Goal: Task Accomplishment & Management: Manage account settings

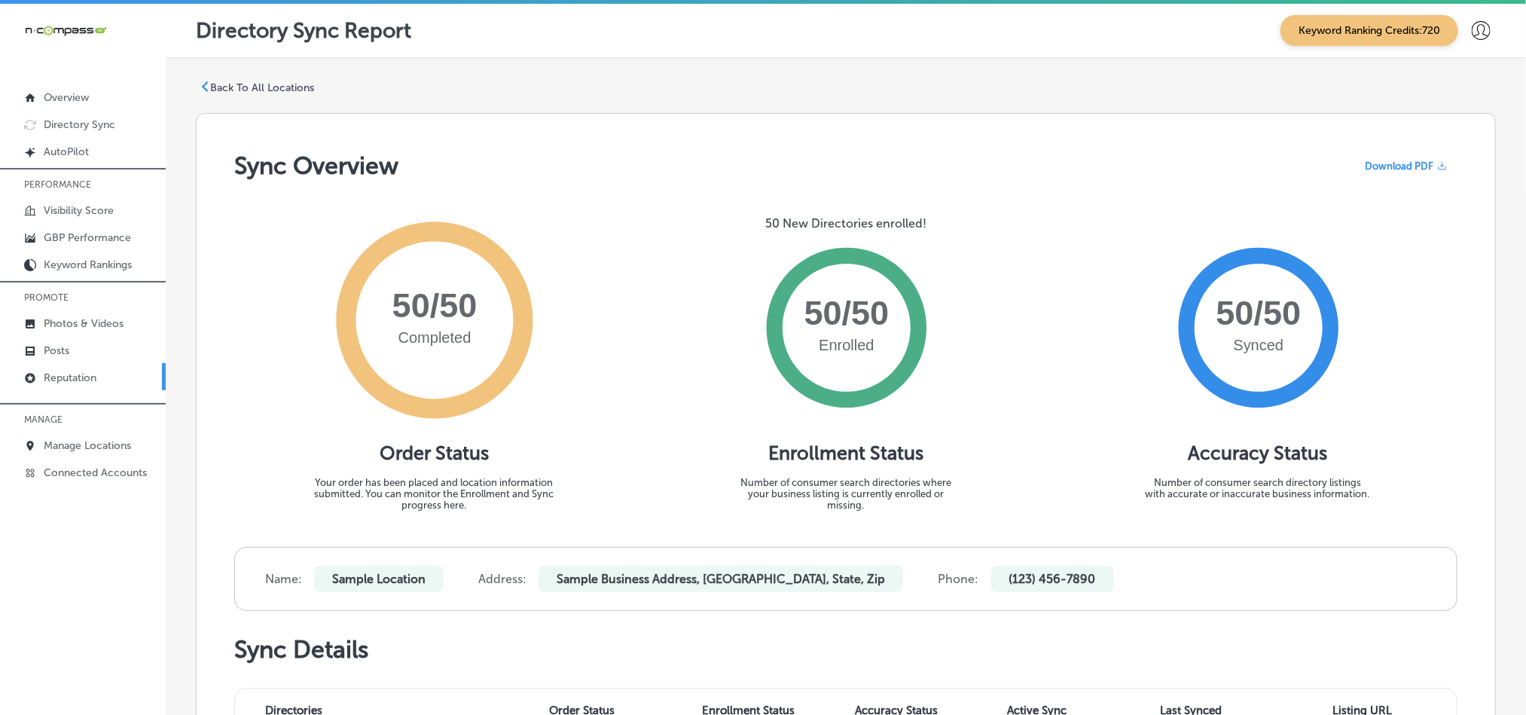
click at [78, 382] on p "Reputation" at bounding box center [70, 377] width 53 height 13
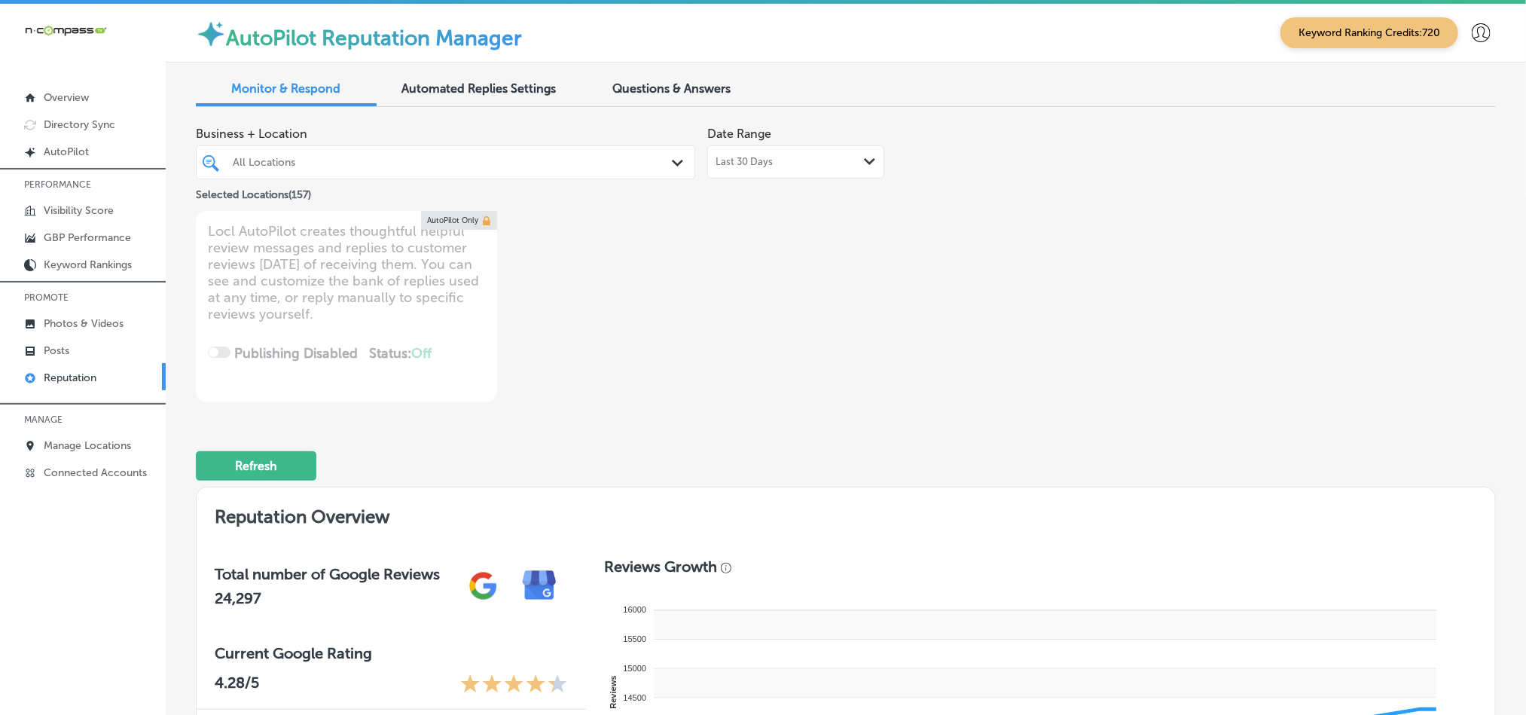
click at [662, 167] on div "All Locations Path Created with Sketch." at bounding box center [446, 162] width 498 height 23
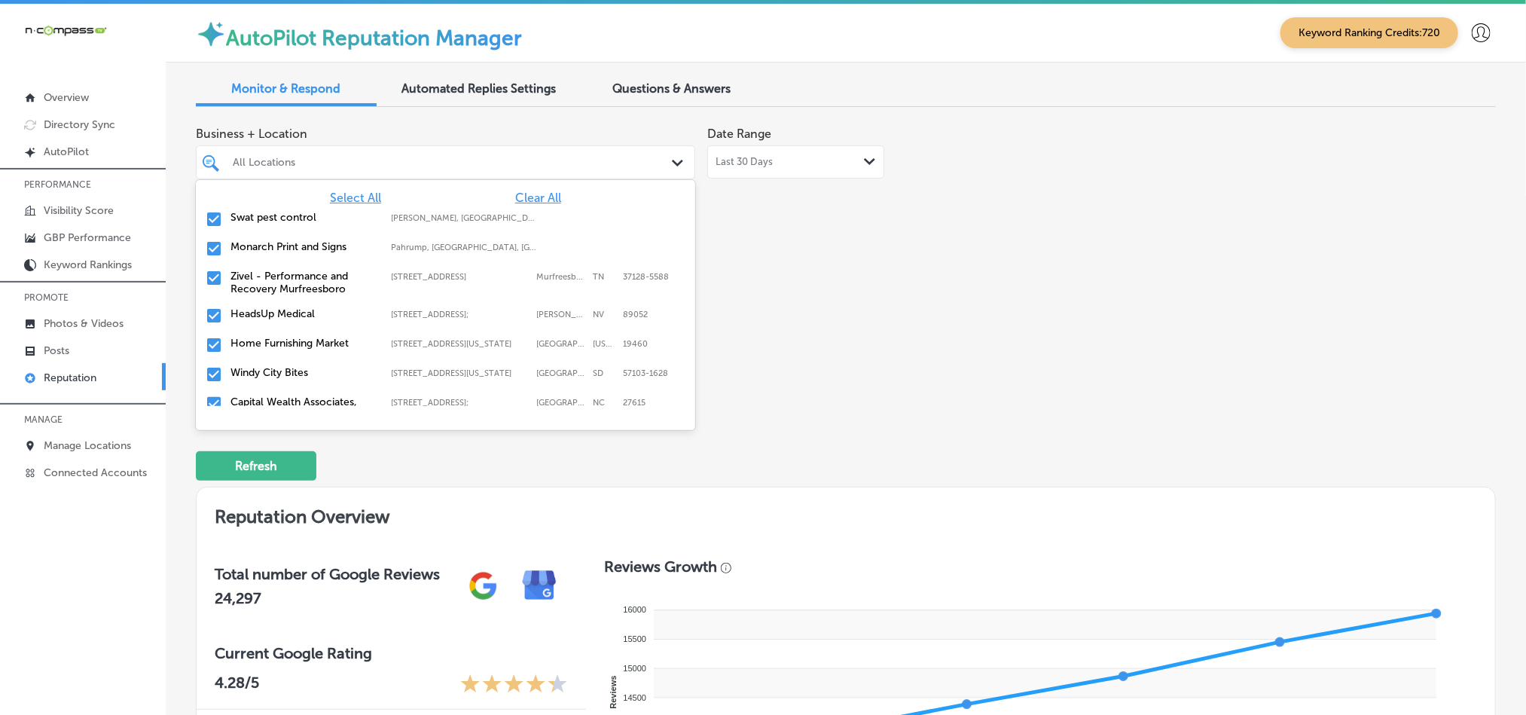
click at [538, 197] on span "Clear All" at bounding box center [538, 198] width 46 height 14
click at [209, 220] on input "checkbox" at bounding box center [214, 219] width 18 height 18
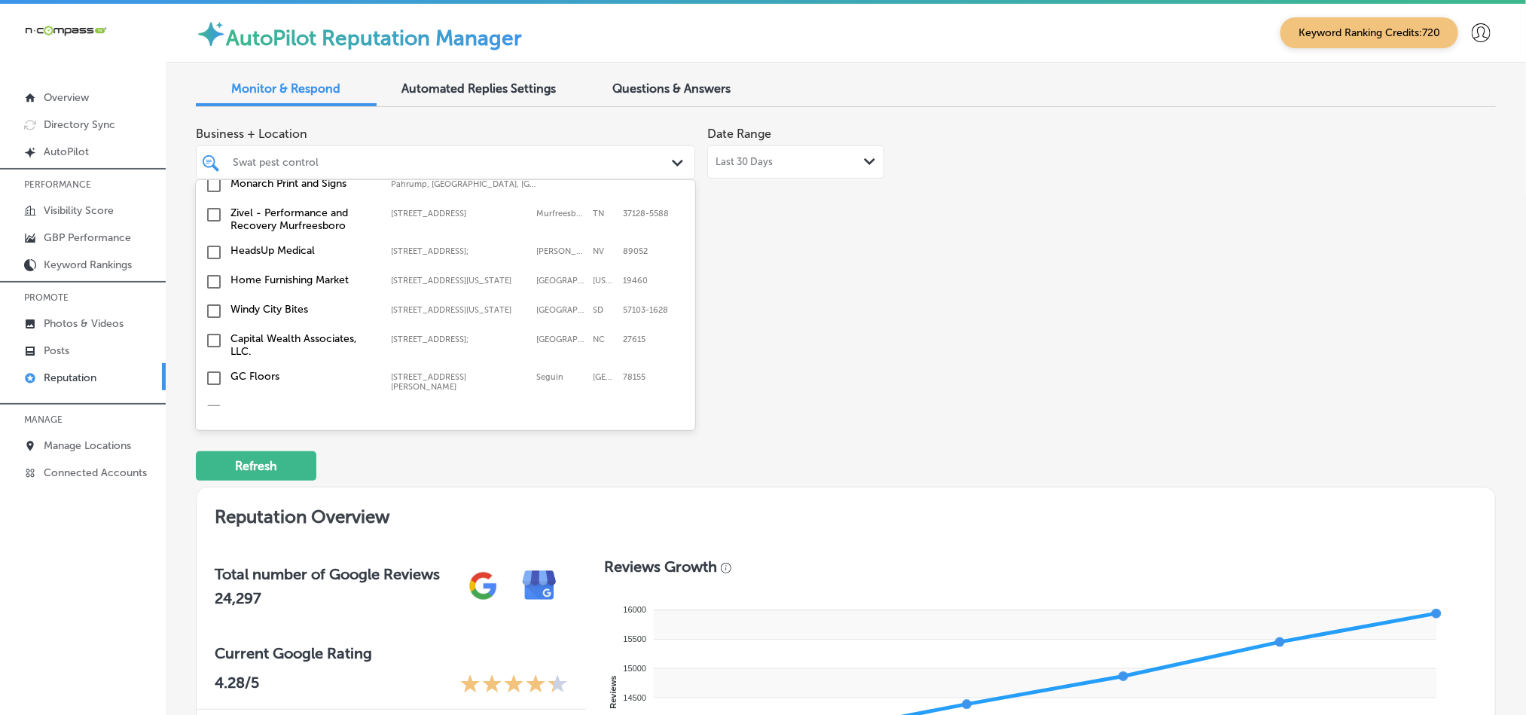
scroll to position [75, 0]
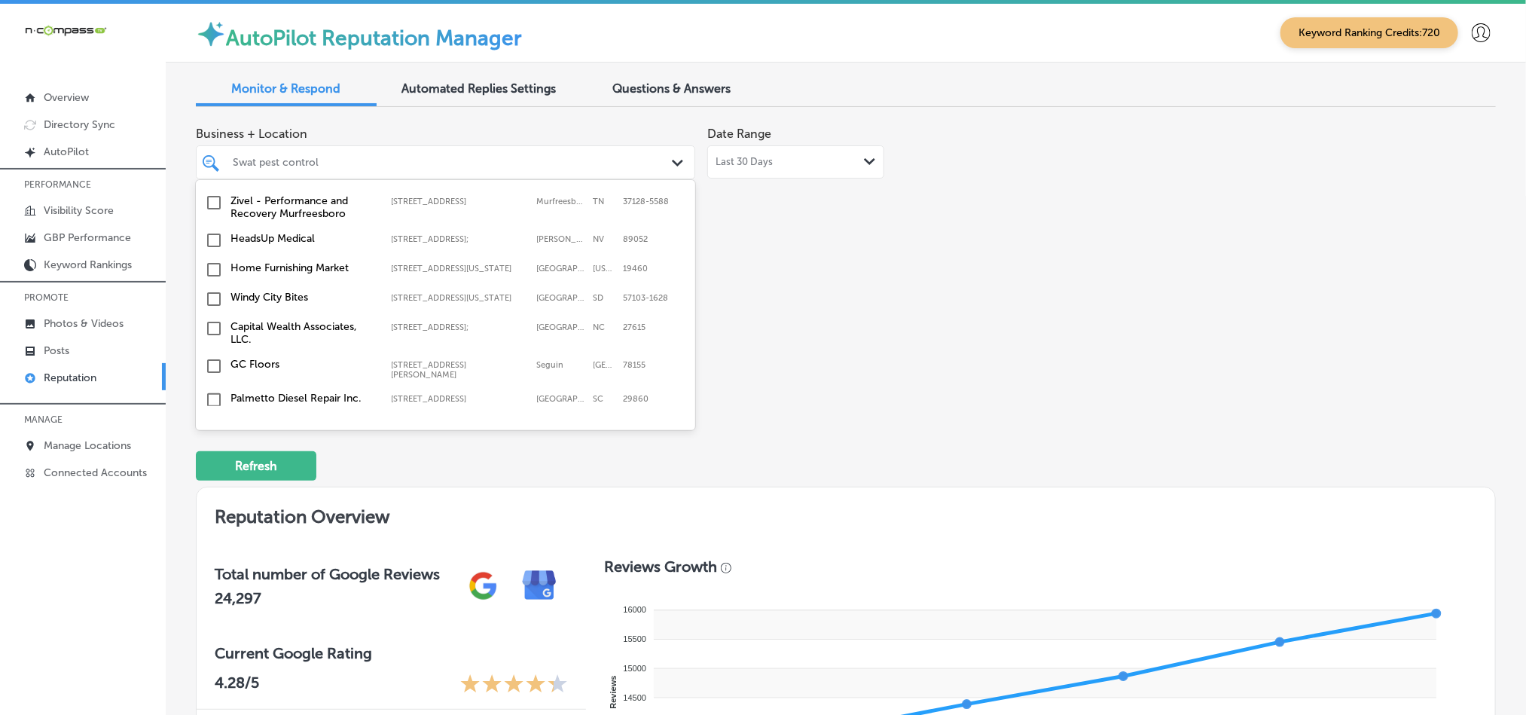
click at [217, 278] on input "checkbox" at bounding box center [214, 270] width 18 height 18
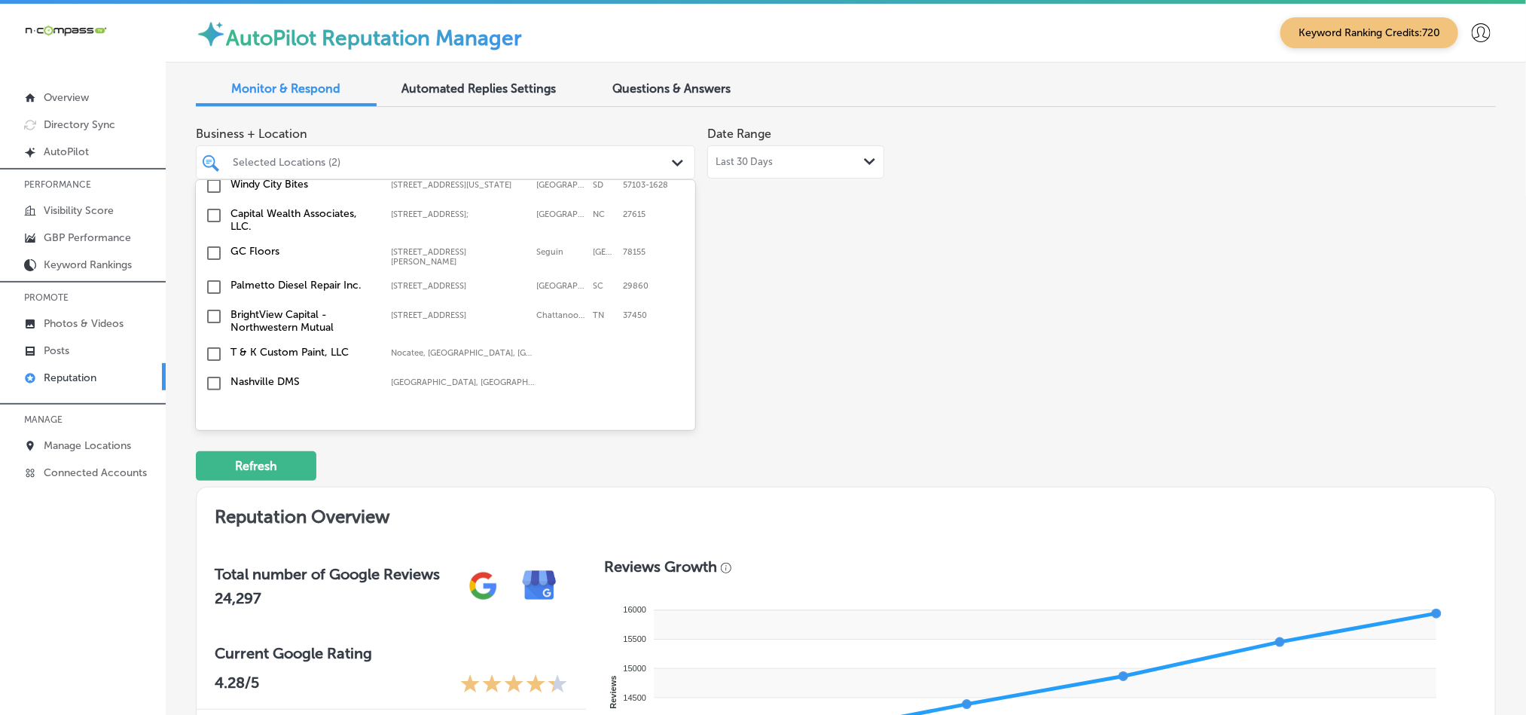
scroll to position [150, 0]
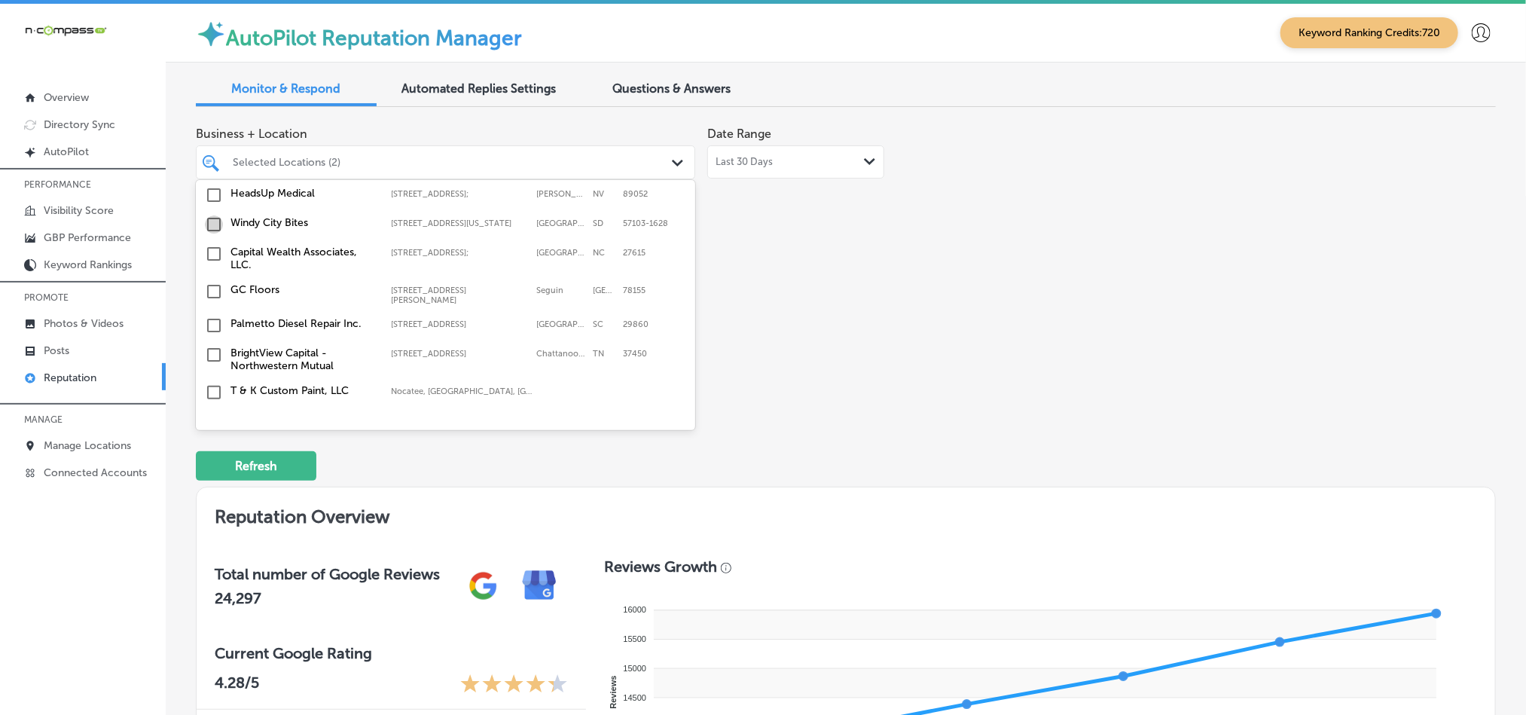
click at [212, 230] on input "checkbox" at bounding box center [214, 224] width 18 height 18
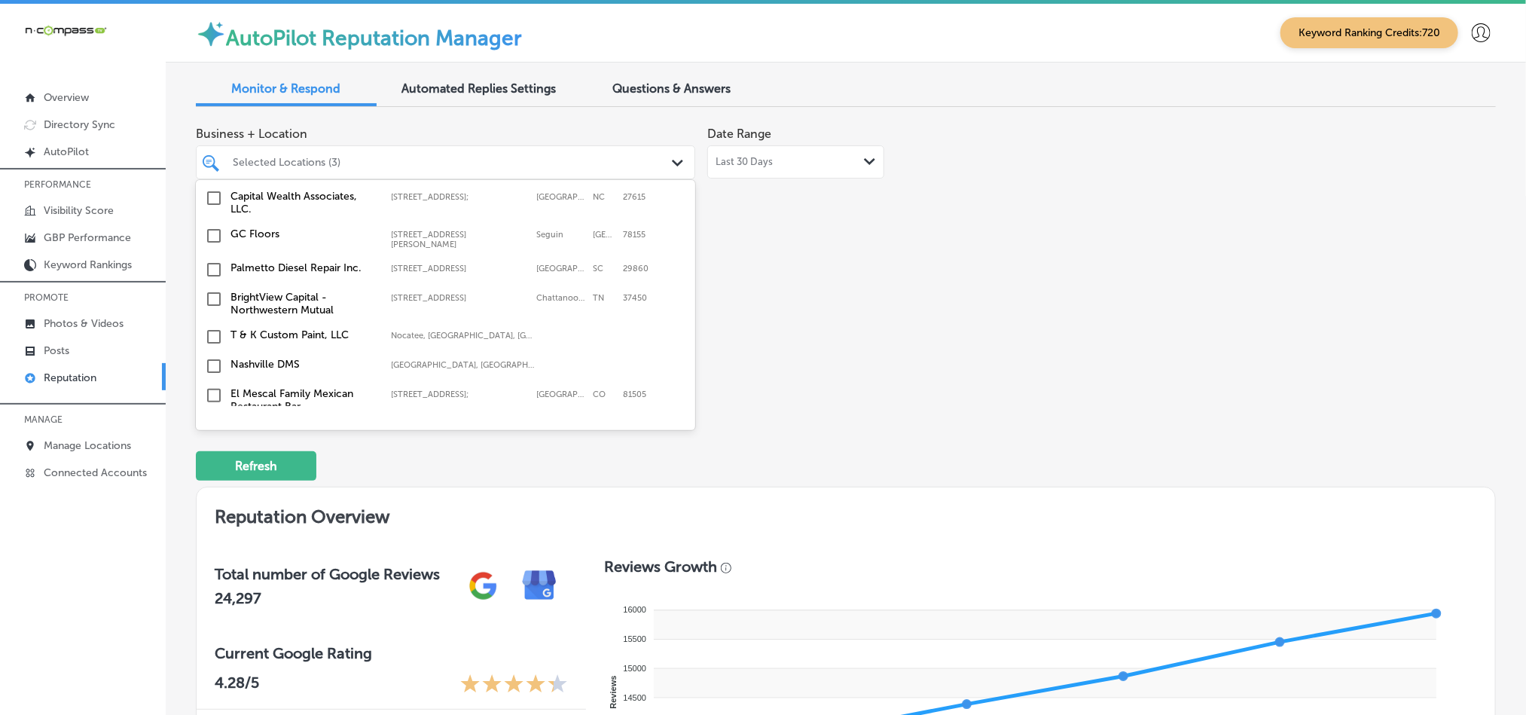
scroll to position [226, 0]
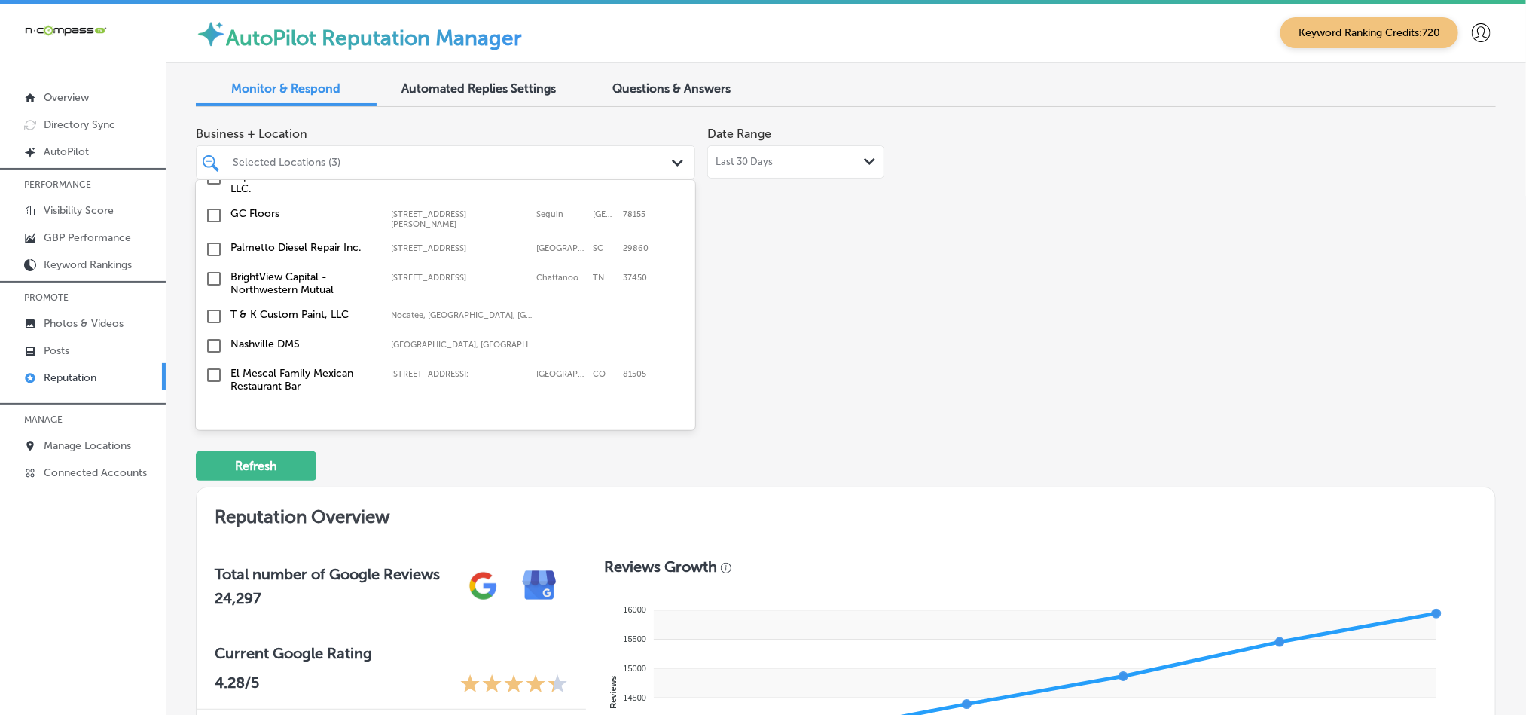
click at [210, 282] on input "checkbox" at bounding box center [214, 279] width 18 height 18
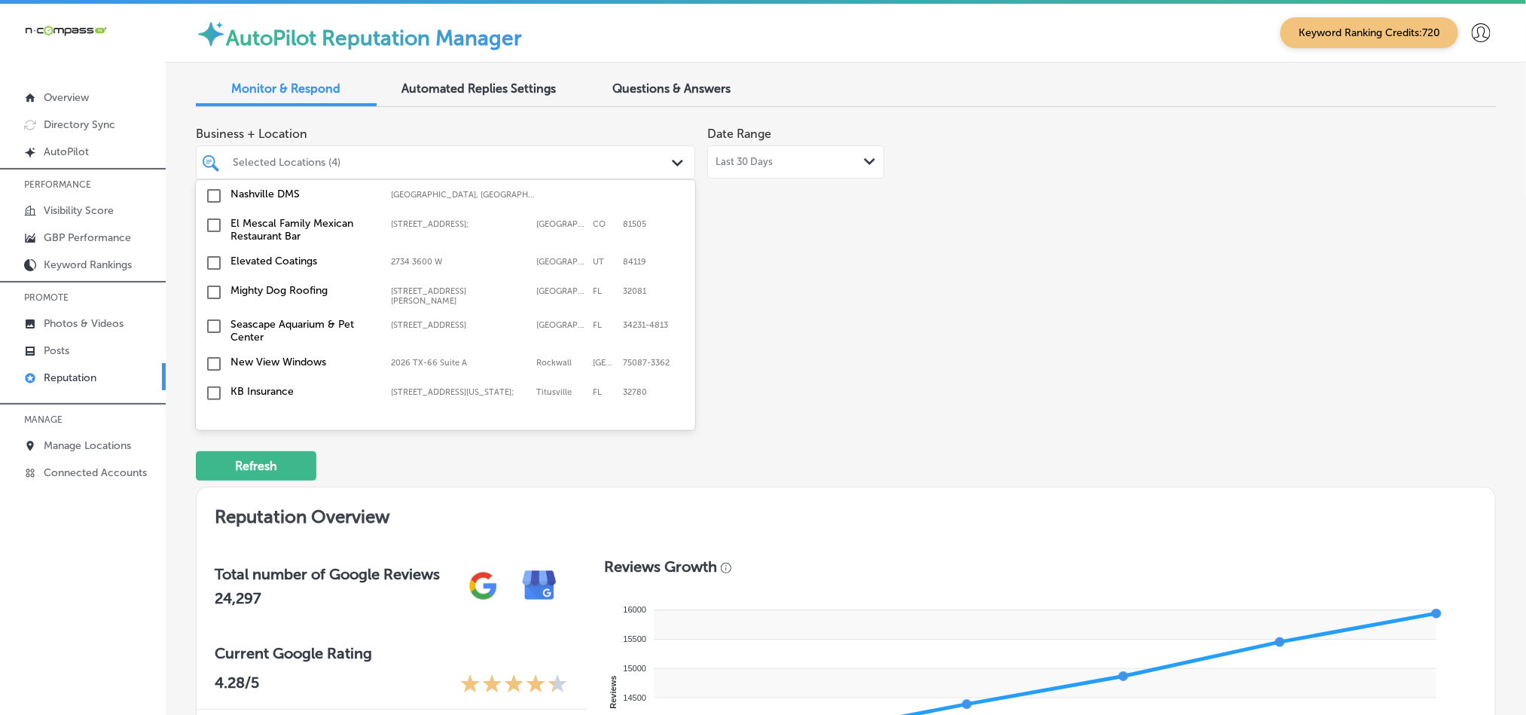
scroll to position [414, 0]
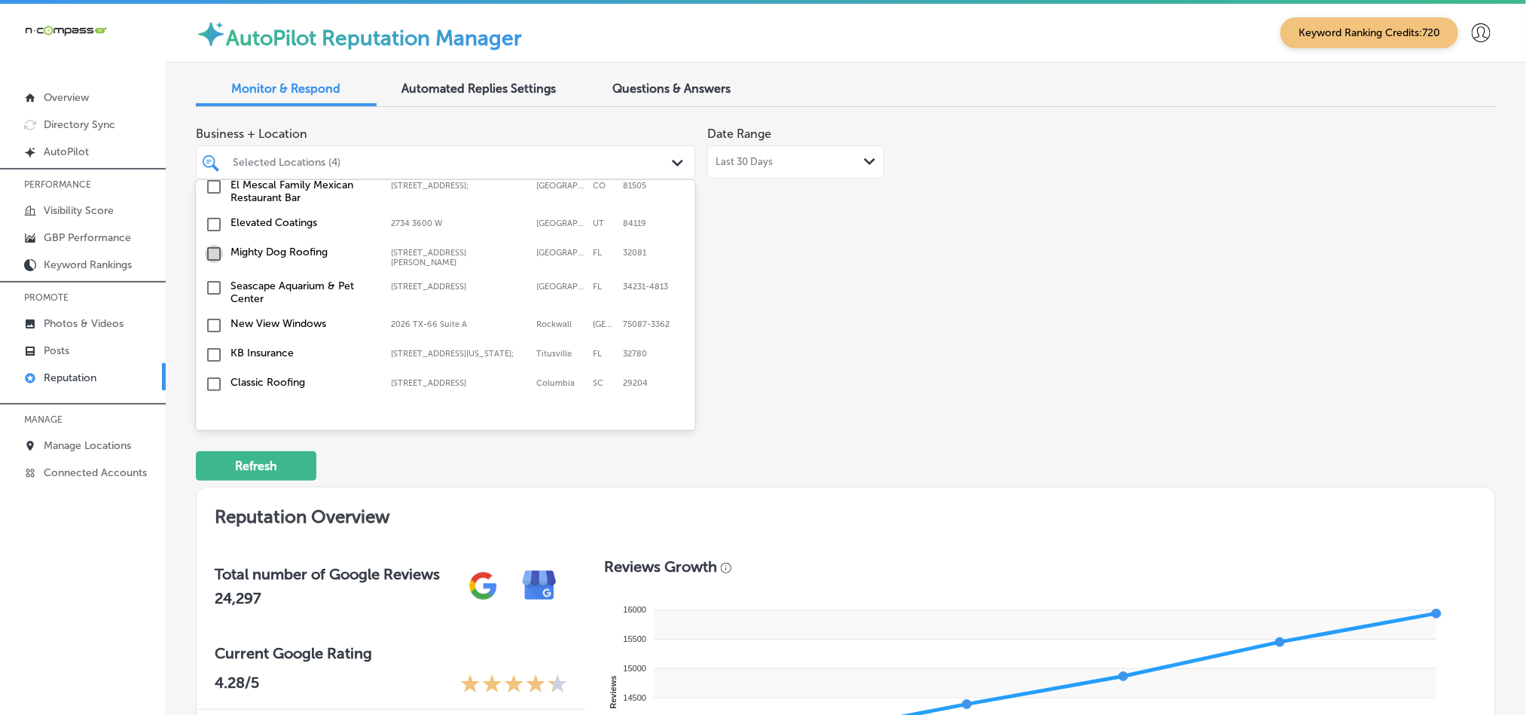
click at [212, 256] on input "checkbox" at bounding box center [214, 254] width 18 height 18
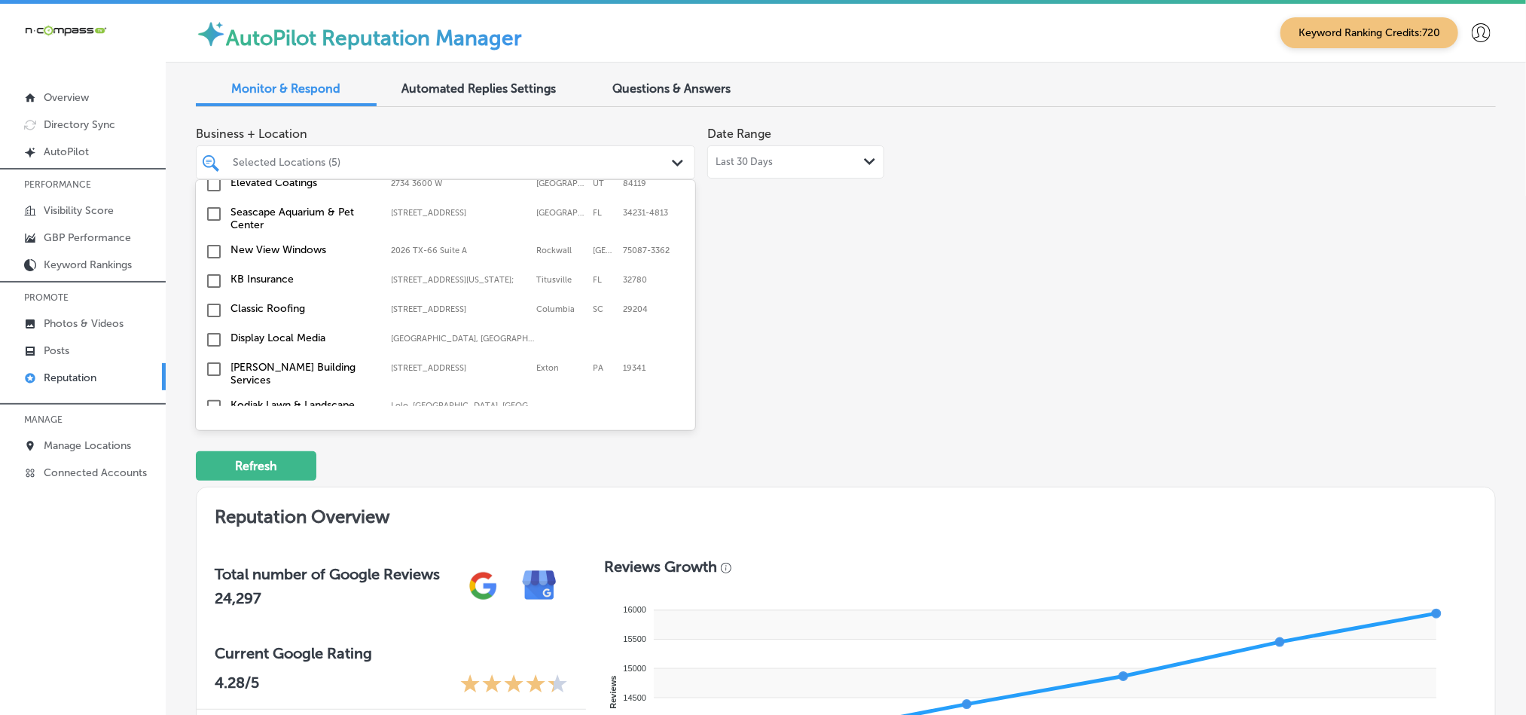
scroll to position [489, 0]
click at [212, 288] on input "checkbox" at bounding box center [214, 280] width 18 height 18
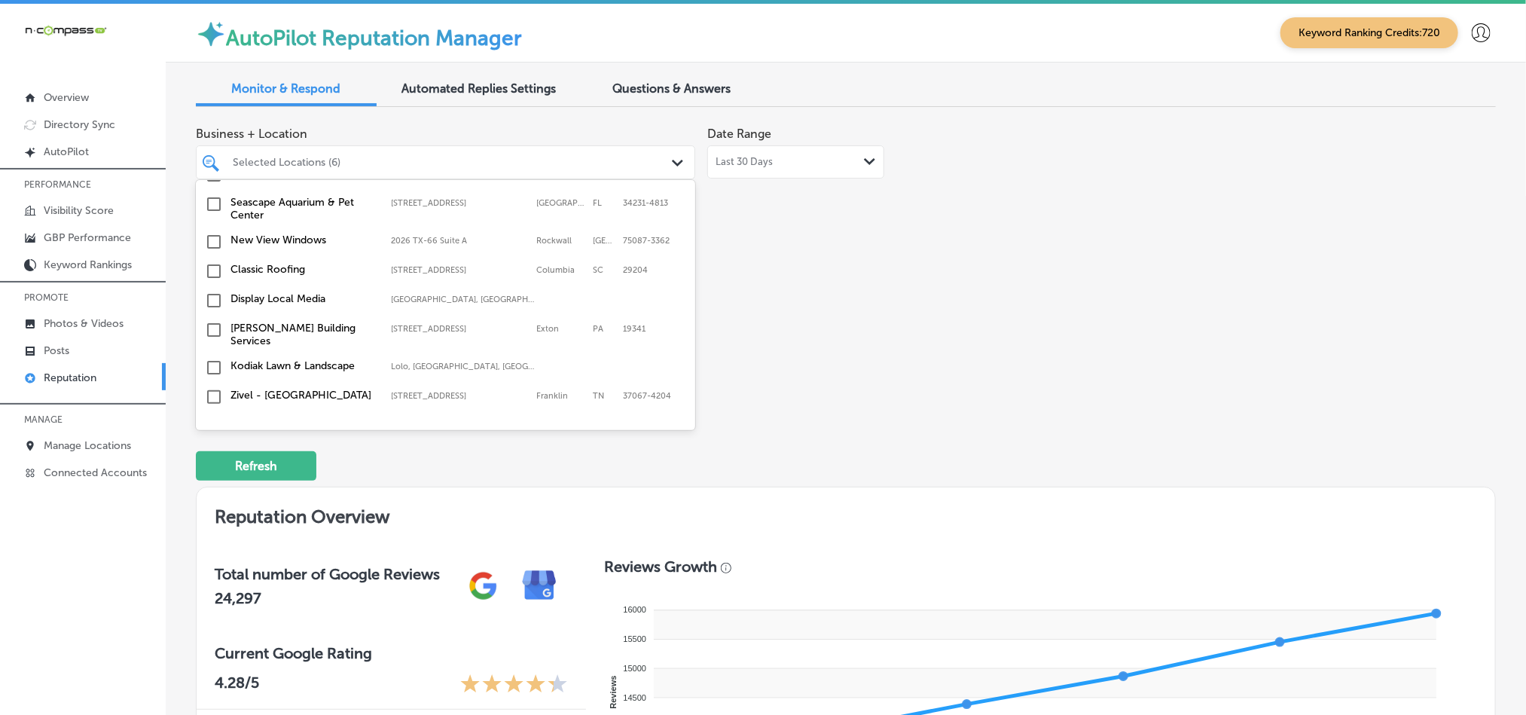
click at [218, 307] on input "checkbox" at bounding box center [214, 301] width 18 height 18
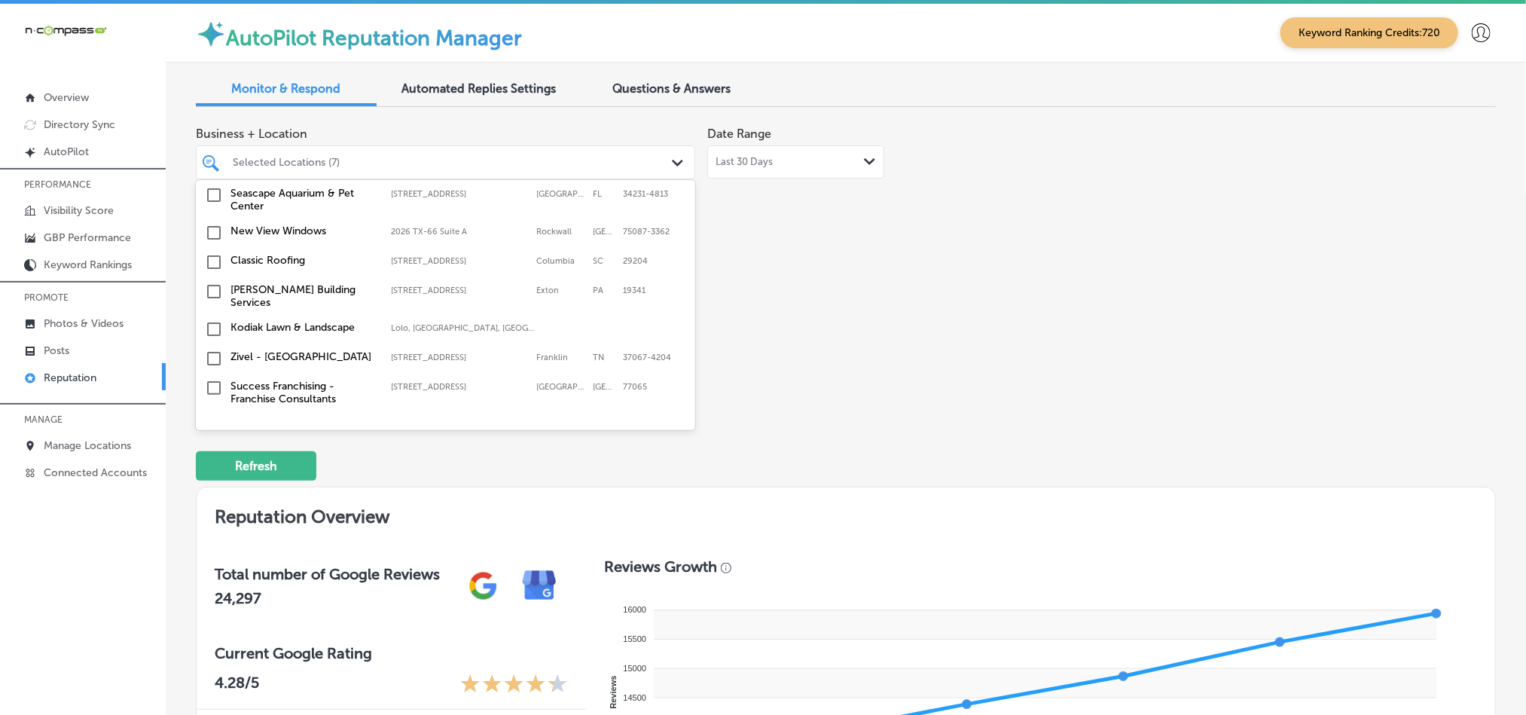
scroll to position [602, 0]
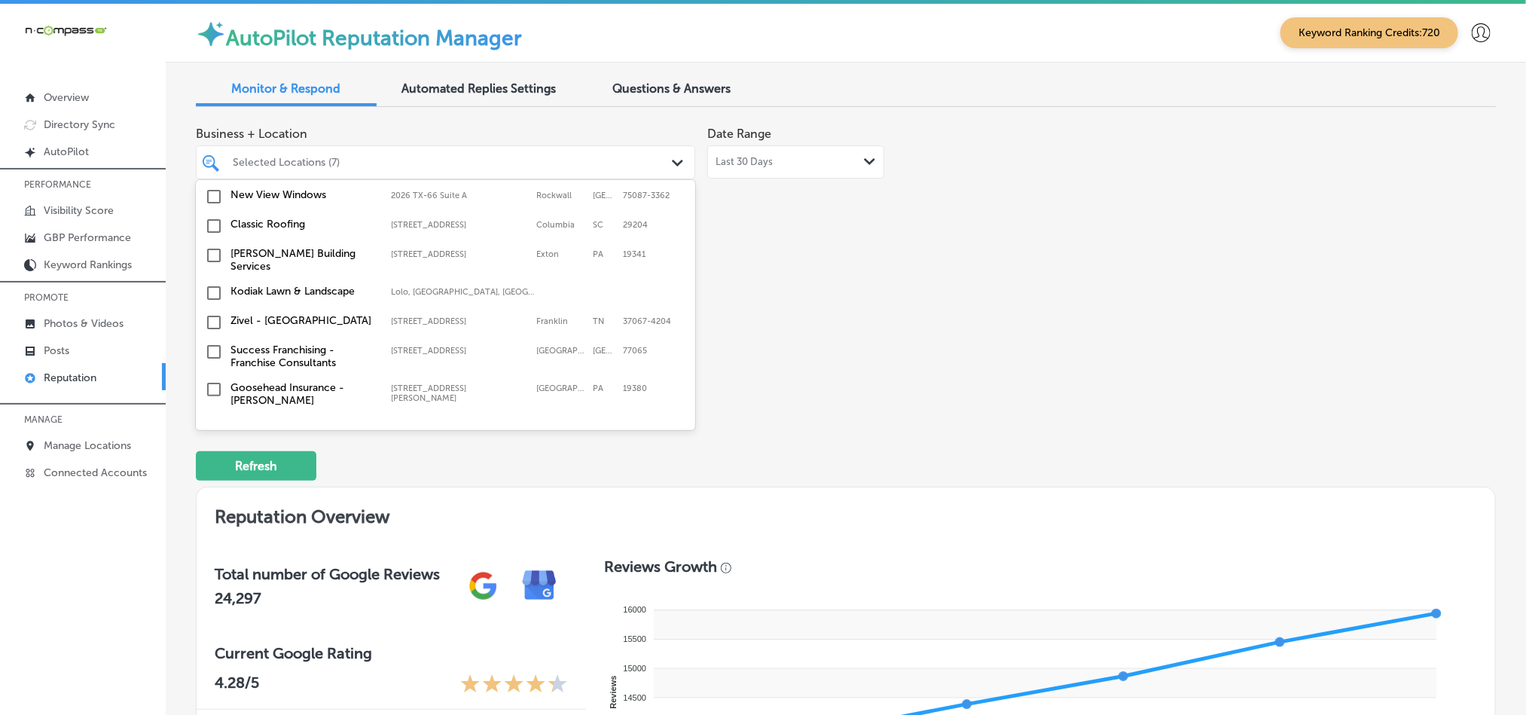
click at [211, 290] on input "checkbox" at bounding box center [214, 293] width 18 height 18
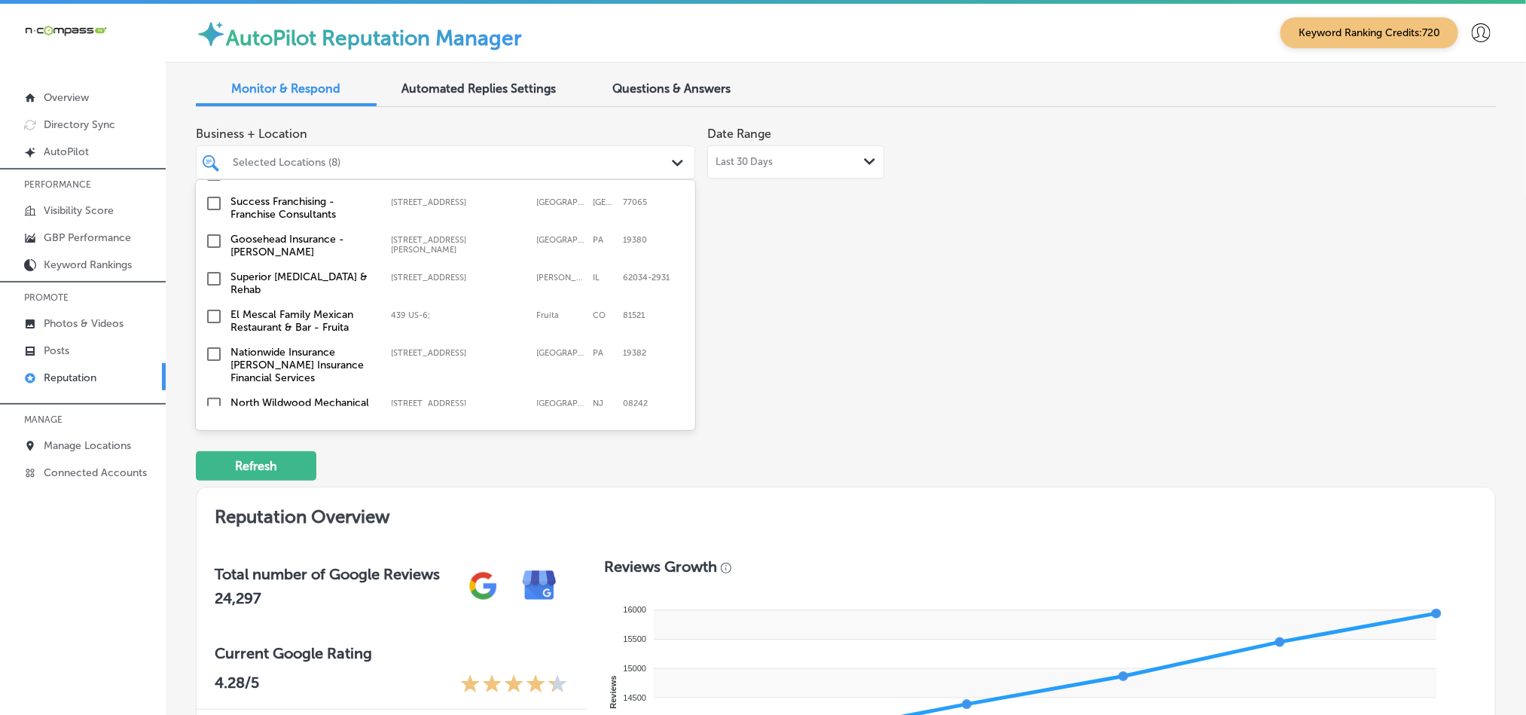
scroll to position [753, 0]
click at [212, 240] on input "checkbox" at bounding box center [214, 238] width 18 height 18
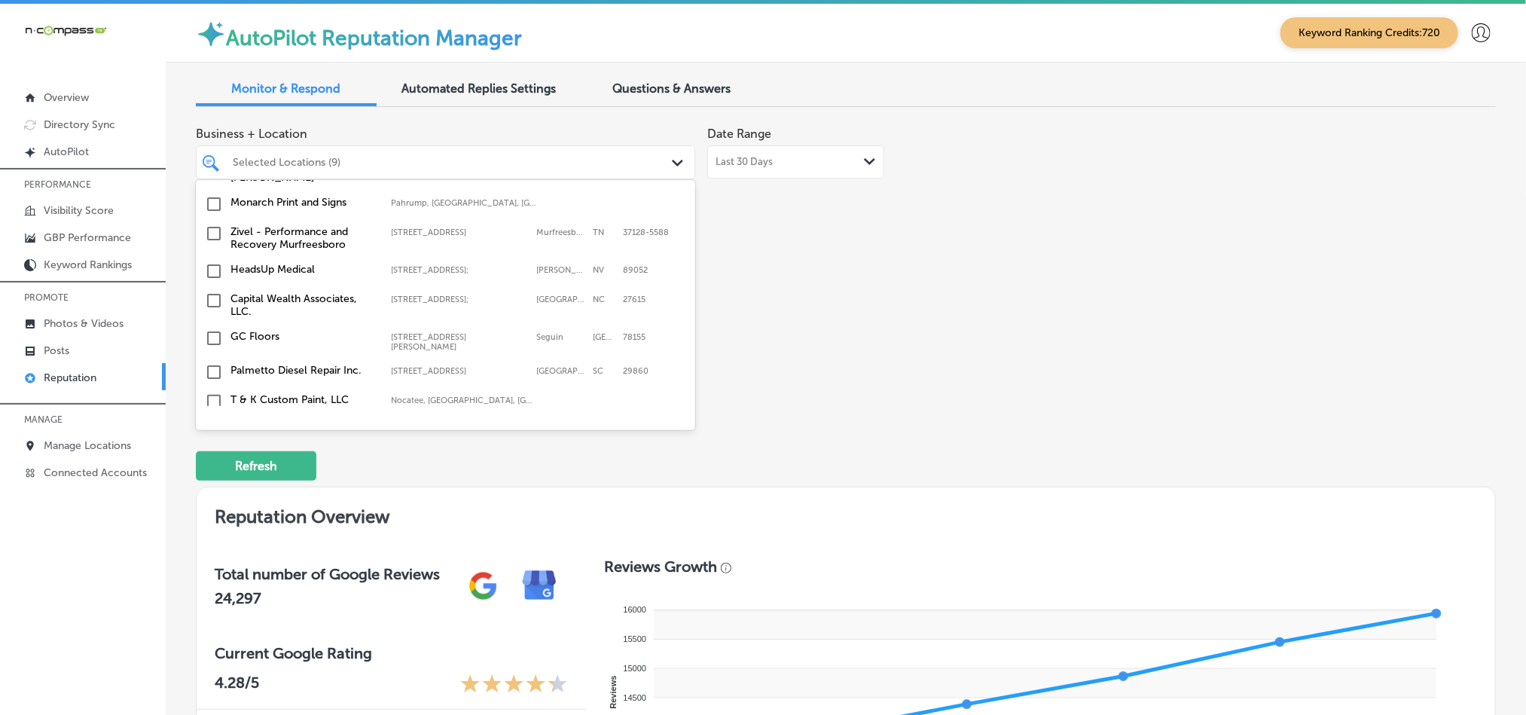
scroll to position [301, 0]
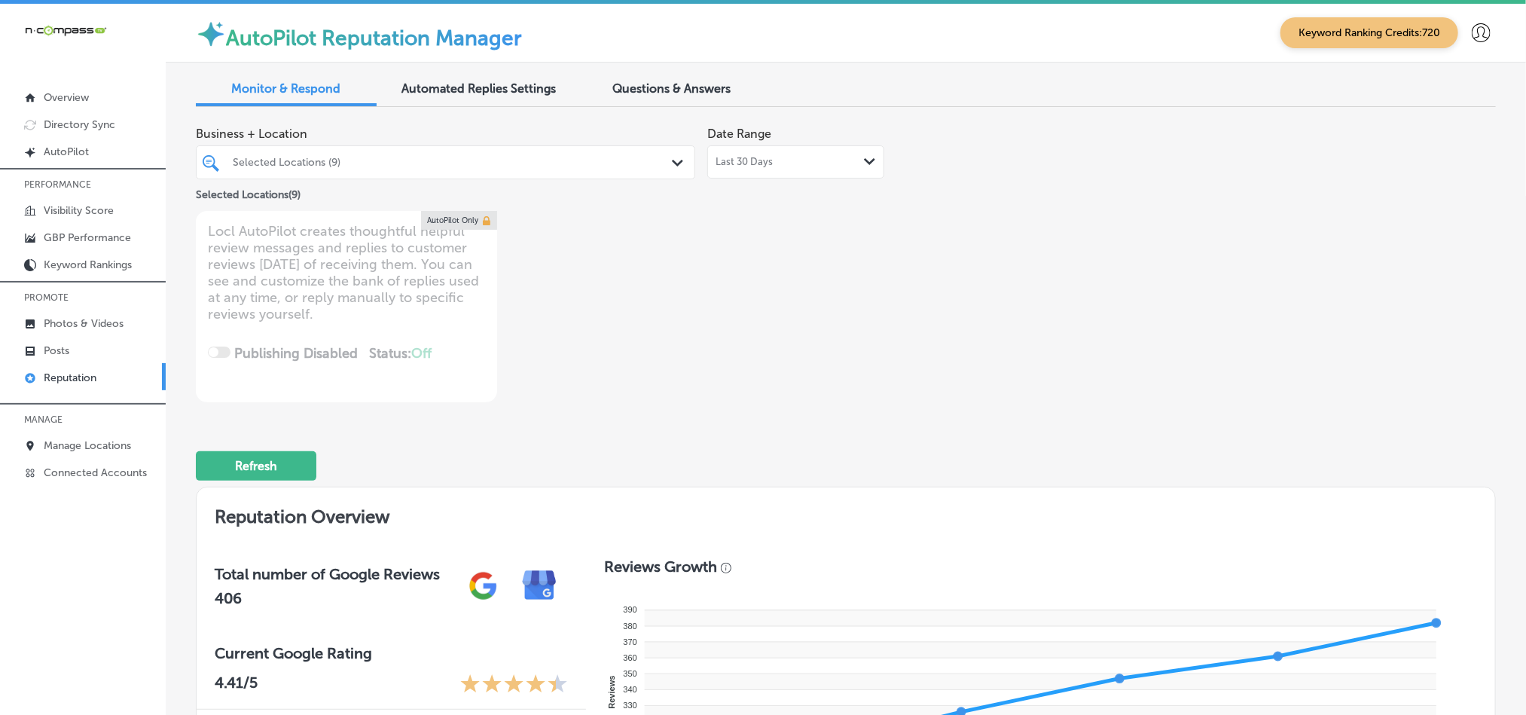
click at [426, 148] on div "Selected Locations (9) Path Created with Sketch." at bounding box center [445, 162] width 499 height 34
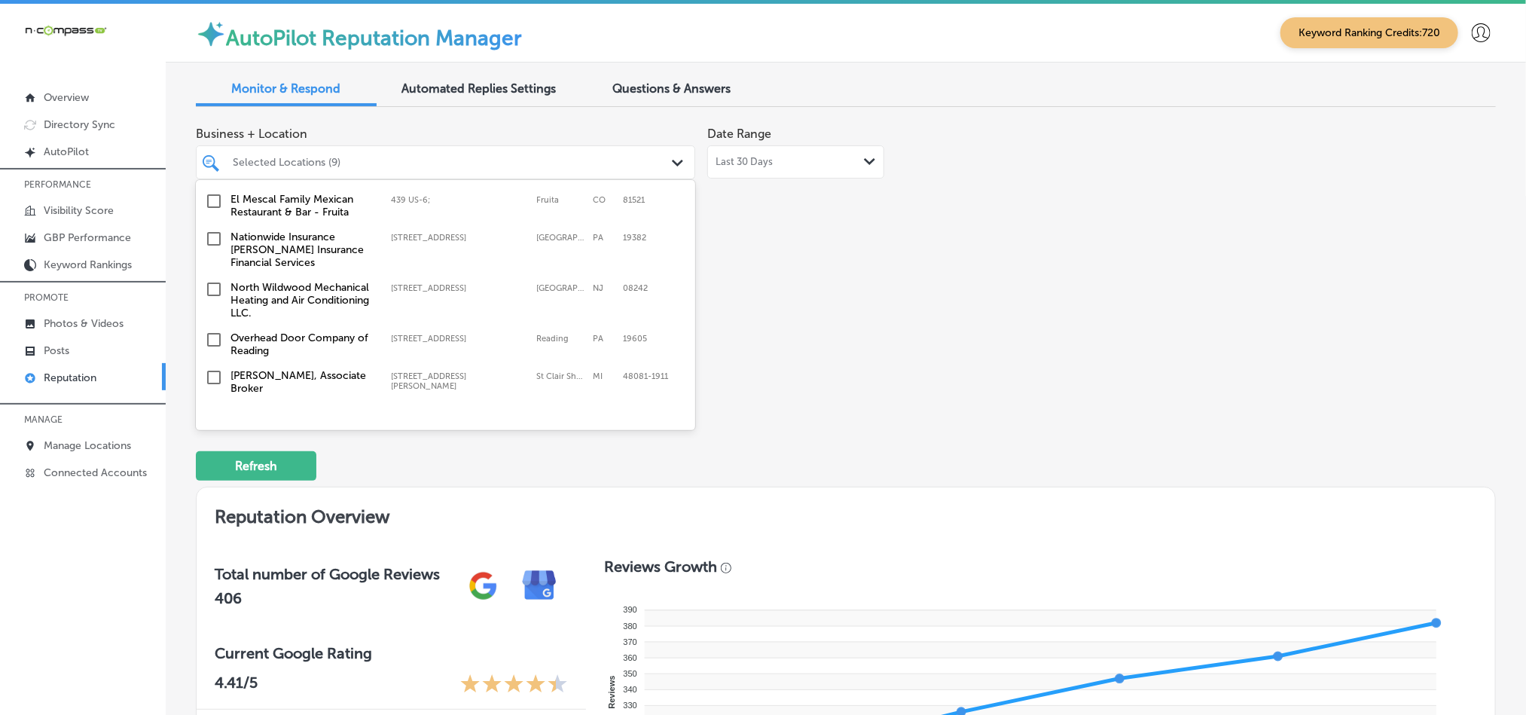
scroll to position [866, 0]
click at [213, 234] on input "checkbox" at bounding box center [214, 238] width 18 height 18
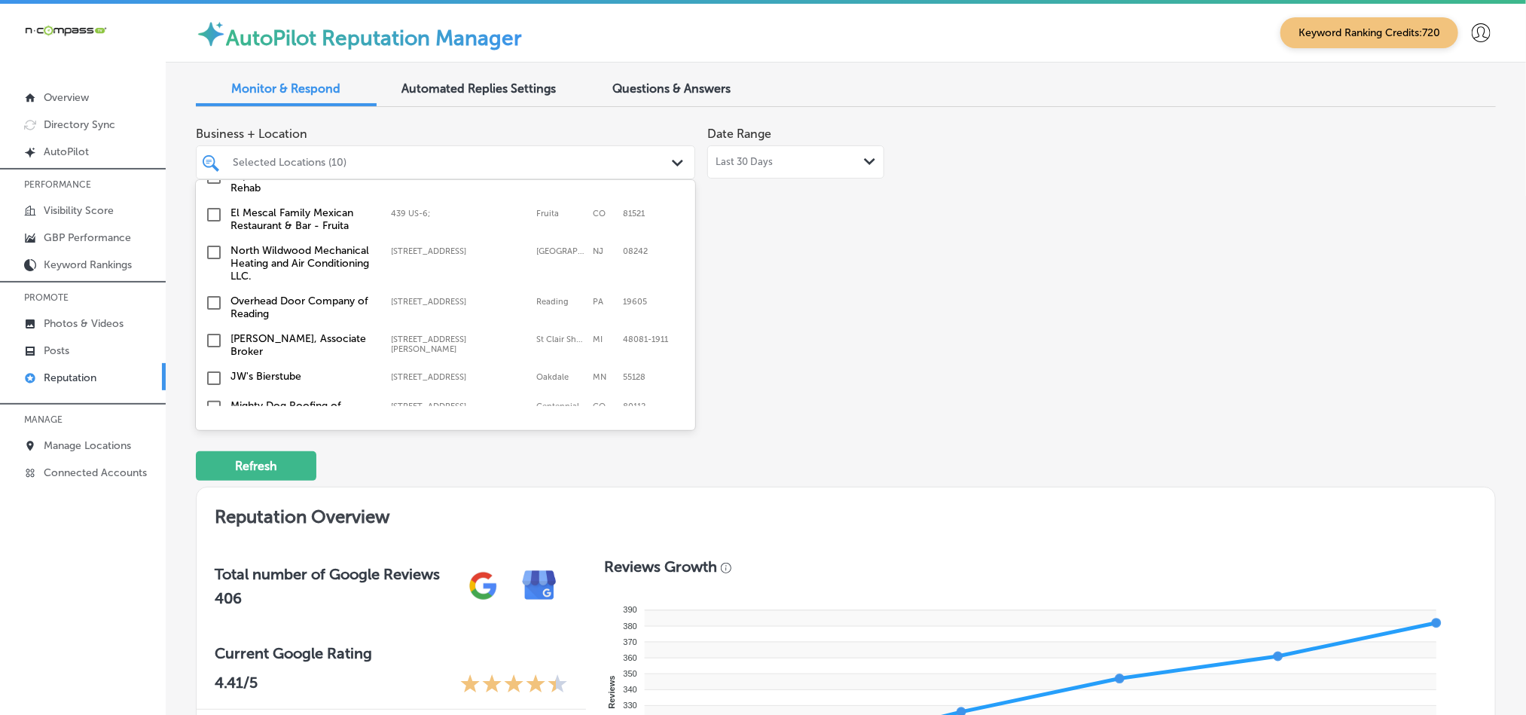
scroll to position [904, 0]
click at [209, 245] on input "checkbox" at bounding box center [214, 251] width 18 height 18
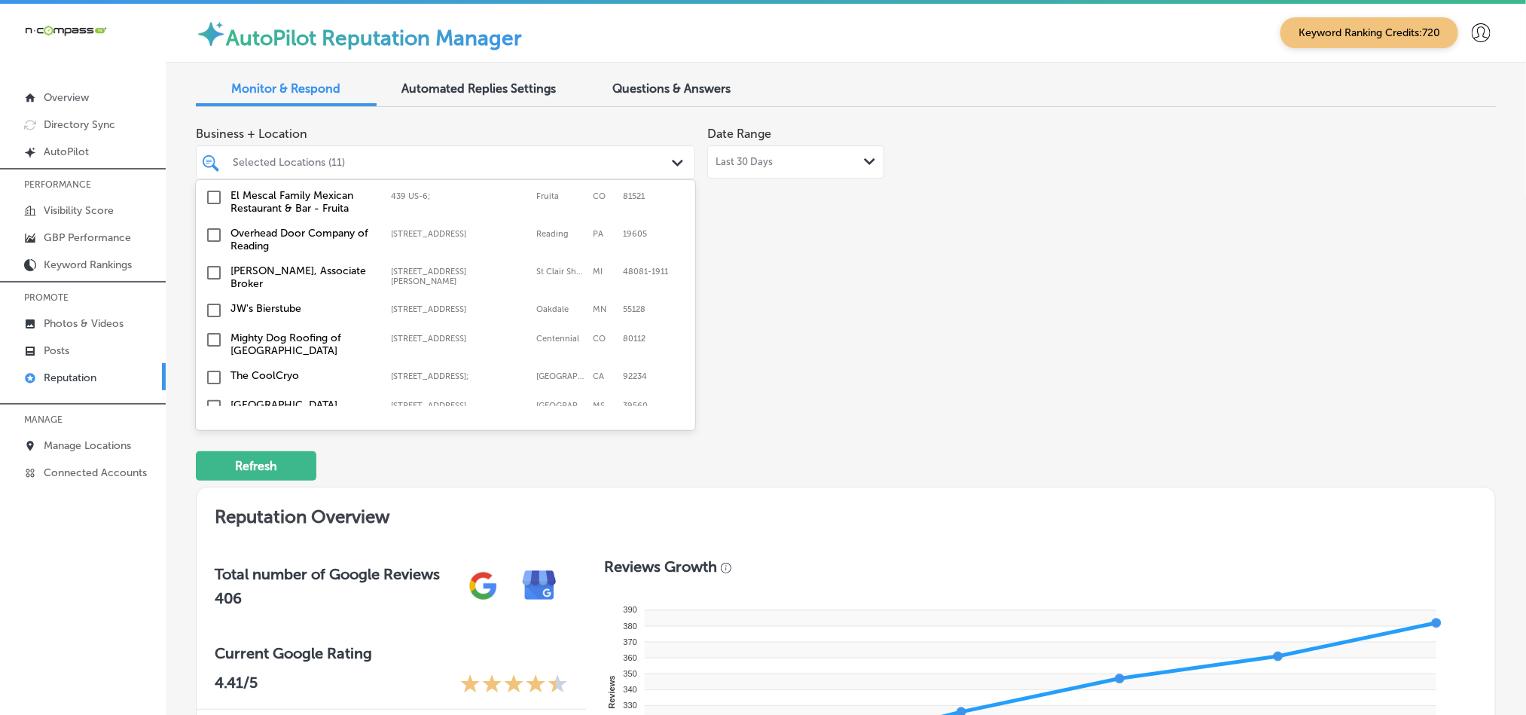
scroll to position [979, 0]
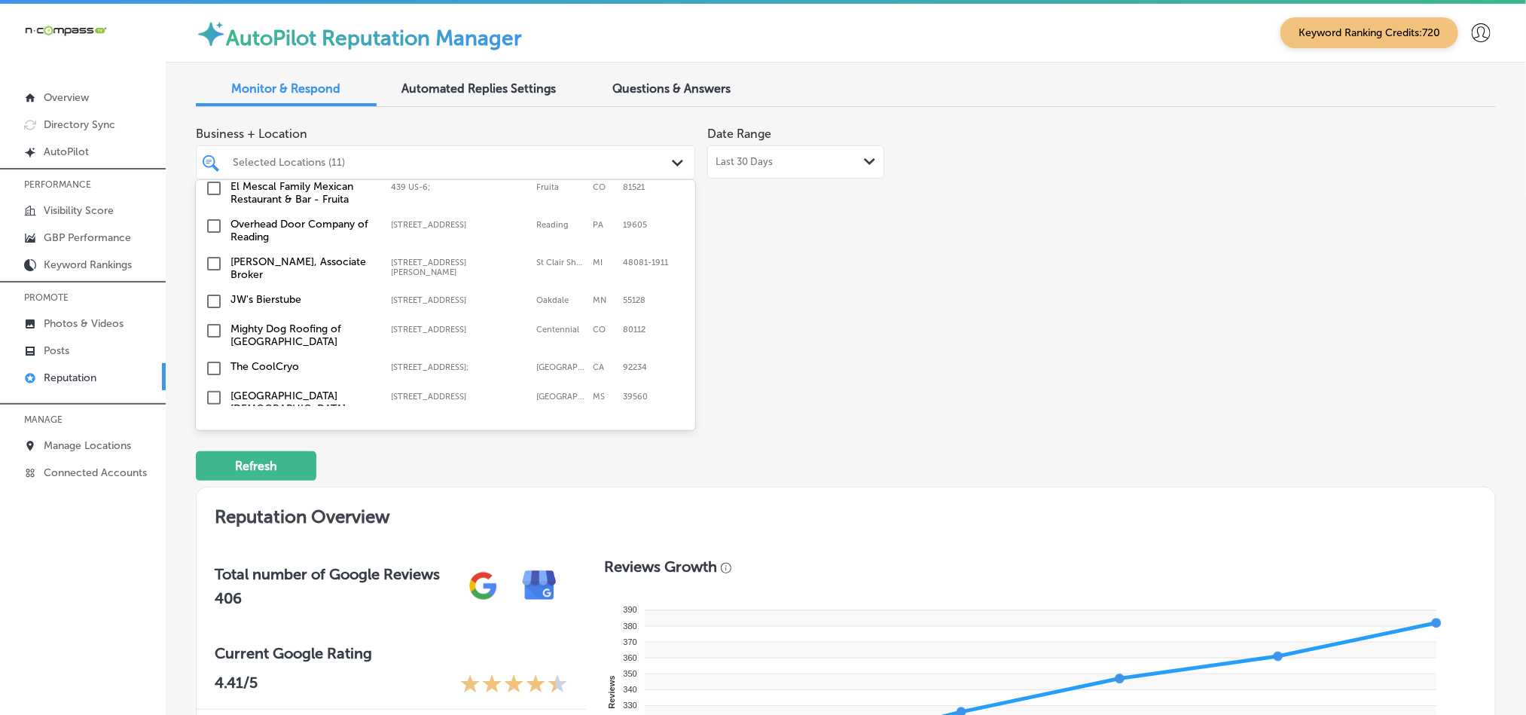
click at [210, 322] on input "checkbox" at bounding box center [214, 331] width 18 height 18
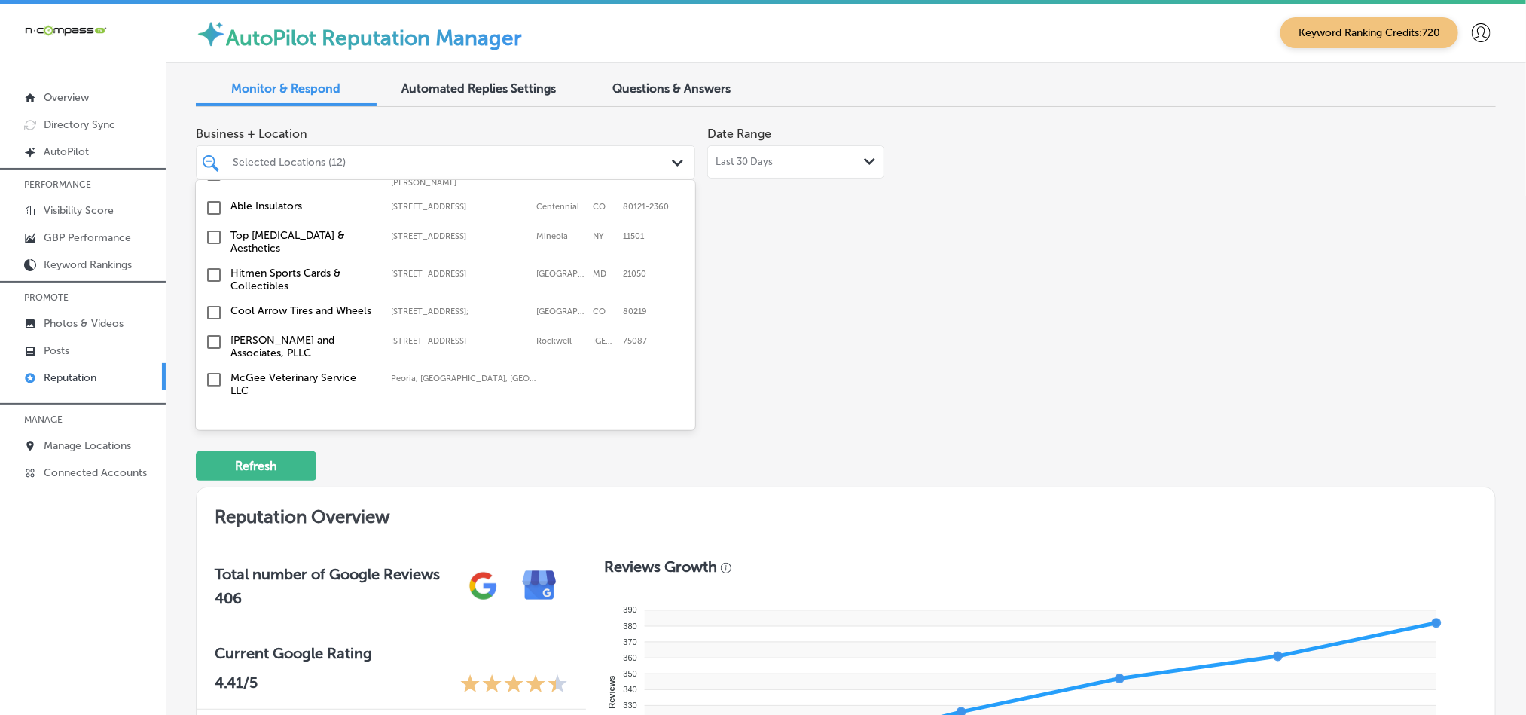
scroll to position [1393, 0]
click at [212, 198] on input "checkbox" at bounding box center [214, 207] width 18 height 18
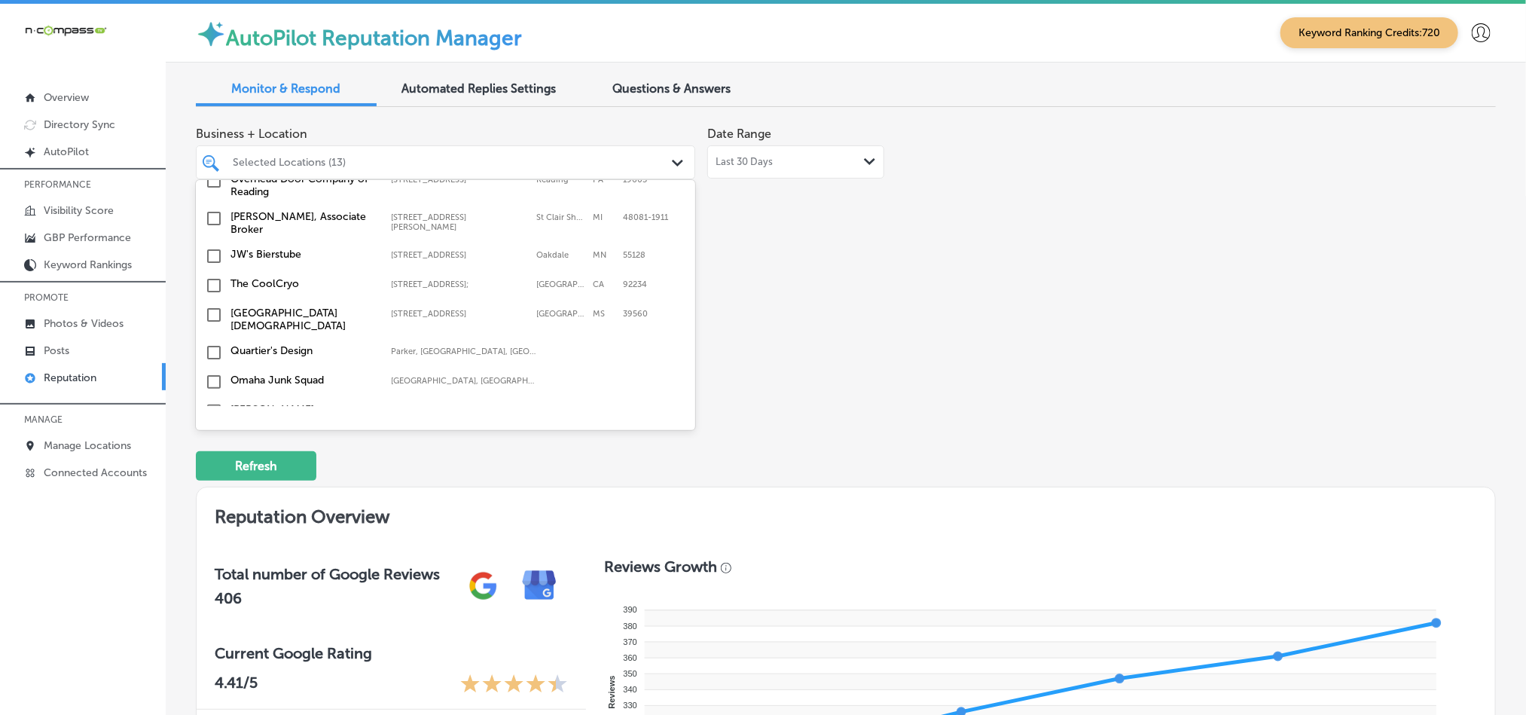
scroll to position [1092, 0]
click at [212, 246] on input "checkbox" at bounding box center [214, 255] width 18 height 18
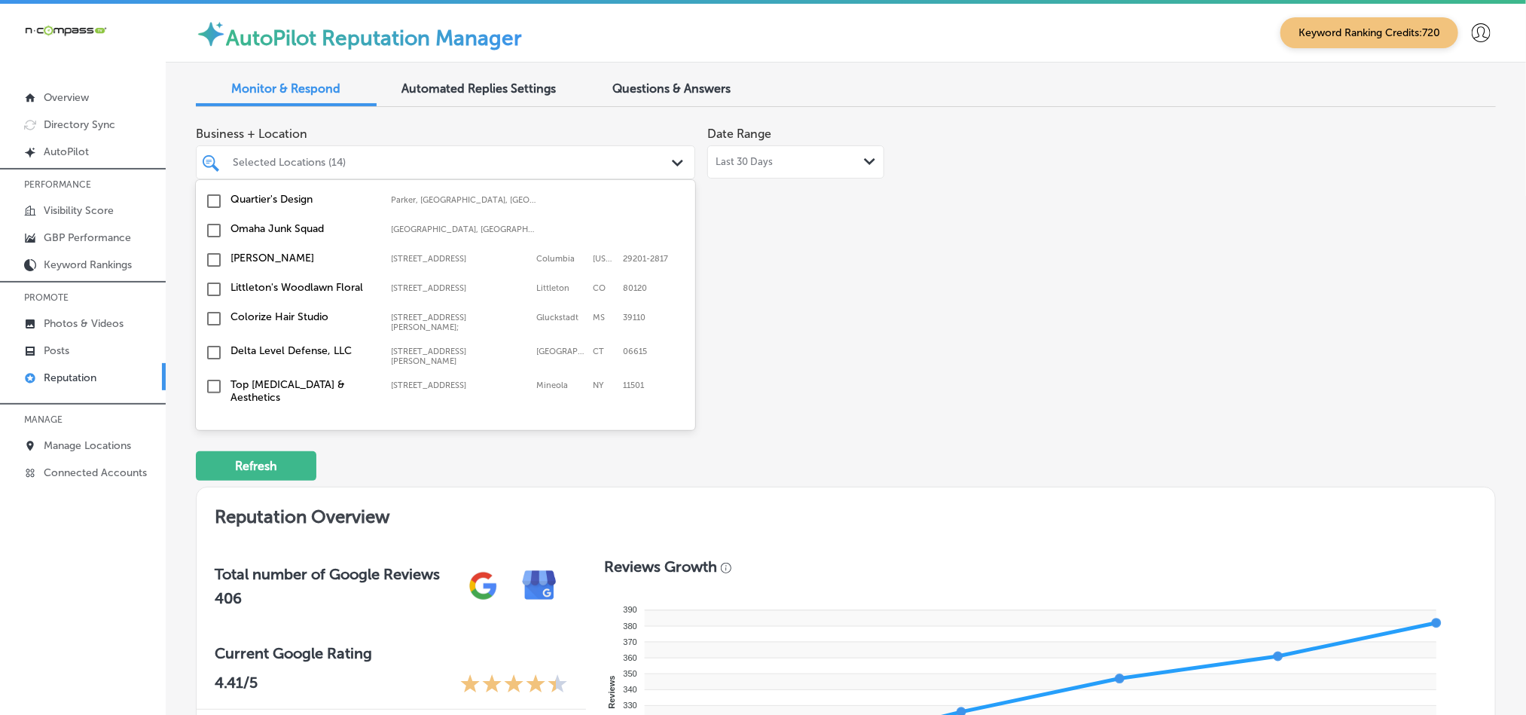
scroll to position [1318, 0]
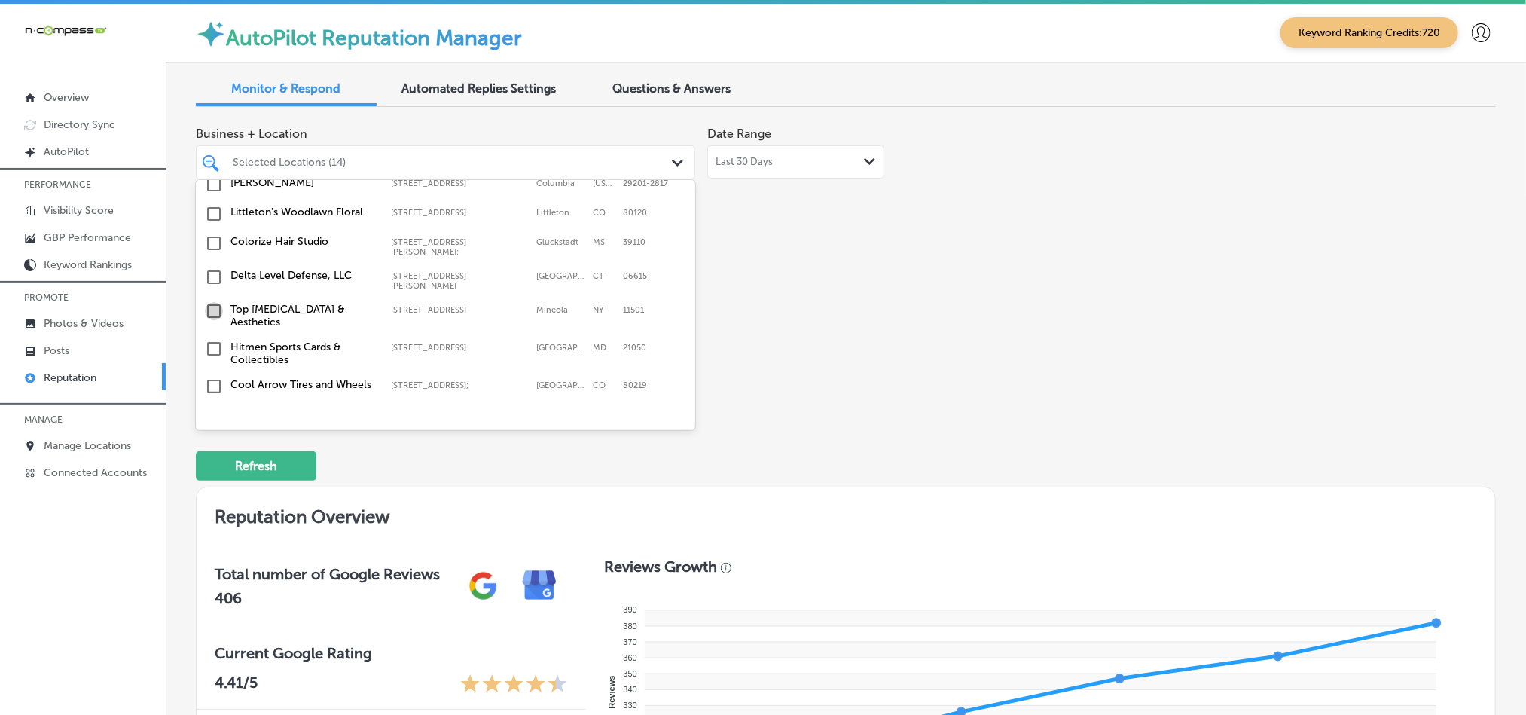
click at [210, 302] on input "checkbox" at bounding box center [214, 311] width 18 height 18
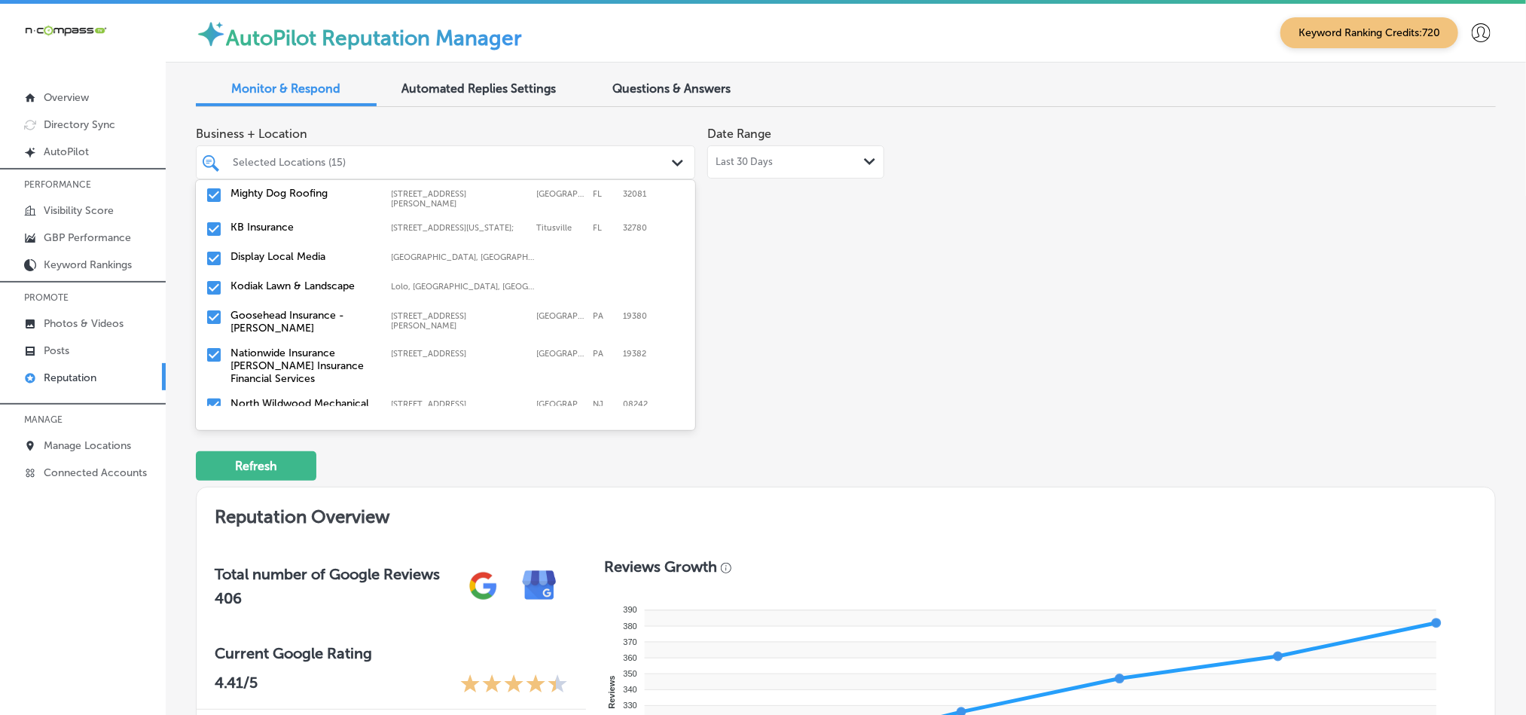
scroll to position [4907, 0]
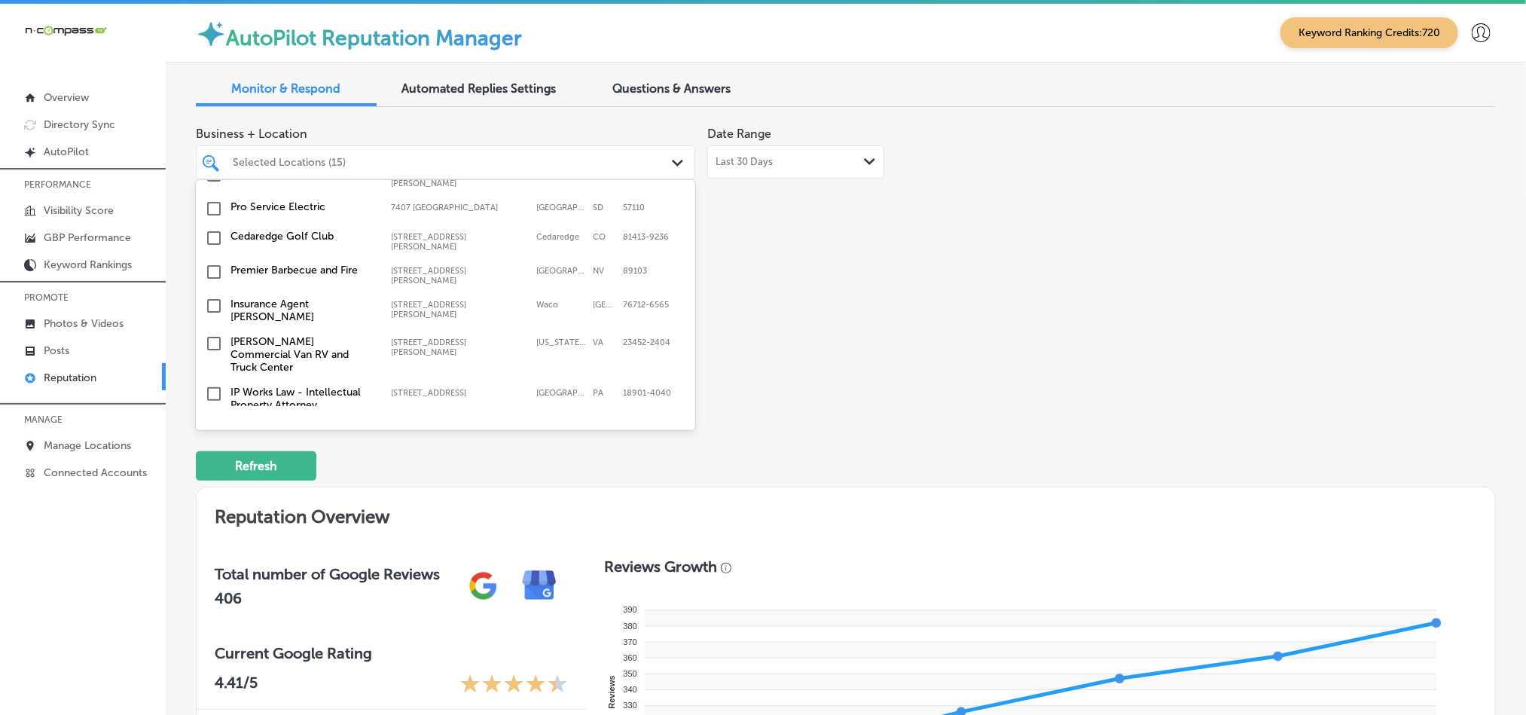
click at [212, 460] on input "checkbox" at bounding box center [214, 469] width 18 height 18
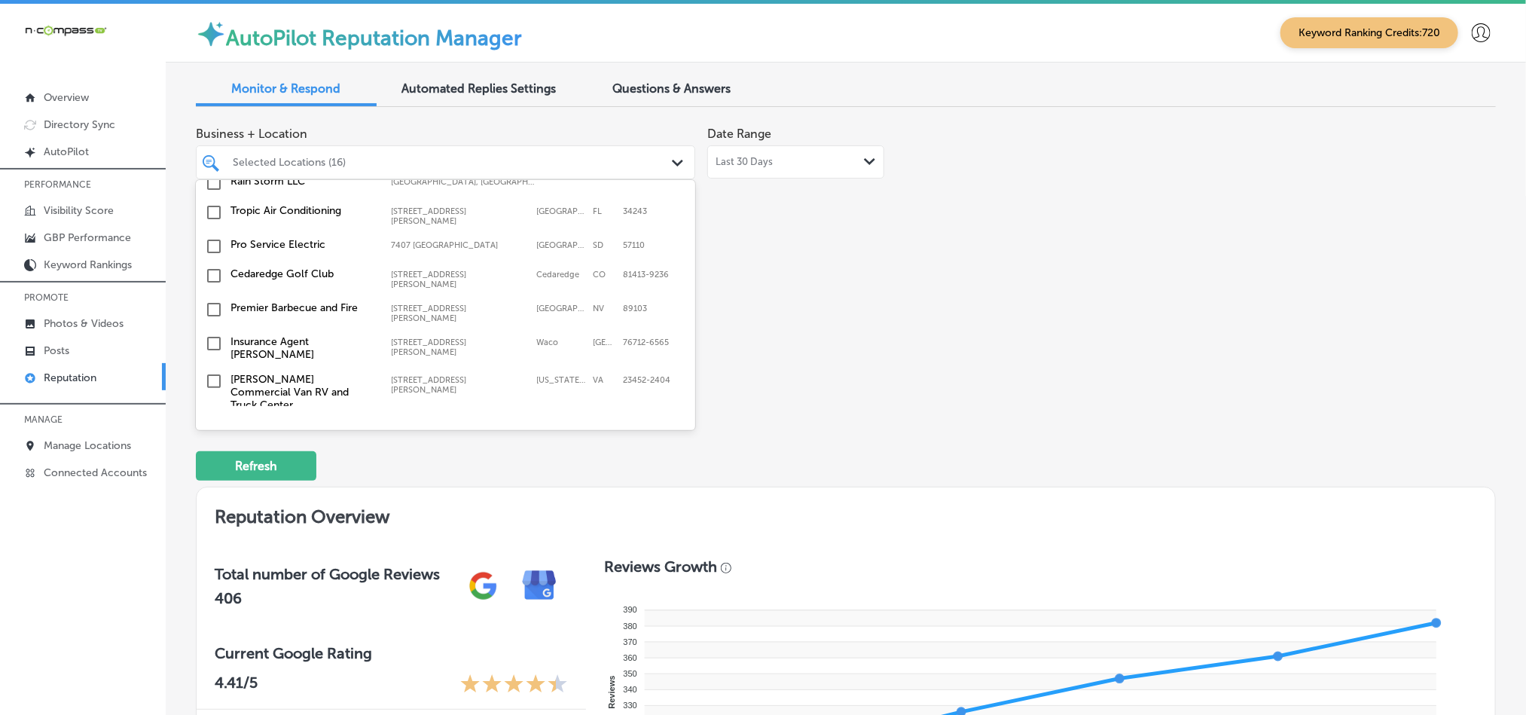
click at [213, 460] on input "checkbox" at bounding box center [214, 469] width 18 height 18
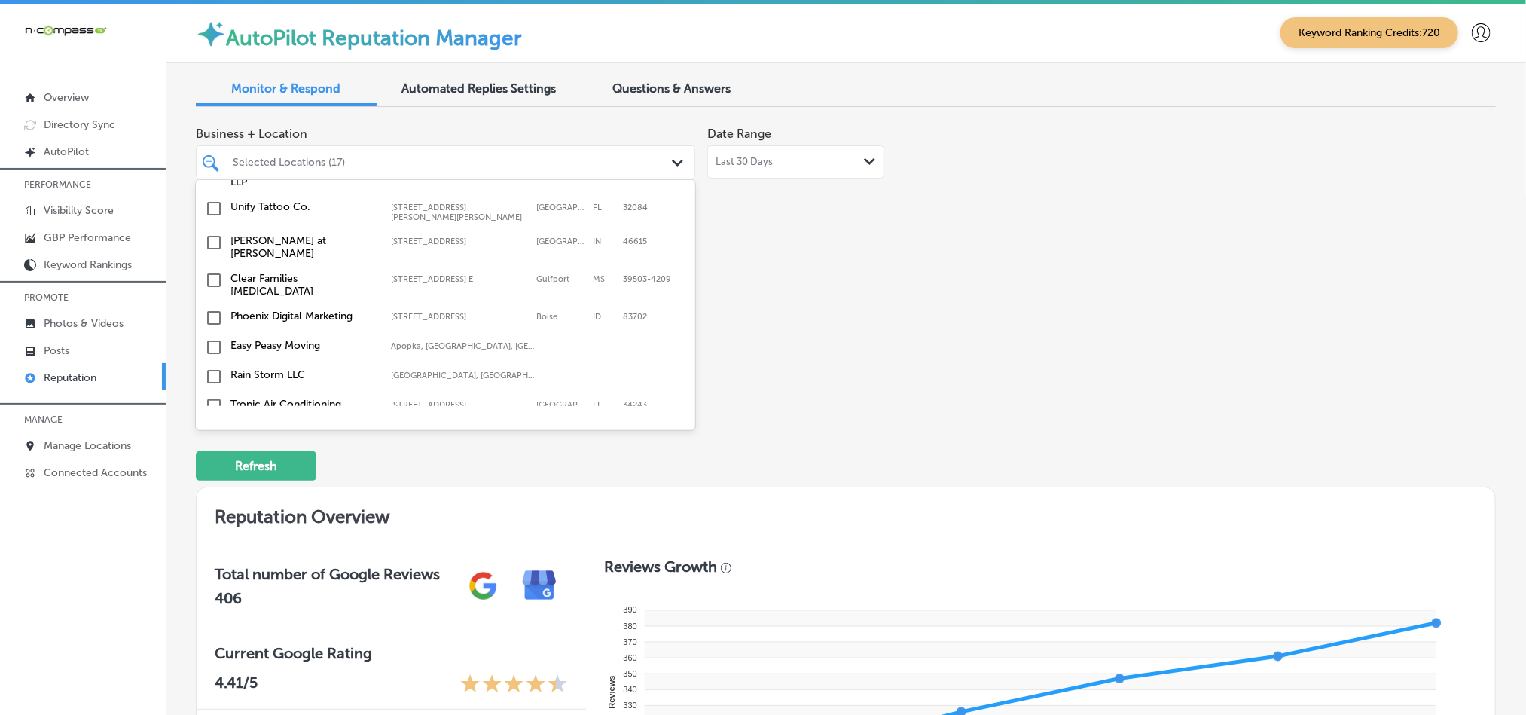
scroll to position [4681, 0]
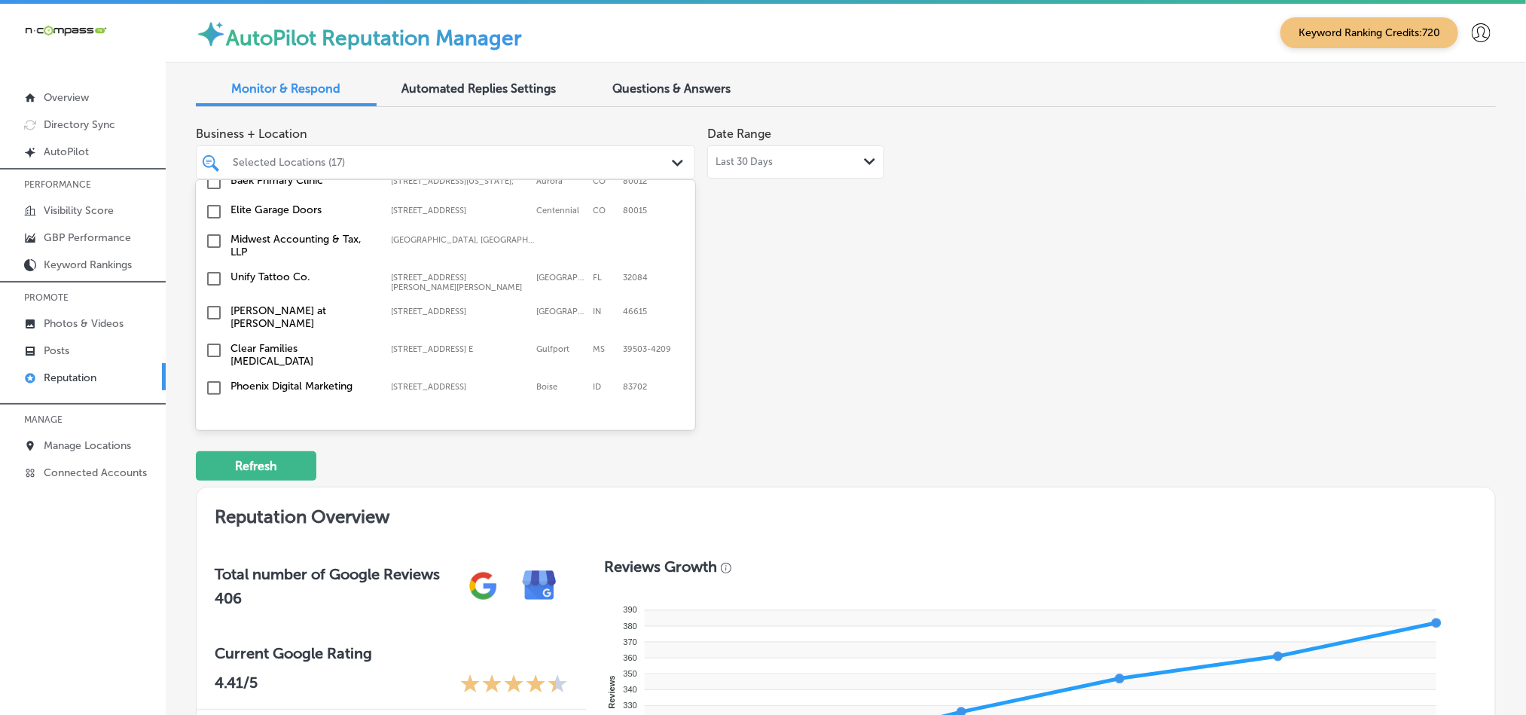
click at [211, 408] on input "checkbox" at bounding box center [214, 417] width 18 height 18
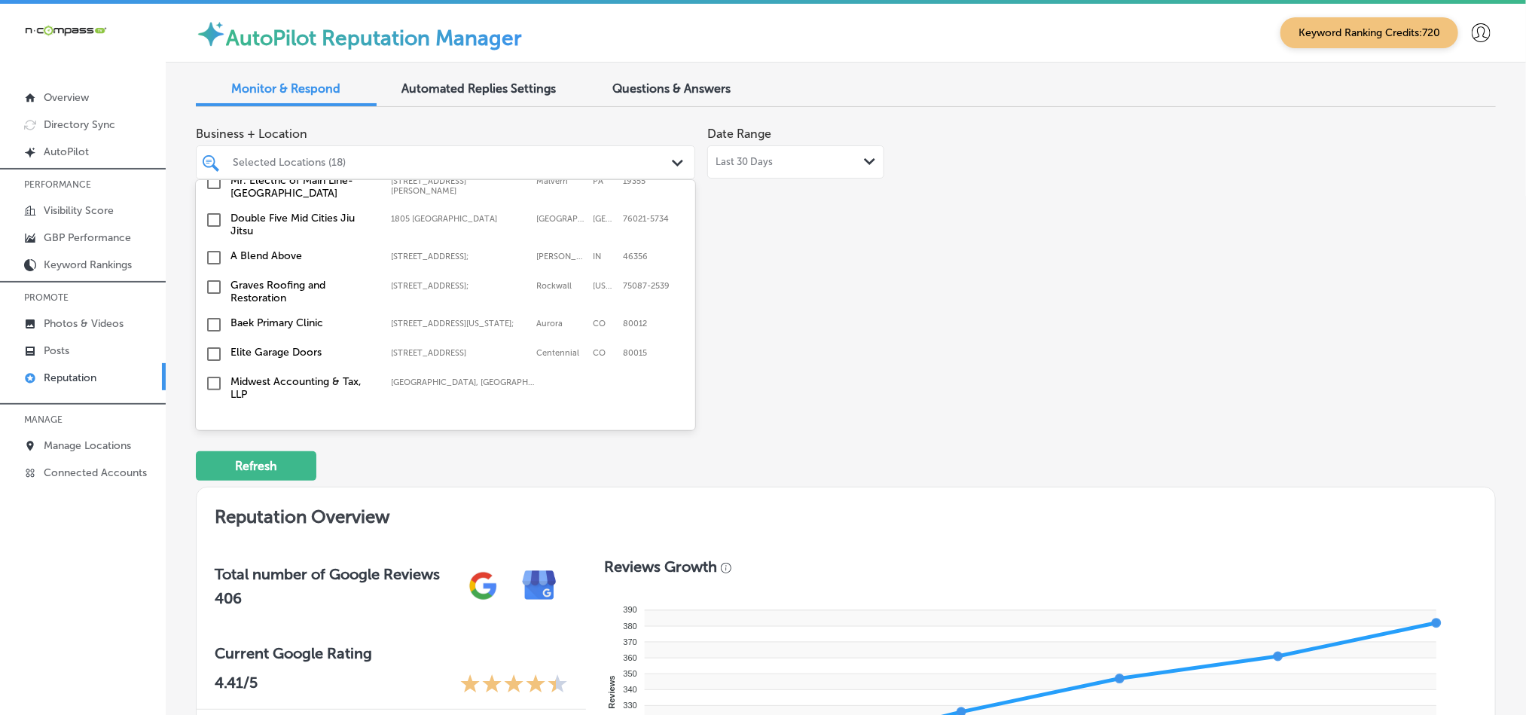
scroll to position [4492, 0]
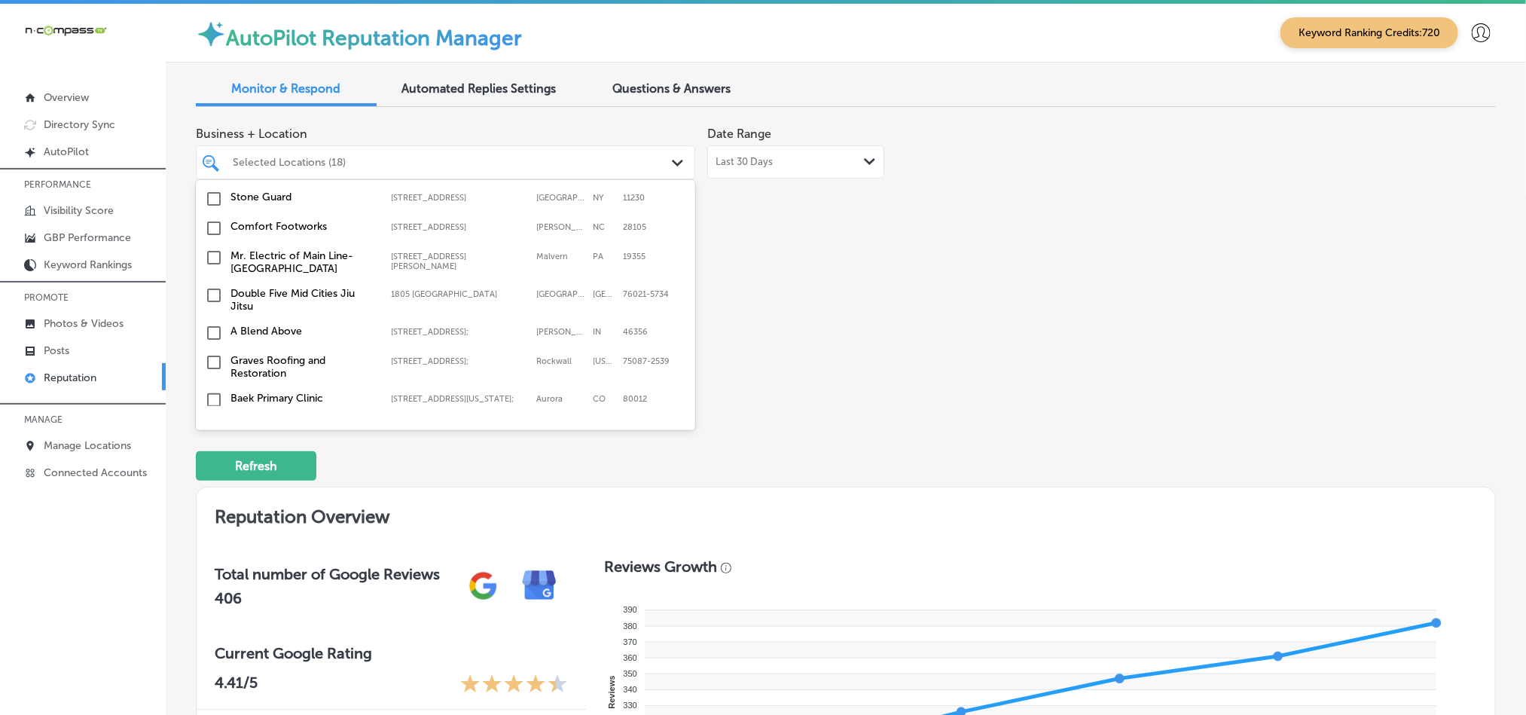
click at [211, 420] on input "checkbox" at bounding box center [214, 429] width 18 height 18
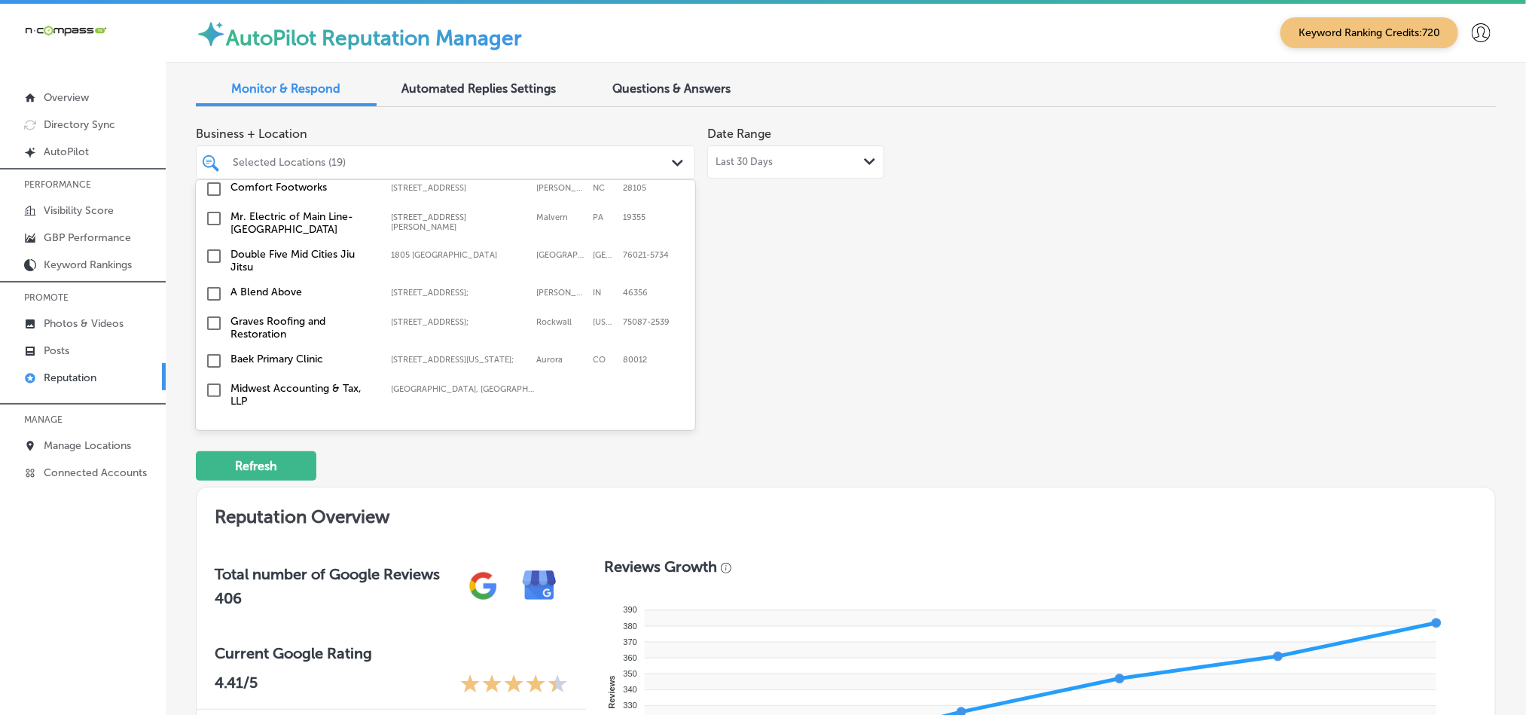
scroll to position [4531, 0]
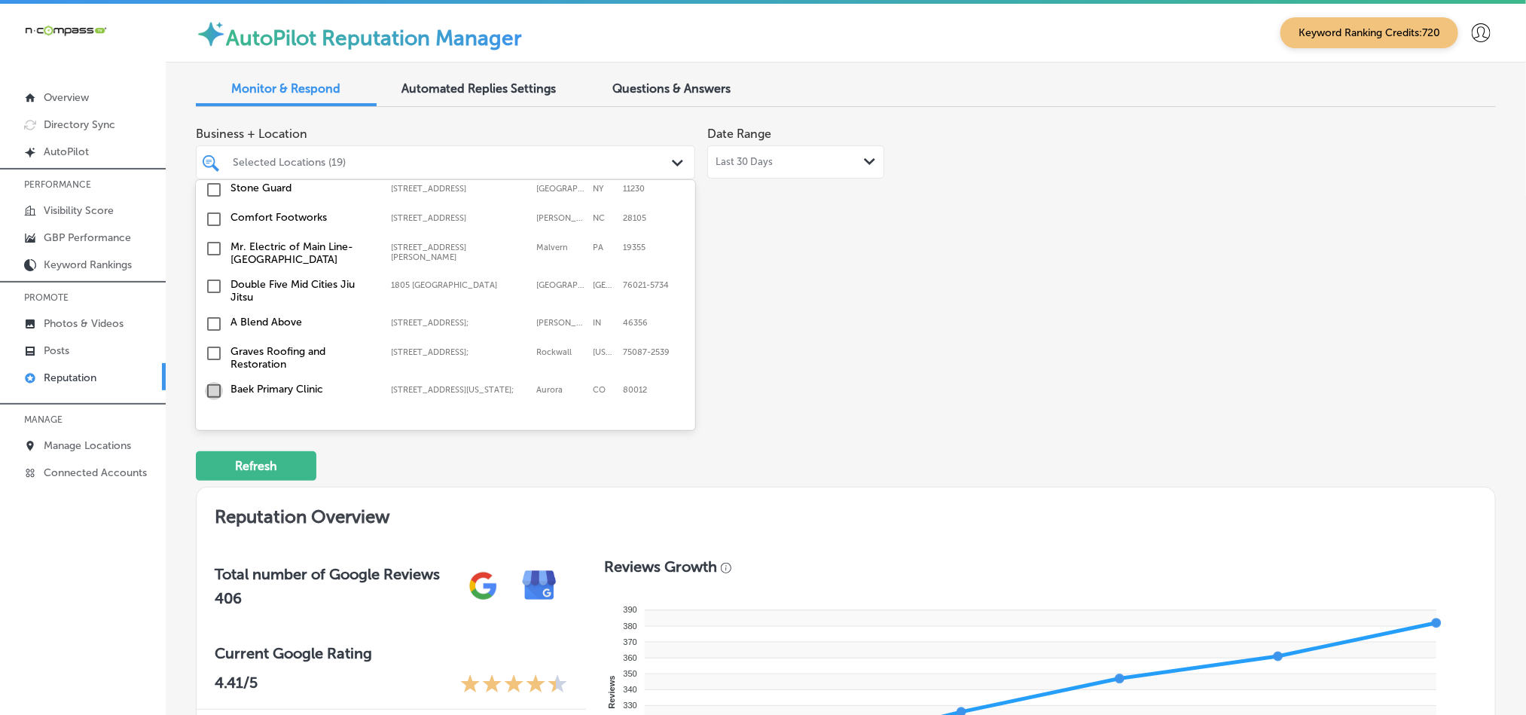
click at [215, 382] on input "checkbox" at bounding box center [214, 391] width 18 height 18
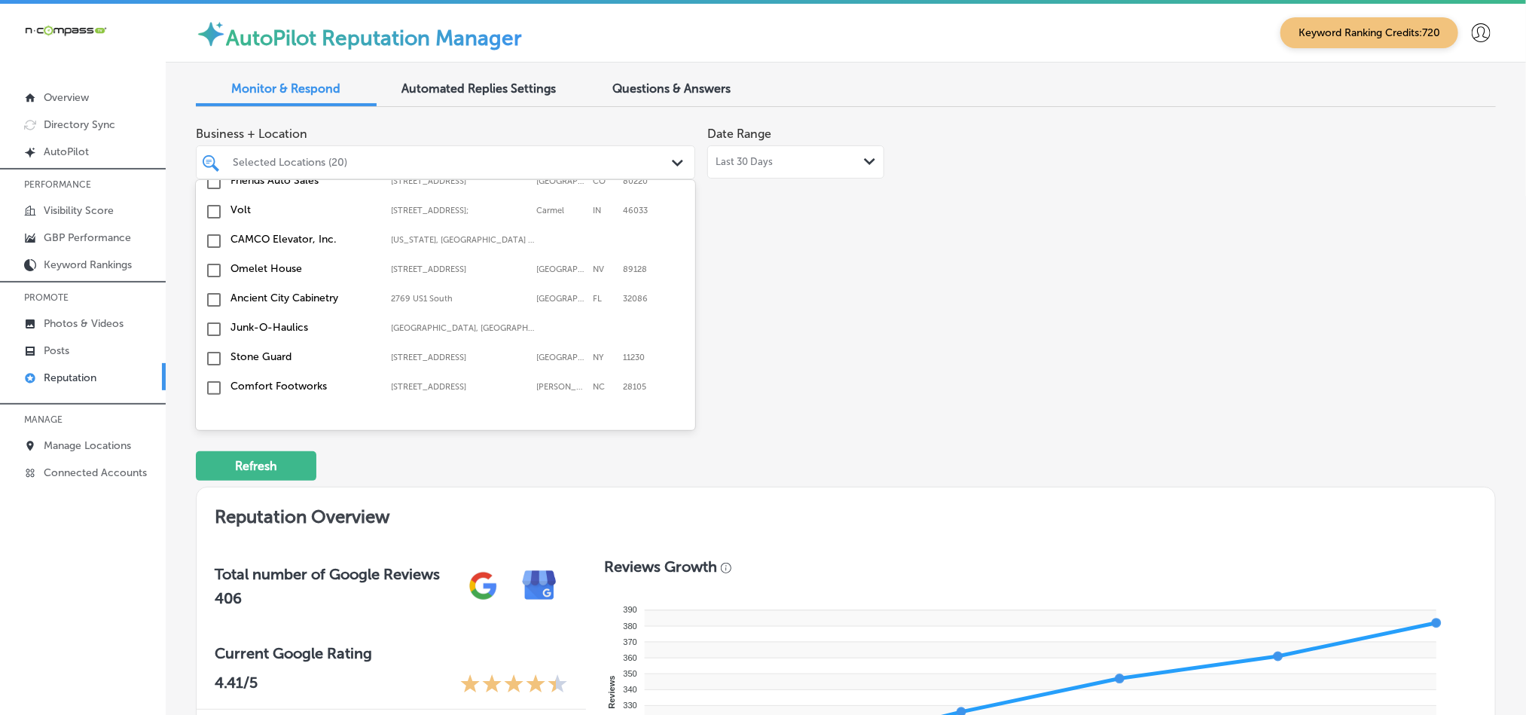
scroll to position [4379, 0]
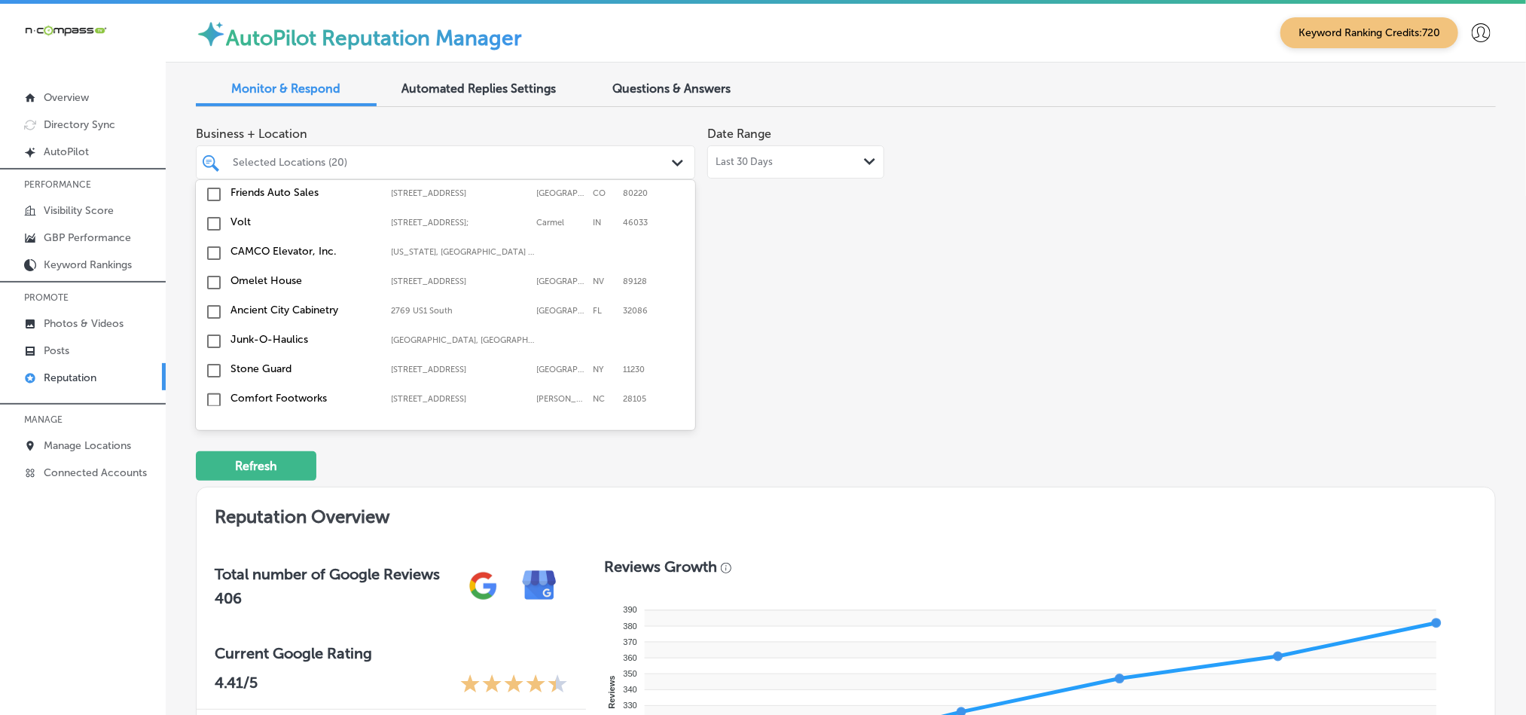
click at [211, 458] on input "checkbox" at bounding box center [214, 467] width 18 height 18
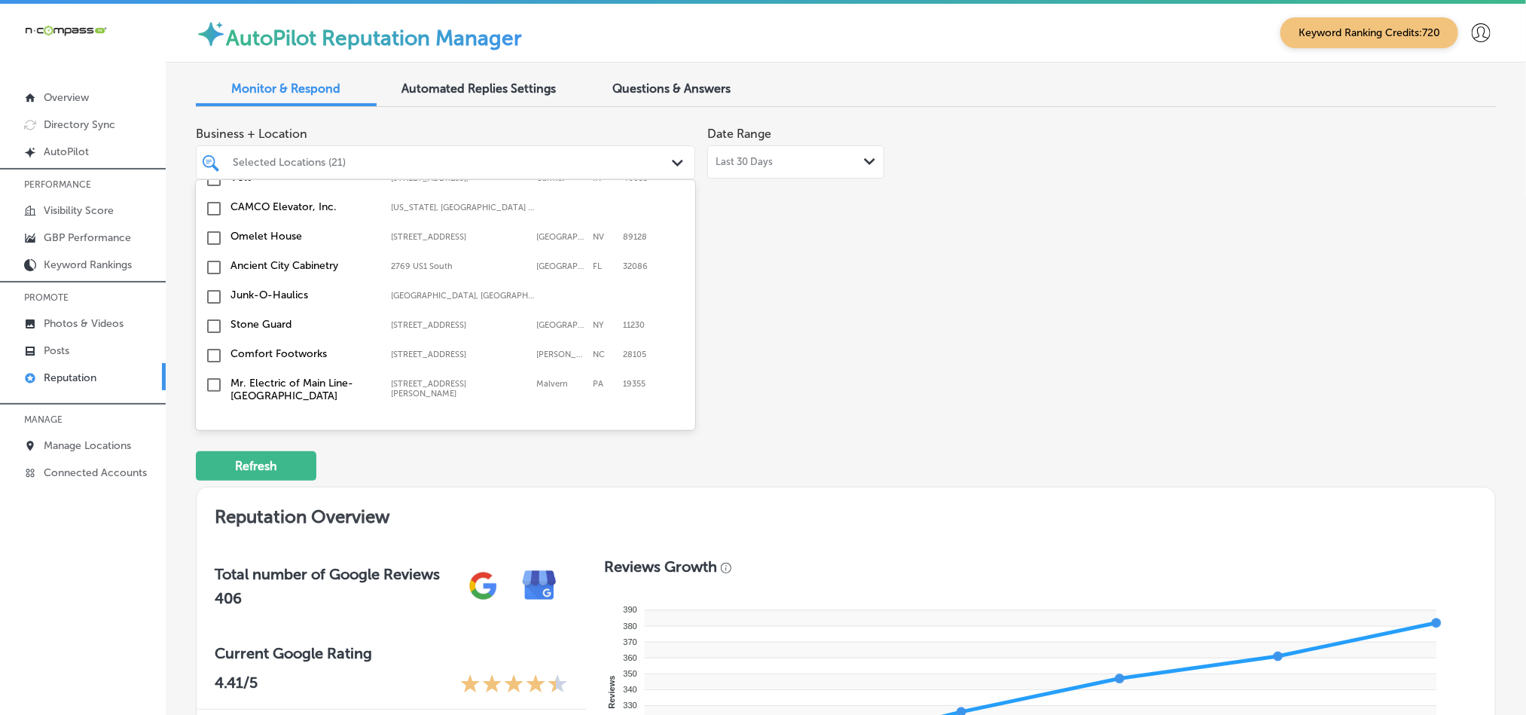
scroll to position [4418, 0]
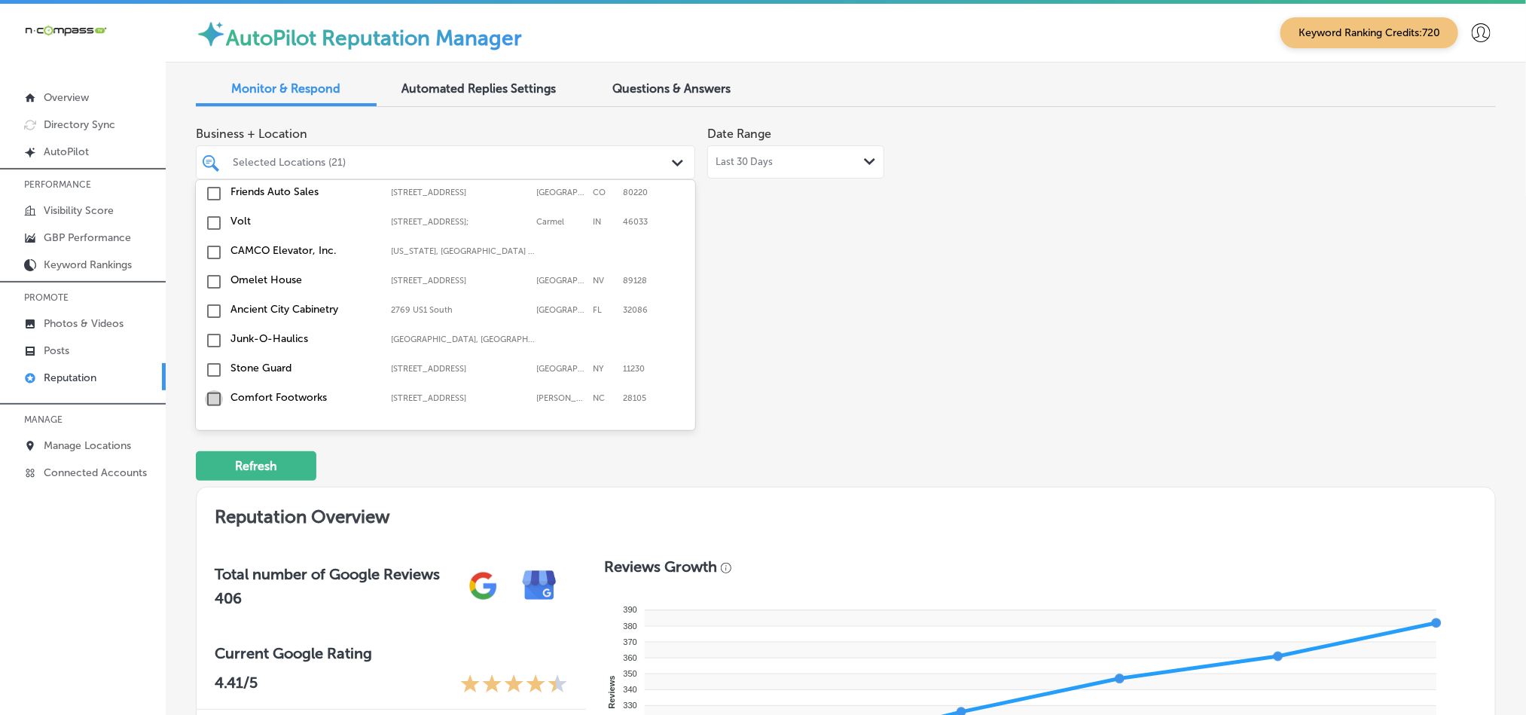
click at [215, 390] on input "checkbox" at bounding box center [214, 399] width 18 height 18
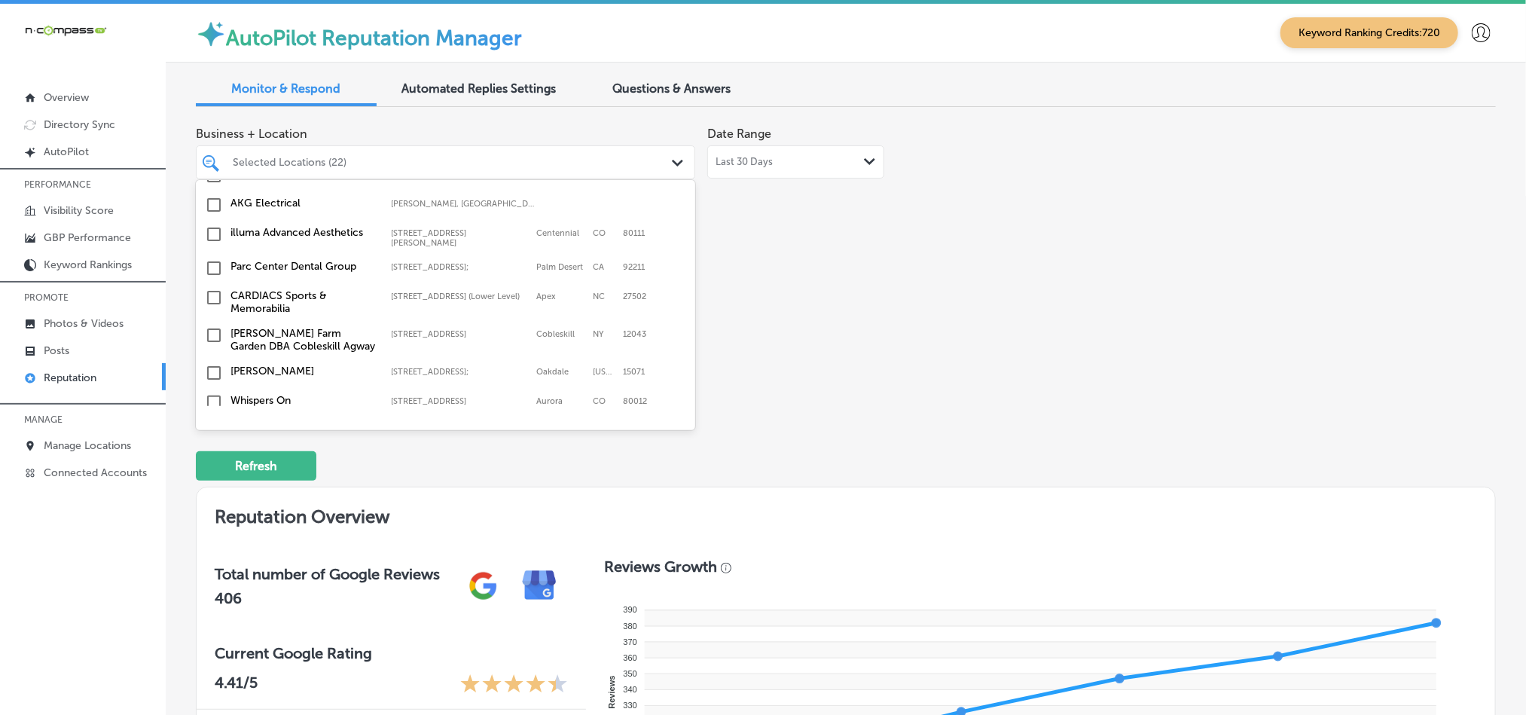
scroll to position [3853, 0]
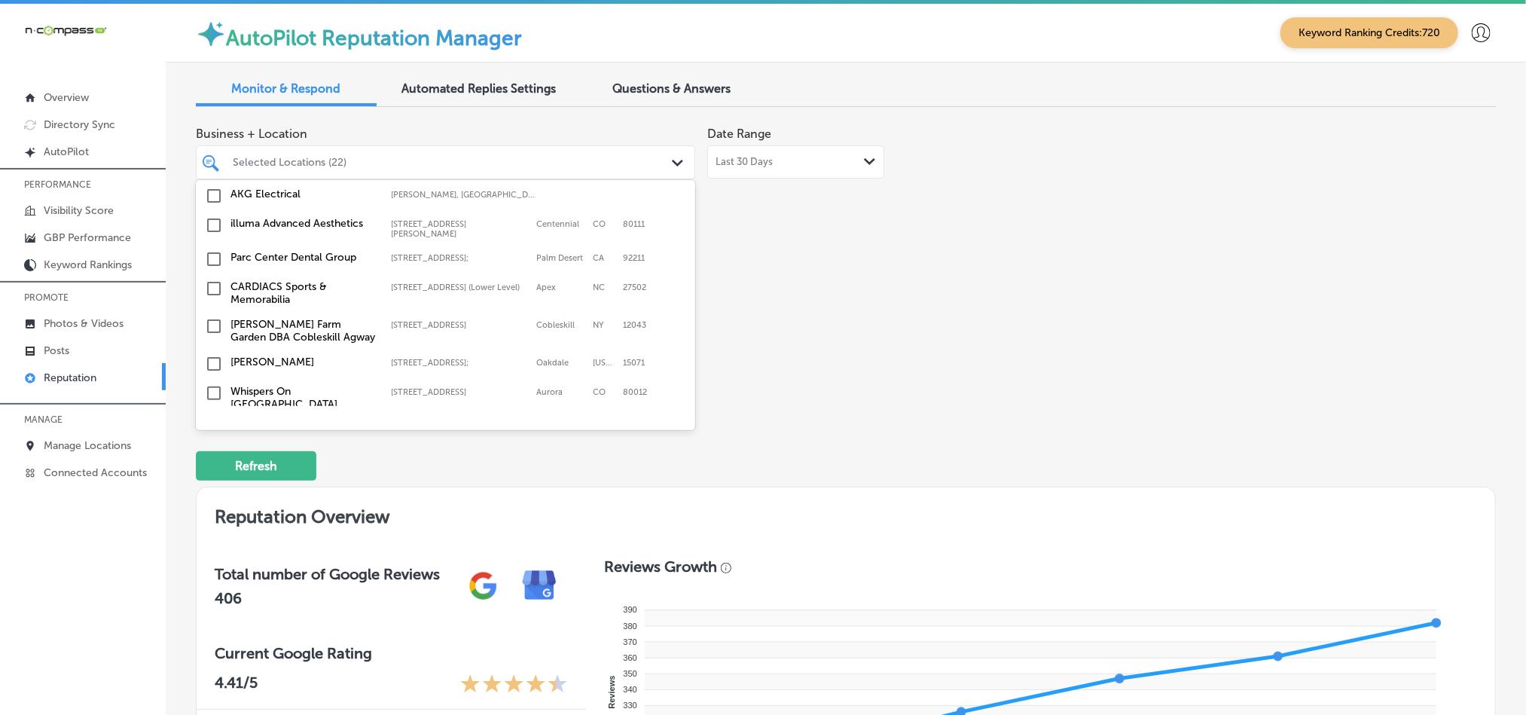
click at [213, 422] on input "checkbox" at bounding box center [214, 431] width 18 height 18
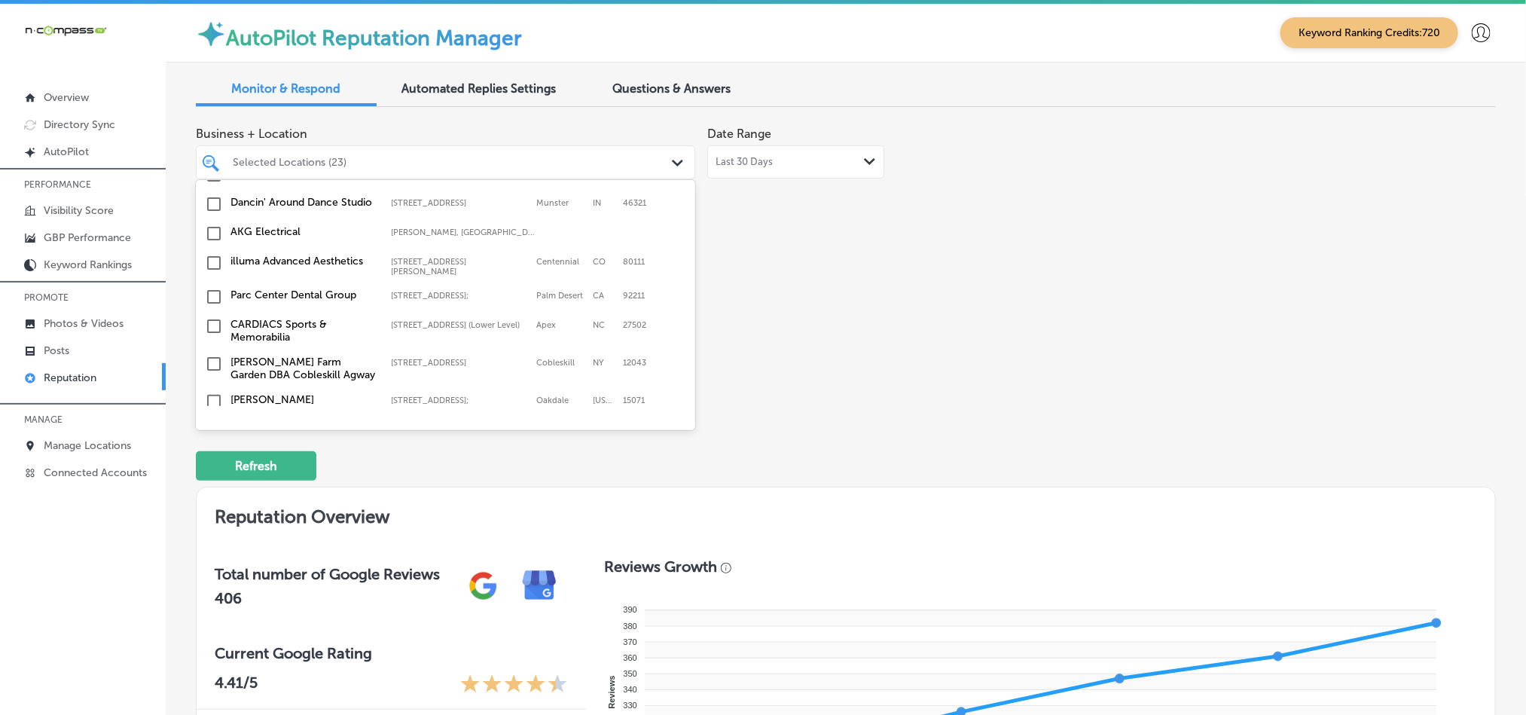
click at [212, 422] on input "checkbox" at bounding box center [214, 431] width 18 height 18
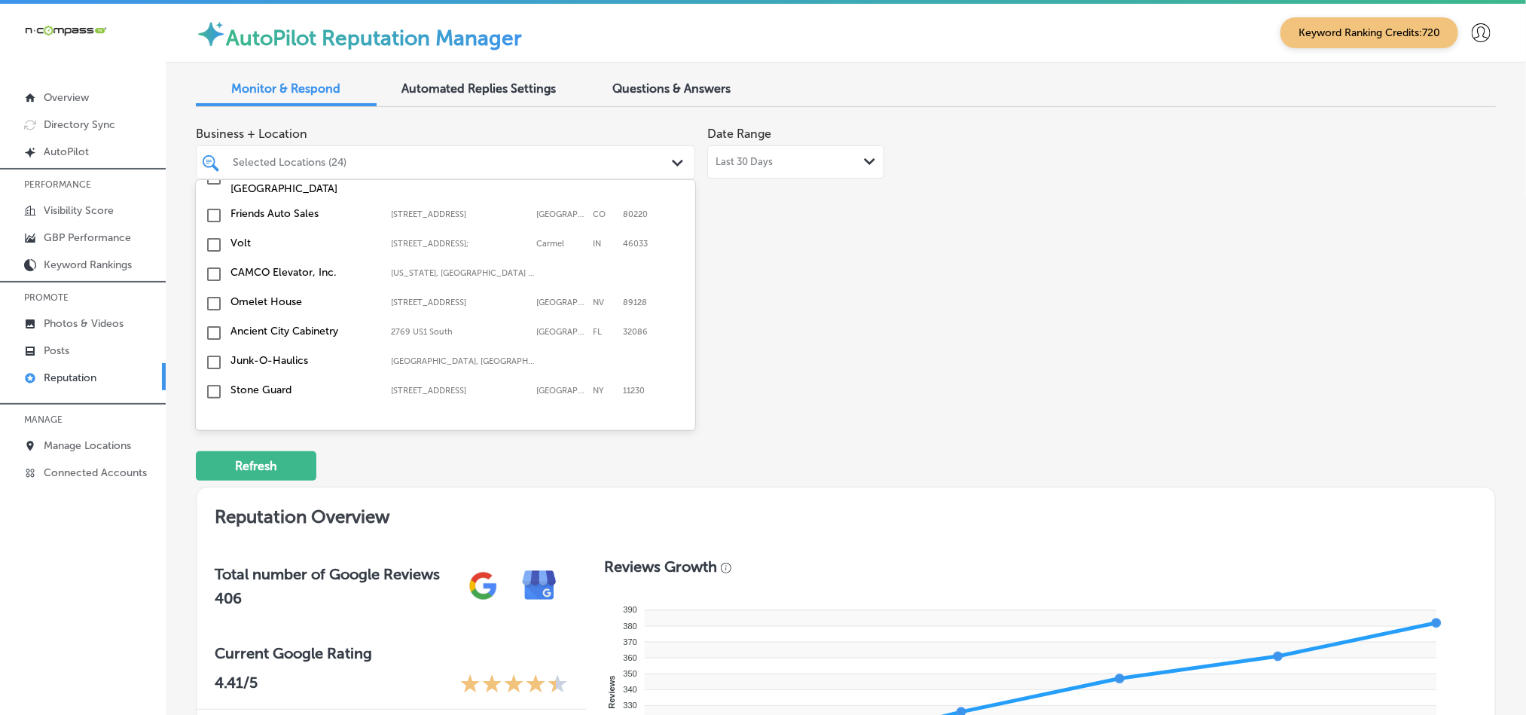
scroll to position [4418, 0]
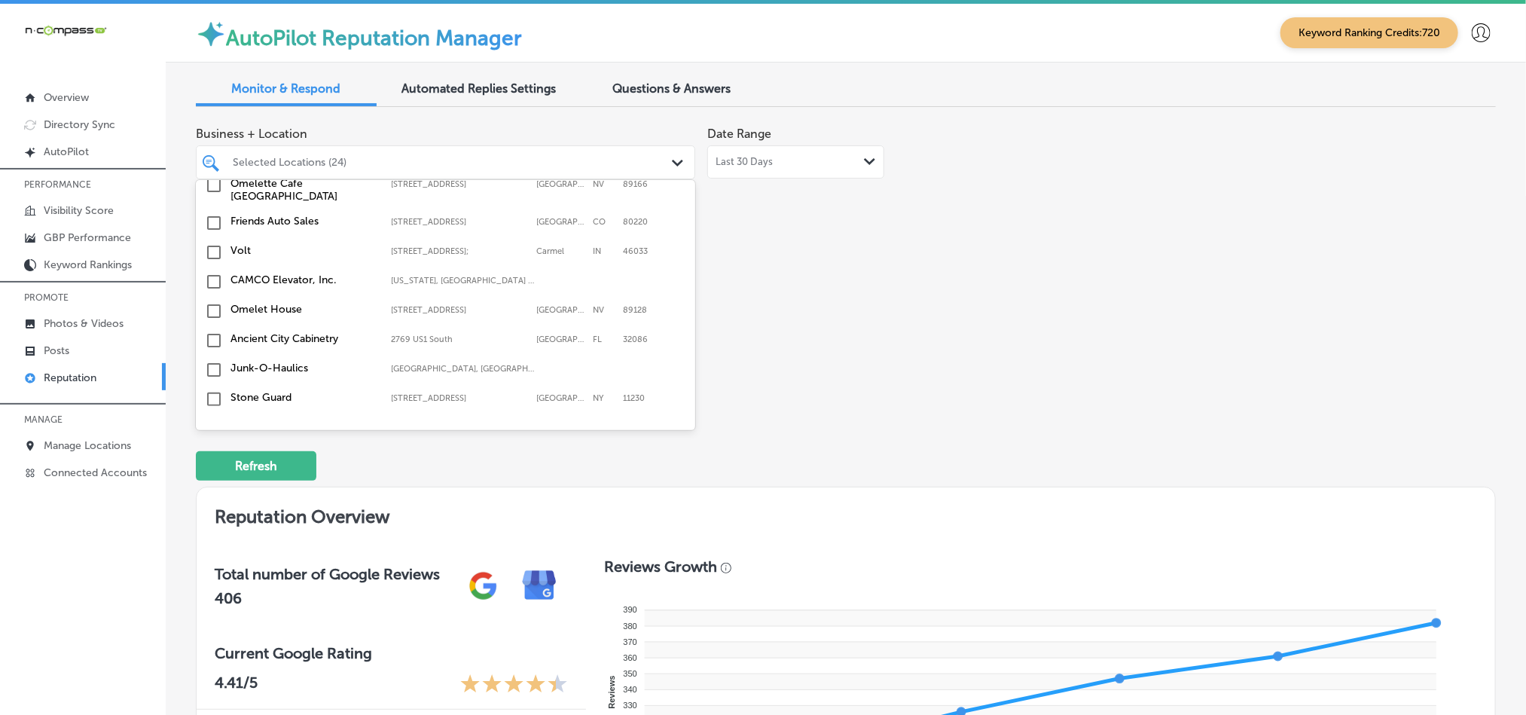
click at [215, 361] on input "checkbox" at bounding box center [214, 370] width 18 height 18
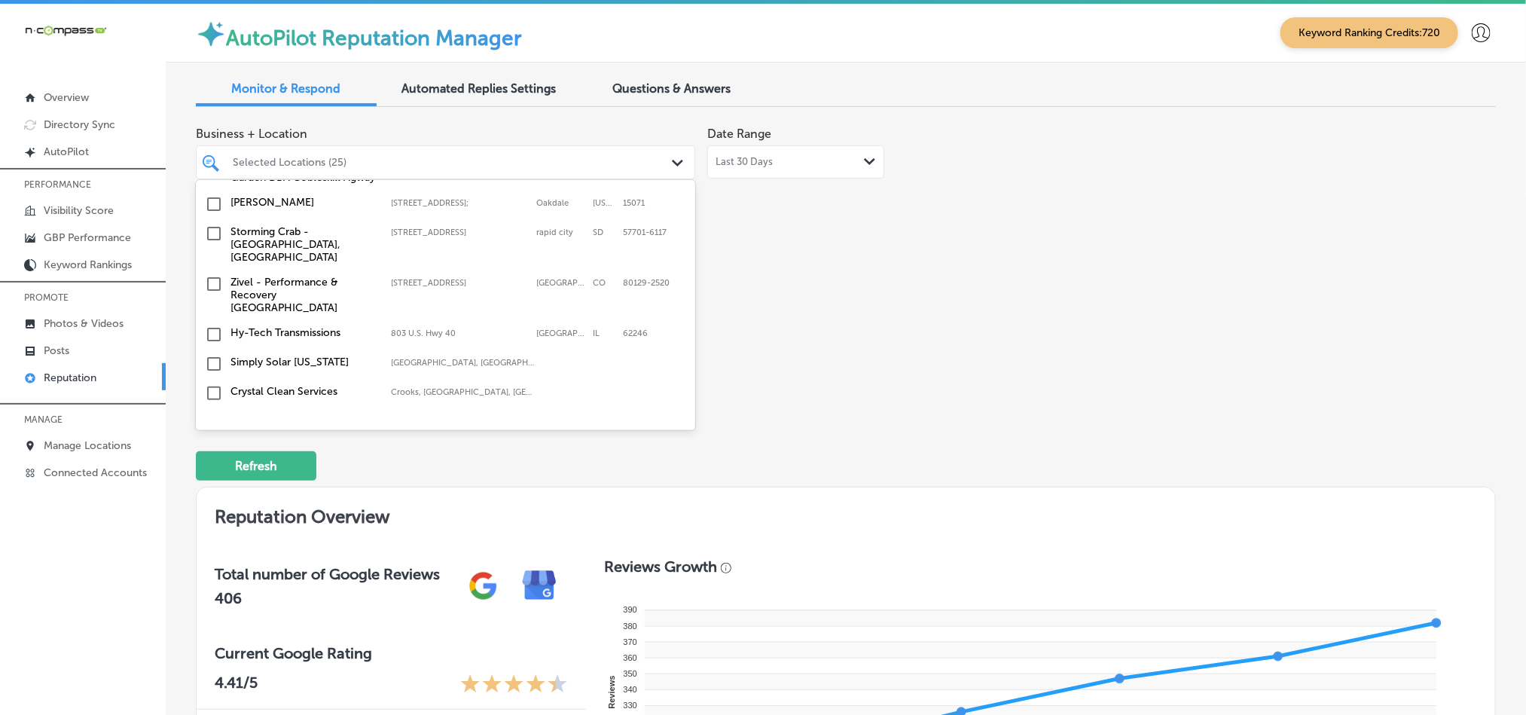
scroll to position [4116, 0]
click at [213, 444] on input "checkbox" at bounding box center [214, 453] width 18 height 18
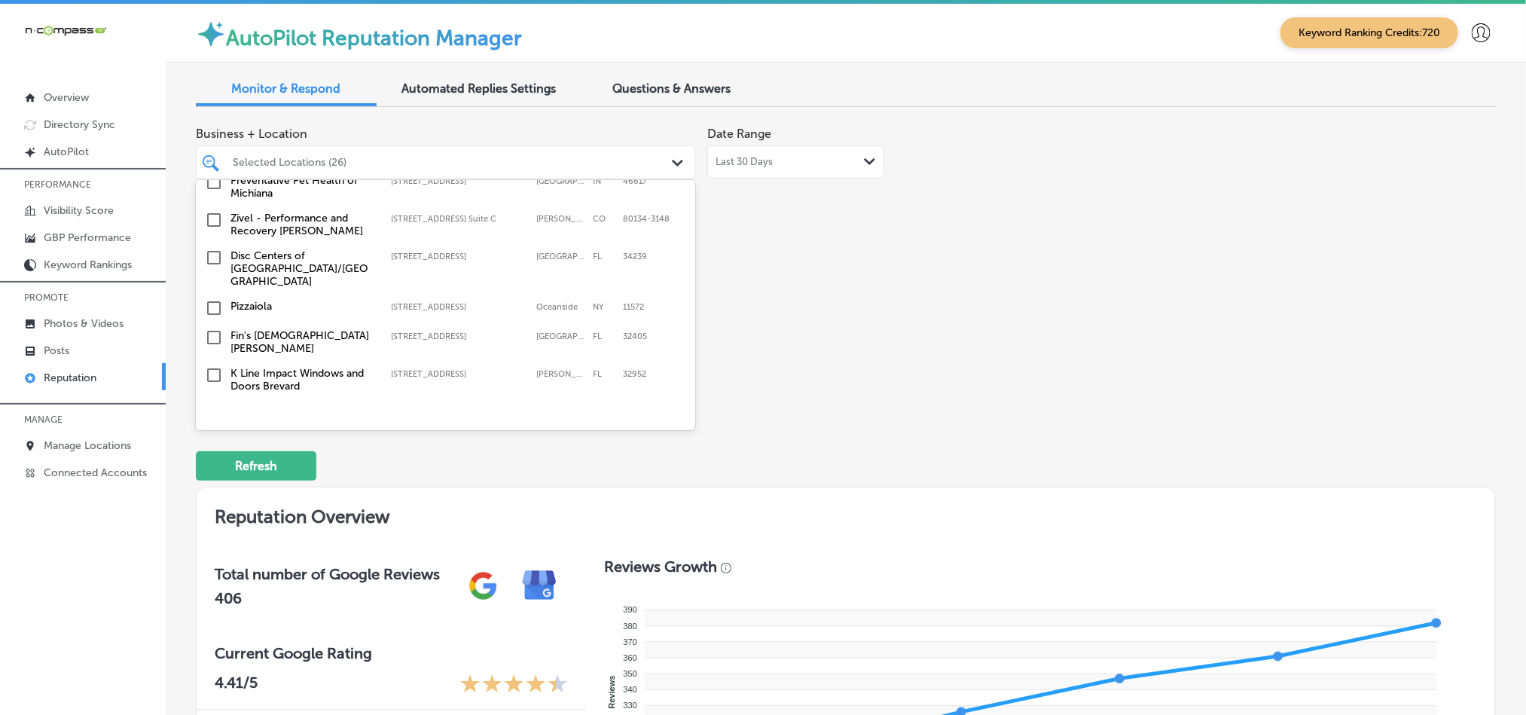
scroll to position [3062, 0]
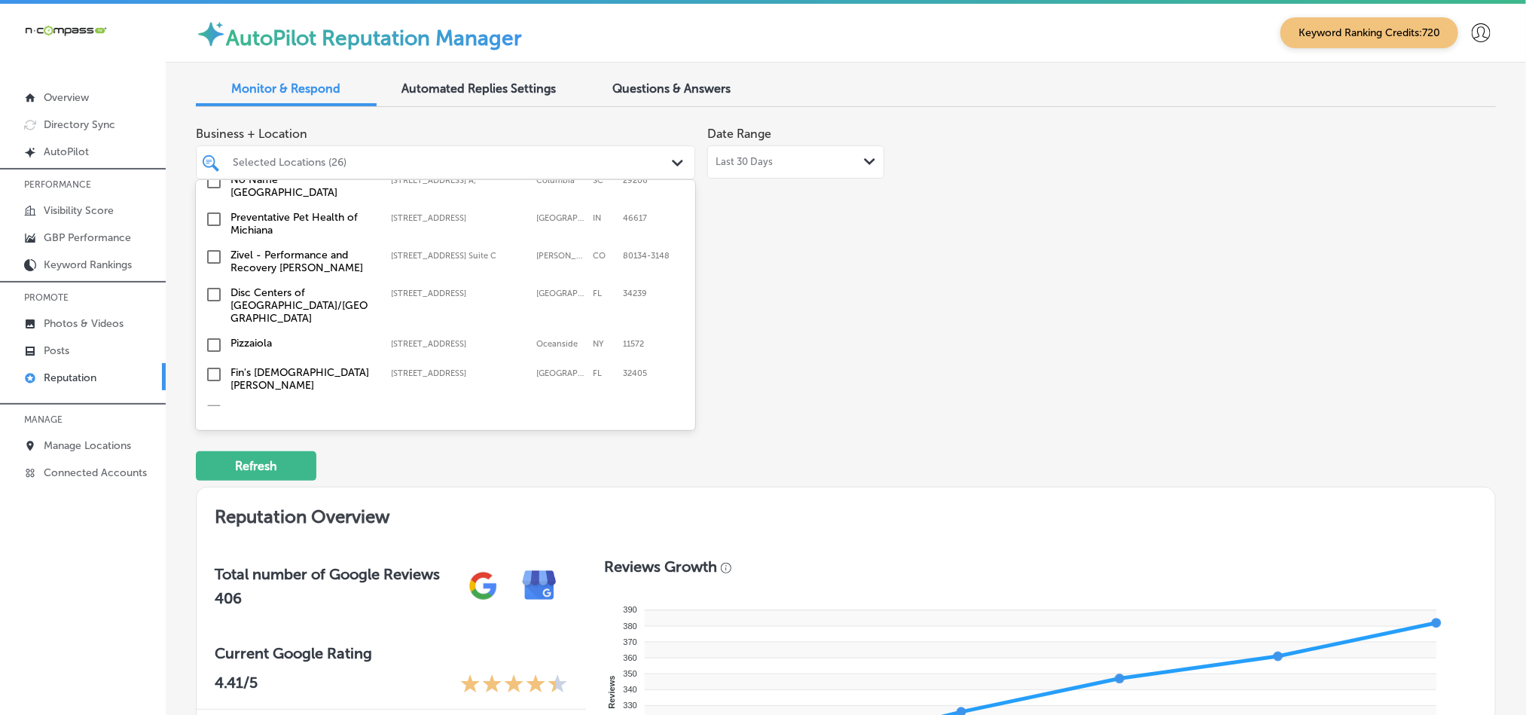
click at [210, 365] on input "checkbox" at bounding box center [214, 374] width 18 height 18
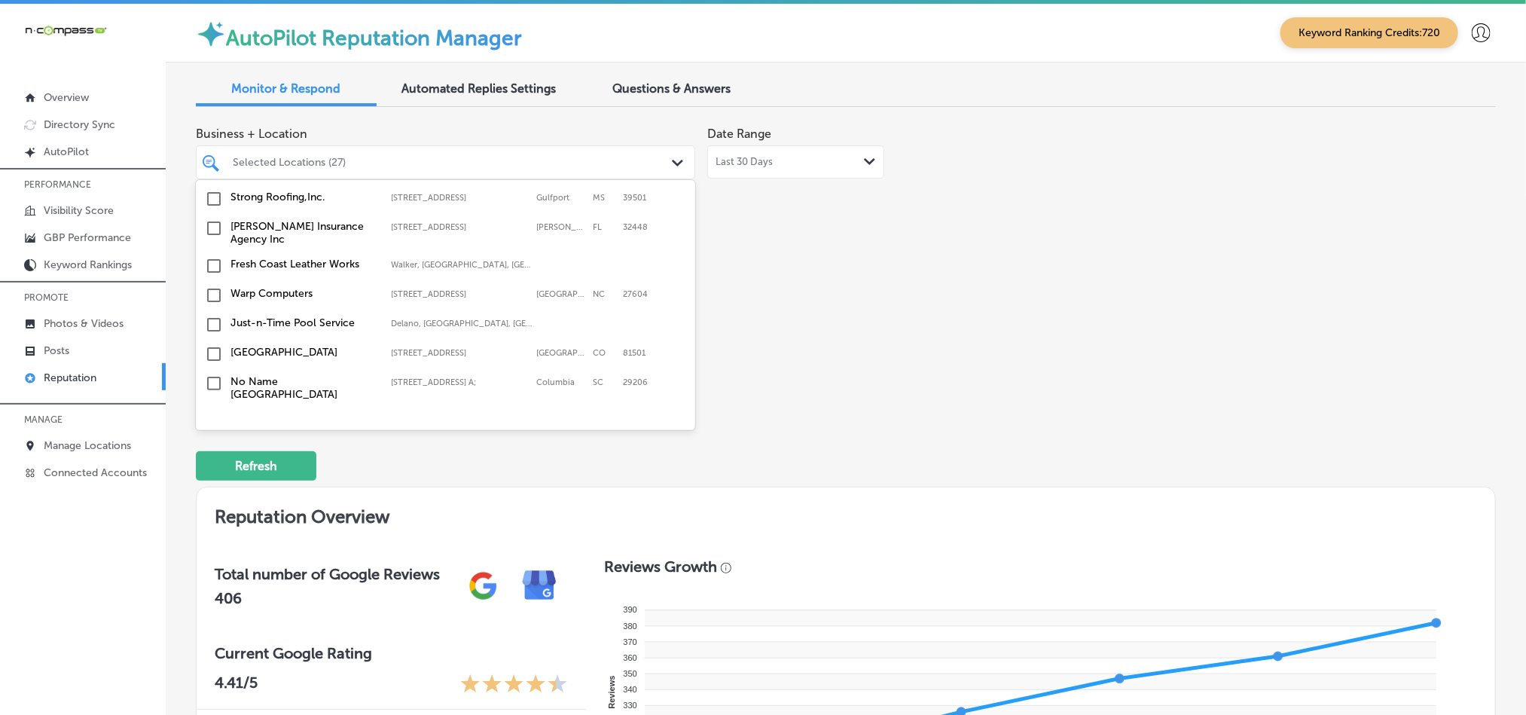
scroll to position [2873, 0]
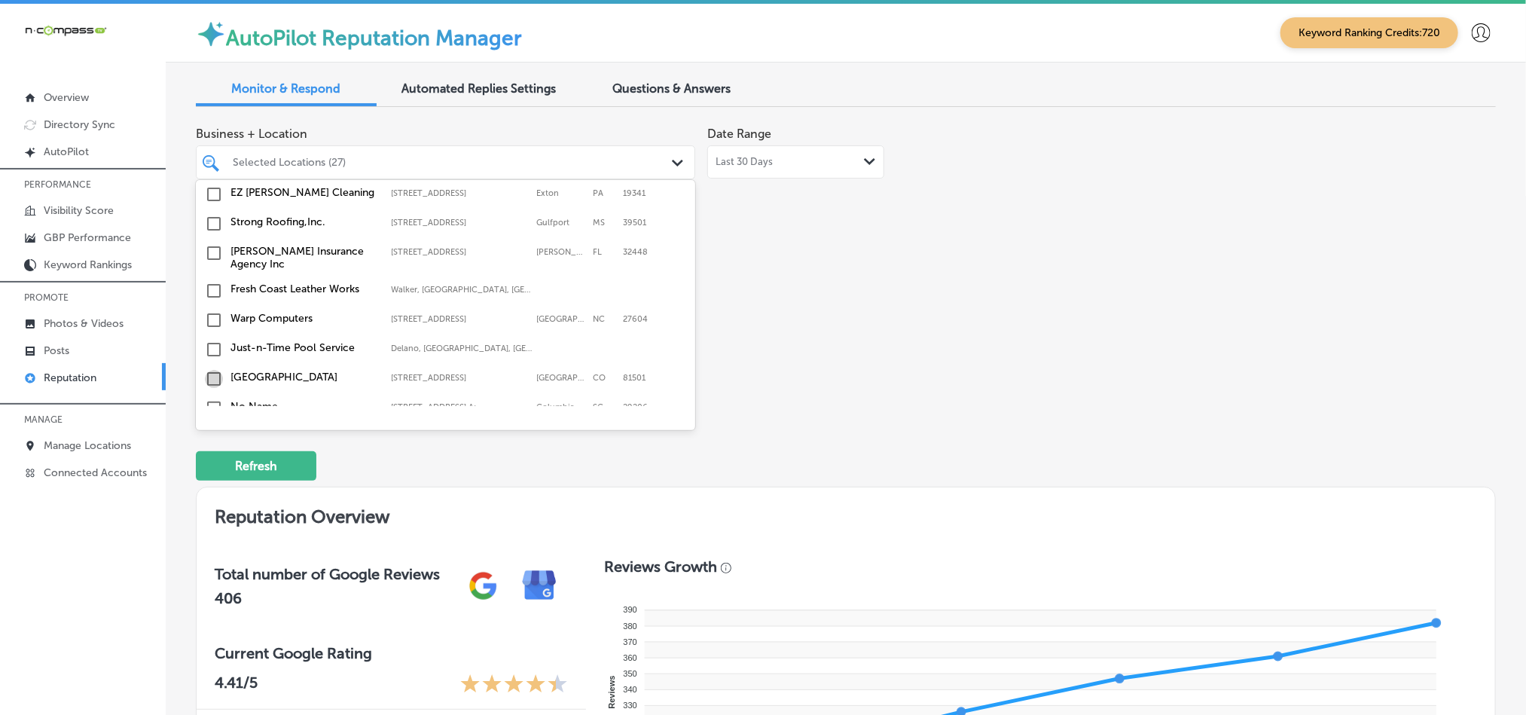
click at [213, 370] on input "checkbox" at bounding box center [214, 379] width 18 height 18
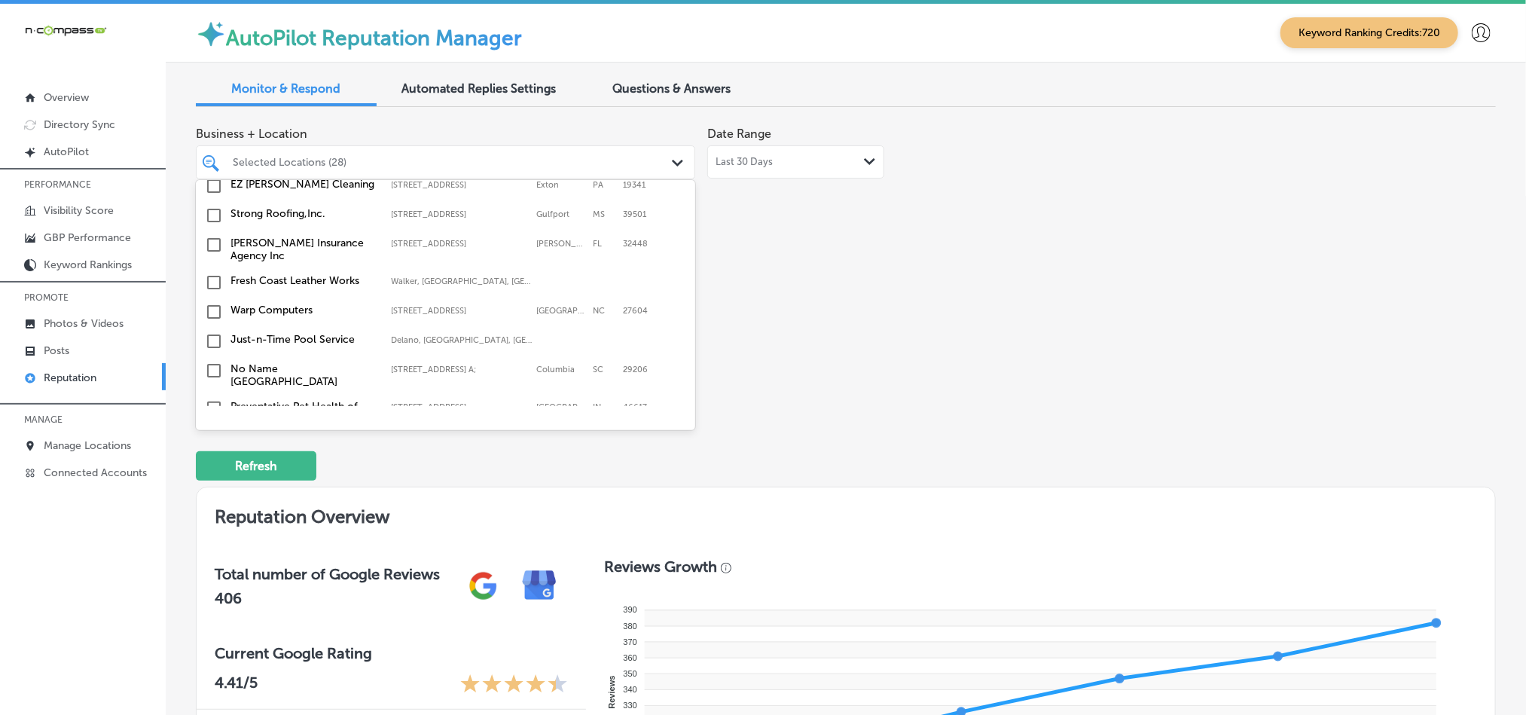
scroll to position [2836, 0]
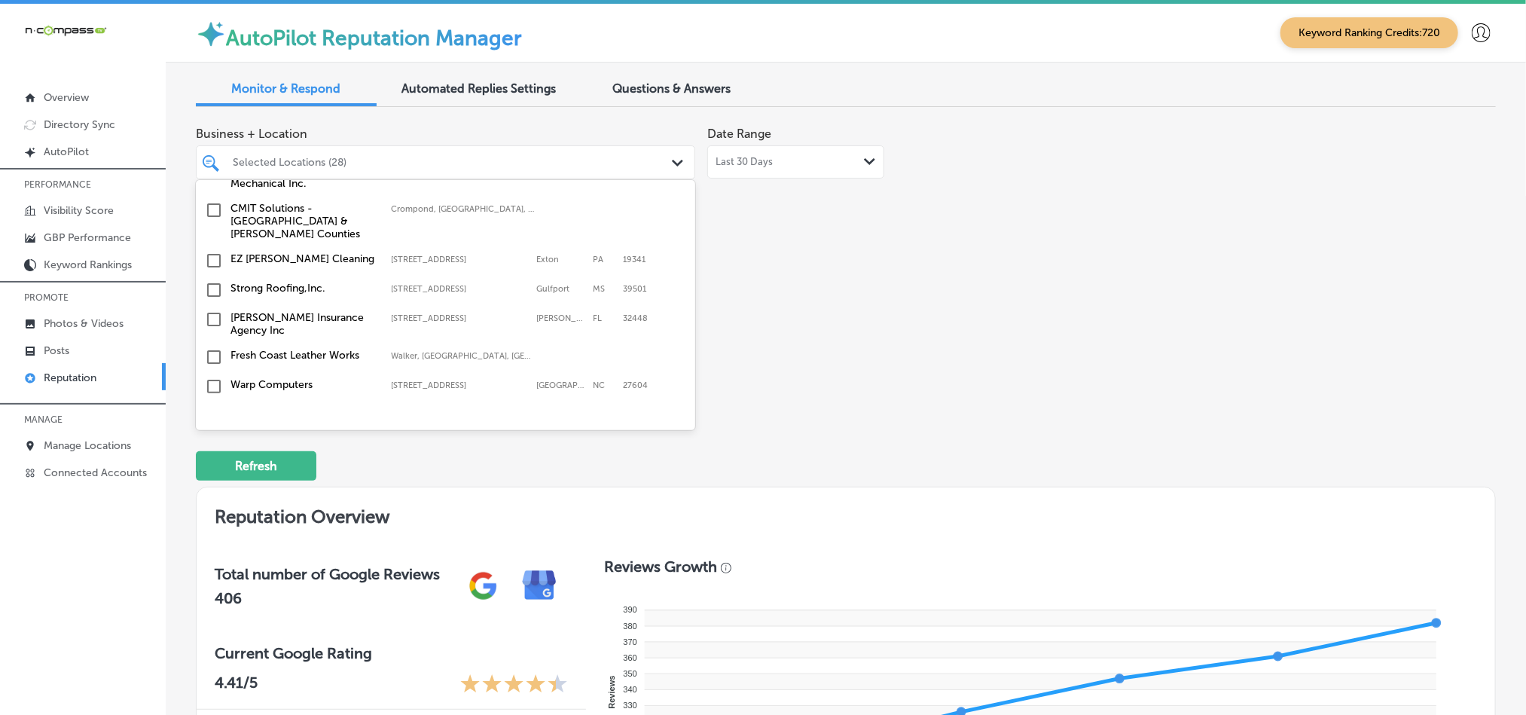
click at [212, 407] on input "checkbox" at bounding box center [214, 416] width 18 height 18
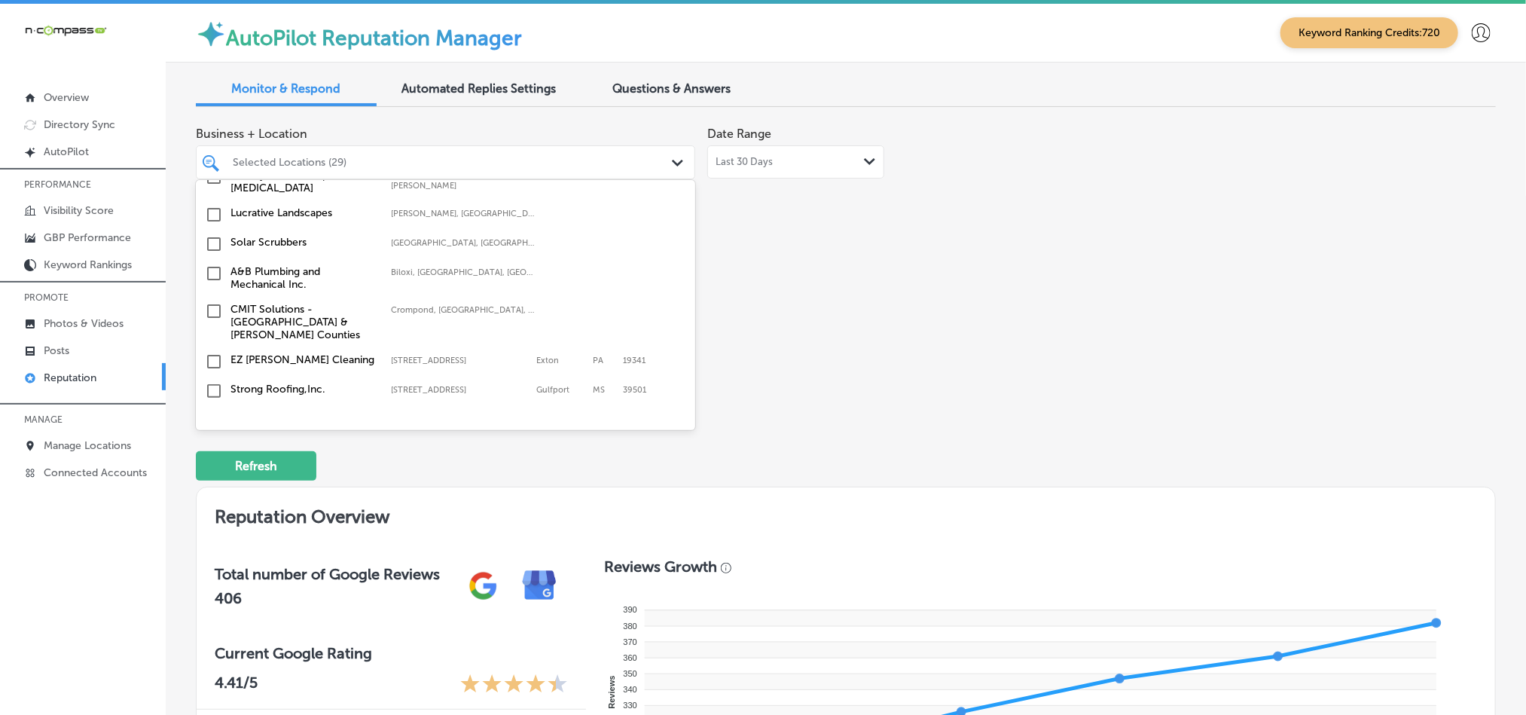
scroll to position [2760, 0]
click at [213, 357] on input "checkbox" at bounding box center [214, 366] width 18 height 18
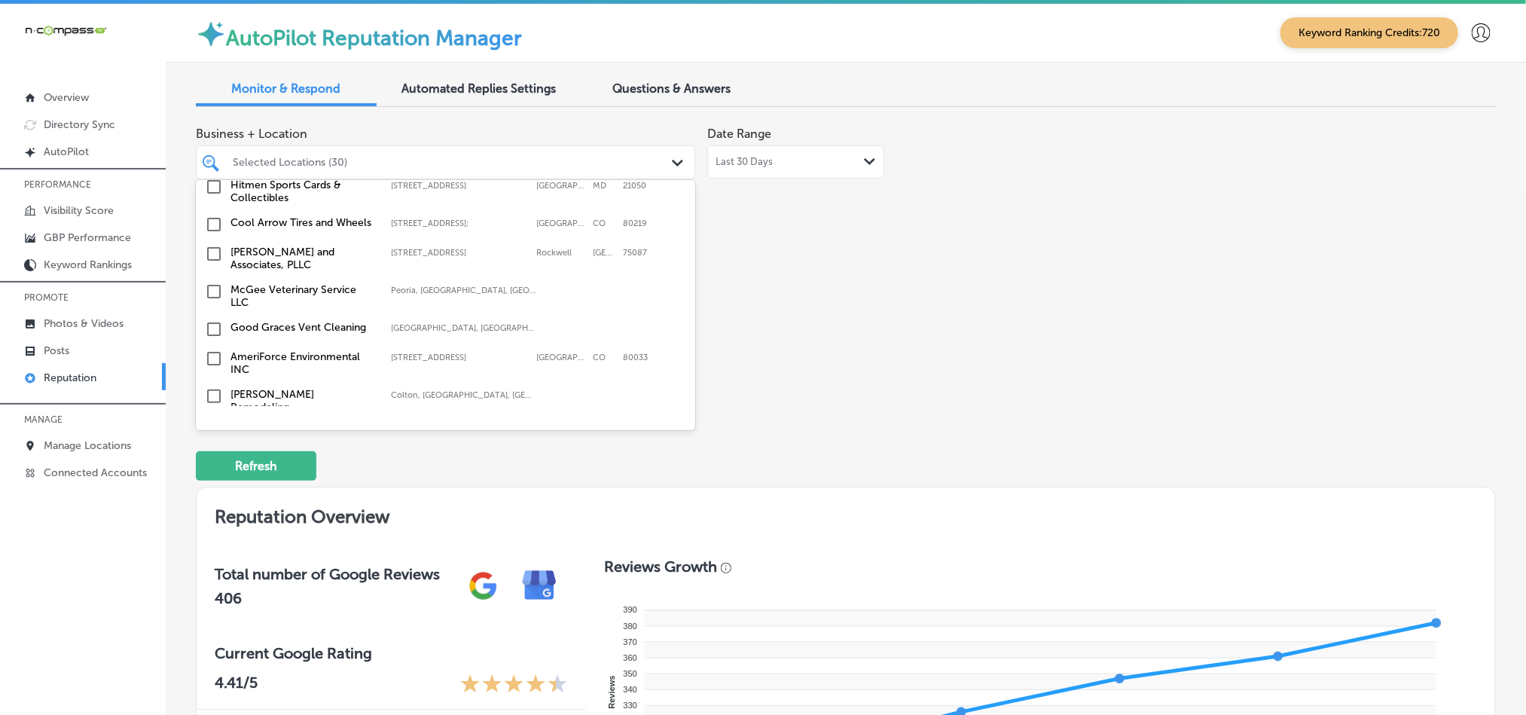
scroll to position [1980, 0]
click at [213, 240] on input "checkbox" at bounding box center [214, 249] width 18 height 18
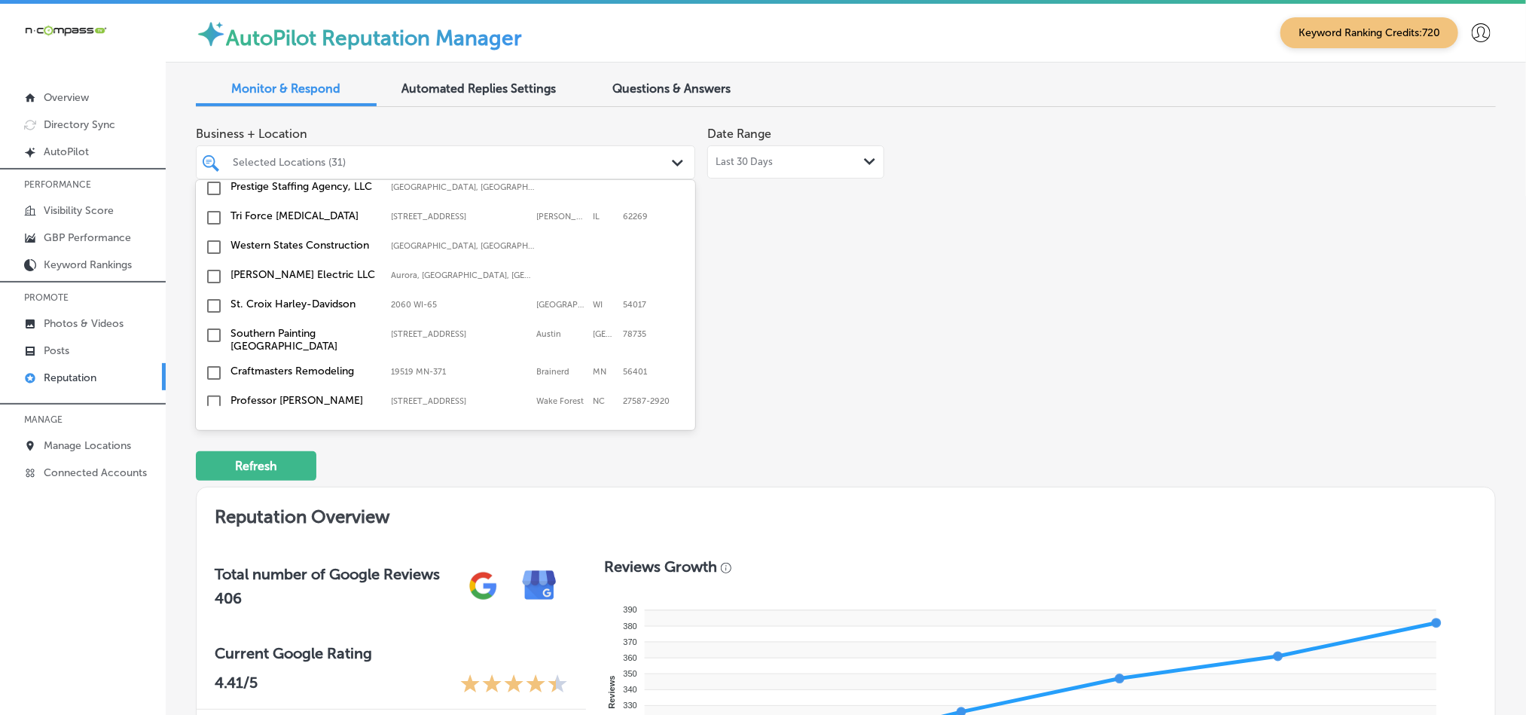
scroll to position [2335, 0]
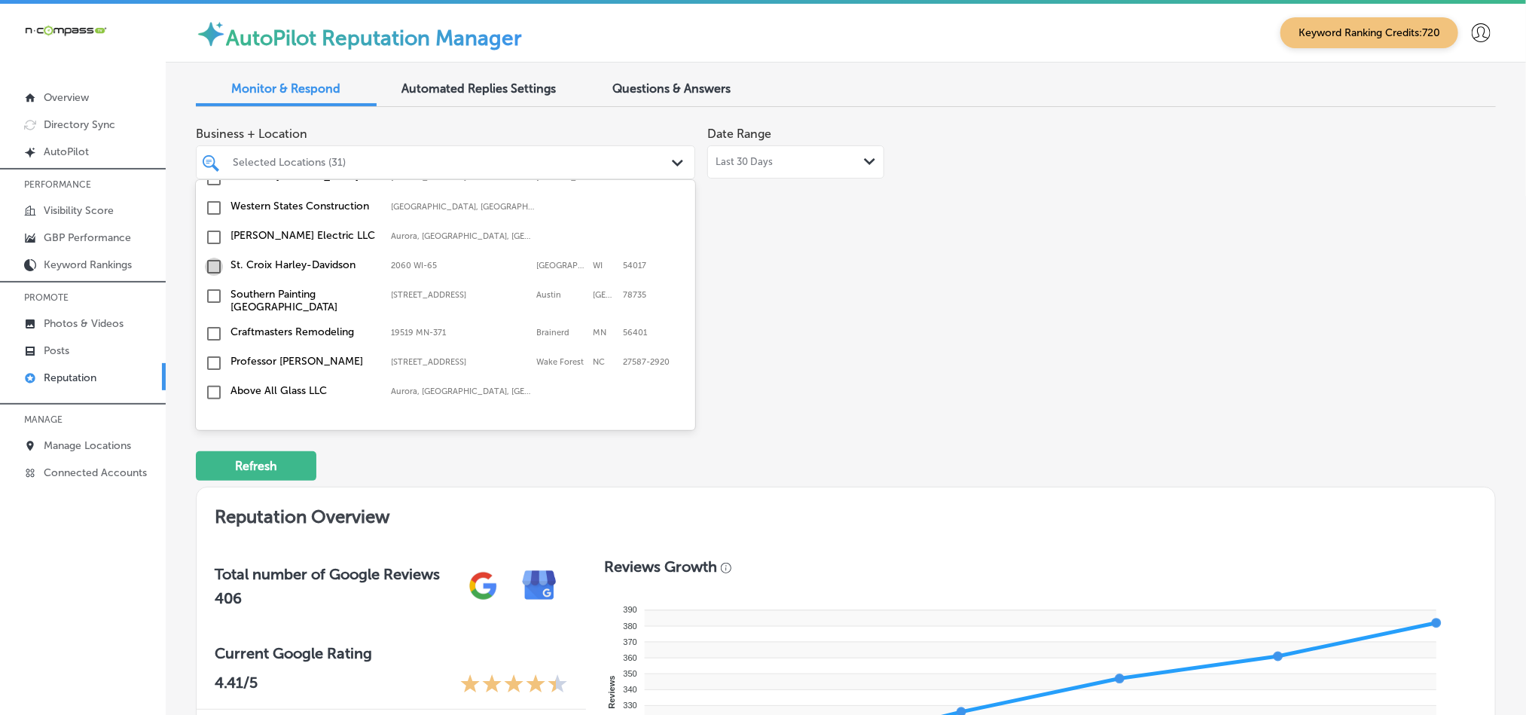
click at [211, 258] on input "checkbox" at bounding box center [214, 267] width 18 height 18
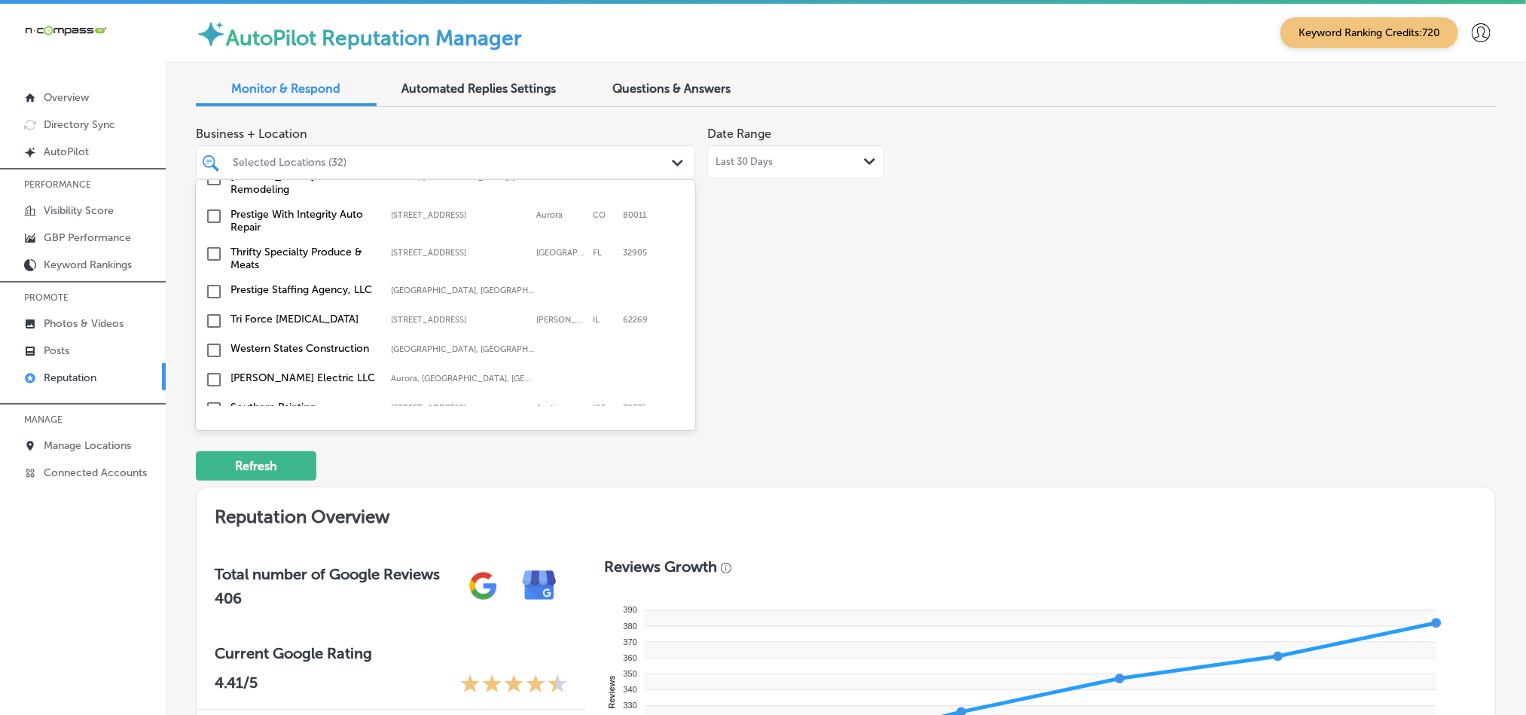
click at [215, 245] on input "checkbox" at bounding box center [214, 254] width 18 height 18
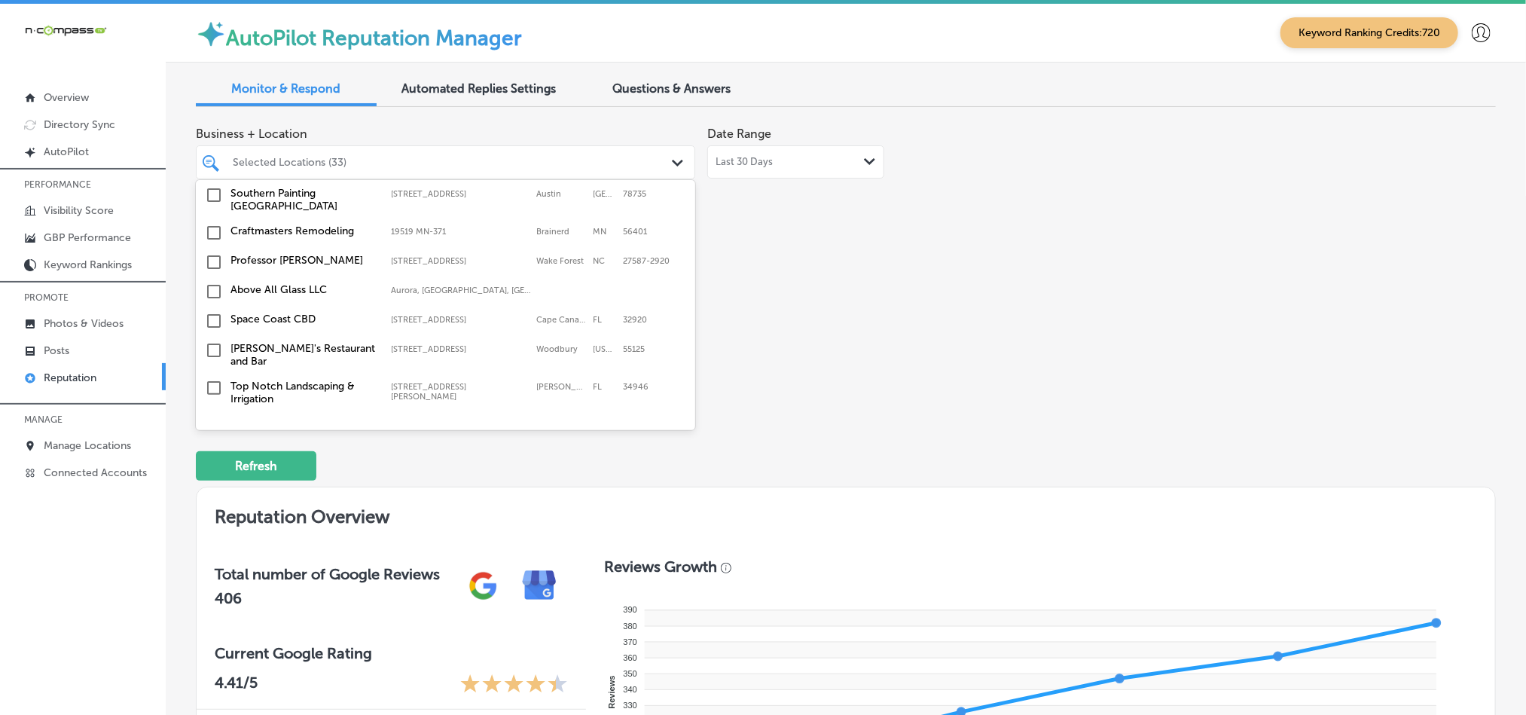
scroll to position [2448, 0]
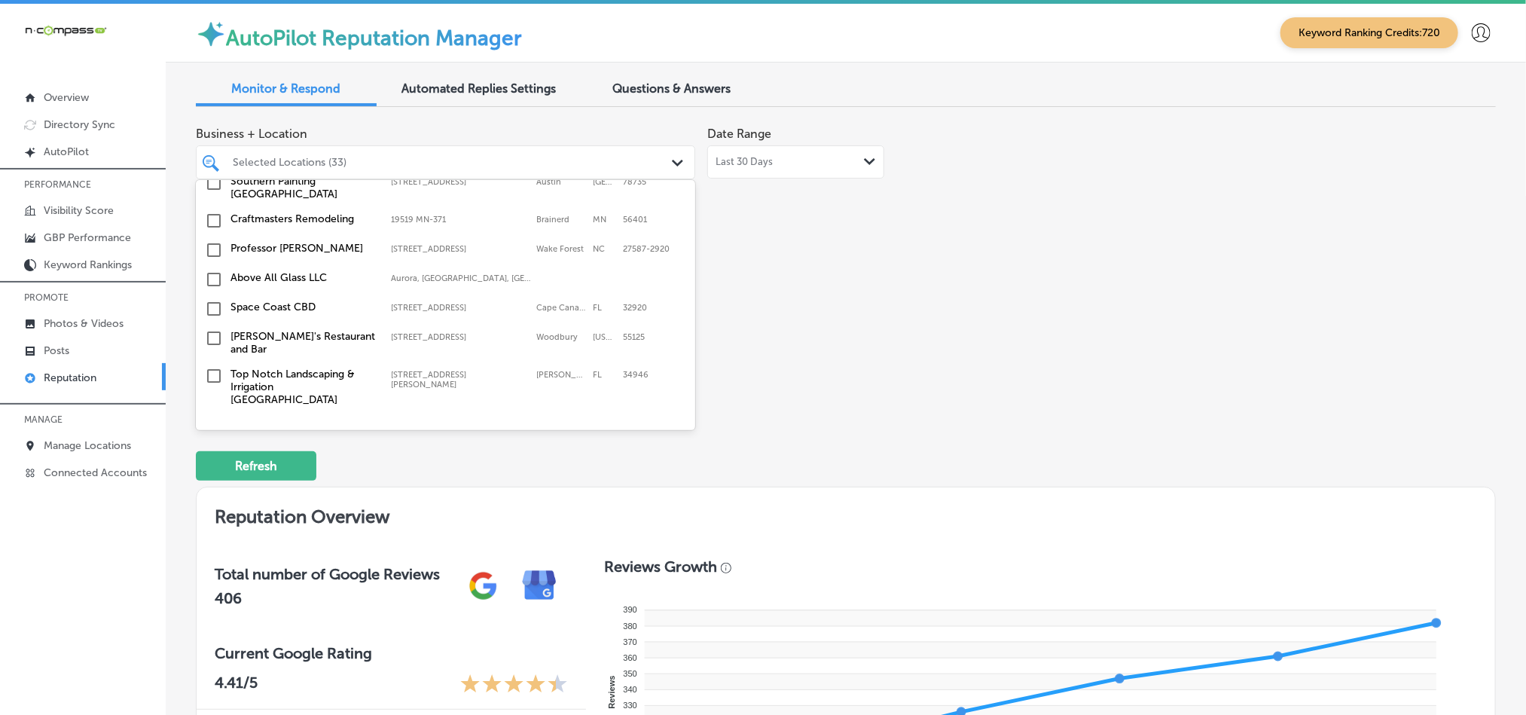
click at [206, 300] on input "checkbox" at bounding box center [214, 309] width 18 height 18
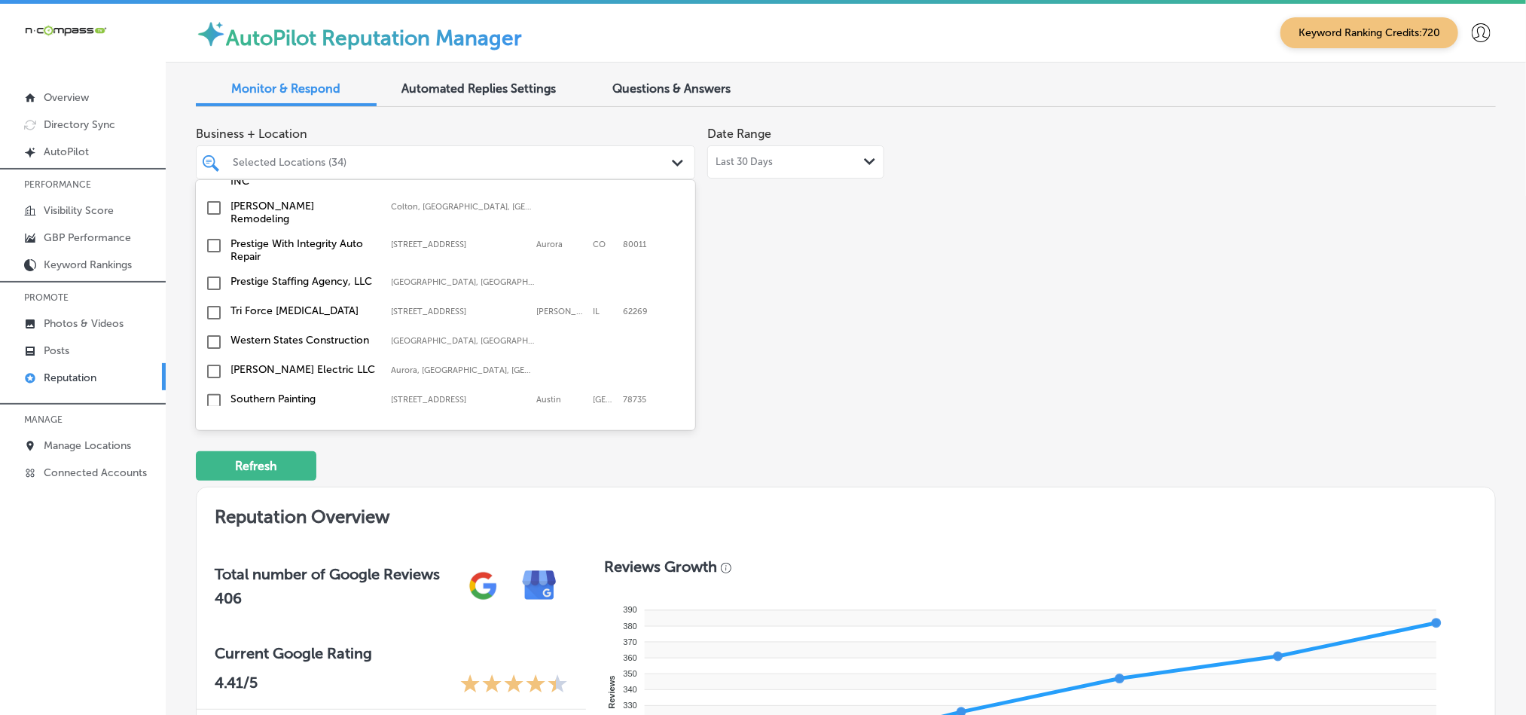
scroll to position [2297, 0]
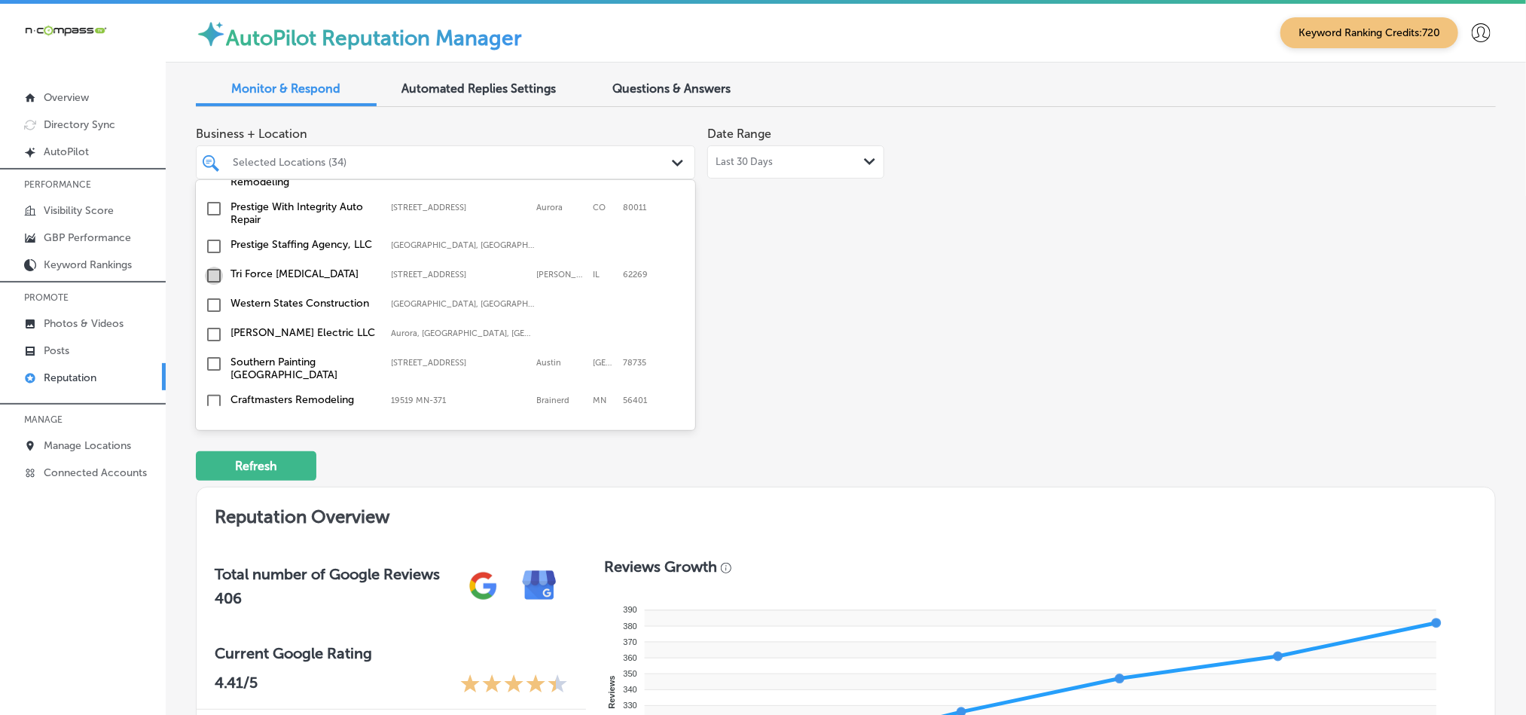
click at [210, 267] on input "checkbox" at bounding box center [214, 276] width 18 height 18
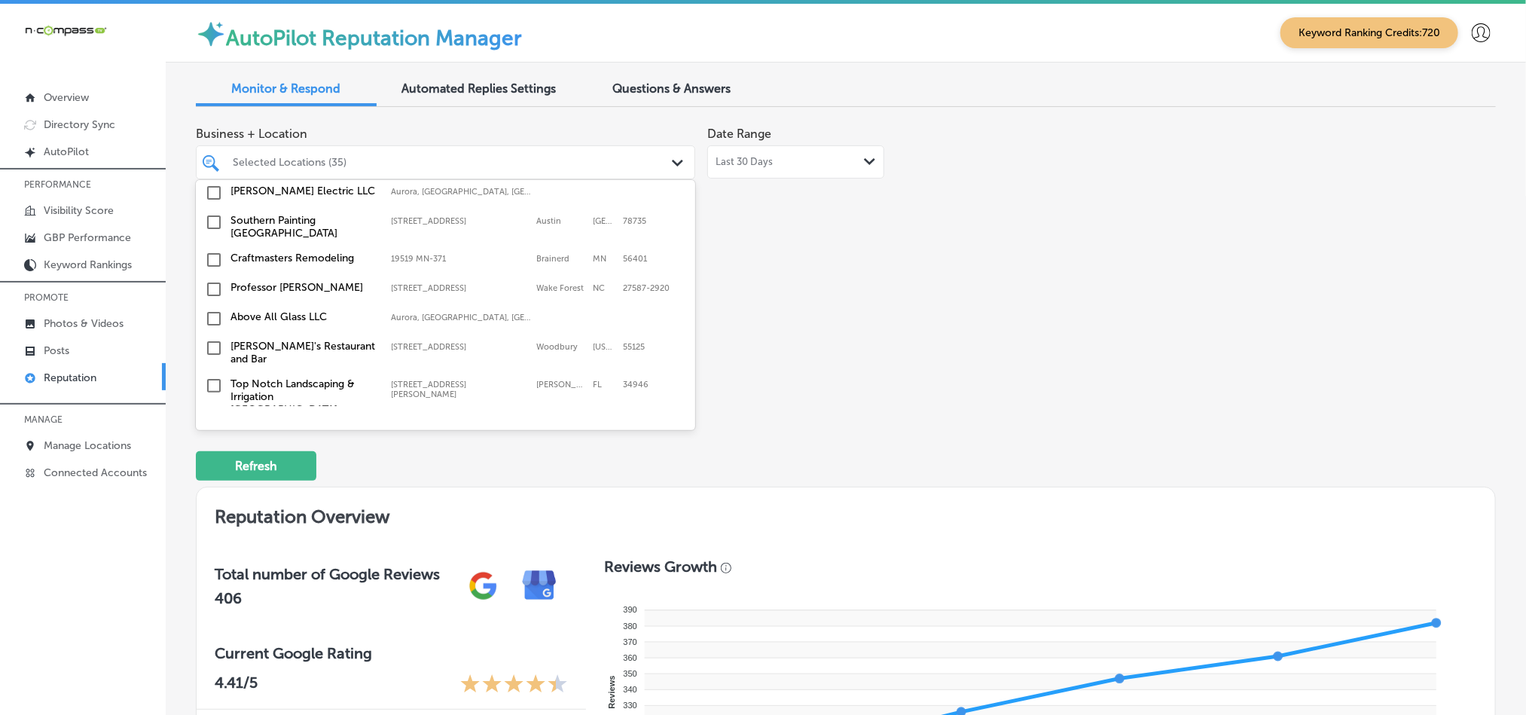
scroll to position [2486, 0]
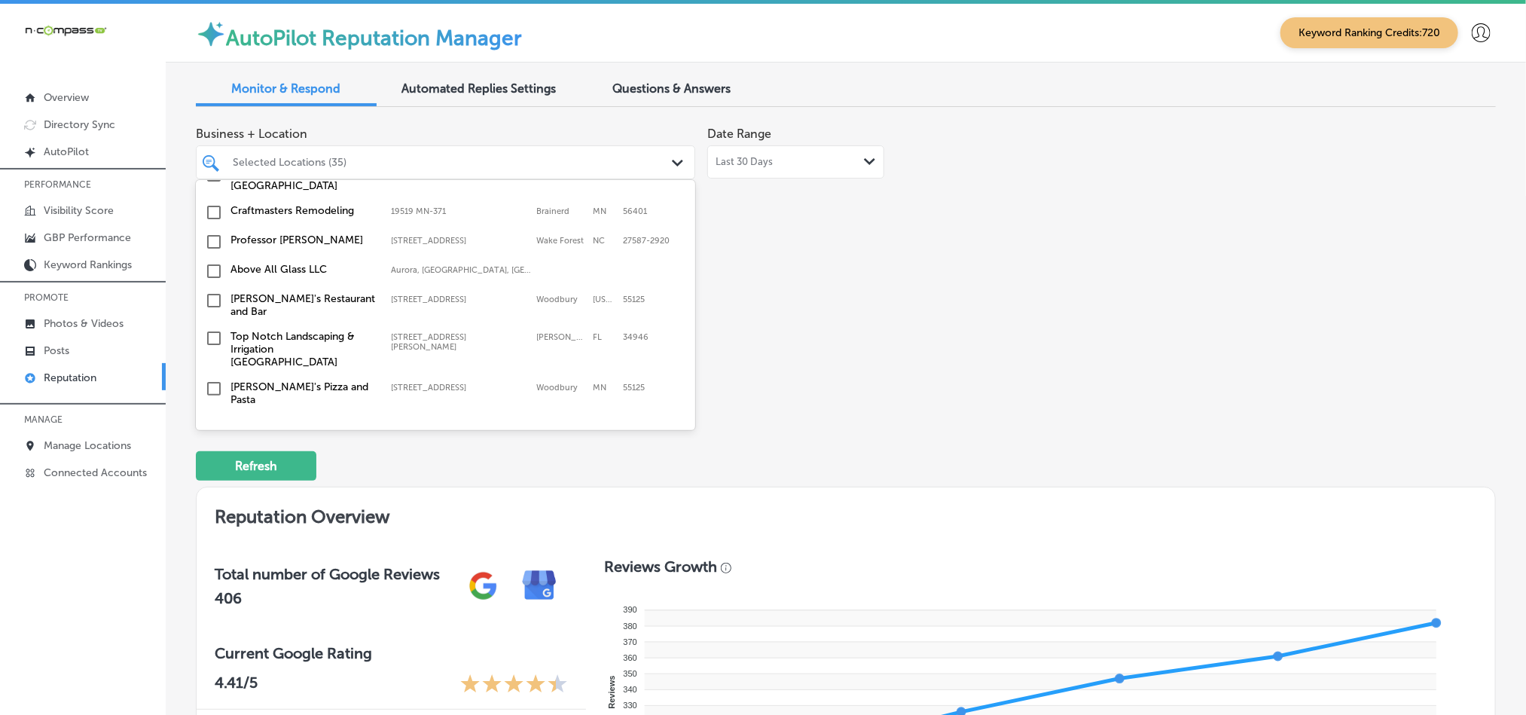
click at [212, 329] on input "checkbox" at bounding box center [214, 338] width 18 height 18
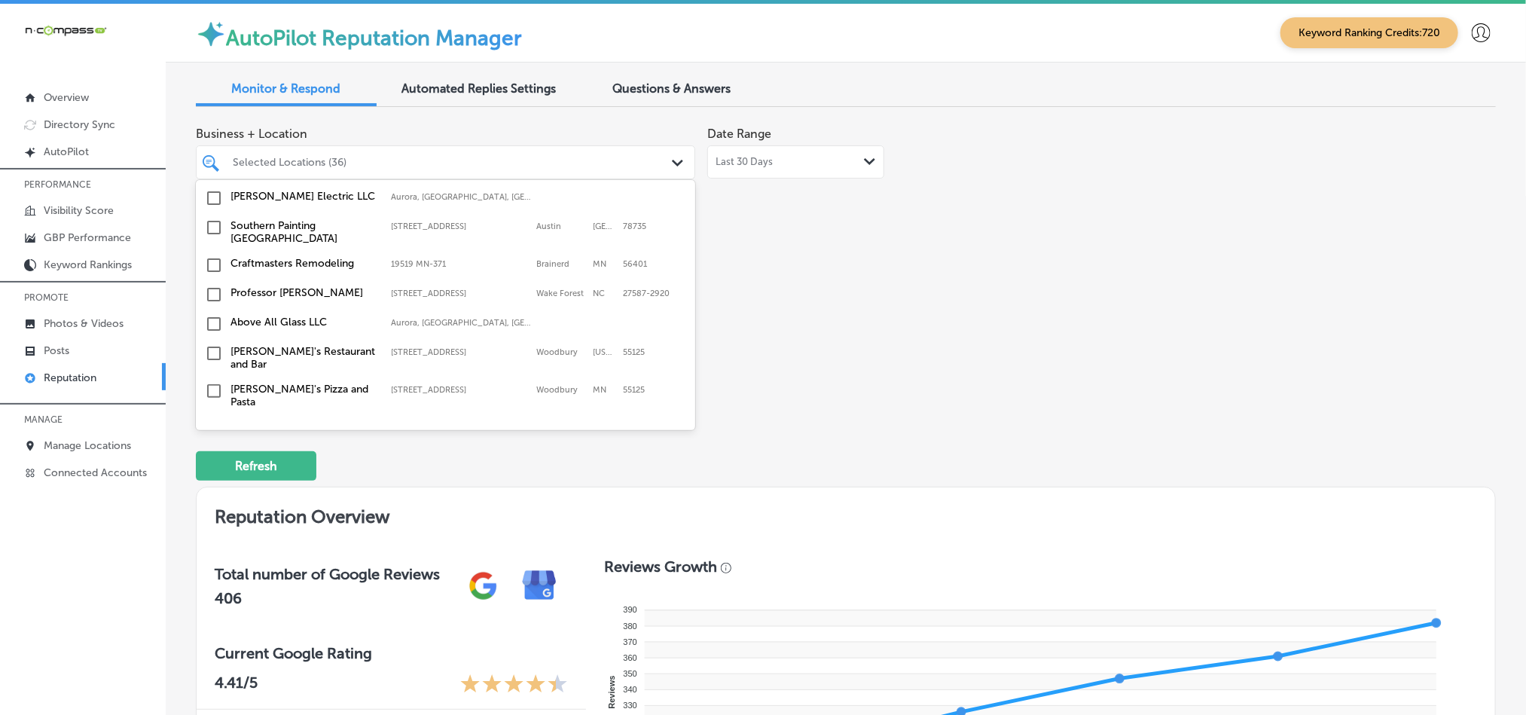
scroll to position [2410, 0]
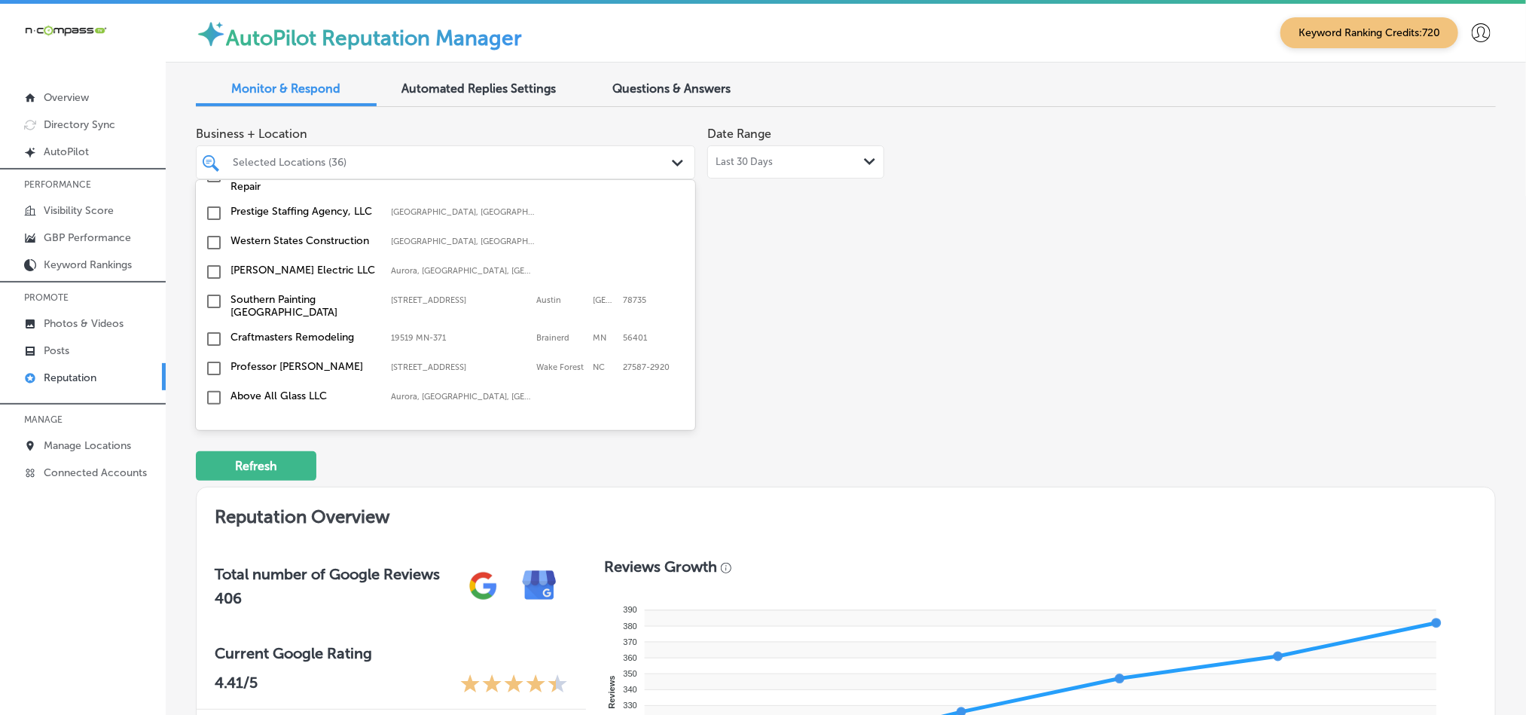
click at [213, 330] on input "checkbox" at bounding box center [214, 339] width 18 height 18
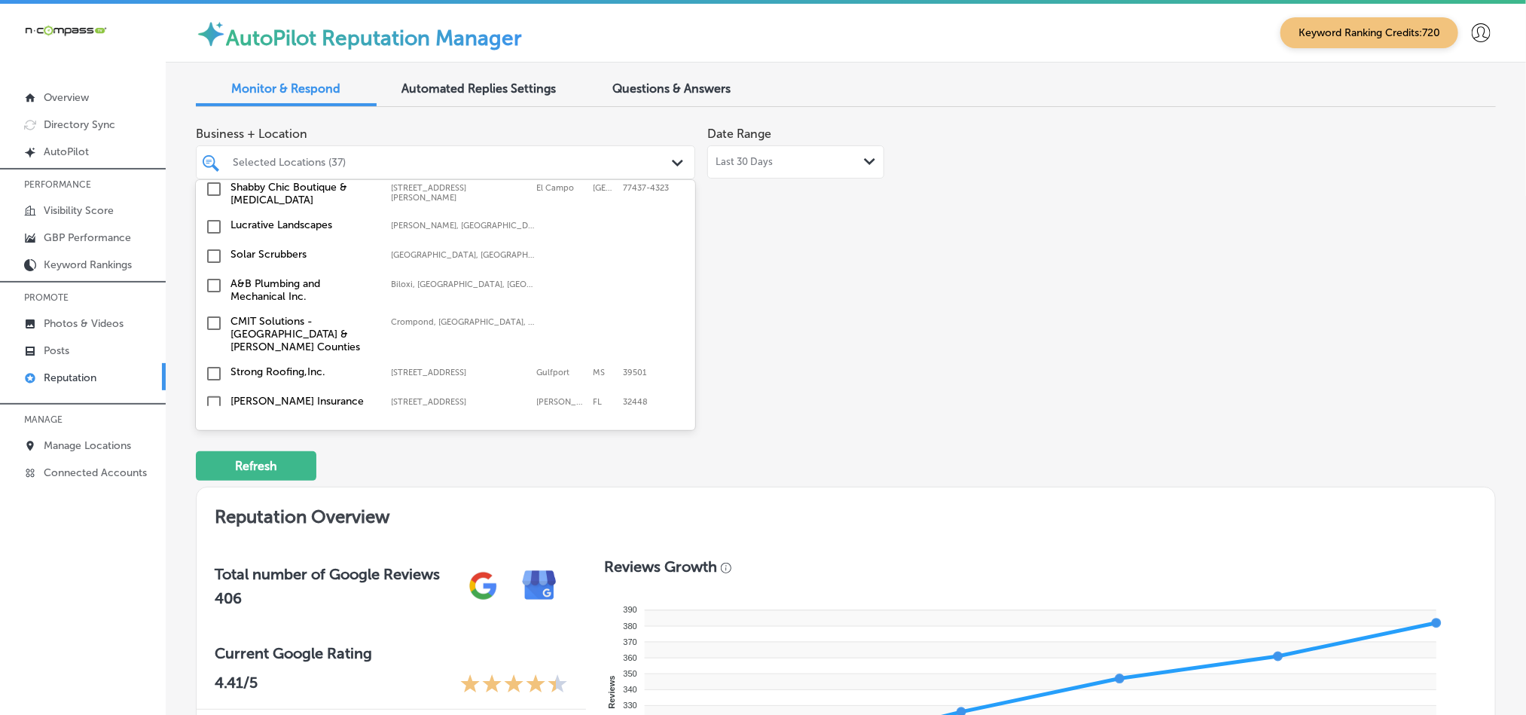
scroll to position [2787, 0]
click at [209, 271] on input "checkbox" at bounding box center [214, 280] width 18 height 18
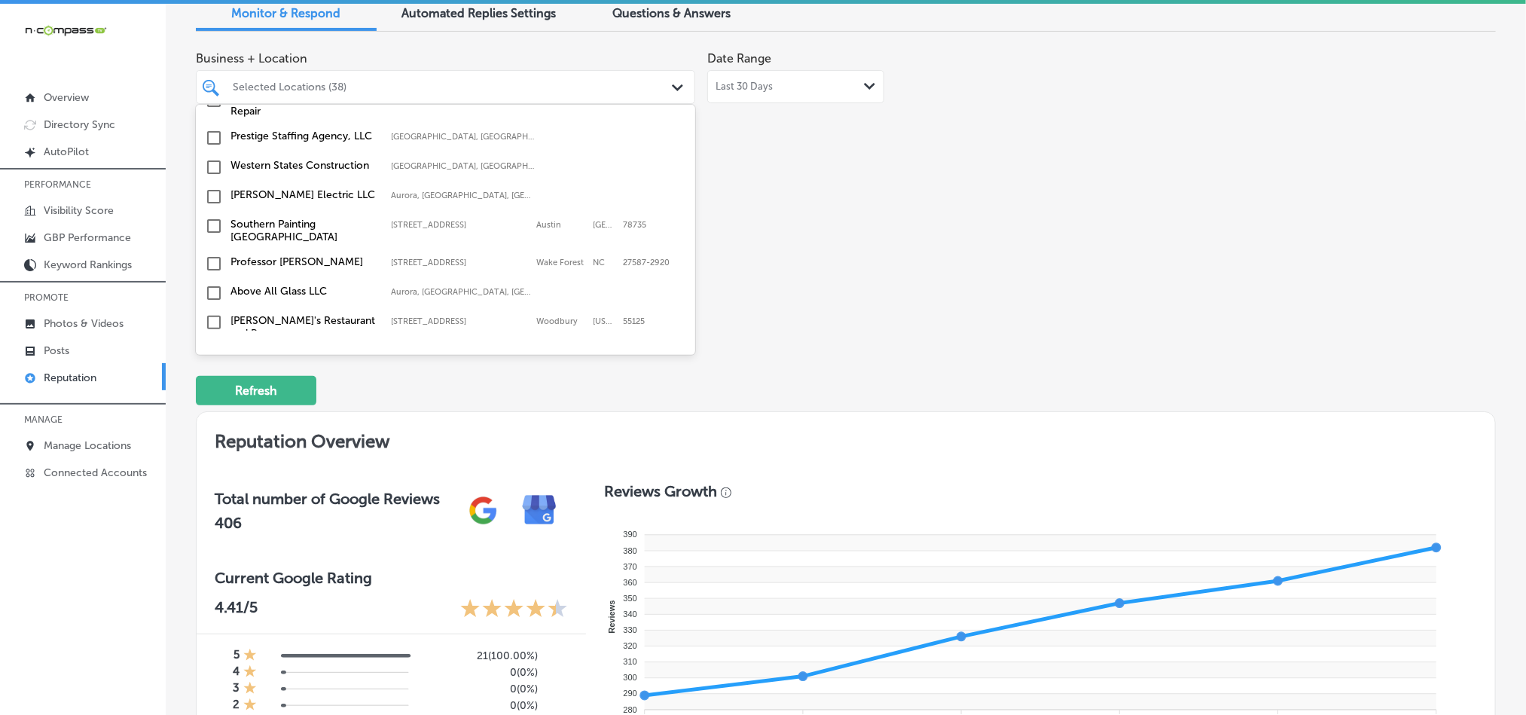
scroll to position [2459, 0]
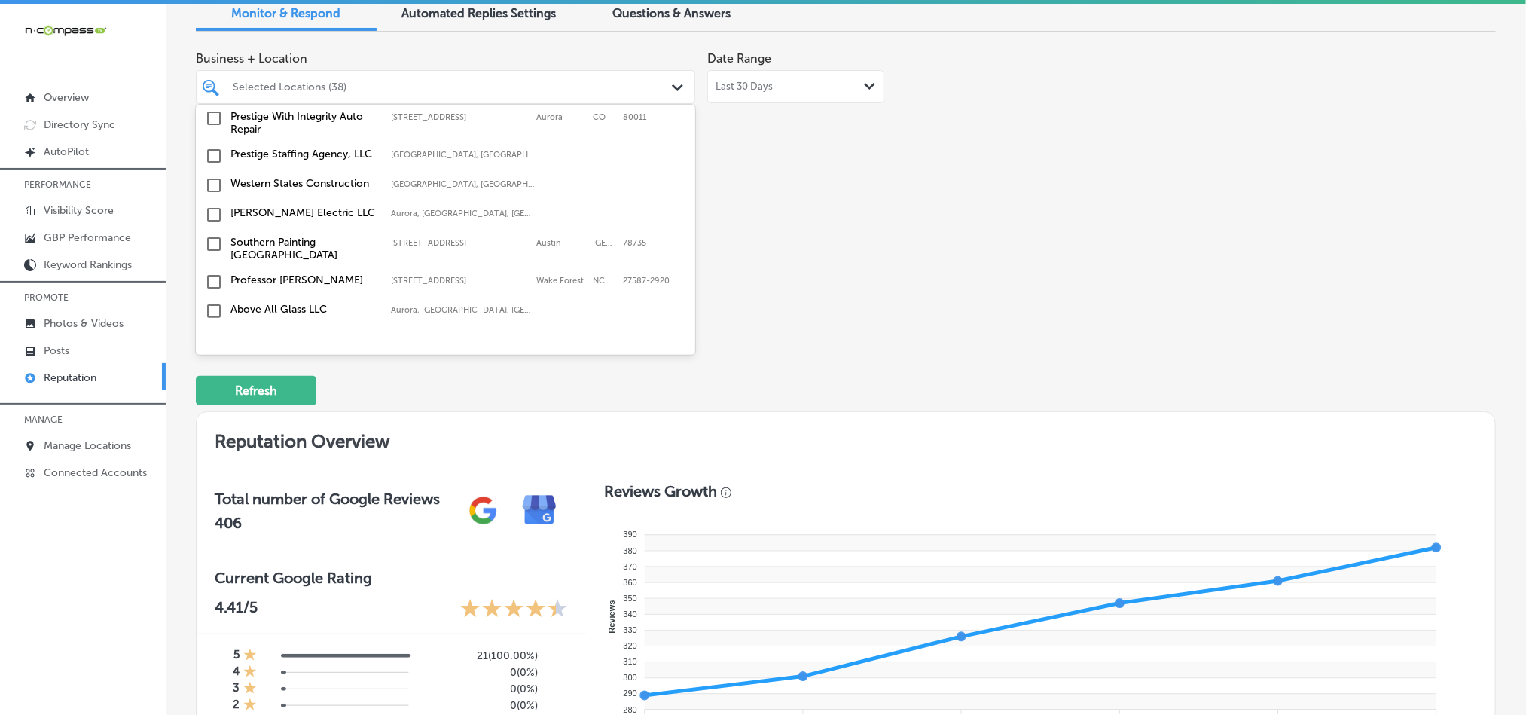
click at [212, 273] on input "checkbox" at bounding box center [214, 282] width 18 height 18
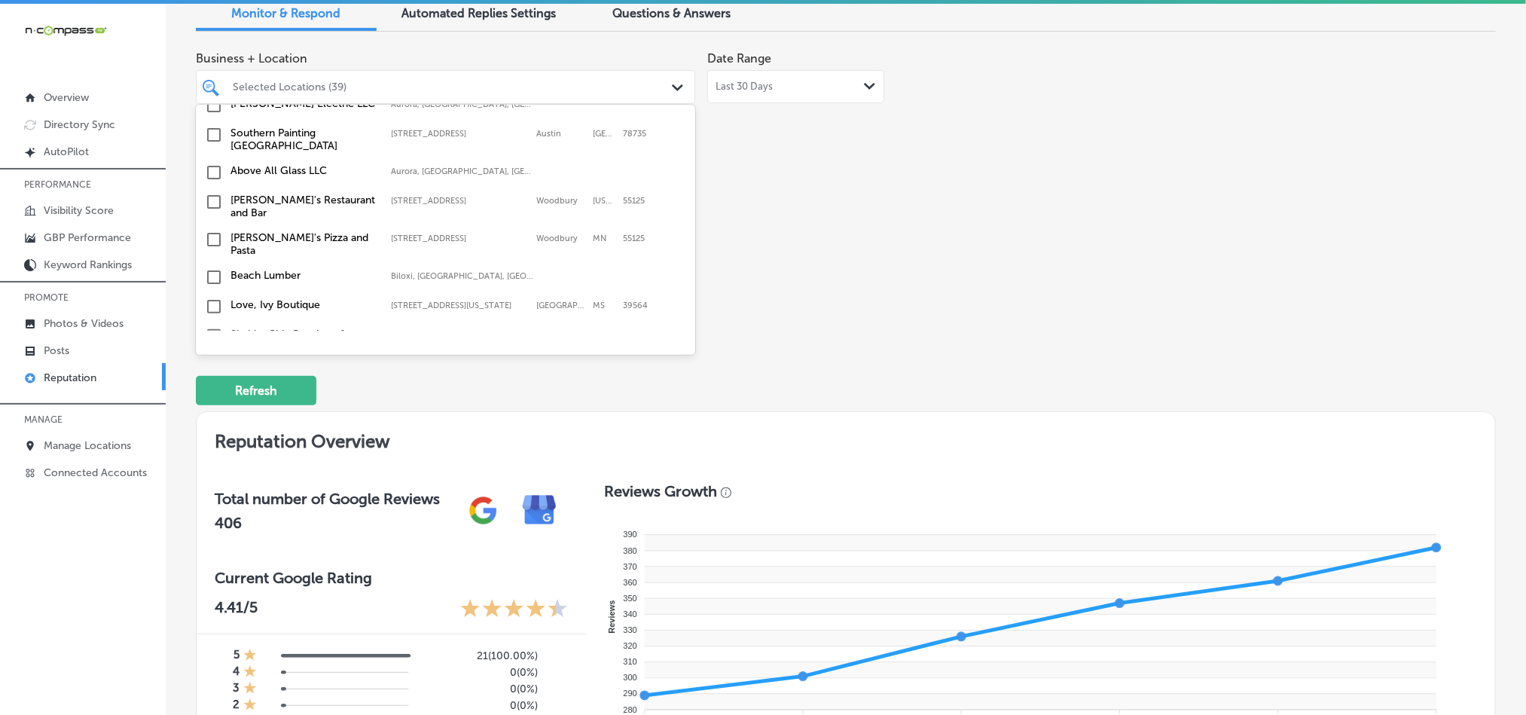
scroll to position [2599, 0]
click at [1015, 301] on div "Business + Location option [STREET_ADDRESS]. option [STREET_ADDRESS][US_STATE].…" at bounding box center [846, 185] width 1300 height 283
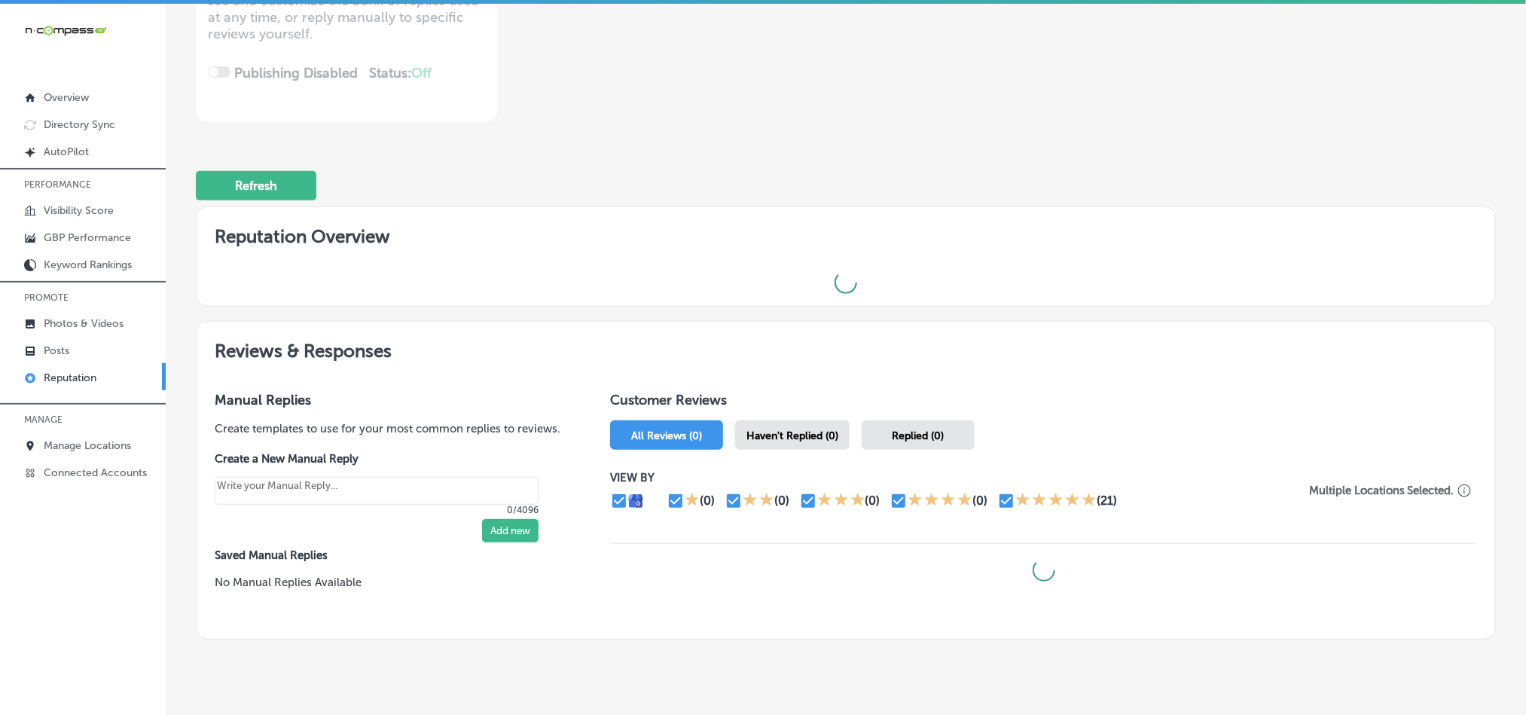
scroll to position [328, 0]
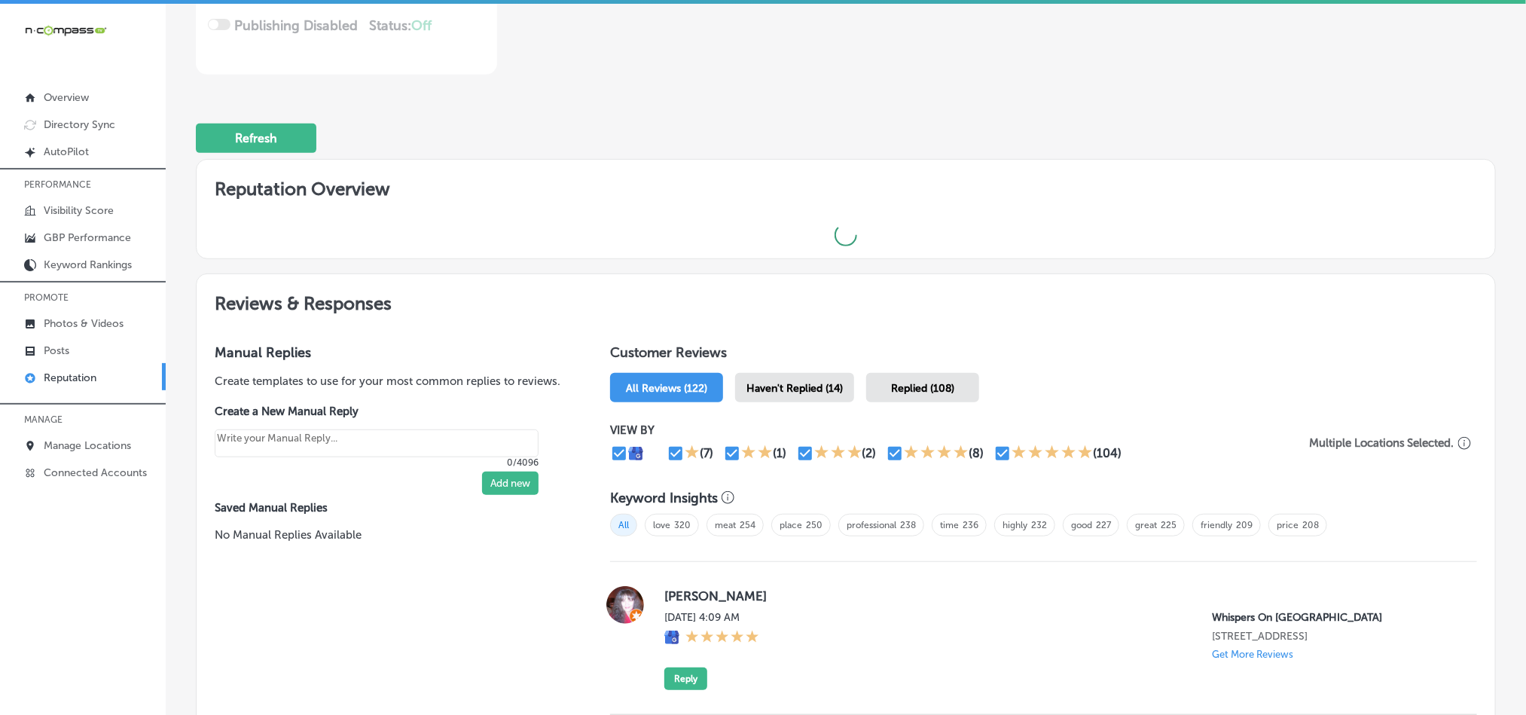
click at [801, 387] on span "Haven't Replied (14)" at bounding box center [794, 388] width 96 height 13
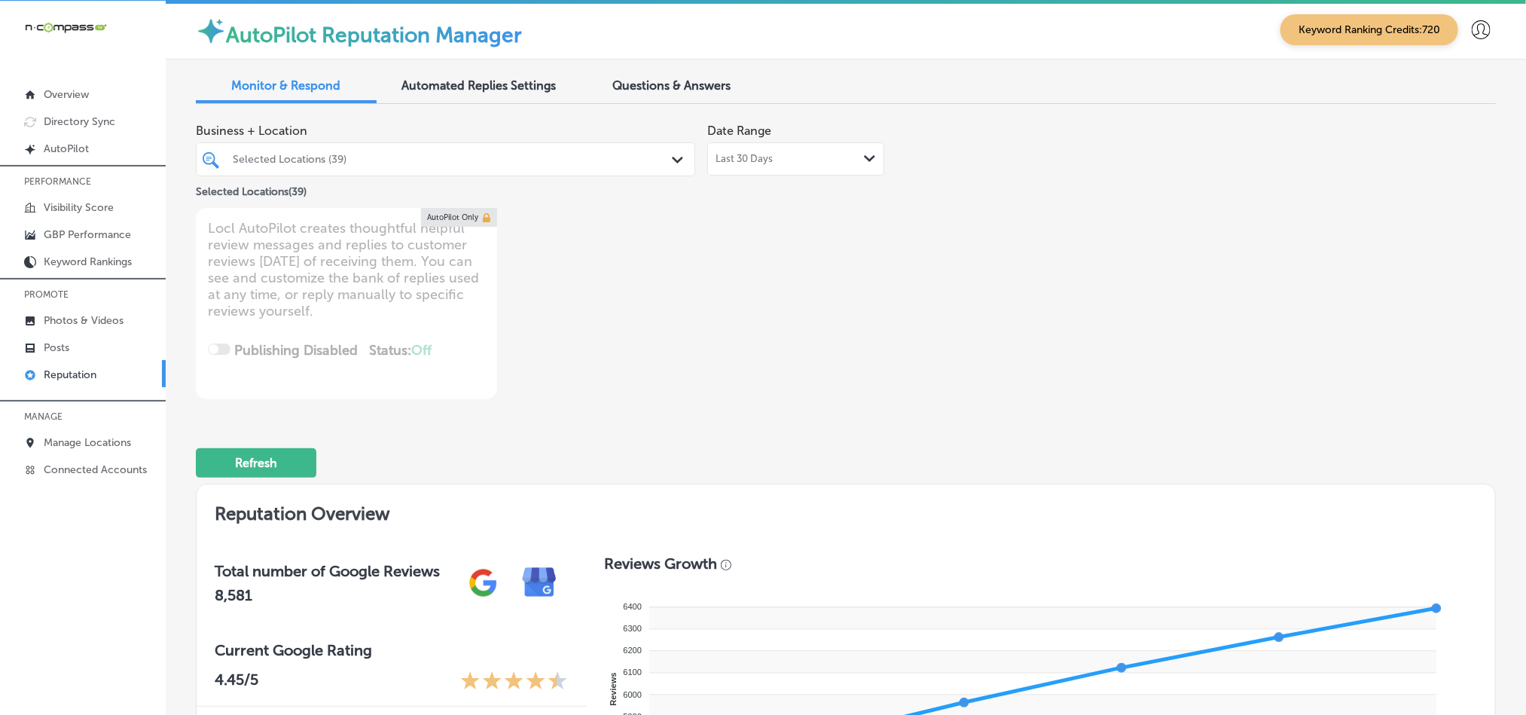
click at [744, 169] on div "Last 30 Days Path Created with Sketch." at bounding box center [795, 158] width 177 height 33
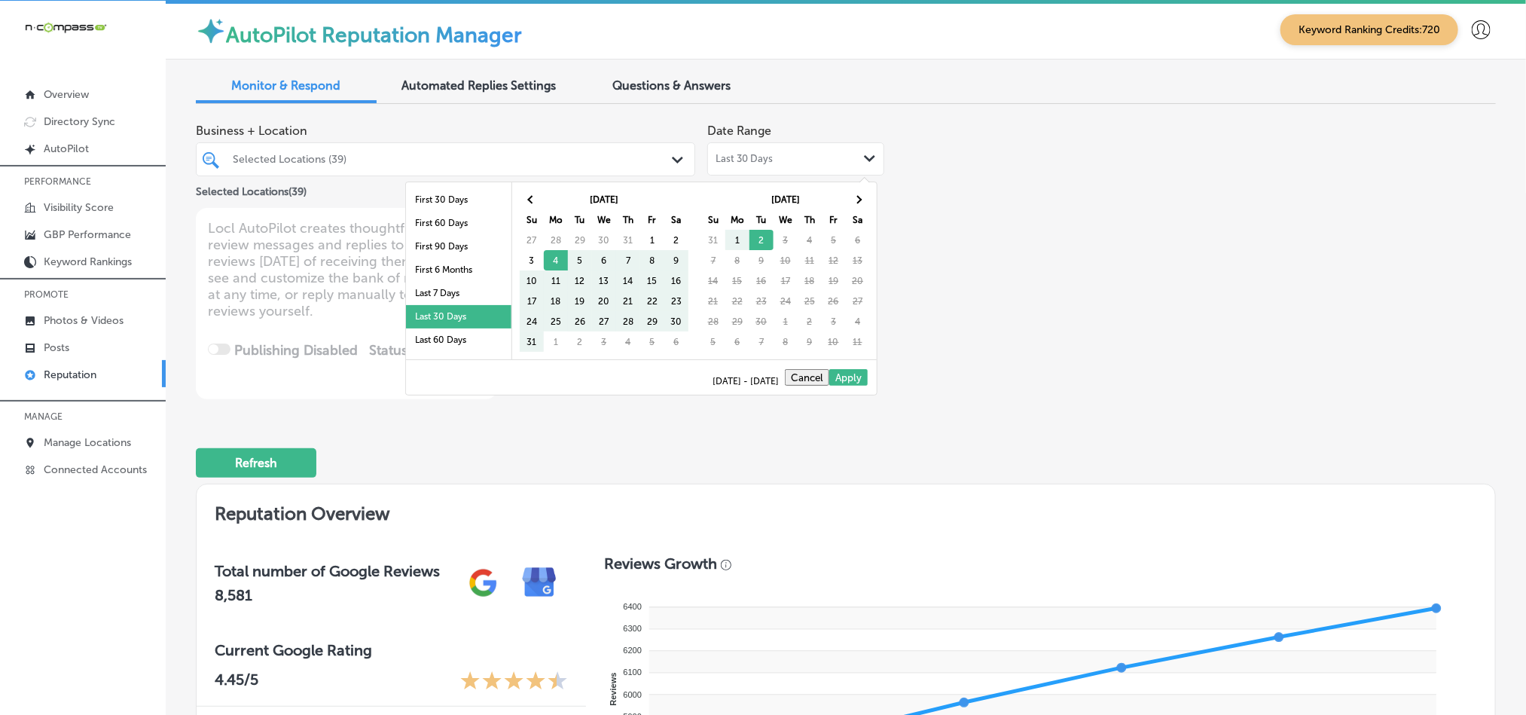
click at [1047, 233] on div "Business + Location Selected Locations (39) Path Created with Sketch. Selected …" at bounding box center [846, 257] width 1300 height 283
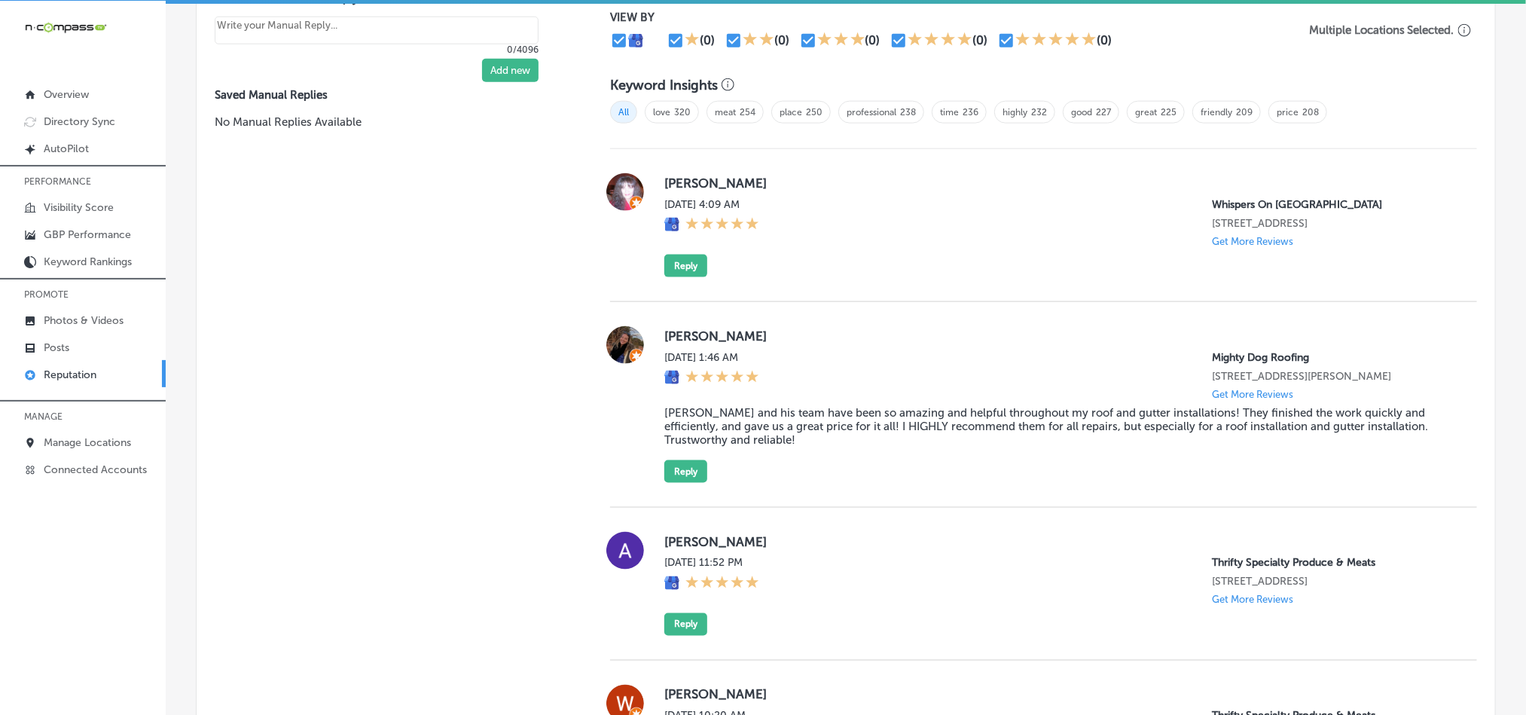
scroll to position [904, 0]
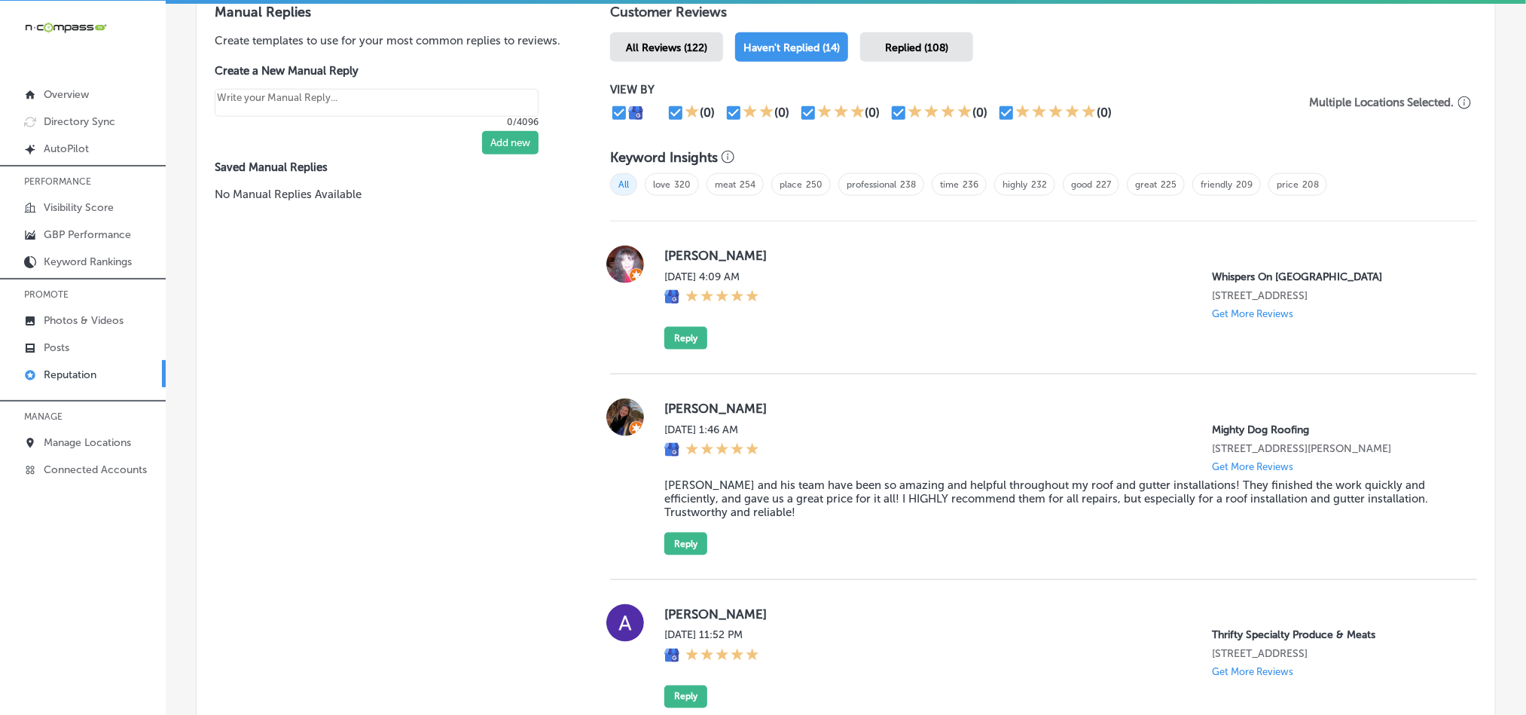
drag, startPoint x: 654, startPoint y: 255, endPoint x: 847, endPoint y: 254, distance: 193.6
click at [848, 254] on div "[PERSON_NAME] [DATE] 4:09 AM Whispers On [GEOGRAPHIC_DATA] [STREET_ADDRESS] Get…" at bounding box center [1043, 298] width 867 height 104
copy label "[PERSON_NAME]"
click at [887, 359] on div "[PERSON_NAME] [DATE] 4:09 AM Whispers On [GEOGRAPHIC_DATA] [STREET_ADDRESS] Get…" at bounding box center [1043, 297] width 867 height 153
click at [683, 342] on button "Reply" at bounding box center [685, 338] width 43 height 23
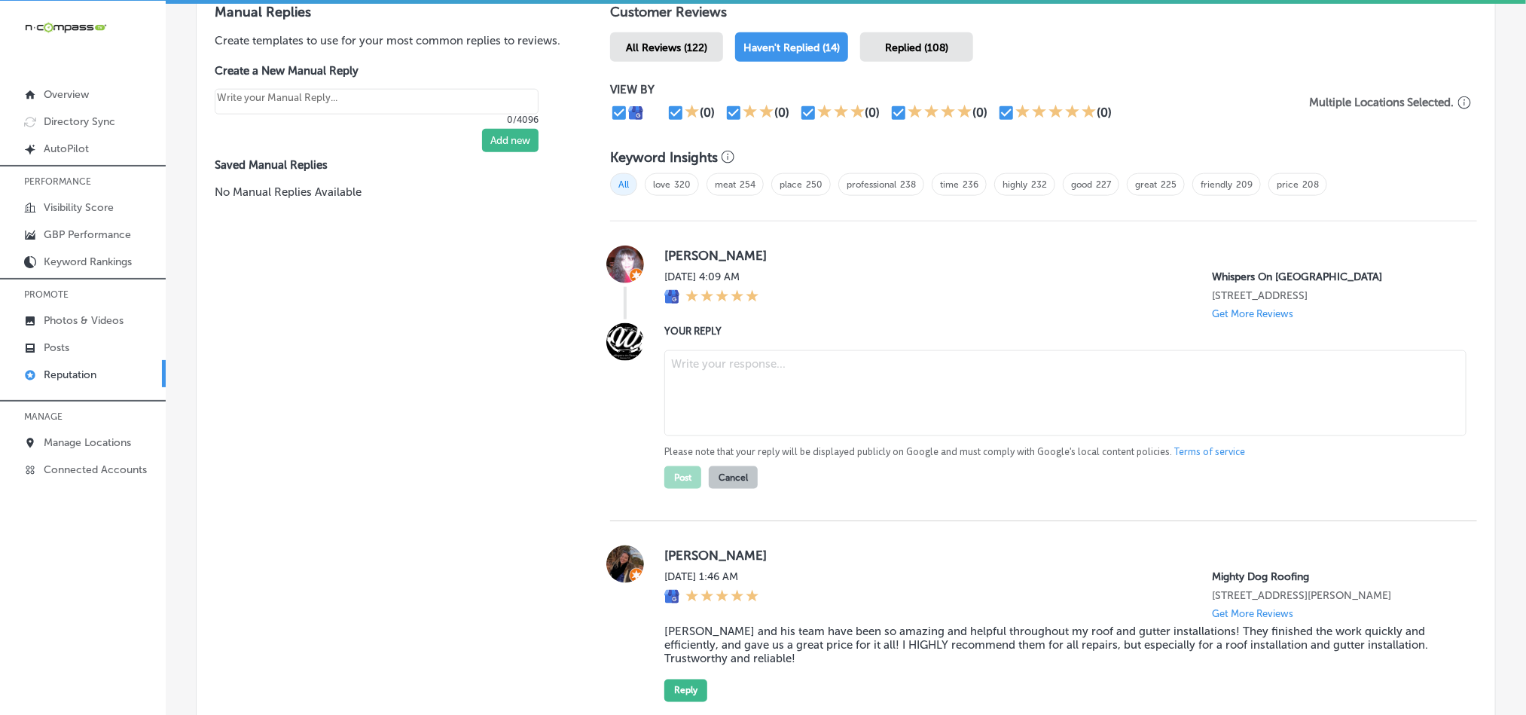
type textarea "x"
paste textarea "Hi [PERSON_NAME], thank you for the 5-star review of Whispers On Havana in [GEO…"
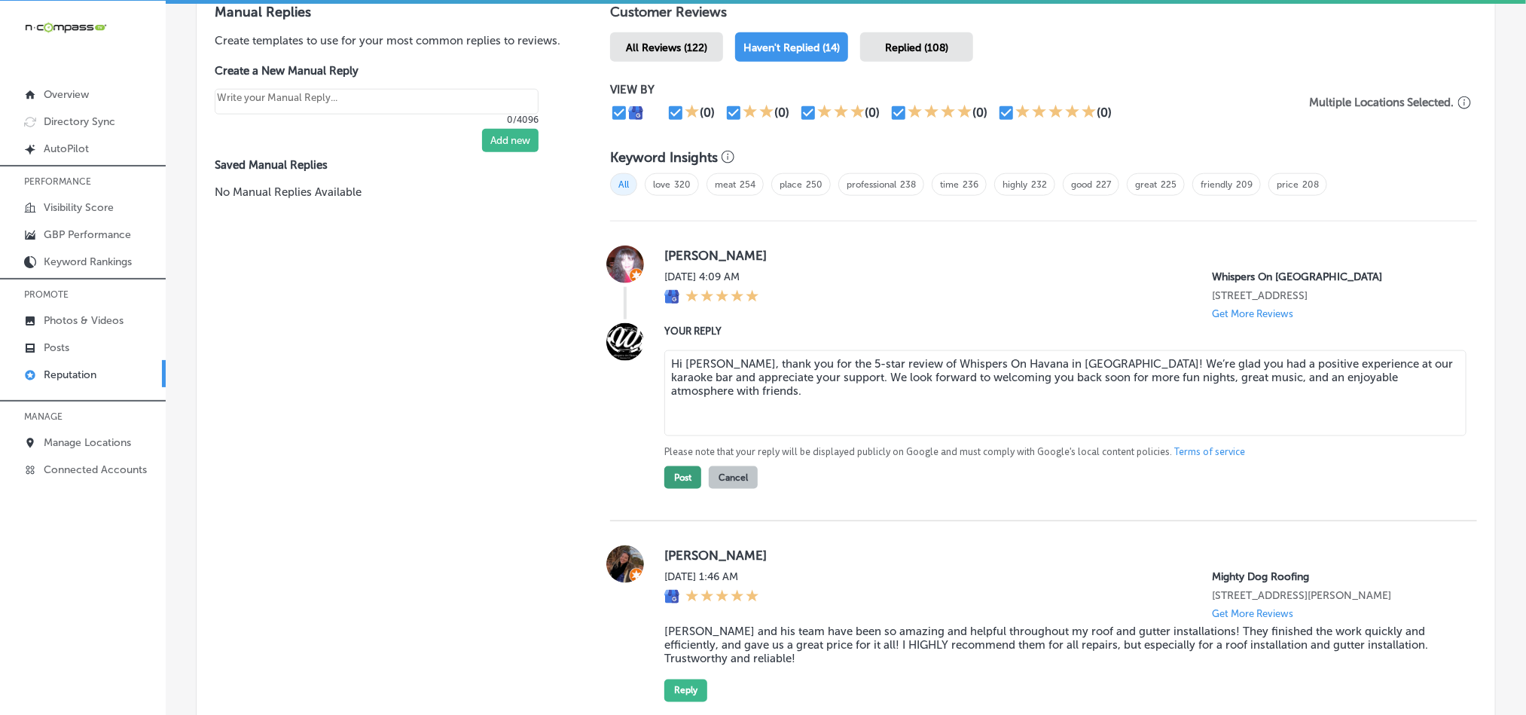
type textarea "Hi [PERSON_NAME], thank you for the 5-star review of Whispers On Havana in [GEO…"
click at [674, 486] on button "Post" at bounding box center [682, 477] width 37 height 23
type textarea "x"
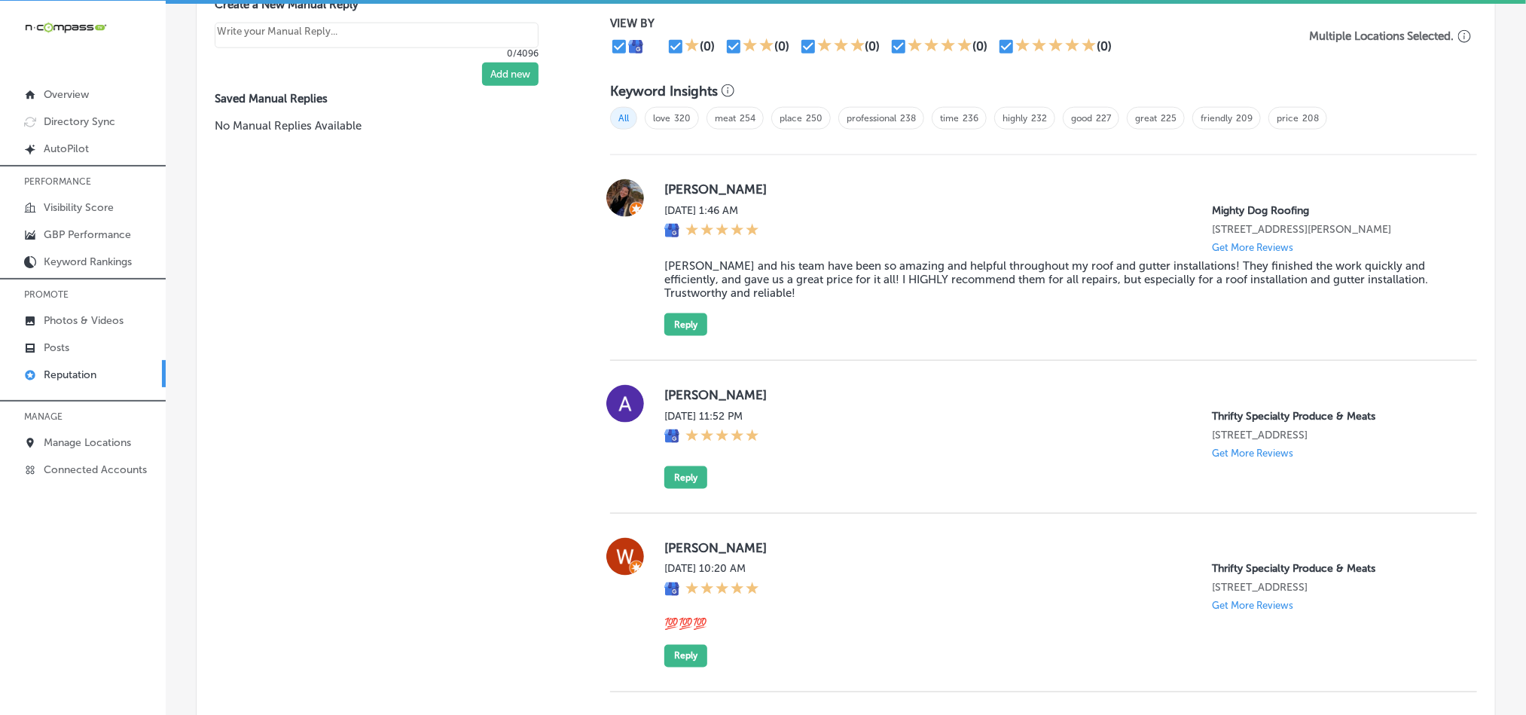
scroll to position [979, 0]
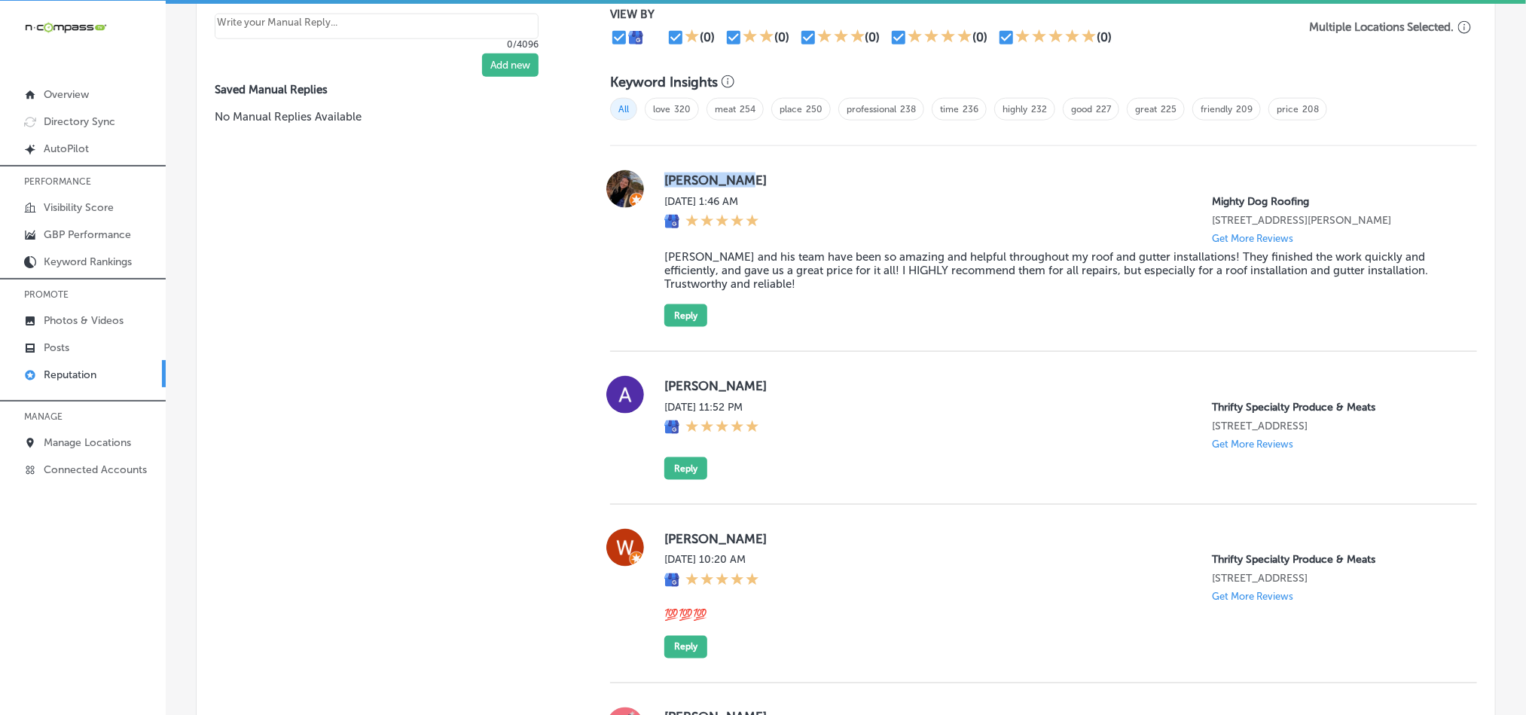
drag, startPoint x: 658, startPoint y: 175, endPoint x: 733, endPoint y: 163, distance: 75.4
click at [733, 163] on div "[PERSON_NAME][DATE] 1:46 AM Mighty Dog Roofing [STREET_ADDRESS][PERSON_NAME] Ge…" at bounding box center [1043, 249] width 867 height 206
copy label "[PERSON_NAME]"
click at [780, 279] on blockquote "[PERSON_NAME] and his team have been so amazing and helpful throughout my roof …" at bounding box center [1058, 270] width 789 height 41
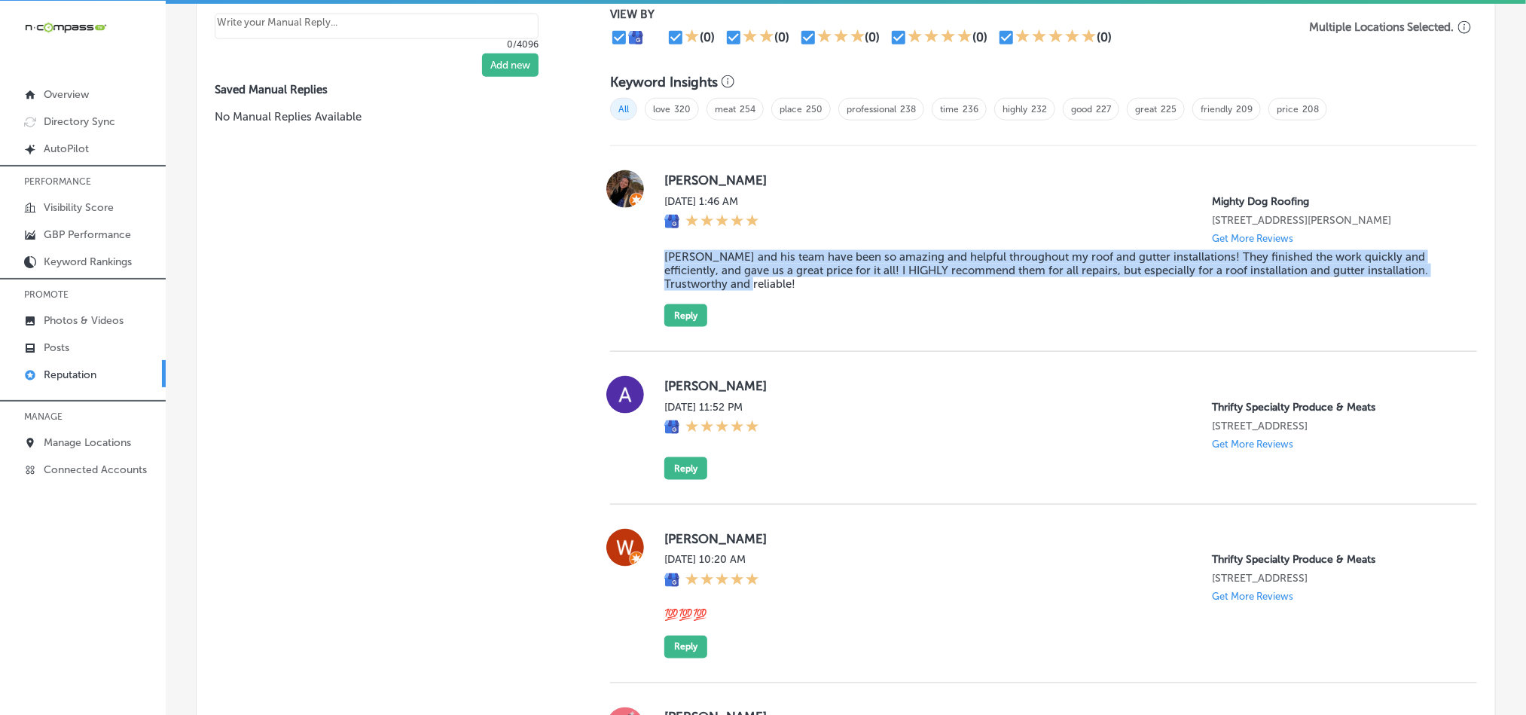
drag, startPoint x: 656, startPoint y: 260, endPoint x: 722, endPoint y: 289, distance: 71.8
click at [722, 289] on div "[PERSON_NAME][DATE] 1:46 AM Mighty Dog Roofing [STREET_ADDRESS][PERSON_NAME] Ge…" at bounding box center [1043, 248] width 867 height 157
copy blockquote "[PERSON_NAME] and his team have been so amazing and helpful throughout my roof …"
click at [1001, 310] on div "[PERSON_NAME][DATE] 1:46 AM Mighty Dog Roofing [STREET_ADDRESS][PERSON_NAME] Ge…" at bounding box center [1058, 248] width 789 height 157
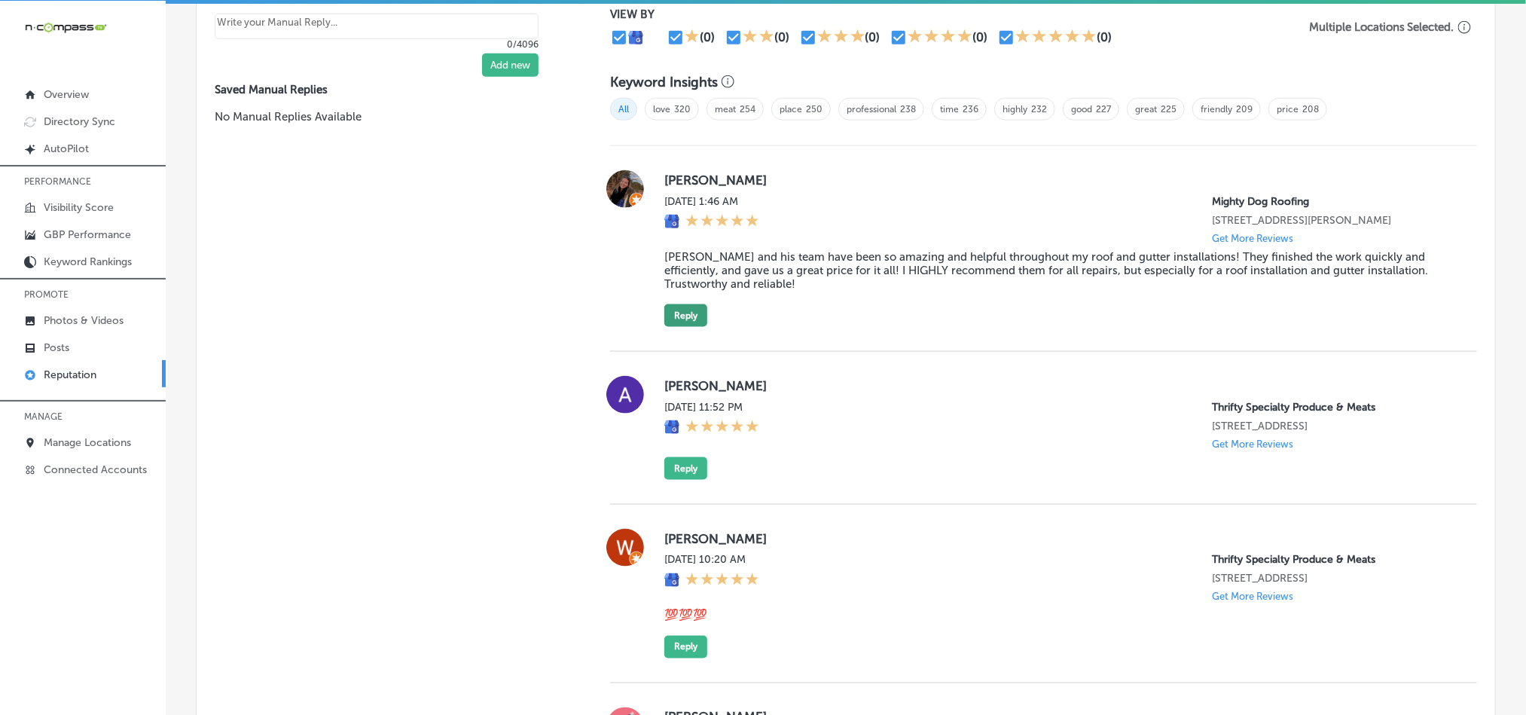
click at [676, 325] on button "Reply" at bounding box center [685, 315] width 43 height 23
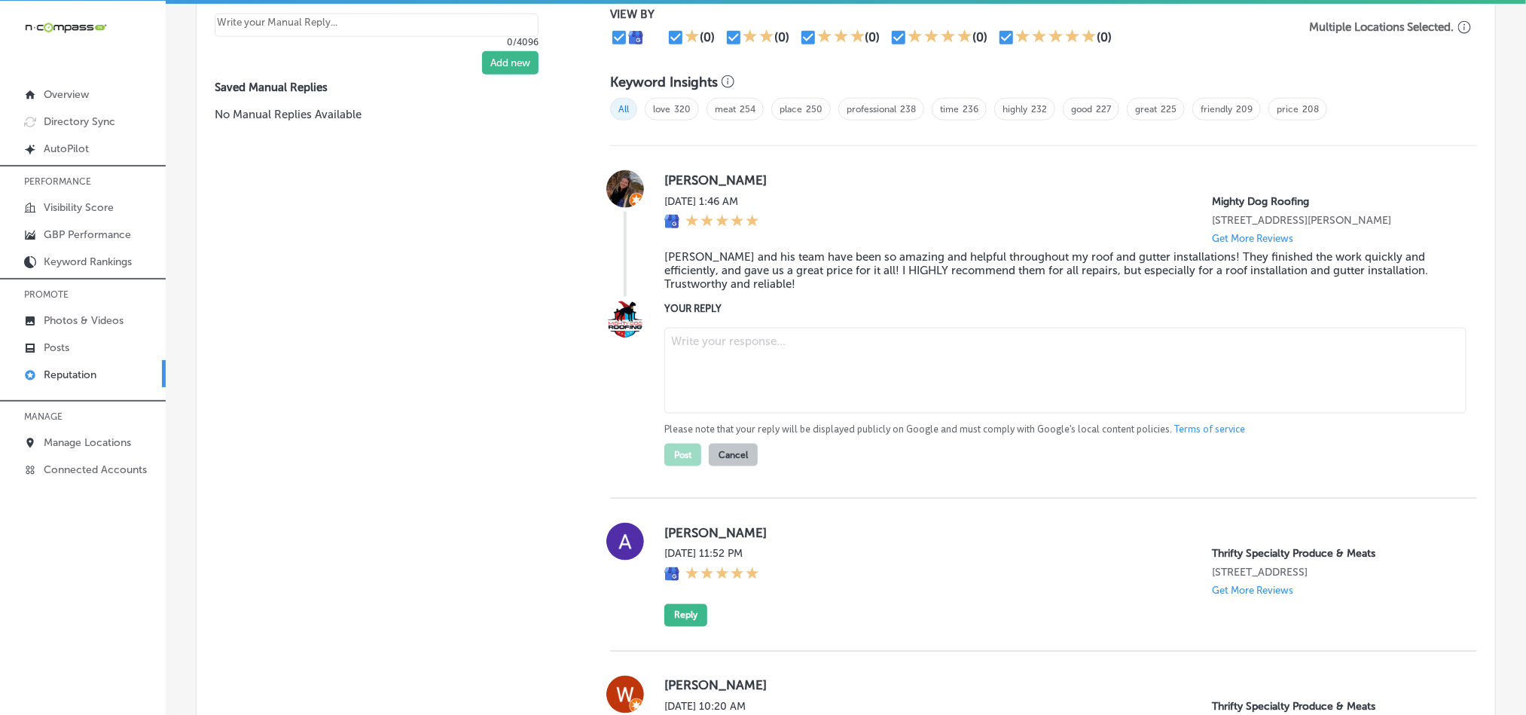
click at [731, 349] on textarea at bounding box center [1065, 371] width 802 height 86
paste textarea "Thank you for your kind words, [PERSON_NAME]! We’re so glad you had a positive …"
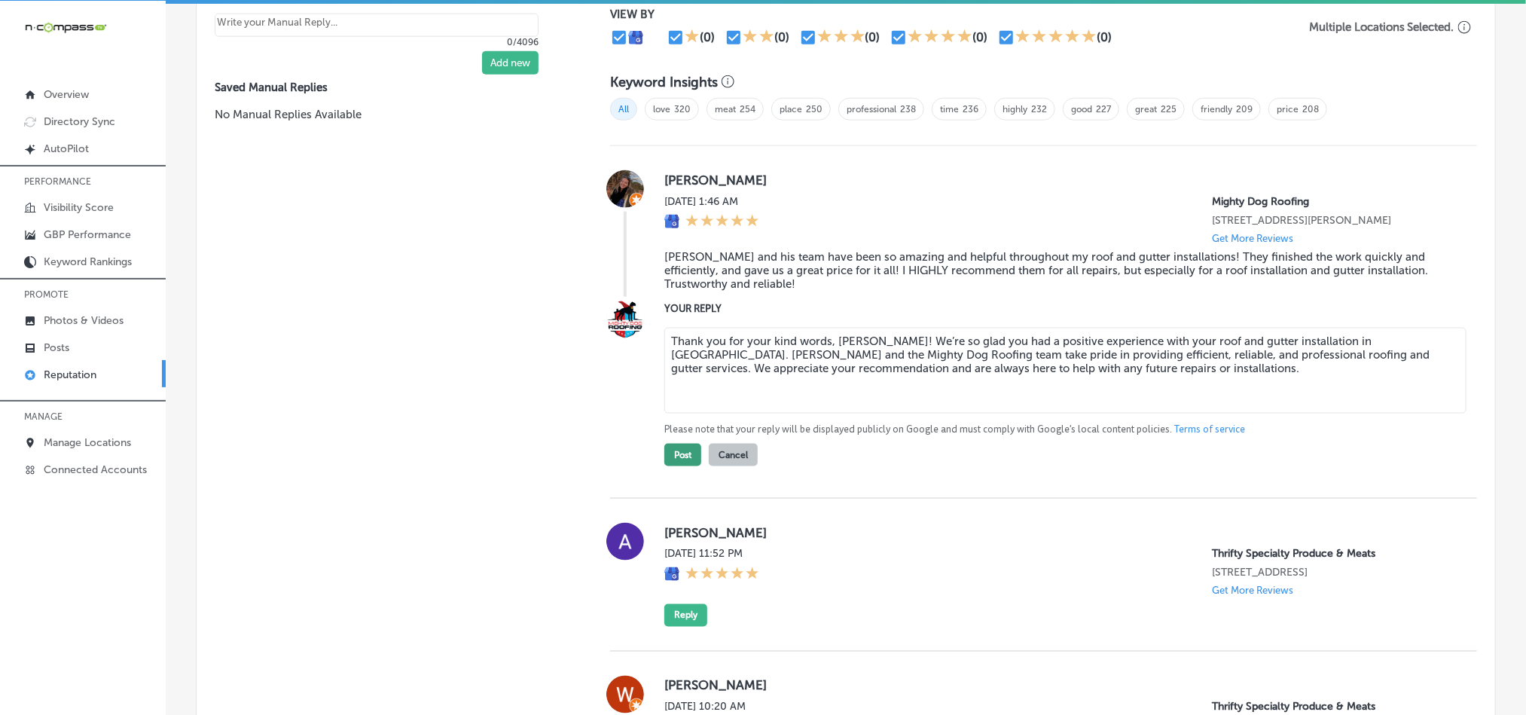
type textarea "Thank you for your kind words, [PERSON_NAME]! We’re so glad you had a positive …"
click at [671, 461] on button "Post" at bounding box center [682, 455] width 37 height 23
type textarea "x"
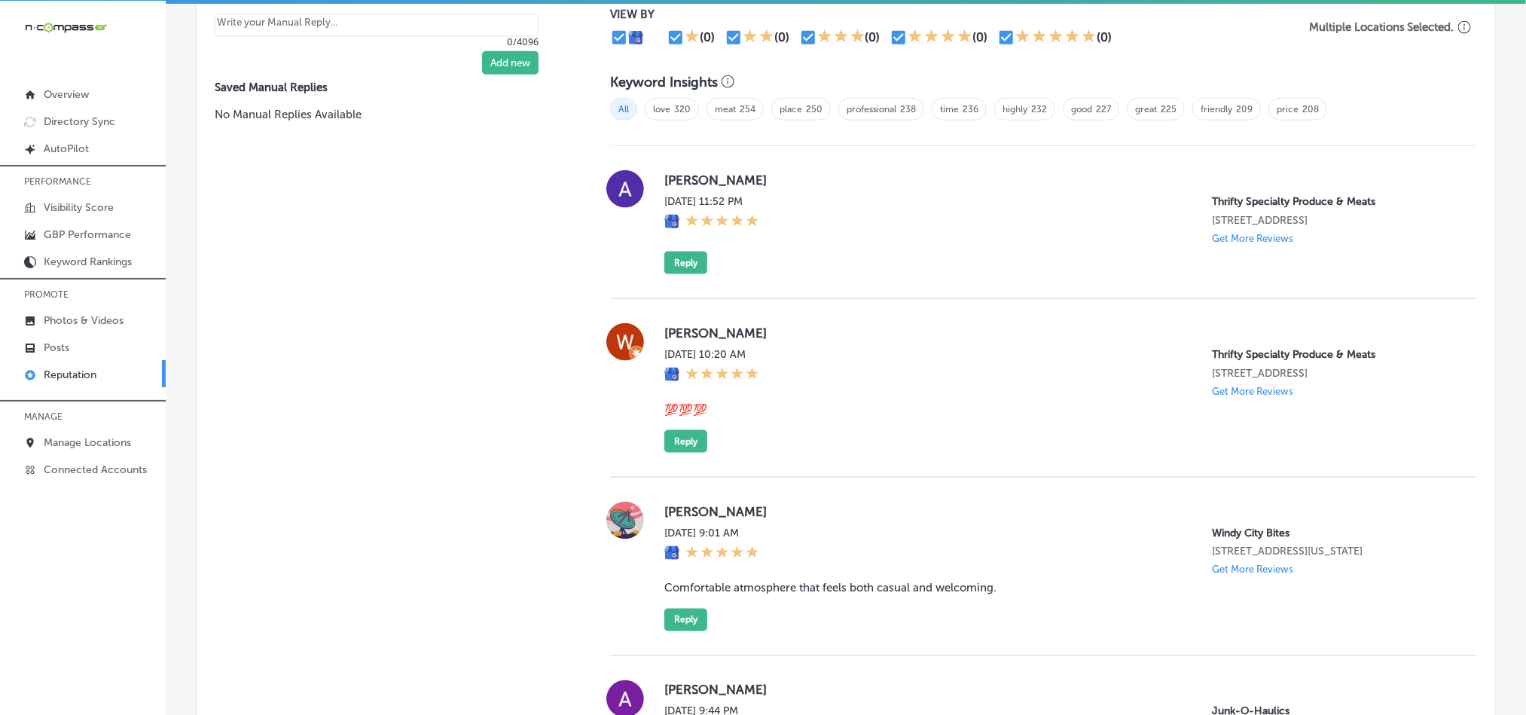
drag, startPoint x: 652, startPoint y: 176, endPoint x: 786, endPoint y: 176, distance: 134.8
click at [786, 176] on div "[PERSON_NAME] [DATE] 11:52 PM Thrifty Specialty Produce & Meats [STREET_ADDRESS…" at bounding box center [1043, 222] width 867 height 104
copy label "[PERSON_NAME]"
click at [915, 213] on div "[DATE] 11:52 PM Thrifty Specialty Produce & Meats [STREET_ADDRESS] Get More Rev…" at bounding box center [1058, 219] width 789 height 49
click at [861, 231] on div "[DATE] 11:52 PM Thrifty Specialty Produce & Meats [STREET_ADDRESS] Get More Rev…" at bounding box center [1058, 219] width 789 height 49
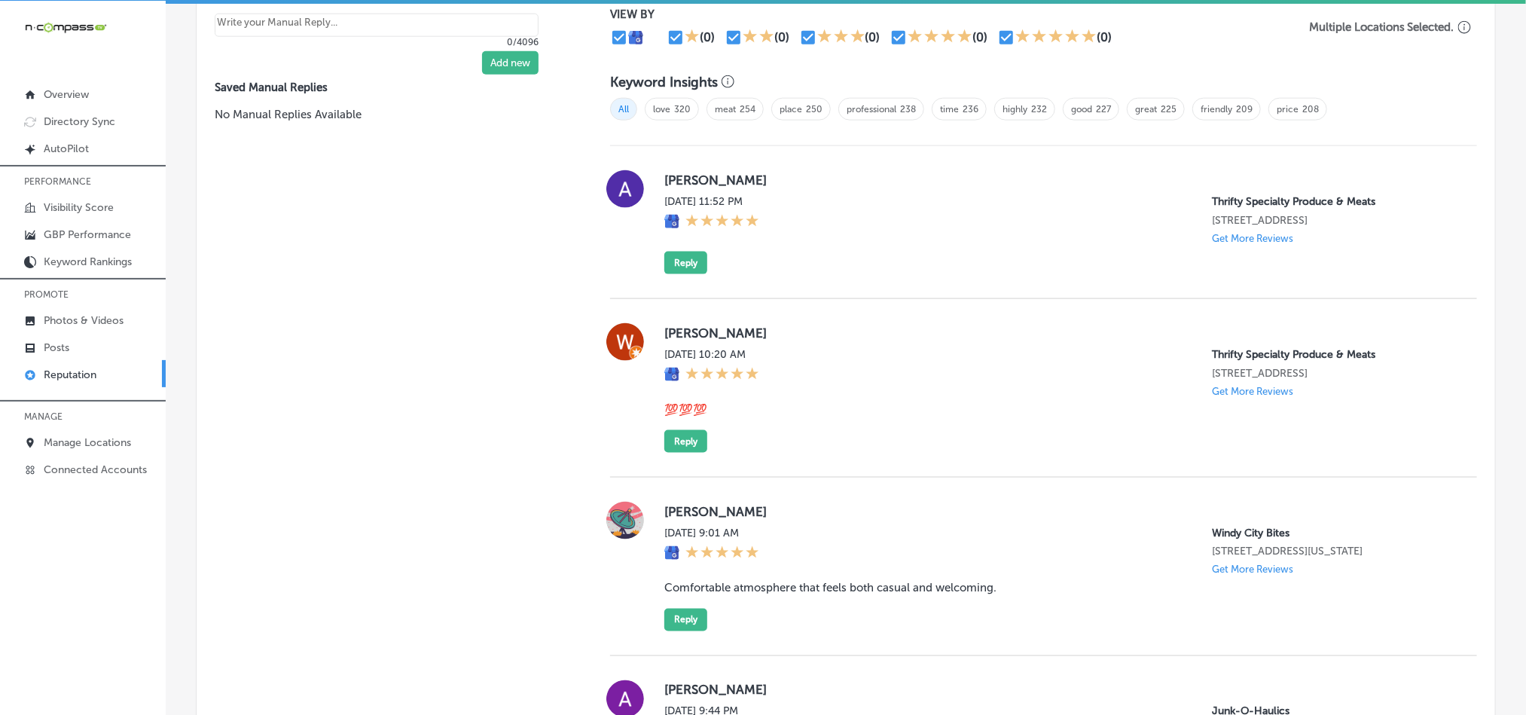
drag, startPoint x: 655, startPoint y: 172, endPoint x: 783, endPoint y: 172, distance: 127.3
click at [783, 172] on div "[PERSON_NAME] [DATE] 11:52 PM Thrifty Specialty Produce & Meats [STREET_ADDRESS…" at bounding box center [1043, 222] width 867 height 104
copy label "[PERSON_NAME]"
click at [943, 261] on div "[PERSON_NAME] [DATE] 11:52 PM Thrifty Specialty Produce & Meats [STREET_ADDRESS…" at bounding box center [1058, 222] width 789 height 104
click at [683, 260] on button "Reply" at bounding box center [685, 263] width 43 height 23
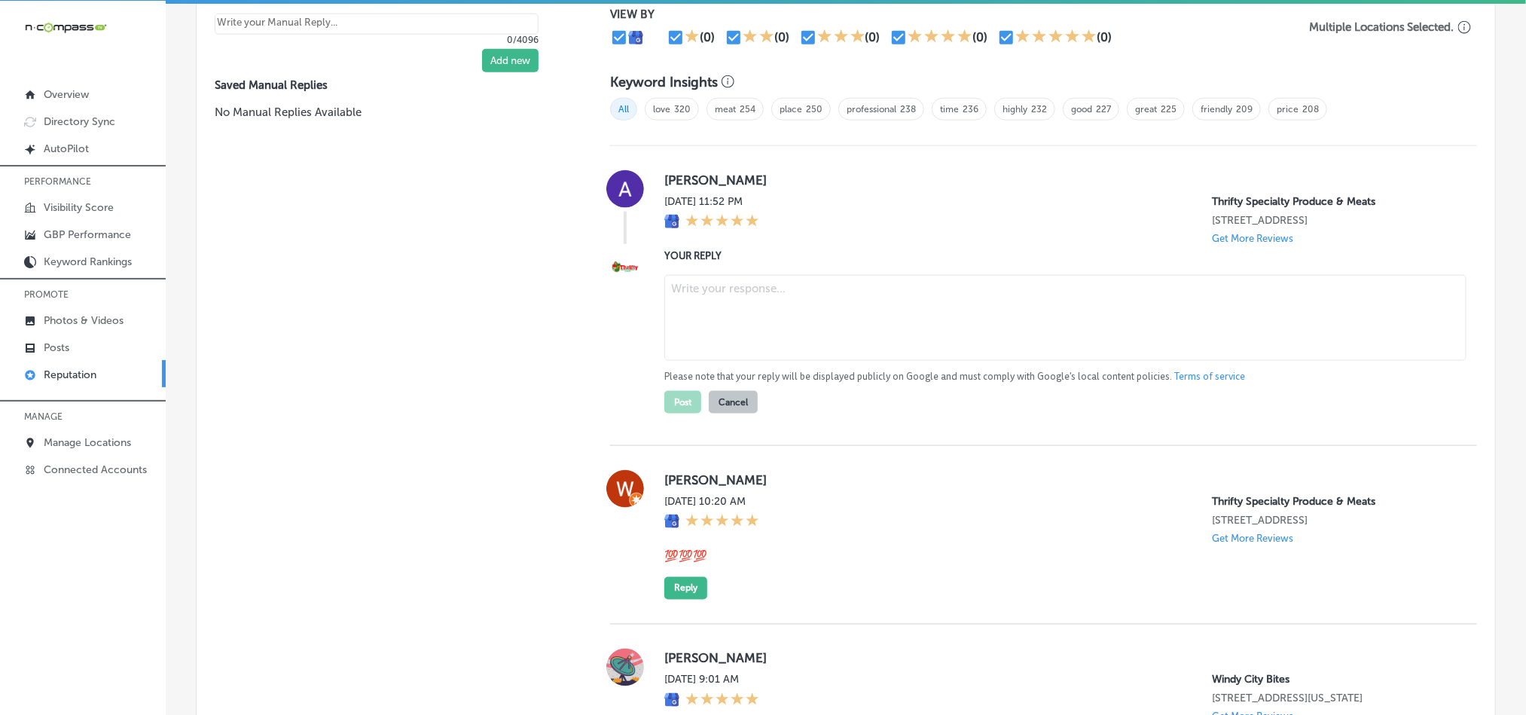
click at [802, 313] on textarea at bounding box center [1065, 318] width 802 height 86
paste textarea "Thank you for the 5-star review, [PERSON_NAME]! We’re delighted to hear you had…"
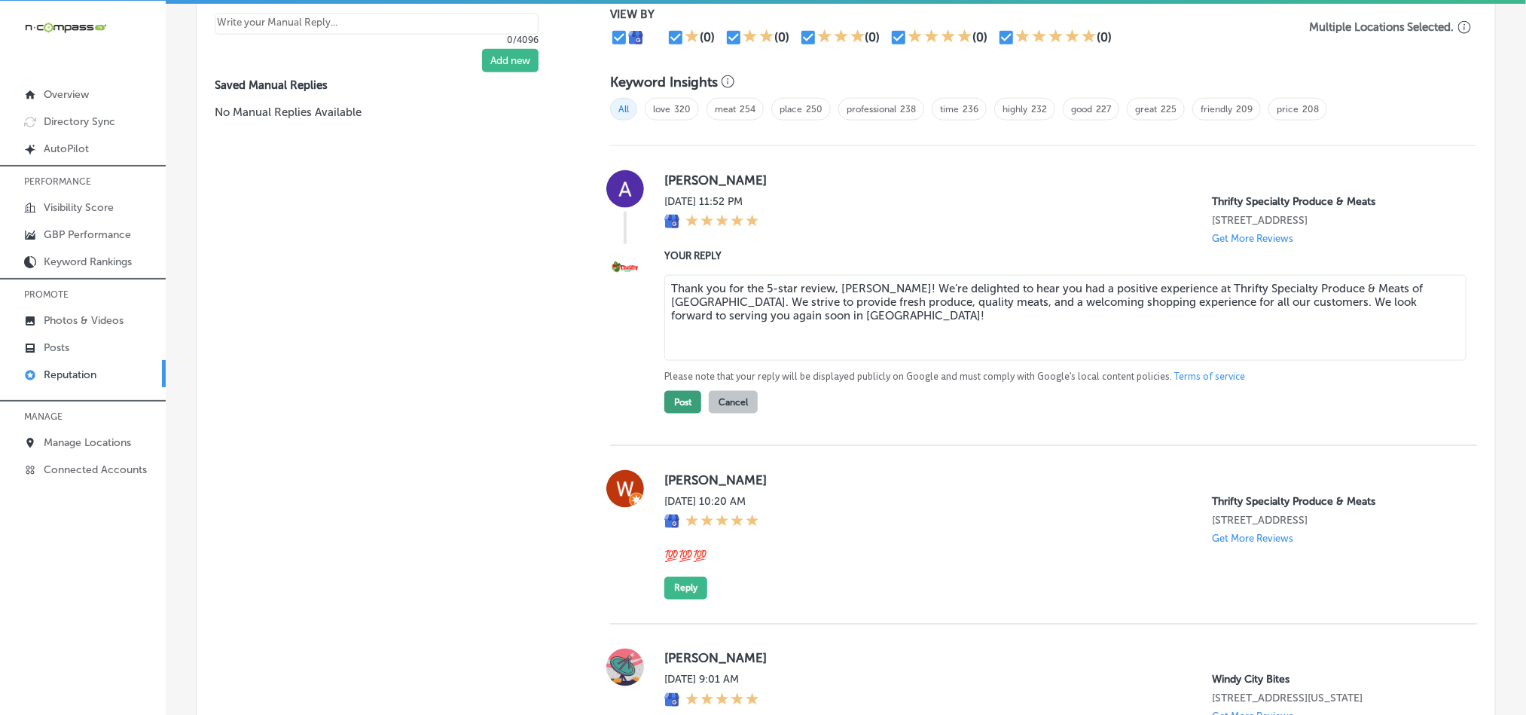
type textarea "Thank you for the 5-star review, [PERSON_NAME]! We’re delighted to hear you had…"
click at [676, 398] on button "Post" at bounding box center [682, 402] width 37 height 23
type textarea "x"
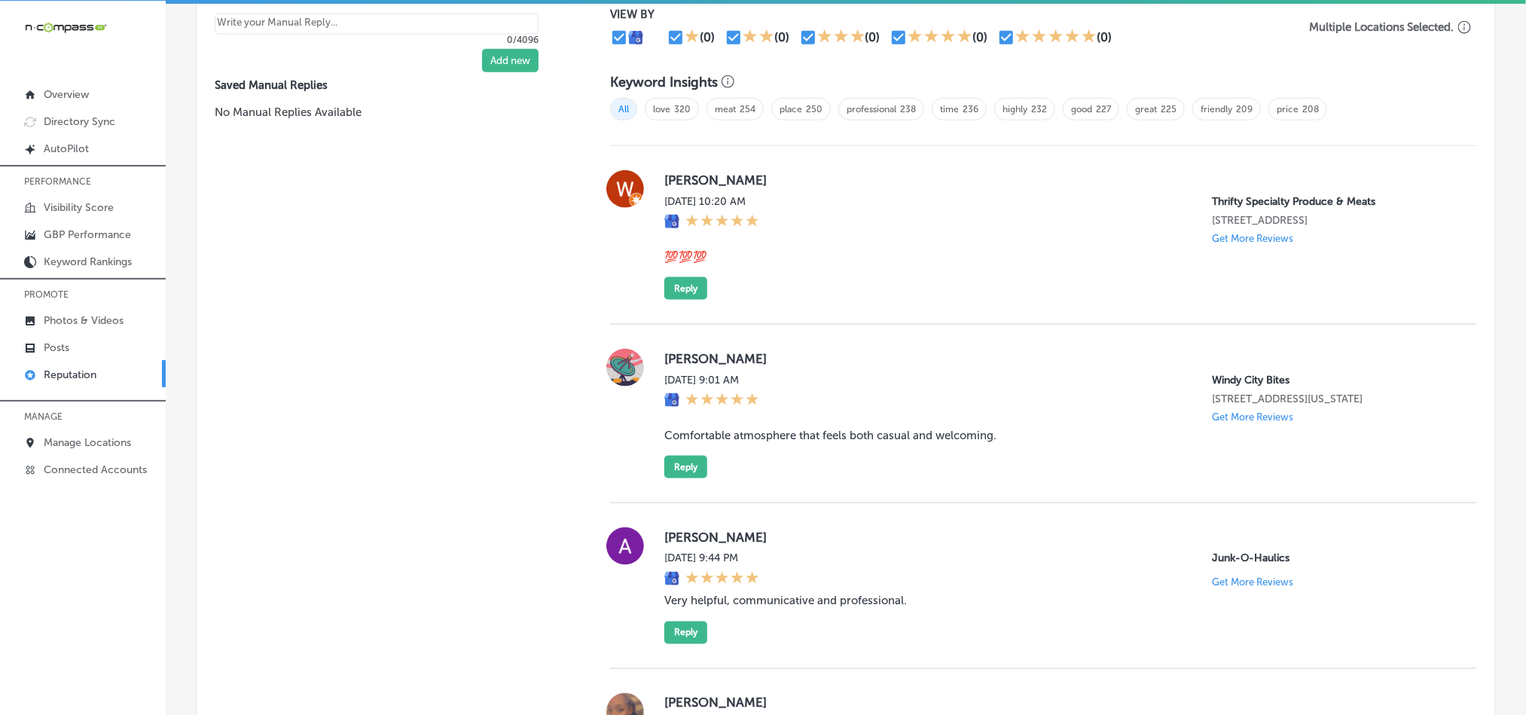
drag, startPoint x: 655, startPoint y: 177, endPoint x: 773, endPoint y: 170, distance: 117.7
click at [773, 170] on div "[PERSON_NAME] [DATE] 10:20 AM Thrifty Specialty Produce & Meats [STREET_ADDRESS…" at bounding box center [1043, 235] width 867 height 130
copy label "[PERSON_NAME]"
drag, startPoint x: 656, startPoint y: 253, endPoint x: 719, endPoint y: 251, distance: 63.3
click at [719, 251] on div "[PERSON_NAME] [DATE] 10:20 AM Thrifty Specialty Produce & Meats [STREET_ADDRESS…" at bounding box center [1043, 235] width 867 height 130
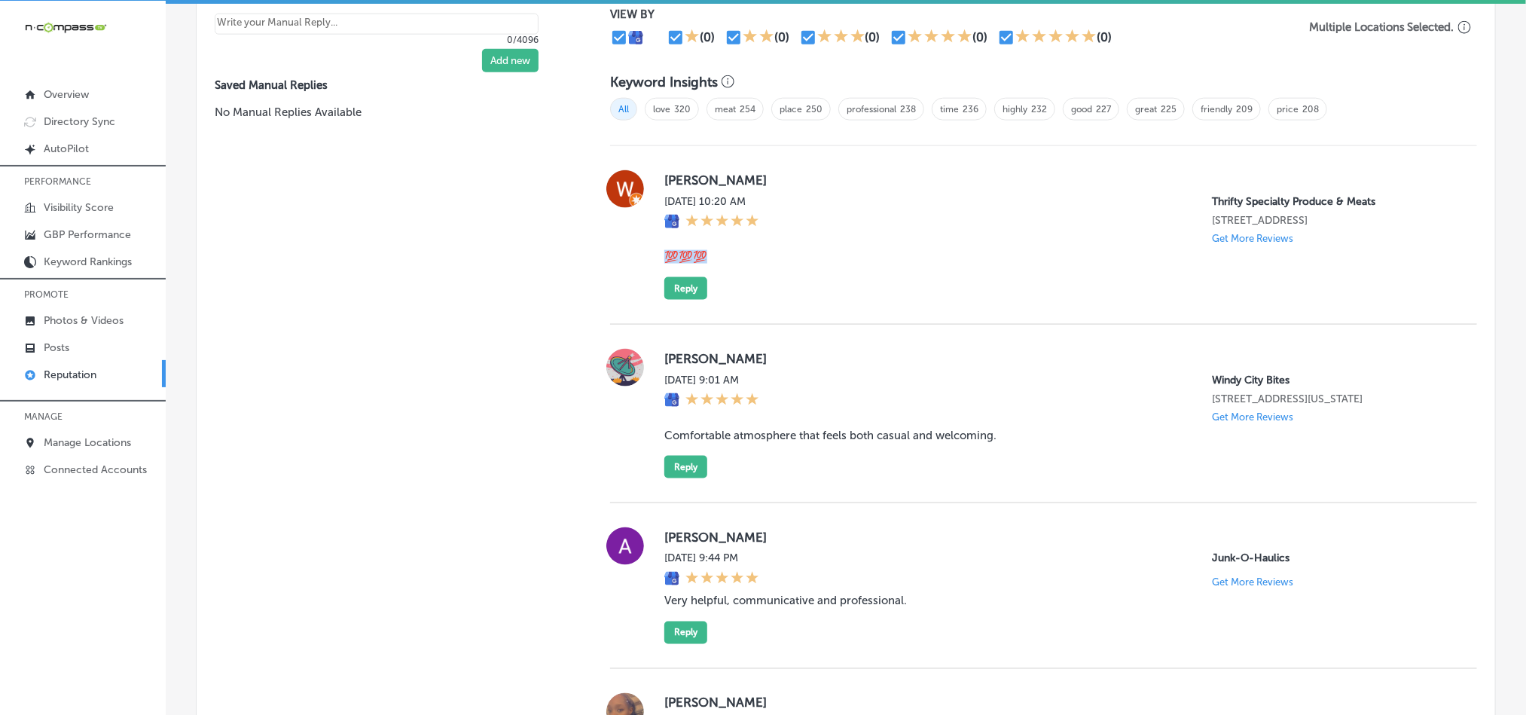
copy blockquote "💯💯💯"
click at [685, 281] on button "Reply" at bounding box center [685, 288] width 43 height 23
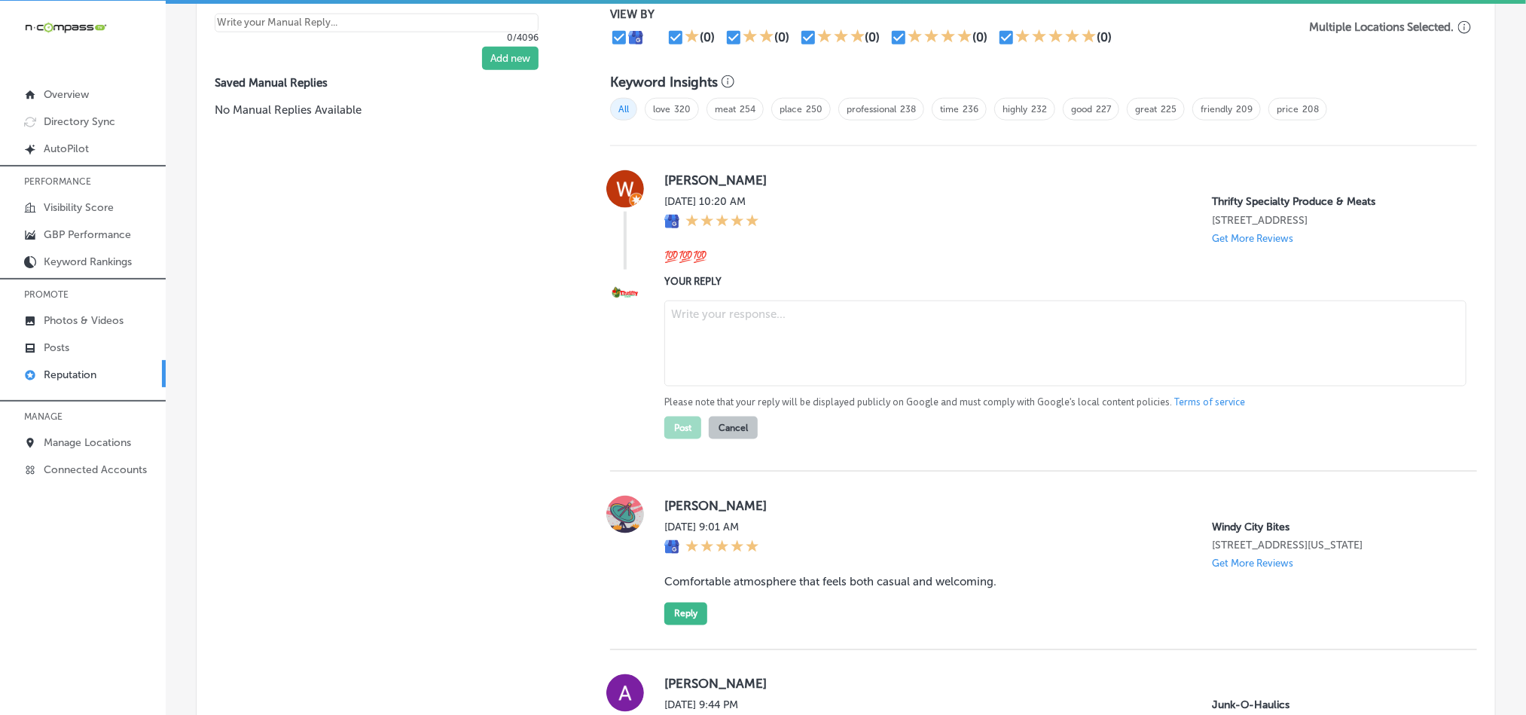
click at [710, 344] on textarea at bounding box center [1065, 344] width 802 height 86
paste textarea "Thank you for the five-star support, [PERSON_NAME]! We’re thrilled you had a gr…"
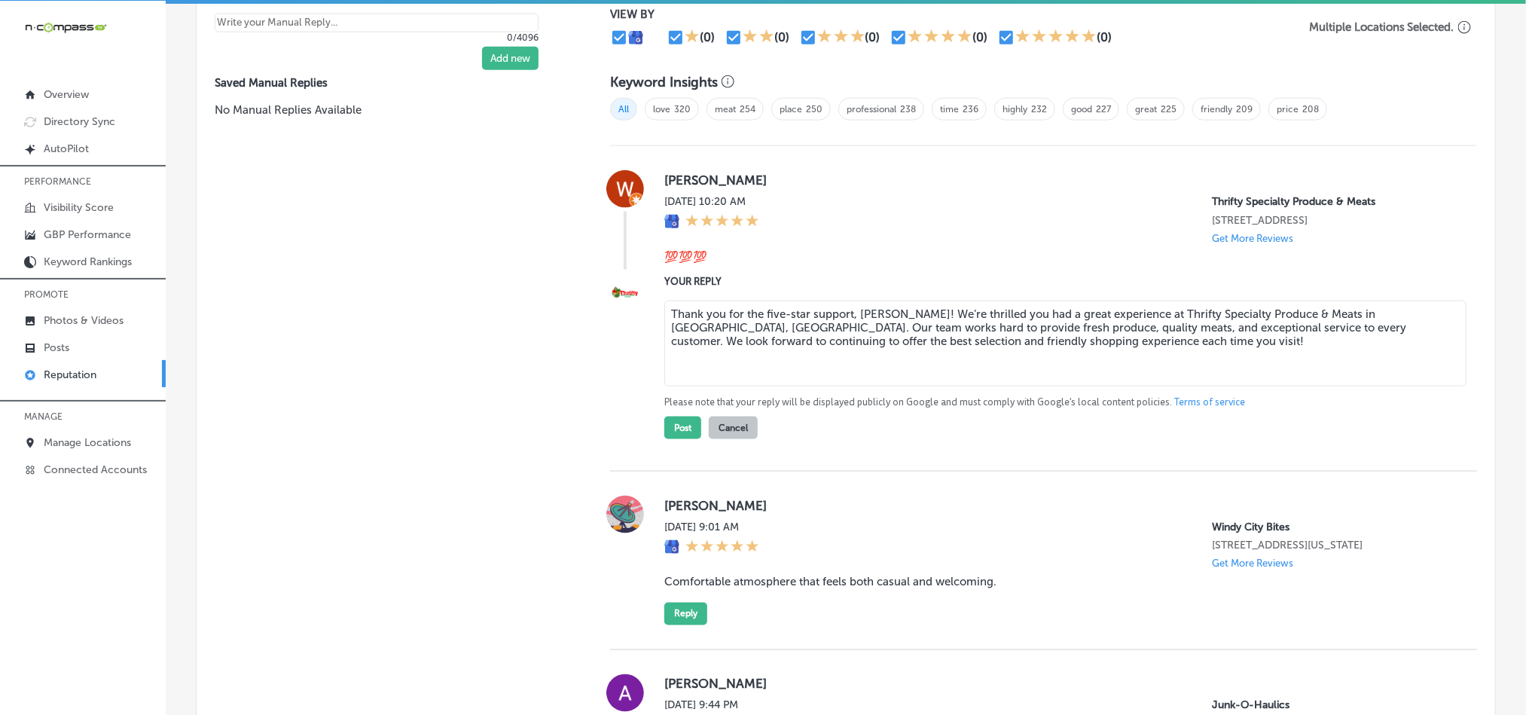
click at [970, 310] on textarea "Thank you for the five-star support, [PERSON_NAME]! We’re thrilled you had a gr…" at bounding box center [1065, 344] width 802 height 86
drag, startPoint x: 974, startPoint y: 310, endPoint x: 938, endPoint y: 310, distance: 36.2
click at [938, 310] on textarea "Thank you for the five-star support, [PERSON_NAME]! We’re thrilled you had a gr…" at bounding box center [1065, 344] width 802 height 86
type textarea "Thank you for the five-star support, [PERSON_NAME]! We’re glad you had a great …"
click at [669, 429] on button "Post" at bounding box center [682, 428] width 37 height 23
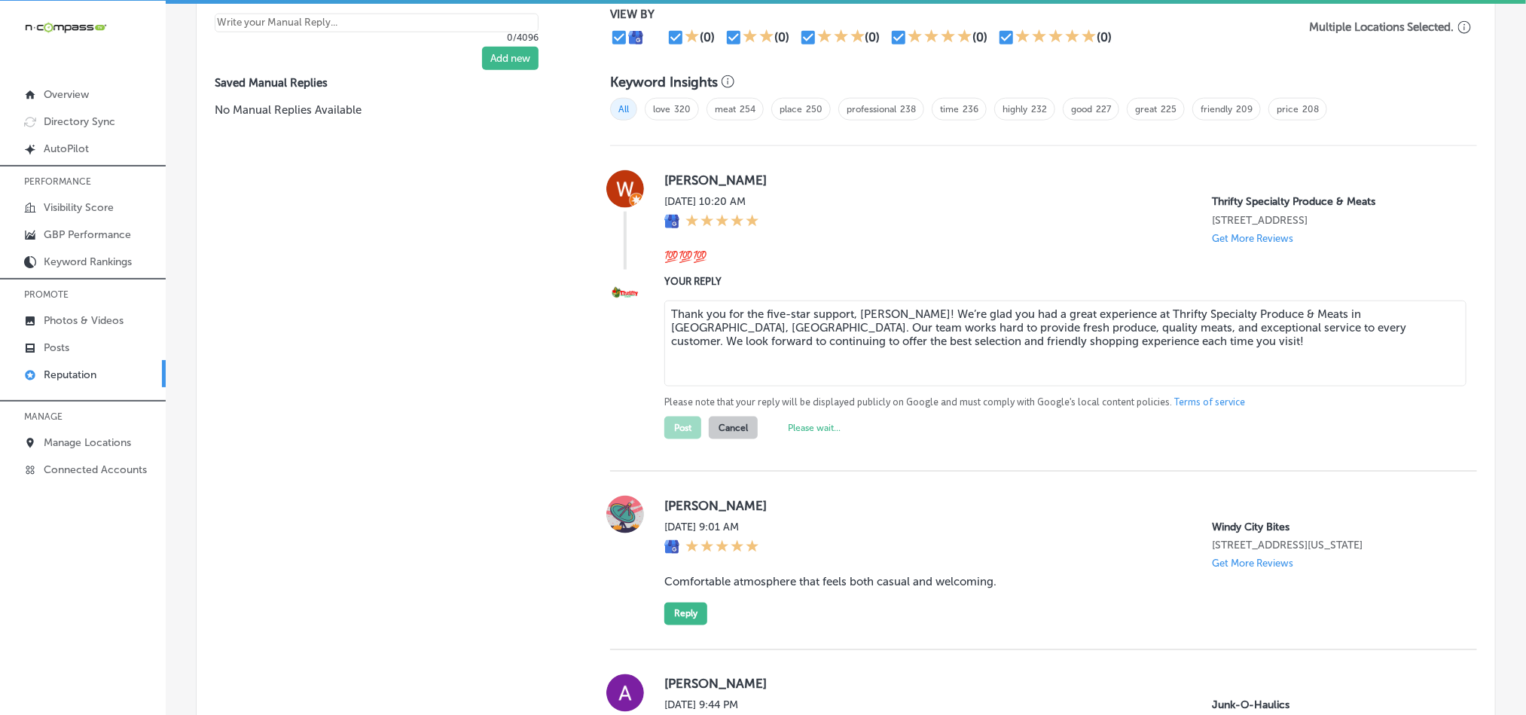
type textarea "x"
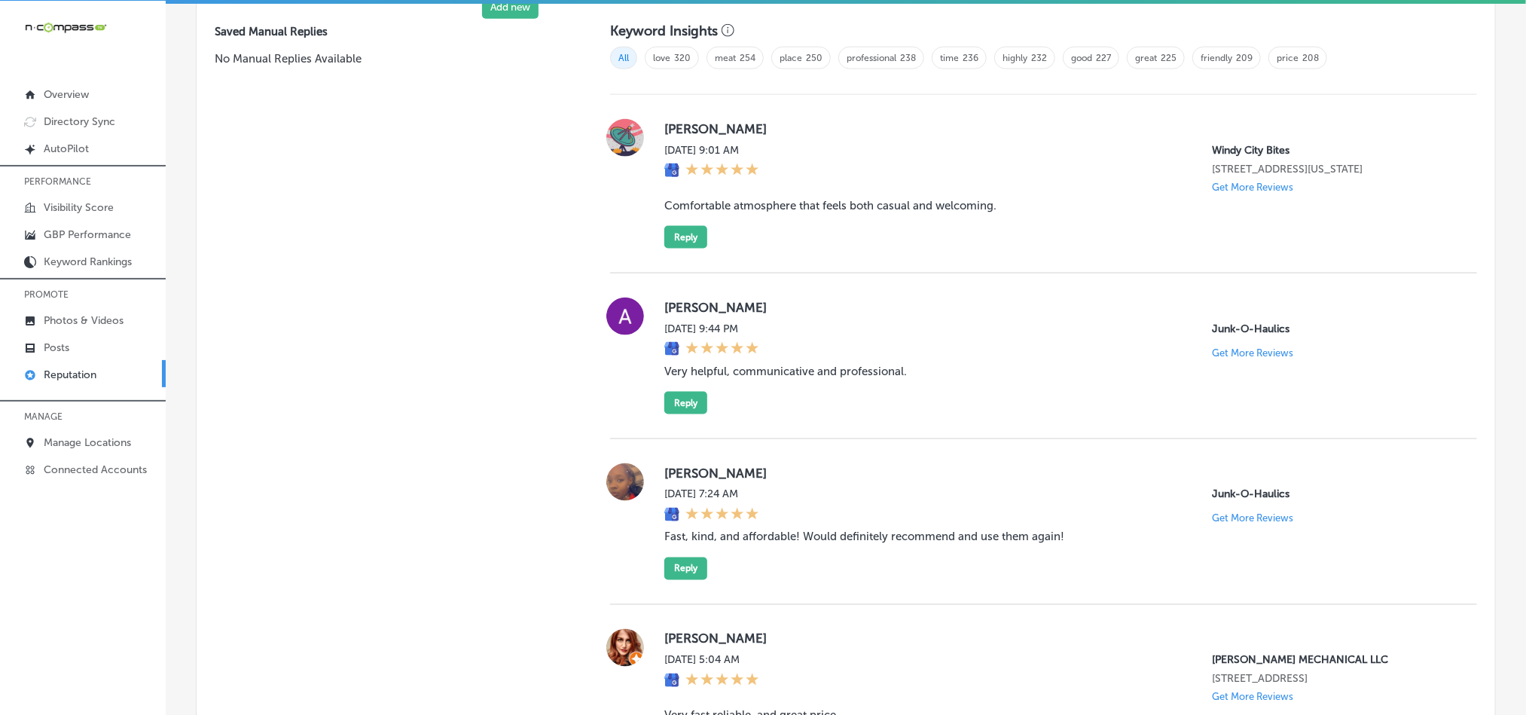
scroll to position [1054, 0]
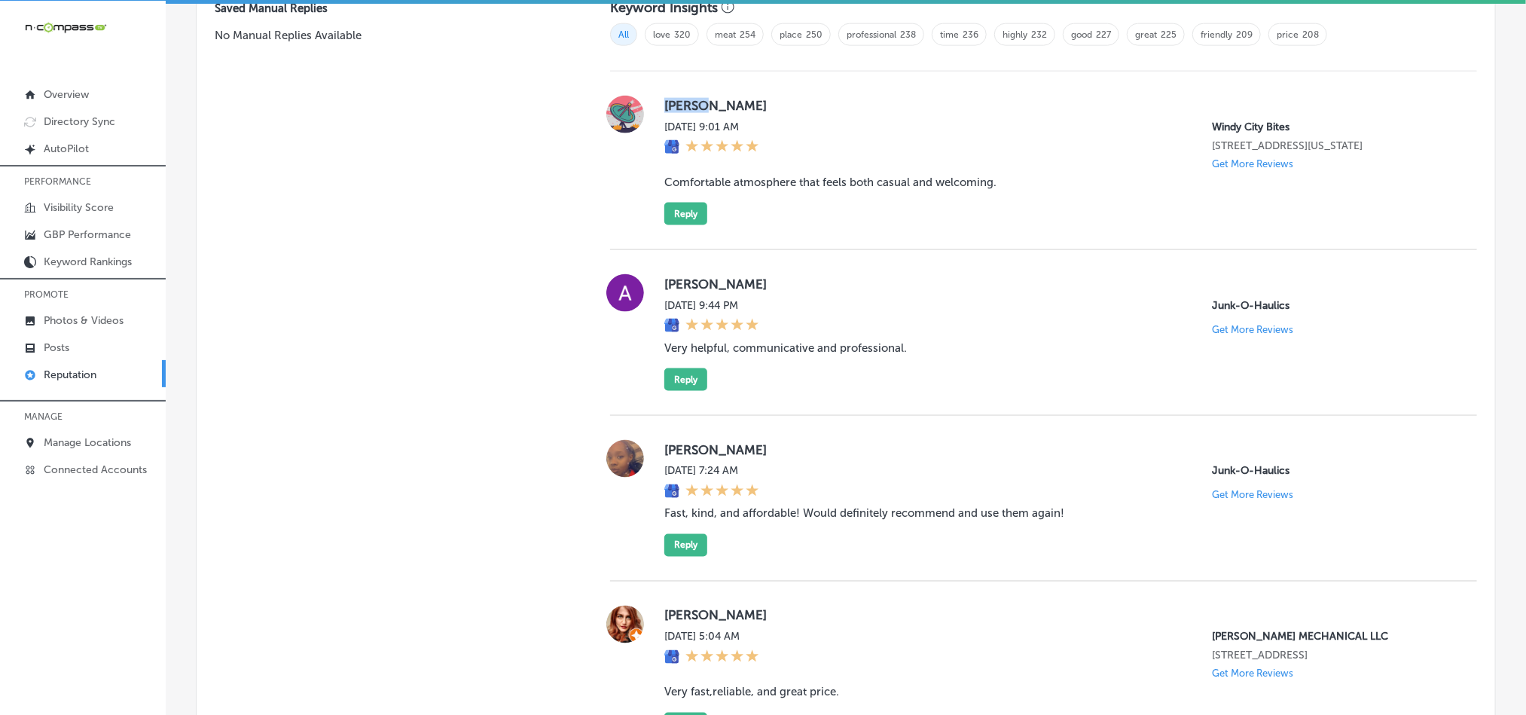
drag, startPoint x: 658, startPoint y: 102, endPoint x: 716, endPoint y: 102, distance: 58.8
click at [716, 102] on div "[PERSON_NAME][DATE] 9:01 AM [GEOGRAPHIC_DATA] Bites [STREET_ADDRESS][US_STATE] …" at bounding box center [1043, 161] width 867 height 130
copy label "[PERSON_NAME]"
click at [678, 176] on blockquote "Comfortable atmosphere that feels both casual and welcoming." at bounding box center [1058, 183] width 789 height 14
drag, startPoint x: 660, startPoint y: 172, endPoint x: 1013, endPoint y: 175, distance: 353.3
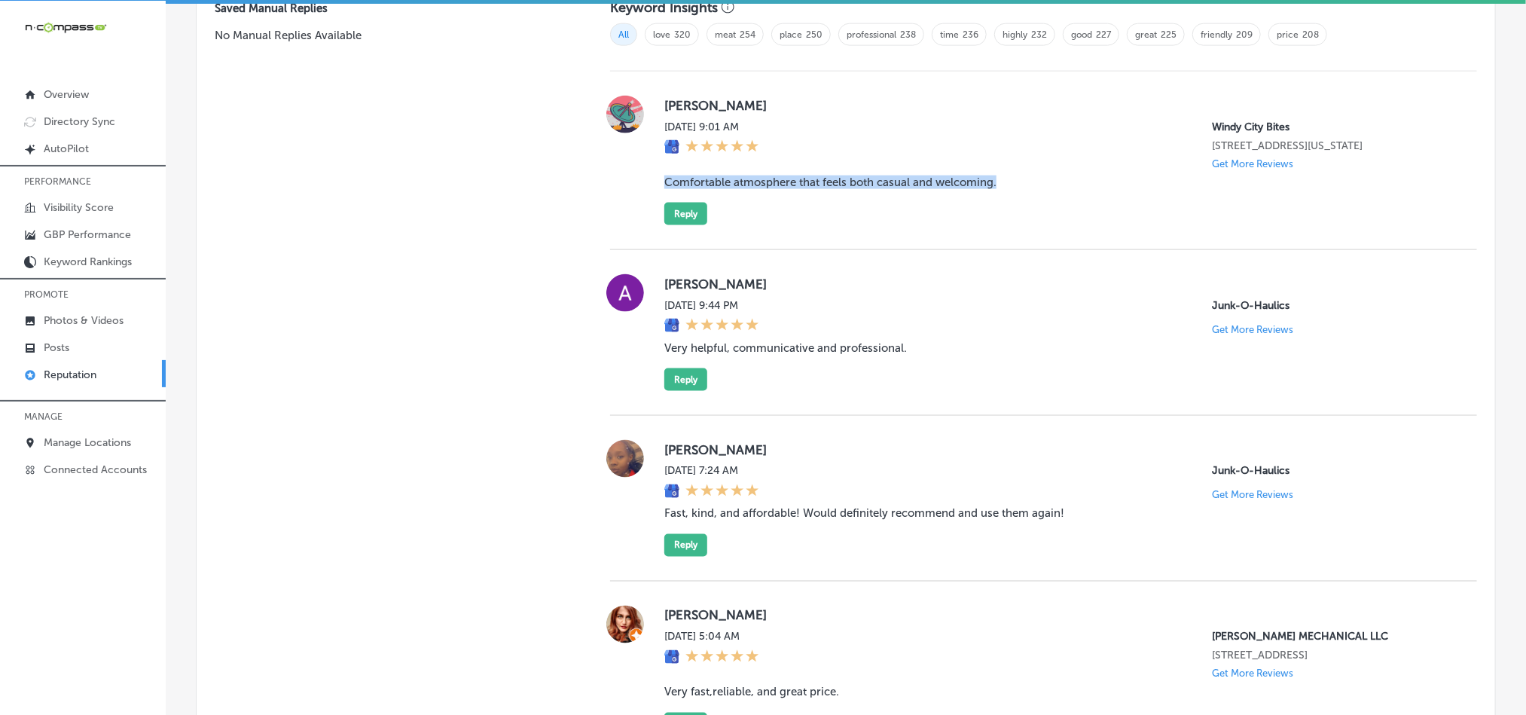
click at [1013, 176] on blockquote "Comfortable atmosphere that feels both casual and welcoming." at bounding box center [1058, 183] width 789 height 14
copy blockquote "Comfortable atmosphere that feels both casual and welcoming."
click at [766, 224] on div "[PERSON_NAME][DATE] 9:01 AM [GEOGRAPHIC_DATA] Bites [STREET_ADDRESS][US_STATE] …" at bounding box center [1043, 161] width 867 height 179
click at [672, 211] on button "Reply" at bounding box center [685, 214] width 43 height 23
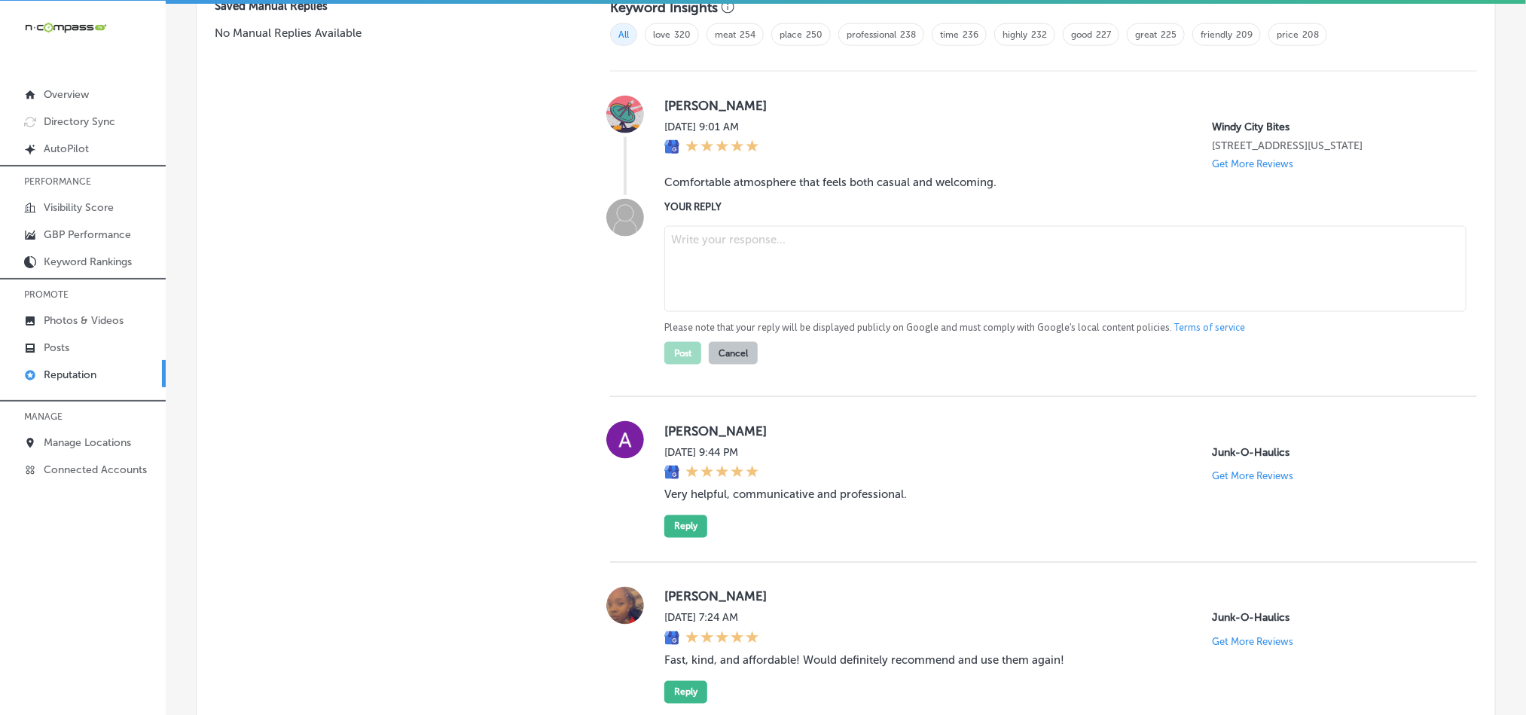
scroll to position [1052, 0]
click at [710, 274] on textarea at bounding box center [1065, 271] width 802 height 86
paste textarea "Thank you for sharing your experience, [PERSON_NAME]! We’re thrilled that Windy…"
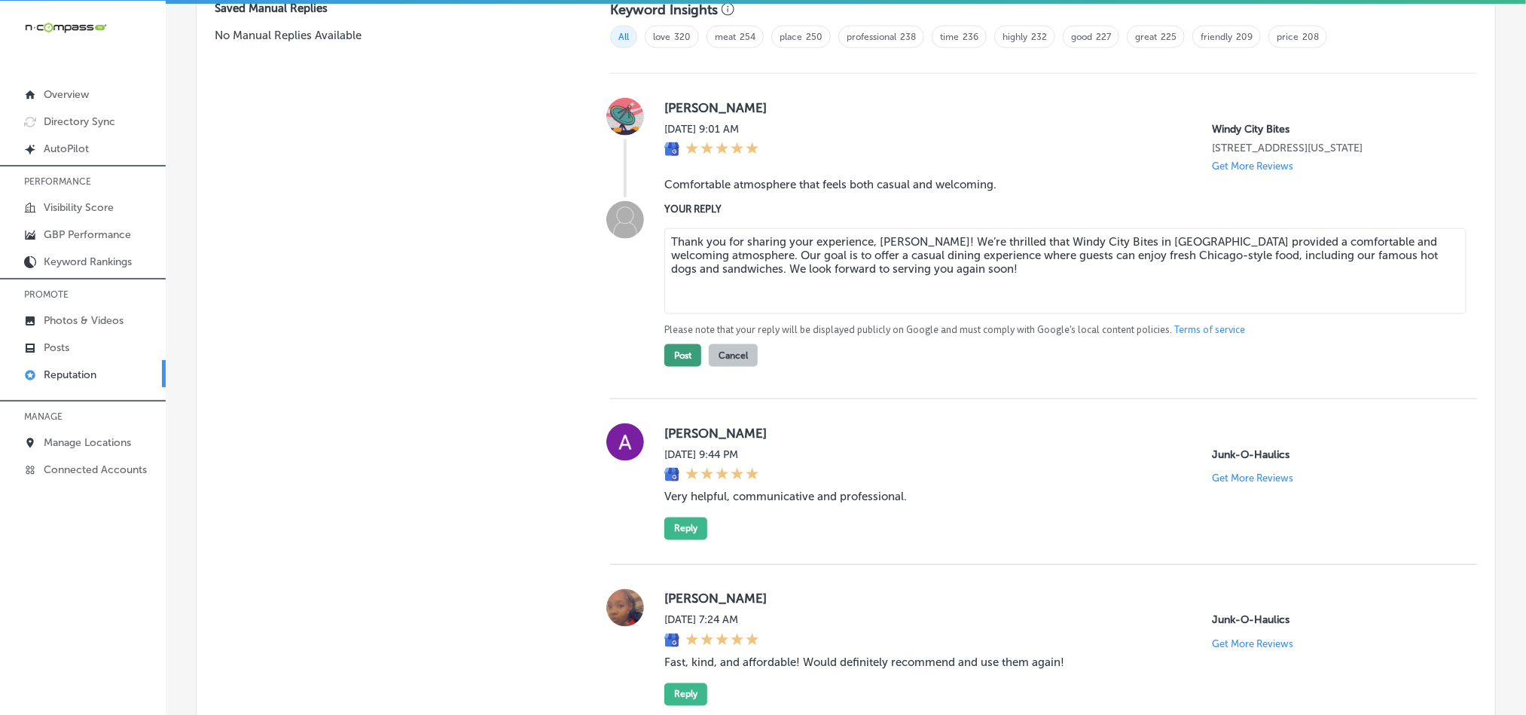
type textarea "Thank you for sharing your experience, [PERSON_NAME]! We’re thrilled that Windy…"
click at [667, 353] on button "Post" at bounding box center [682, 355] width 37 height 23
type textarea "x"
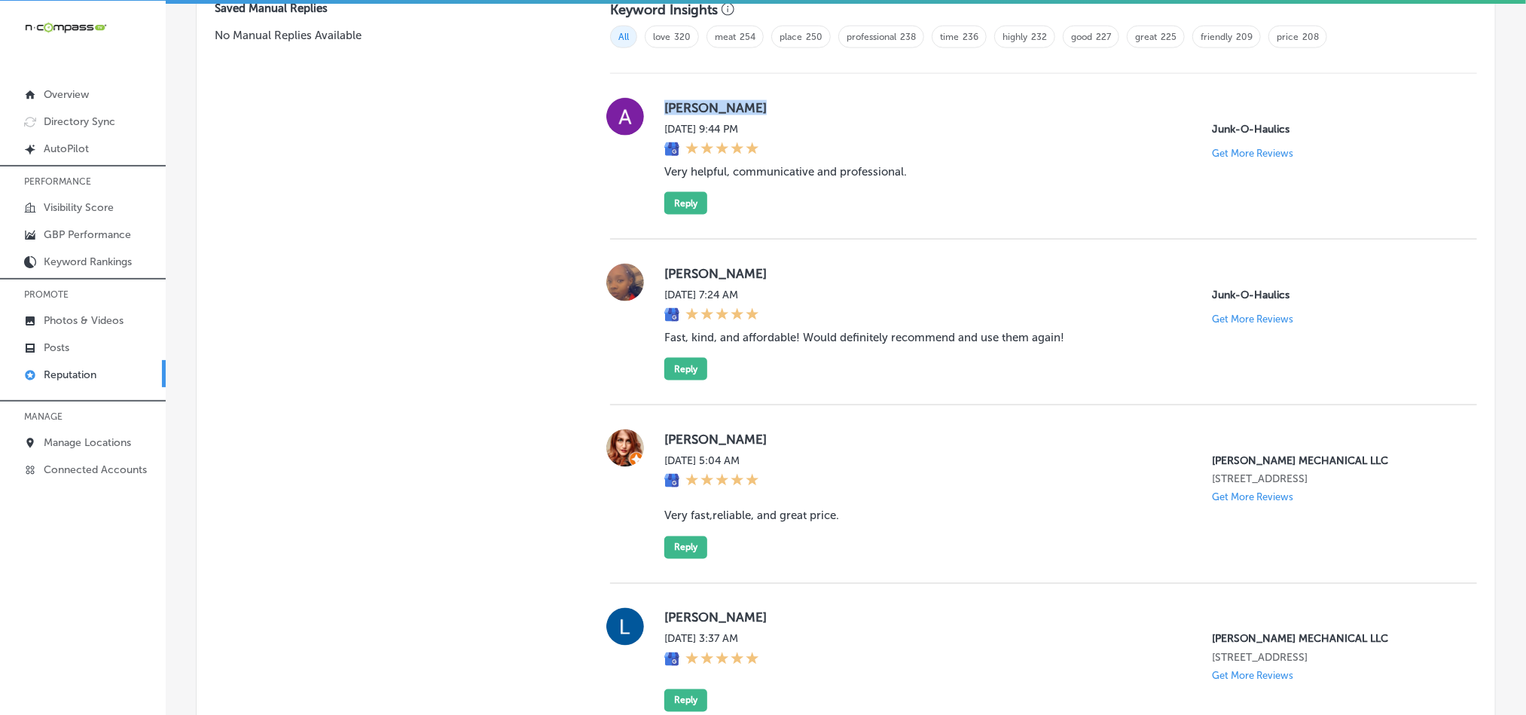
drag, startPoint x: 652, startPoint y: 106, endPoint x: 814, endPoint y: 106, distance: 161.9
click at [814, 106] on div "[PERSON_NAME][DATE] 9:44 PM Junk-O-Haulics Get More Reviews Very helpful, commu…" at bounding box center [1043, 156] width 867 height 117
copy label "[PERSON_NAME]"
click at [739, 191] on div "[PERSON_NAME][DATE] 9:44 PM Junk-O-Haulics Get More Reviews Very helpful, commu…" at bounding box center [1058, 156] width 789 height 117
drag, startPoint x: 669, startPoint y: 163, endPoint x: 972, endPoint y: 163, distance: 303.6
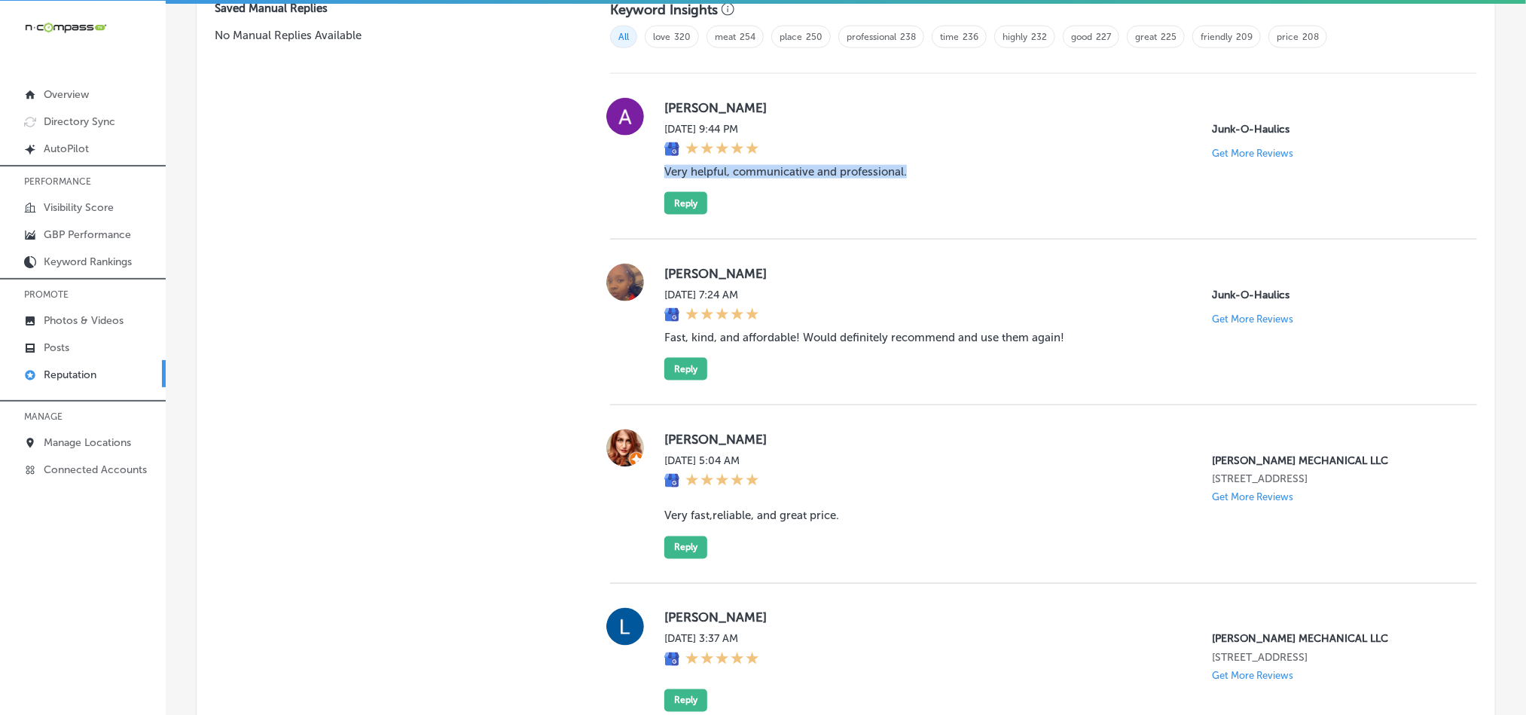
click at [972, 165] on blockquote "Very helpful, communicative and professional." at bounding box center [1058, 172] width 789 height 14
drag, startPoint x: 859, startPoint y: 209, endPoint x: 825, endPoint y: 210, distance: 34.7
click at [859, 209] on div "[PERSON_NAME][DATE] 9:44 PM Junk-O-Haulics Get More Reviews Very helpful, commu…" at bounding box center [1058, 156] width 789 height 117
click at [869, 211] on div "[PERSON_NAME][DATE] 9:44 PM Junk-O-Haulics Get More Reviews Very helpful, commu…" at bounding box center [1043, 157] width 867 height 166
click at [672, 203] on button "Reply" at bounding box center [685, 203] width 43 height 23
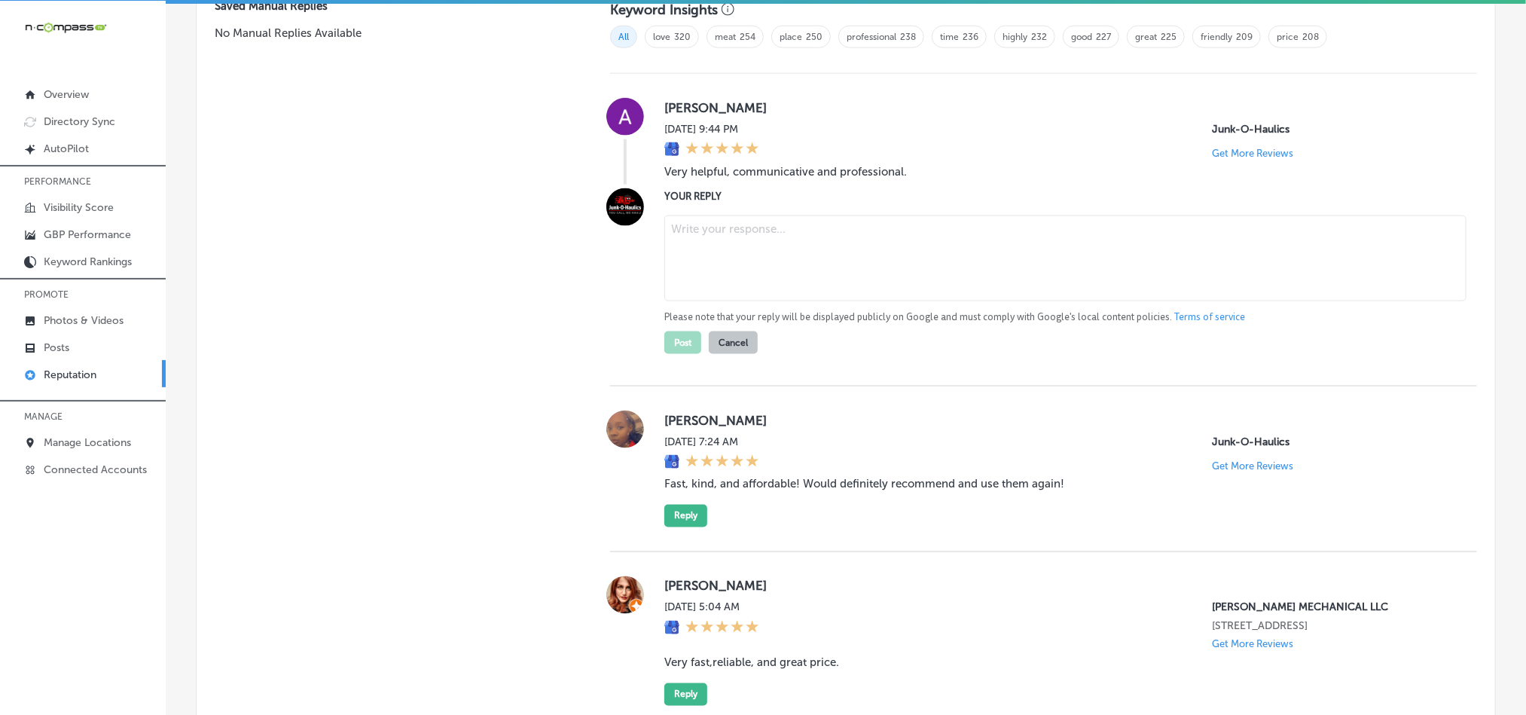
scroll to position [1049, 0]
click at [753, 280] on textarea at bounding box center [1065, 261] width 802 height 86
paste textarea "Thank you, [PERSON_NAME], for your kind words! We’re glad Junk-O-Haulics could …"
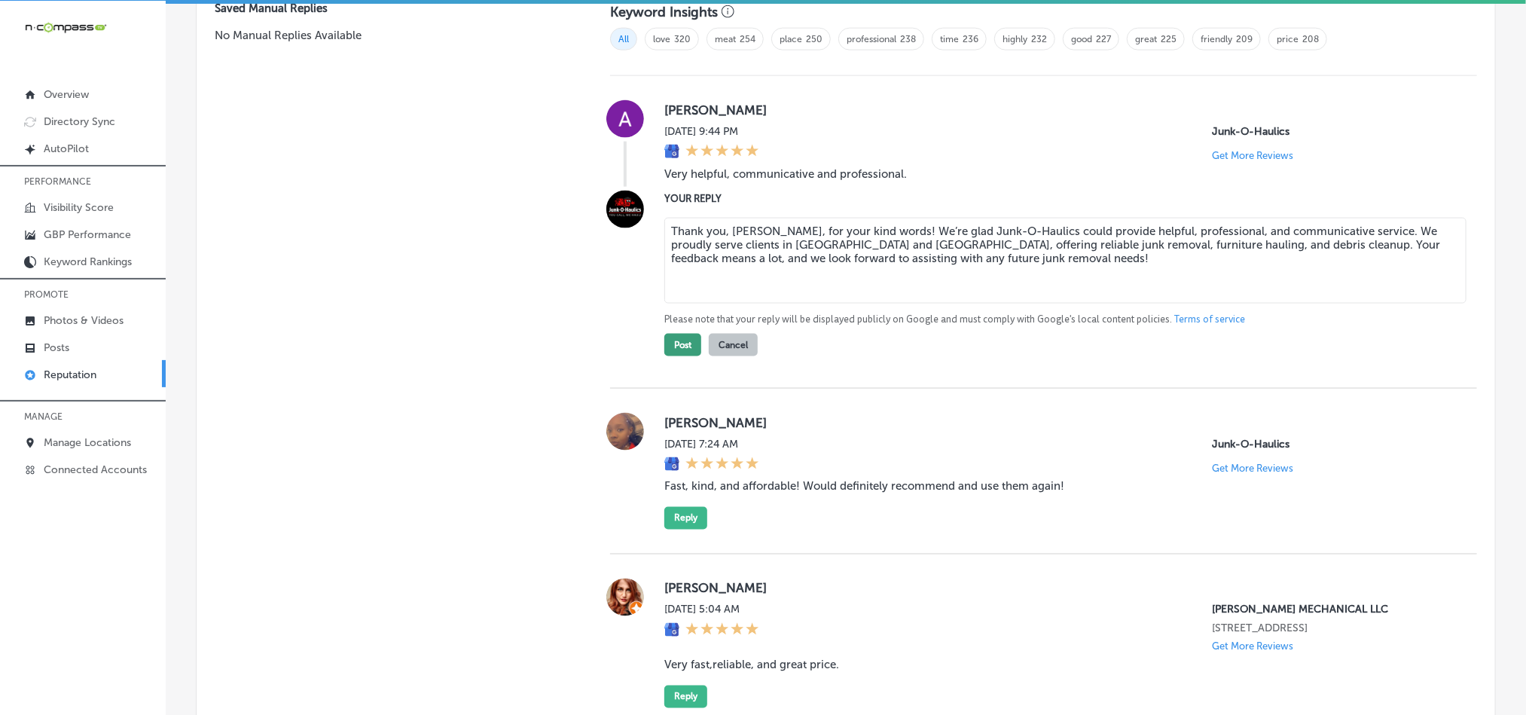
type textarea "Thank you, [PERSON_NAME], for your kind words! We’re glad Junk-O-Haulics could …"
click at [674, 346] on button "Post" at bounding box center [682, 345] width 37 height 23
type textarea "x"
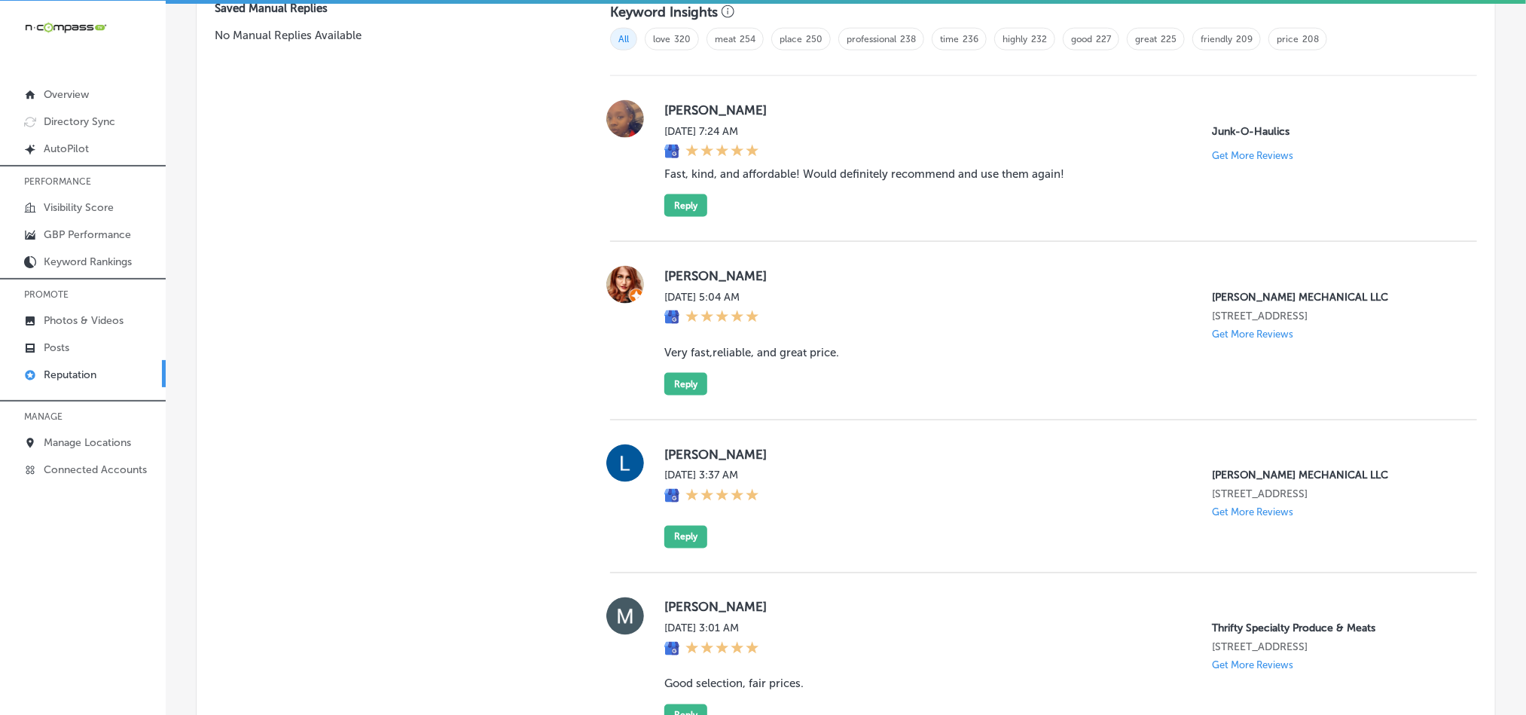
drag, startPoint x: 660, startPoint y: 102, endPoint x: 758, endPoint y: 100, distance: 97.9
click at [758, 102] on label "[PERSON_NAME]" at bounding box center [1058, 109] width 789 height 15
click at [755, 170] on blockquote "Fast, kind, and affordable! Would definitely recommend and use them again!" at bounding box center [1058, 174] width 789 height 14
drag, startPoint x: 649, startPoint y: 163, endPoint x: 1080, endPoint y: 174, distance: 431.7
click at [1080, 174] on div "[PERSON_NAME][DATE] 7:24 AM Junk-O-Haulics Get More Reviews Fast, kind, and aff…" at bounding box center [1043, 158] width 867 height 117
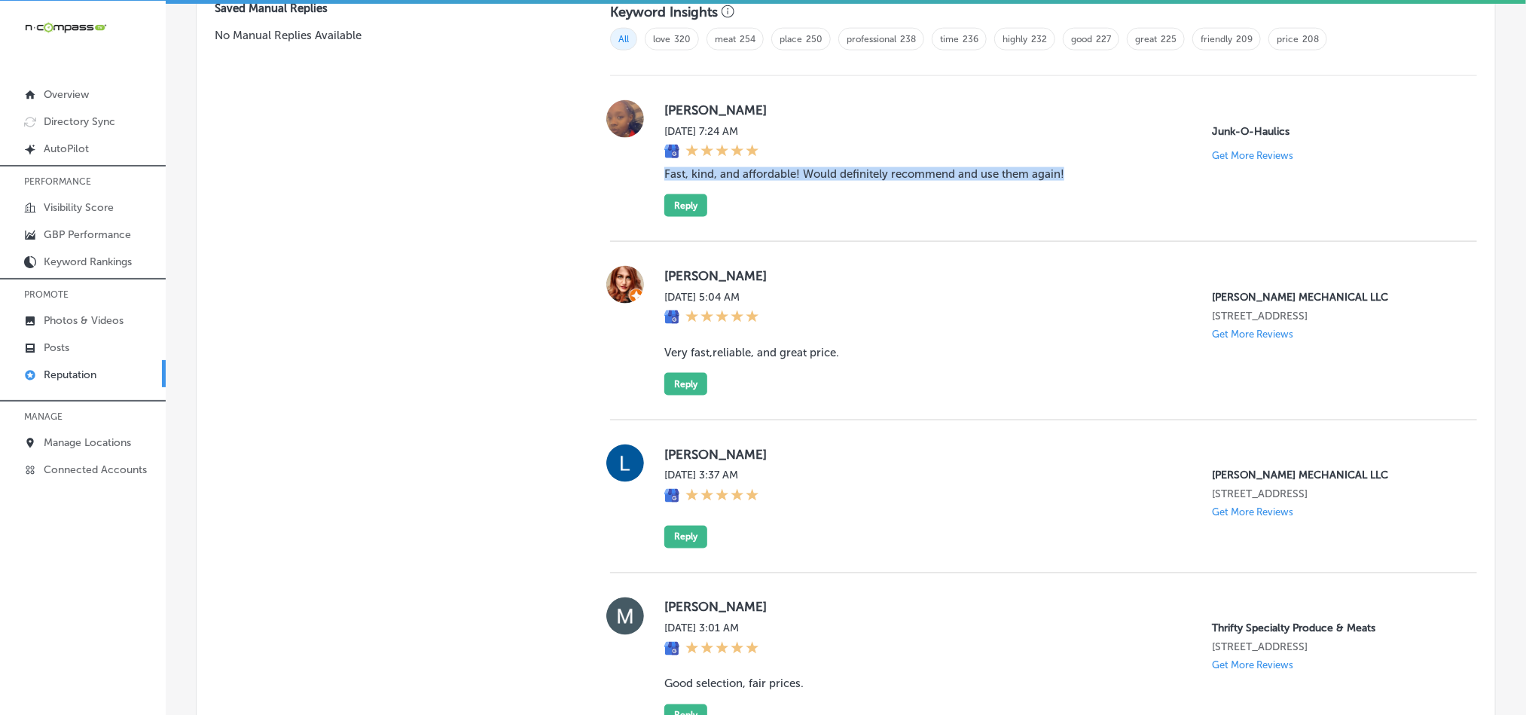
click at [855, 206] on div "[PERSON_NAME][DATE] 7:24 AM Junk-O-Haulics Get More Reviews Fast, kind, and aff…" at bounding box center [1058, 158] width 789 height 117
click at [678, 201] on button "Reply" at bounding box center [685, 205] width 43 height 23
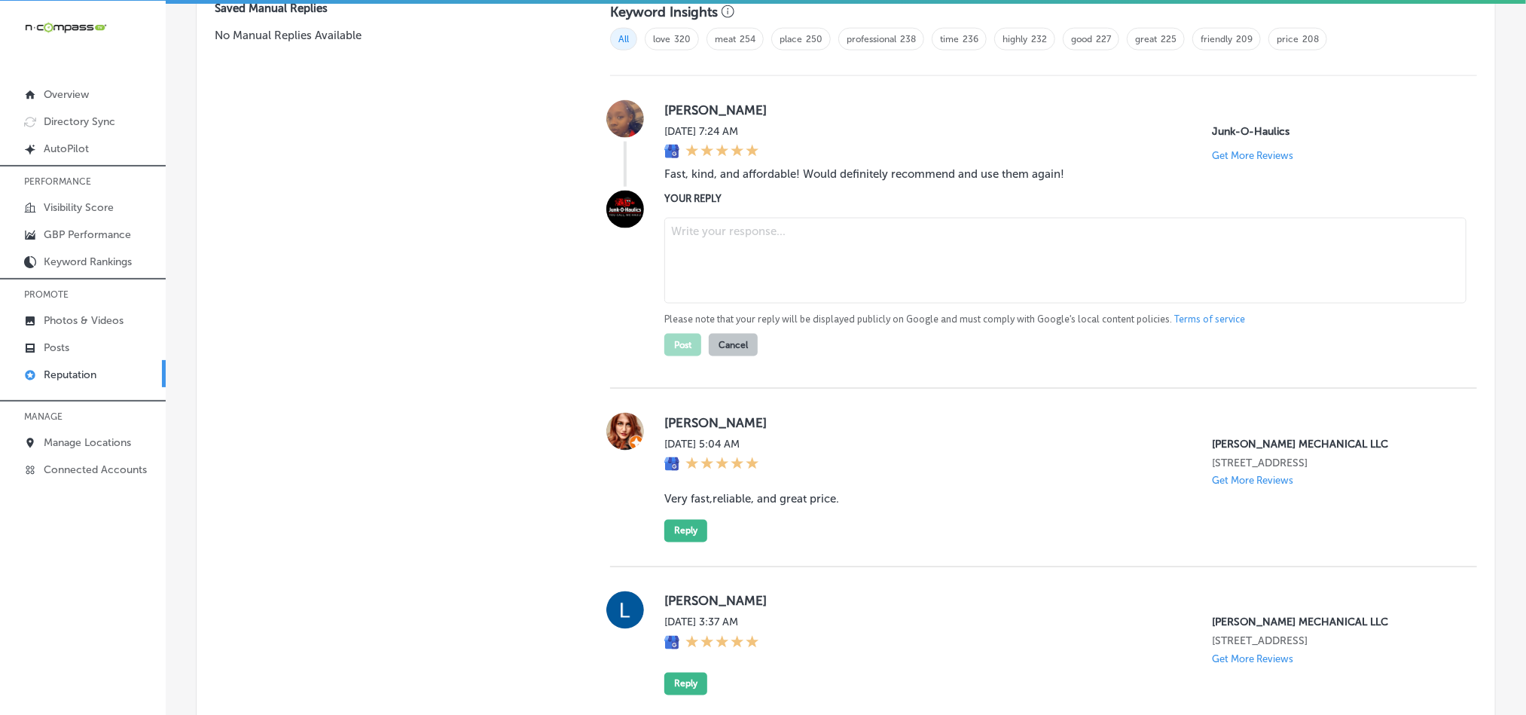
click at [737, 245] on textarea at bounding box center [1065, 261] width 802 height 86
paste textarea "Thank you, [PERSON_NAME], for your wonderful feedback! We’re glad Junk-O-Haulic…"
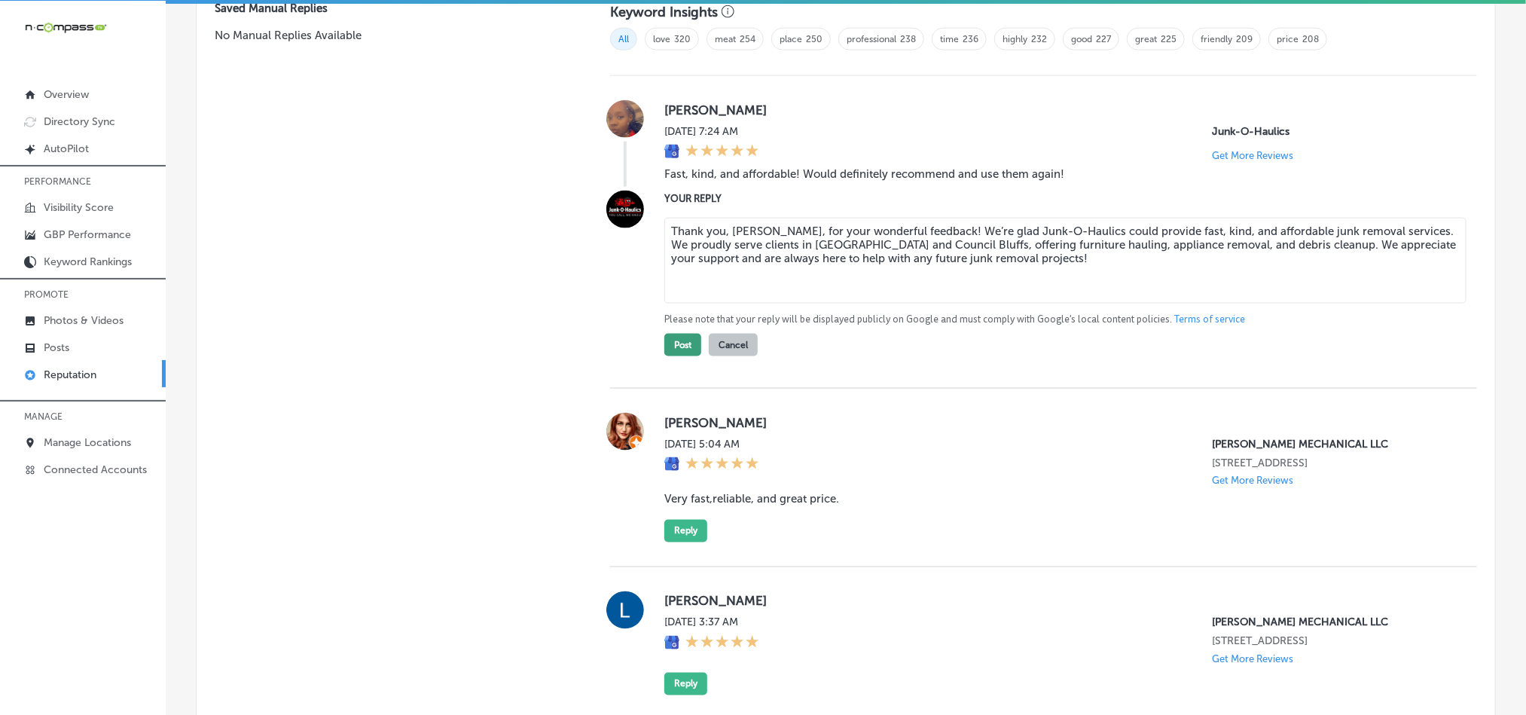
type textarea "Thank you, [PERSON_NAME], for your wonderful feedback! We’re glad Junk-O-Haulic…"
click at [673, 342] on button "Post" at bounding box center [682, 345] width 37 height 23
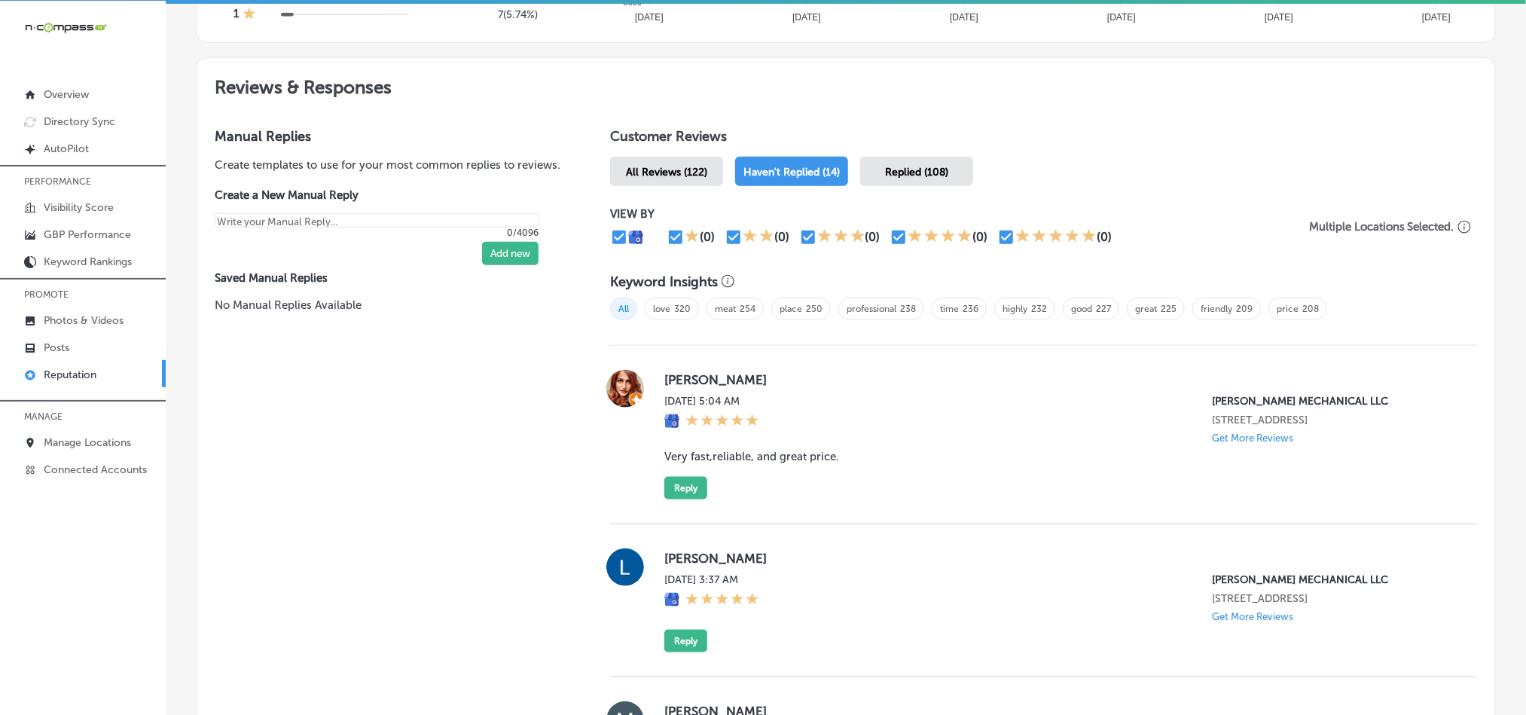
scroll to position [749, 0]
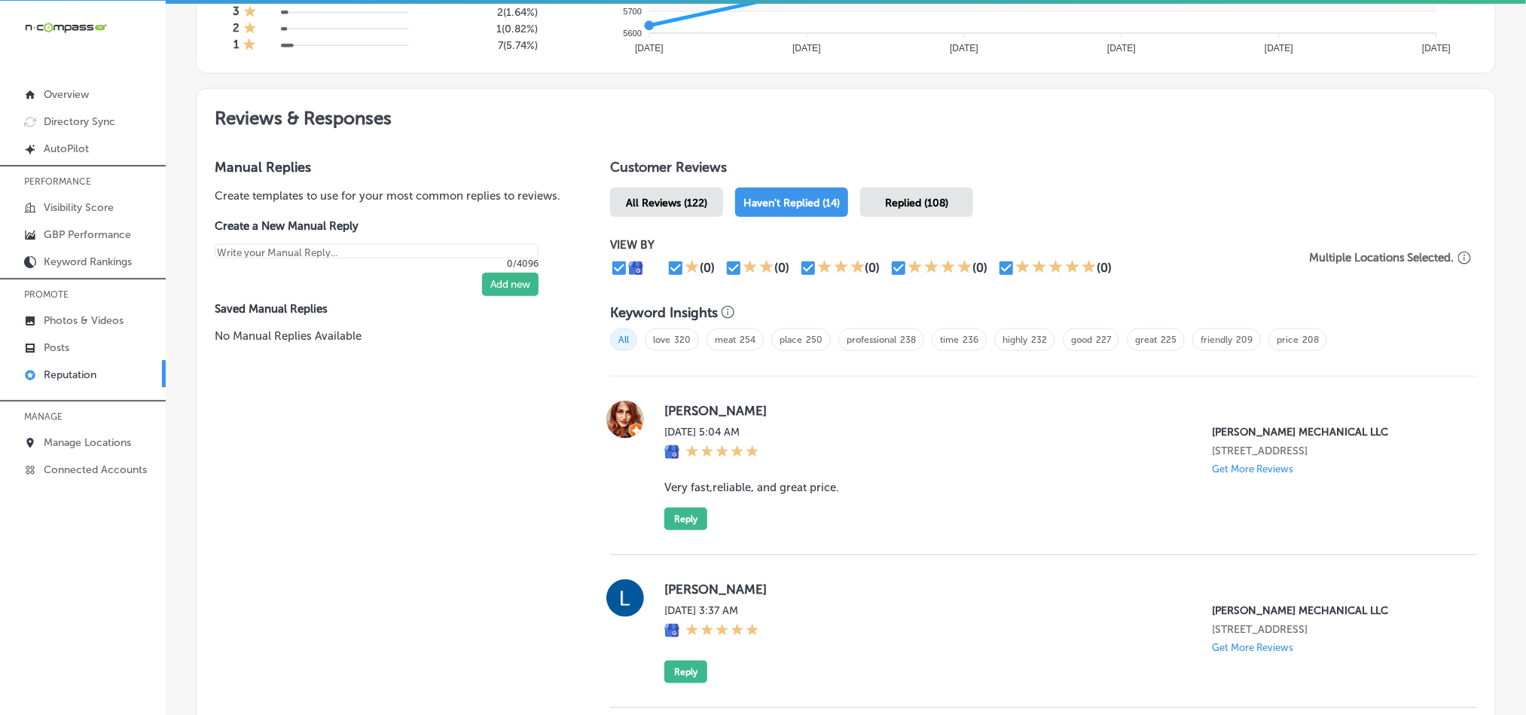
click at [664, 197] on span "All Reviews (122)" at bounding box center [666, 203] width 81 height 13
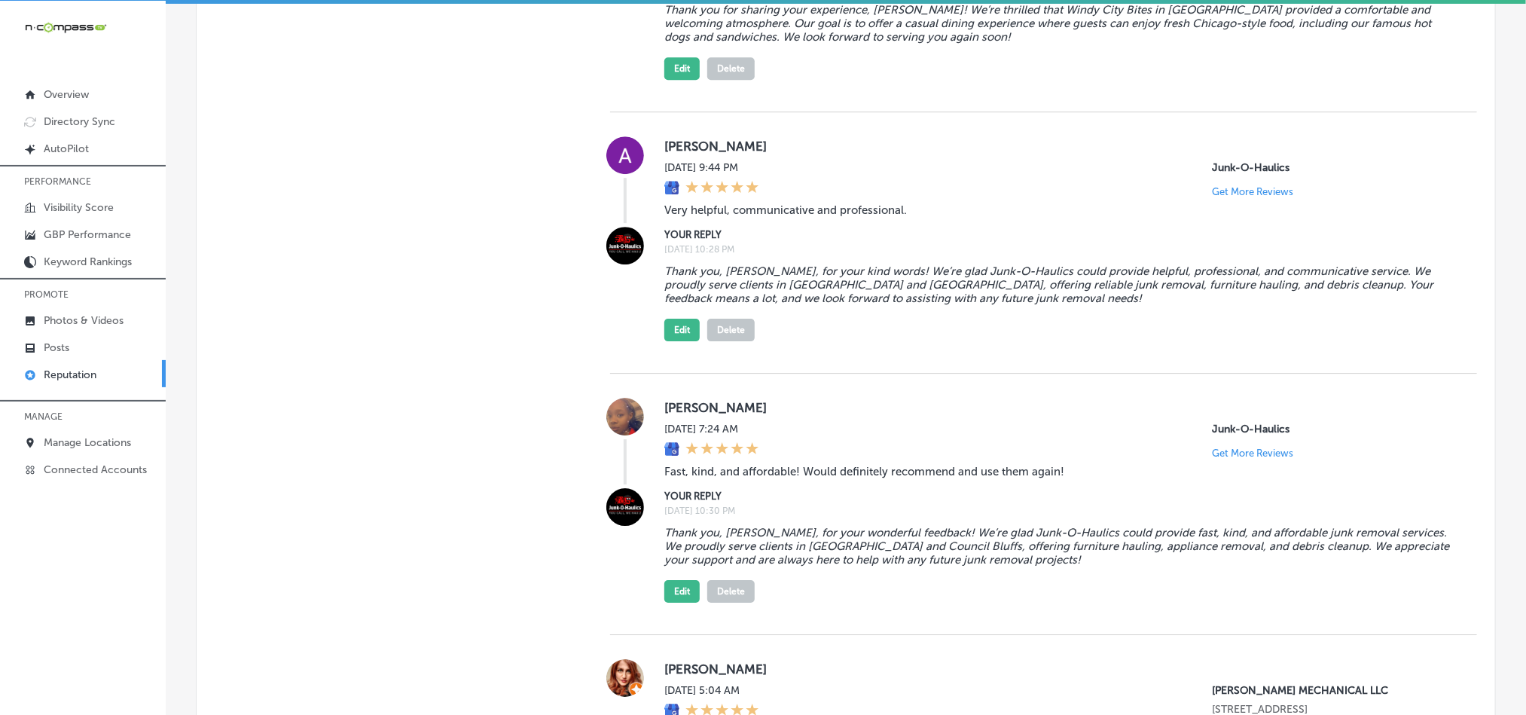
scroll to position [2444, 0]
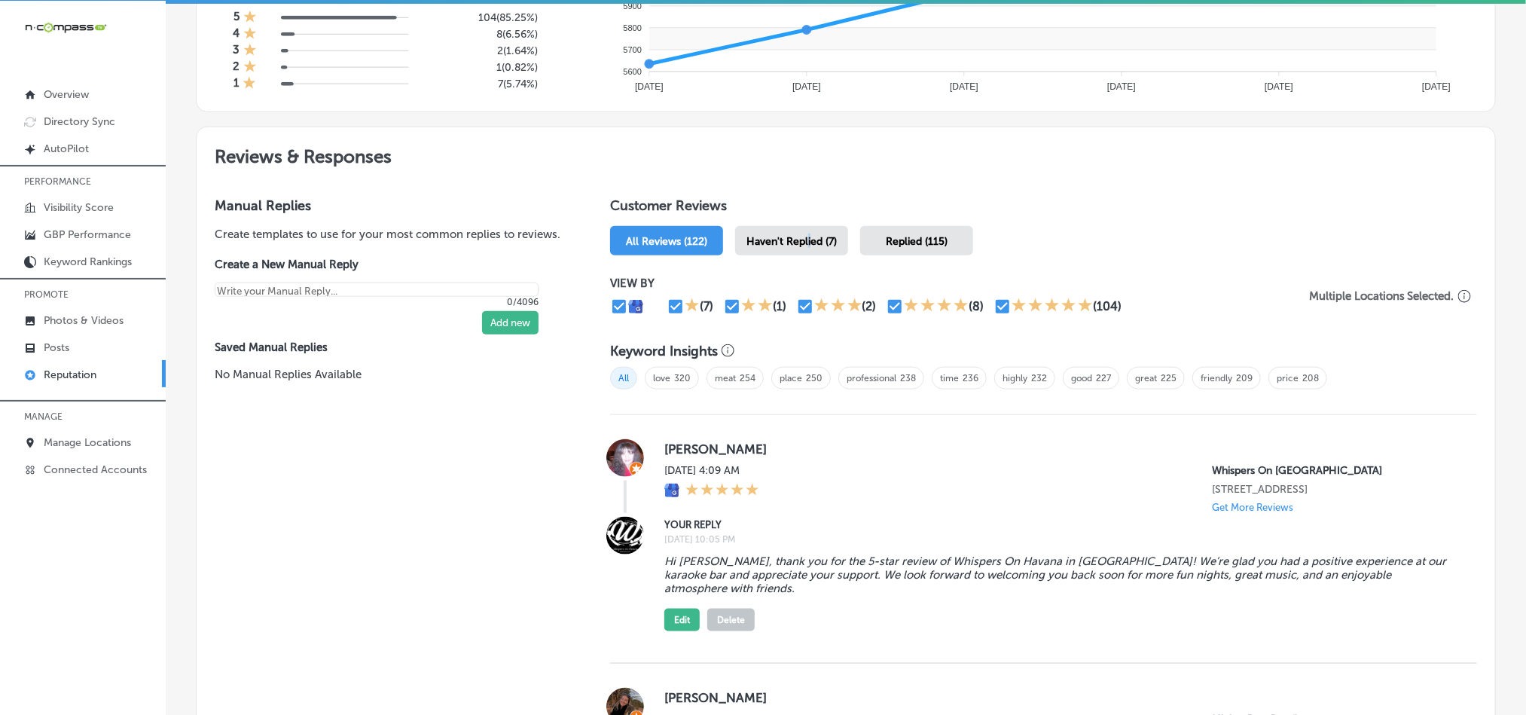
click at [803, 235] on span "Haven't Replied (7)" at bounding box center [791, 241] width 90 height 13
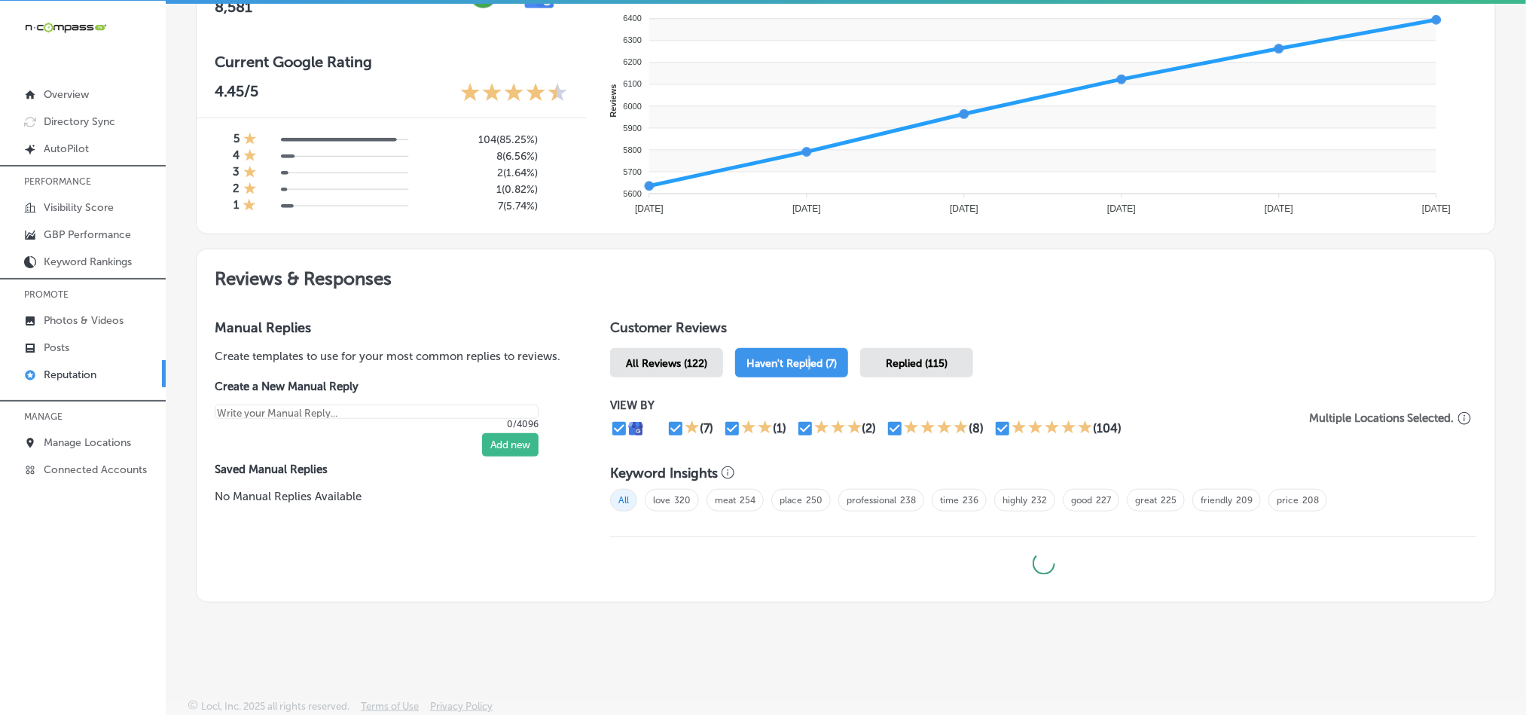
type textarea "x"
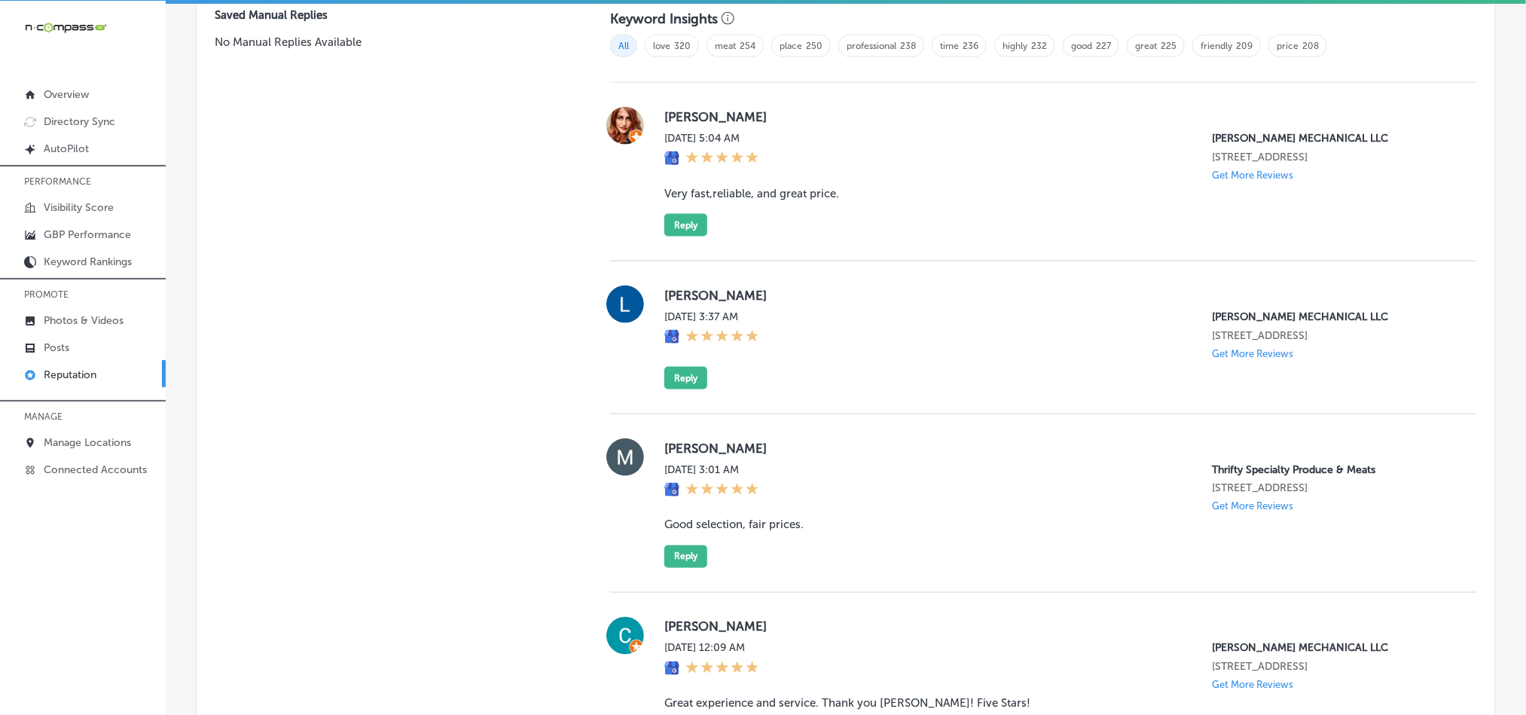
scroll to position [1049, 0]
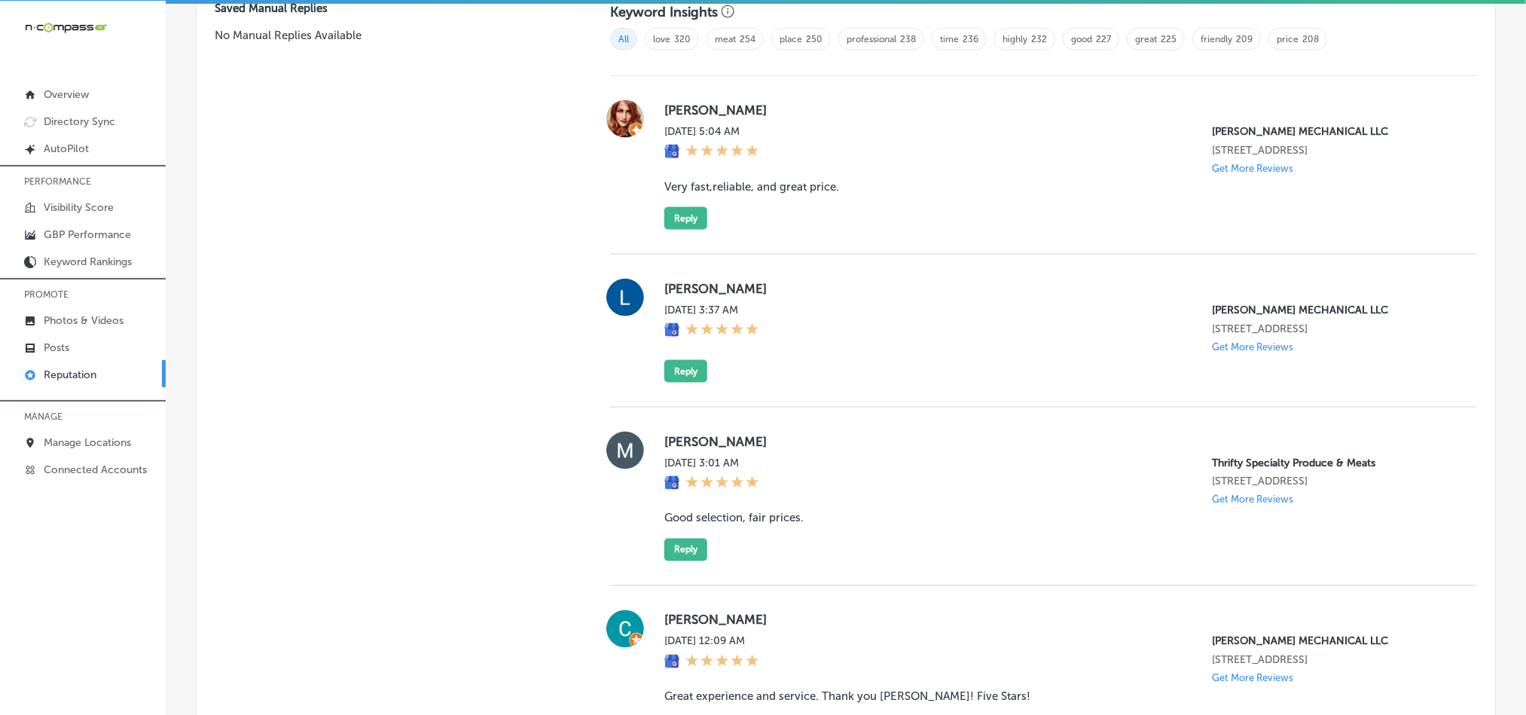
drag, startPoint x: 656, startPoint y: 111, endPoint x: 854, endPoint y: 105, distance: 198.2
click at [854, 105] on div "[PERSON_NAME] [DATE] 5:04 AM [PERSON_NAME] MECHANICAL LLC [STREET_ADDRESS] Get …" at bounding box center [1043, 165] width 867 height 130
click at [773, 186] on blockquote "Very fast,reliable, and great price." at bounding box center [1058, 187] width 789 height 14
drag, startPoint x: 653, startPoint y: 186, endPoint x: 891, endPoint y: 182, distance: 238.1
click at [891, 182] on div "[PERSON_NAME] [DATE] 5:04 AM [PERSON_NAME] MECHANICAL LLC [STREET_ADDRESS] Get …" at bounding box center [1043, 165] width 867 height 130
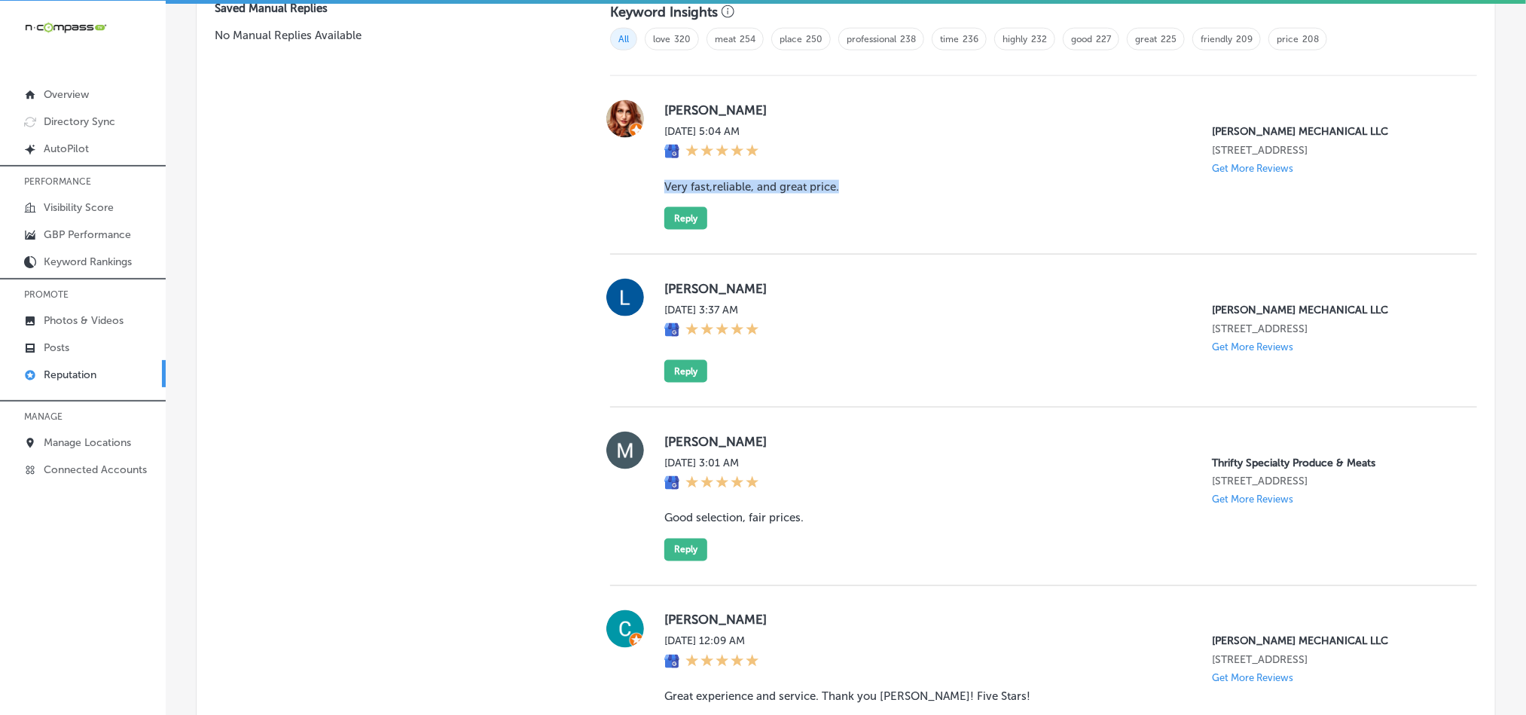
click at [844, 242] on div "[PERSON_NAME] [DATE] 5:04 AM [PERSON_NAME] MECHANICAL LLC [STREET_ADDRESS] Get …" at bounding box center [1043, 165] width 867 height 179
click at [679, 215] on button "Reply" at bounding box center [685, 218] width 43 height 23
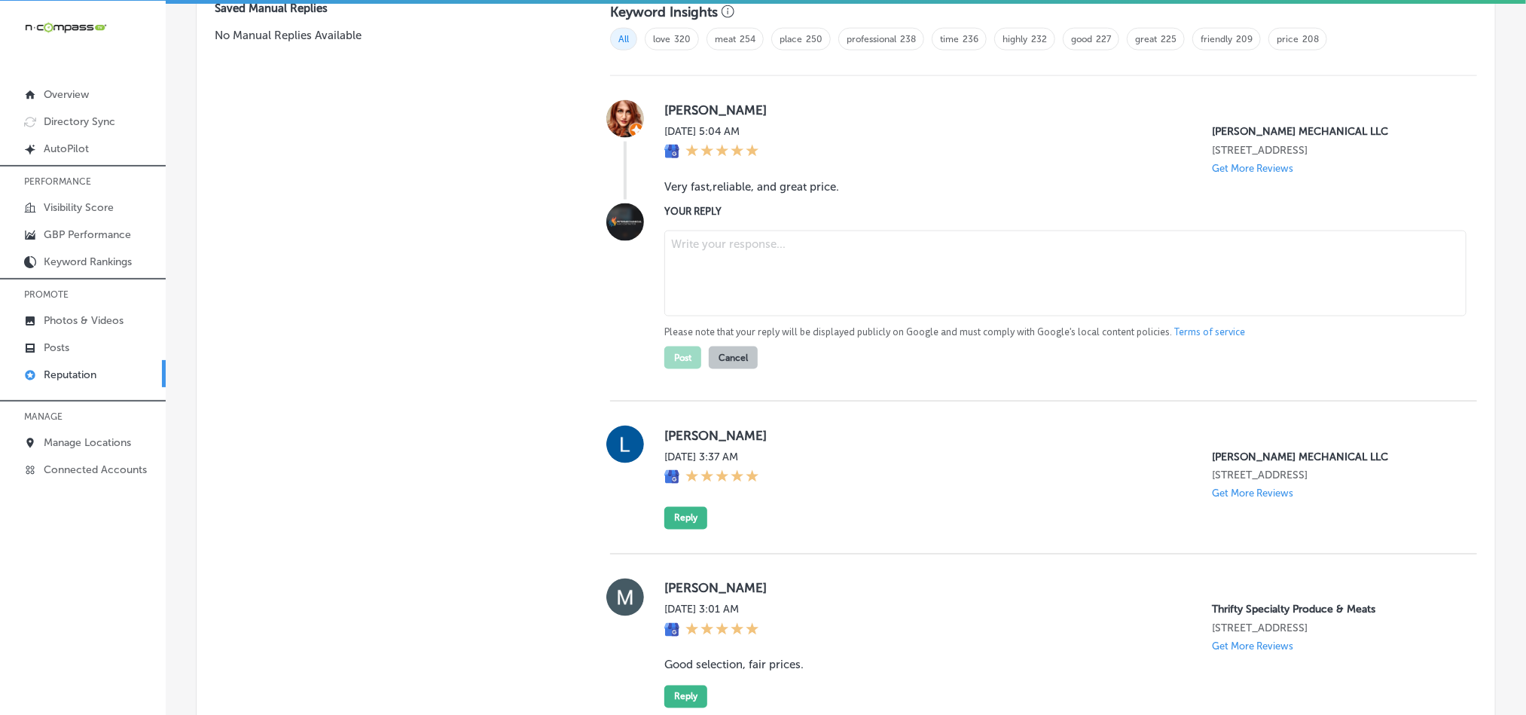
click at [724, 267] on textarea at bounding box center [1065, 273] width 802 height 86
paste textarea "Thank you for the kind words, [PERSON_NAME]! We’re glad [PERSON_NAME] Mechanica…"
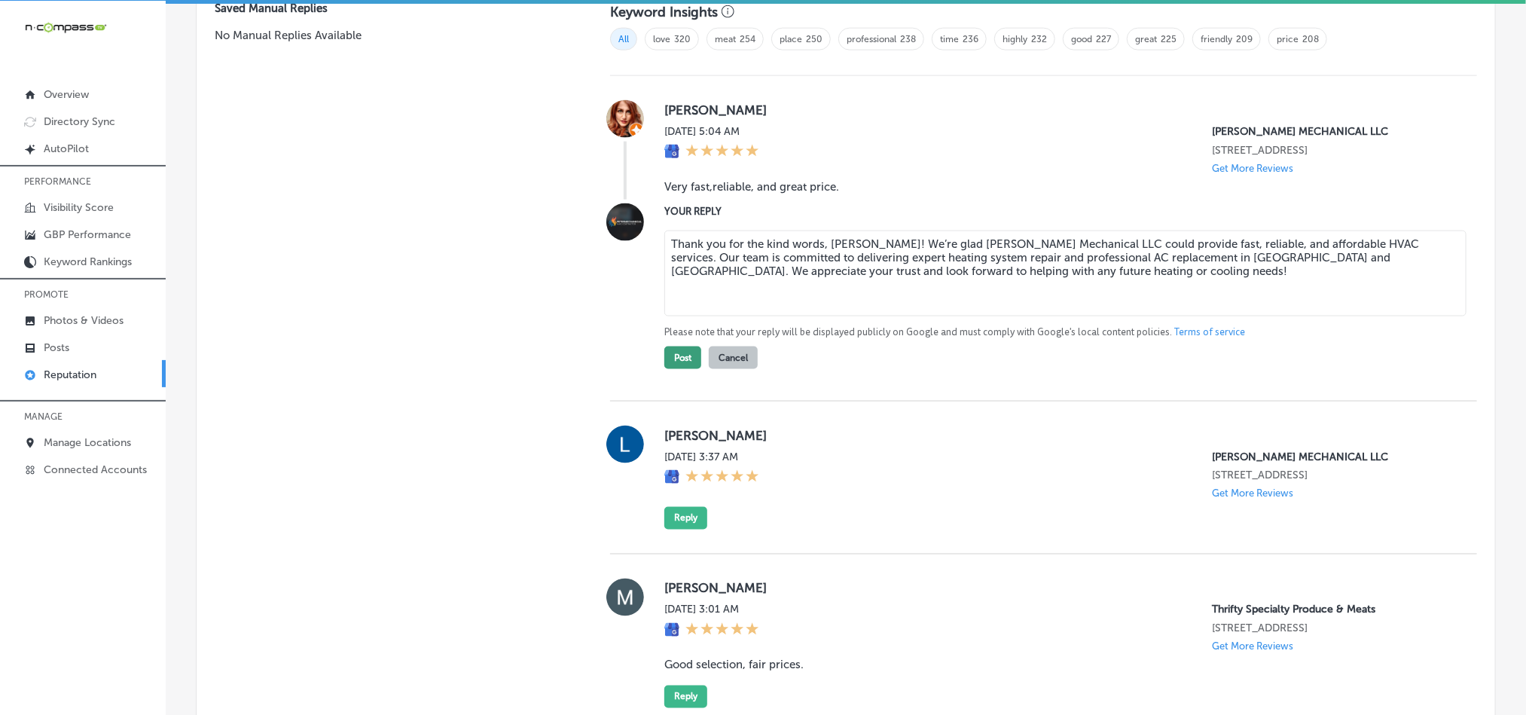
type textarea "Thank you for the kind words, [PERSON_NAME]! We’re glad [PERSON_NAME] Mechanica…"
click at [678, 356] on button "Post" at bounding box center [682, 357] width 37 height 23
type textarea "x"
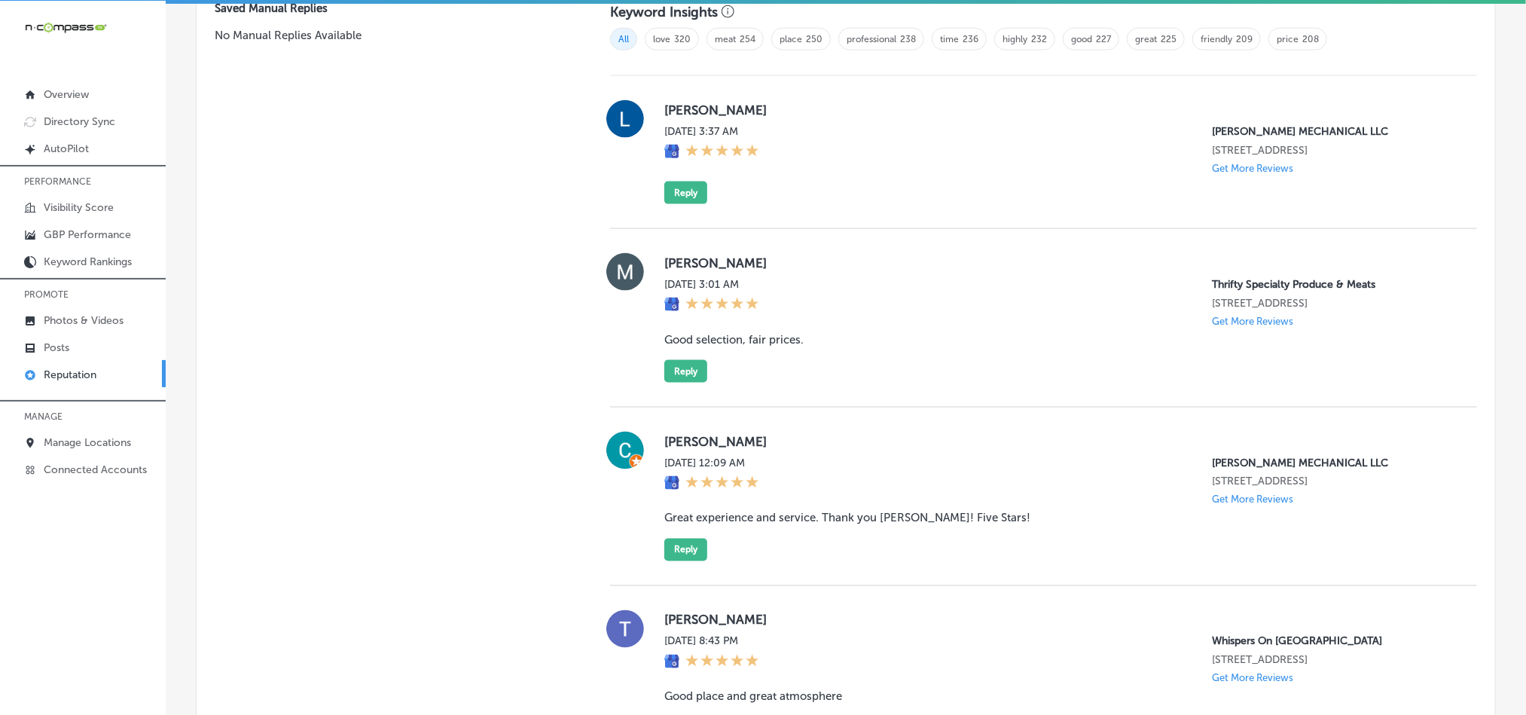
drag, startPoint x: 656, startPoint y: 105, endPoint x: 782, endPoint y: 104, distance: 125.8
click at [782, 104] on div "[PERSON_NAME] [DATE] 3:37 AM [PERSON_NAME] MECHANICAL LLC [STREET_ADDRESS] Get …" at bounding box center [1043, 152] width 867 height 104
click at [864, 113] on label "[PERSON_NAME]" at bounding box center [1058, 109] width 789 height 15
click at [759, 148] on div at bounding box center [711, 152] width 95 height 17
click at [682, 191] on button "Reply" at bounding box center [685, 193] width 43 height 23
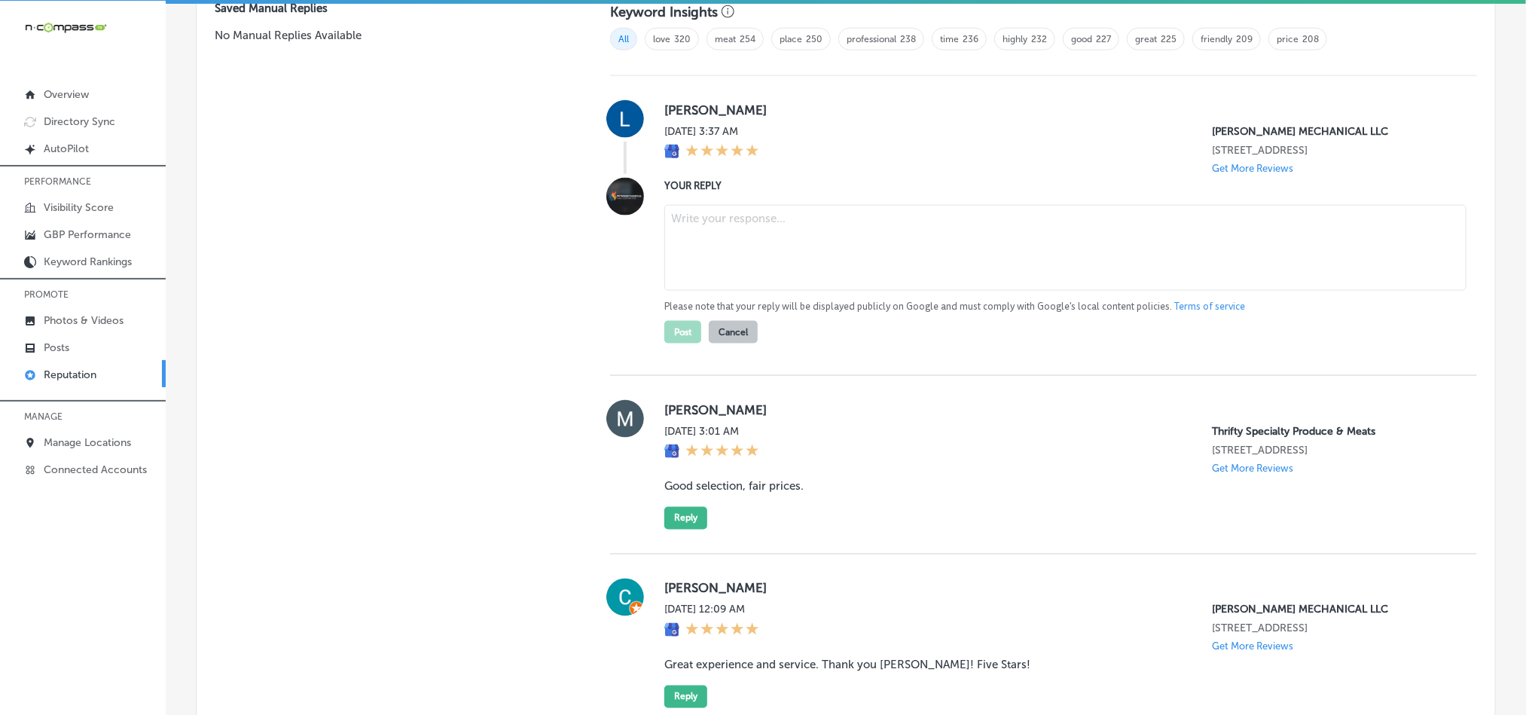
click at [728, 249] on textarea at bounding box center [1065, 248] width 802 height 86
paste textarea "Thank you for the five-star rating, Likuna! We’re happy to know [PERSON_NAME] M…"
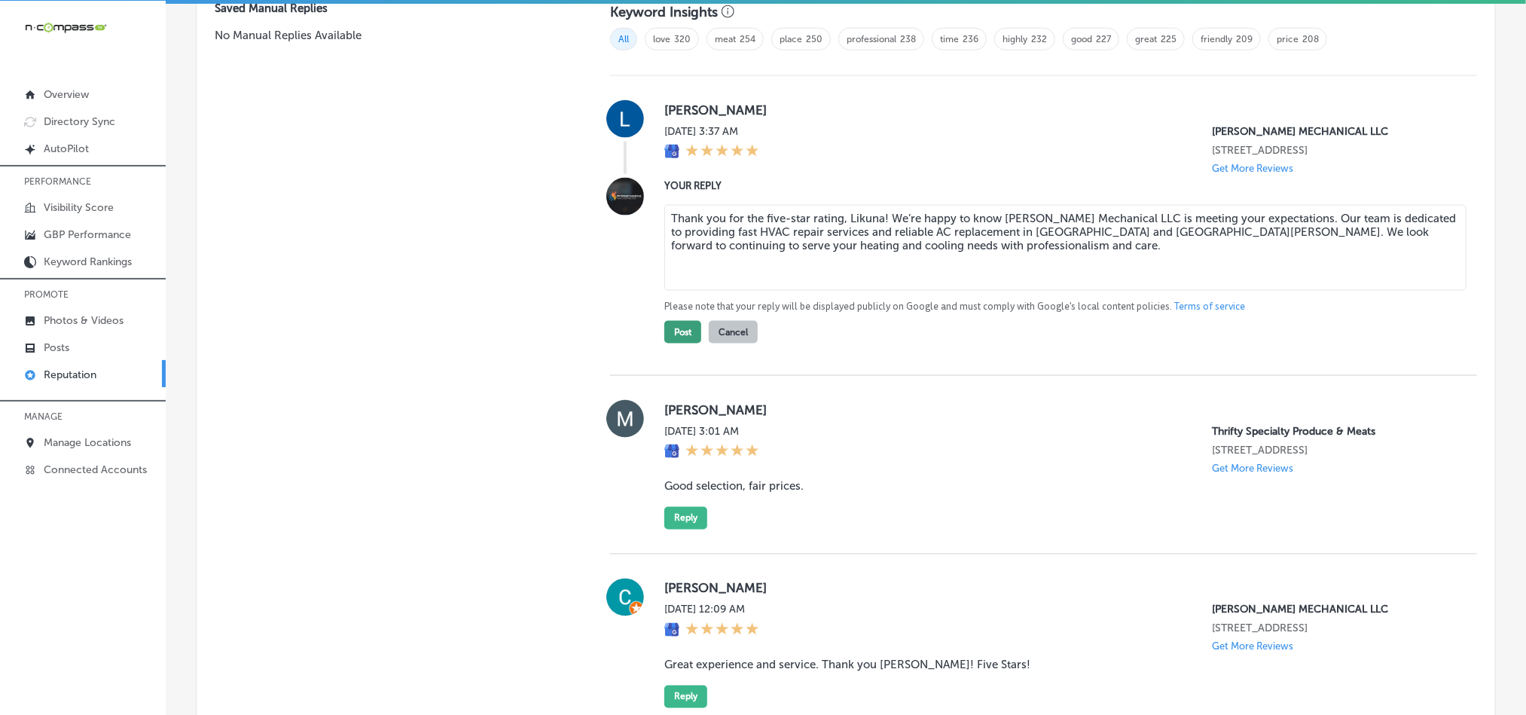
type textarea "Thank you for the five-star rating, Likuna! We’re happy to know [PERSON_NAME] M…"
click at [681, 325] on button "Post" at bounding box center [682, 332] width 37 height 23
type textarea "x"
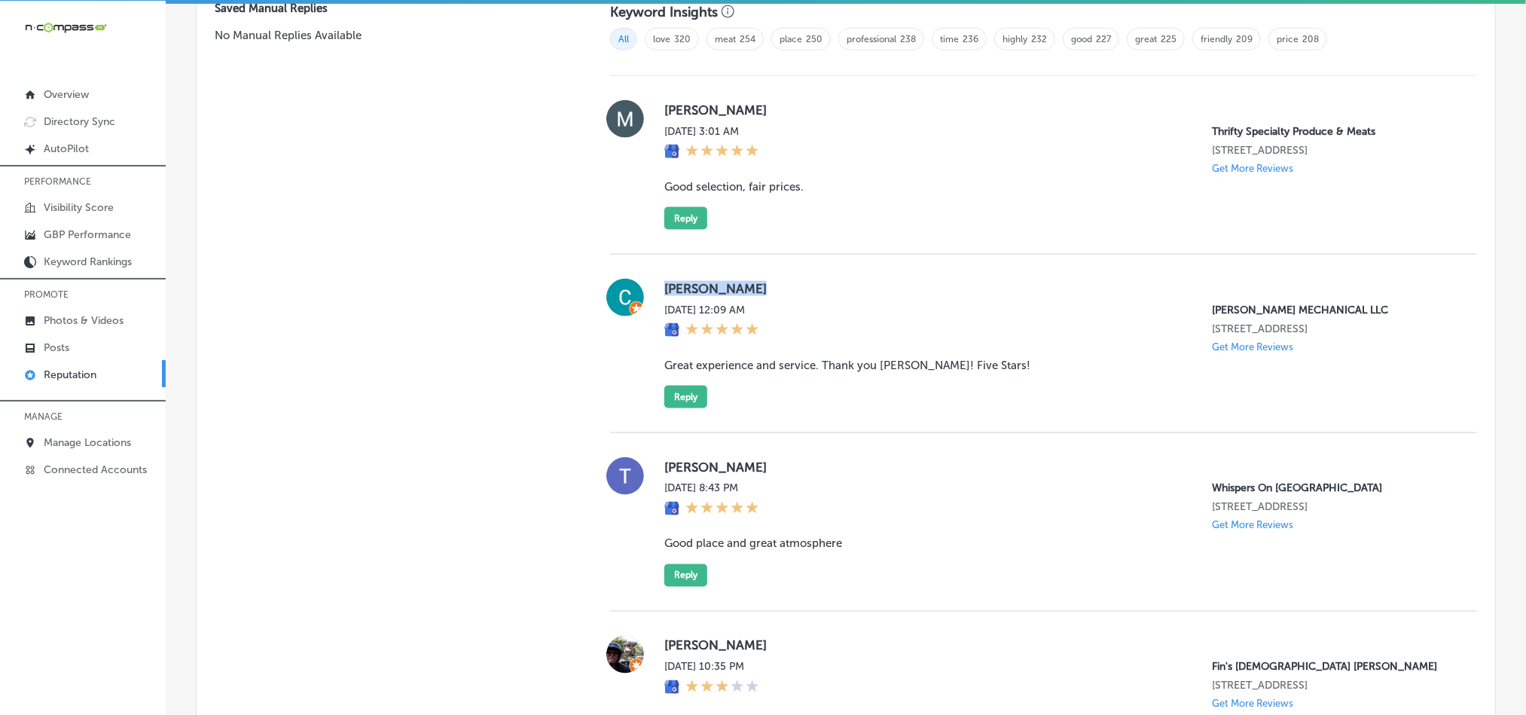
drag, startPoint x: 661, startPoint y: 282, endPoint x: 755, endPoint y: 282, distance: 94.2
click at [755, 282] on label "[PERSON_NAME]" at bounding box center [1058, 288] width 789 height 15
drag, startPoint x: 651, startPoint y: 365, endPoint x: 993, endPoint y: 362, distance: 342.0
click at [993, 362] on div "[PERSON_NAME][DATE] 12:09 AM [PERSON_NAME] MECHANICAL LLC [STREET_ADDRESS] Get …" at bounding box center [1043, 344] width 867 height 130
click at [877, 401] on div "[PERSON_NAME][DATE] 12:09 AM [PERSON_NAME] MECHANICAL LLC [STREET_ADDRESS] Get …" at bounding box center [1058, 344] width 789 height 130
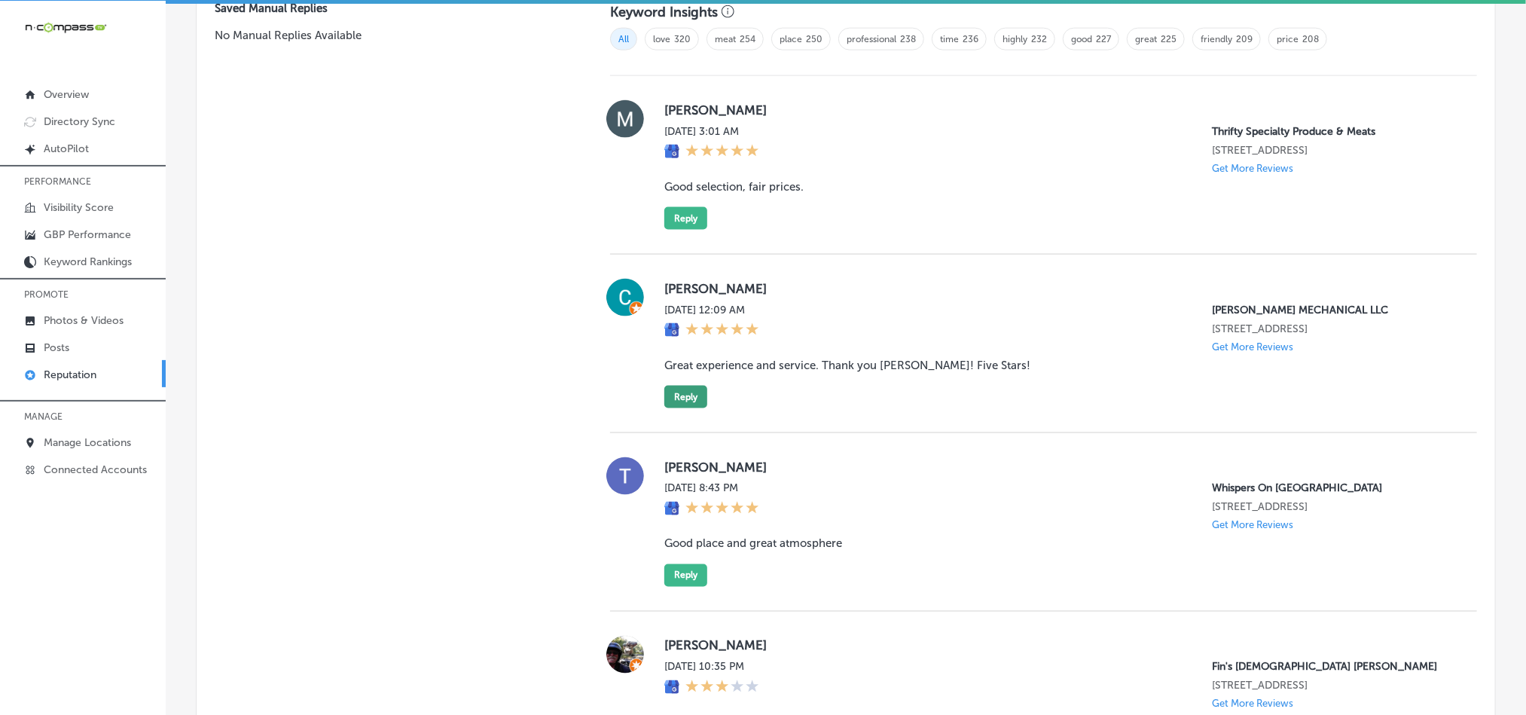
click at [691, 387] on button "Reply" at bounding box center [685, 397] width 43 height 23
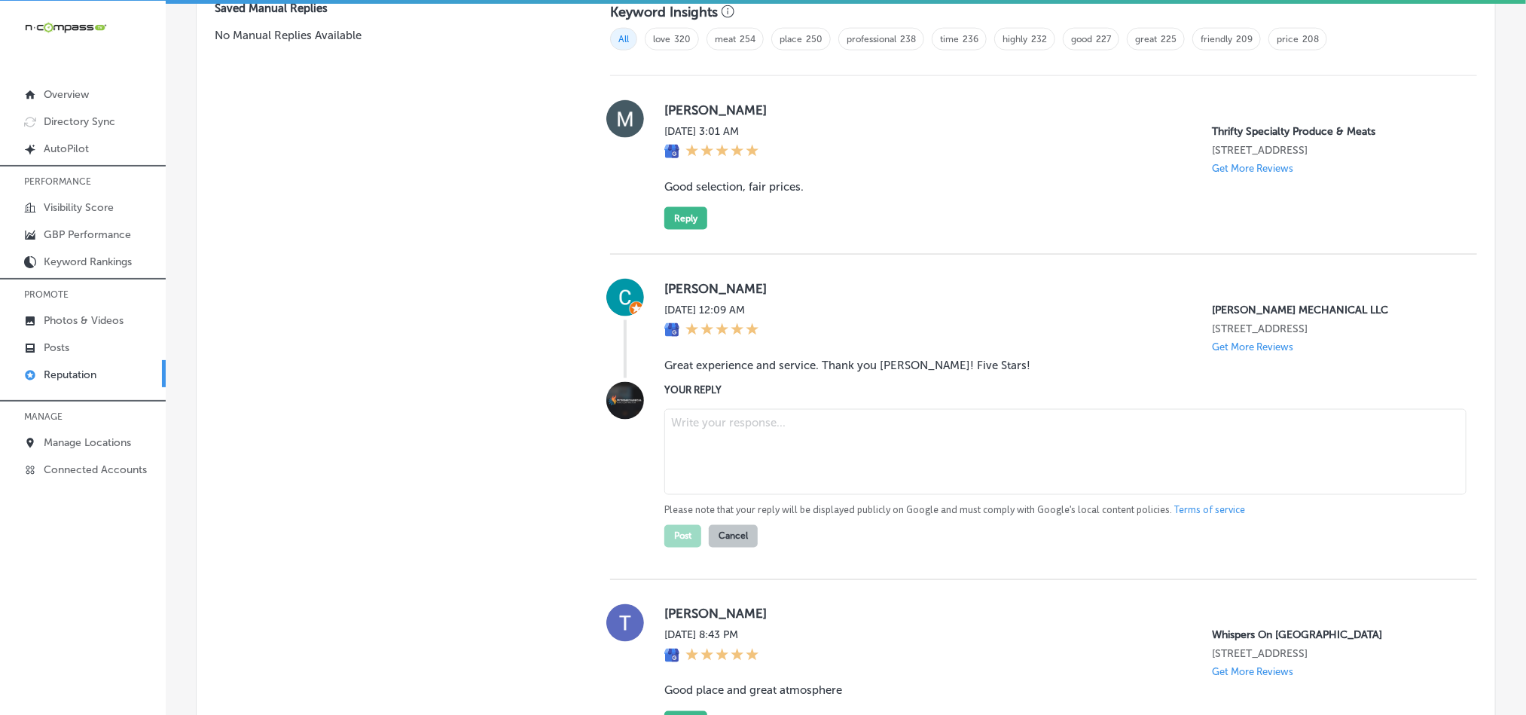
click at [771, 457] on textarea at bounding box center [1065, 452] width 802 height 86
paste textarea "Thank you for the five-star review, [PERSON_NAME]! We’re glad to hear you had a…"
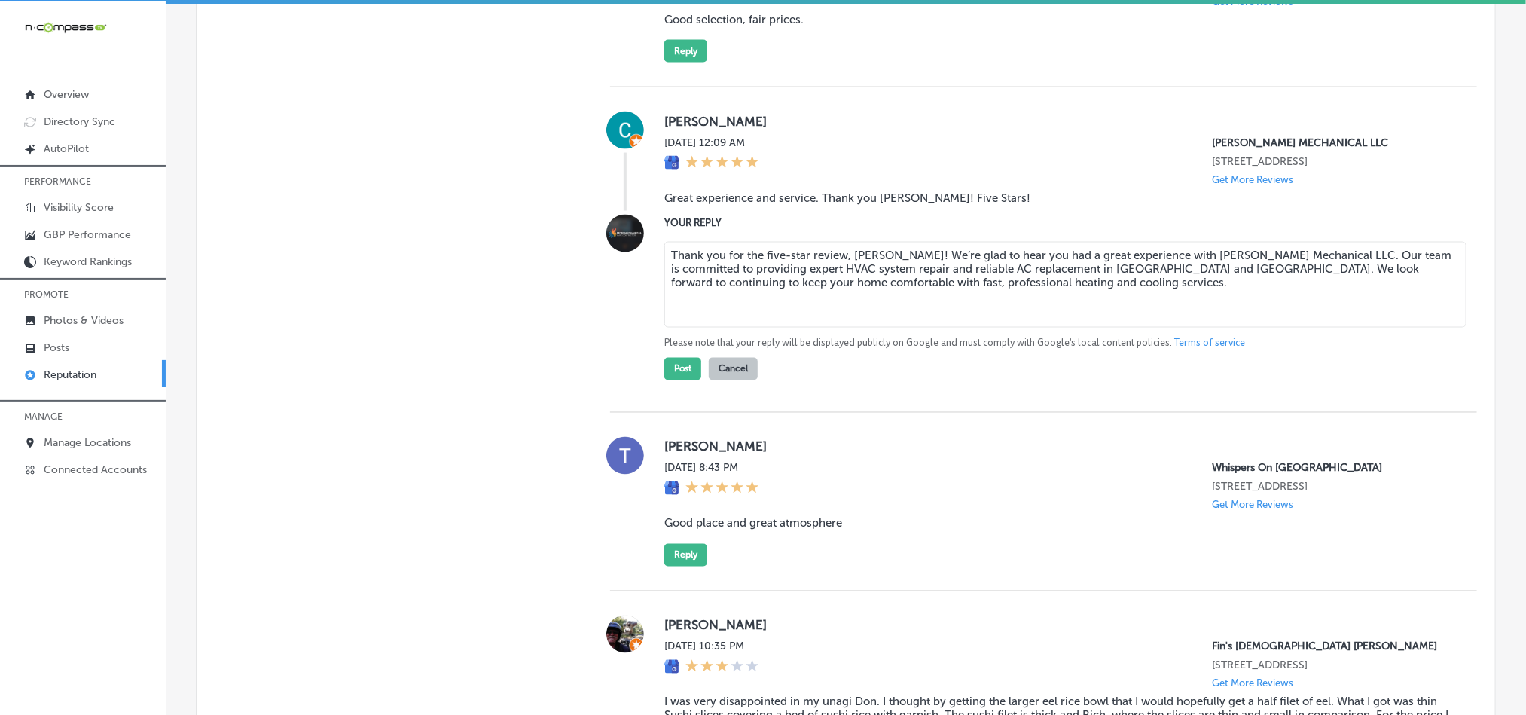
scroll to position [1238, 0]
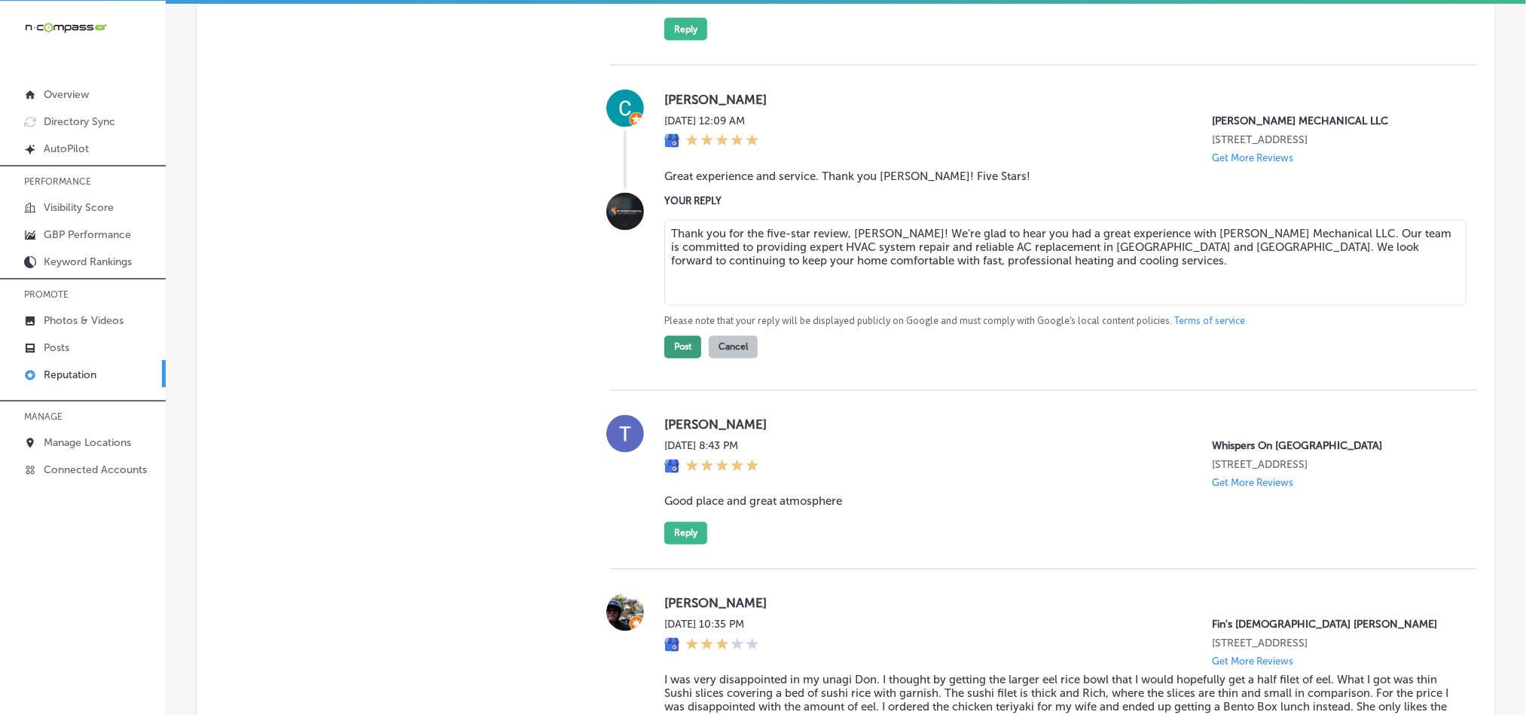
type textarea "Thank you for the five-star review, [PERSON_NAME]! We’re glad to hear you had a…"
click at [674, 343] on button "Post" at bounding box center [682, 347] width 37 height 23
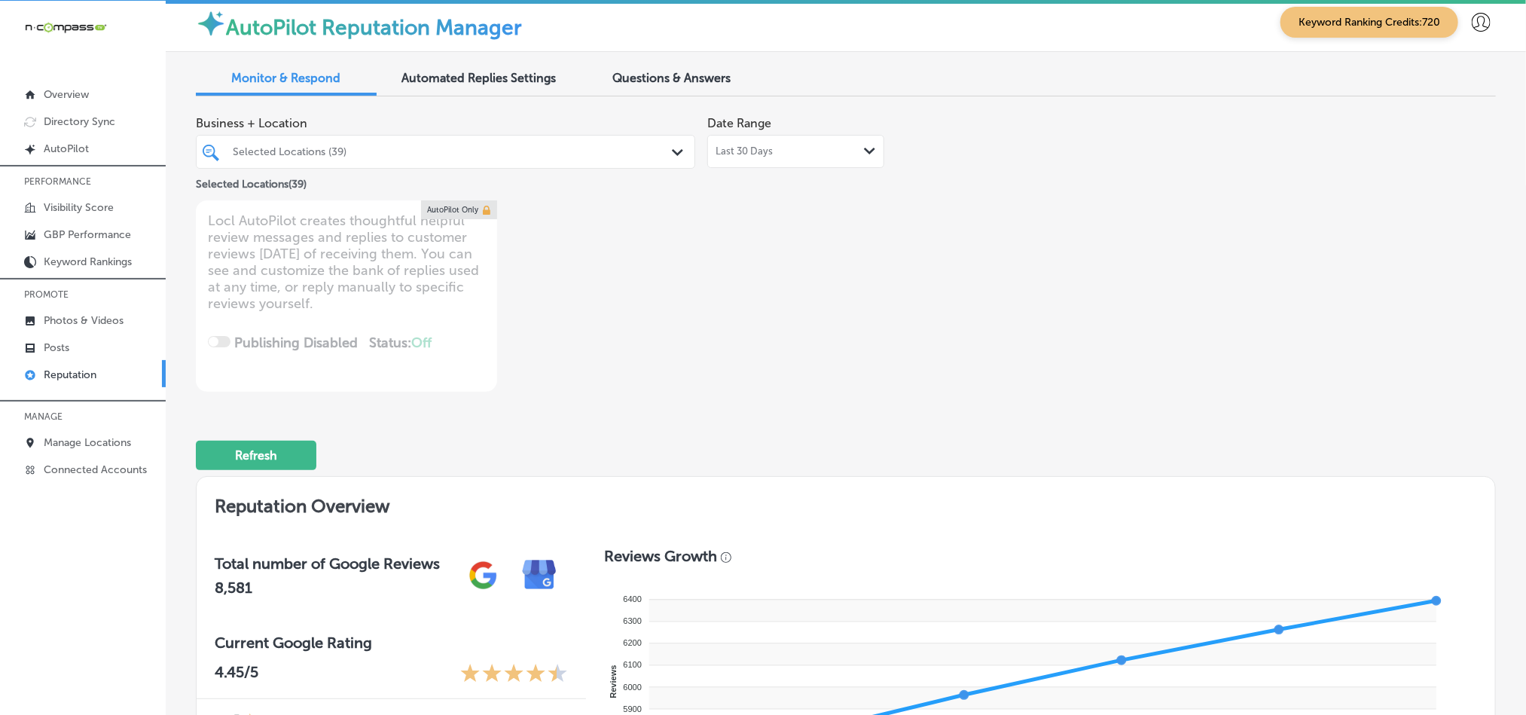
scroll to position [0, 0]
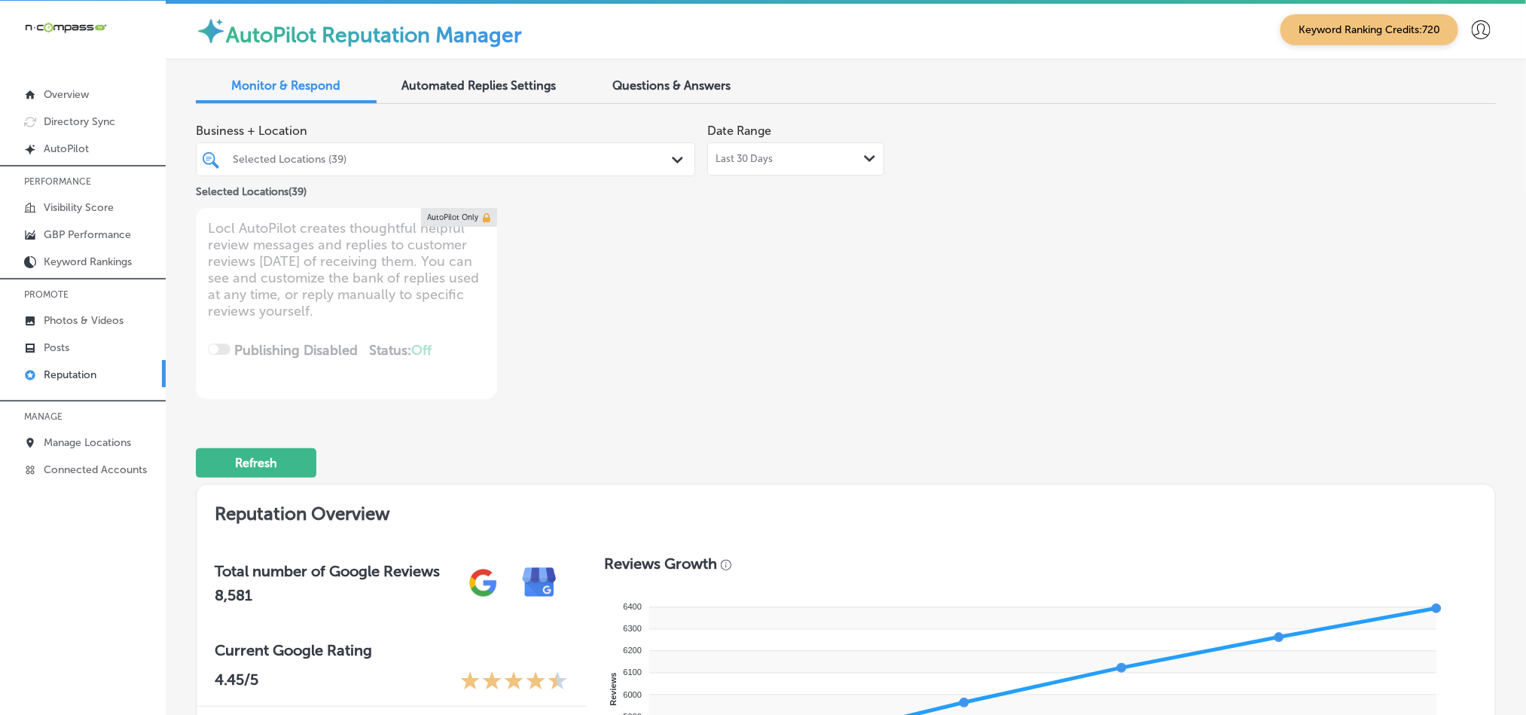
click at [802, 158] on div "Last 30 Days Path Created with Sketch." at bounding box center [796, 159] width 160 height 12
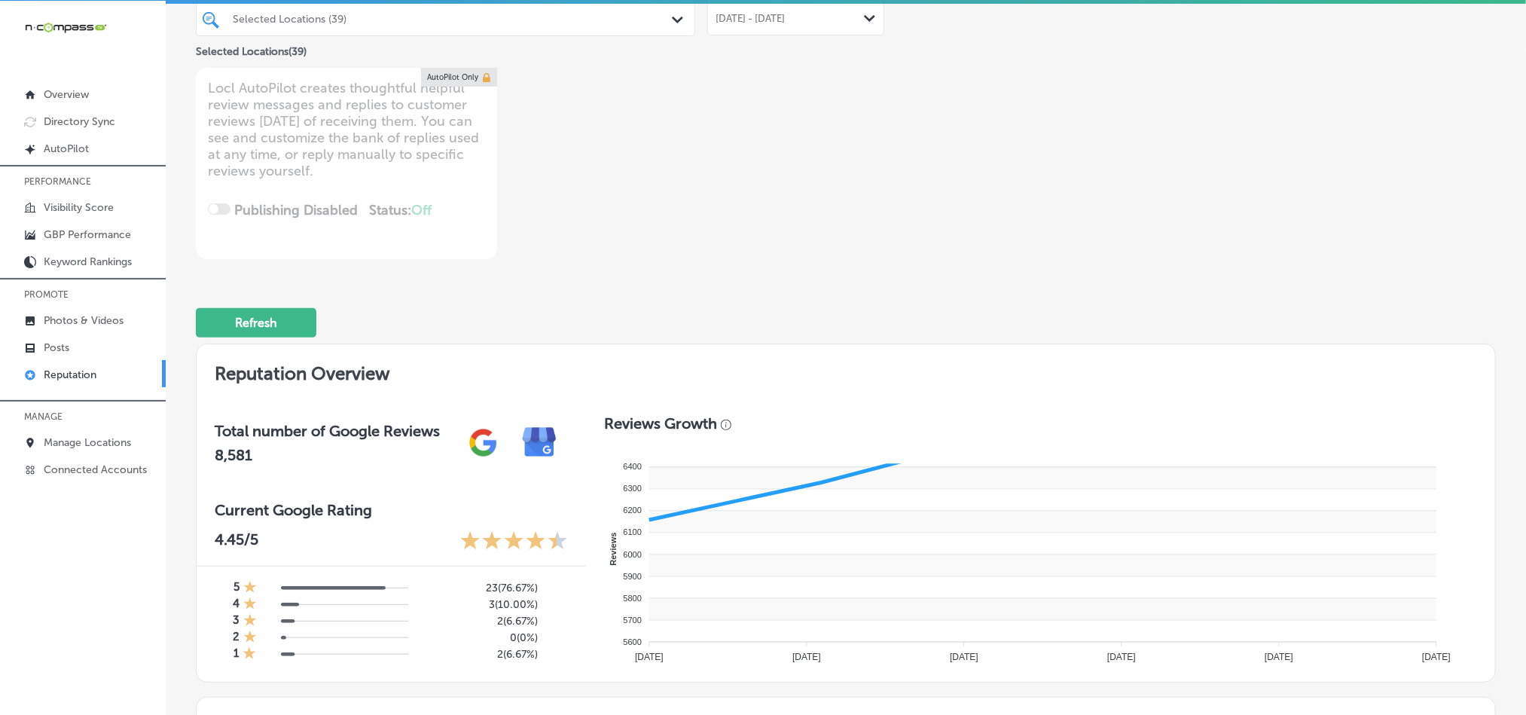
type textarea "x"
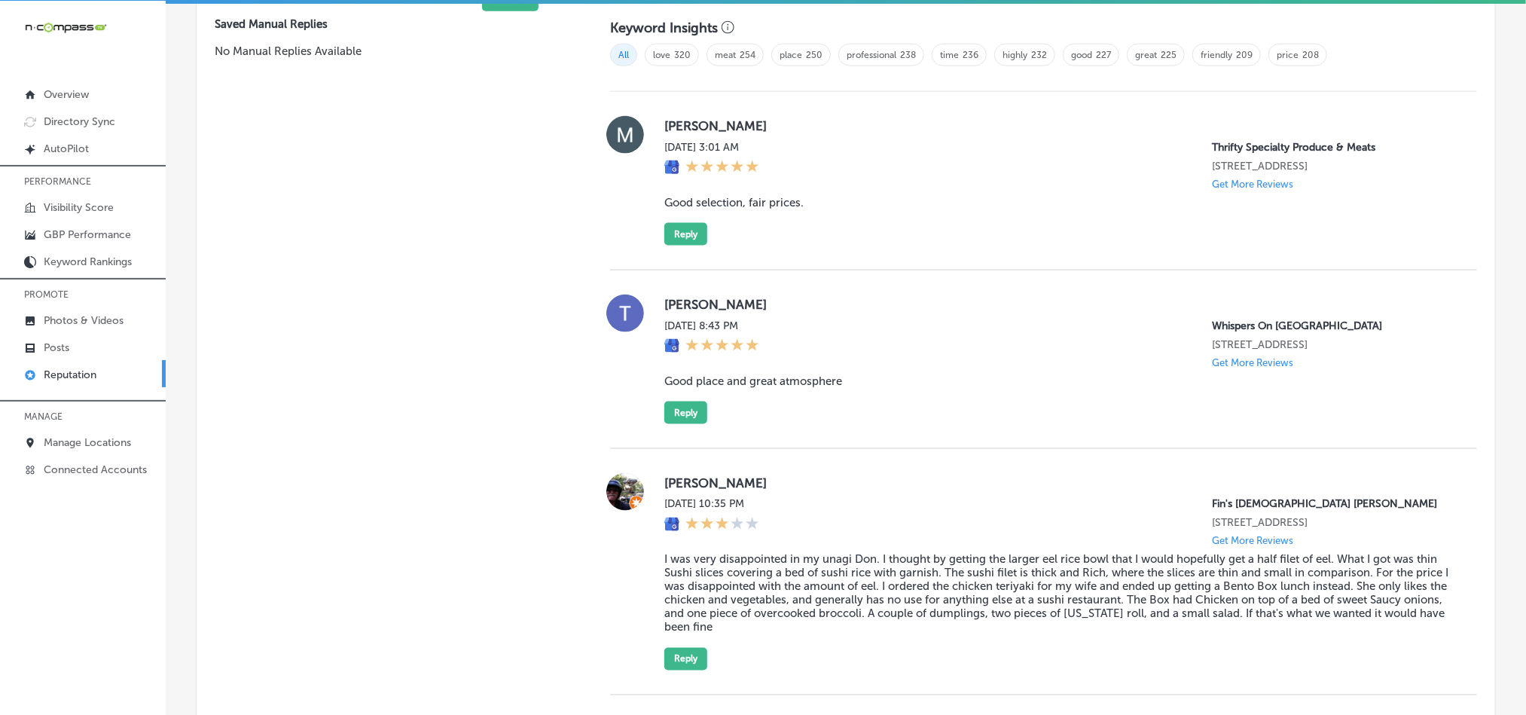
scroll to position [1001, 0]
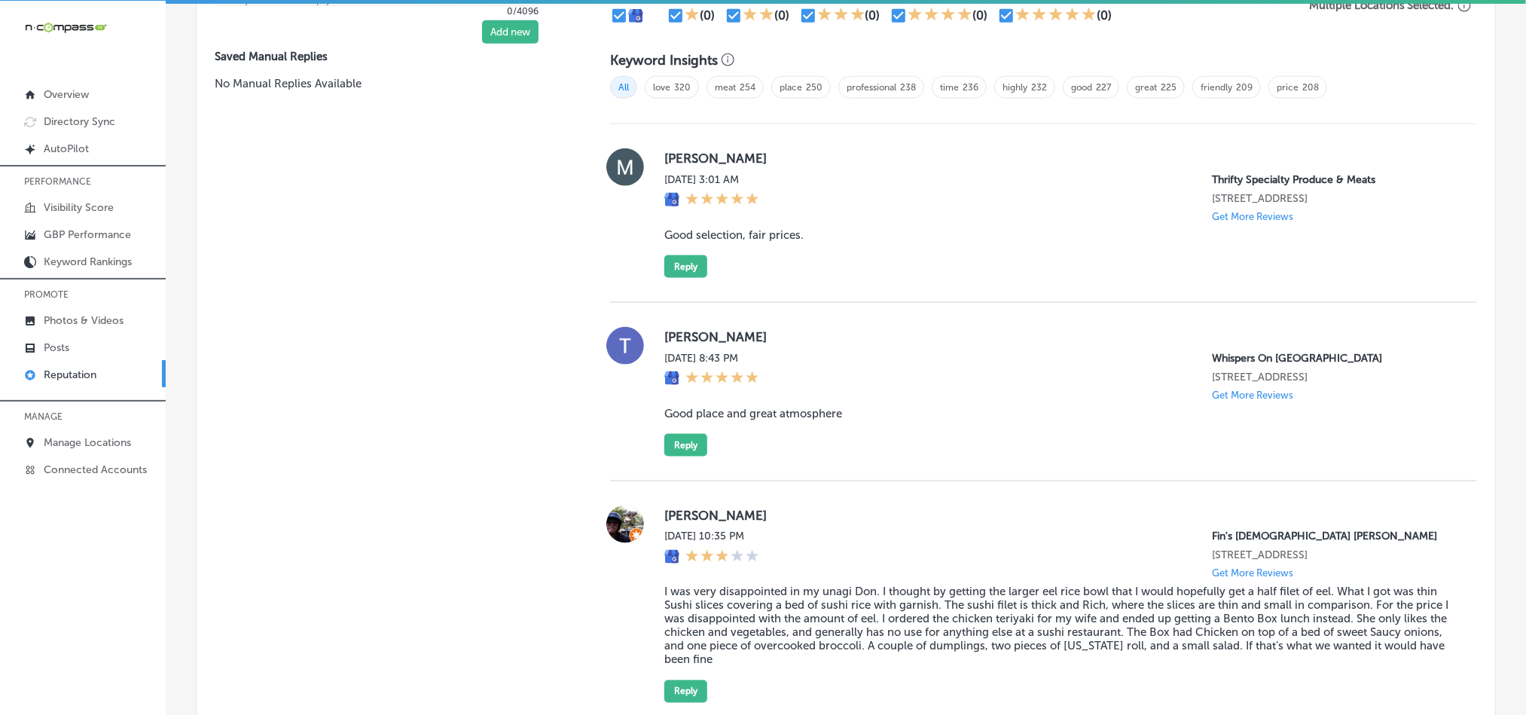
click at [658, 158] on div "[PERSON_NAME] [DATE] 3:01 AM Thrifty Specialty Produce & Meats [STREET_ADDRESS]…" at bounding box center [1043, 213] width 867 height 130
drag, startPoint x: 658, startPoint y: 157, endPoint x: 778, endPoint y: 159, distance: 120.5
click at [778, 159] on div "[PERSON_NAME] [DATE] 3:01 AM Thrifty Specialty Produce & Meats [STREET_ADDRESS]…" at bounding box center [1043, 213] width 867 height 130
drag, startPoint x: 656, startPoint y: 233, endPoint x: 817, endPoint y: 242, distance: 160.7
click at [817, 242] on div "[PERSON_NAME] [DATE] 3:01 AM Thrifty Specialty Produce & Meats [STREET_ADDRESS]…" at bounding box center [1043, 213] width 867 height 130
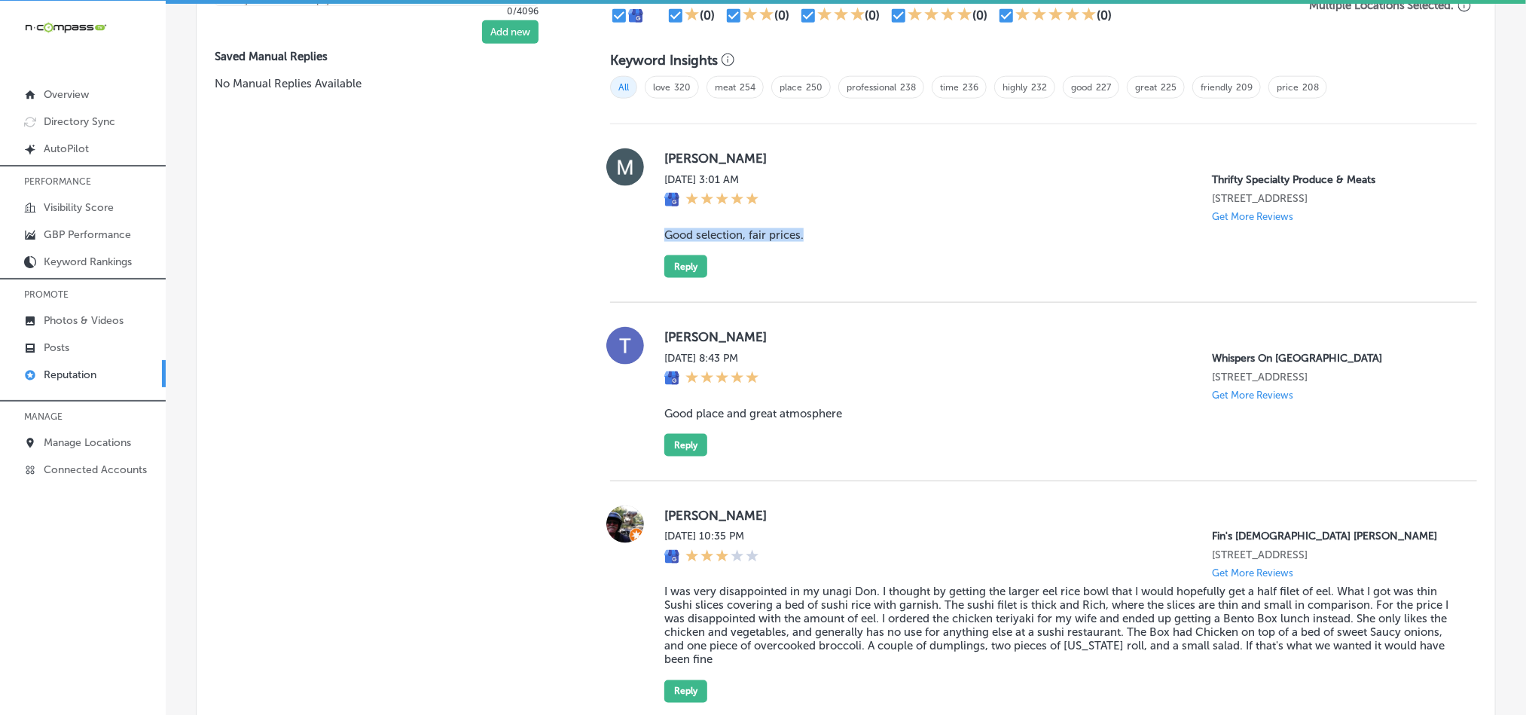
click at [873, 244] on div "[PERSON_NAME] [DATE] 3:01 AM Thrifty Specialty Produce & Meats [STREET_ADDRESS]…" at bounding box center [1058, 213] width 789 height 130
click at [932, 289] on div "[PERSON_NAME] [DATE] 3:01 AM Thrifty Specialty Produce & Meats [STREET_ADDRESS]…" at bounding box center [1043, 213] width 867 height 179
click at [672, 255] on button "Reply" at bounding box center [685, 266] width 43 height 23
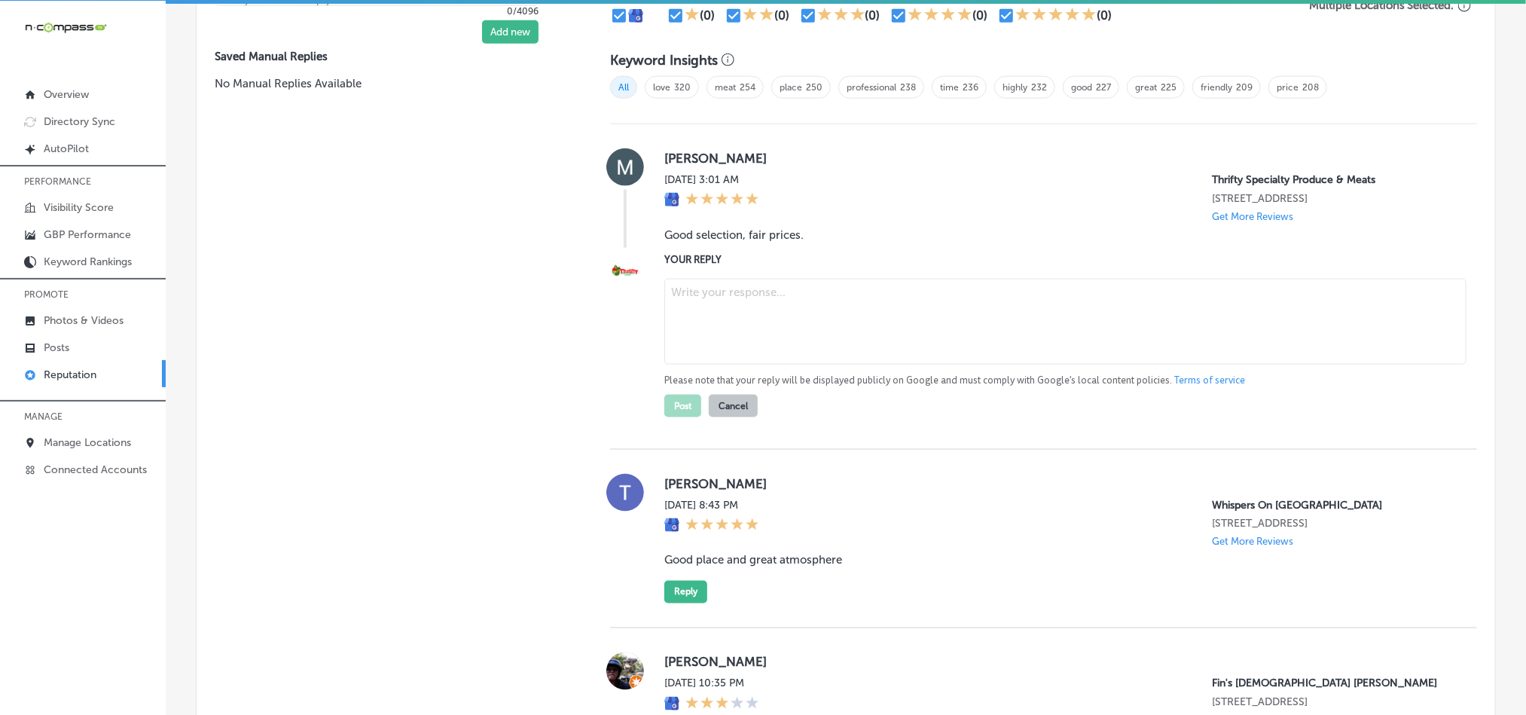
click at [776, 313] on textarea at bounding box center [1065, 322] width 802 height 86
paste textarea "Thank you for your kind review, [PERSON_NAME]! We’re glad you enjoyed the selec…"
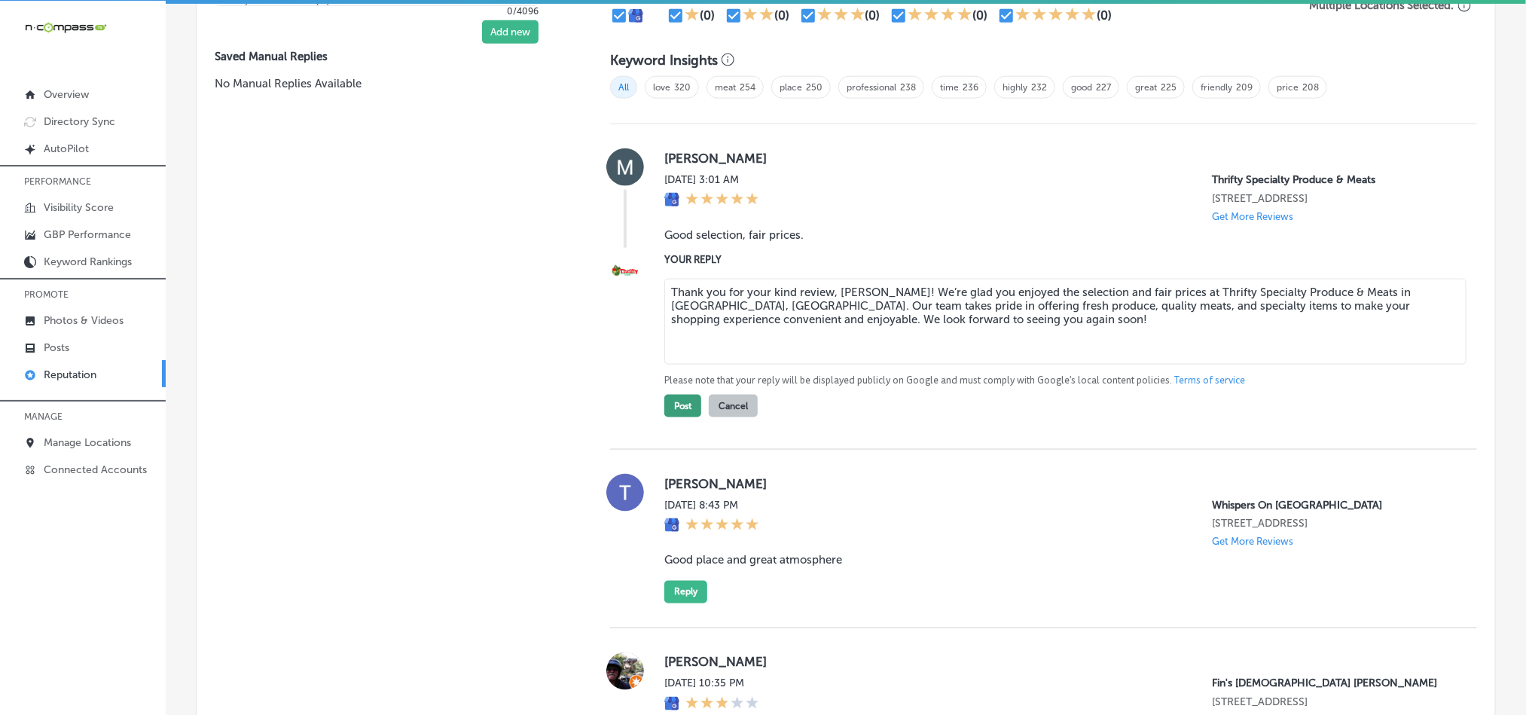
type textarea "Thank you for your kind review, [PERSON_NAME]! We’re glad you enjoyed the selec…"
click at [678, 409] on button "Post" at bounding box center [682, 406] width 37 height 23
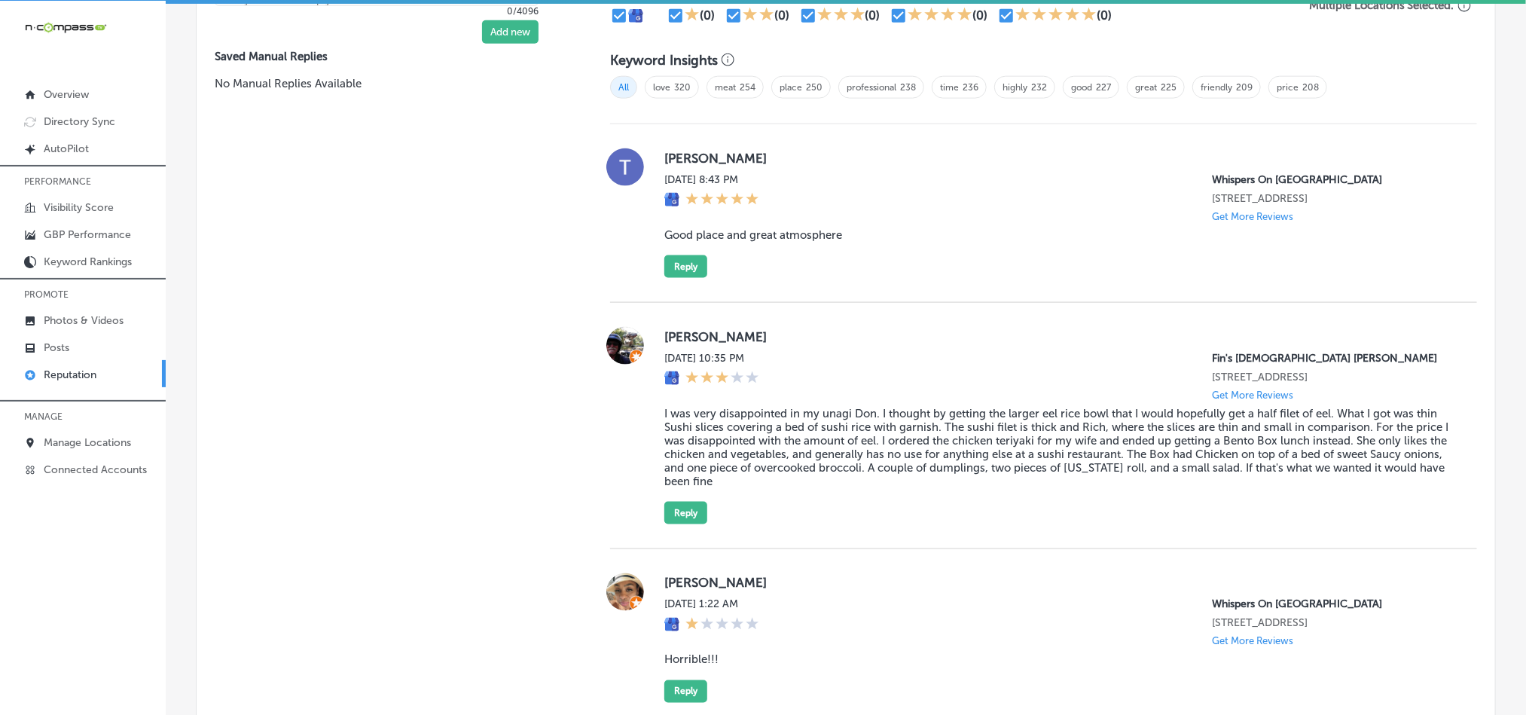
drag, startPoint x: 652, startPoint y: 152, endPoint x: 783, endPoint y: 151, distance: 131.1
click at [783, 151] on div "[PERSON_NAME] [DATE] 8:43 PM Whispers On [GEOGRAPHIC_DATA] [STREET_ADDRESS] Get…" at bounding box center [1043, 213] width 867 height 130
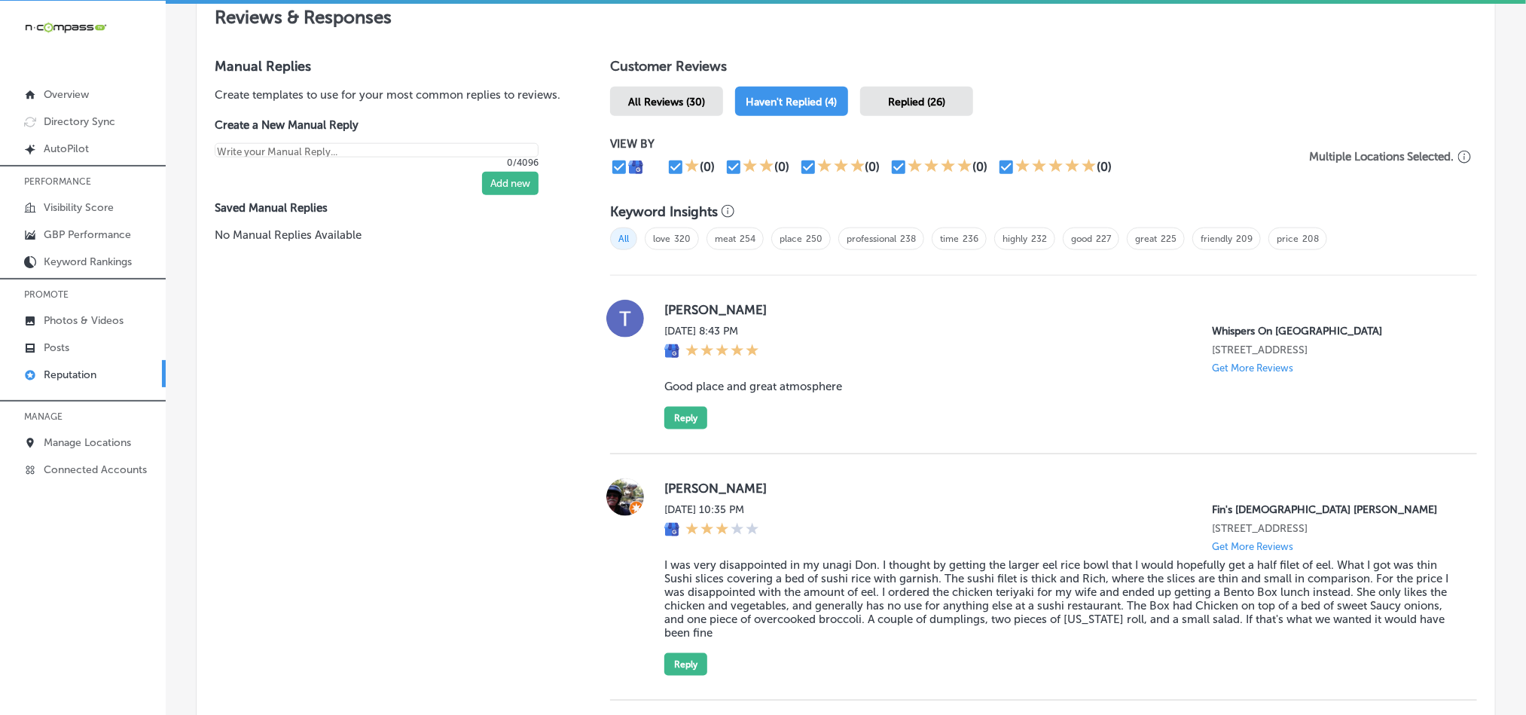
click at [664, 98] on span "All Reviews (30)" at bounding box center [666, 102] width 77 height 13
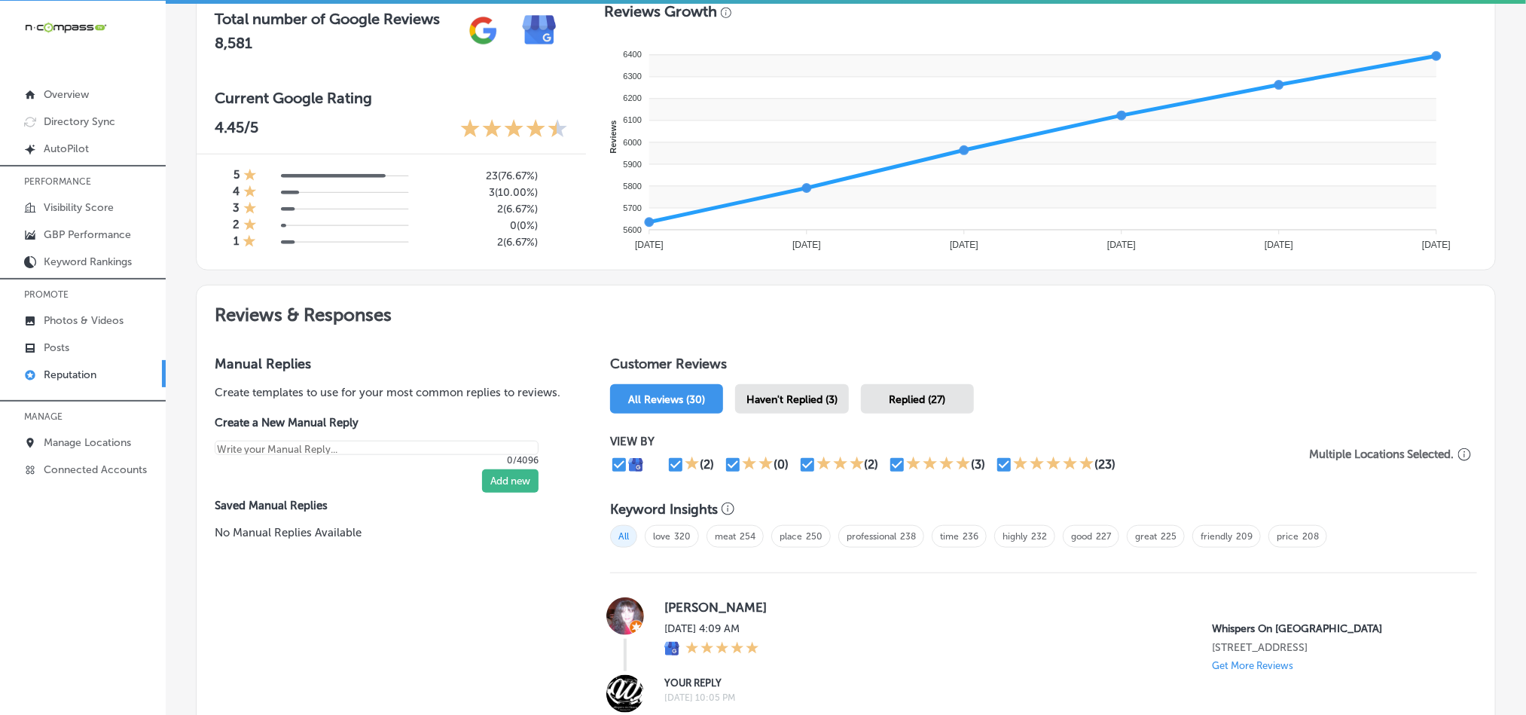
scroll to position [699, 0]
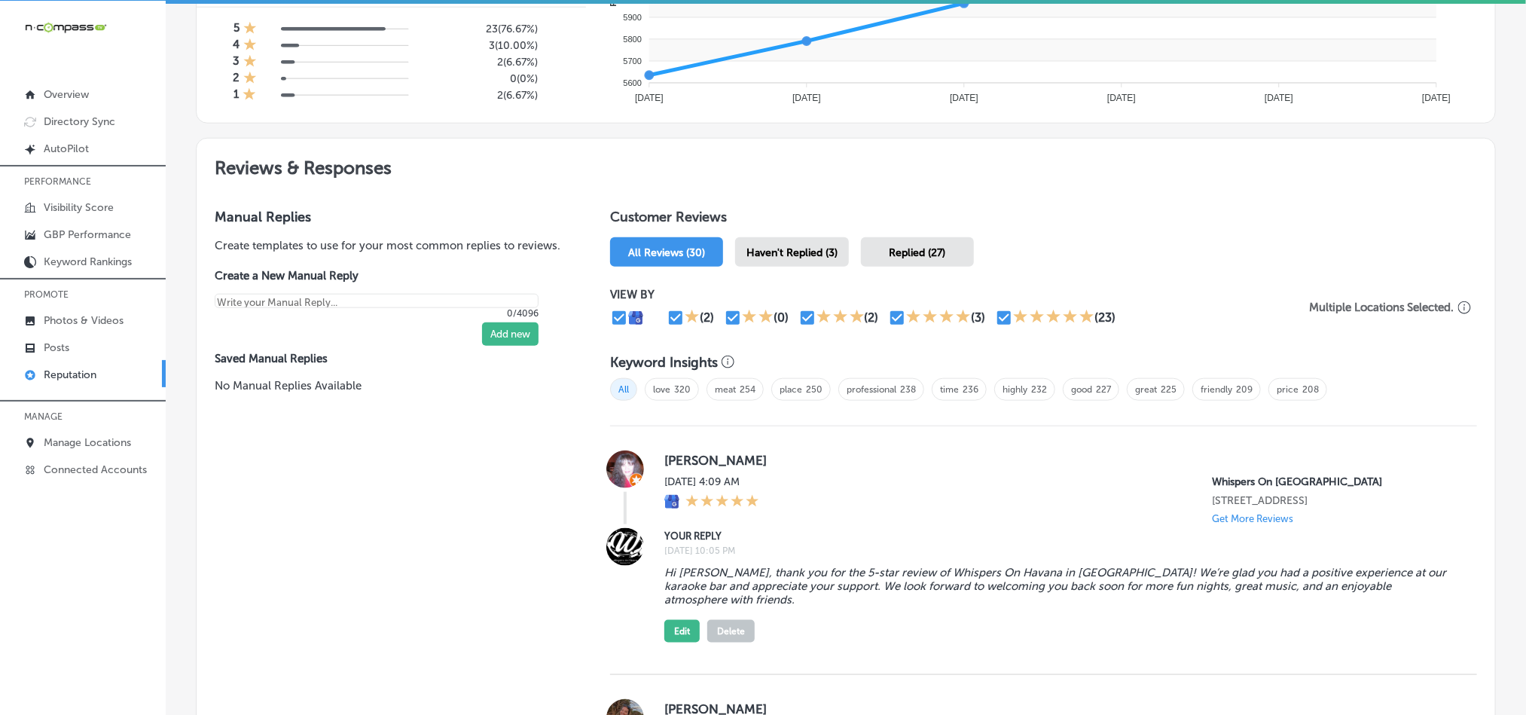
click at [795, 246] on span "Haven't Replied (3)" at bounding box center [791, 252] width 91 height 13
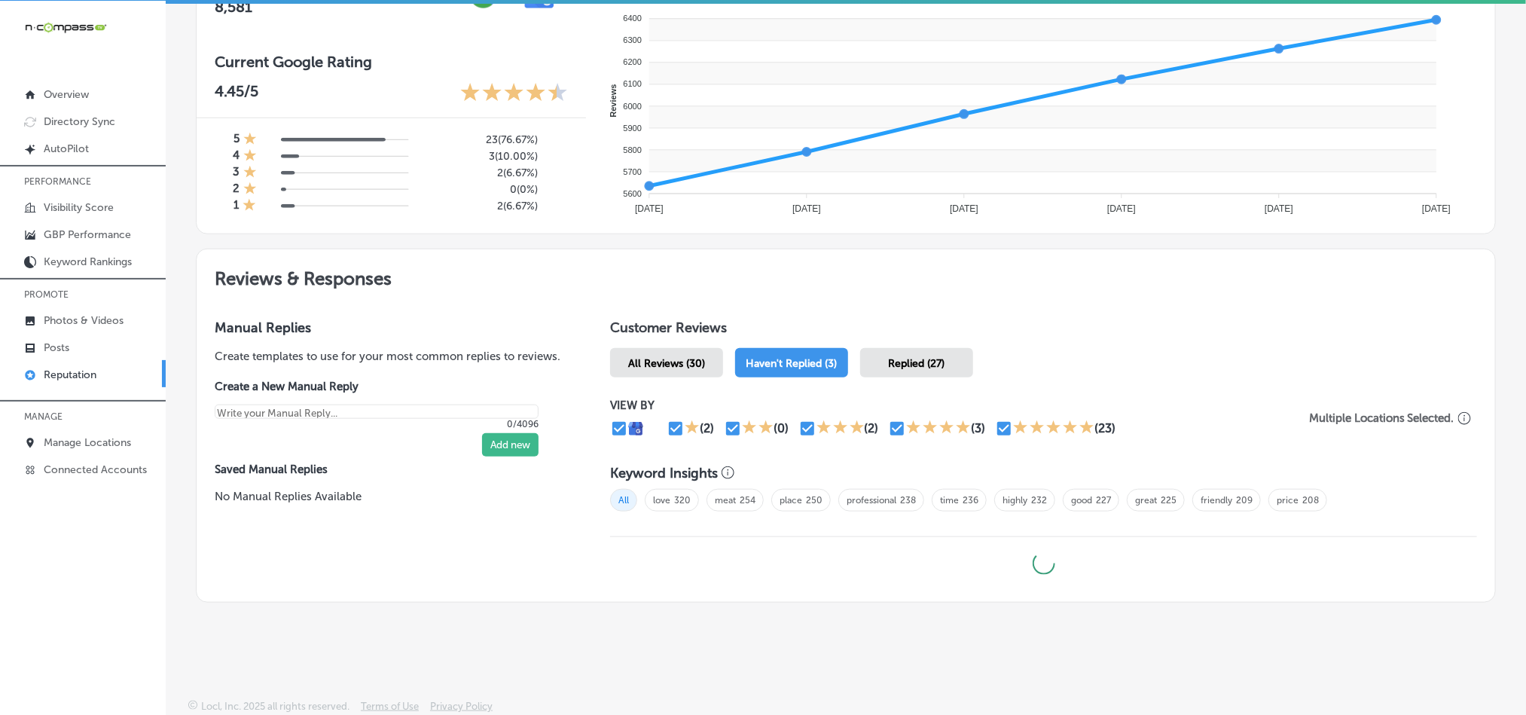
type textarea "x"
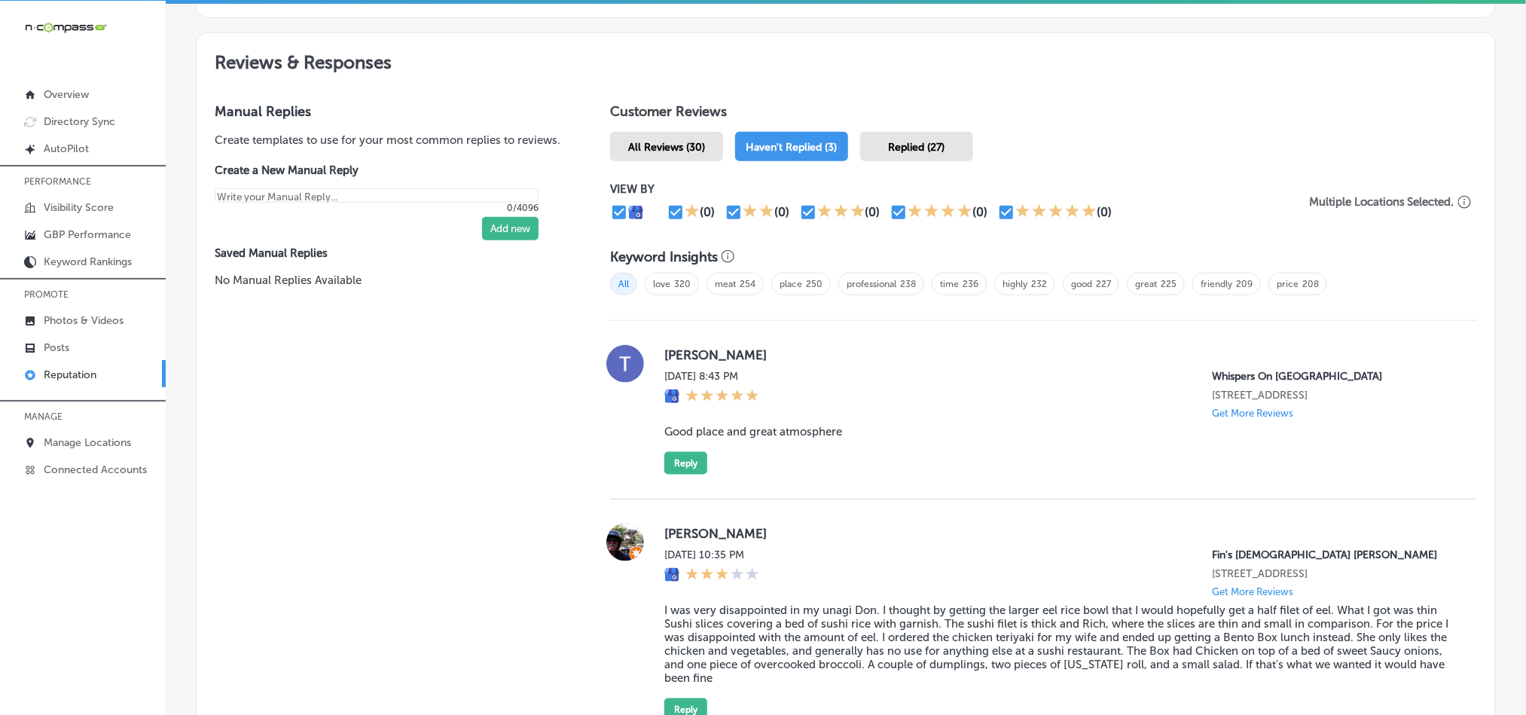
scroll to position [963, 0]
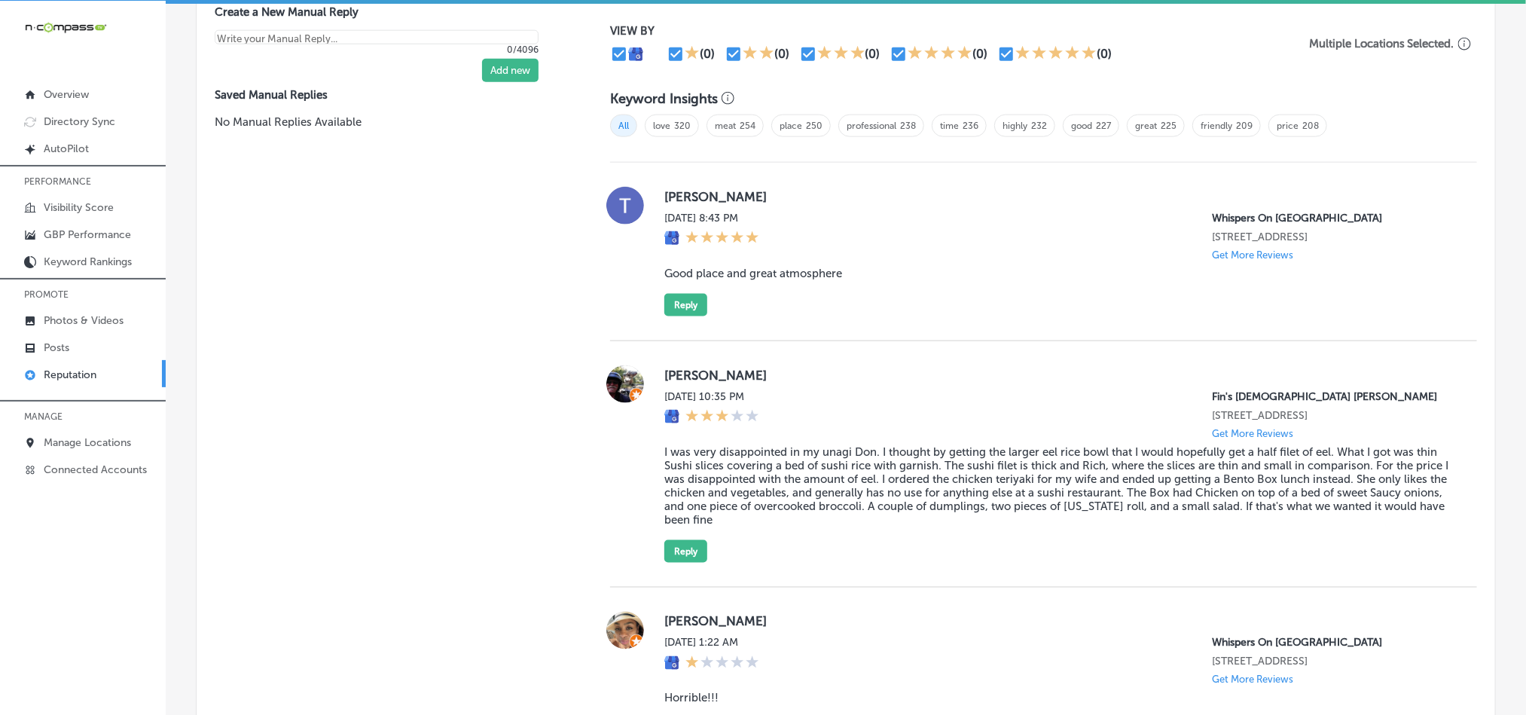
drag, startPoint x: 653, startPoint y: 197, endPoint x: 771, endPoint y: 197, distance: 117.5
click at [771, 197] on div "[PERSON_NAME] [DATE] 8:43 PM Whispers On [GEOGRAPHIC_DATA] [STREET_ADDRESS] Get…" at bounding box center [1043, 252] width 867 height 130
click at [817, 280] on blockquote "Good place and great atmosphere" at bounding box center [1058, 274] width 789 height 14
drag, startPoint x: 846, startPoint y: 281, endPoint x: 654, endPoint y: 282, distance: 192.1
click at [654, 282] on div "[PERSON_NAME] [DATE] 8:43 PM Whispers On [GEOGRAPHIC_DATA] [STREET_ADDRESS] Get…" at bounding box center [1043, 252] width 867 height 130
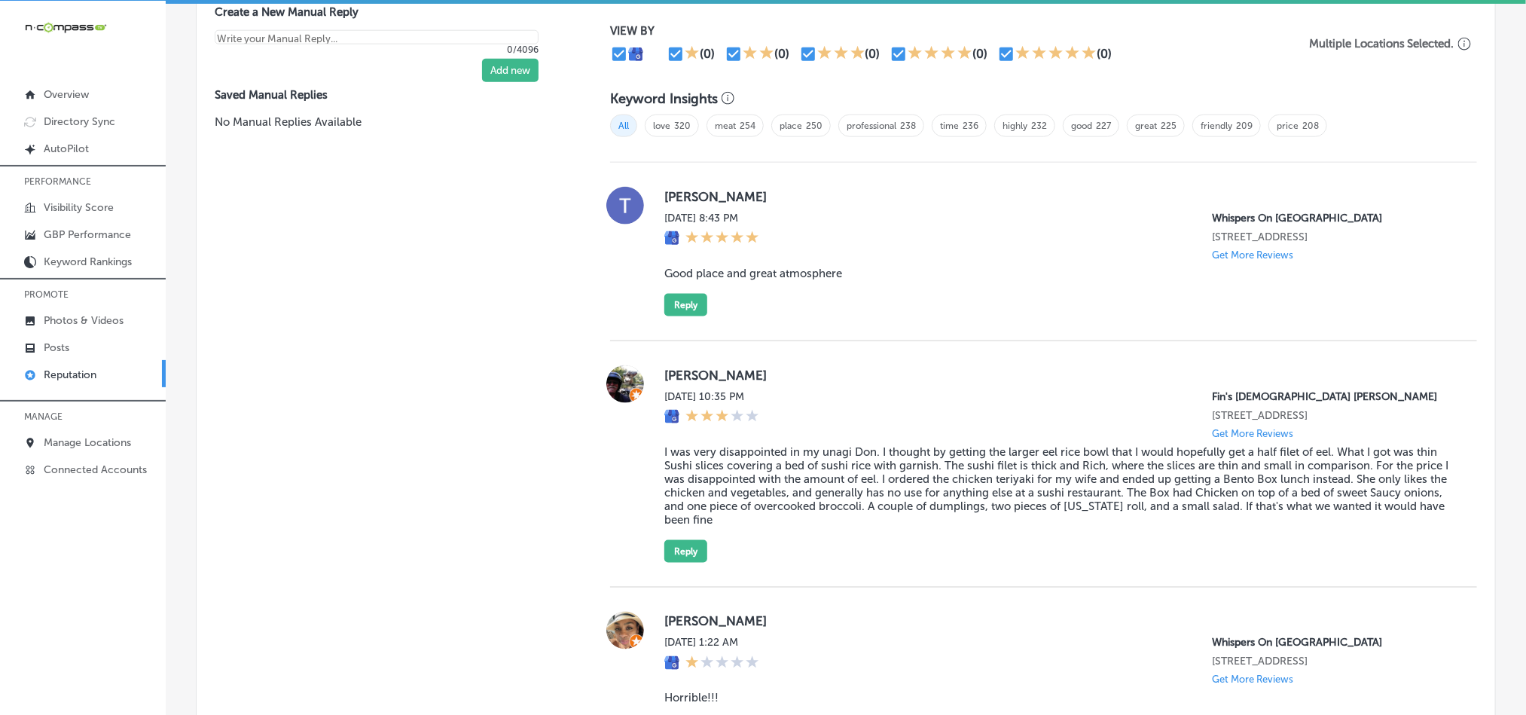
click at [853, 212] on div "[DATE] 8:43 PM Whispers On [GEOGRAPHIC_DATA] [STREET_ADDRESS] Get More Reviews" at bounding box center [1058, 236] width 789 height 49
click at [986, 341] on div "[PERSON_NAME] [DATE] 8:43 PM Whispers On [GEOGRAPHIC_DATA] [STREET_ADDRESS] Get…" at bounding box center [1043, 252] width 867 height 179
click at [671, 310] on button "Reply" at bounding box center [685, 305] width 43 height 23
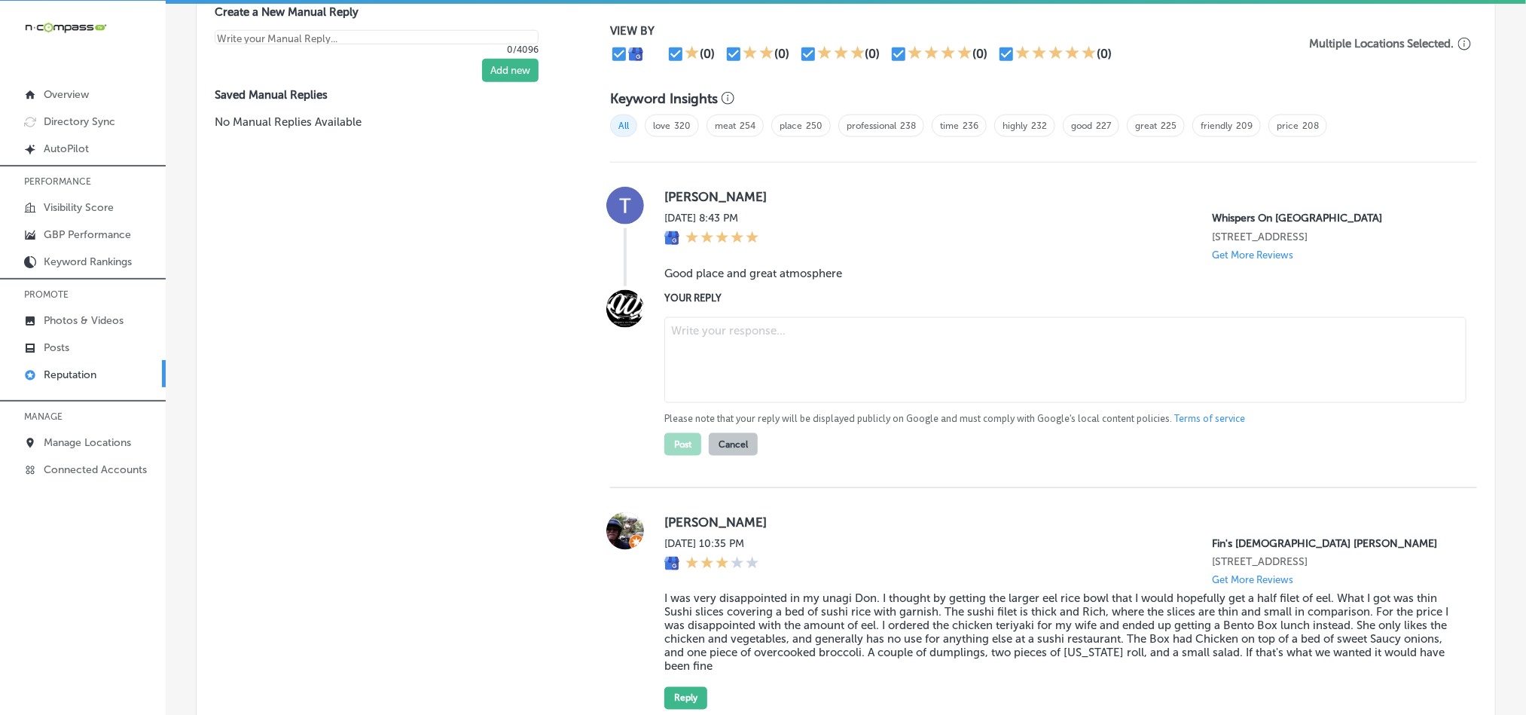
click at [828, 385] on textarea at bounding box center [1065, 360] width 802 height 86
paste textarea "Hi [PERSON_NAME], thank you for your kind words about Whispers On [GEOGRAPHIC_D…"
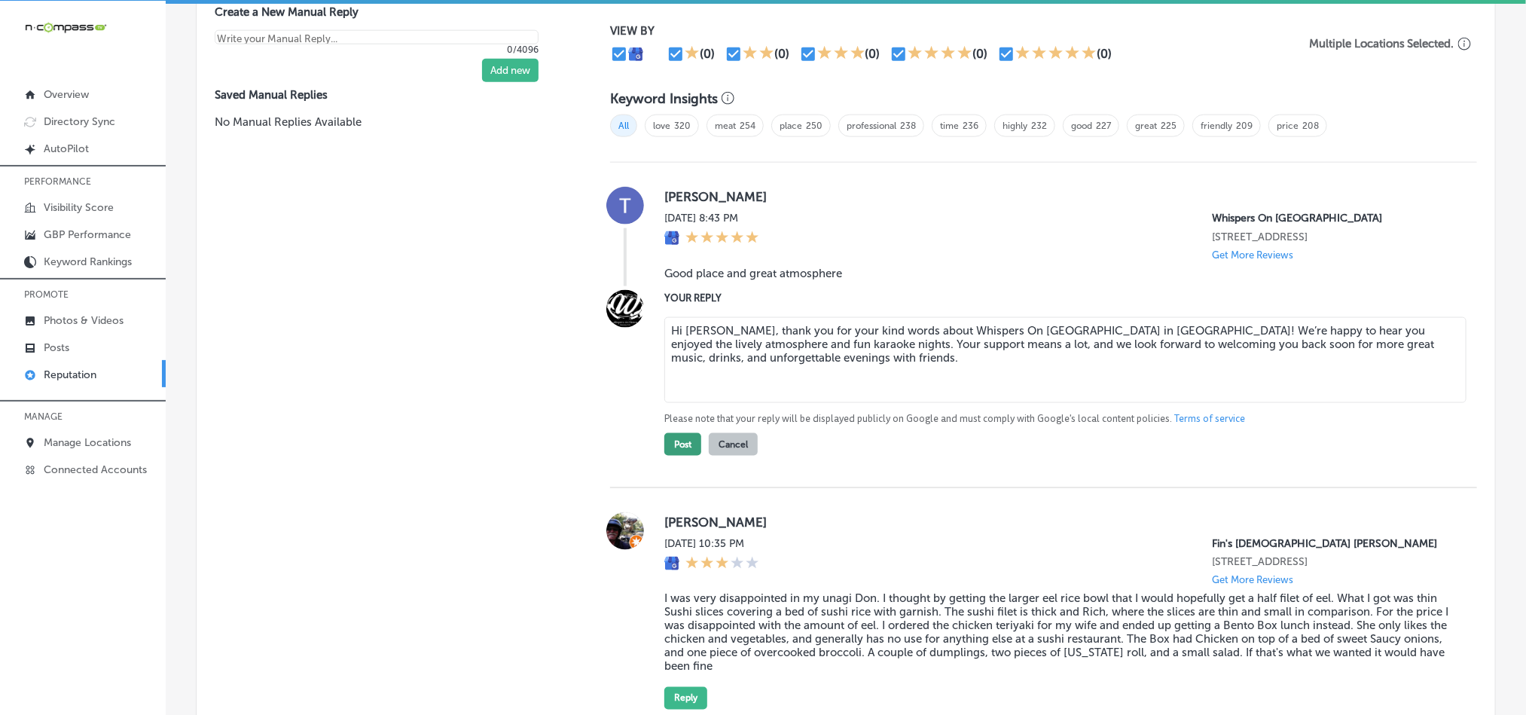
type textarea "Hi [PERSON_NAME], thank you for your kind words about Whispers On [GEOGRAPHIC_D…"
click at [685, 450] on button "Post" at bounding box center [682, 444] width 37 height 23
type textarea "x"
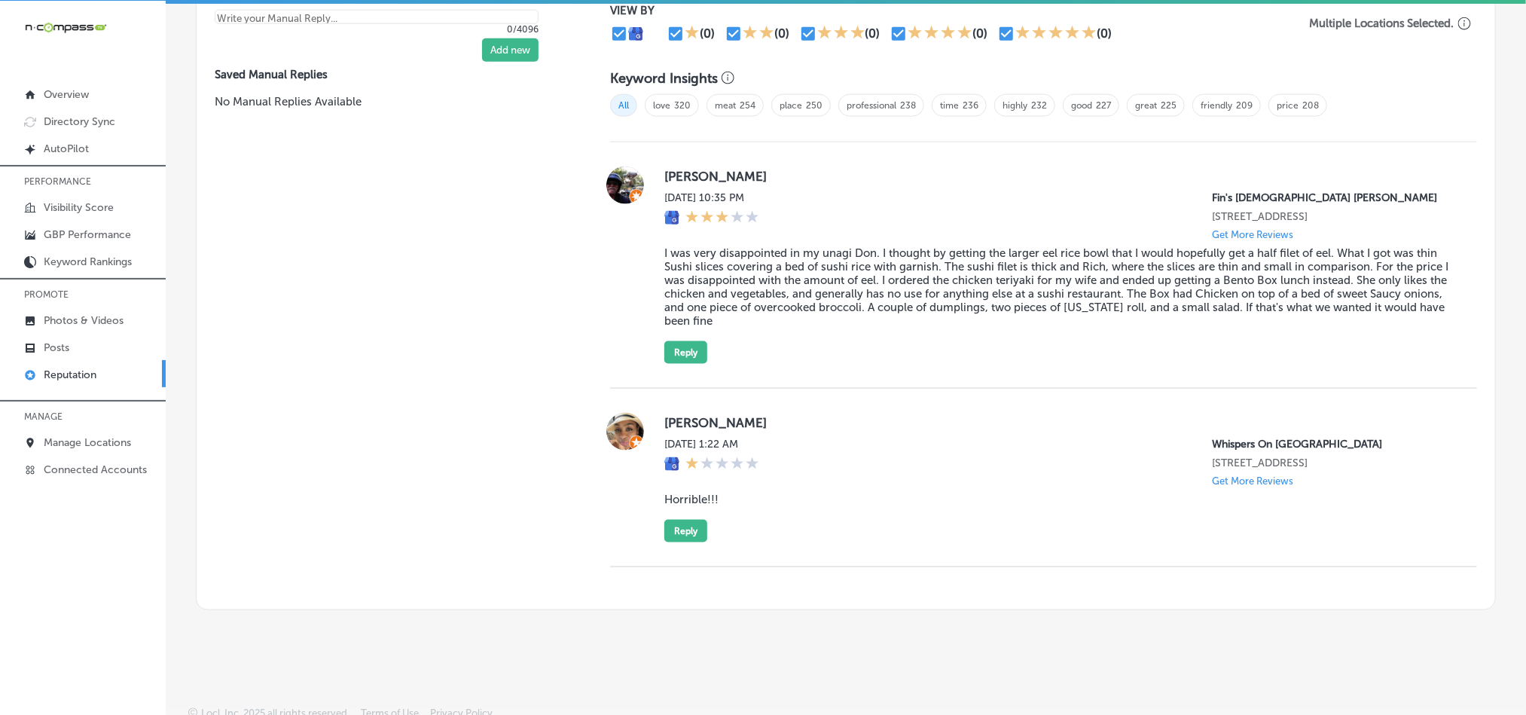
scroll to position [1000, 0]
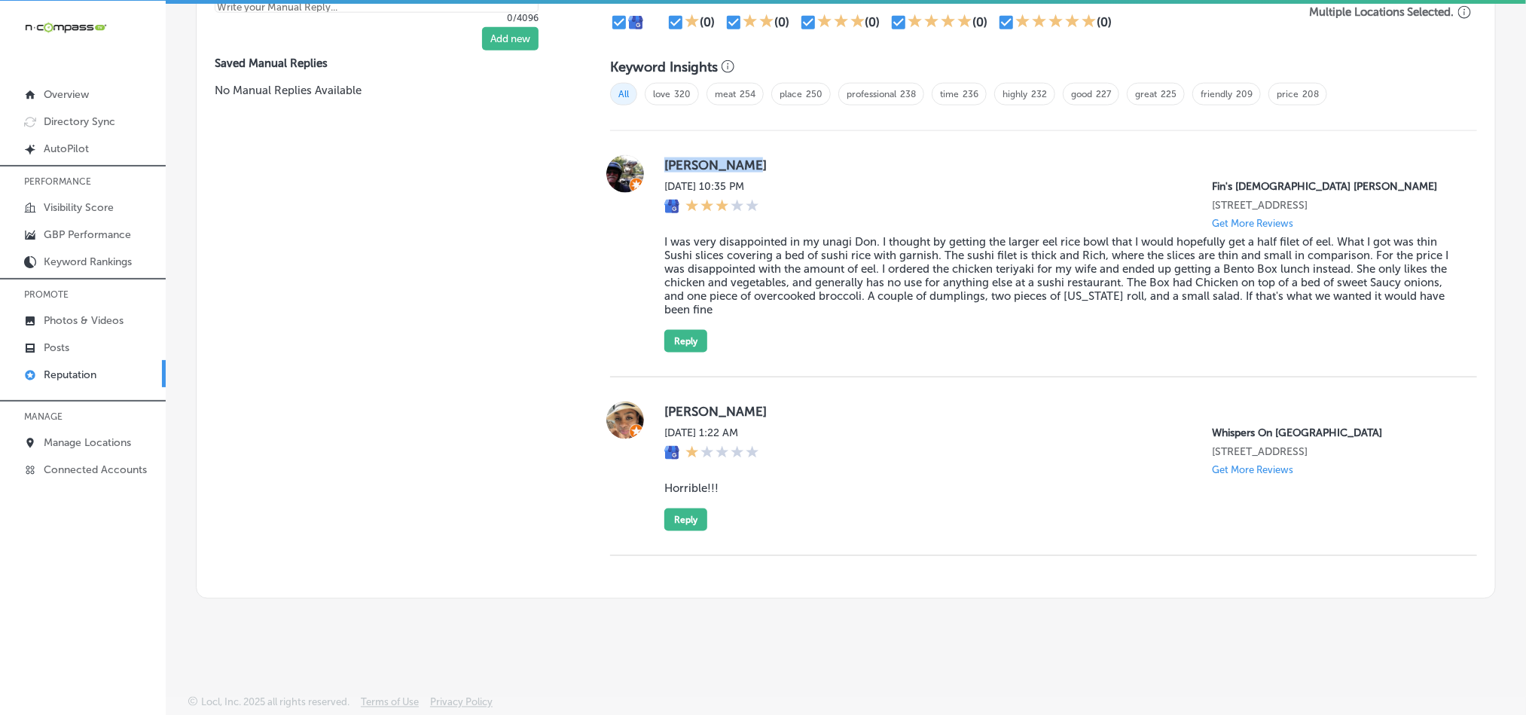
drag, startPoint x: 654, startPoint y: 151, endPoint x: 780, endPoint y: 154, distance: 126.6
click at [780, 155] on div "[PERSON_NAME] [DATE] 10:35 PM Fin's Japanese Sushi Grill [STREET_ADDRESS] Get M…" at bounding box center [1043, 253] width 867 height 197
click at [810, 235] on blockquote "I was very disappointed in my unagi Don. I thought by getting the larger eel ri…" at bounding box center [1058, 275] width 789 height 81
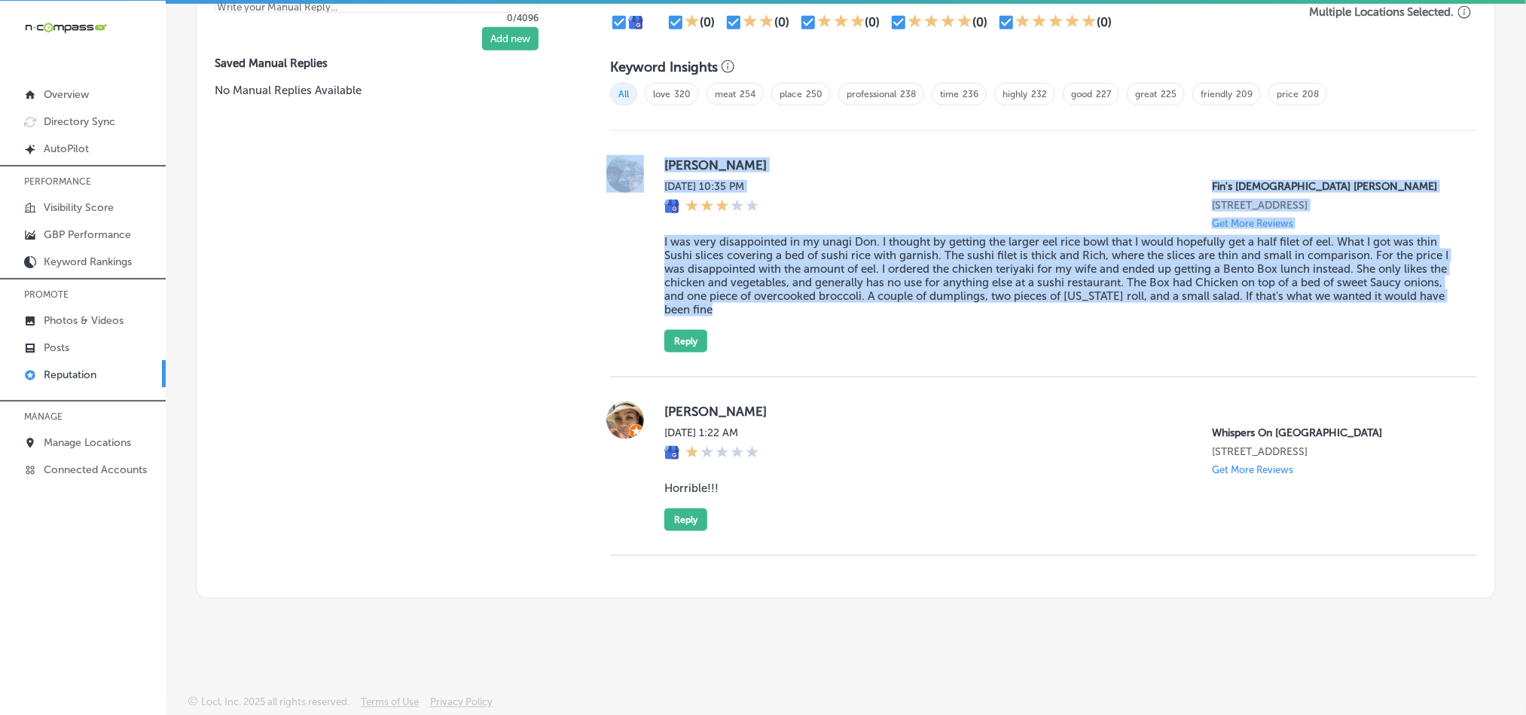
drag, startPoint x: 645, startPoint y: 230, endPoint x: 793, endPoint y: 316, distance: 171.4
click at [793, 316] on div "[PERSON_NAME] [DATE] 10:35 PM Fin's Japanese Sushi Grill [STREET_ADDRESS] Get M…" at bounding box center [1043, 253] width 867 height 197
click at [793, 316] on div "[PERSON_NAME] [DATE] 10:35 PM Fin's Japanese Sushi Grill [STREET_ADDRESS] Get M…" at bounding box center [1058, 253] width 789 height 197
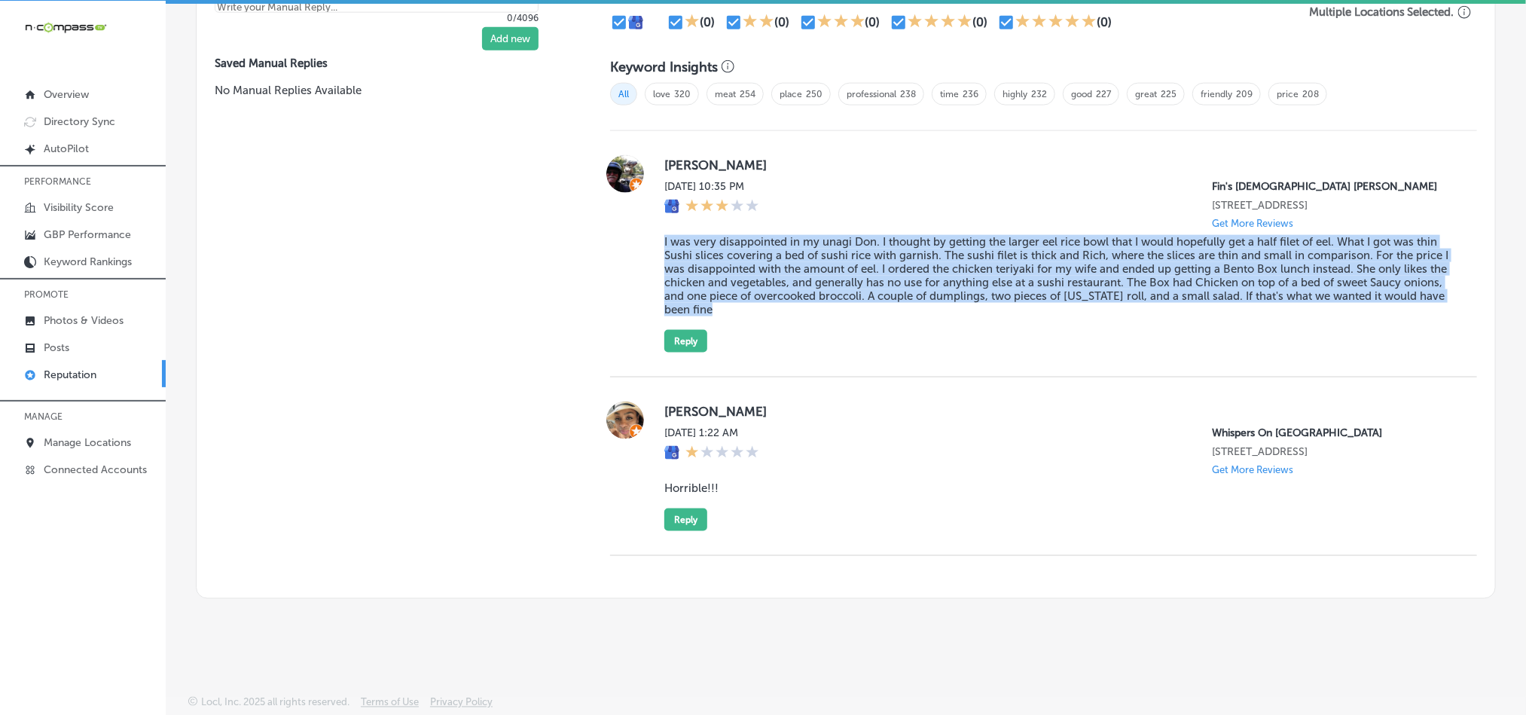
drag, startPoint x: 795, startPoint y: 314, endPoint x: 655, endPoint y: 231, distance: 162.8
click at [655, 231] on div "[PERSON_NAME] [DATE] 10:35 PM Fin's Japanese Sushi Grill [STREET_ADDRESS] Get M…" at bounding box center [1043, 253] width 867 height 197
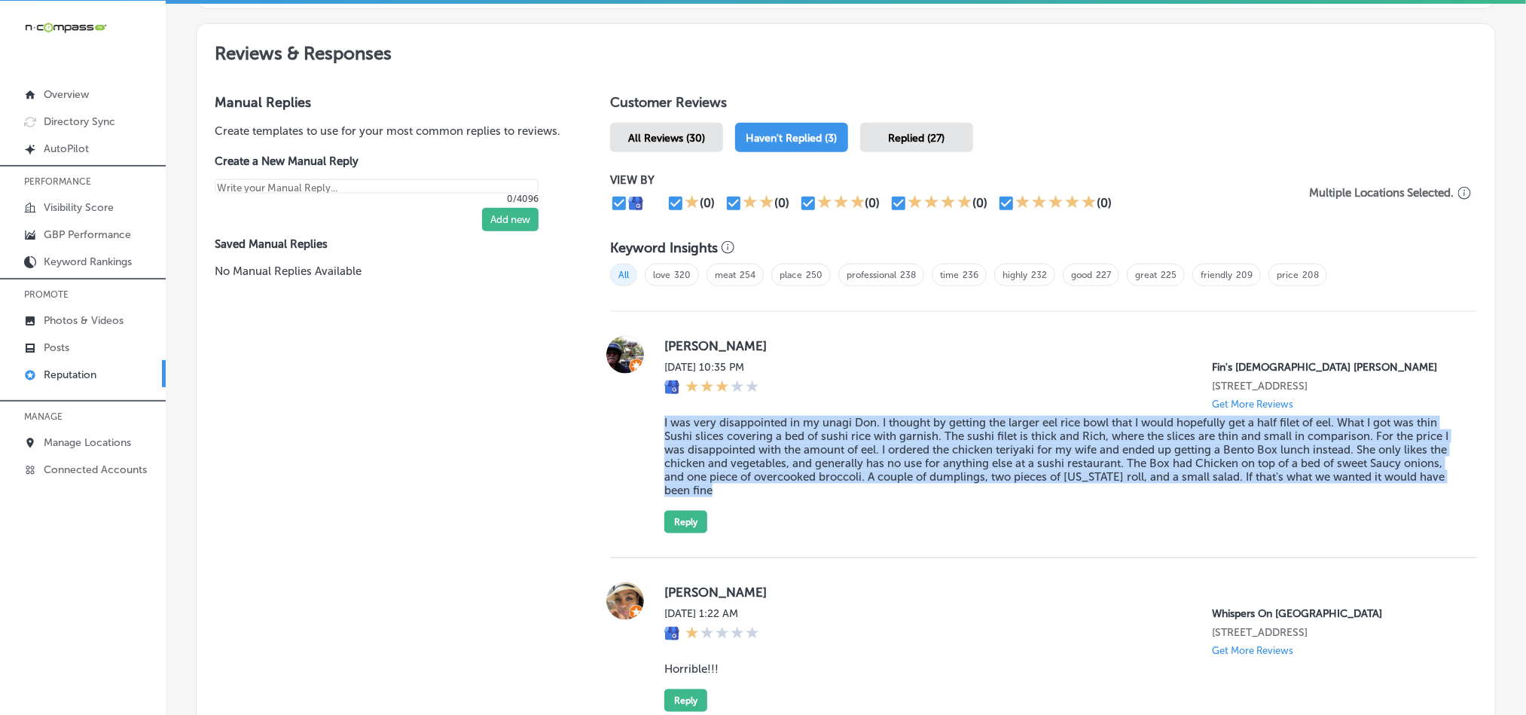
scroll to position [812, 0]
click at [96, 438] on p "Manage Locations" at bounding box center [87, 442] width 87 height 13
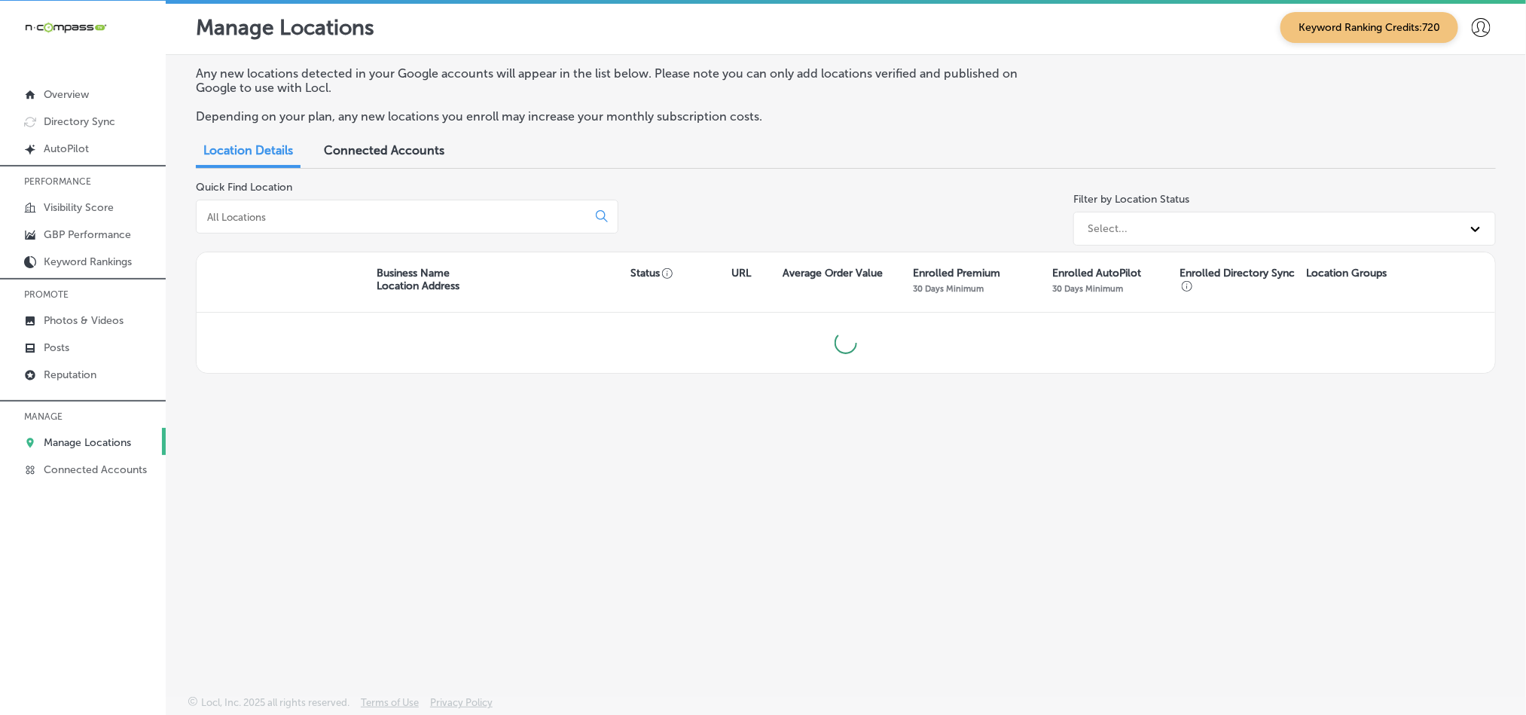
click at [93, 447] on p "Manage Locations" at bounding box center [87, 442] width 87 height 13
click at [323, 219] on input at bounding box center [395, 217] width 378 height 14
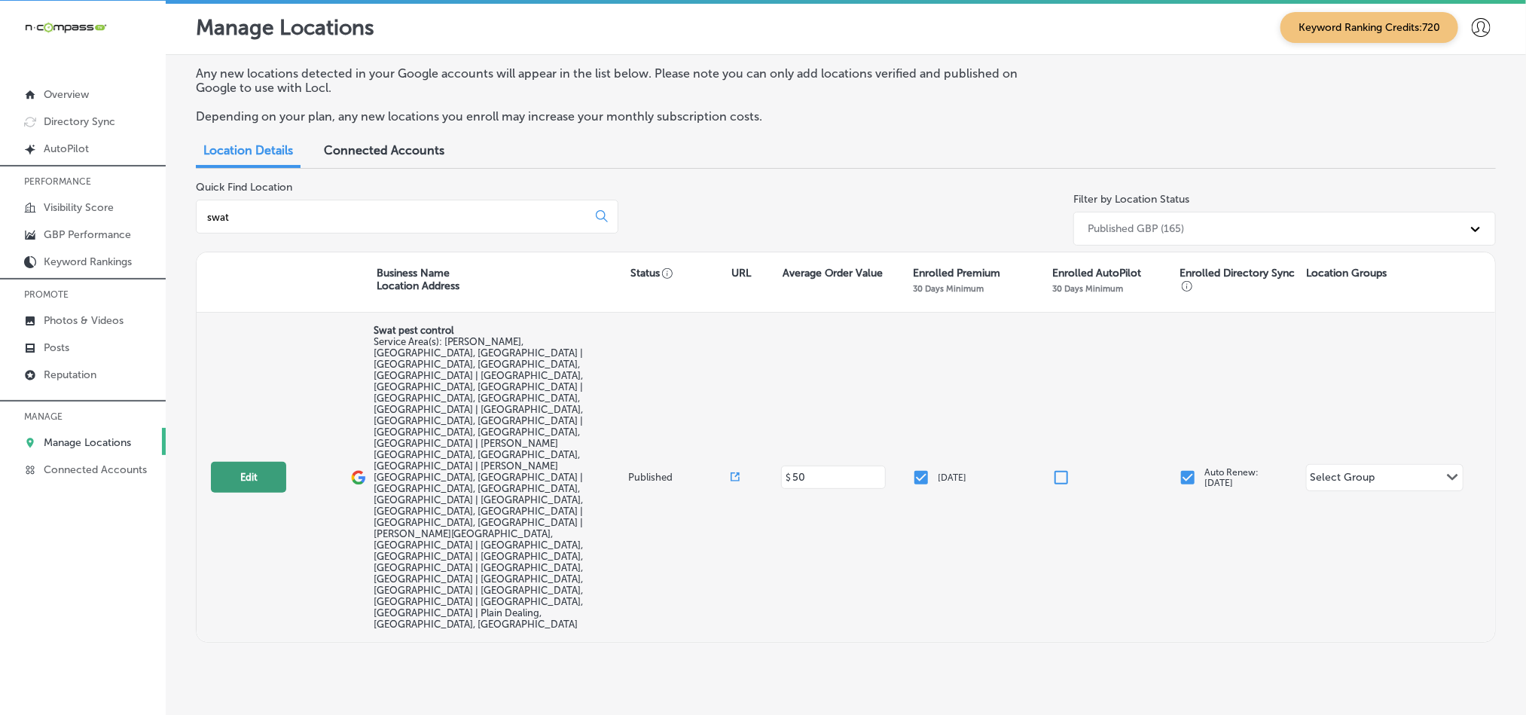
type input "swat"
click at [258, 462] on button "Edit" at bounding box center [248, 477] width 75 height 31
select select "US"
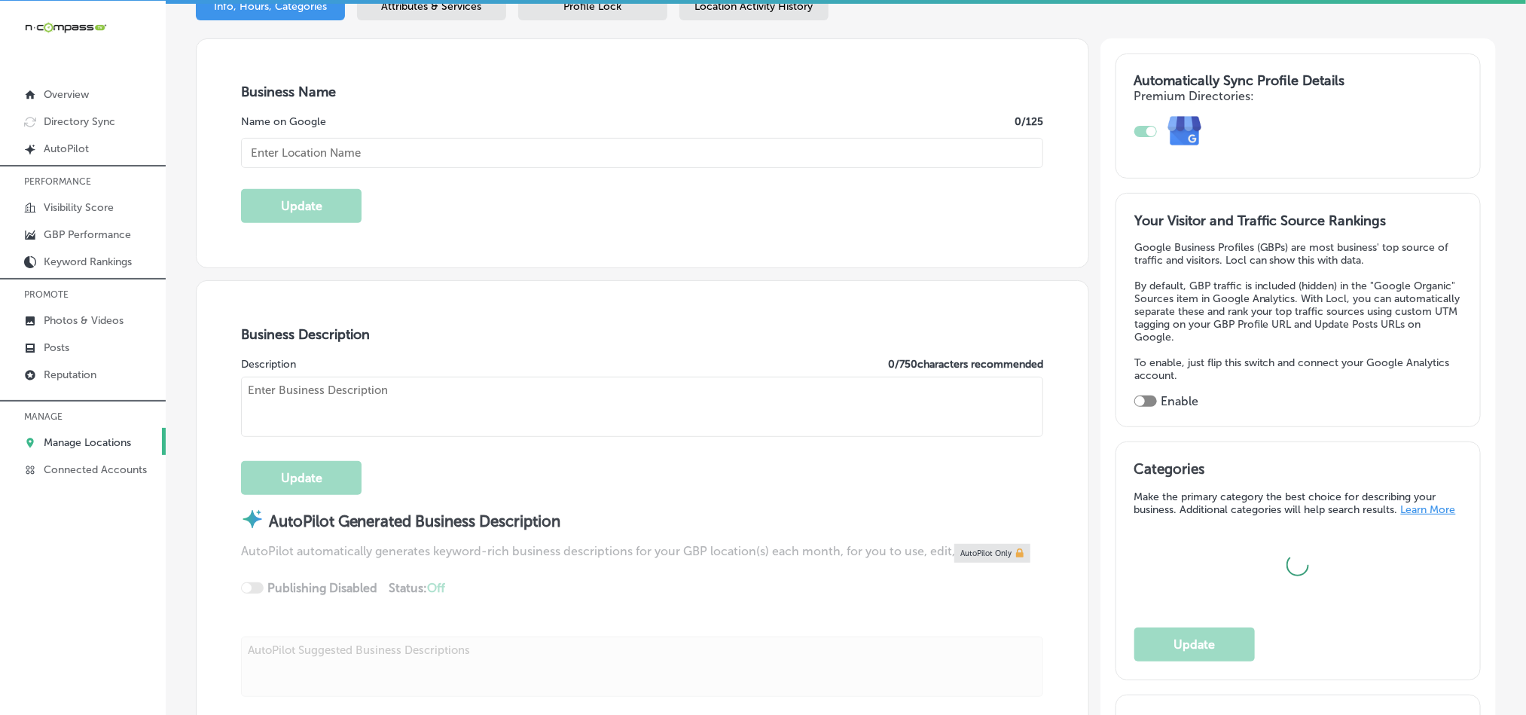
type input "Swat pest control"
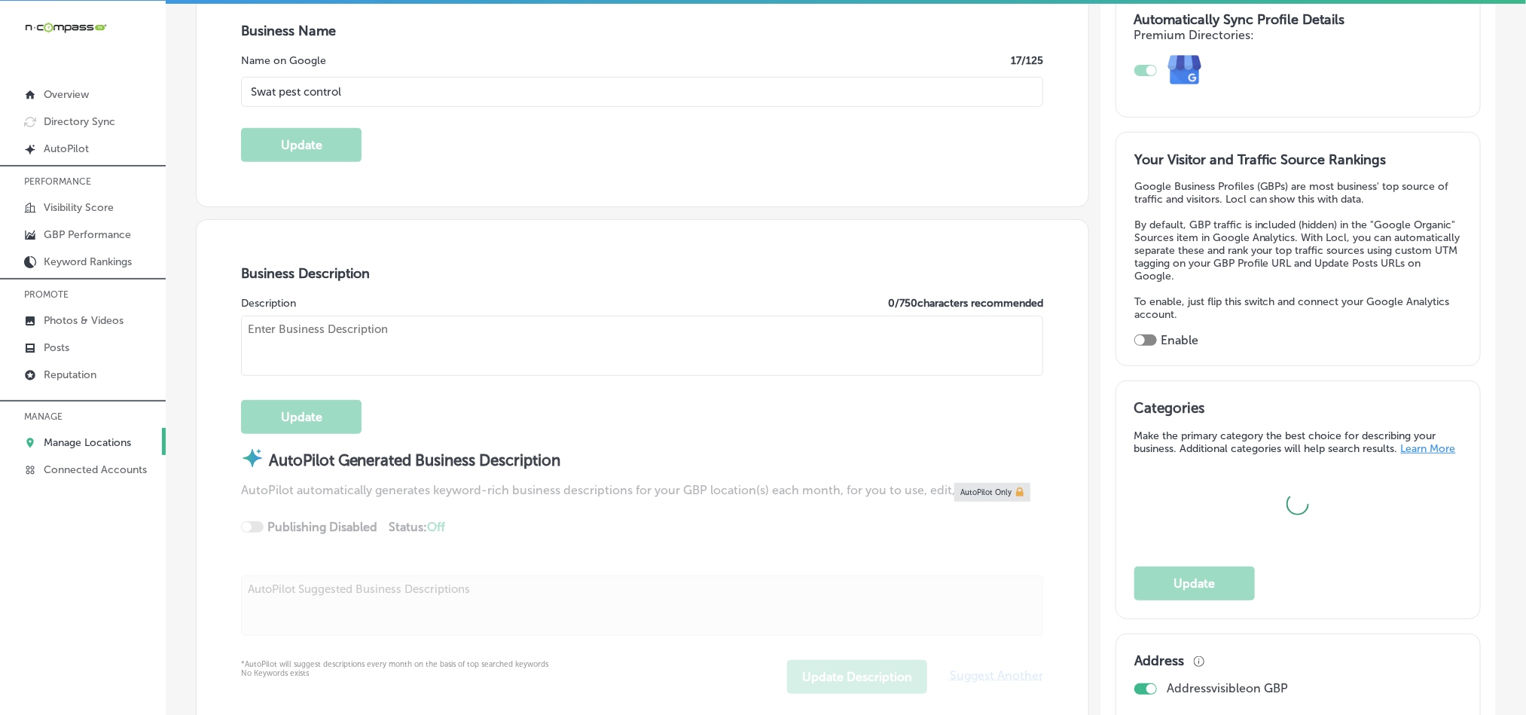
scroll to position [301, 0]
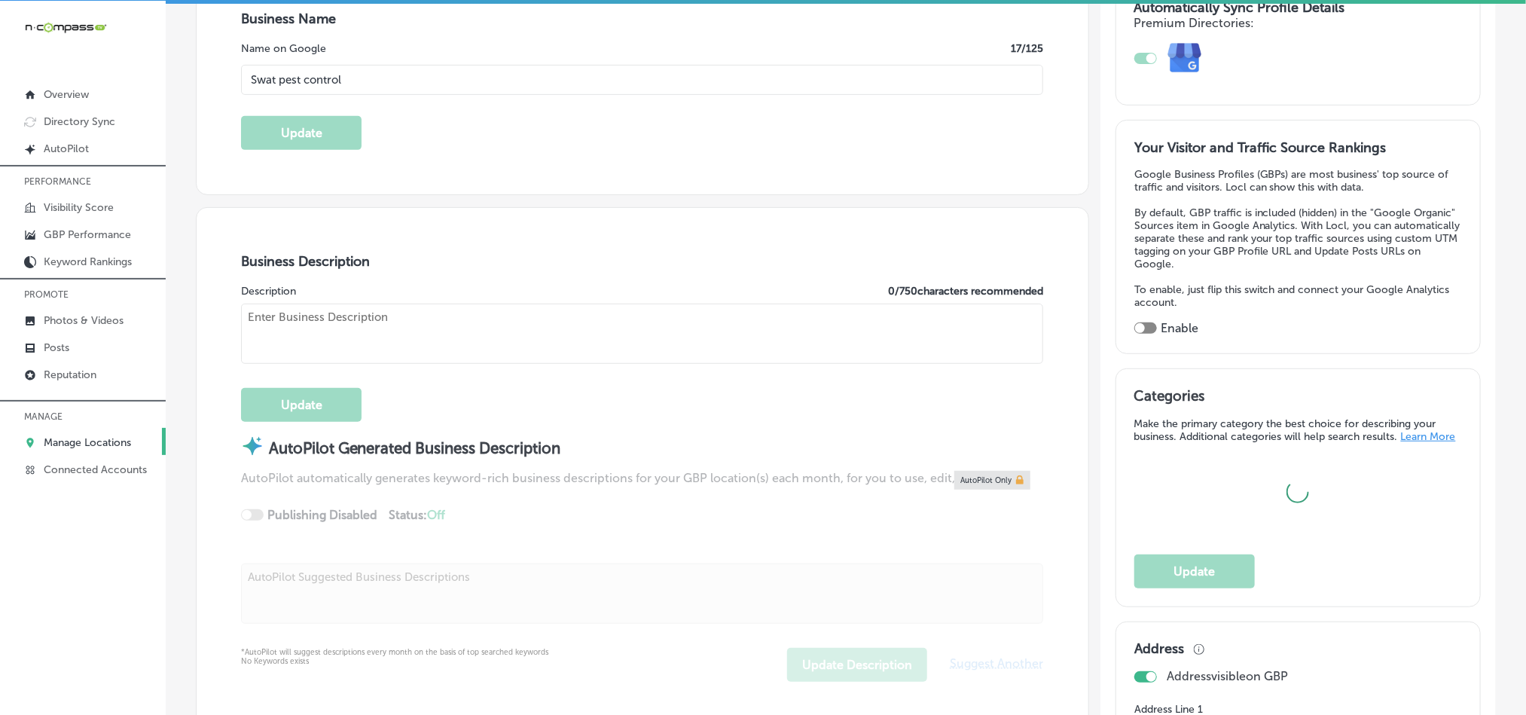
type input "[PHONE_NUMBER]"
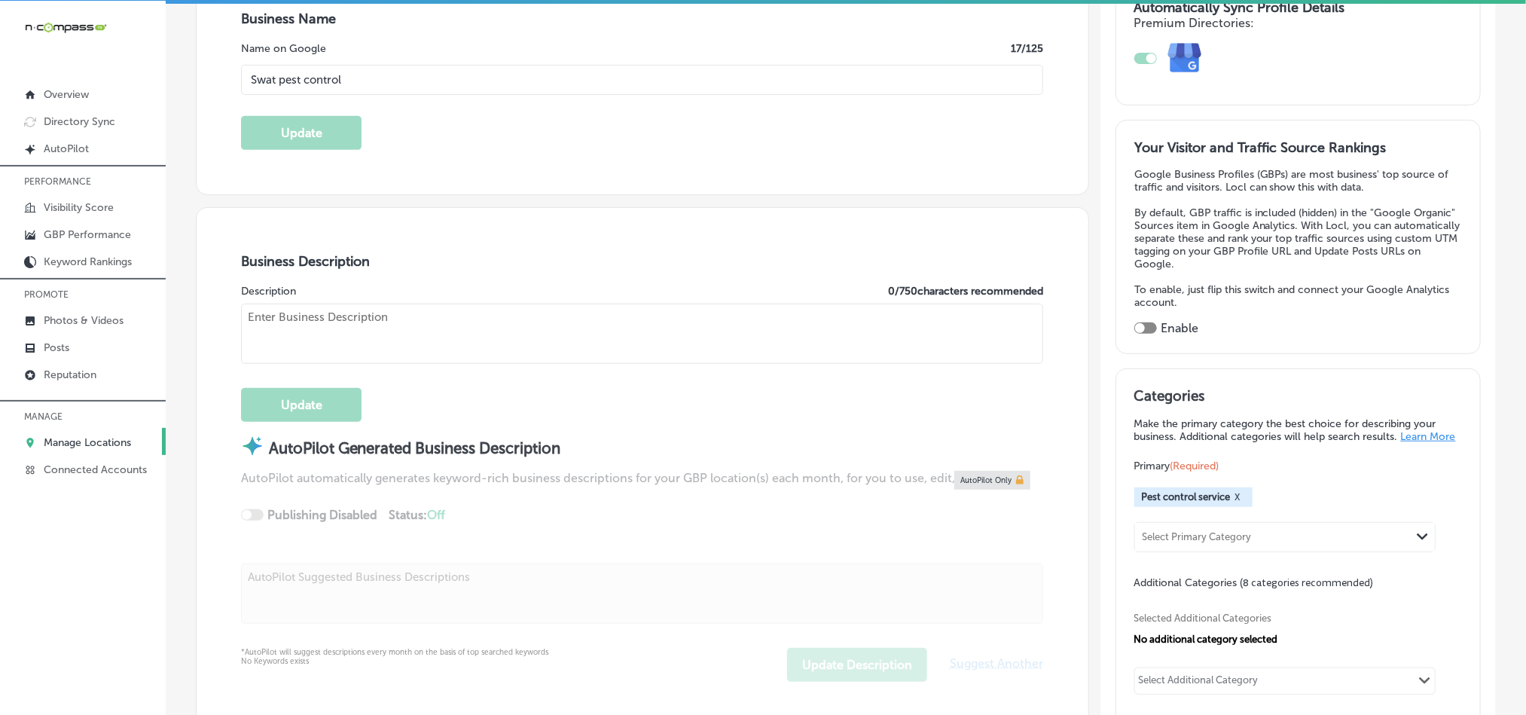
type textarea "Swat Pest Control is a trusted, family-owned pest control service based in [GEO…"
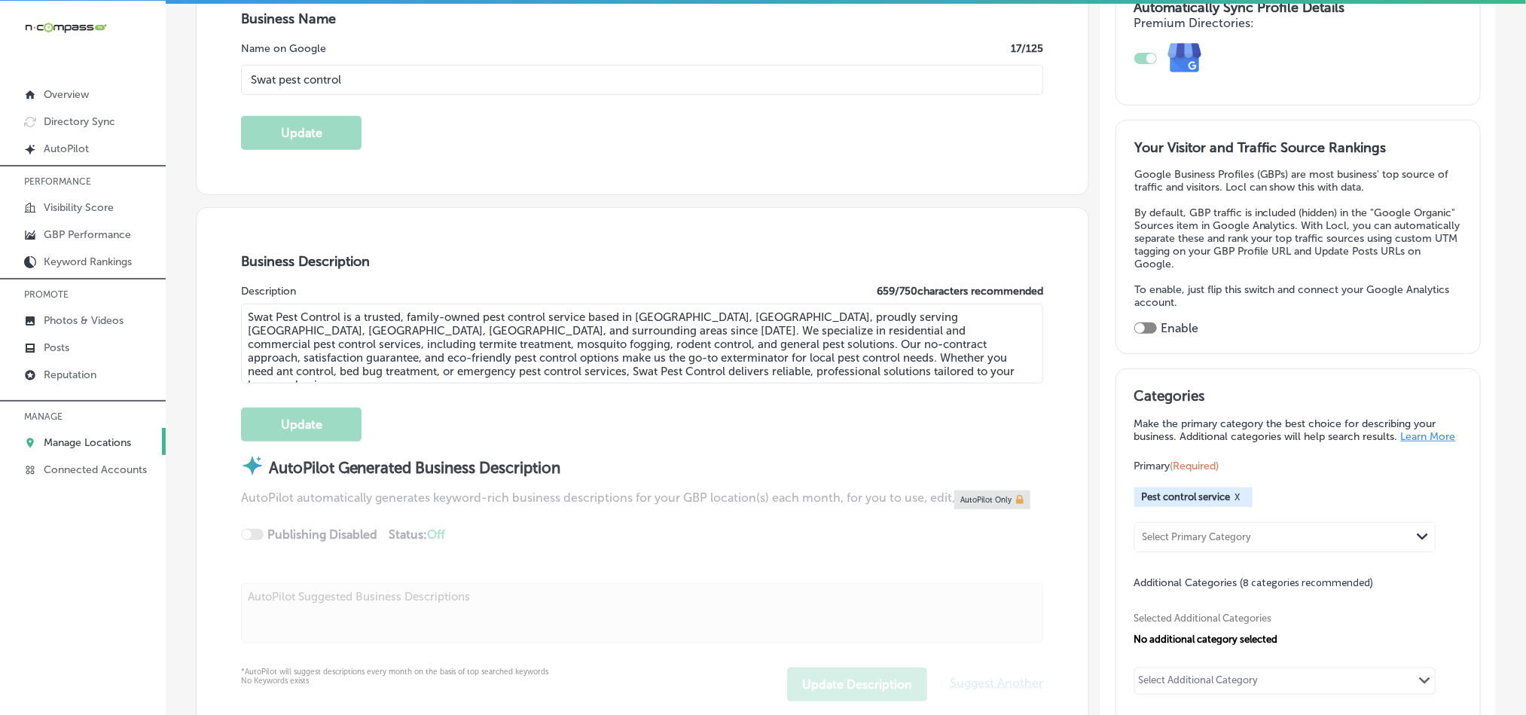
checkbox input "false"
type input "[STREET_ADDRESS]"
type input "[PERSON_NAME]"
type input "71006"
type input "US"
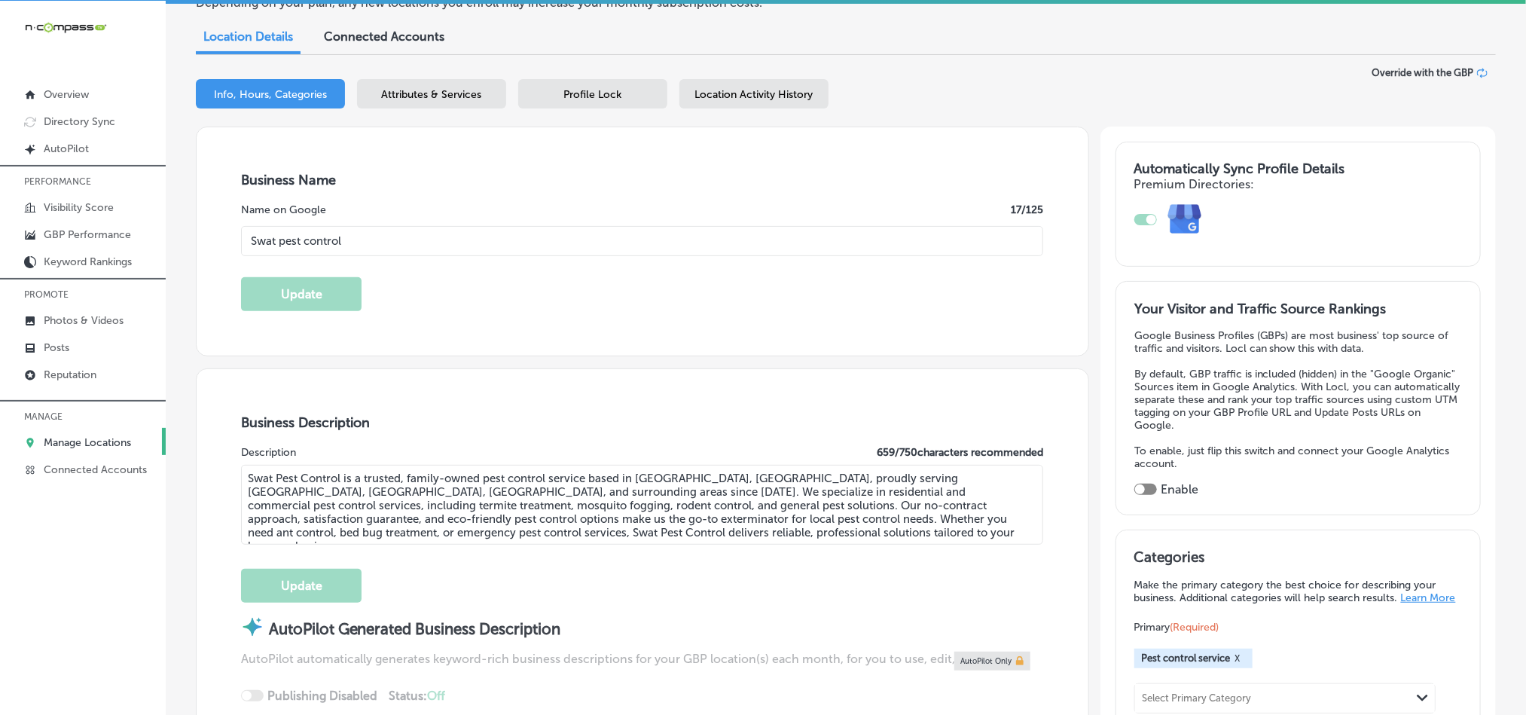
scroll to position [150, 0]
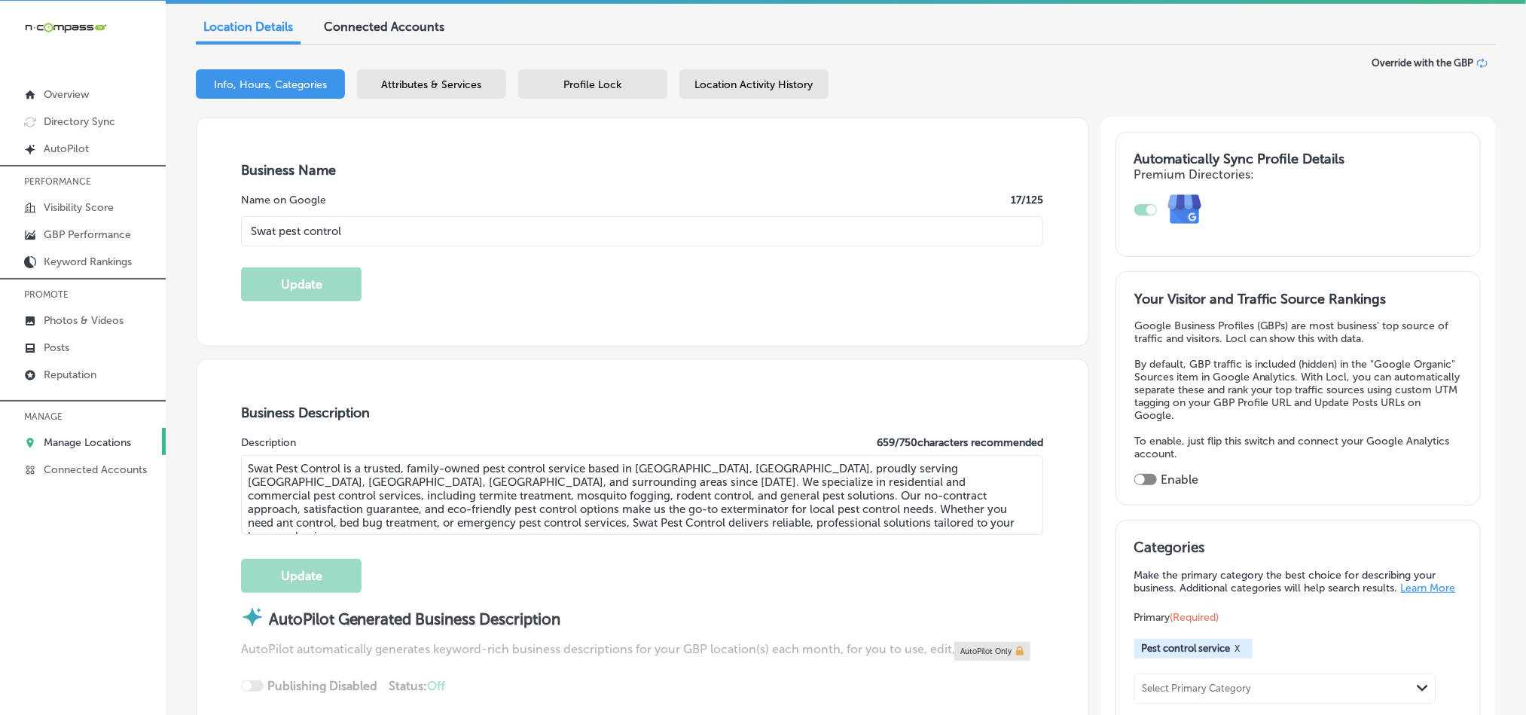
click at [1146, 474] on div at bounding box center [1145, 479] width 23 height 11
checkbox input "true"
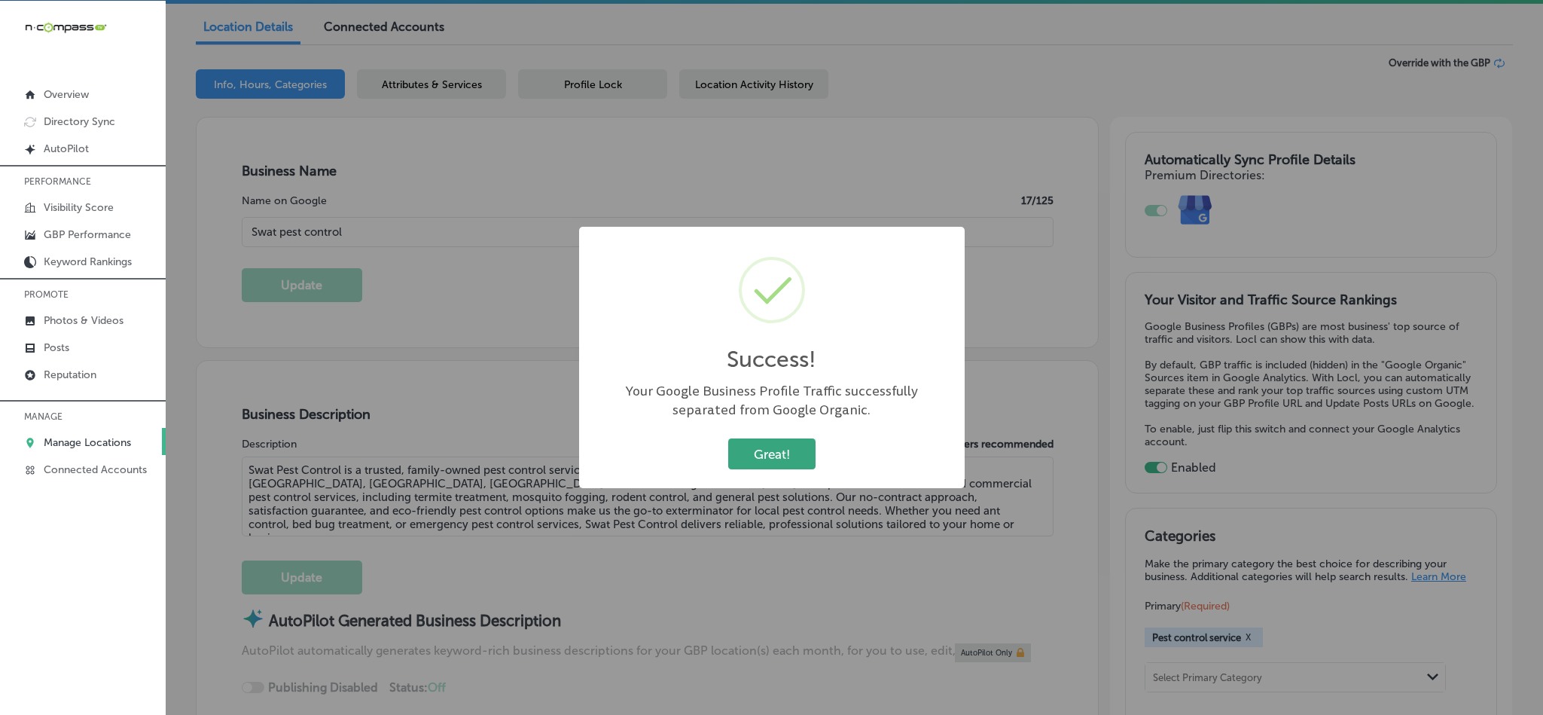
click at [753, 455] on button "Great!" at bounding box center [771, 453] width 87 height 31
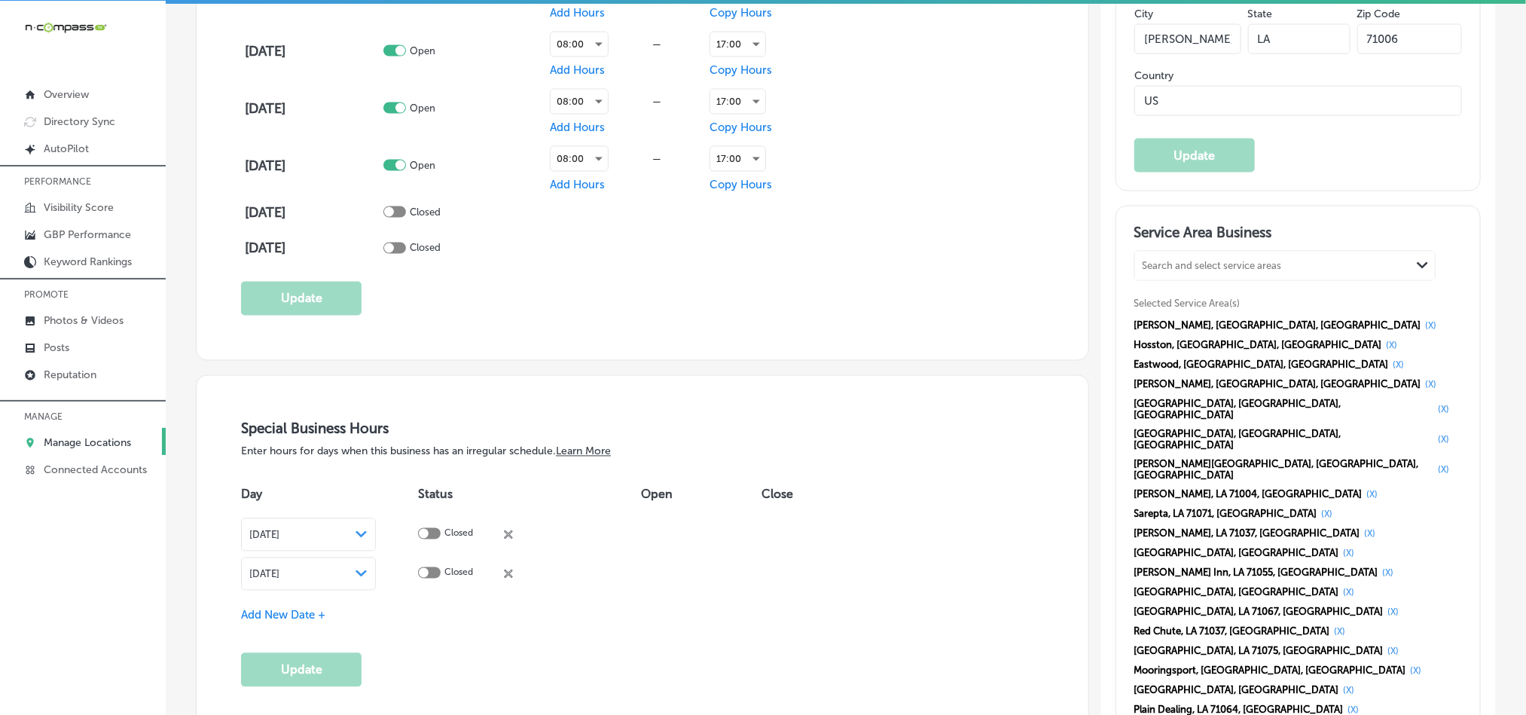
scroll to position [1393, 0]
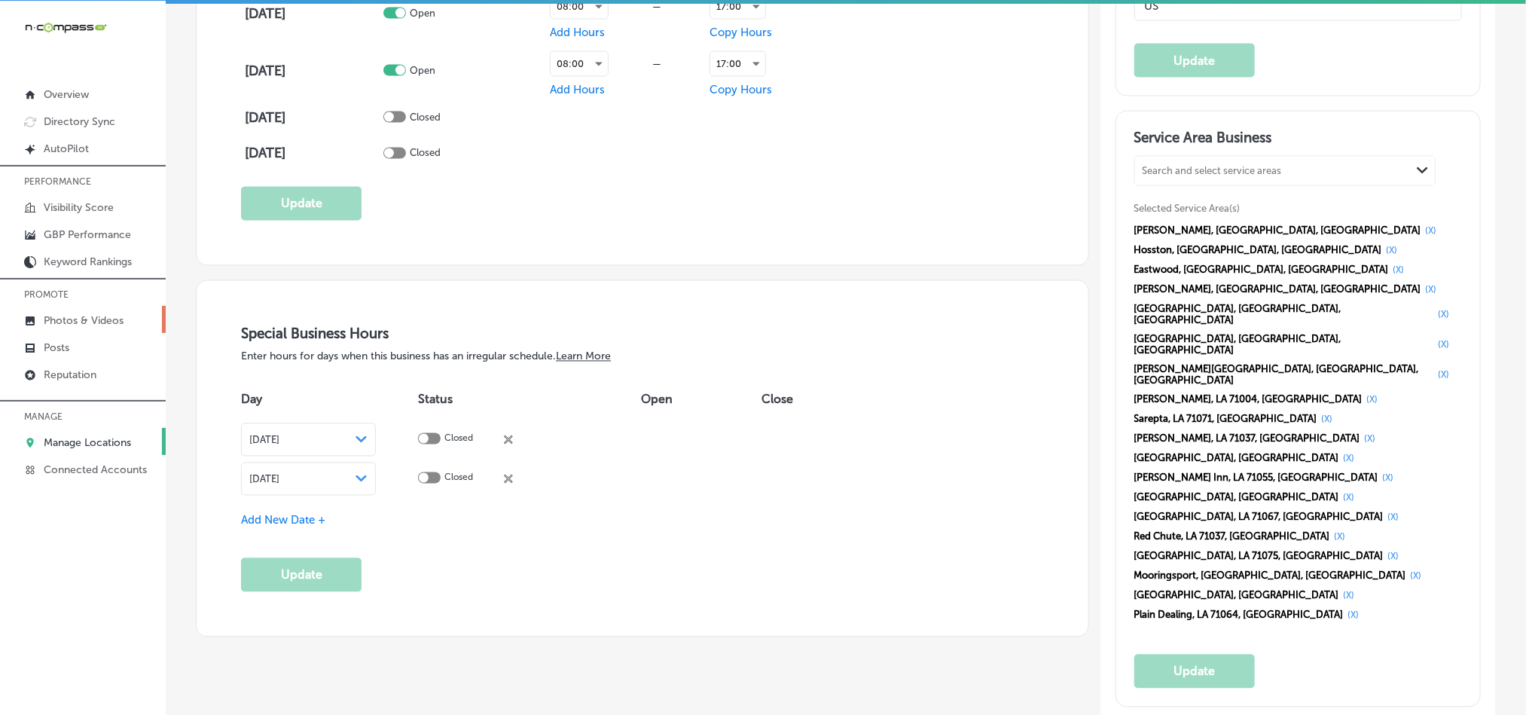
click at [72, 317] on p "Photos & Videos" at bounding box center [84, 320] width 80 height 13
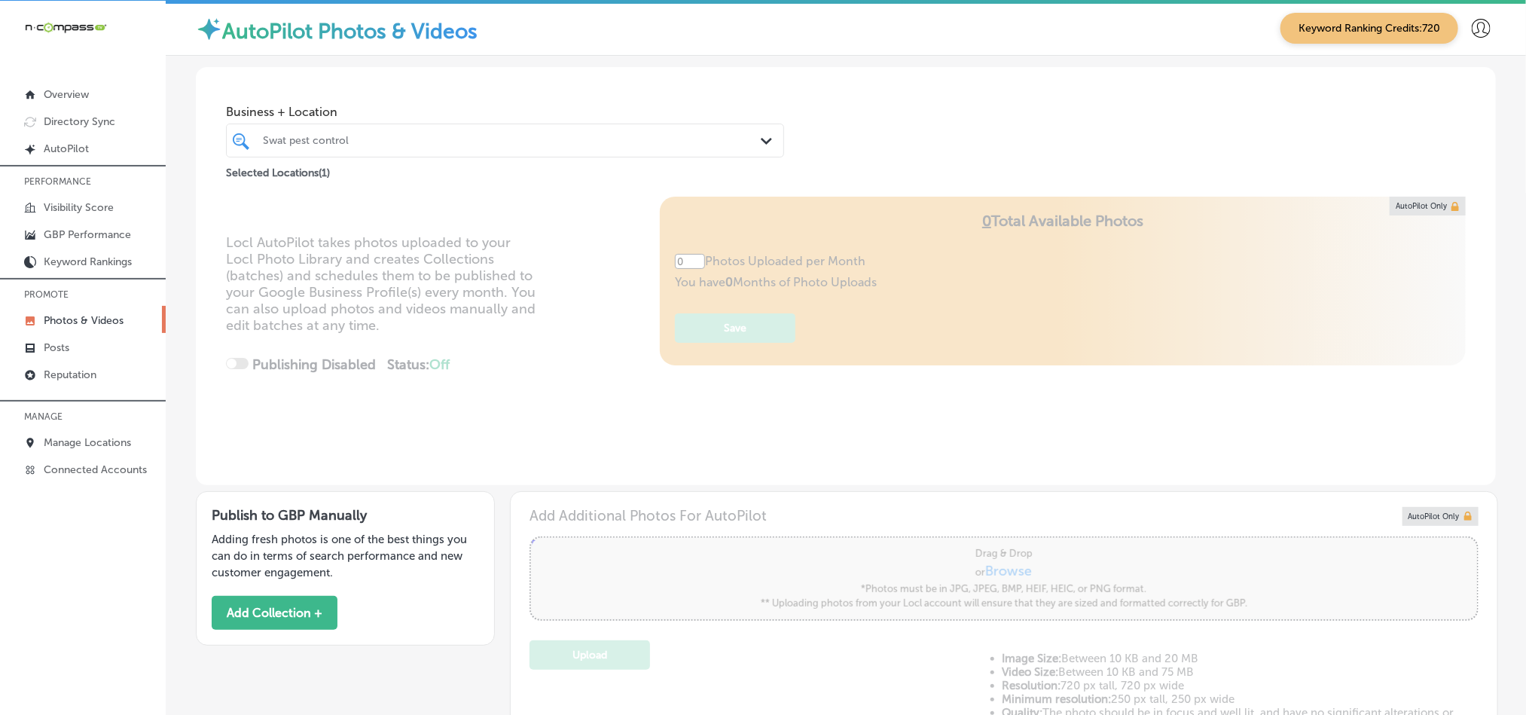
type input "5"
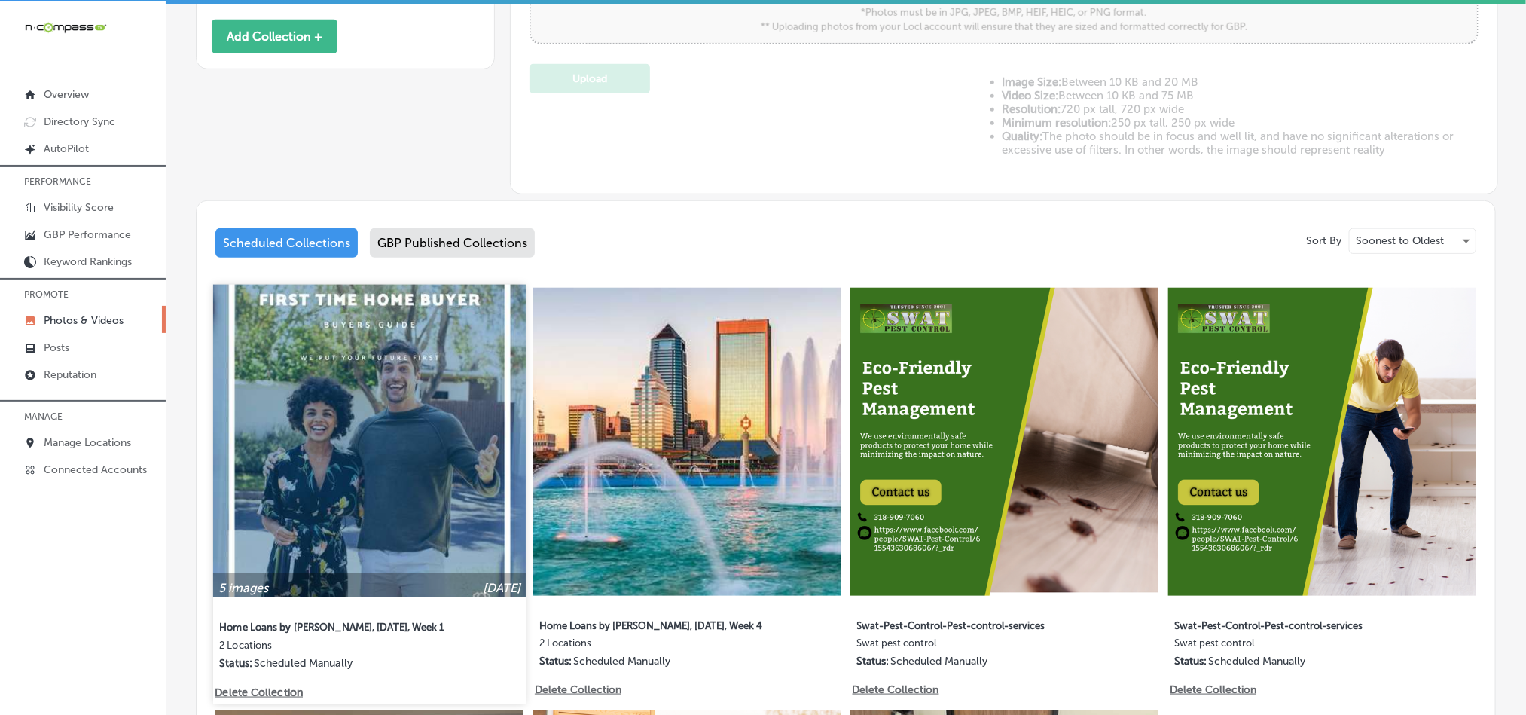
scroll to position [602, 0]
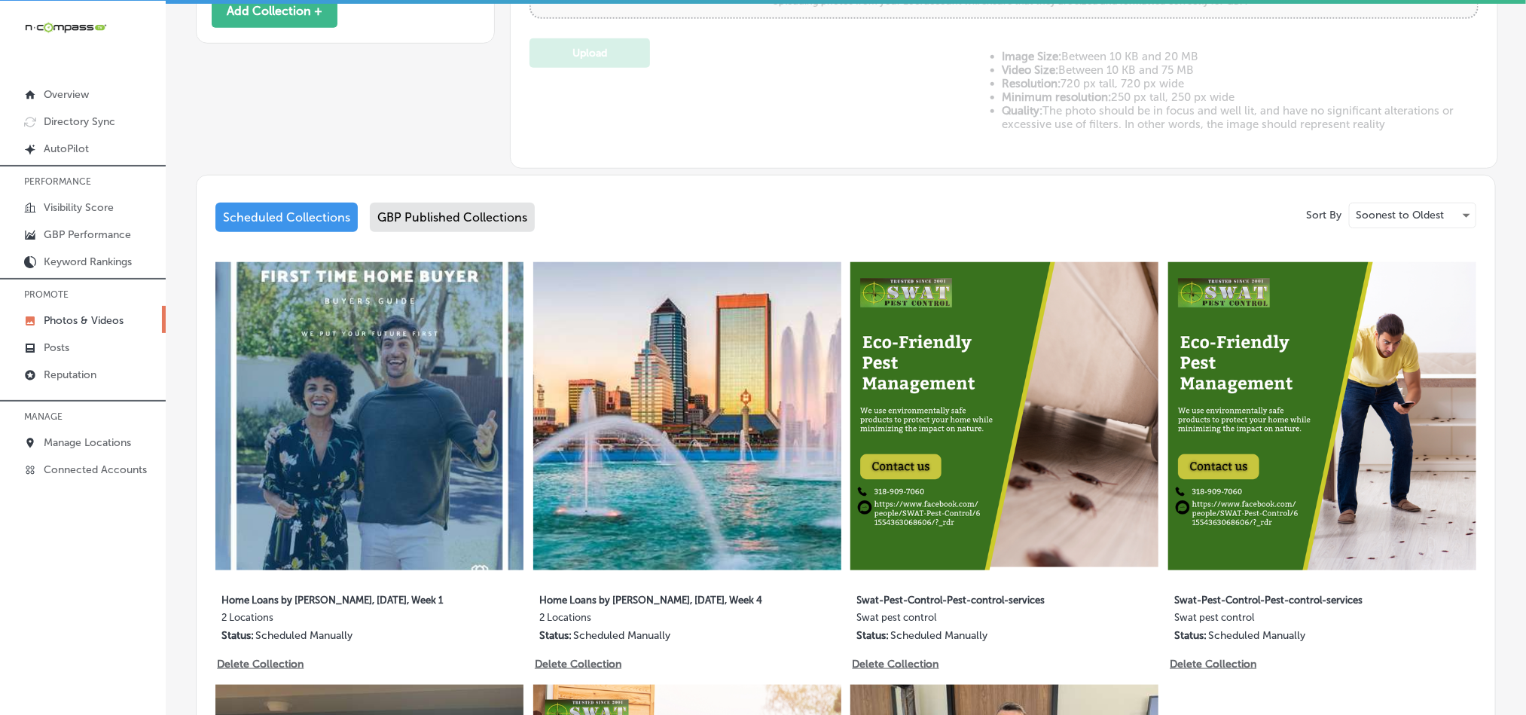
click at [450, 203] on div "GBP Published Collections" at bounding box center [452, 217] width 165 height 29
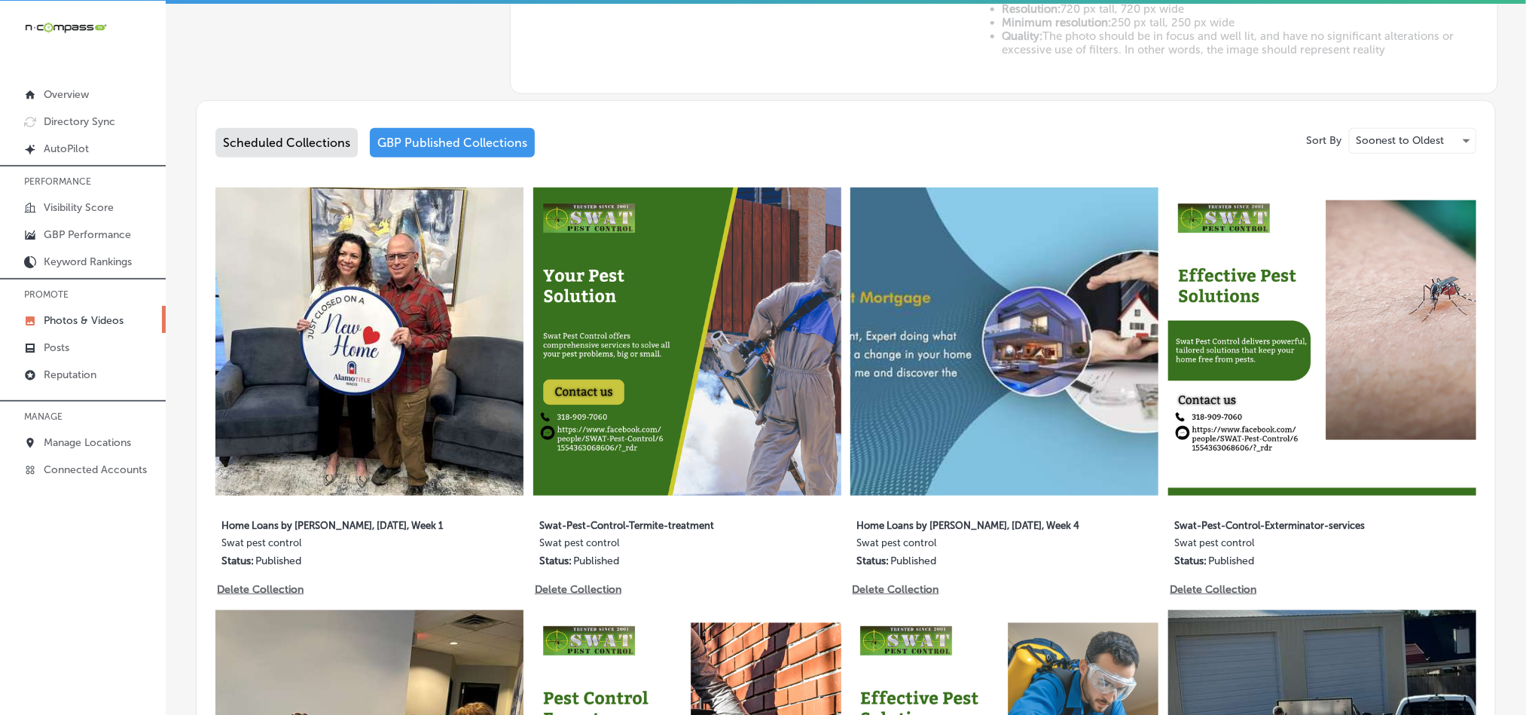
scroll to position [678, 0]
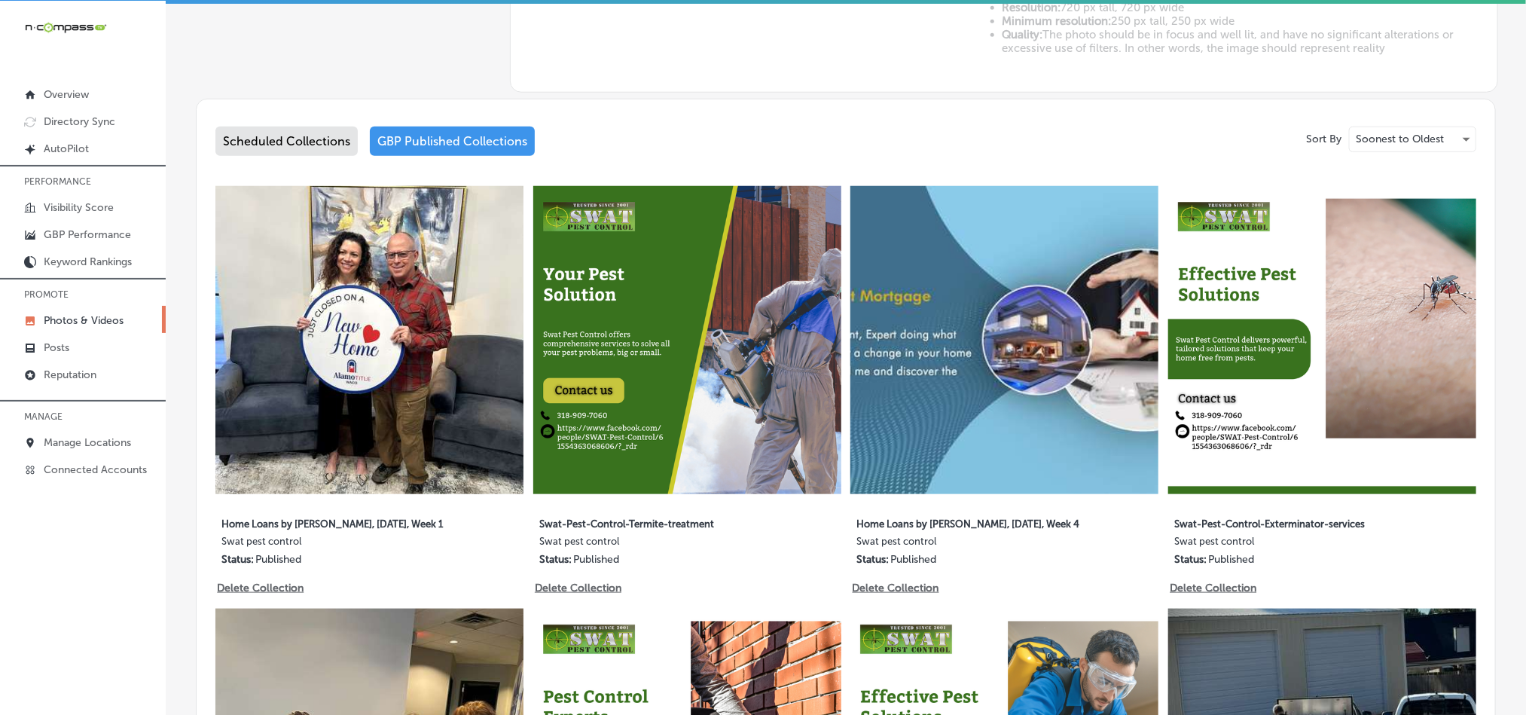
click at [265, 145] on div "Scheduled Collections" at bounding box center [286, 141] width 142 height 29
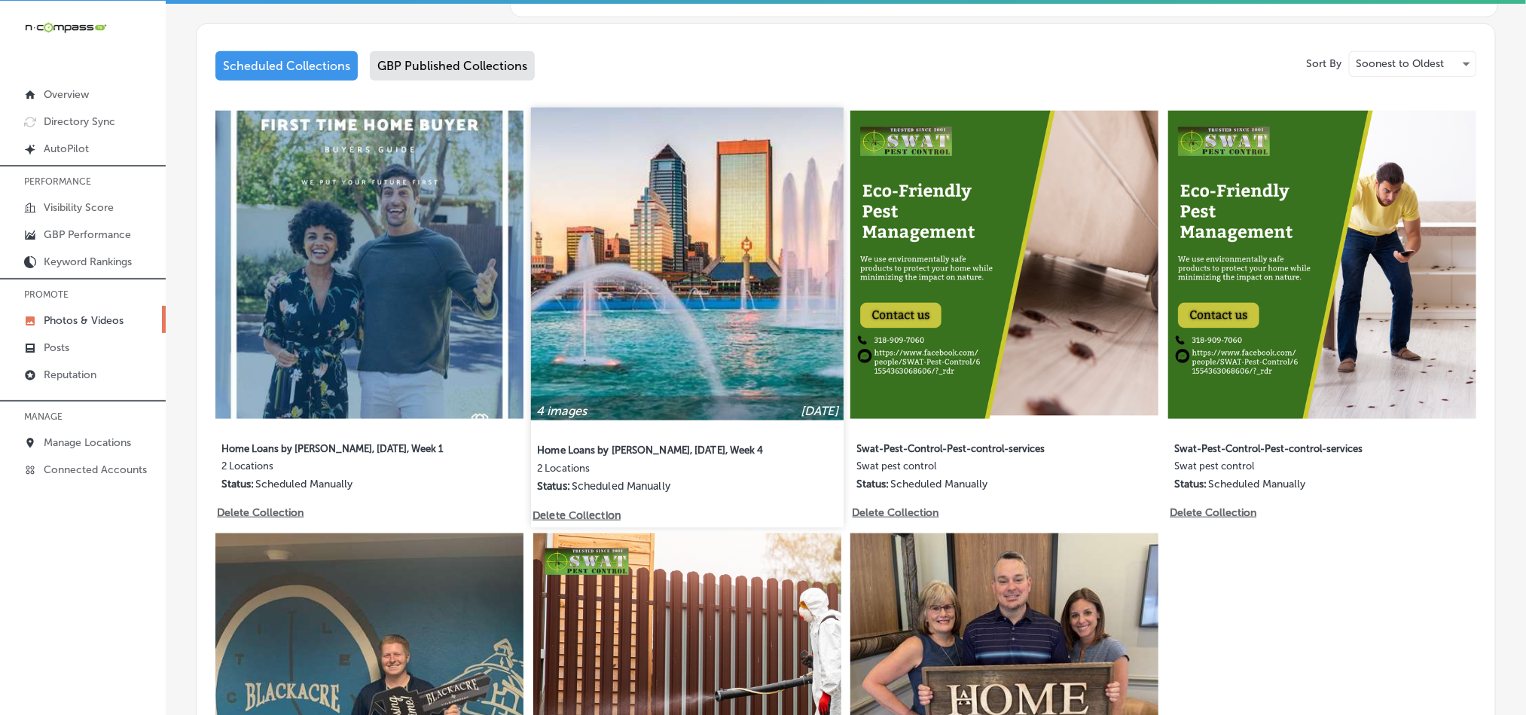
scroll to position [753, 0]
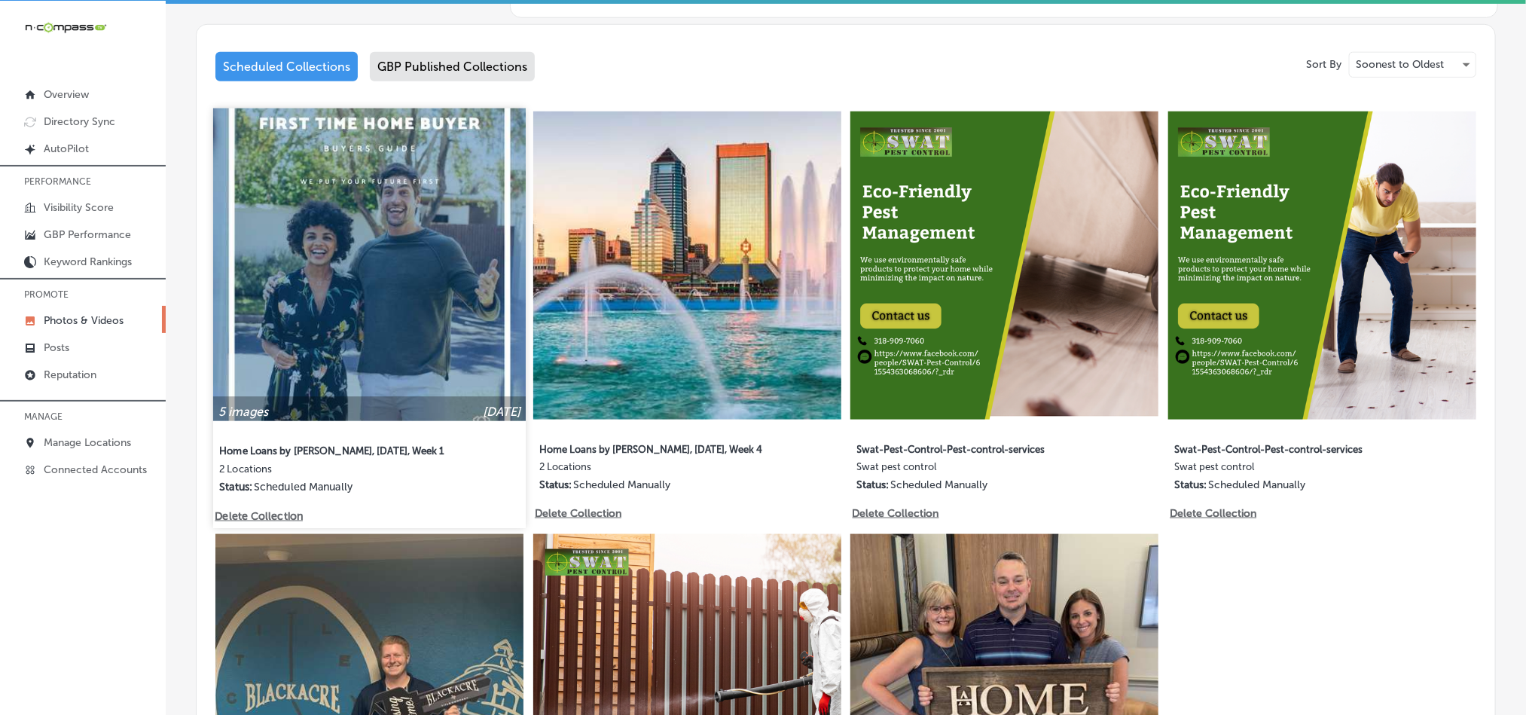
click at [353, 438] on label "Home Loans by [PERSON_NAME], [DATE], Week 1" at bounding box center [335, 449] width 232 height 27
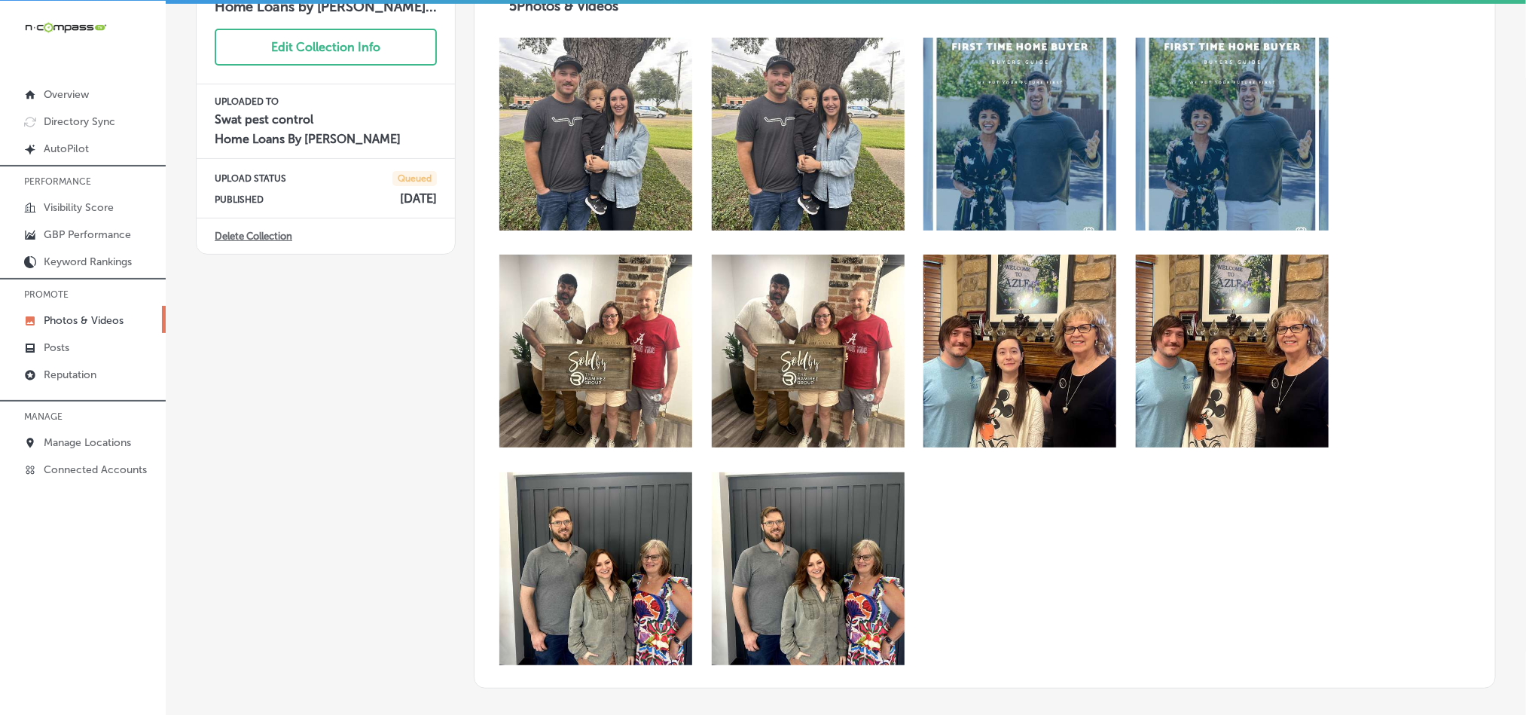
scroll to position [41, 0]
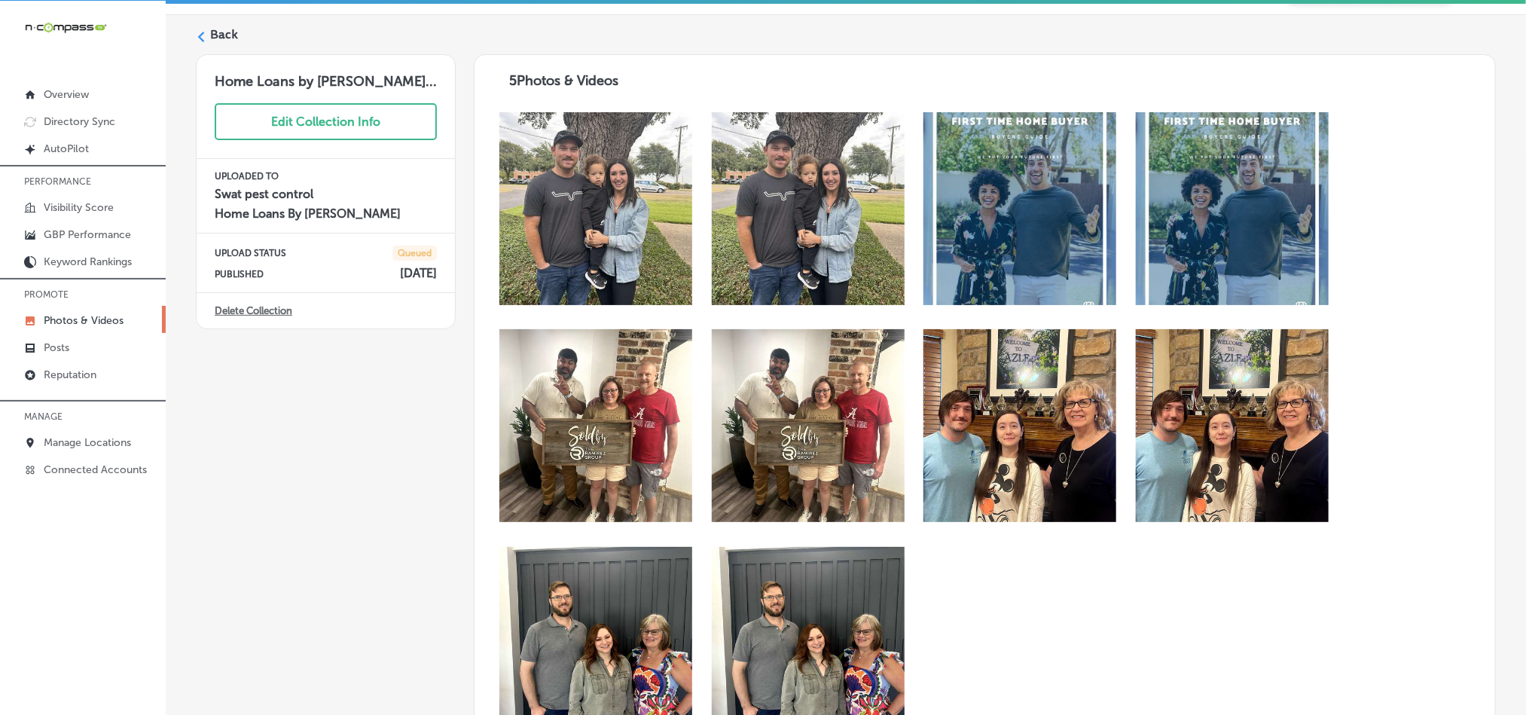
click at [81, 322] on p "Photos & Videos" at bounding box center [84, 320] width 80 height 13
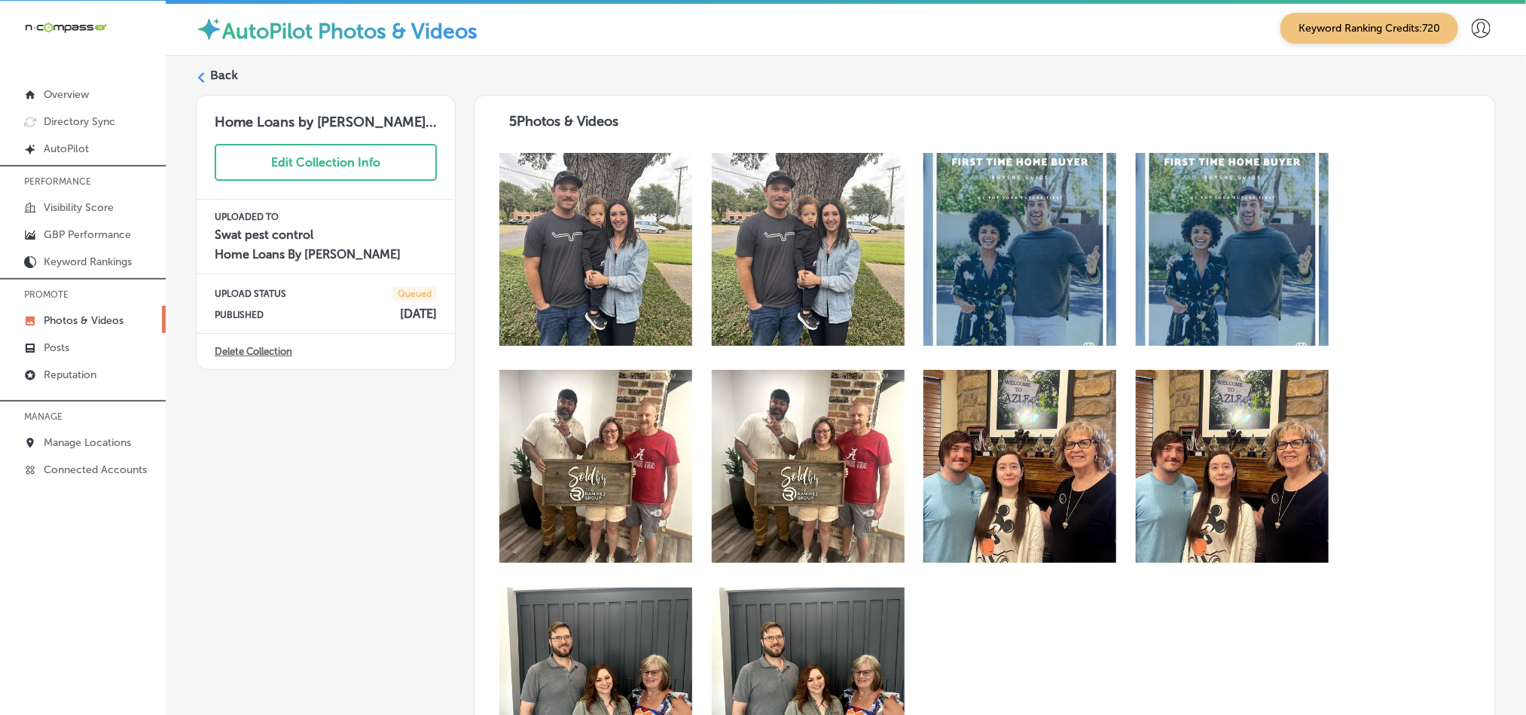
click at [224, 78] on label "Back" at bounding box center [224, 75] width 28 height 17
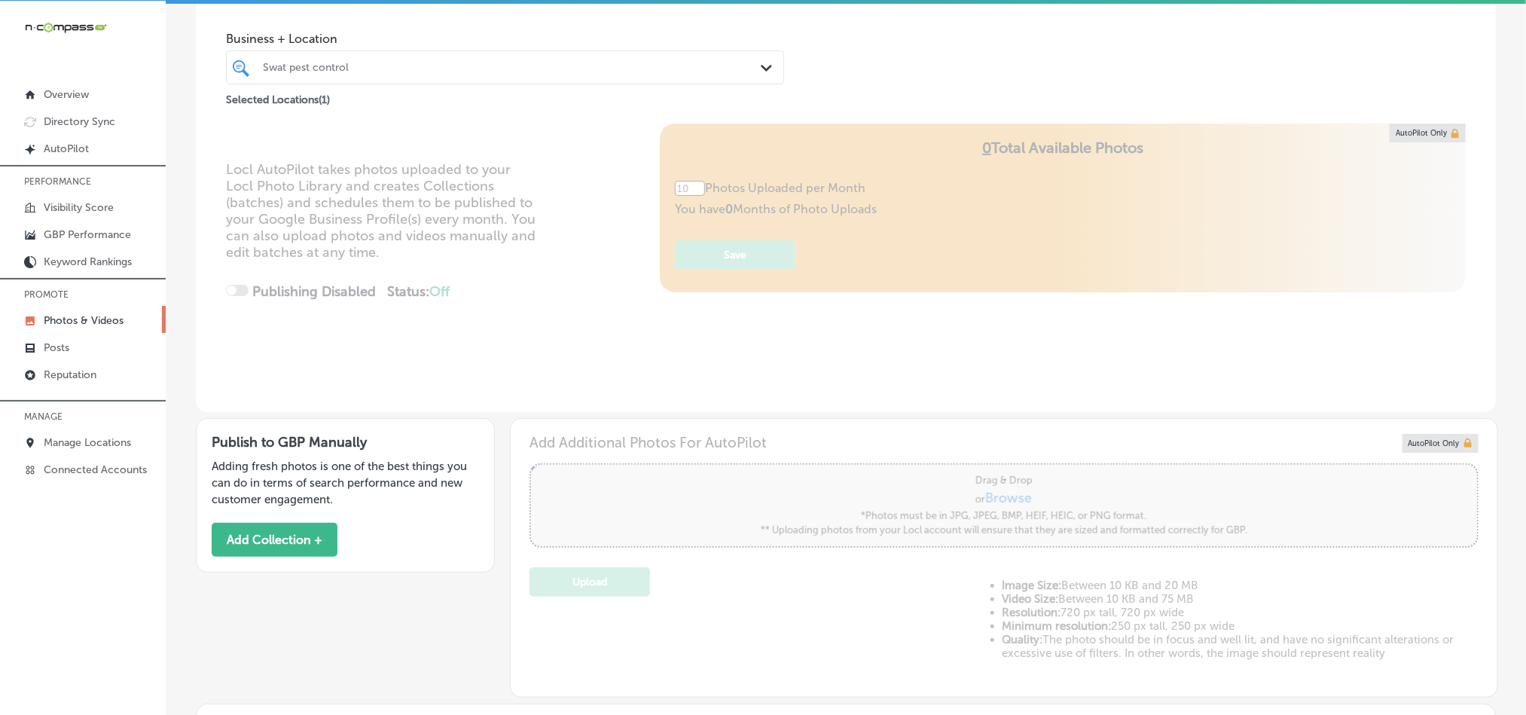
type input "5"
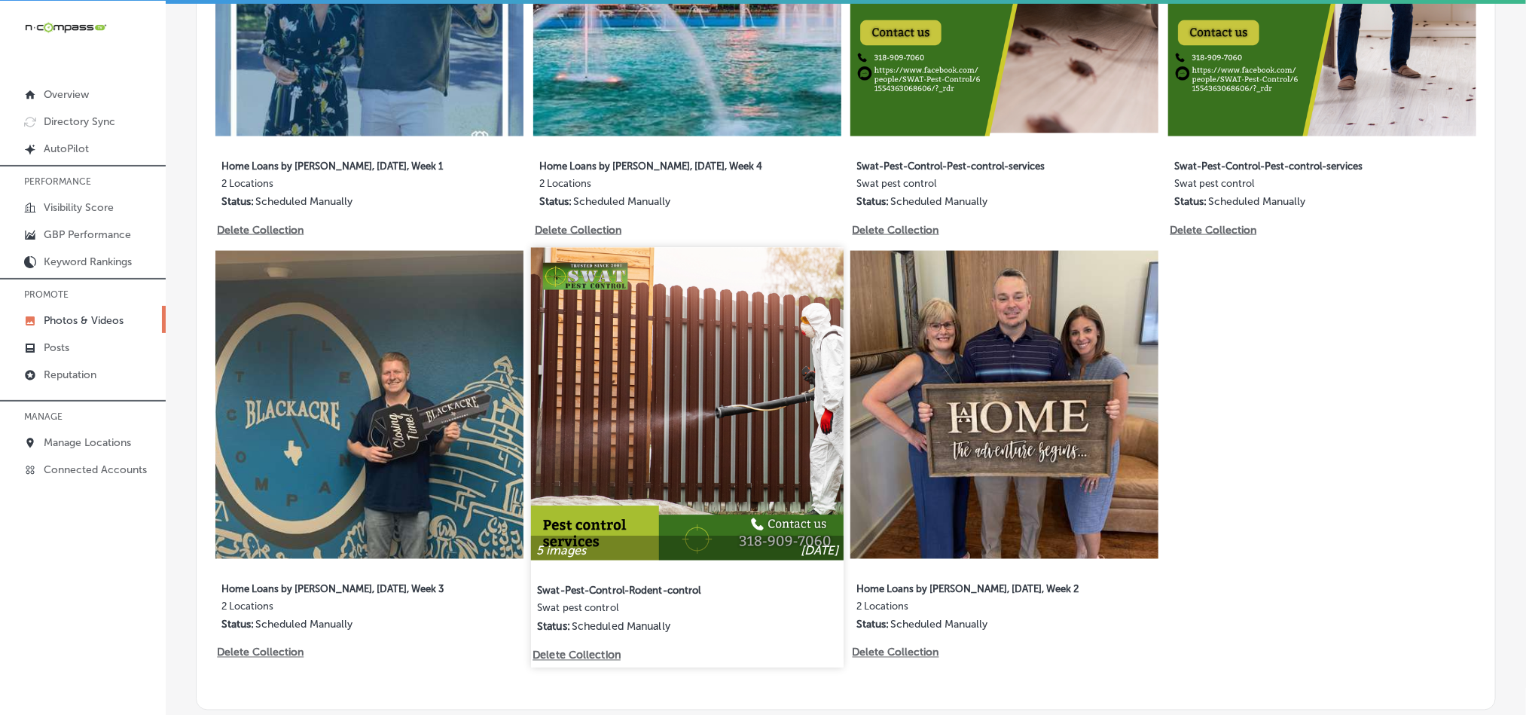
scroll to position [1092, 0]
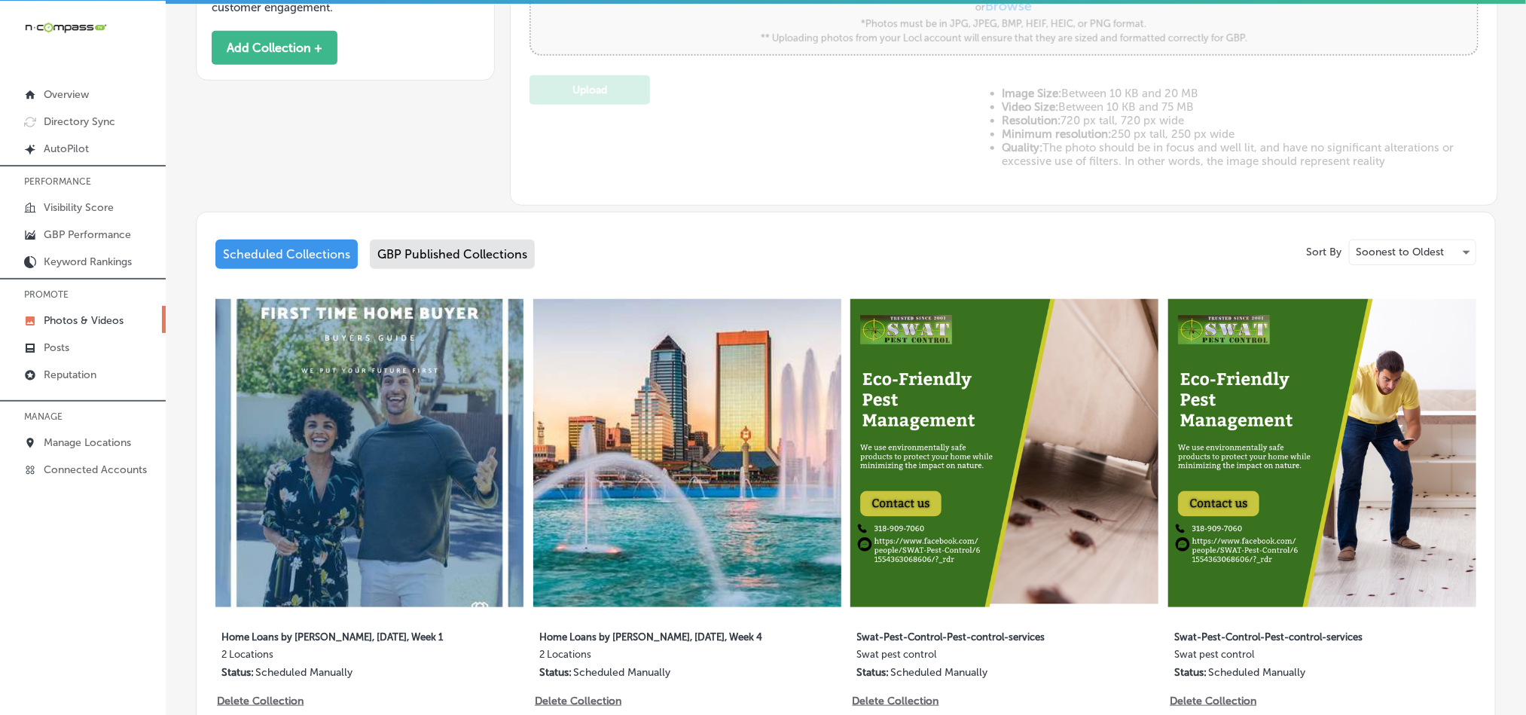
click at [459, 240] on div "GBP Published Collections" at bounding box center [452, 254] width 165 height 29
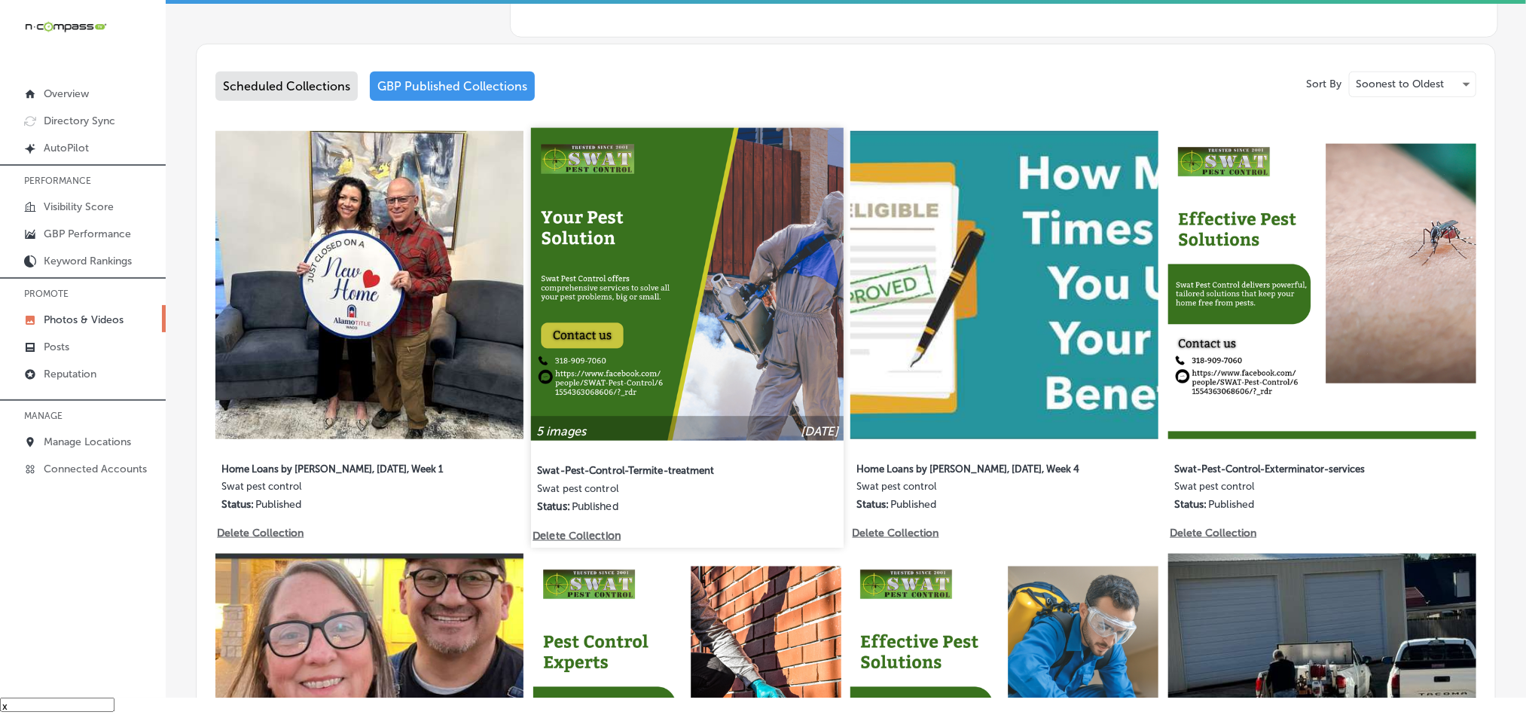
scroll to position [734, 0]
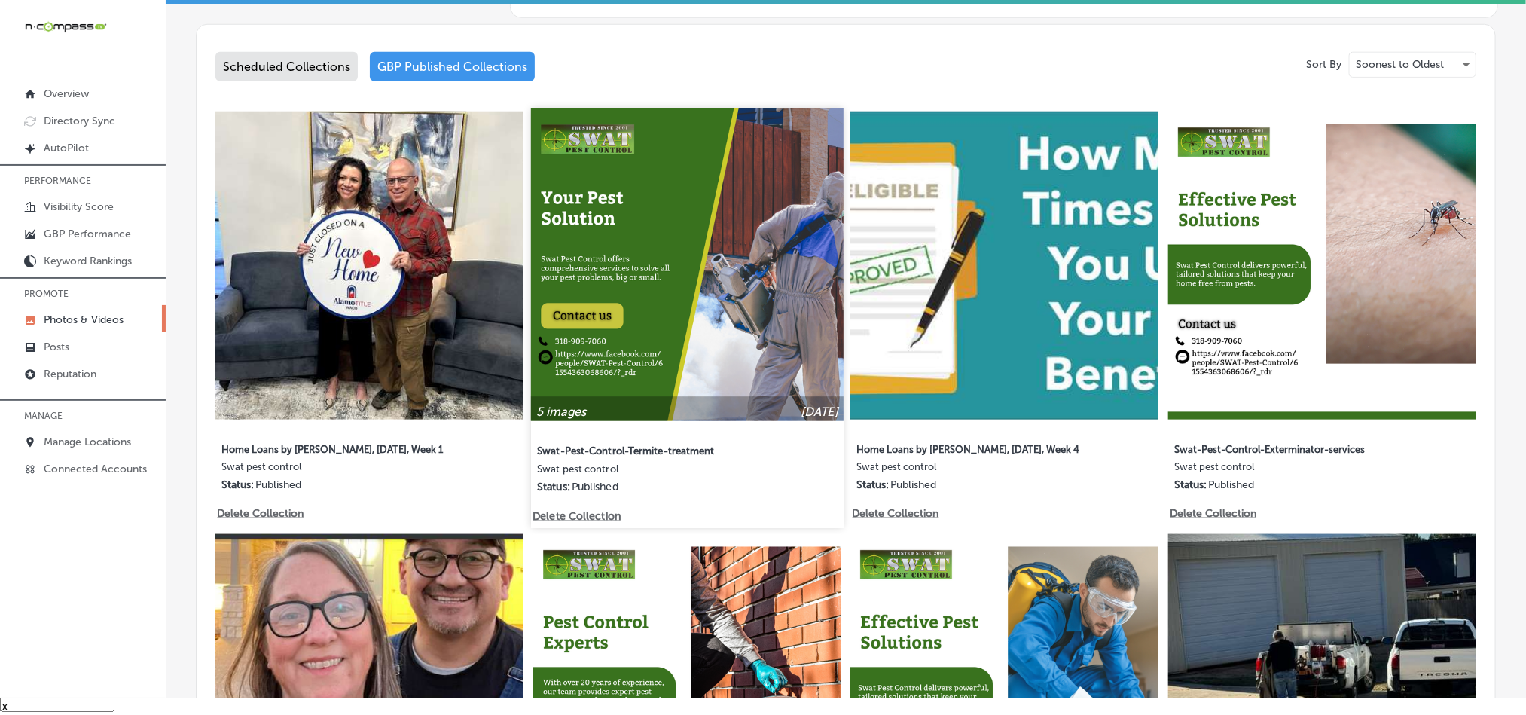
click at [731, 342] on img at bounding box center [687, 264] width 313 height 313
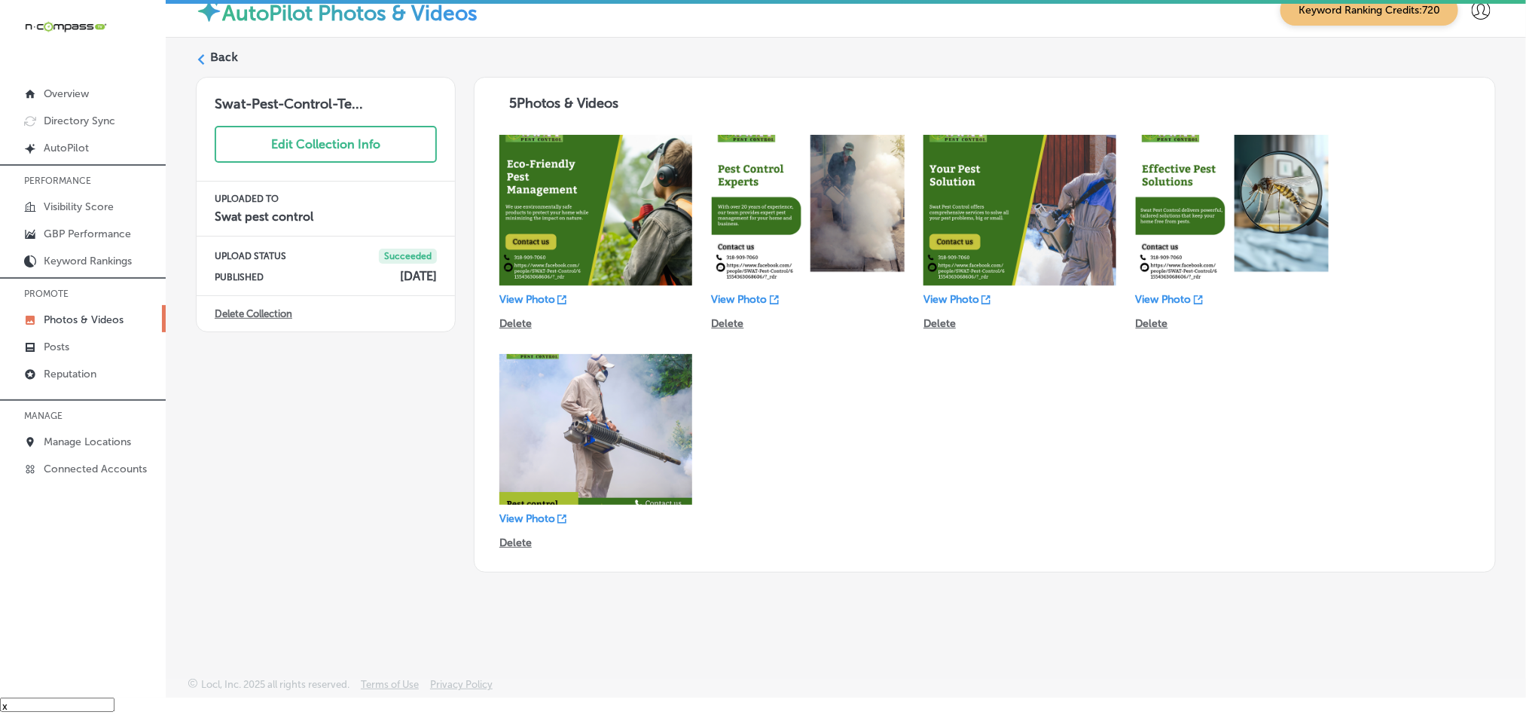
click at [222, 50] on label "Back" at bounding box center [224, 57] width 28 height 17
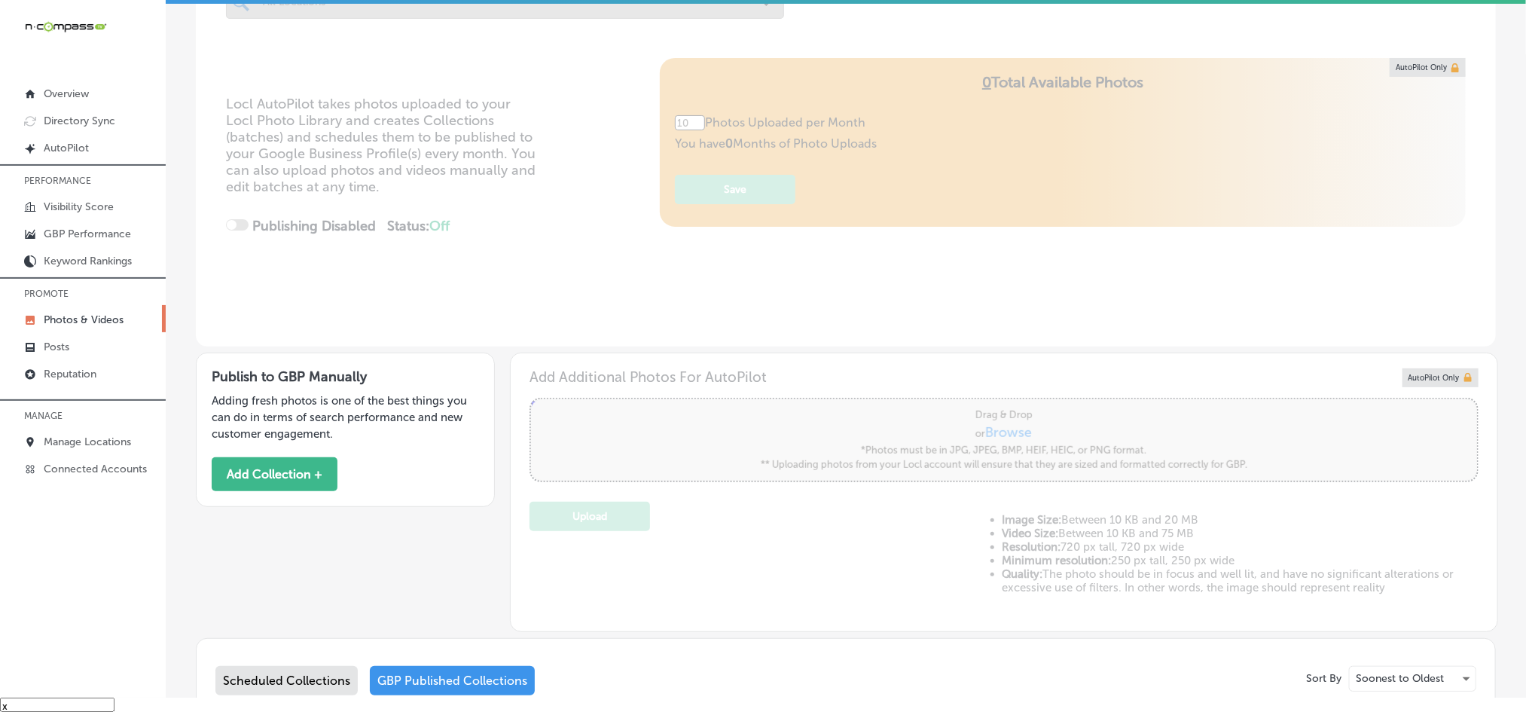
type input "5"
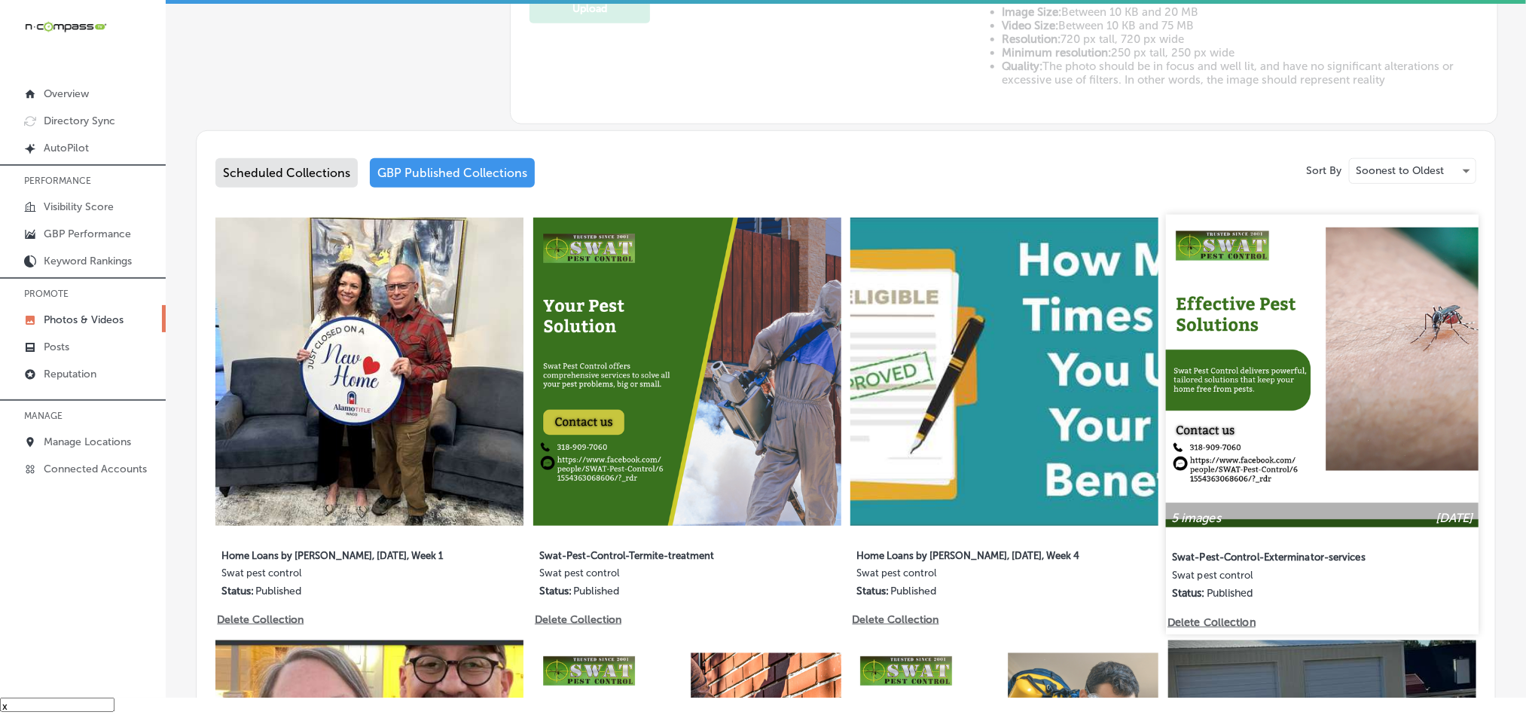
scroll to position [640, 0]
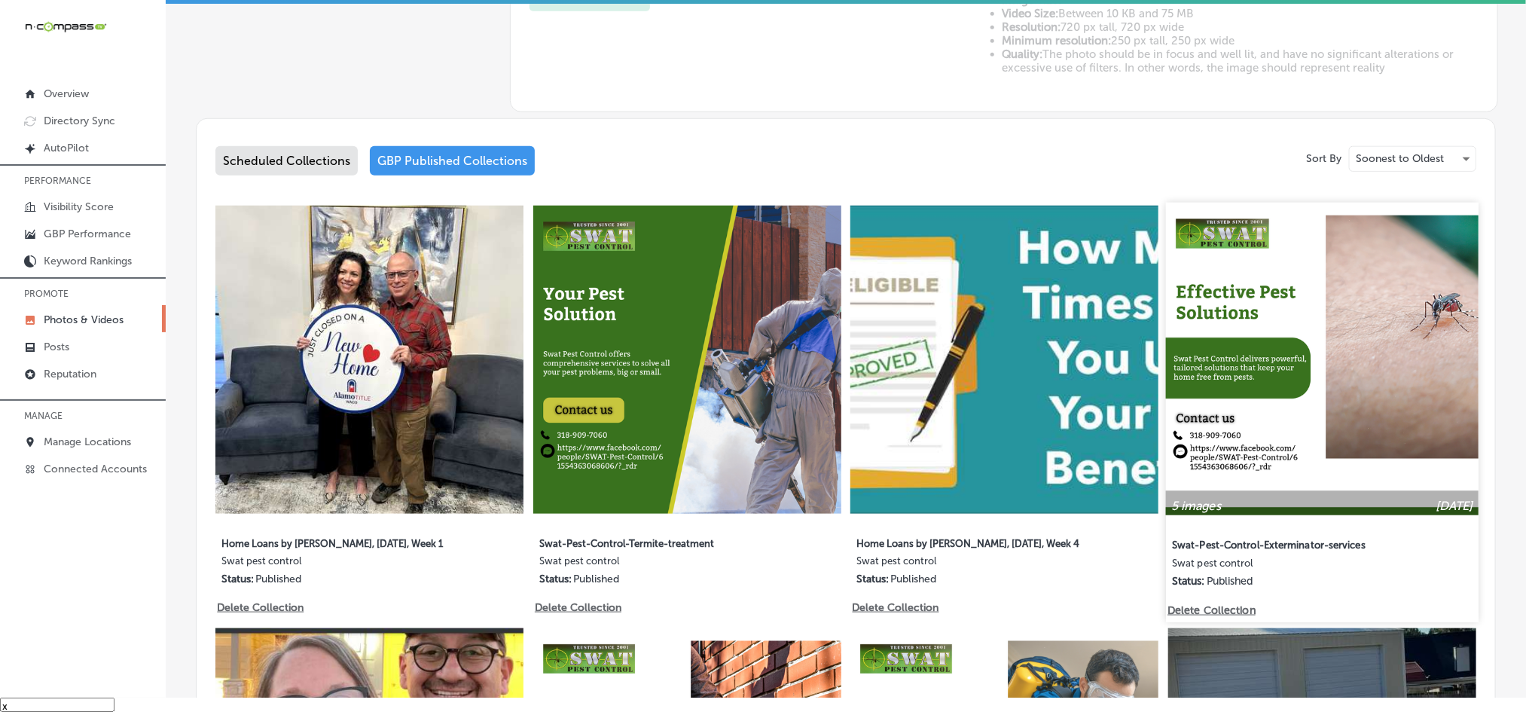
click at [1259, 436] on img at bounding box center [1322, 359] width 313 height 313
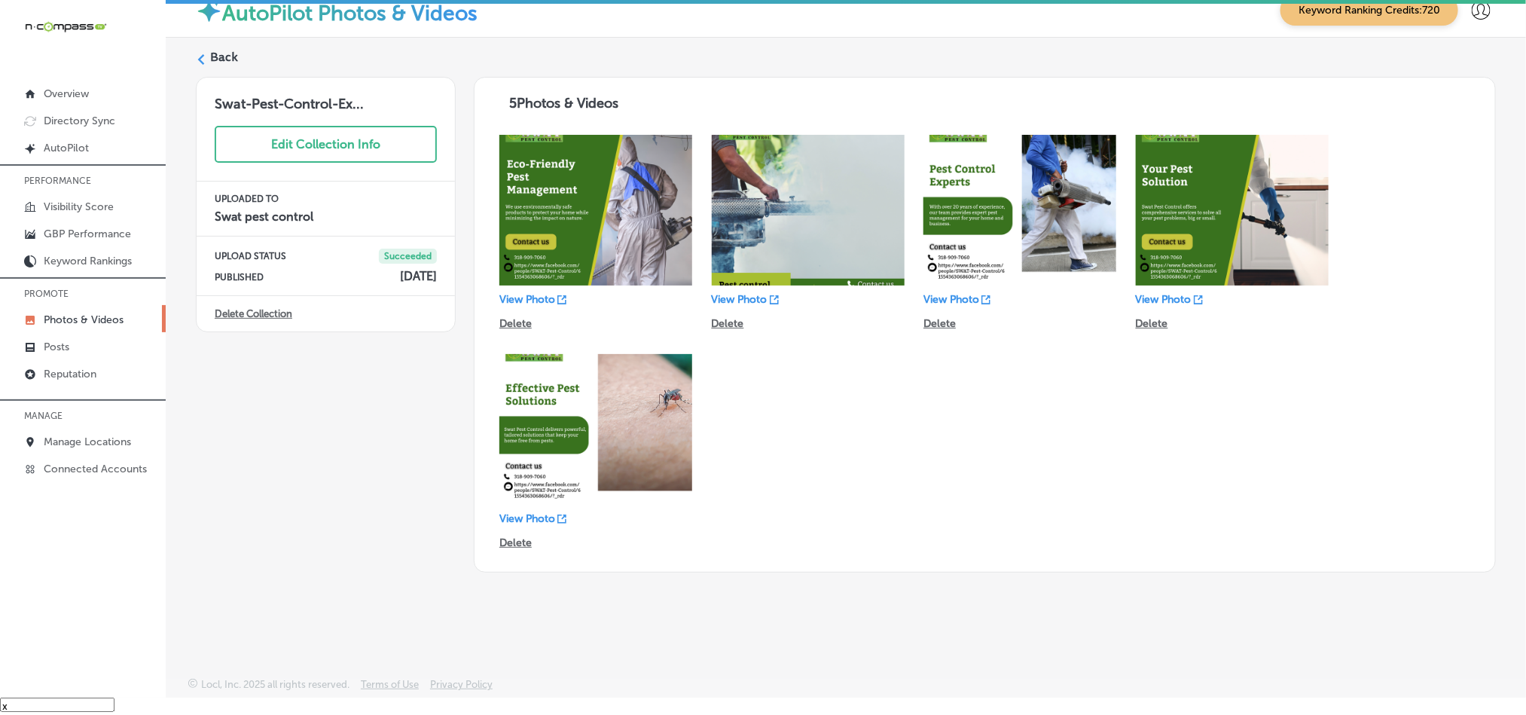
click at [220, 49] on label "Back" at bounding box center [224, 57] width 28 height 17
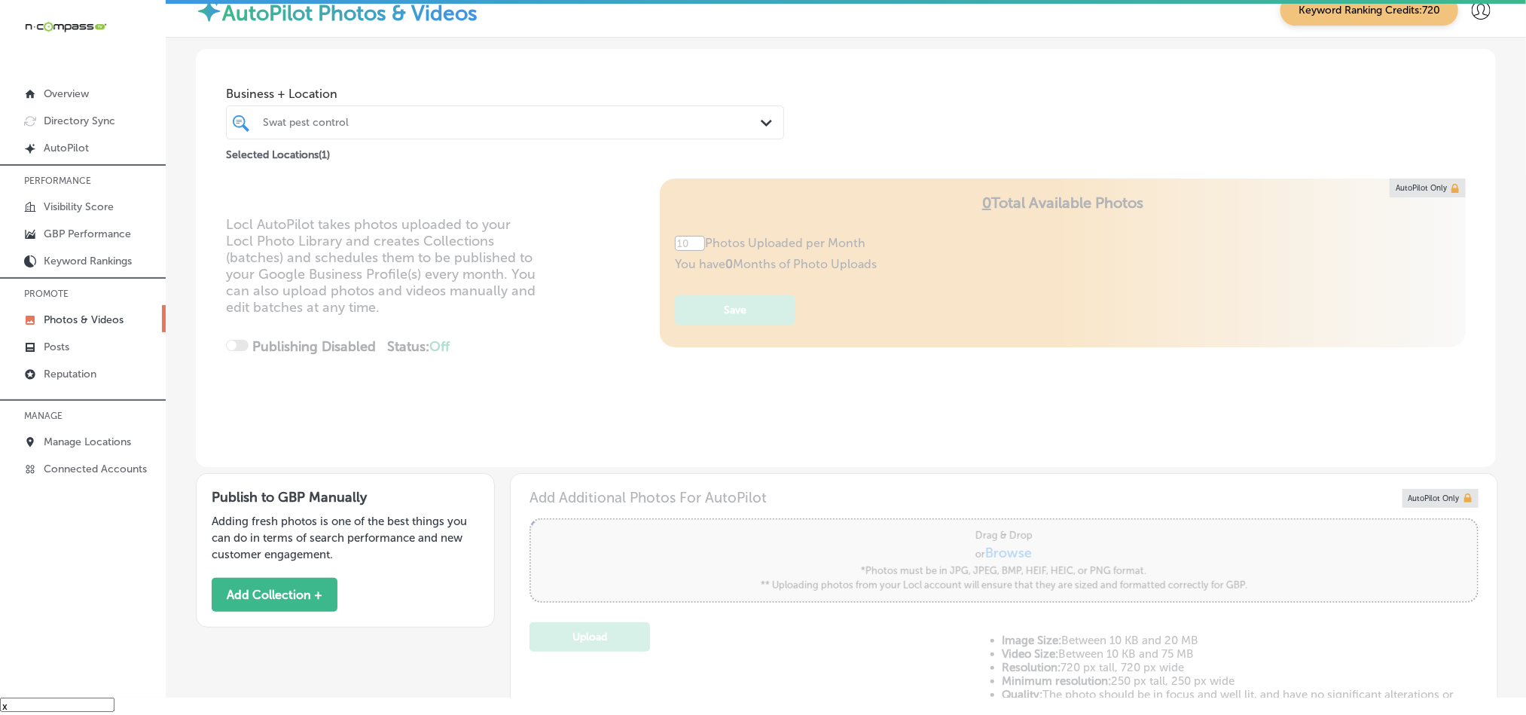
type input "5"
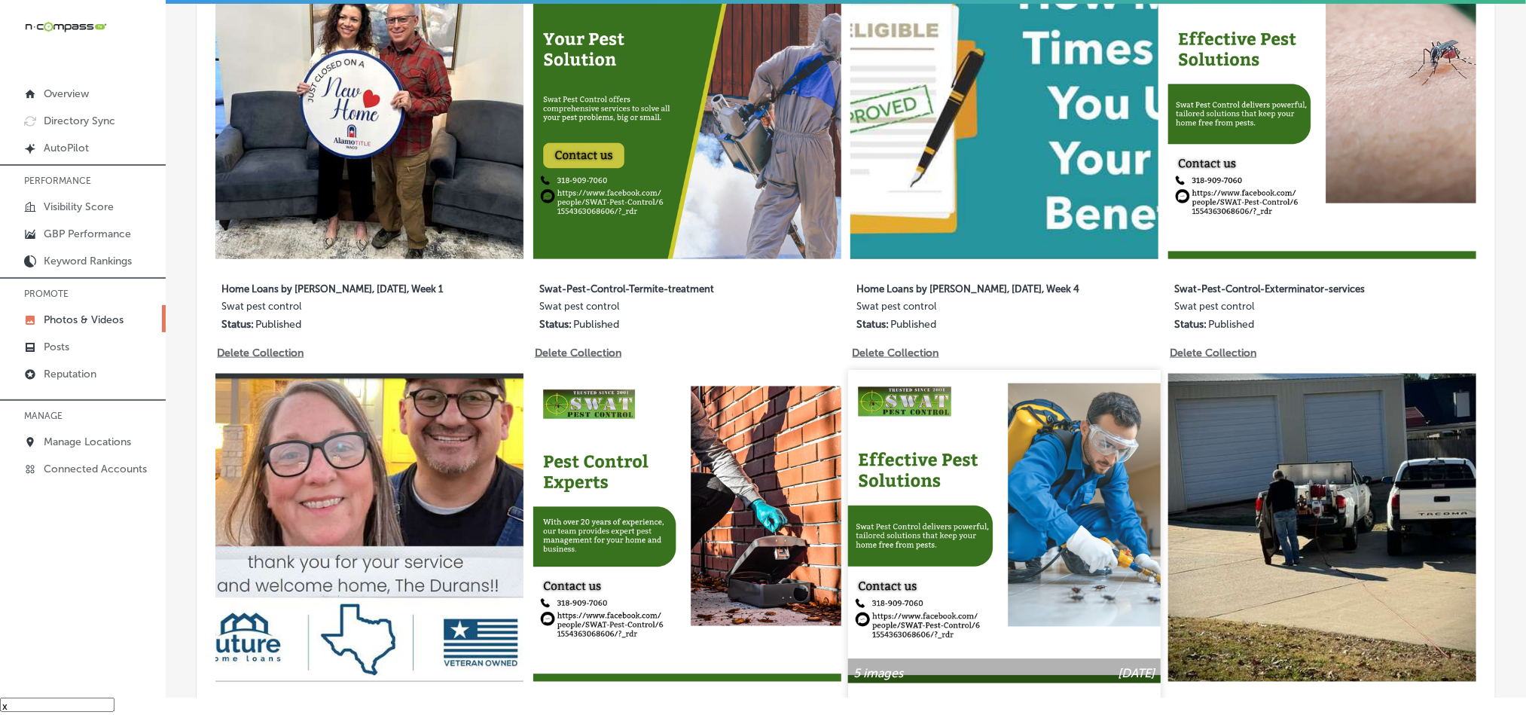
scroll to position [904, 0]
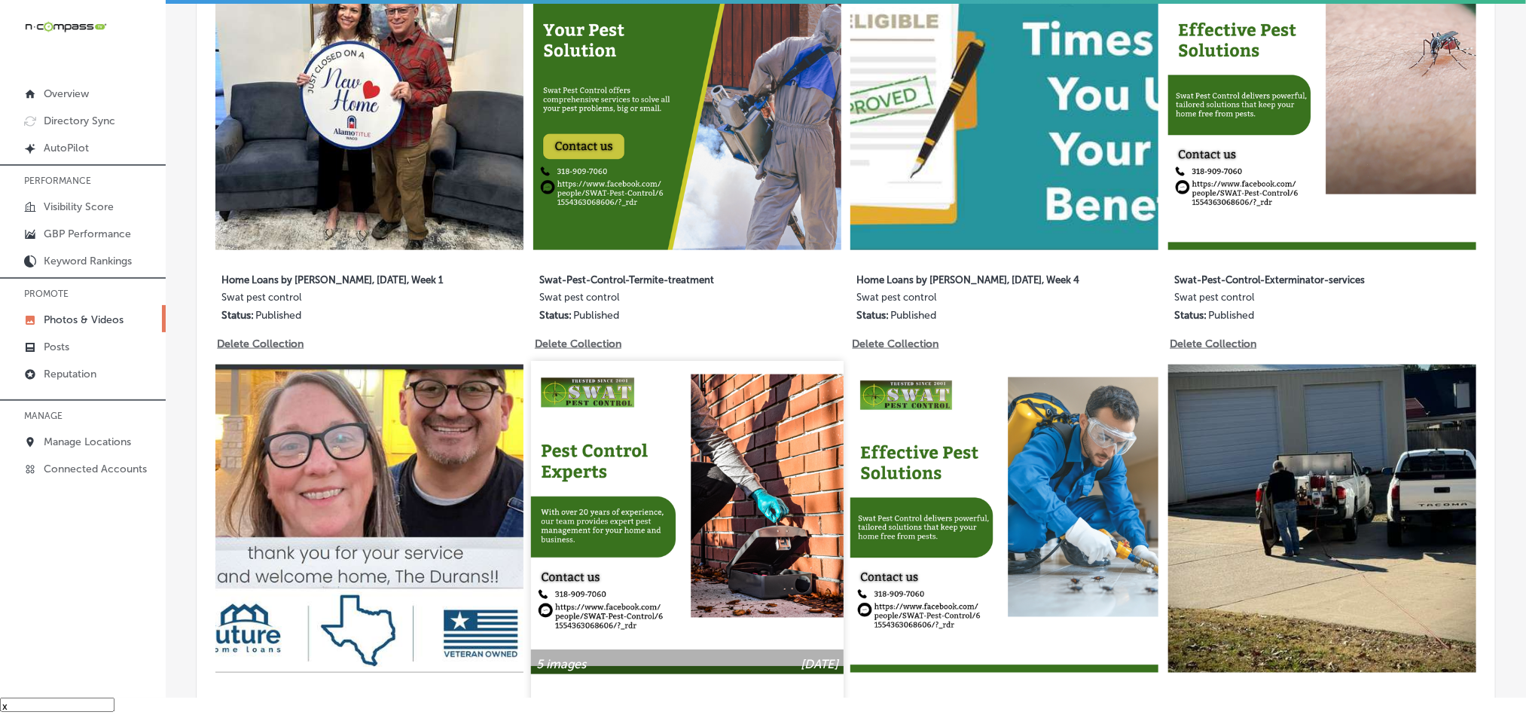
click at [734, 551] on img at bounding box center [687, 518] width 313 height 313
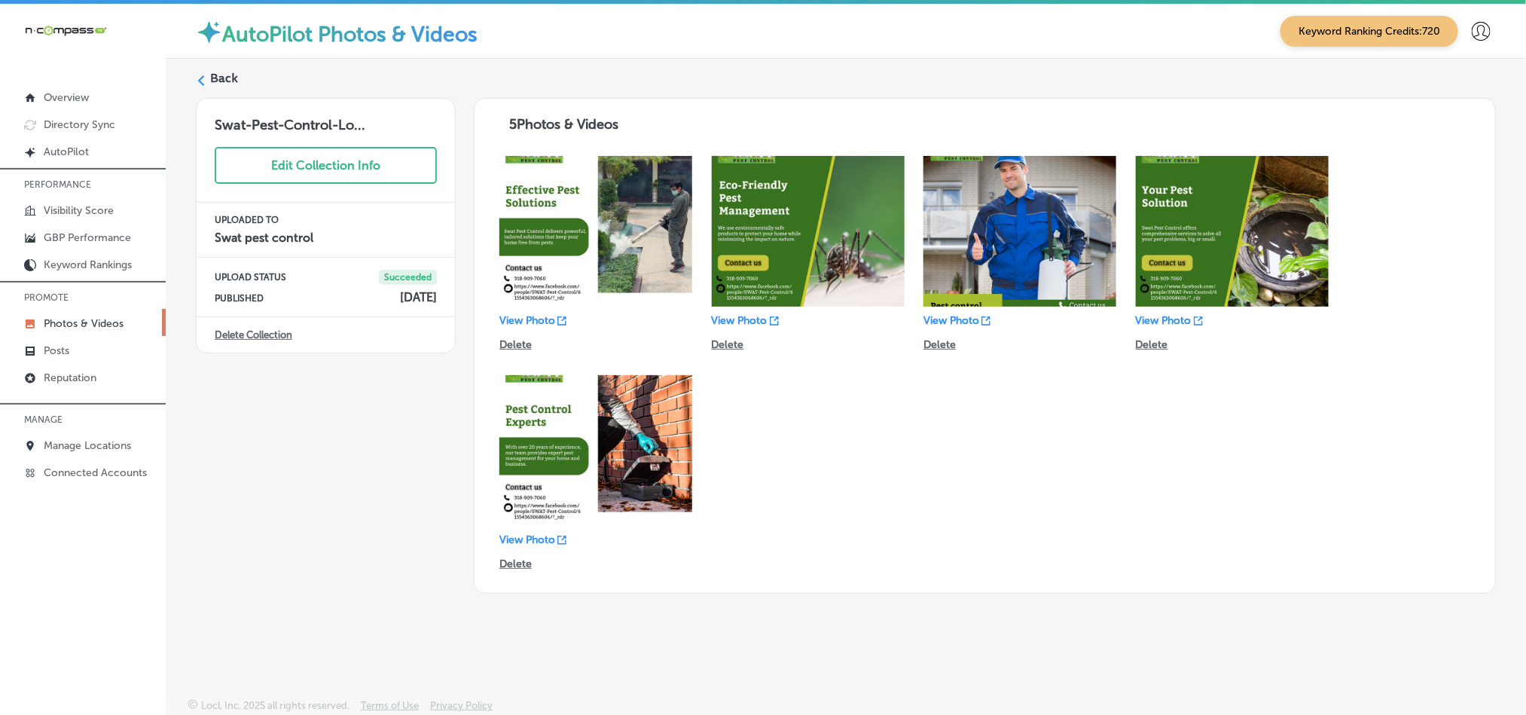
scroll to position [21, 0]
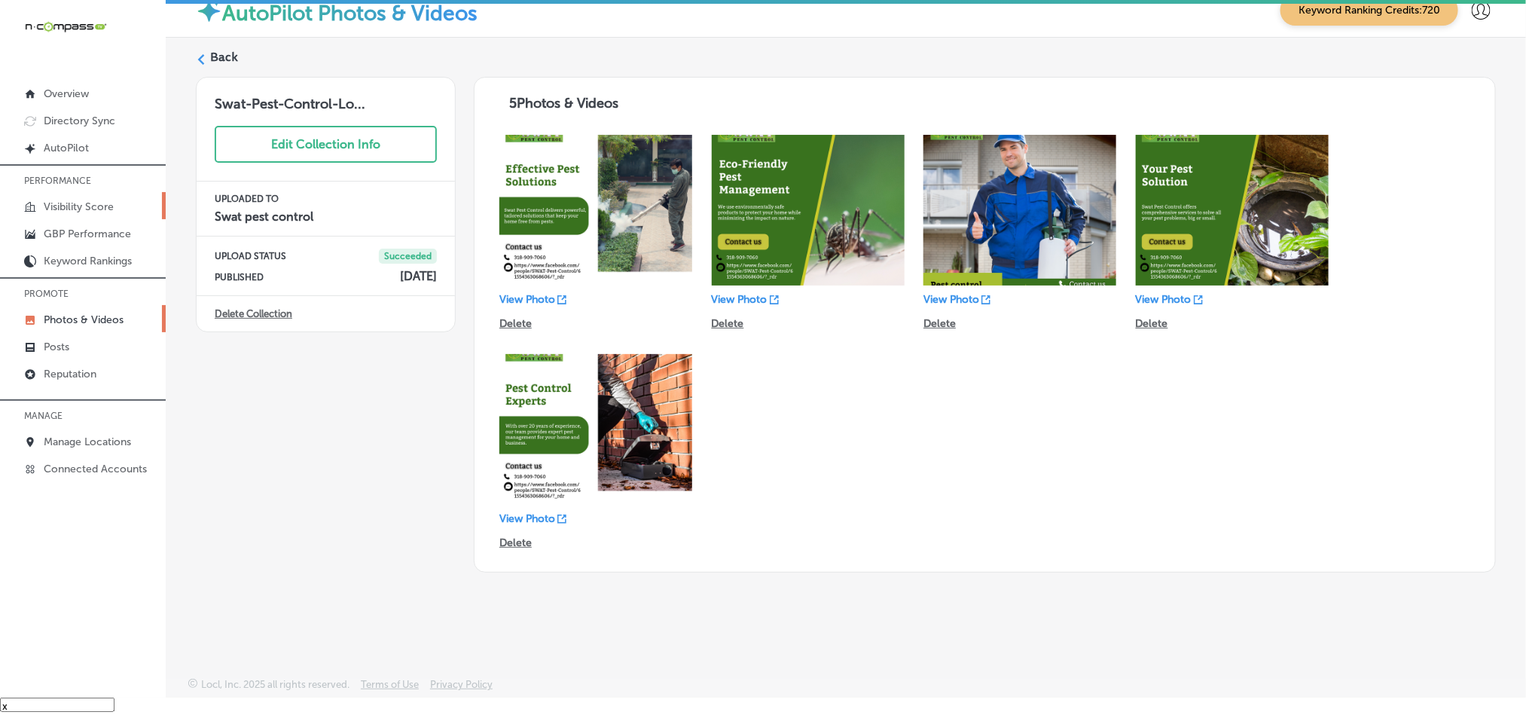
click at [69, 210] on p "Visibility Score" at bounding box center [79, 206] width 70 height 13
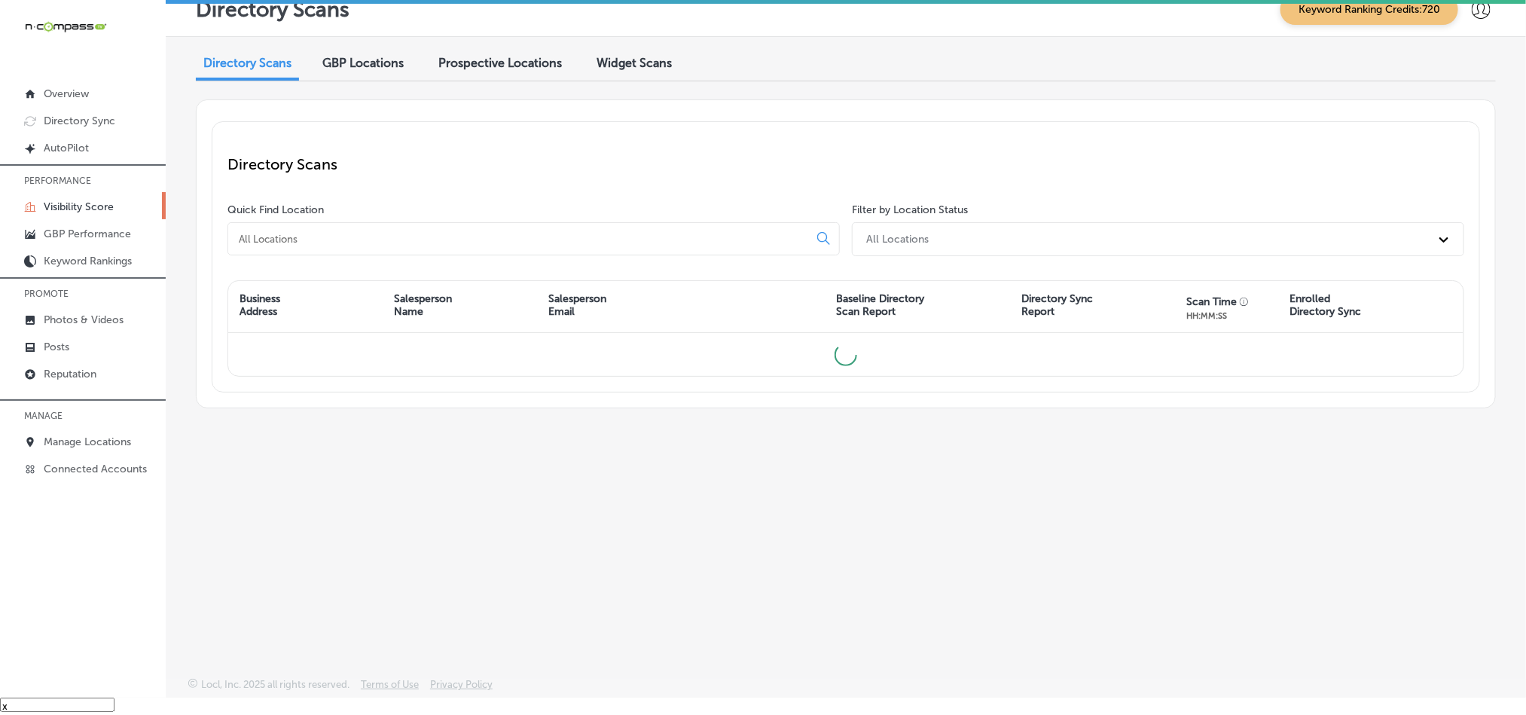
click at [792, 228] on div at bounding box center [533, 238] width 612 height 33
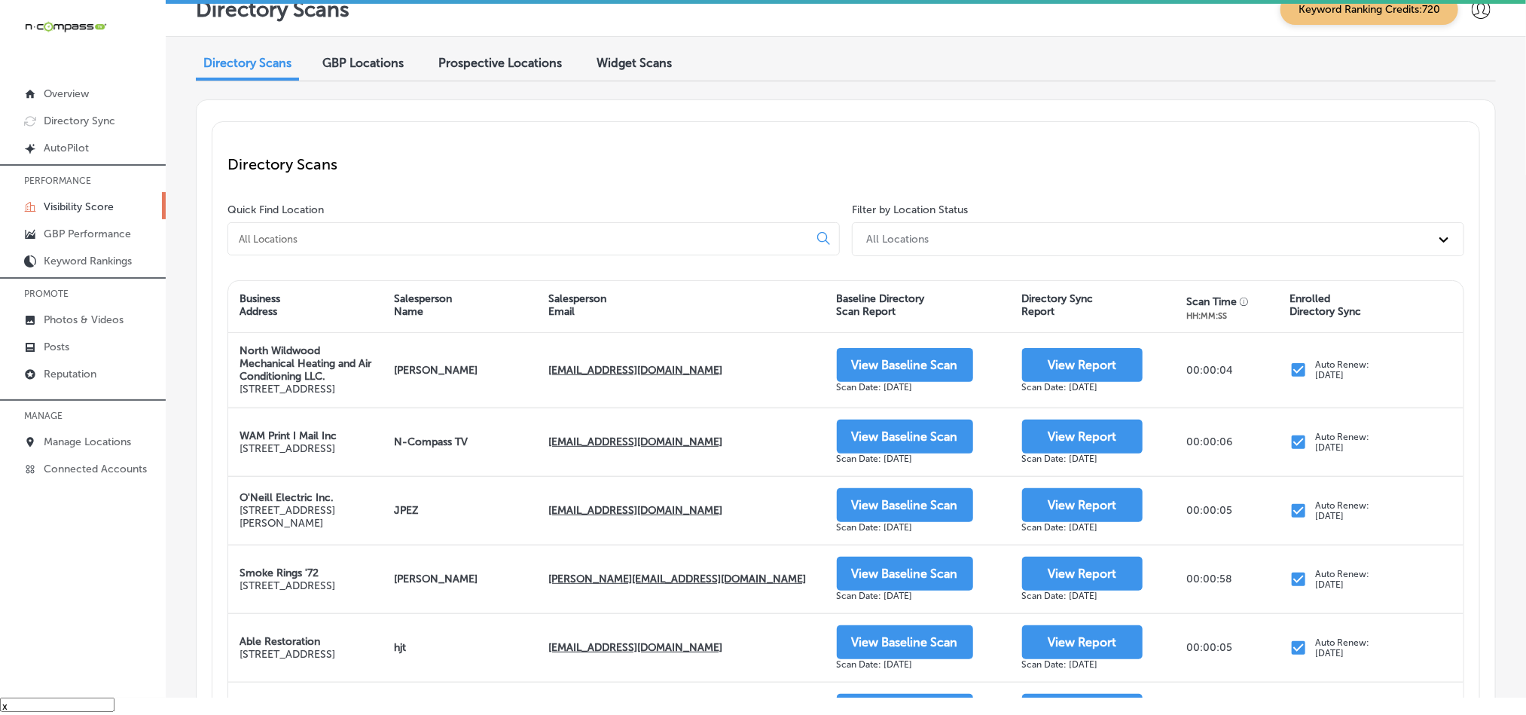
click at [817, 237] on icon at bounding box center [823, 238] width 13 height 13
click at [765, 237] on input at bounding box center [521, 239] width 568 height 14
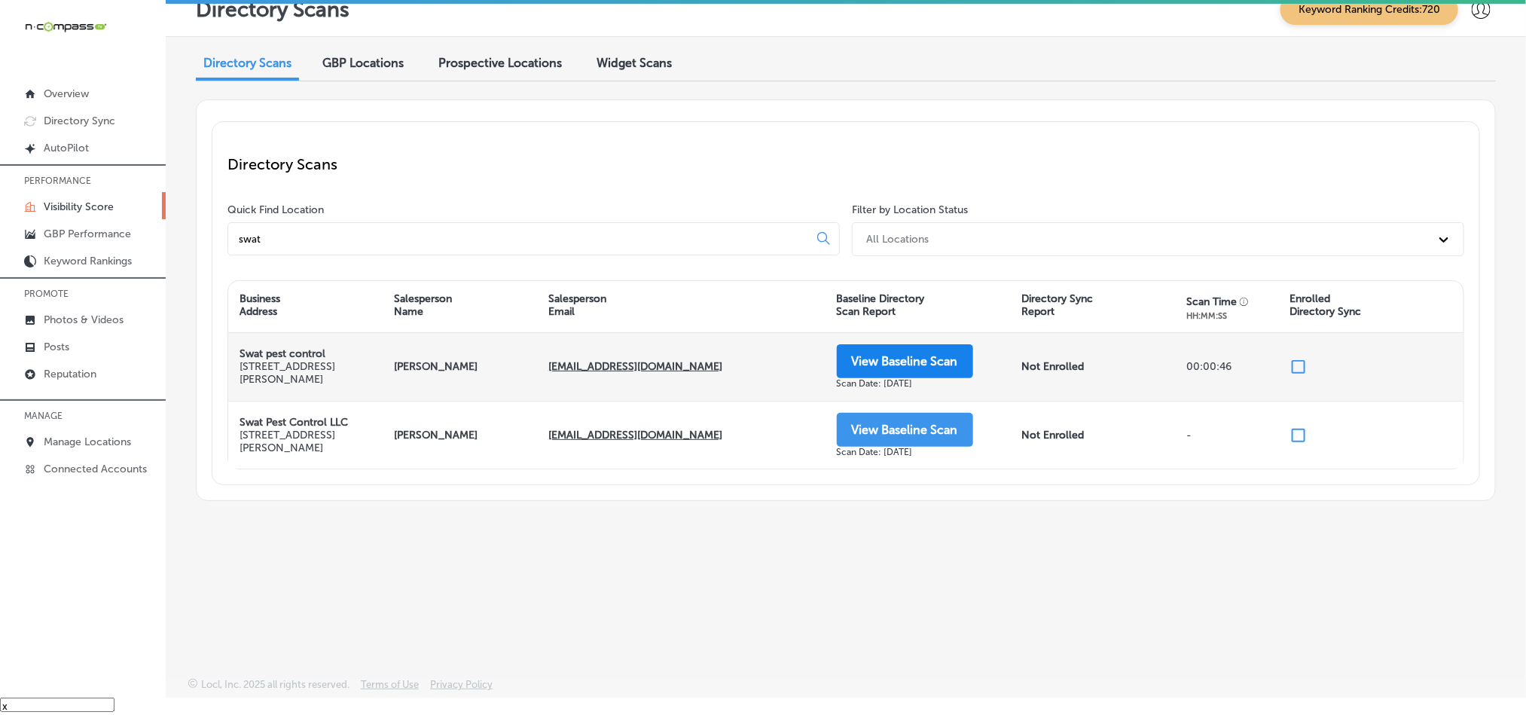
type input "swat"
click at [942, 357] on button "View Baseline Scan" at bounding box center [905, 361] width 136 height 34
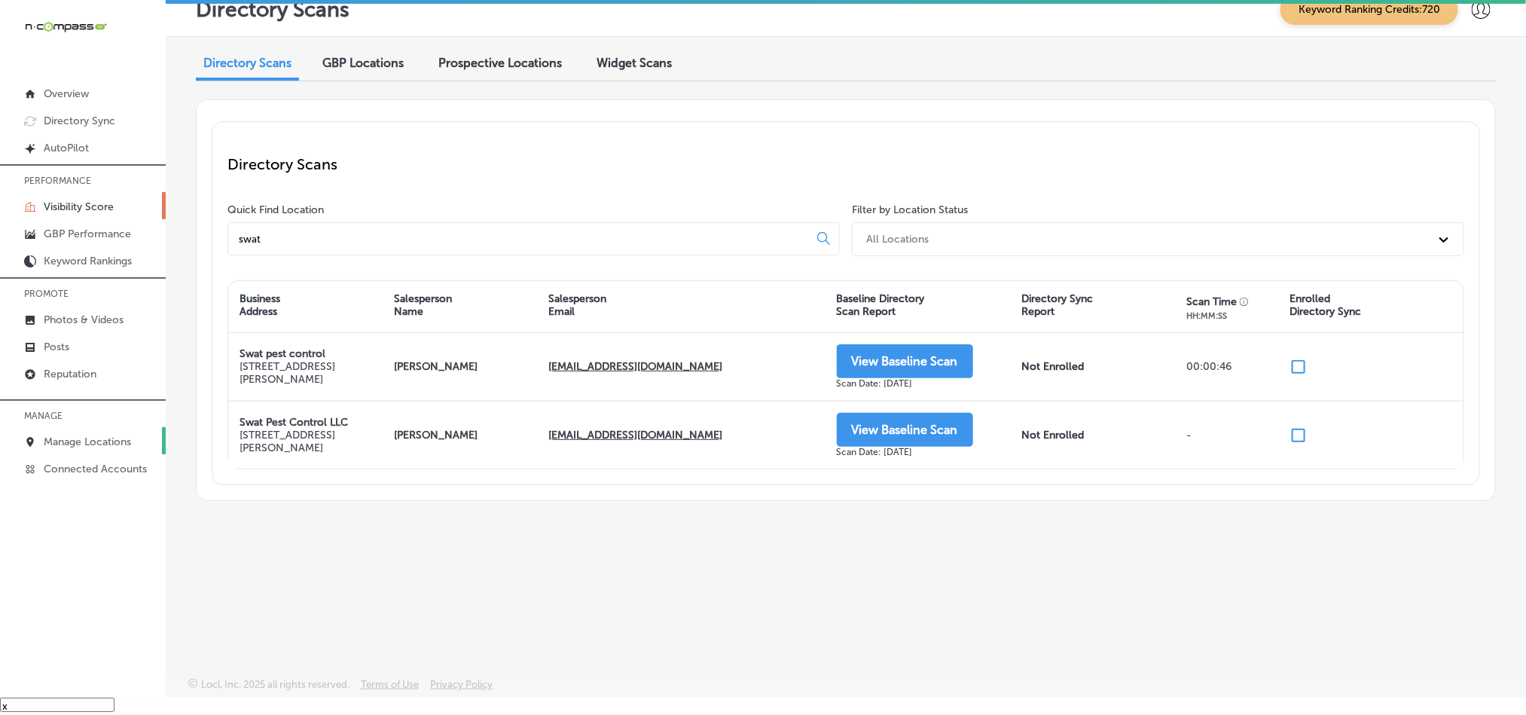
click at [75, 452] on link "Manage Locations" at bounding box center [83, 440] width 166 height 27
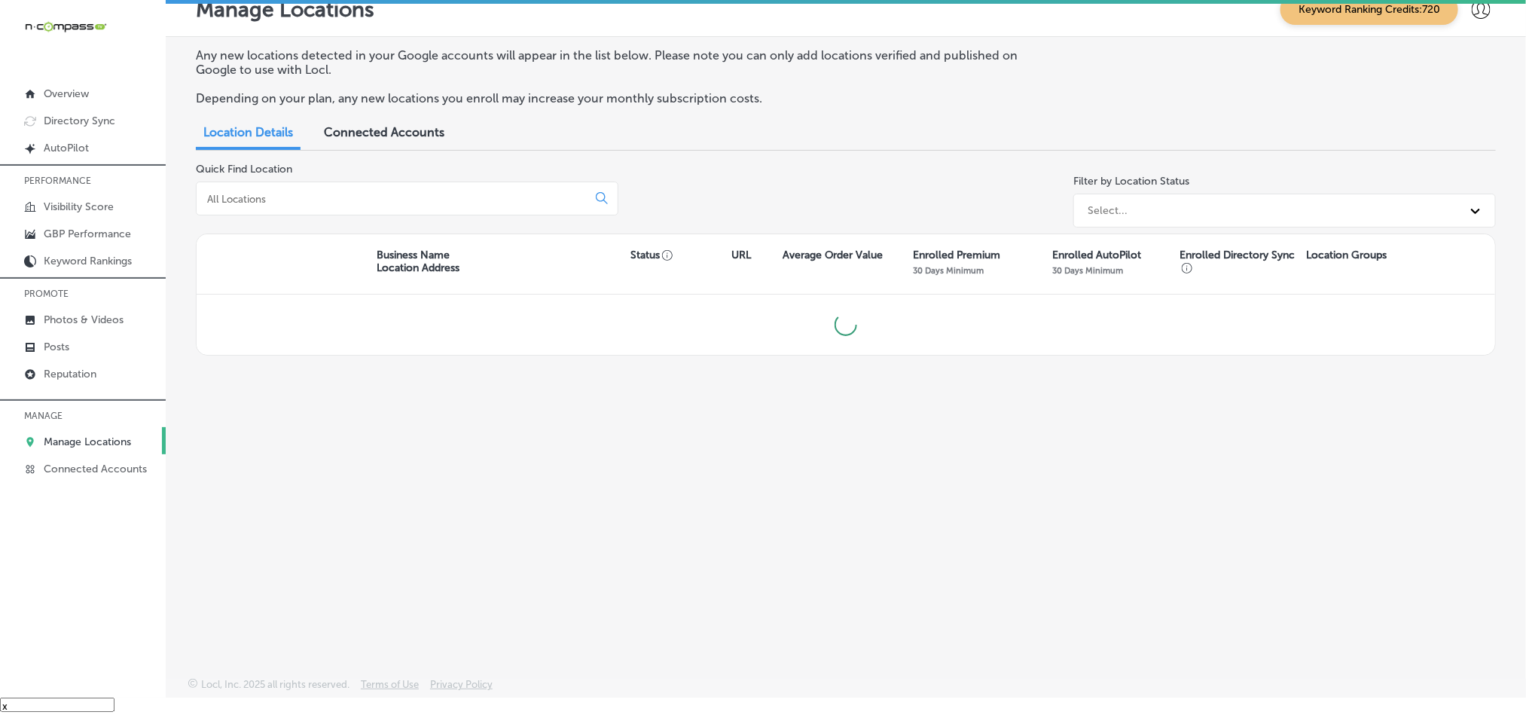
click at [319, 191] on div at bounding box center [407, 199] width 423 height 34
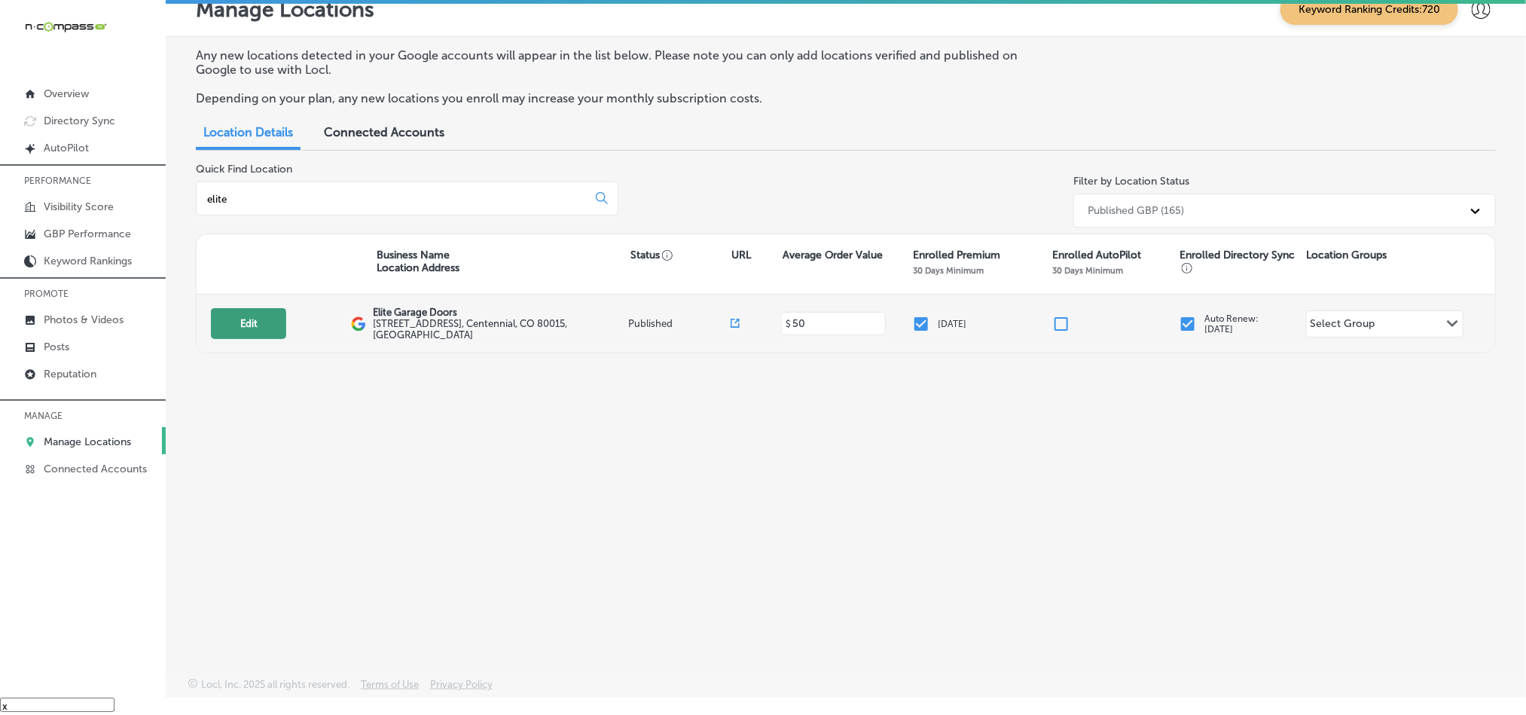
type input "elite"
click at [255, 328] on button "Edit" at bounding box center [248, 323] width 75 height 31
select select "US"
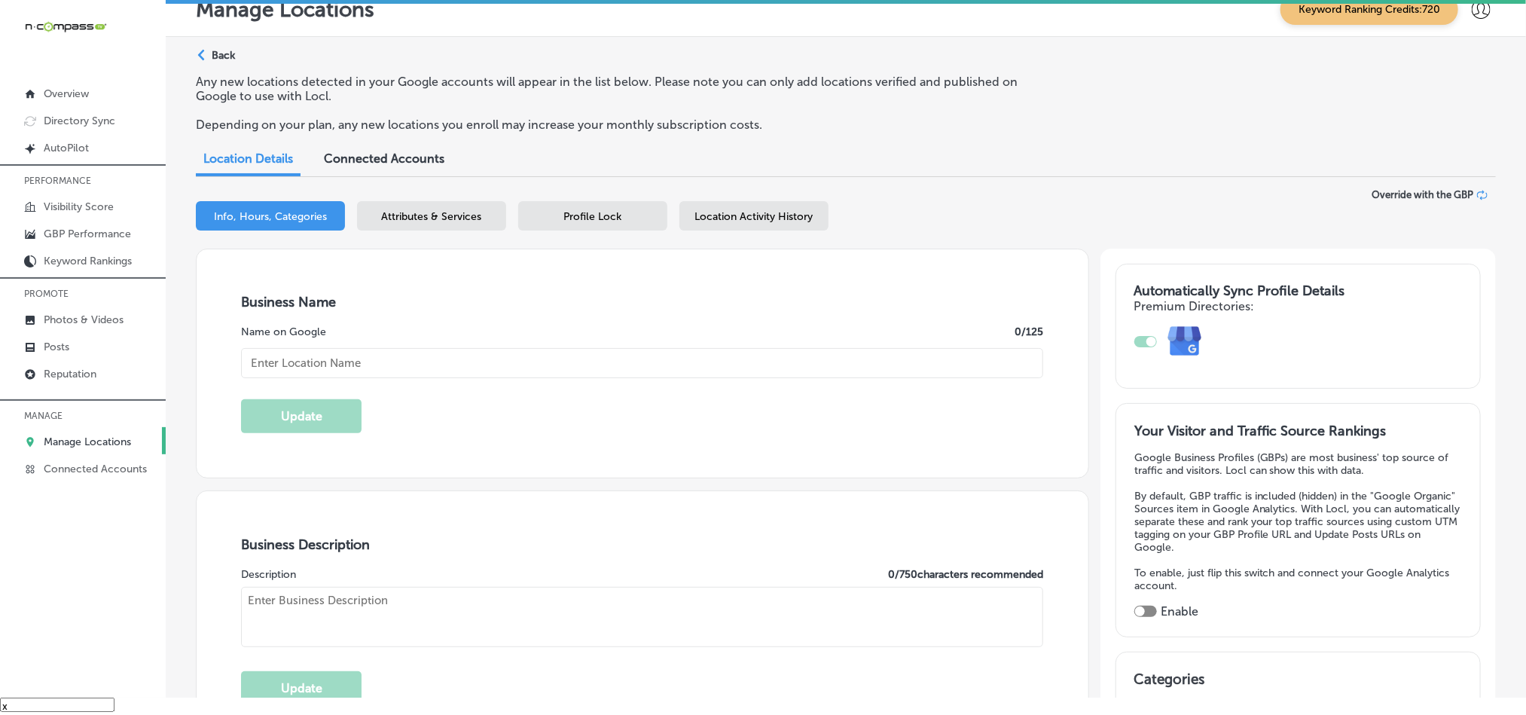
checkbox input "true"
type input "Elite Garage Doors"
type input "[STREET_ADDRESS]"
type input "Centennial"
type input "80015"
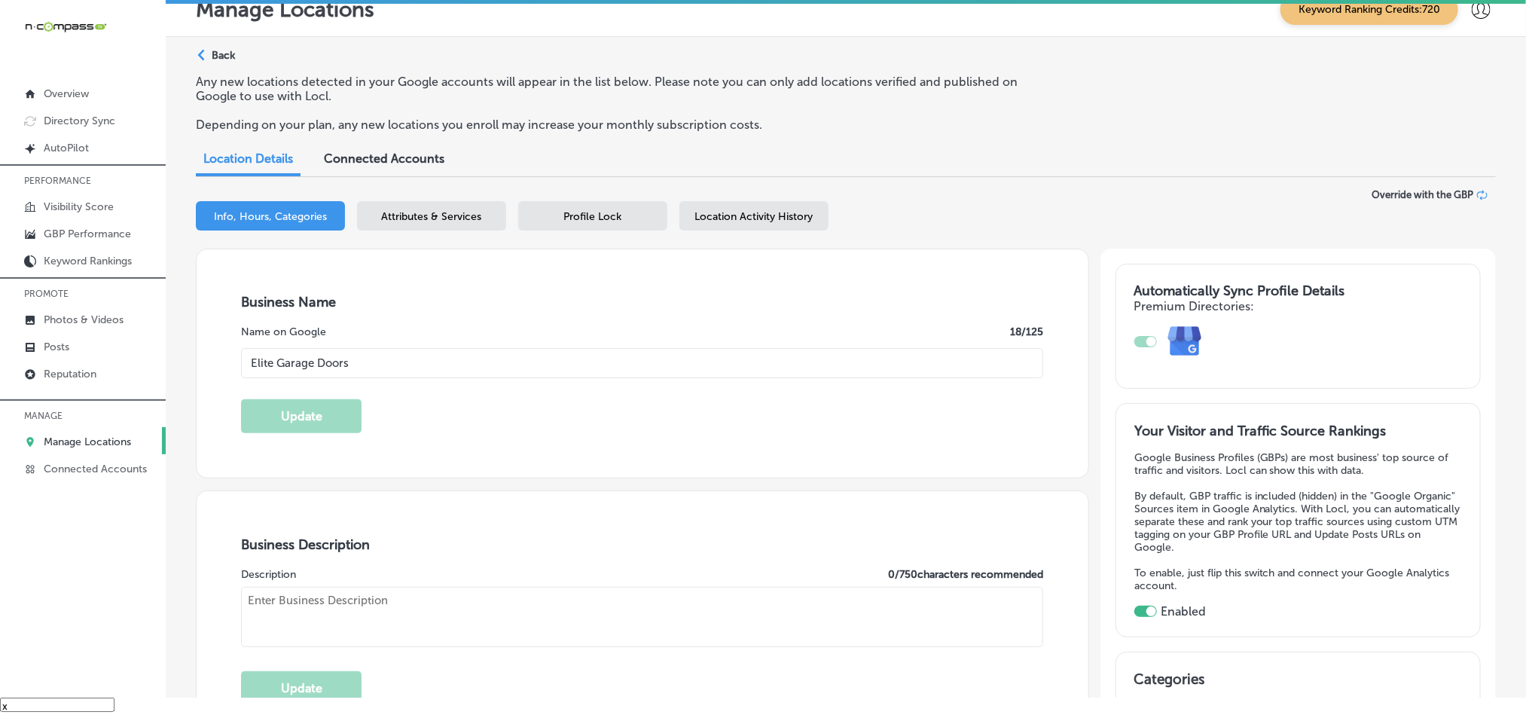
type input "US"
type input "[URL][DOMAIN_NAME]"
type textarea "Elite Garage Doors, located in [GEOGRAPHIC_DATA], [GEOGRAPHIC_DATA], offers hig…"
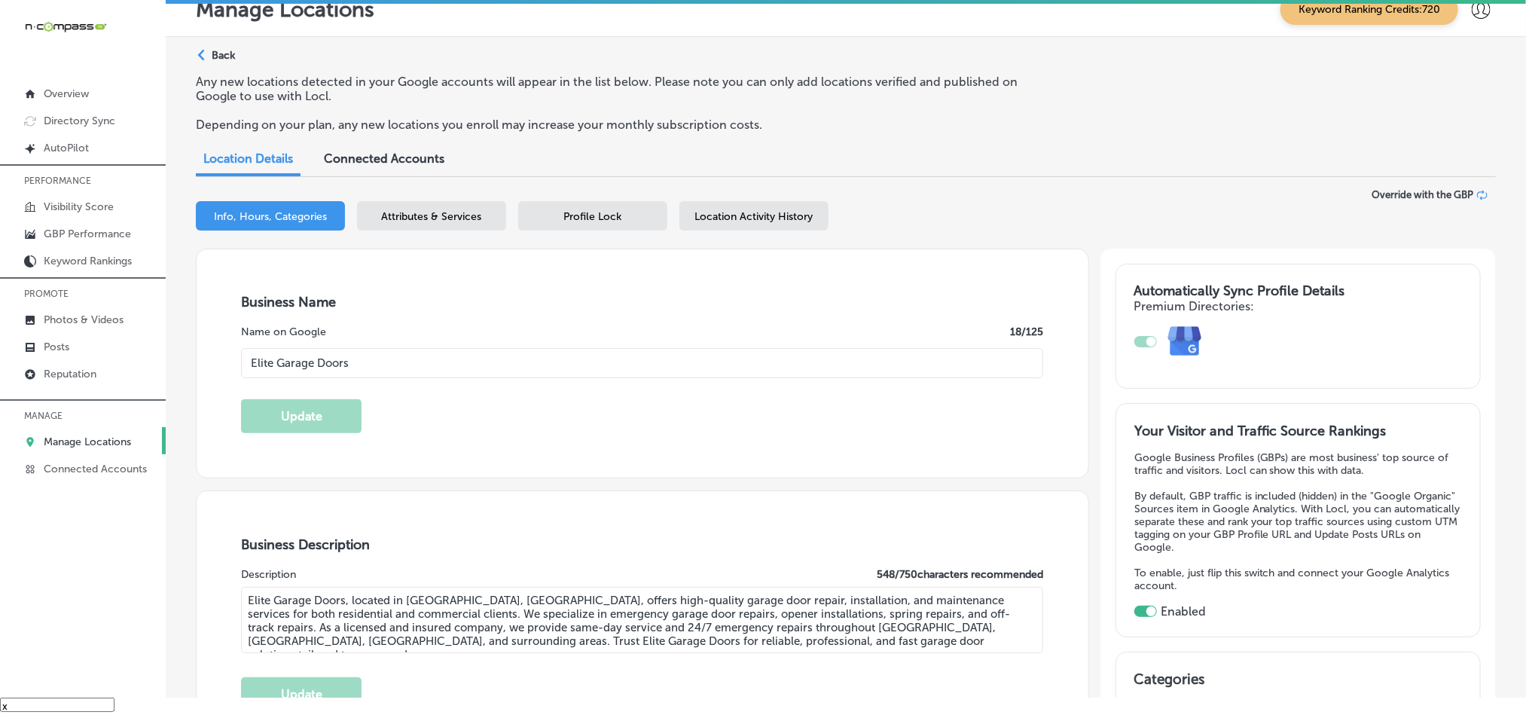
type input "[PHONE_NUMBER]"
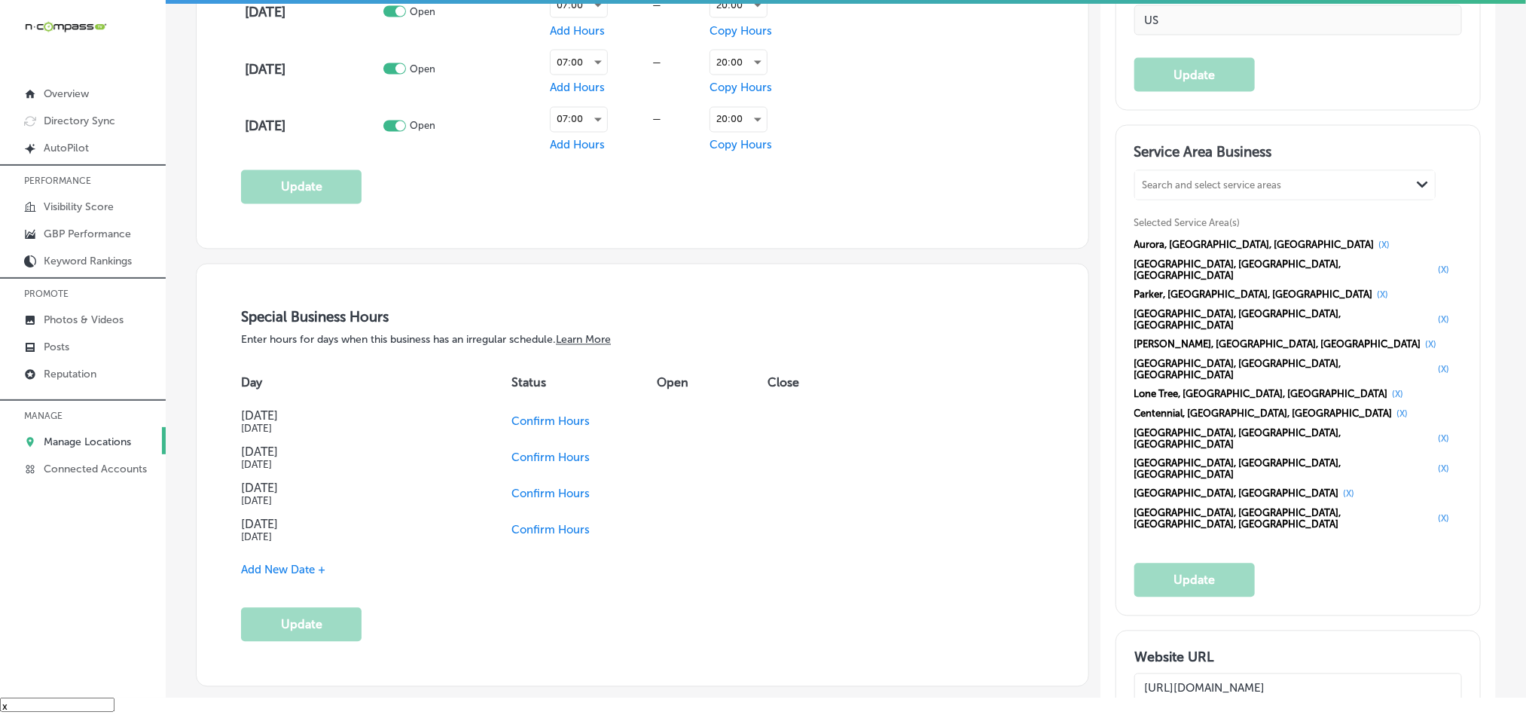
scroll to position [1469, 0]
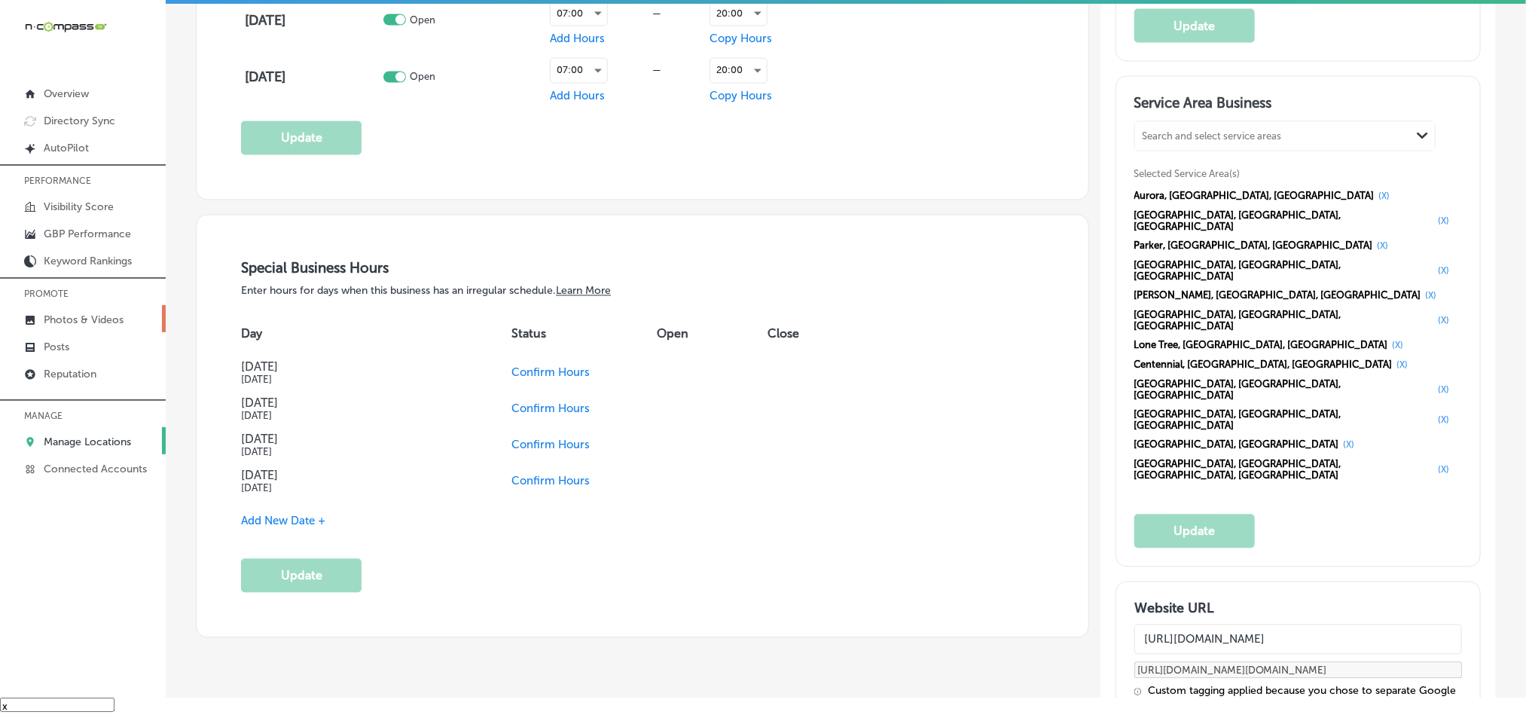
click at [71, 313] on link "Photos & Videos" at bounding box center [83, 318] width 166 height 27
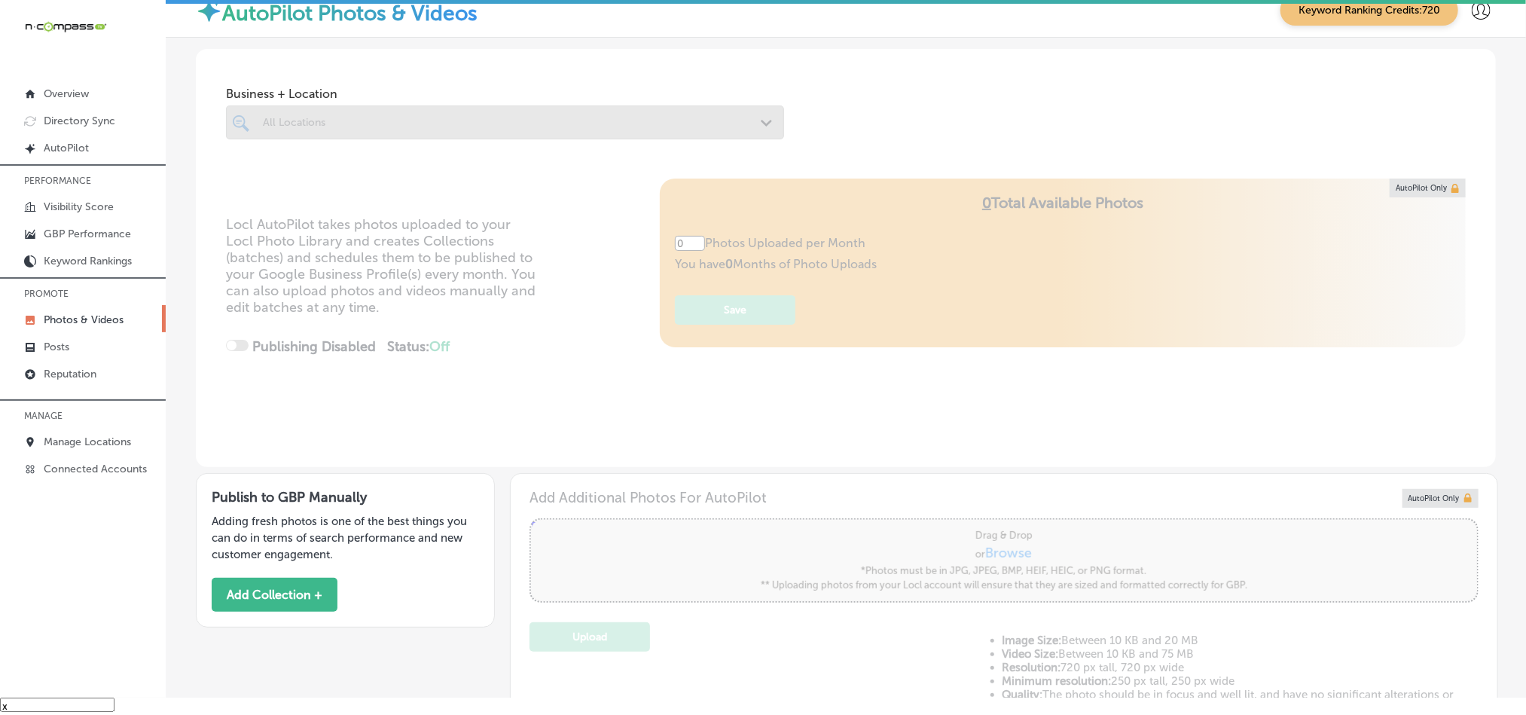
type input "5"
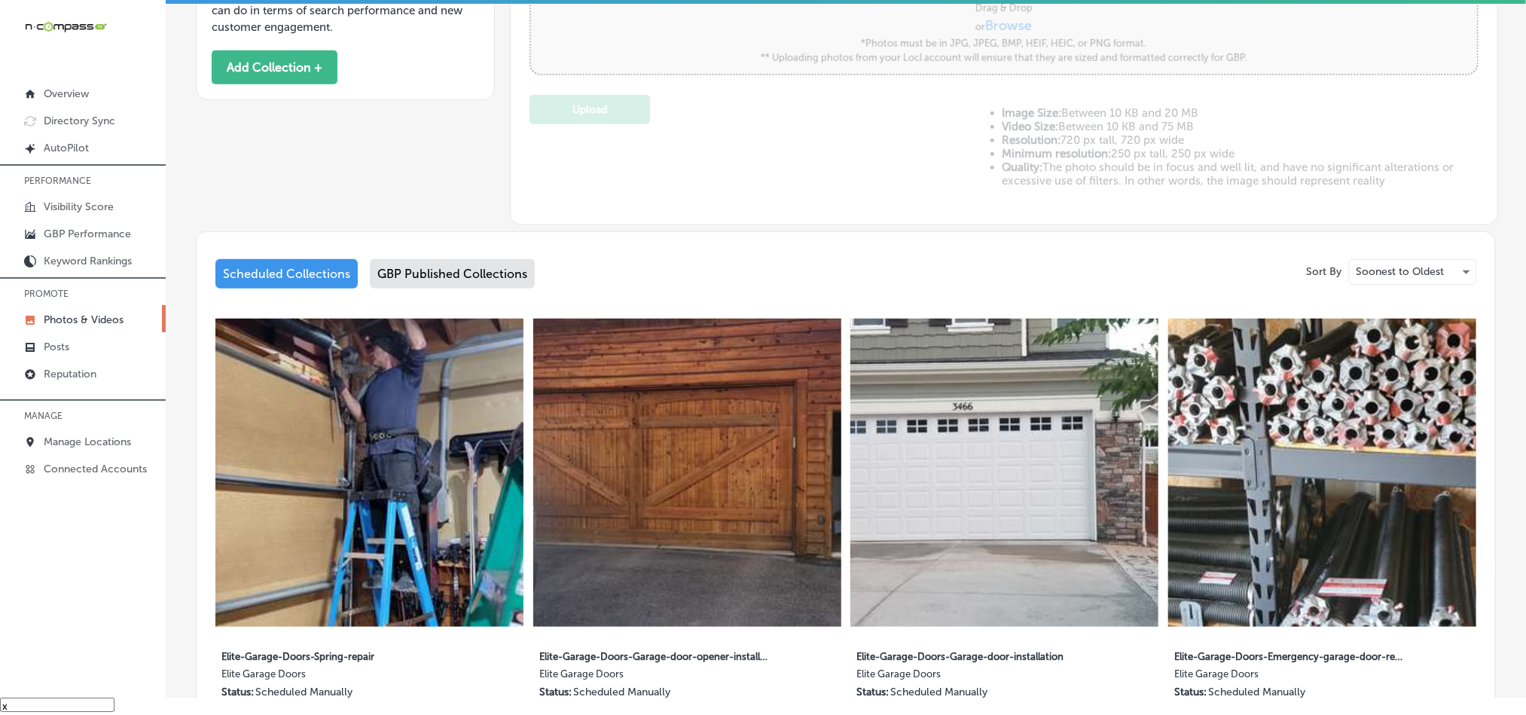
click at [480, 276] on div "GBP Published Collections" at bounding box center [452, 273] width 165 height 29
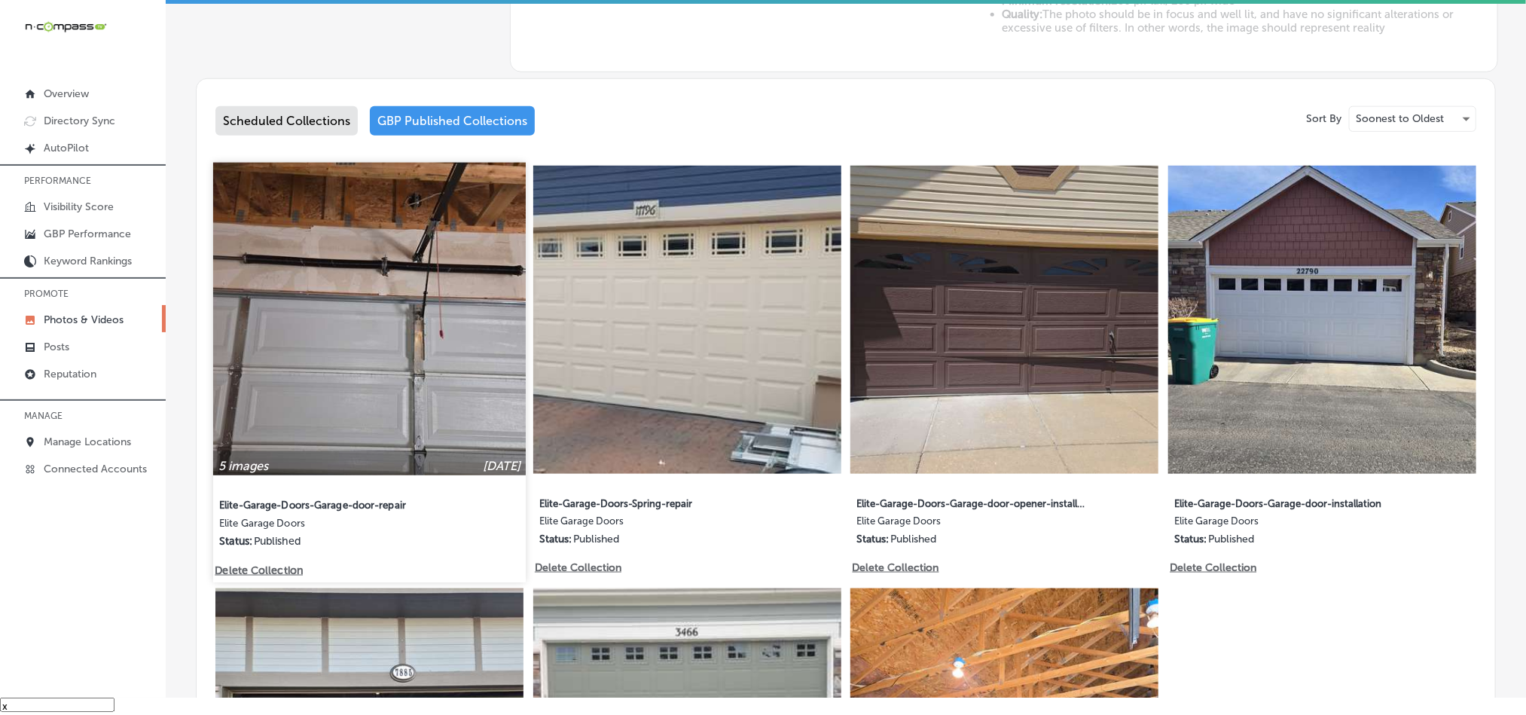
scroll to position [678, 0]
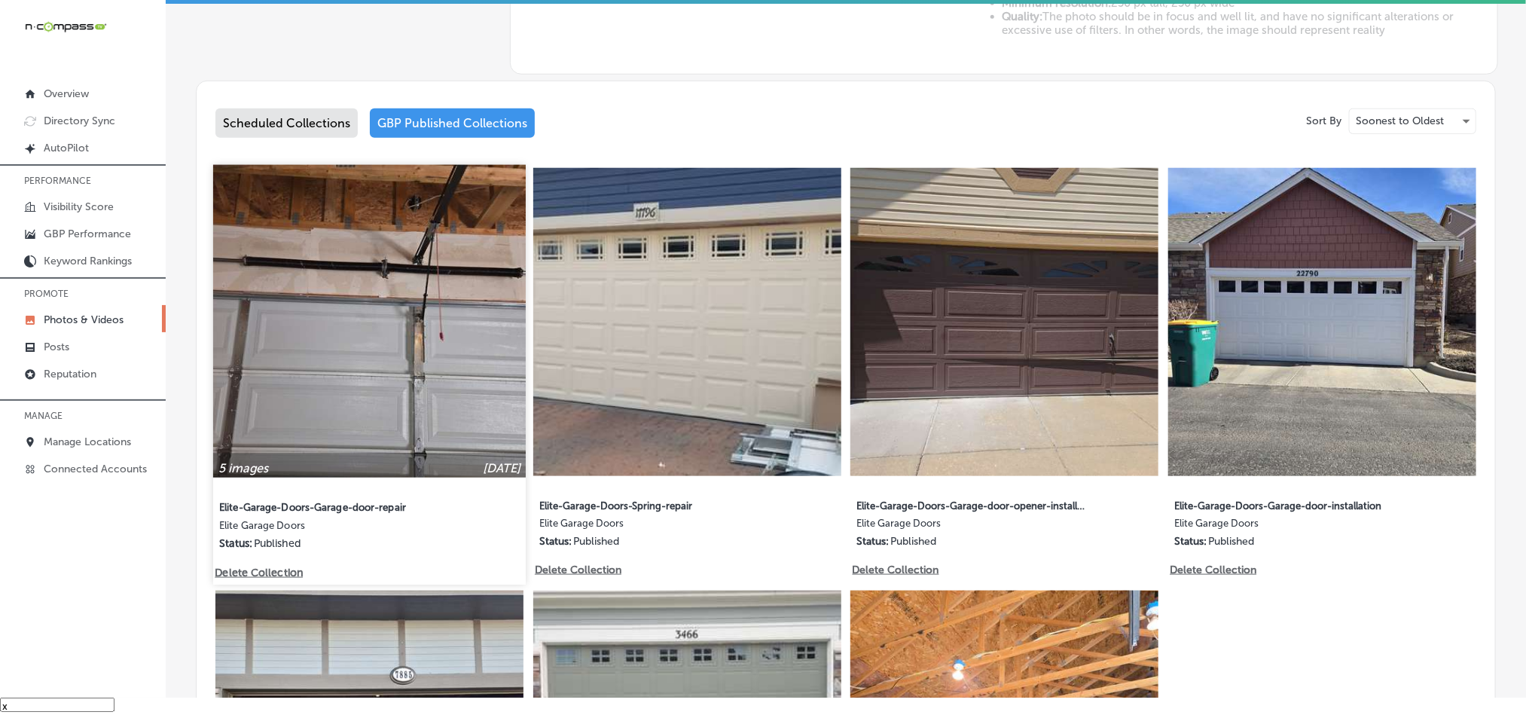
click at [463, 401] on img at bounding box center [369, 321] width 313 height 313
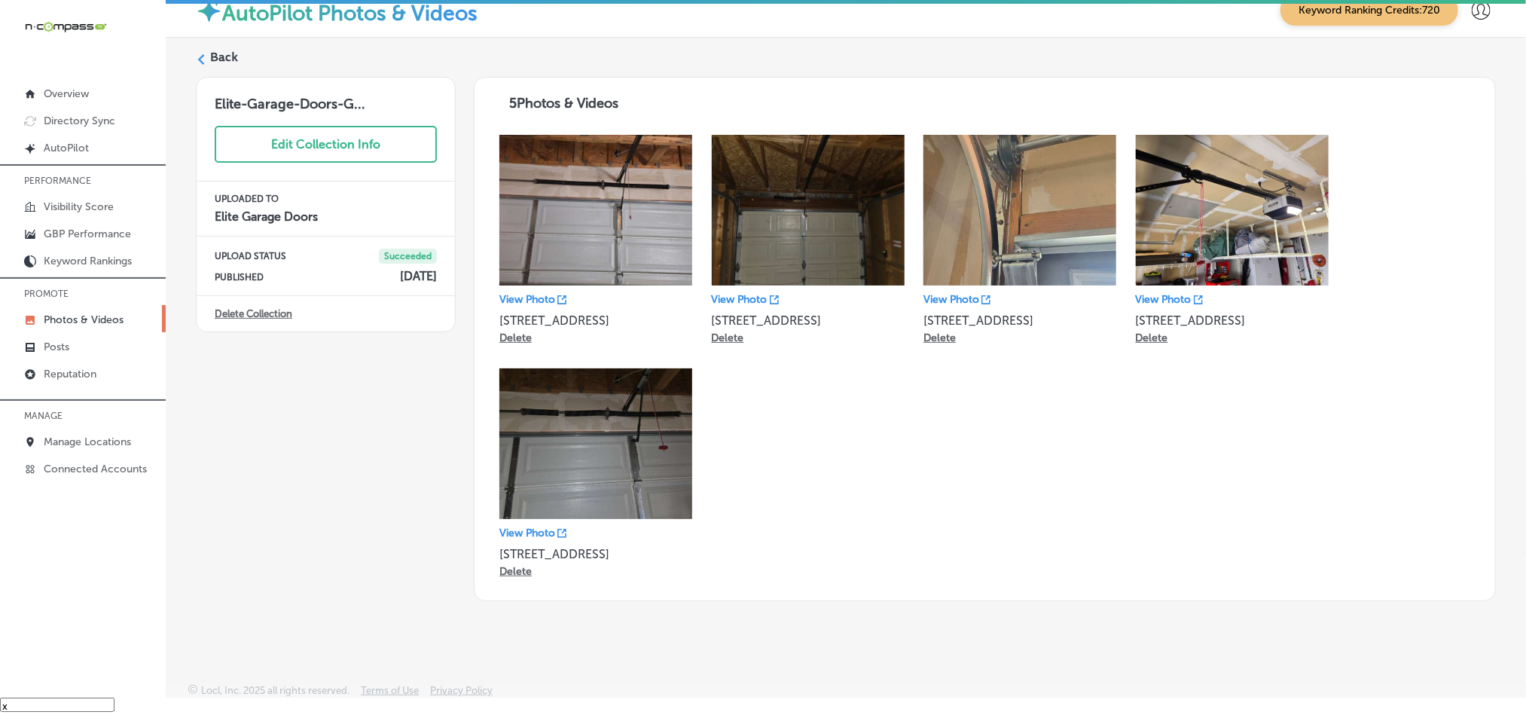
click at [213, 56] on label "Back" at bounding box center [224, 57] width 28 height 17
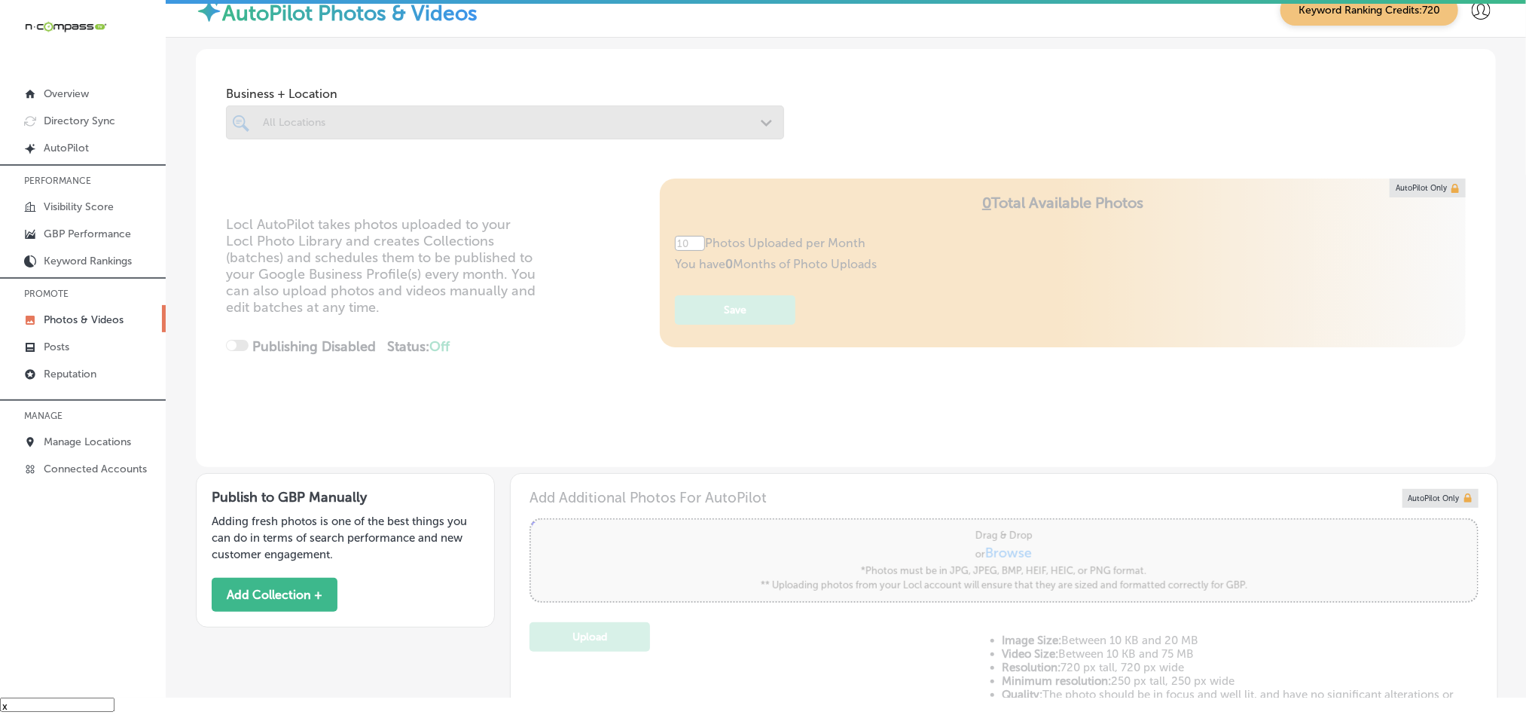
type input "5"
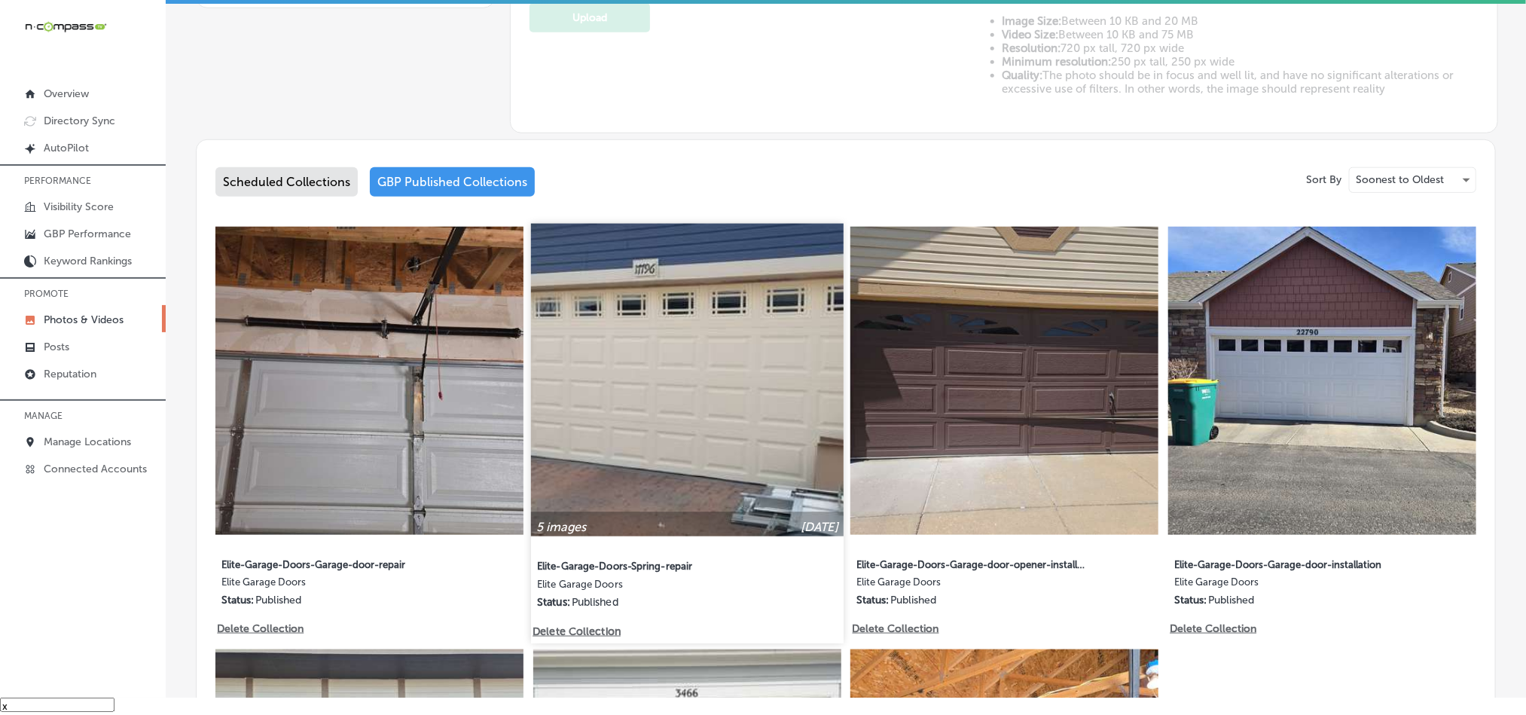
scroll to position [640, 0]
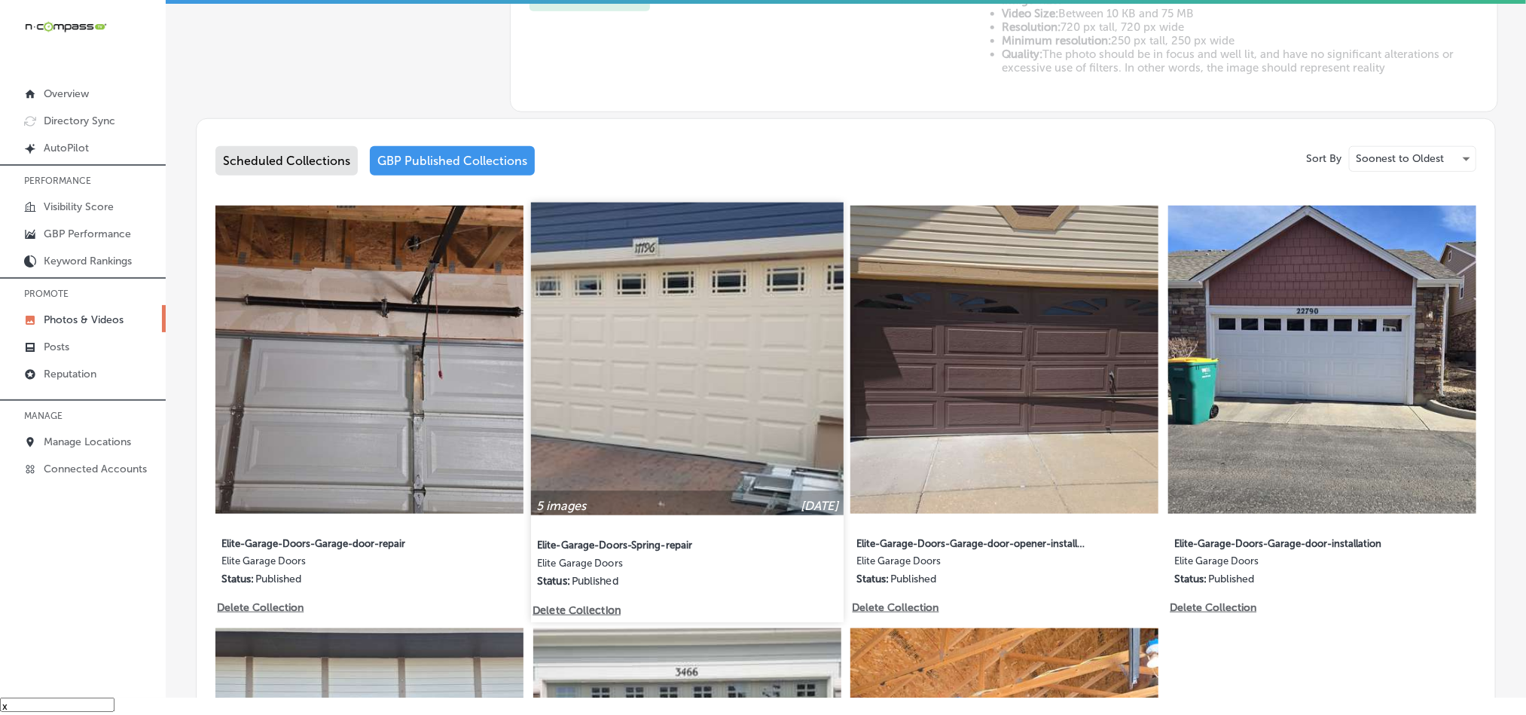
click at [780, 462] on img at bounding box center [687, 359] width 313 height 313
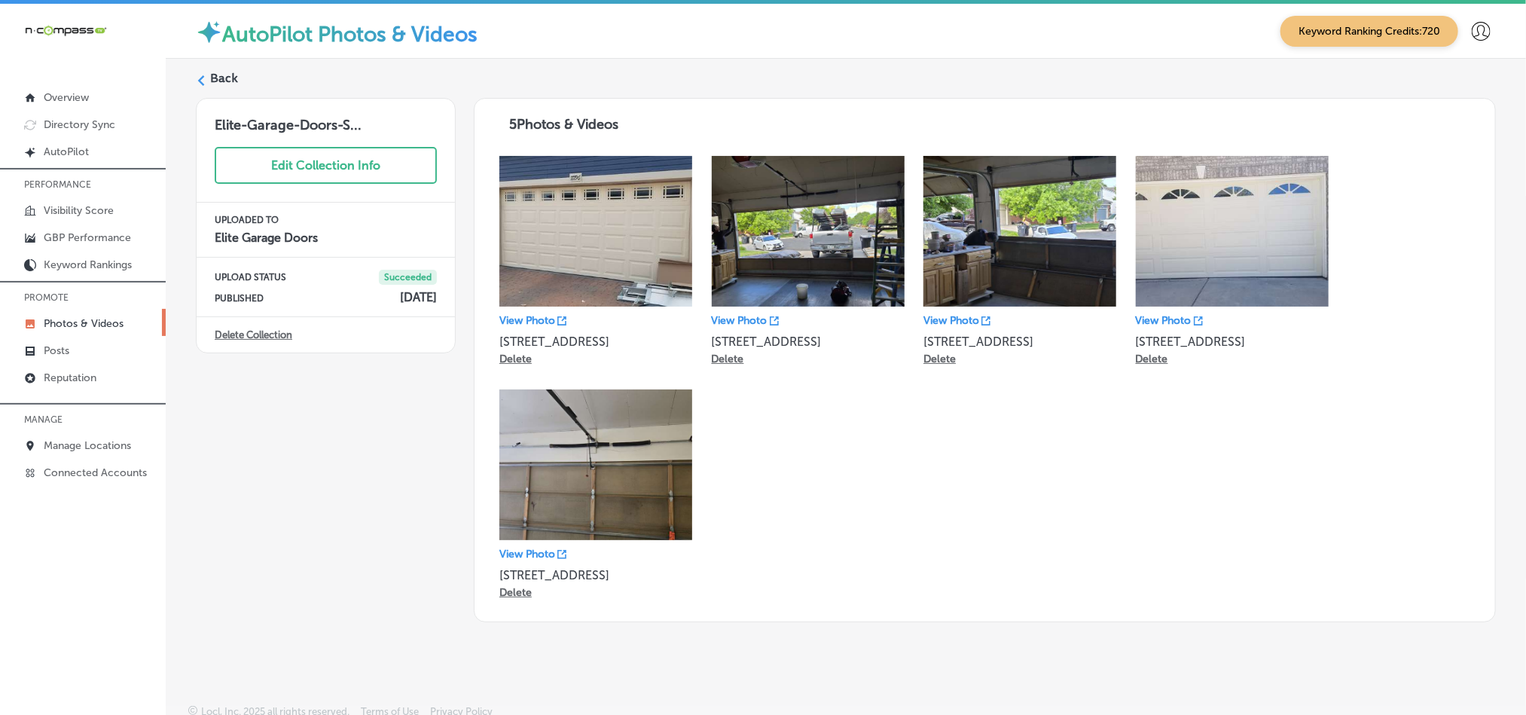
click at [1029, 557] on div "View Photo [STREET_ADDRESS] Delete View Photo [STREET_ADDRESS] Delete View Phot…" at bounding box center [985, 380] width 991 height 468
click at [219, 75] on label "Back" at bounding box center [224, 78] width 28 height 17
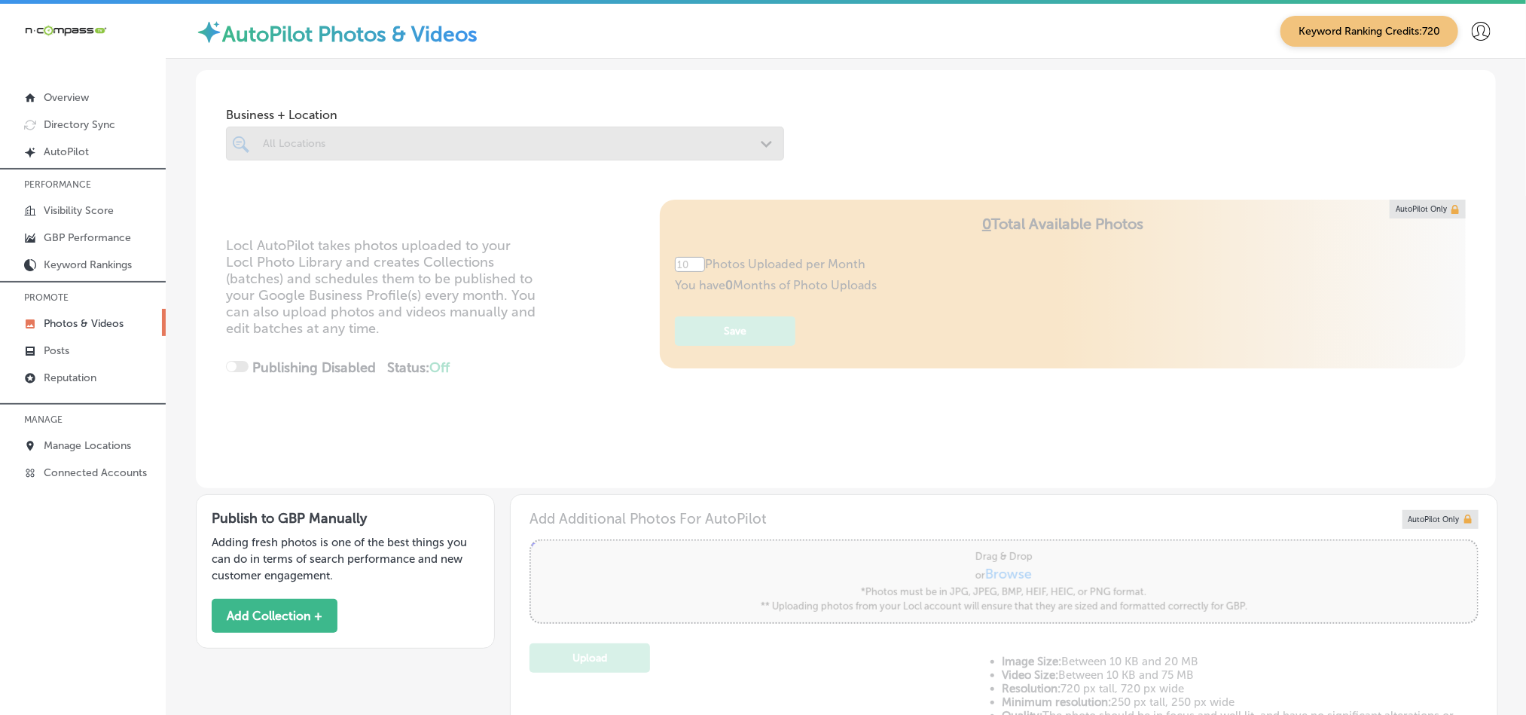
type input "5"
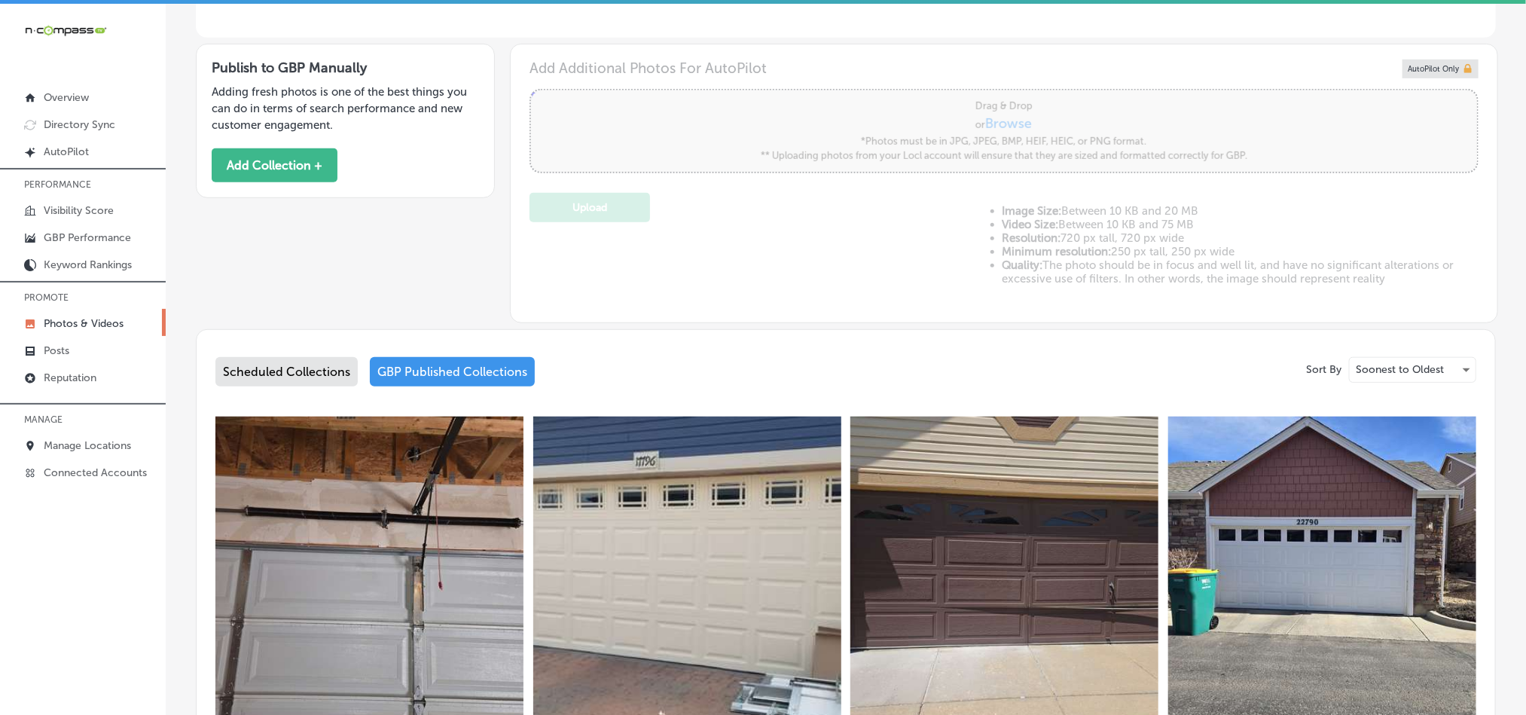
scroll to position [452, 0]
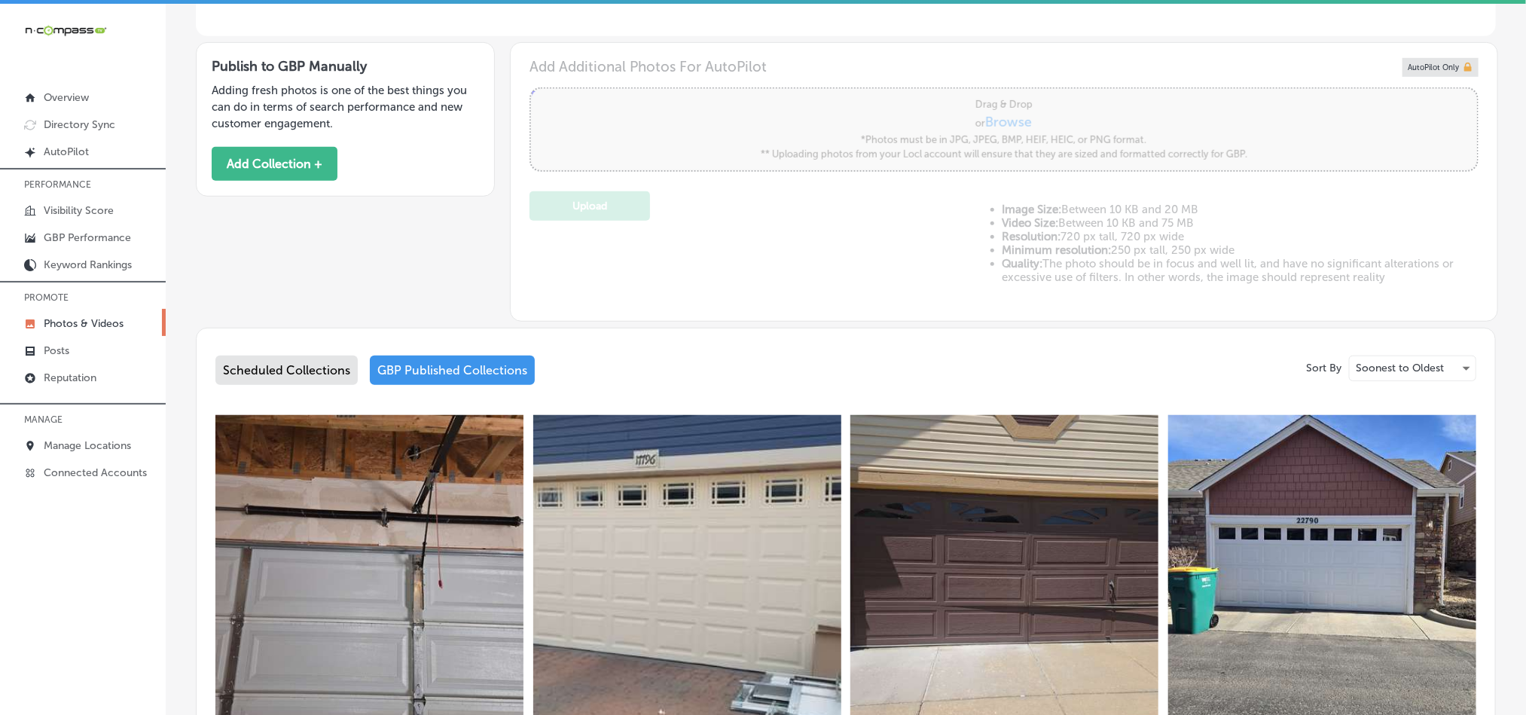
click at [1040, 559] on img at bounding box center [1004, 569] width 308 height 308
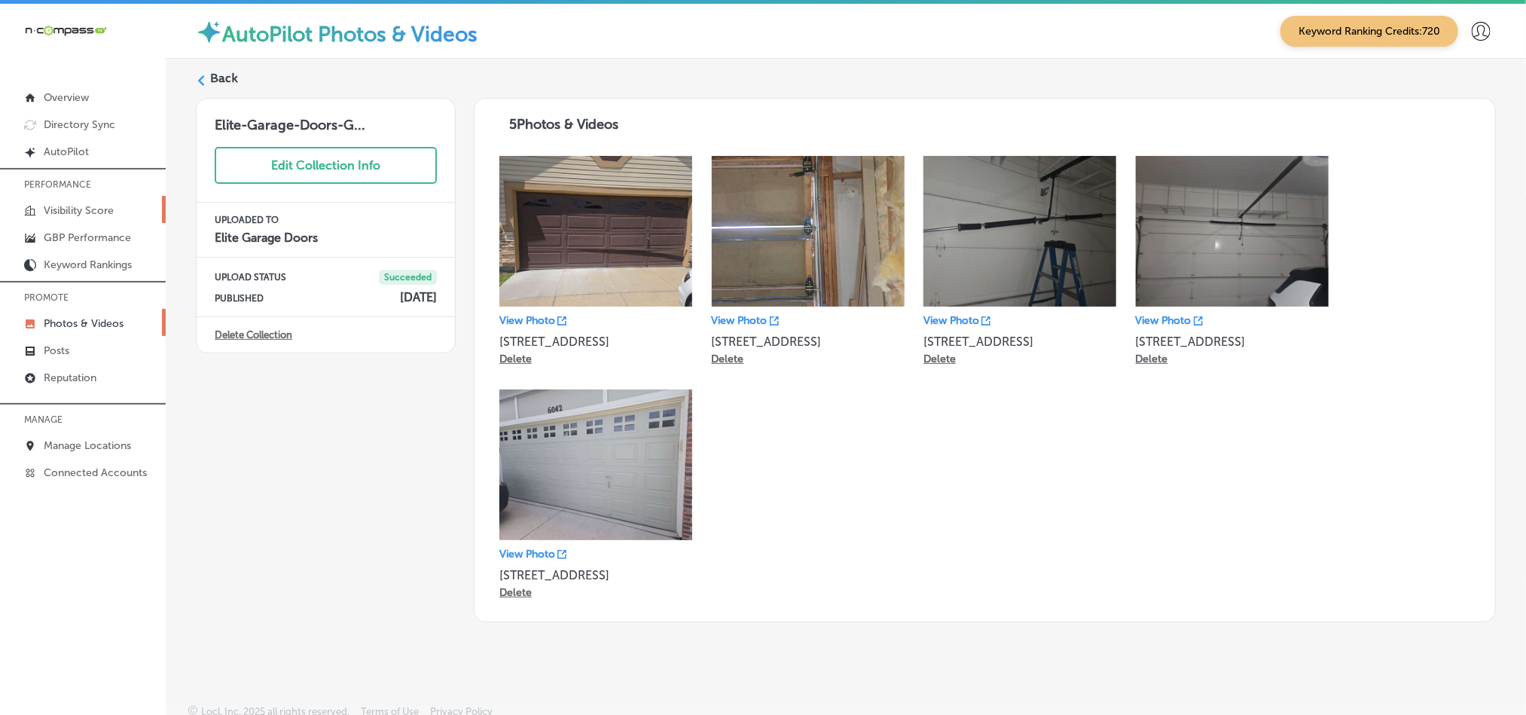
click at [61, 206] on p "Visibility Score" at bounding box center [79, 210] width 70 height 13
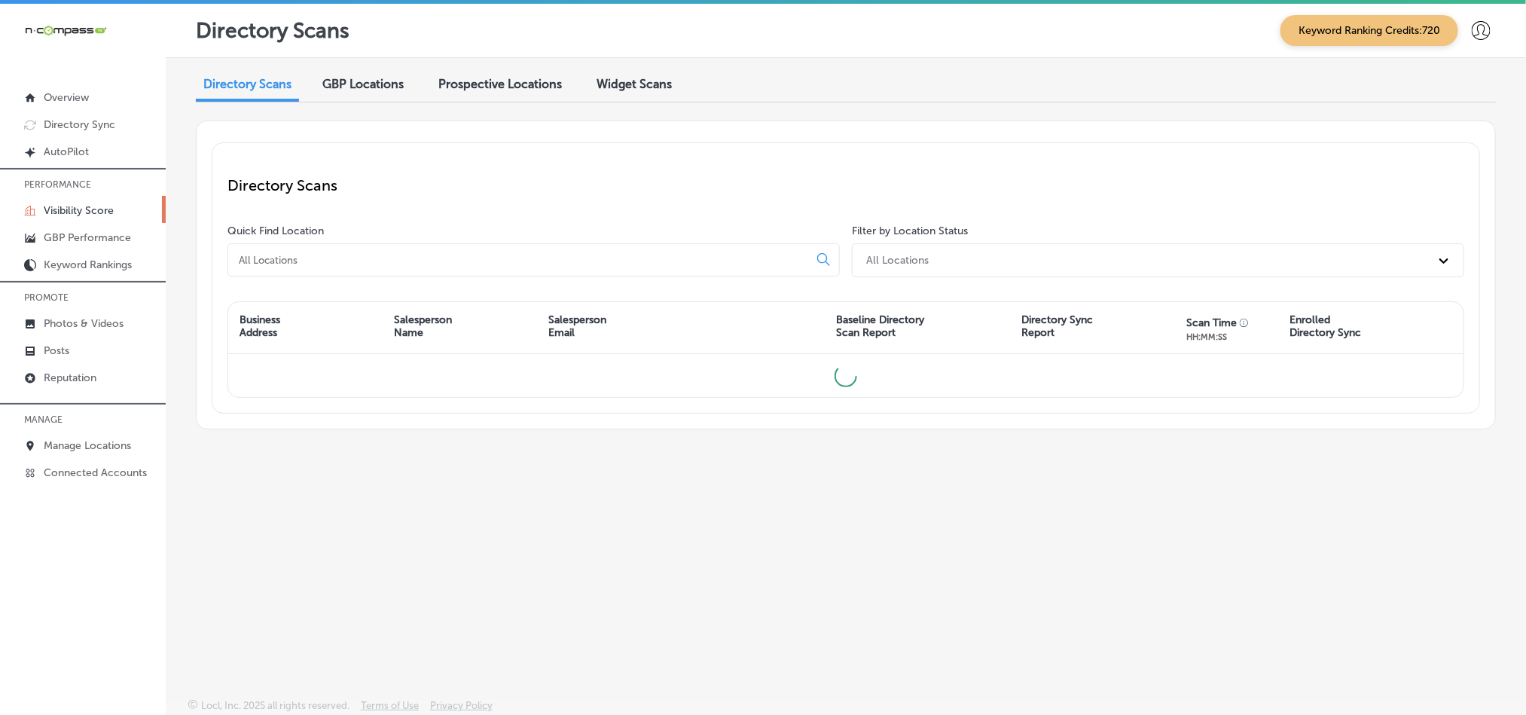
click at [509, 256] on input at bounding box center [521, 260] width 568 height 14
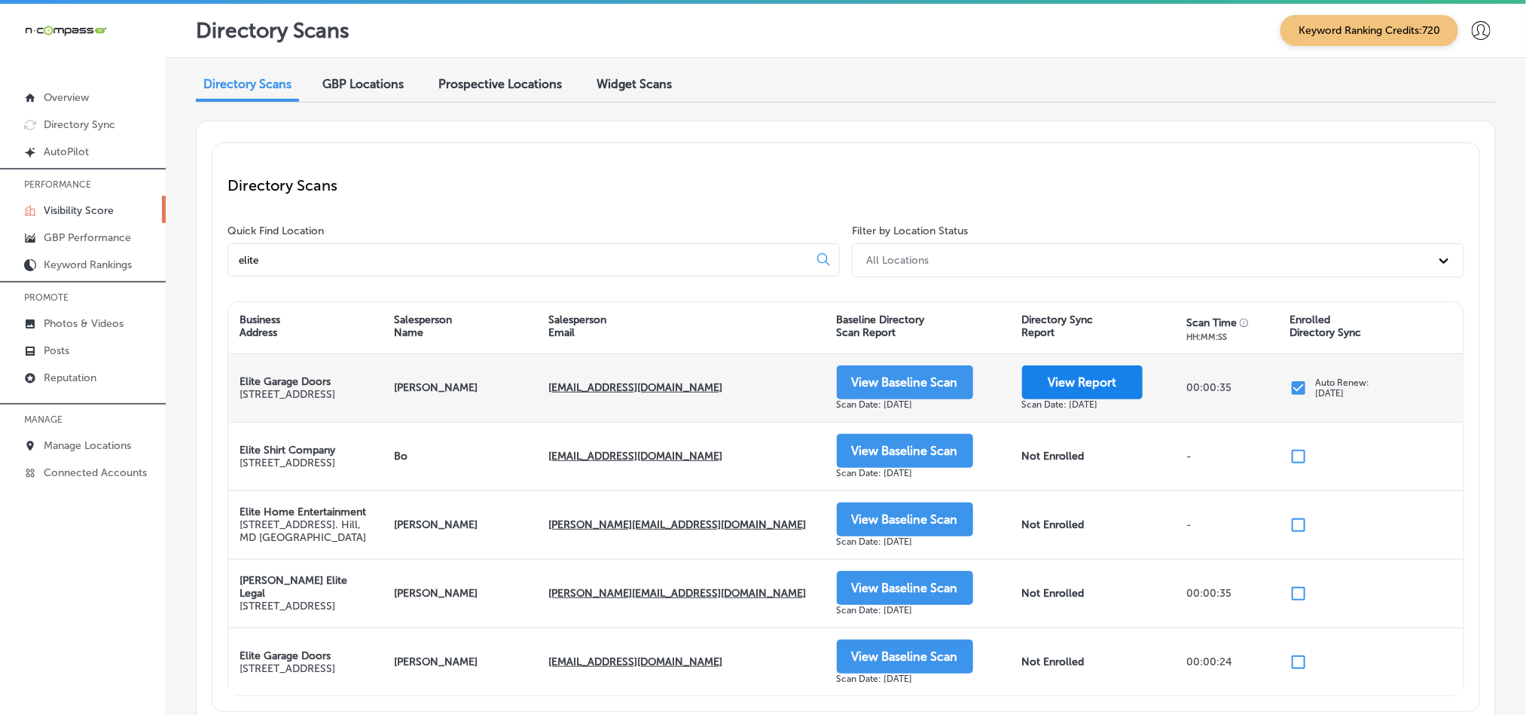
type input "elite"
click at [1071, 380] on button "View Report" at bounding box center [1082, 382] width 121 height 34
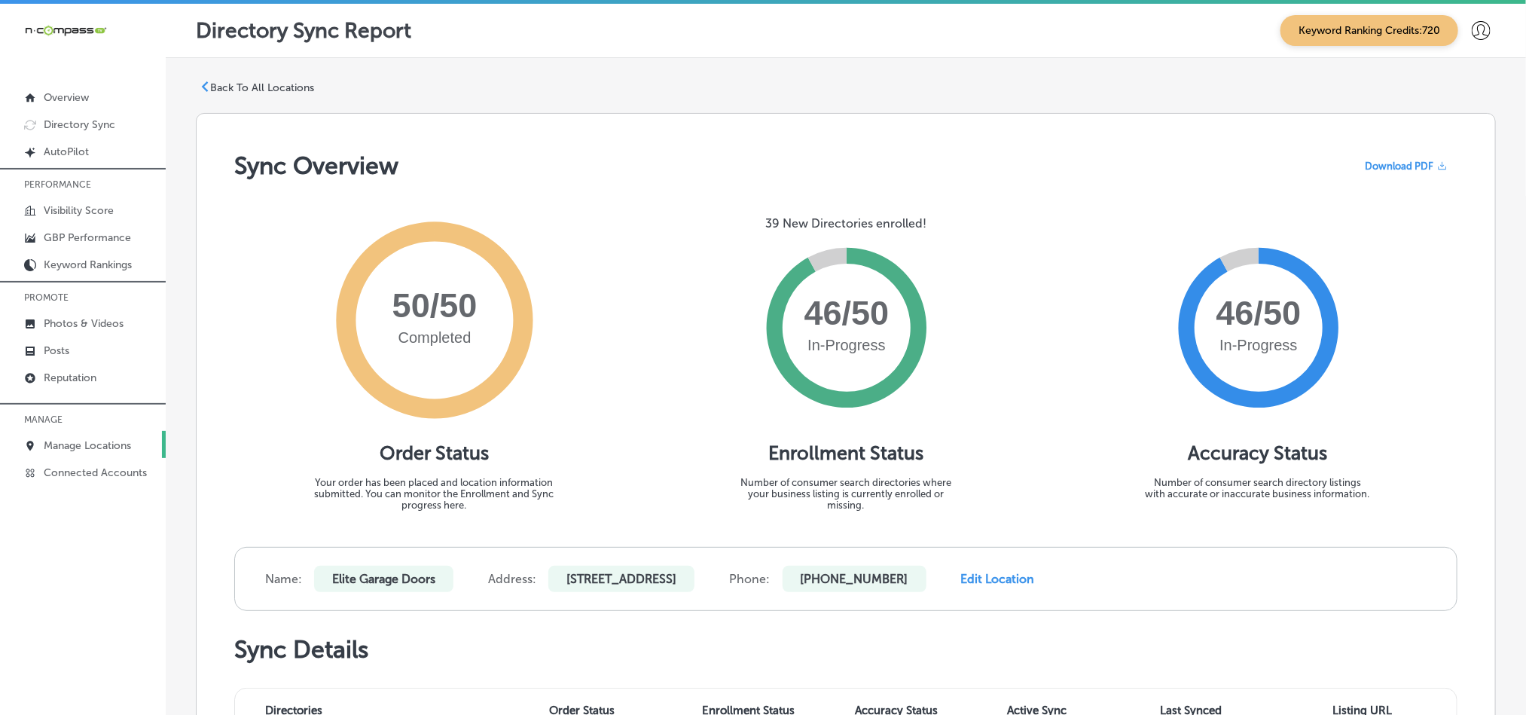
click at [78, 436] on link "Manage Locations" at bounding box center [83, 444] width 166 height 27
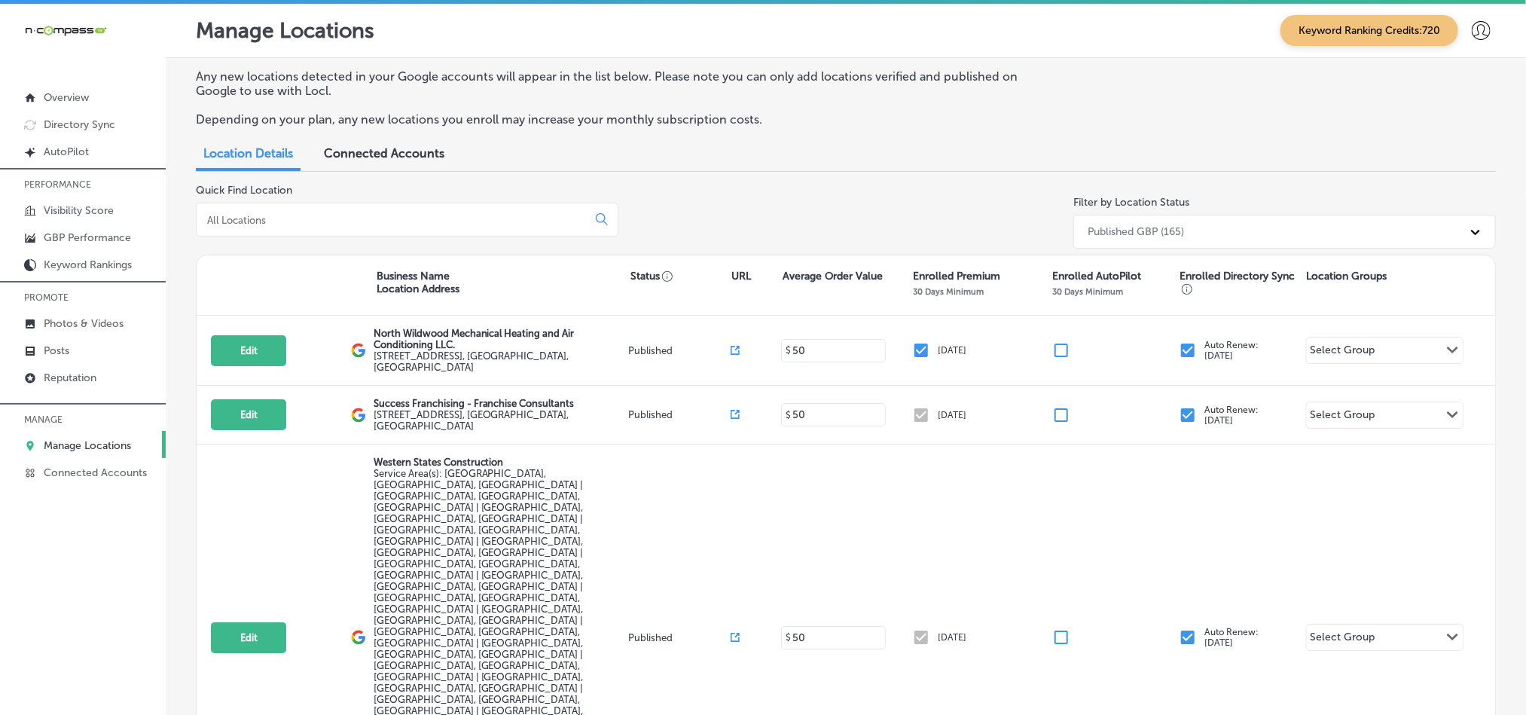
click at [287, 222] on input at bounding box center [395, 220] width 378 height 14
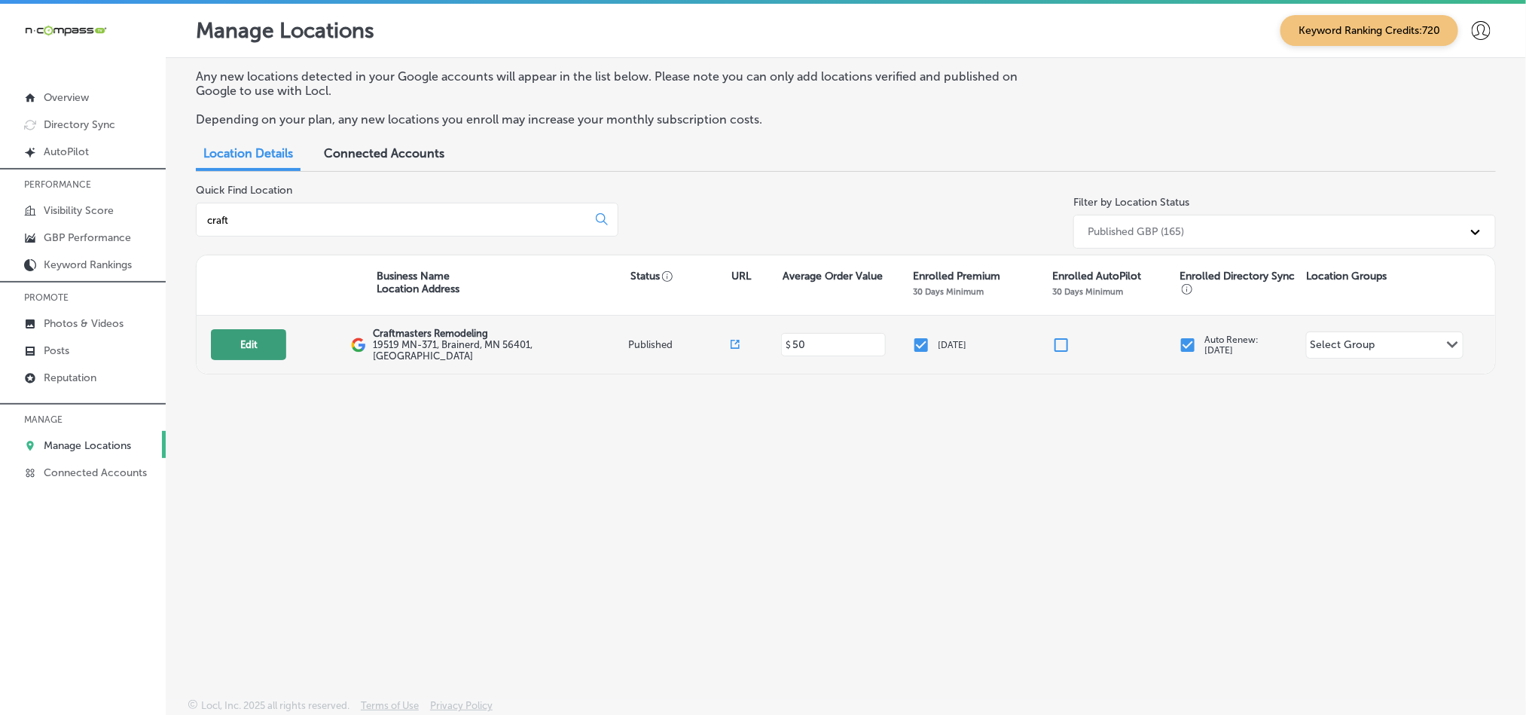
type input "craft"
click at [247, 343] on button "Edit" at bounding box center [248, 344] width 75 height 31
select select "US"
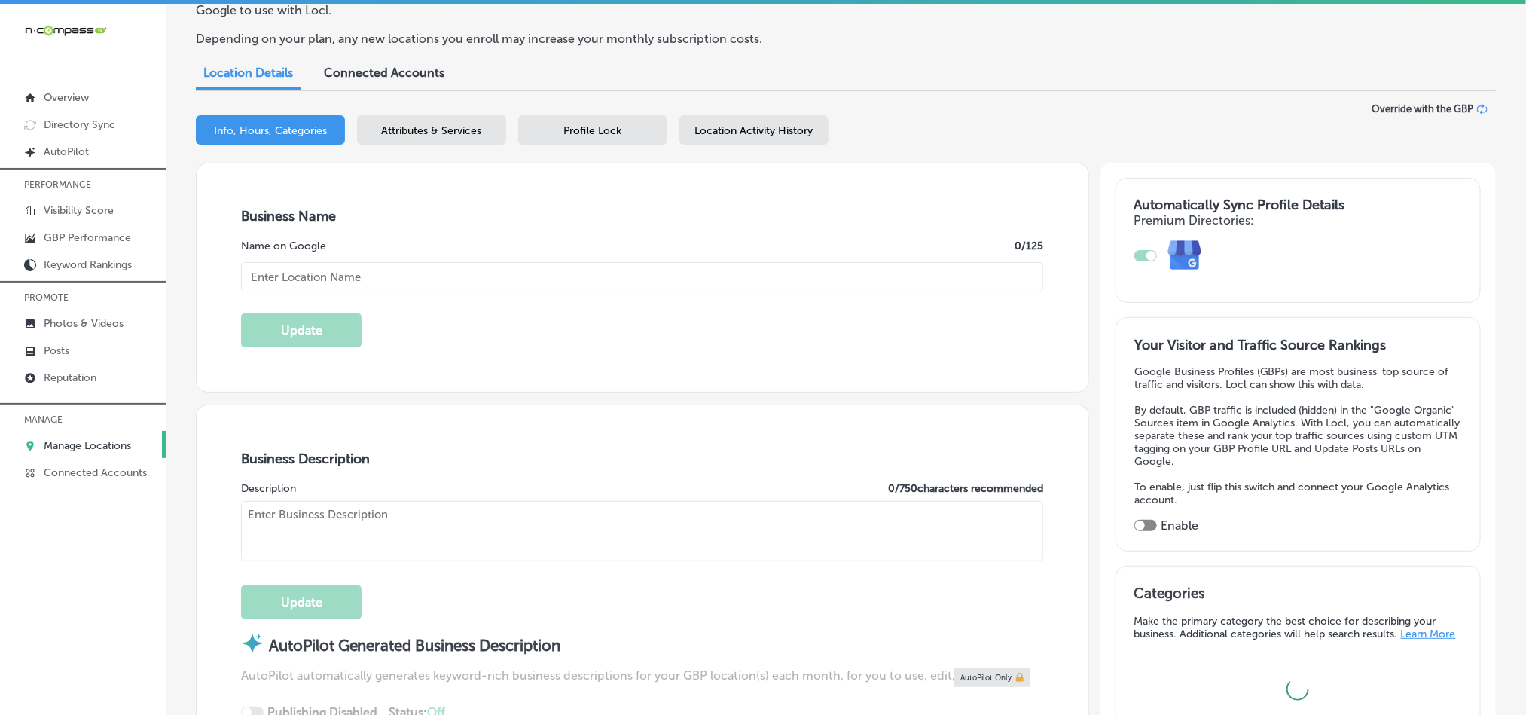
scroll to position [150, 0]
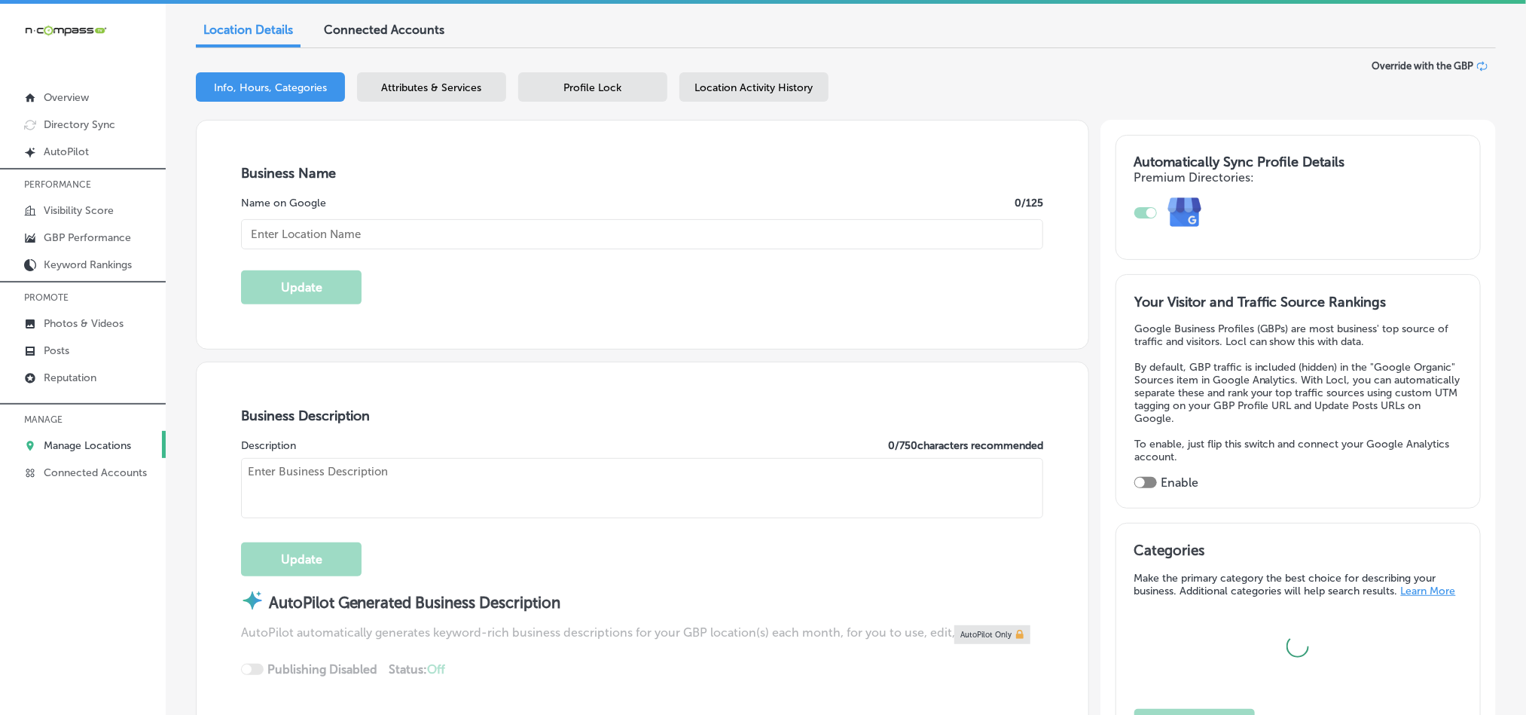
checkbox input "true"
type input "Craftmasters Remodeling"
type textarea "Craftmasters Remodeling is a trusted kitchen remodeling company based in [GEOGR…"
type input "19519 MN-371"
type input "Brainerd"
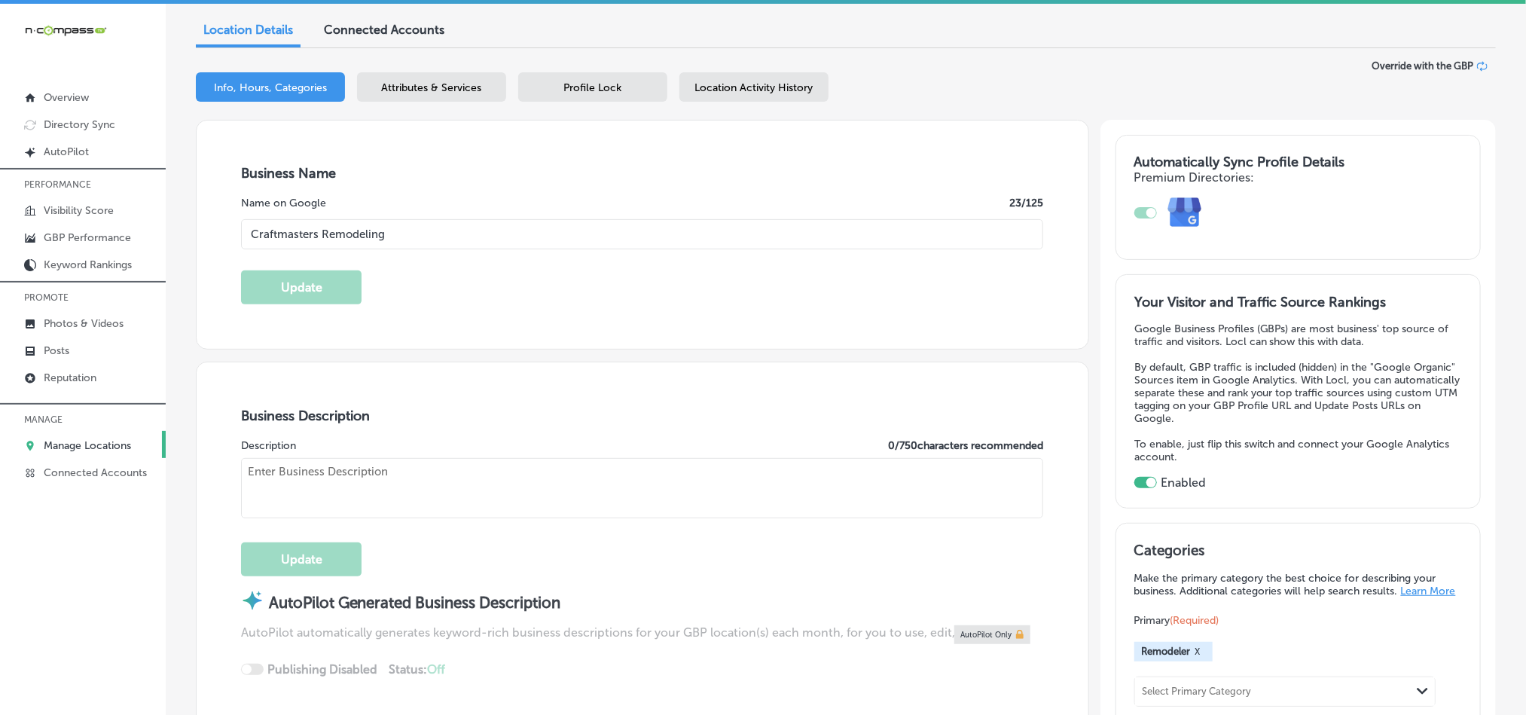
type input "56401"
type input "US"
type input "[URL][DOMAIN_NAME]"
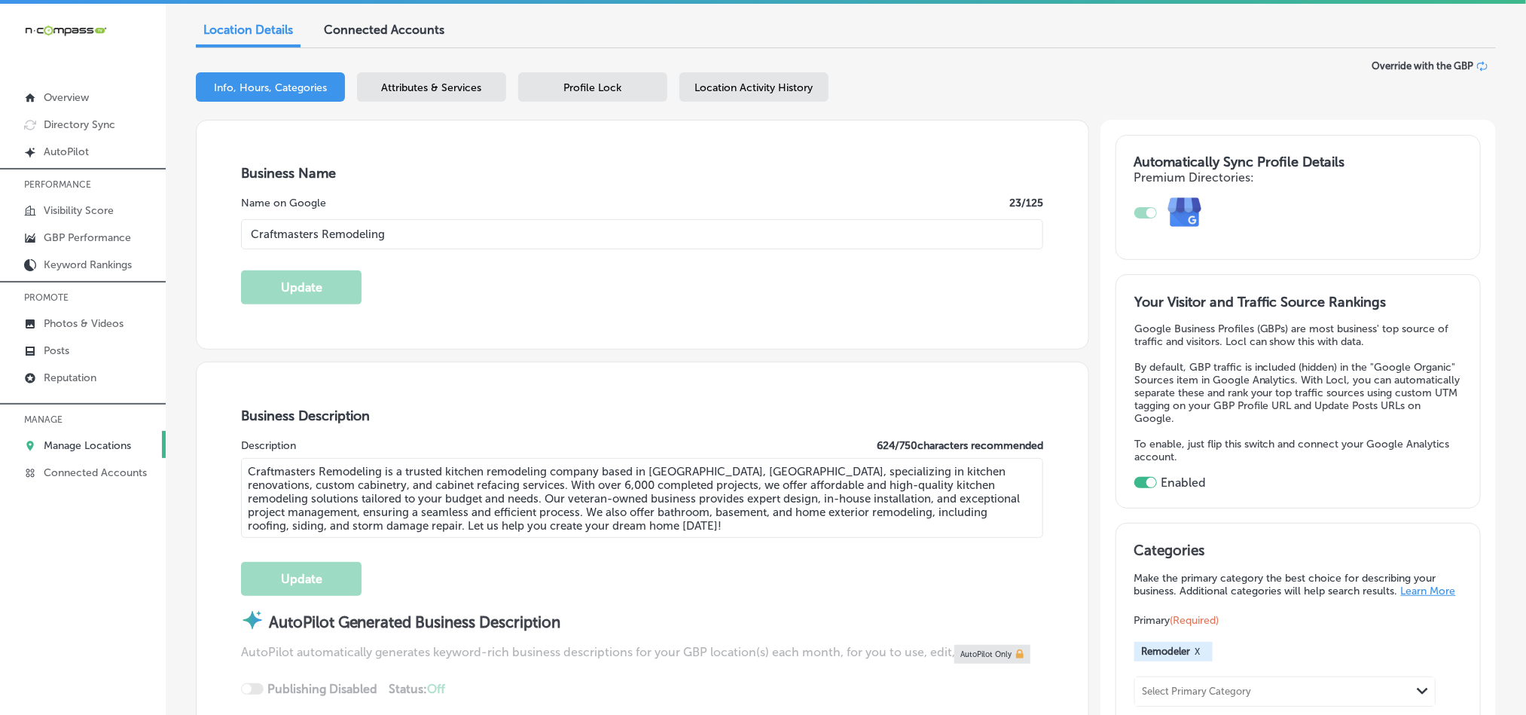
type input "[PHONE_NUMBER]"
click at [56, 383] on p "Reputation" at bounding box center [70, 377] width 53 height 13
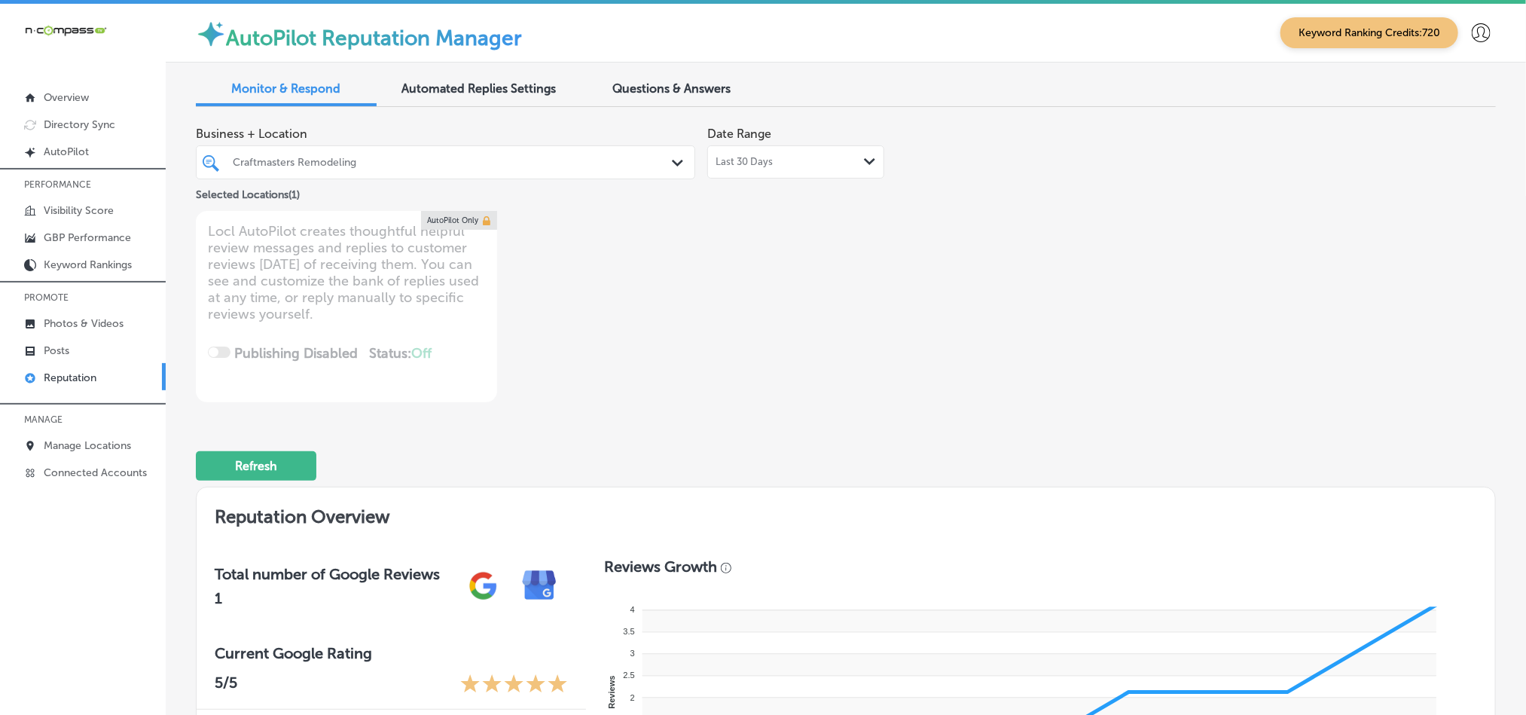
click at [540, 159] on div "Craftmasters Remodeling" at bounding box center [453, 162] width 441 height 13
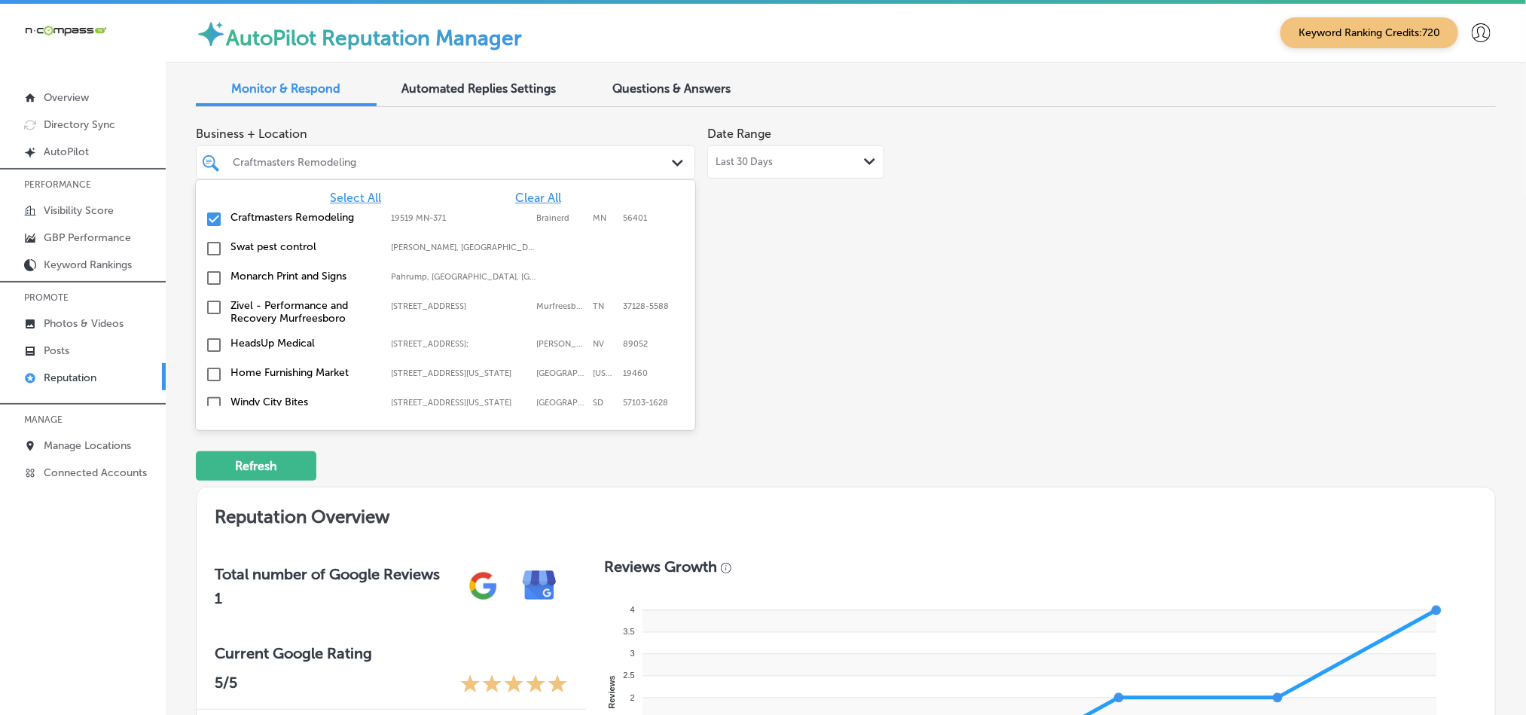
click at [203, 218] on div "Craftmasters Remodeling 19519 MN-[GEOGRAPHIC_DATA] 19519 MN-371 [GEOGRAPHIC_DAT…" at bounding box center [445, 219] width 487 height 23
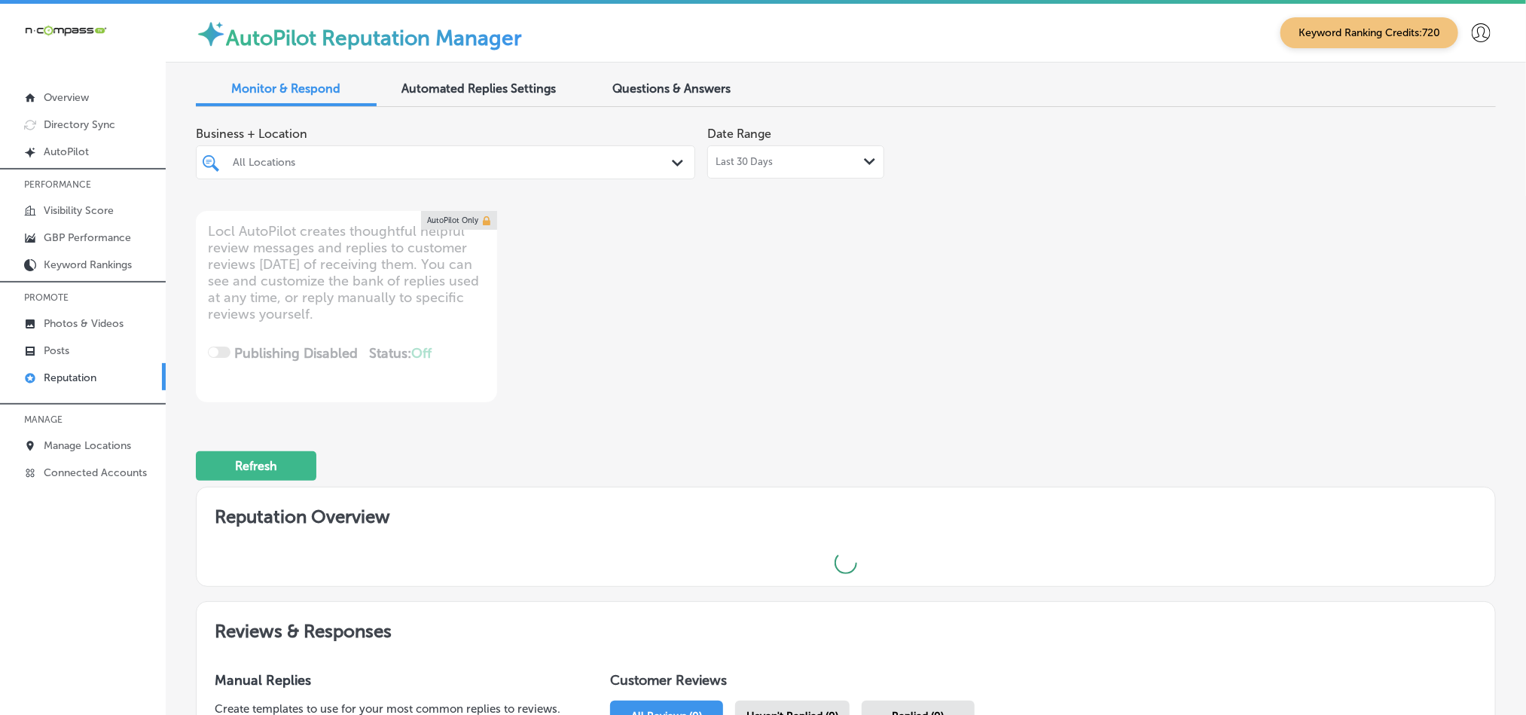
click at [364, 152] on div at bounding box center [424, 162] width 386 height 20
type textarea "x"
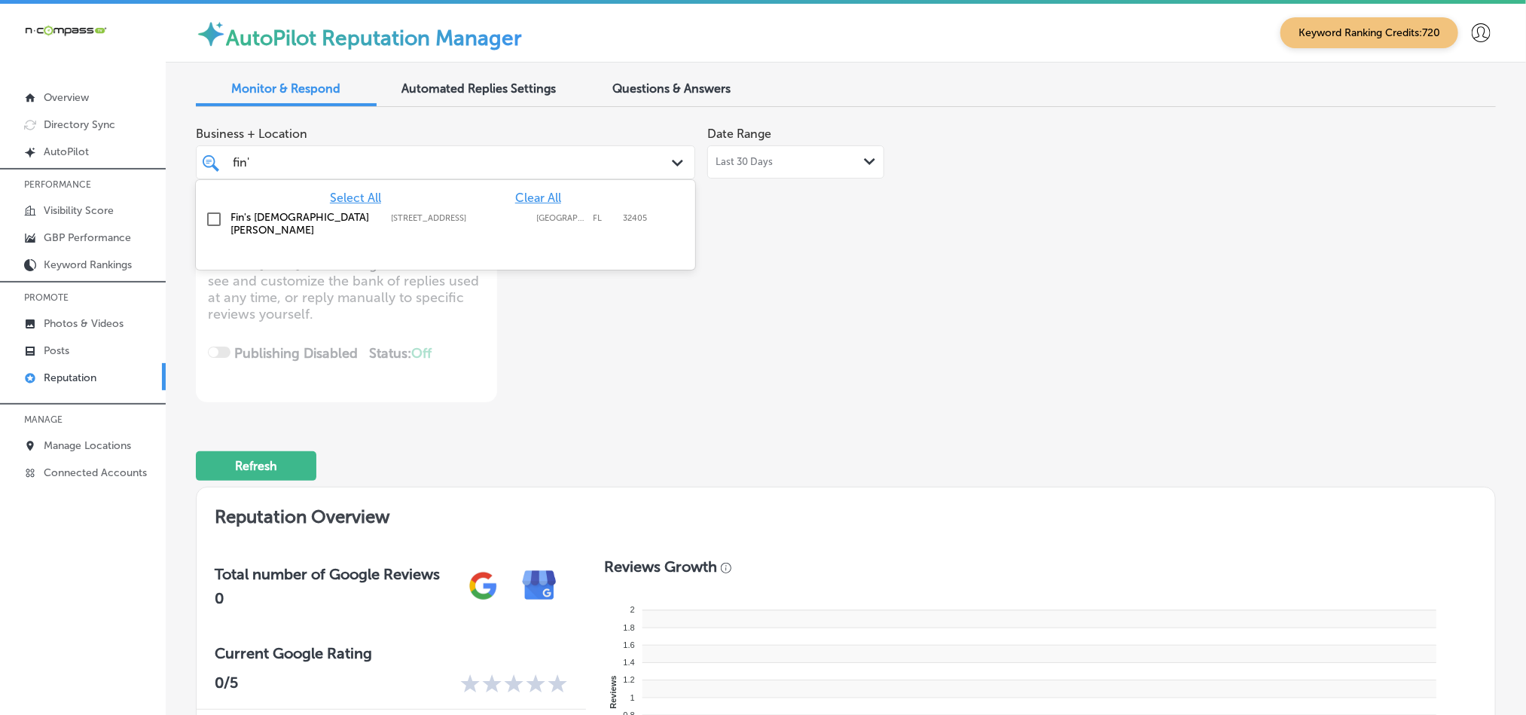
type input "fin's"
click at [211, 226] on input "checkbox" at bounding box center [214, 219] width 18 height 18
type textarea "x"
type input "fin's"
click at [1039, 328] on div "Business + Location option [STREET_ADDRESS]. option [STREET_ADDRESS]. 2 results…" at bounding box center [846, 260] width 1300 height 283
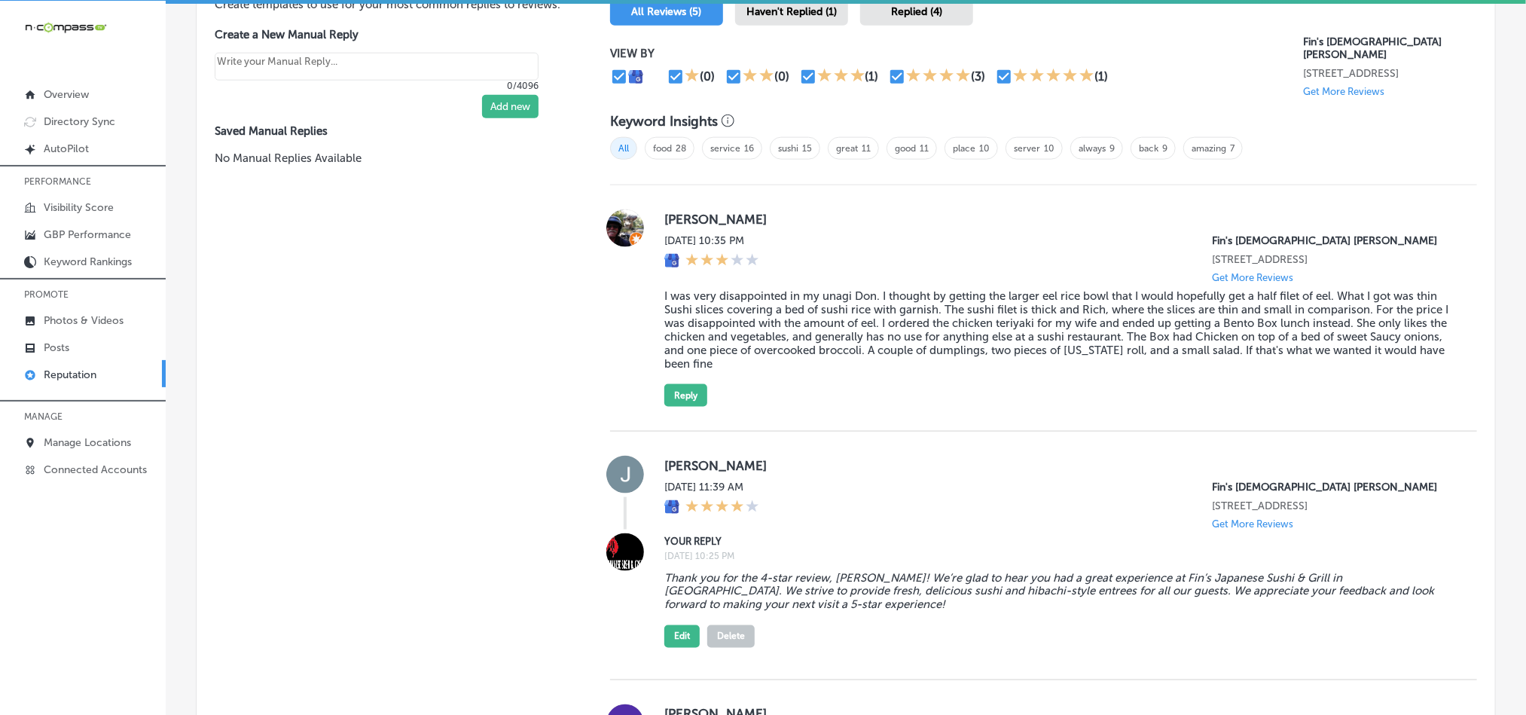
scroll to position [1006, 0]
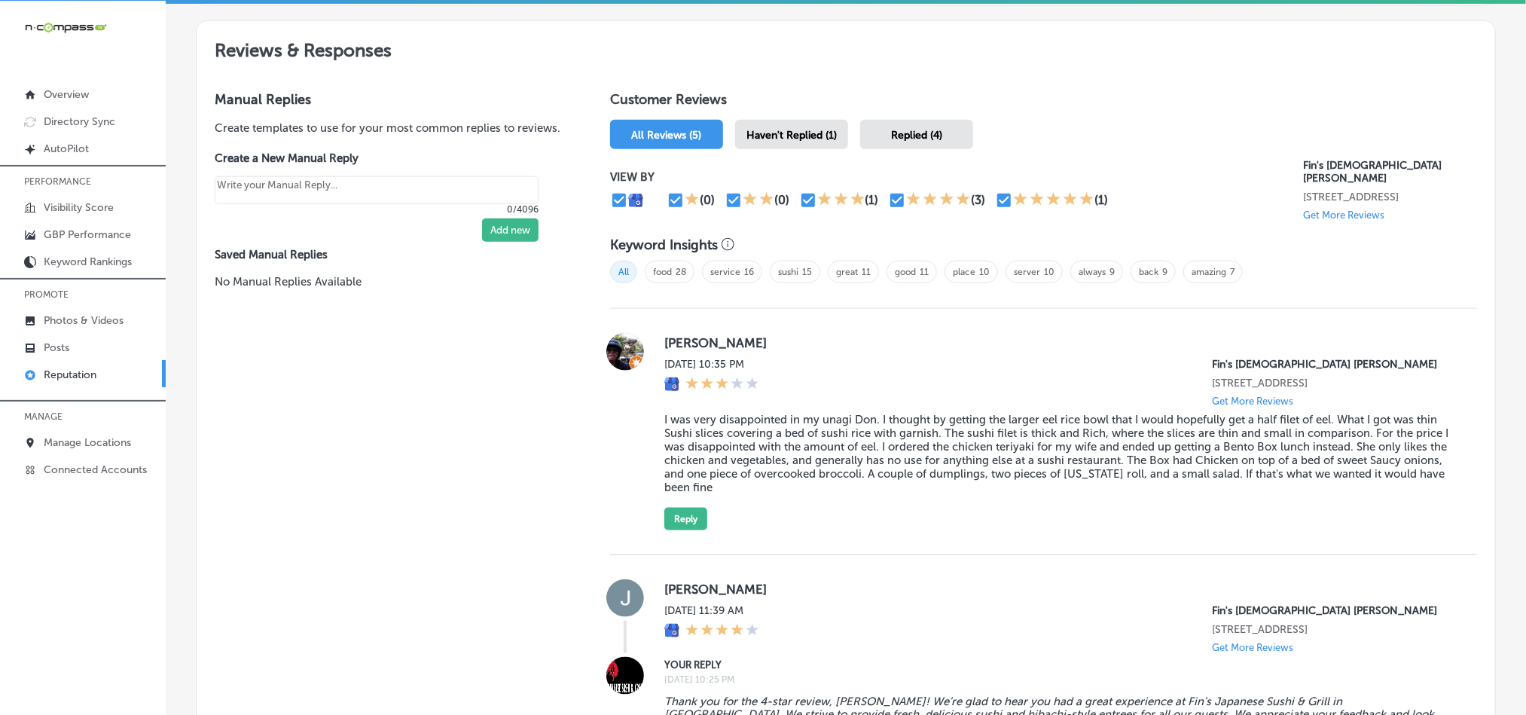
click at [784, 129] on span "Haven't Replied (1)" at bounding box center [791, 135] width 90 height 13
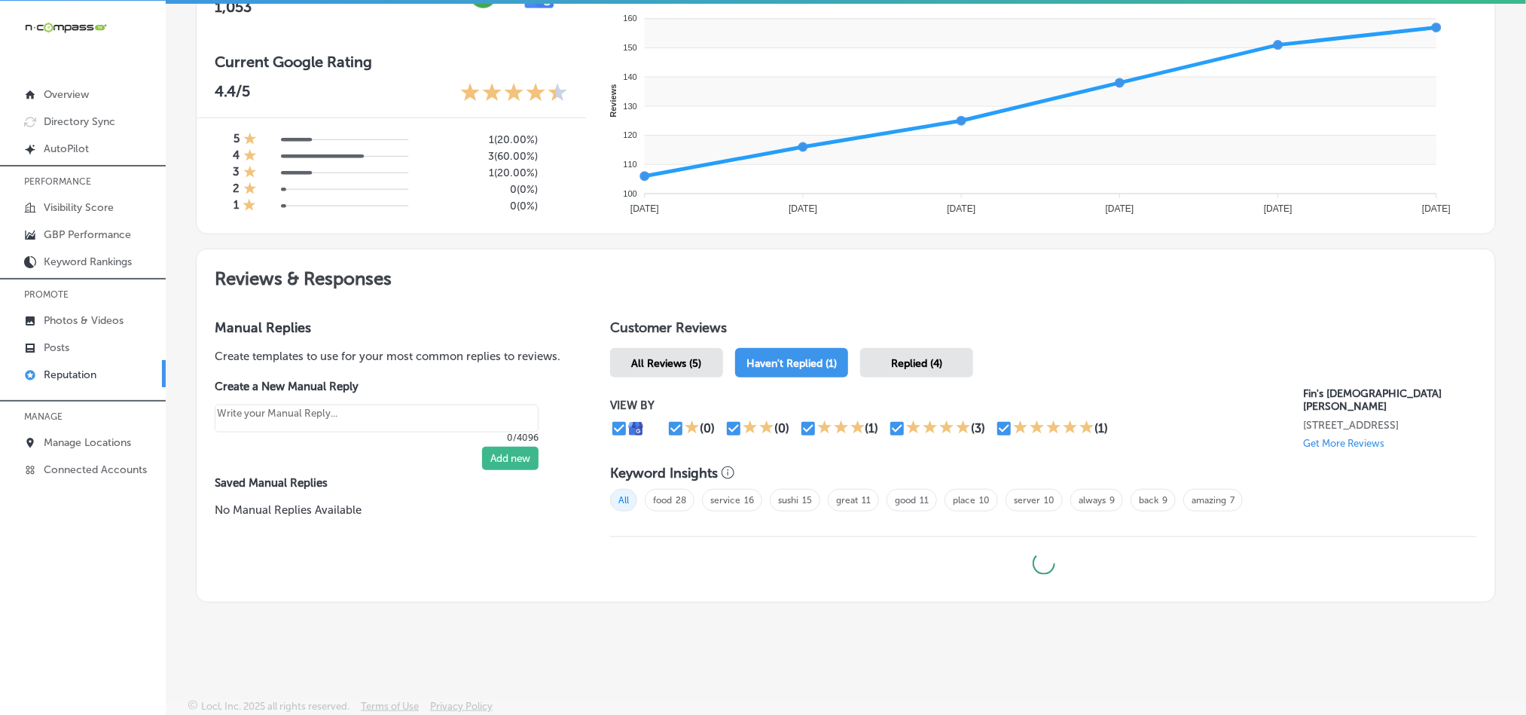
type textarea "x"
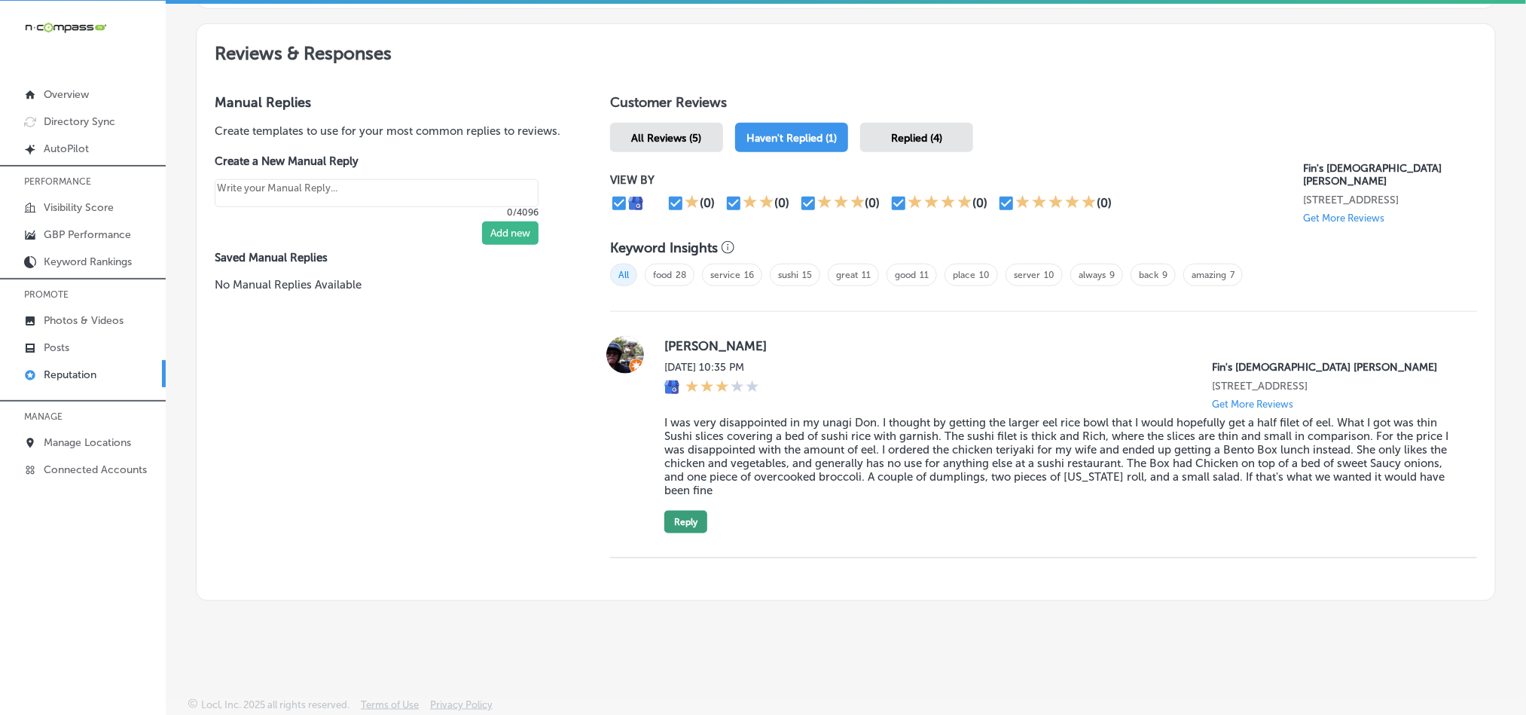
click at [673, 517] on button "Reply" at bounding box center [685, 522] width 43 height 23
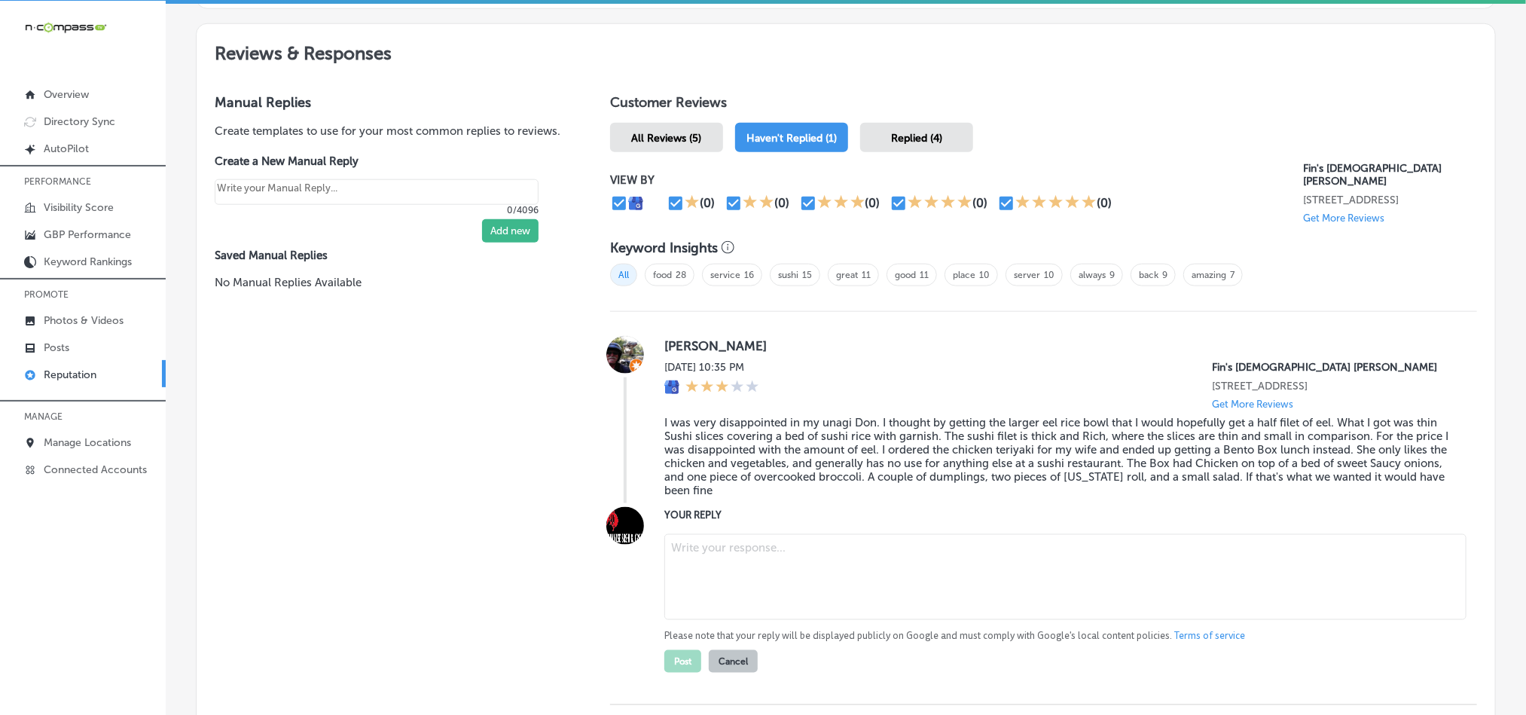
click at [756, 575] on textarea at bounding box center [1065, 577] width 802 height 86
paste textarea "Thank you for your feedback, [PERSON_NAME]. We’re sorry to hear that your exper…"
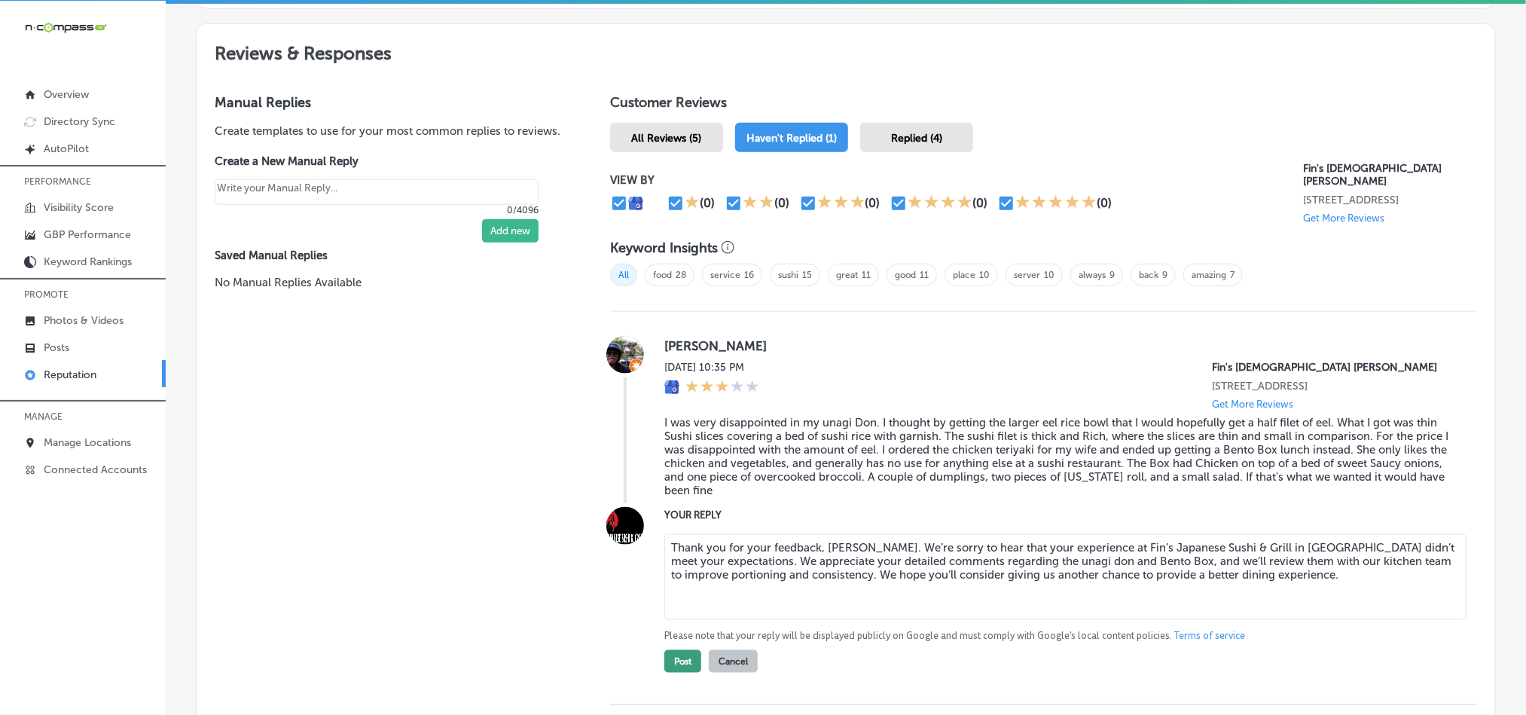
type textarea "Thank you for your feedback, [PERSON_NAME]. We’re sorry to hear that your exper…"
click at [665, 662] on button "Post" at bounding box center [682, 661] width 37 height 23
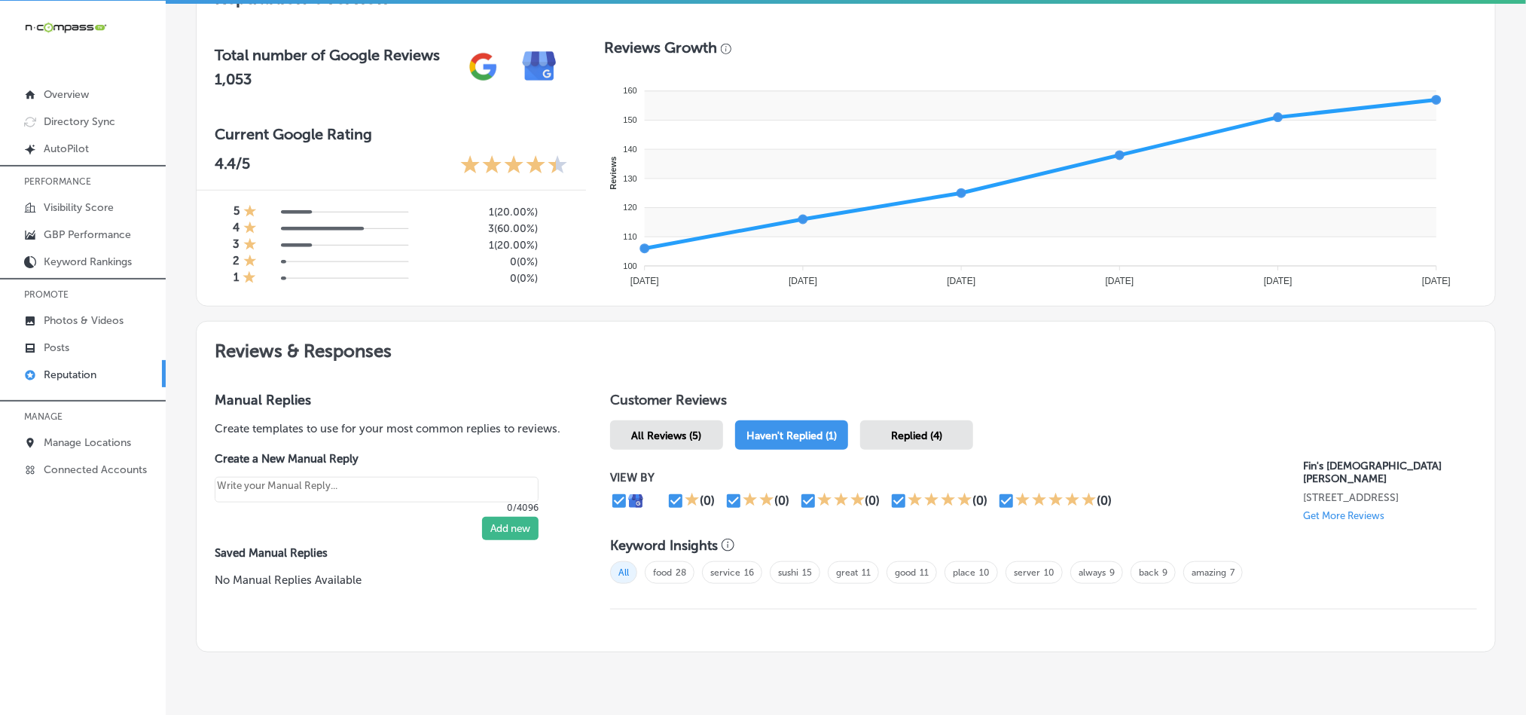
scroll to position [566, 0]
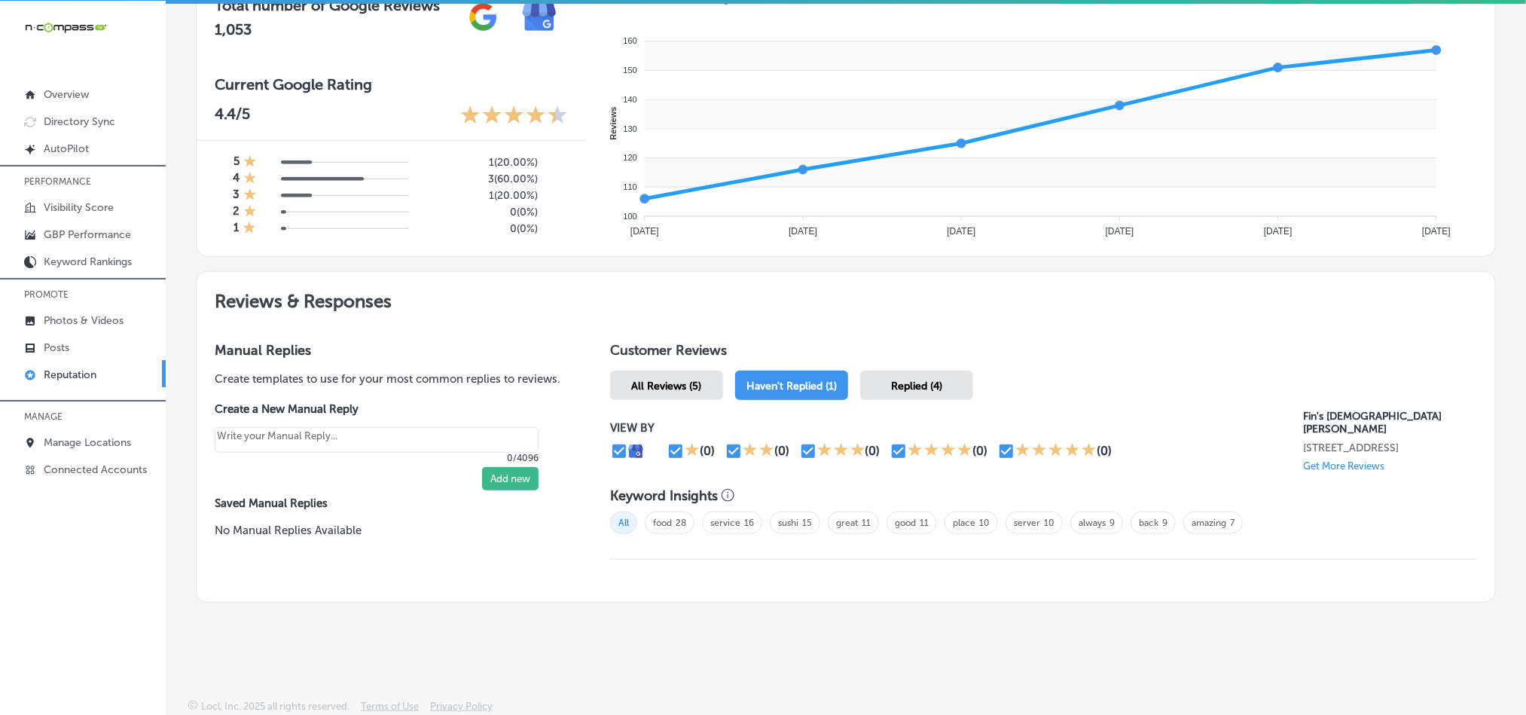
click at [96, 373] on p "Reputation" at bounding box center [70, 374] width 53 height 13
type textarea "x"
click at [100, 441] on p "Manage Locations" at bounding box center [87, 442] width 87 height 13
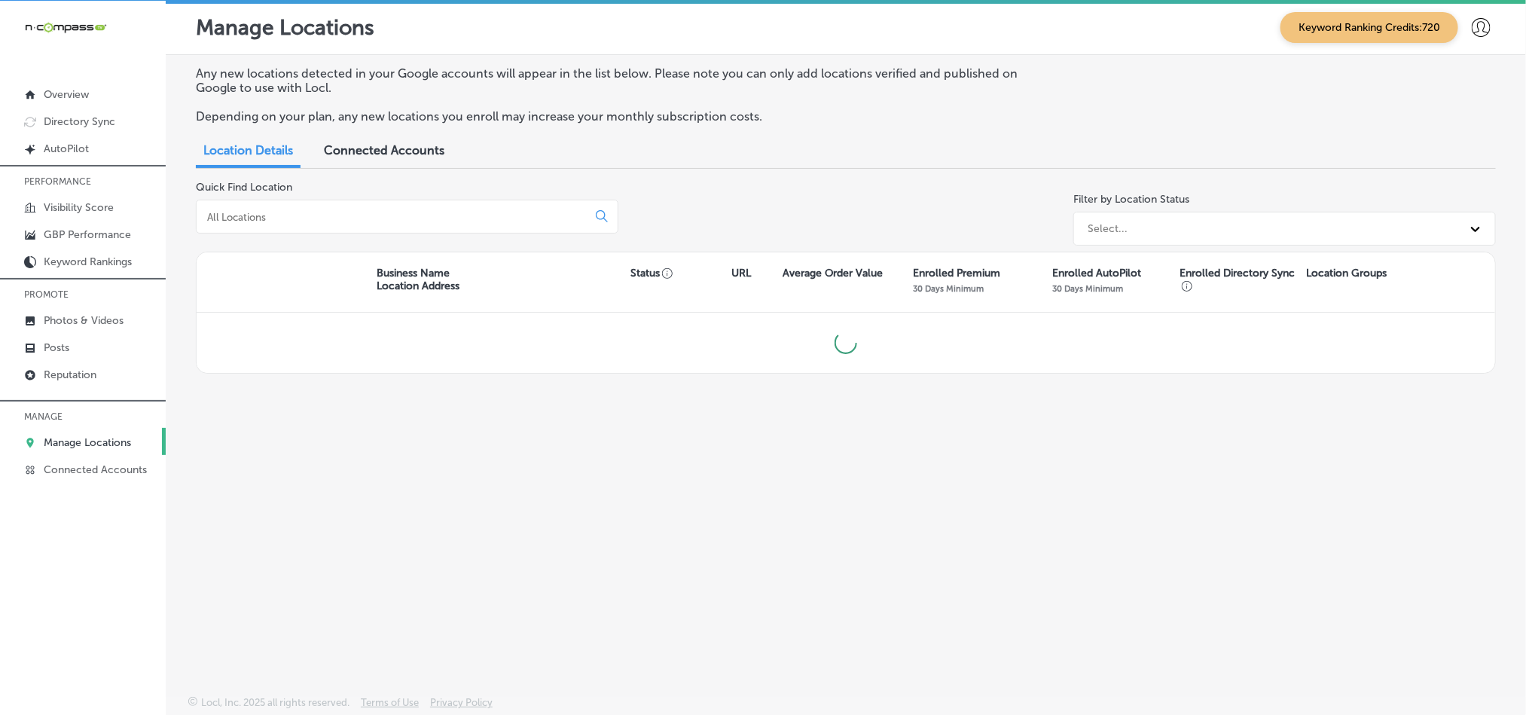
click at [346, 219] on input at bounding box center [395, 217] width 378 height 14
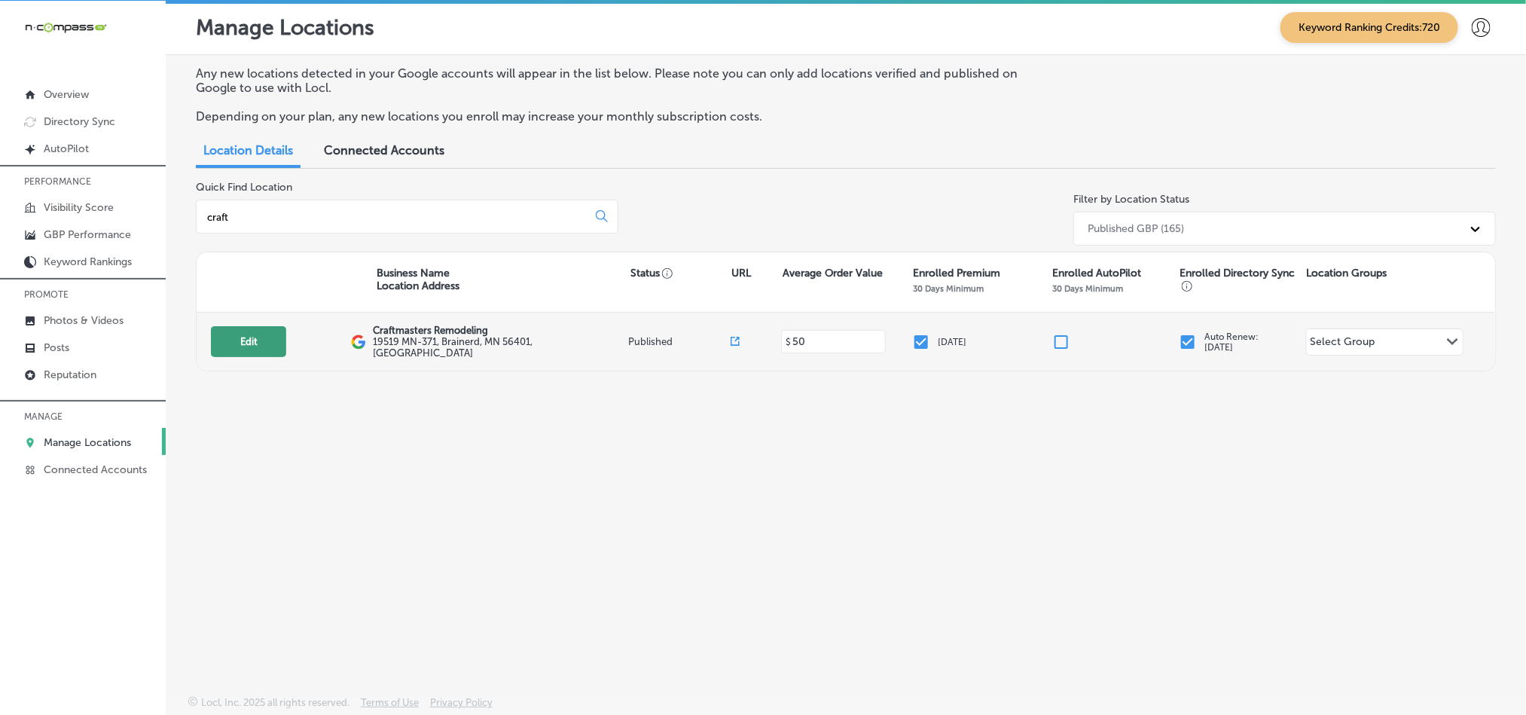
type input "craft"
click at [258, 337] on button "Edit" at bounding box center [248, 341] width 75 height 31
select select "US"
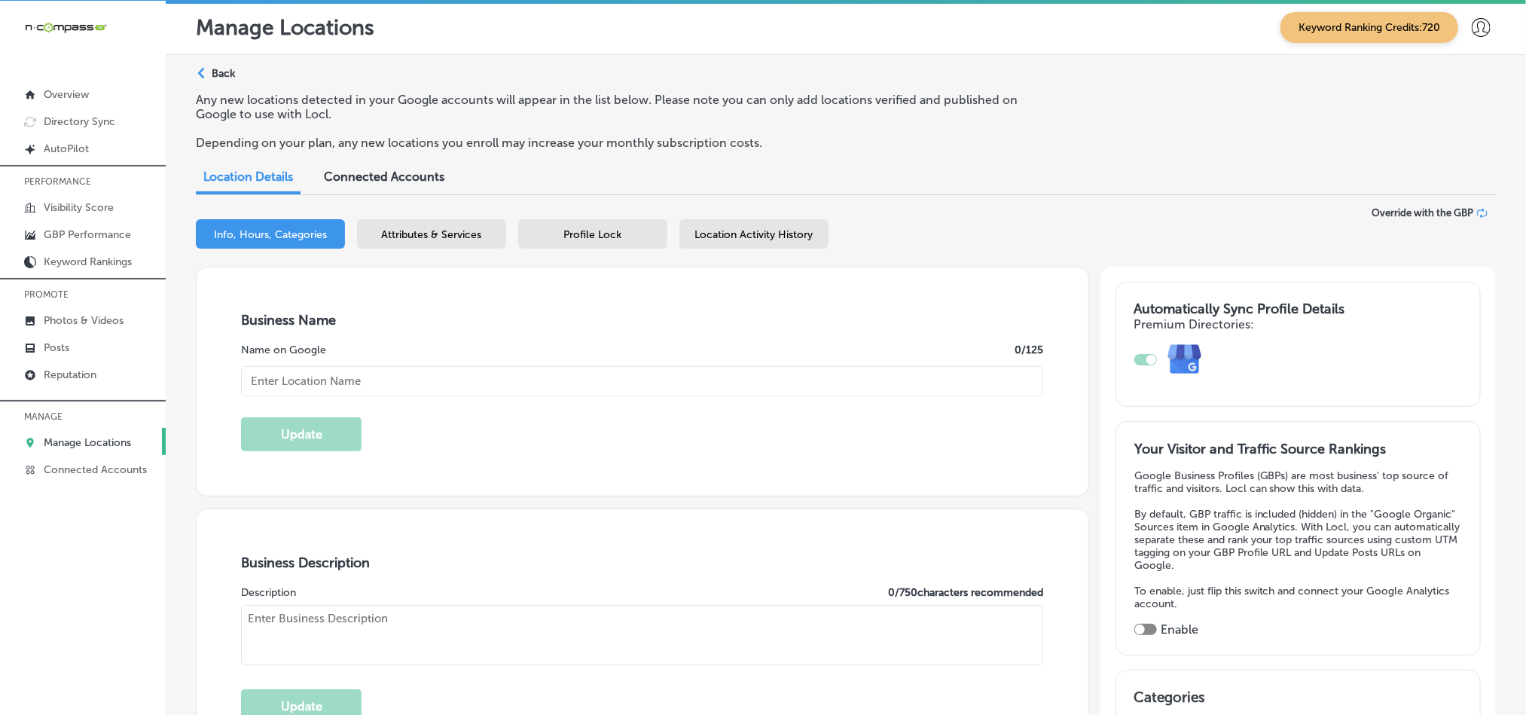
type input "Craftmasters Remodeling"
checkbox input "true"
type input "19519 MN-371"
type input "Brainerd"
type input "56401"
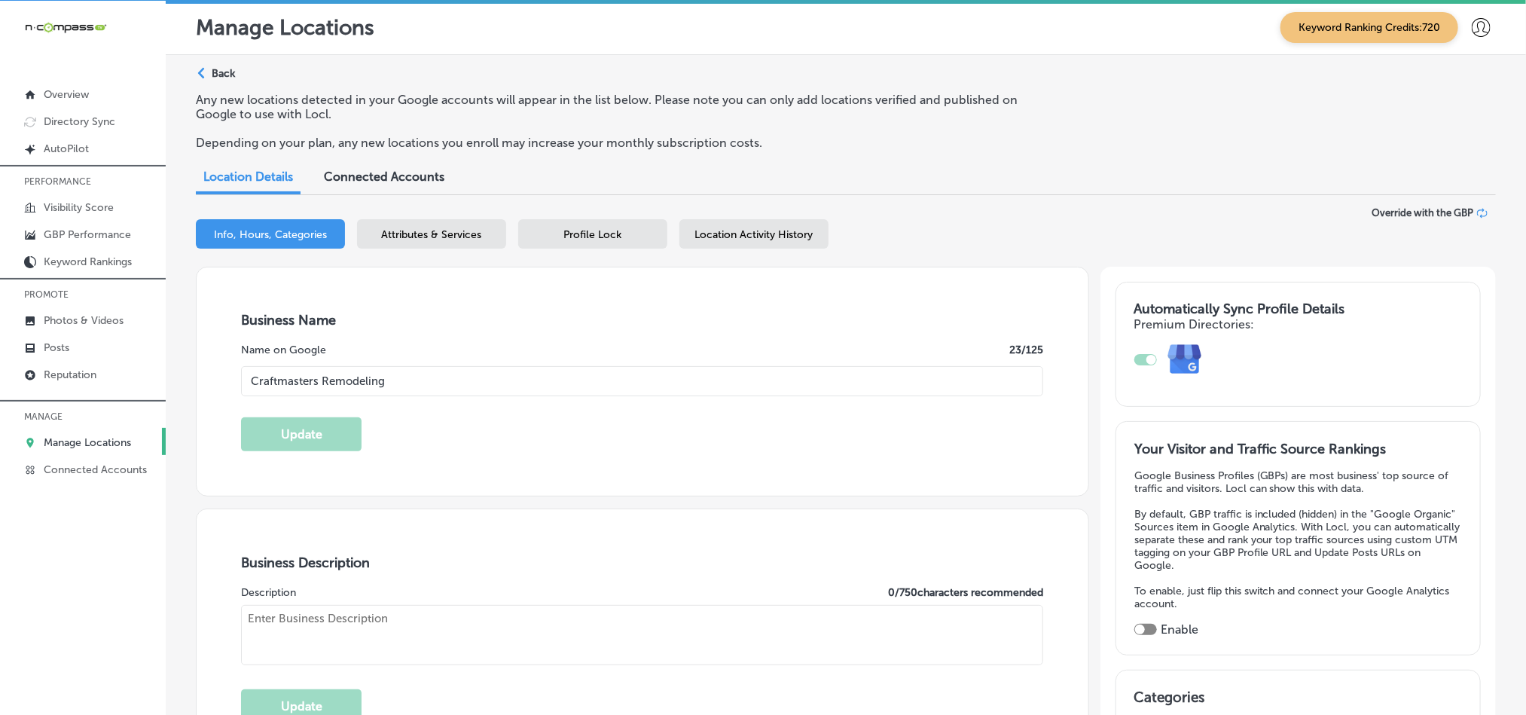
type input "US"
type input "[URL][DOMAIN_NAME]"
type textarea "Craftmasters Remodeling is a trusted kitchen remodeling company based in [GEOGR…"
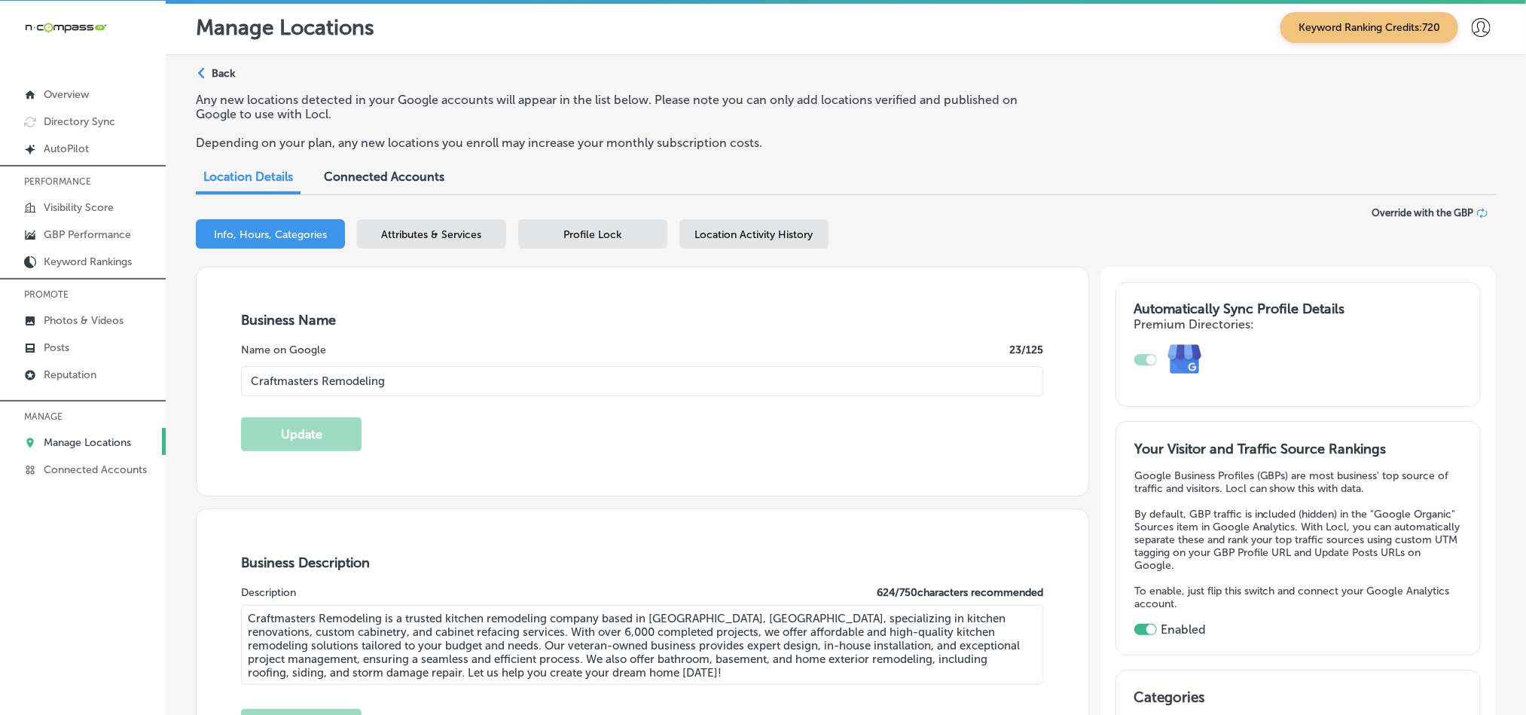
type input "[PHONE_NUMBER]"
click at [62, 350] on p "Posts" at bounding box center [57, 347] width 26 height 13
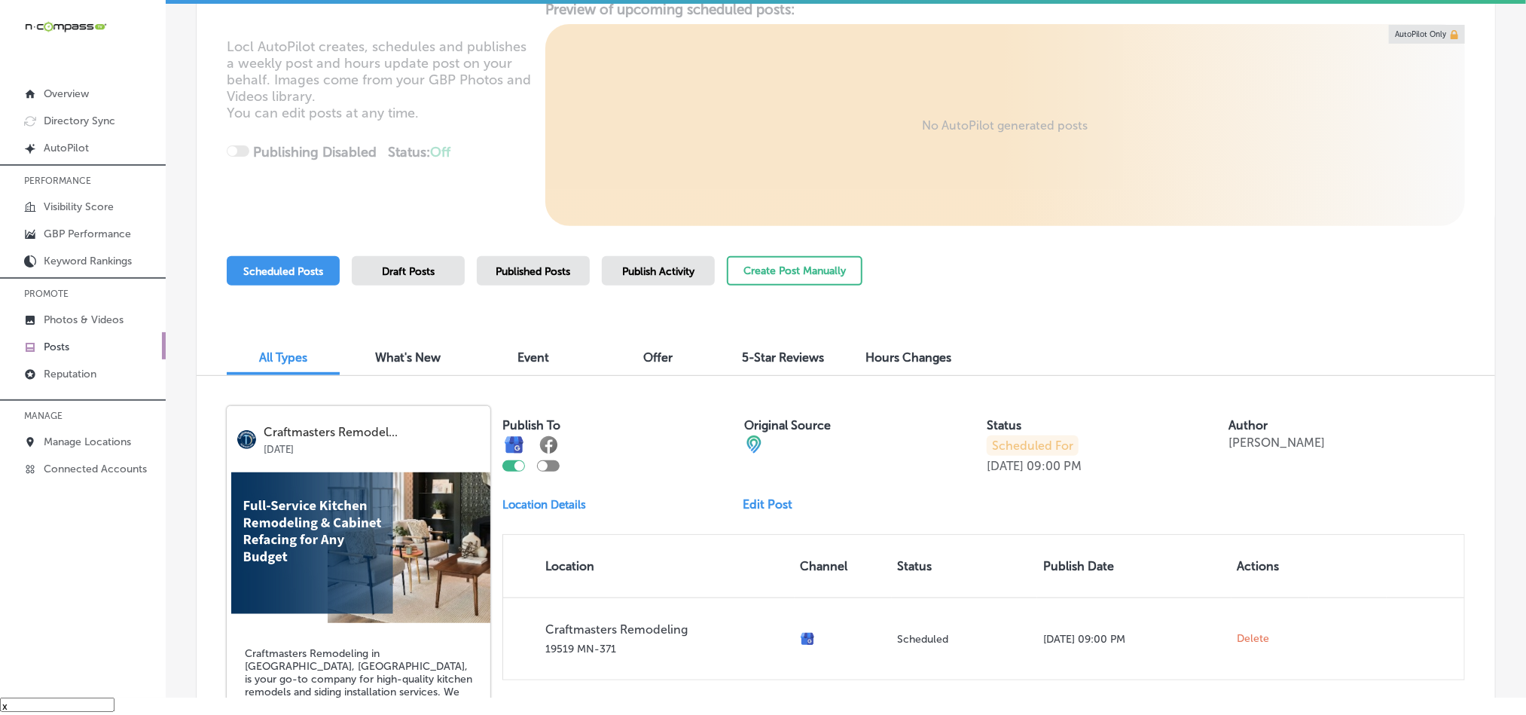
scroll to position [301, 0]
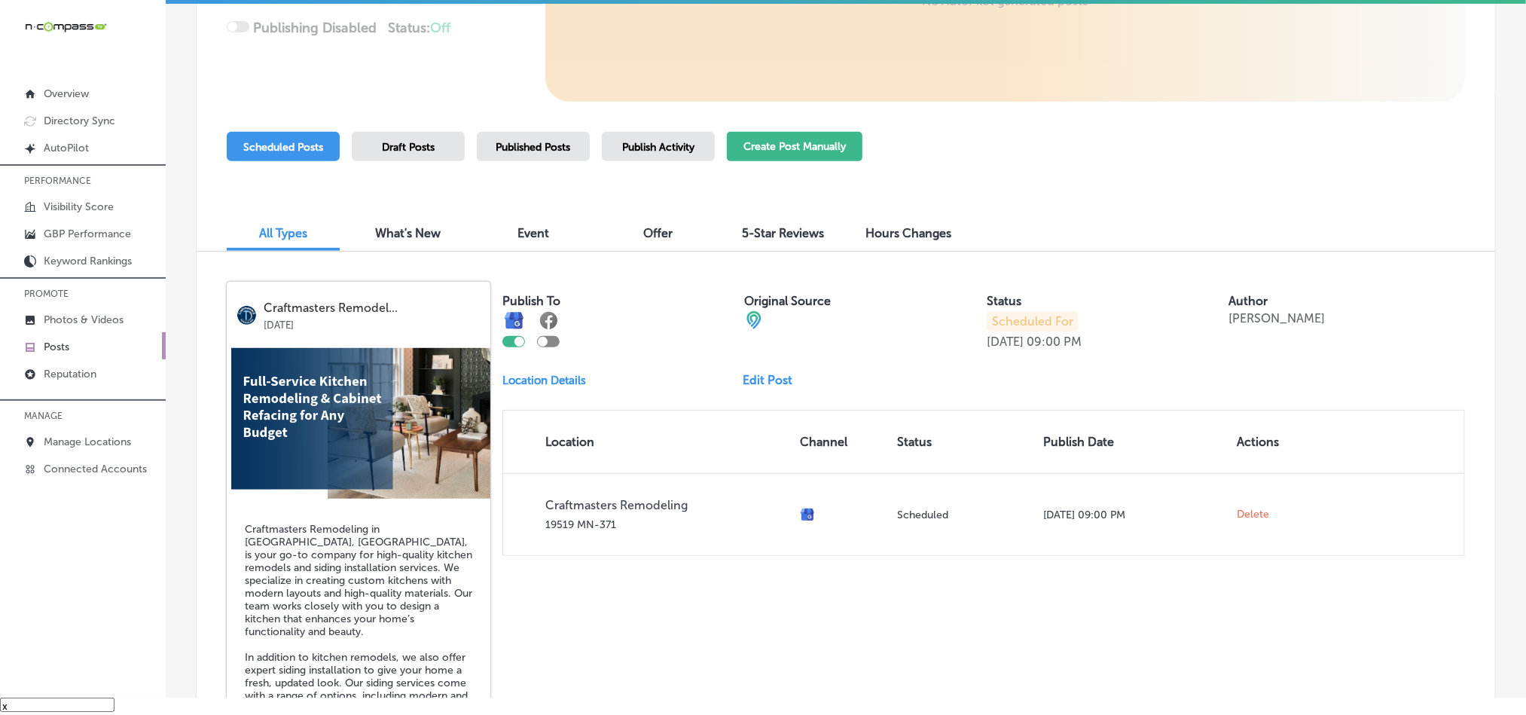
click at [807, 147] on button "Create Post Manually" at bounding box center [795, 146] width 136 height 29
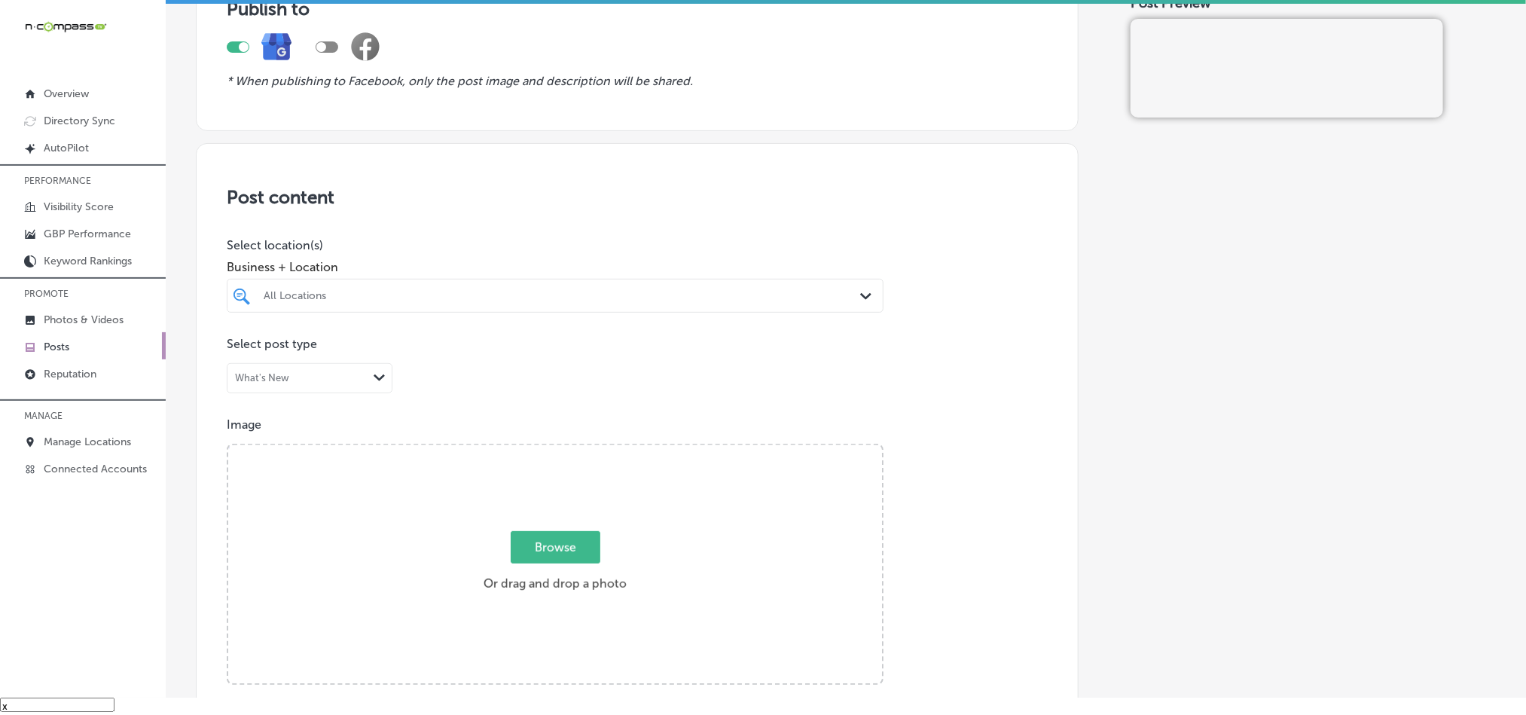
scroll to position [150, 0]
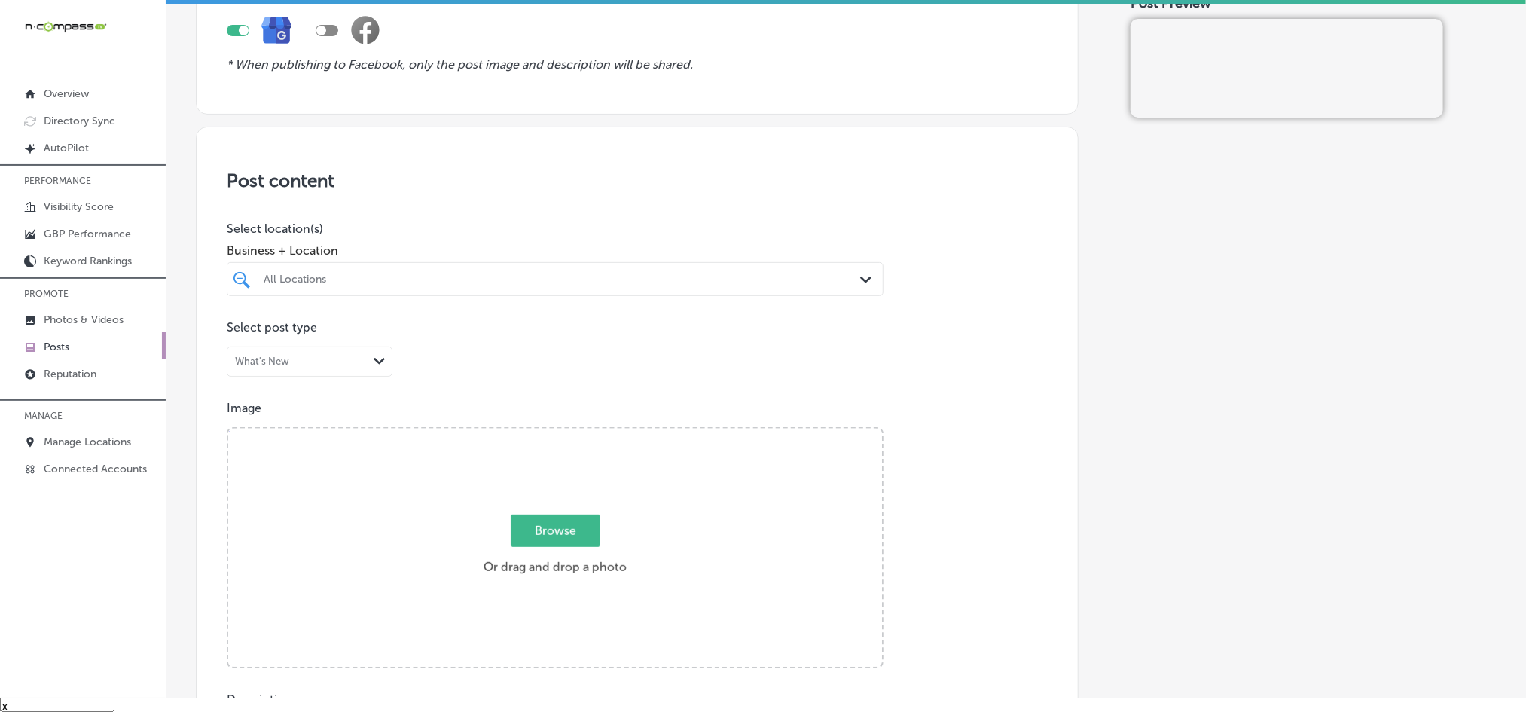
click at [554, 273] on div "All Locations" at bounding box center [563, 279] width 598 height 13
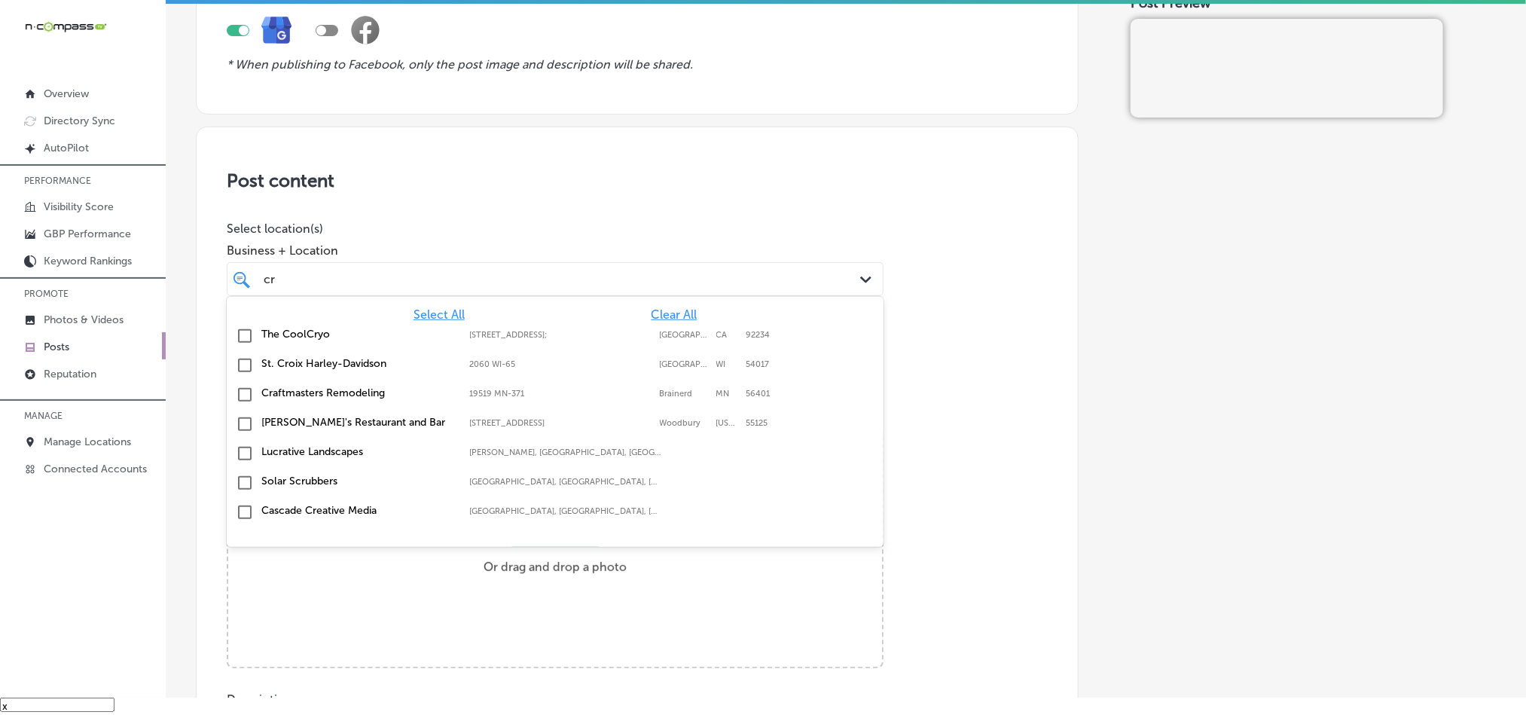
type input "c"
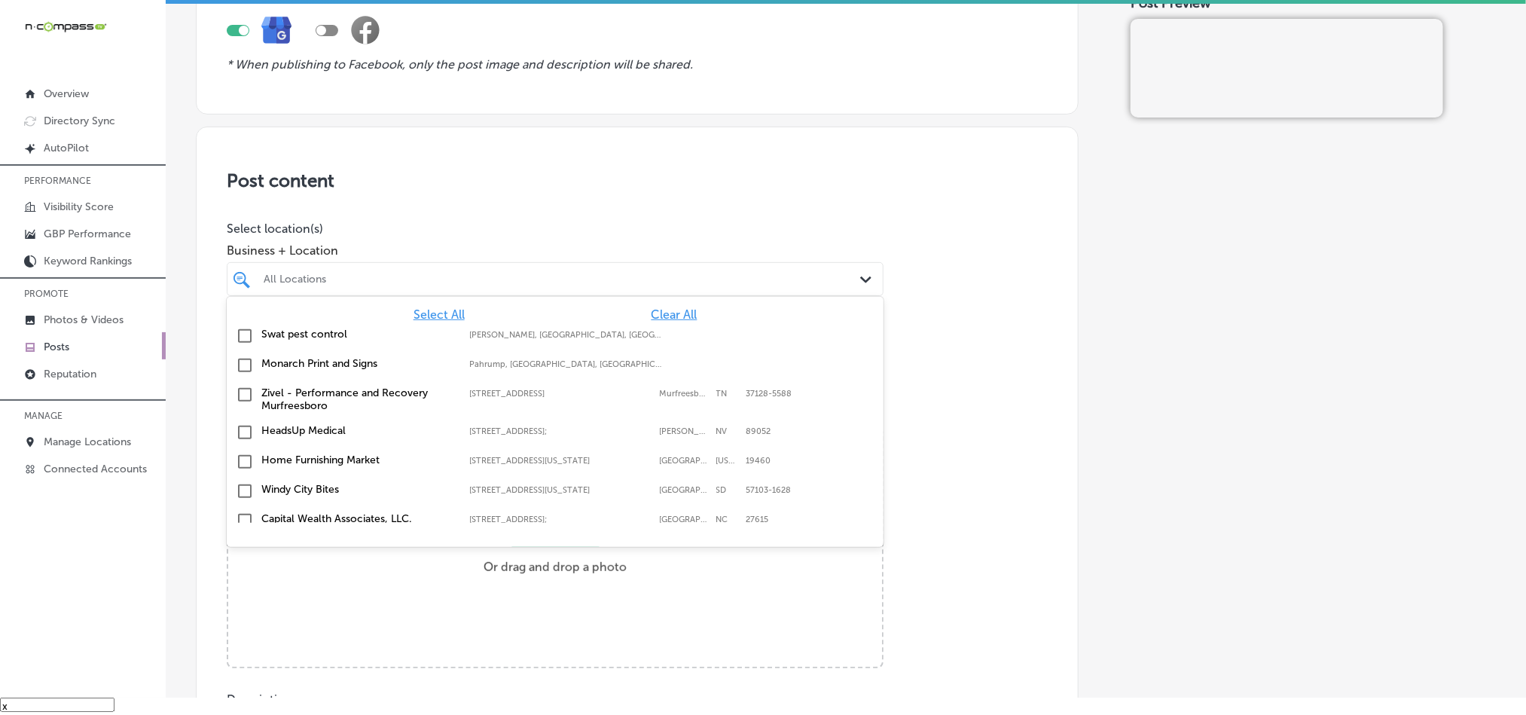
click at [655, 319] on span "Clear All" at bounding box center [675, 314] width 46 height 14
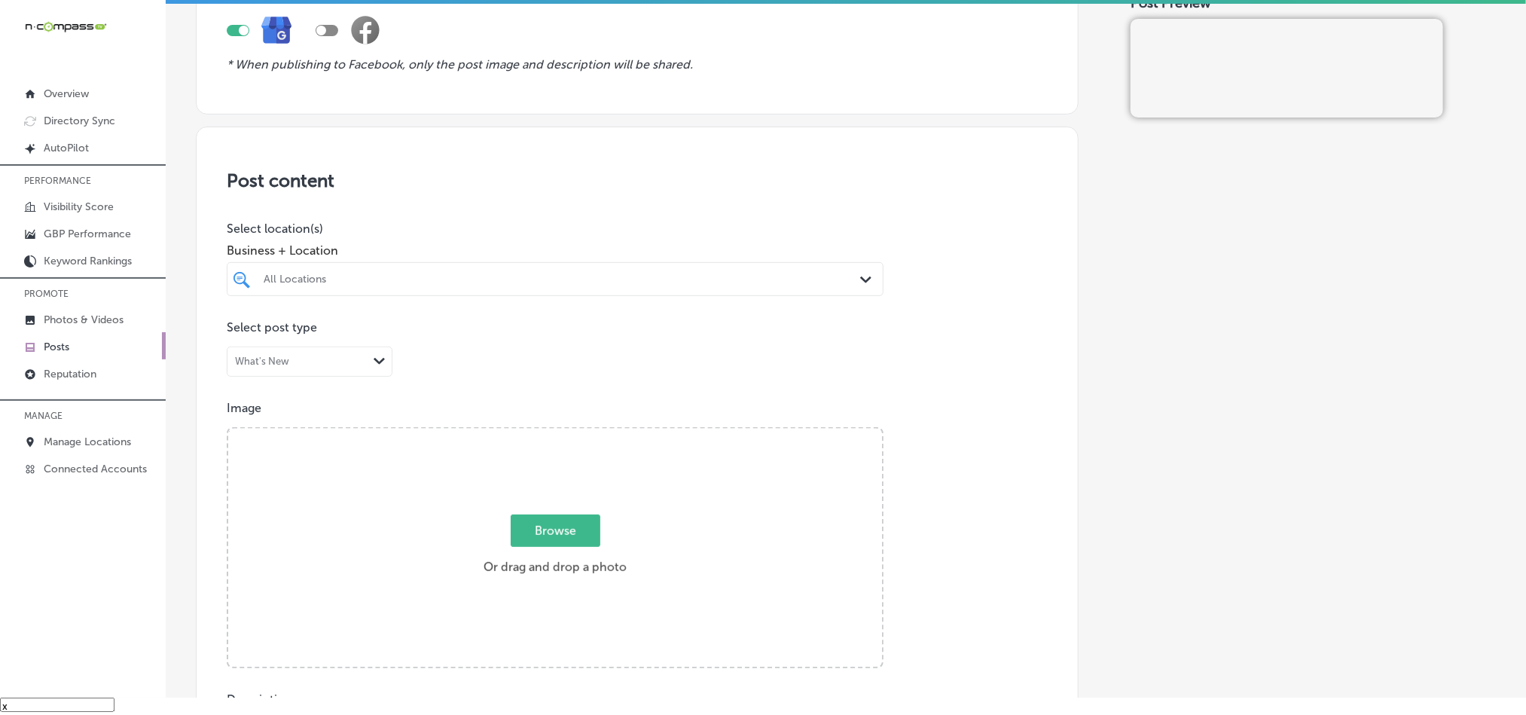
click at [463, 287] on div at bounding box center [525, 279] width 527 height 20
click at [244, 333] on input "checkbox" at bounding box center [245, 336] width 18 height 18
type input "craf"
click at [621, 226] on p "Select location(s)" at bounding box center [555, 228] width 657 height 14
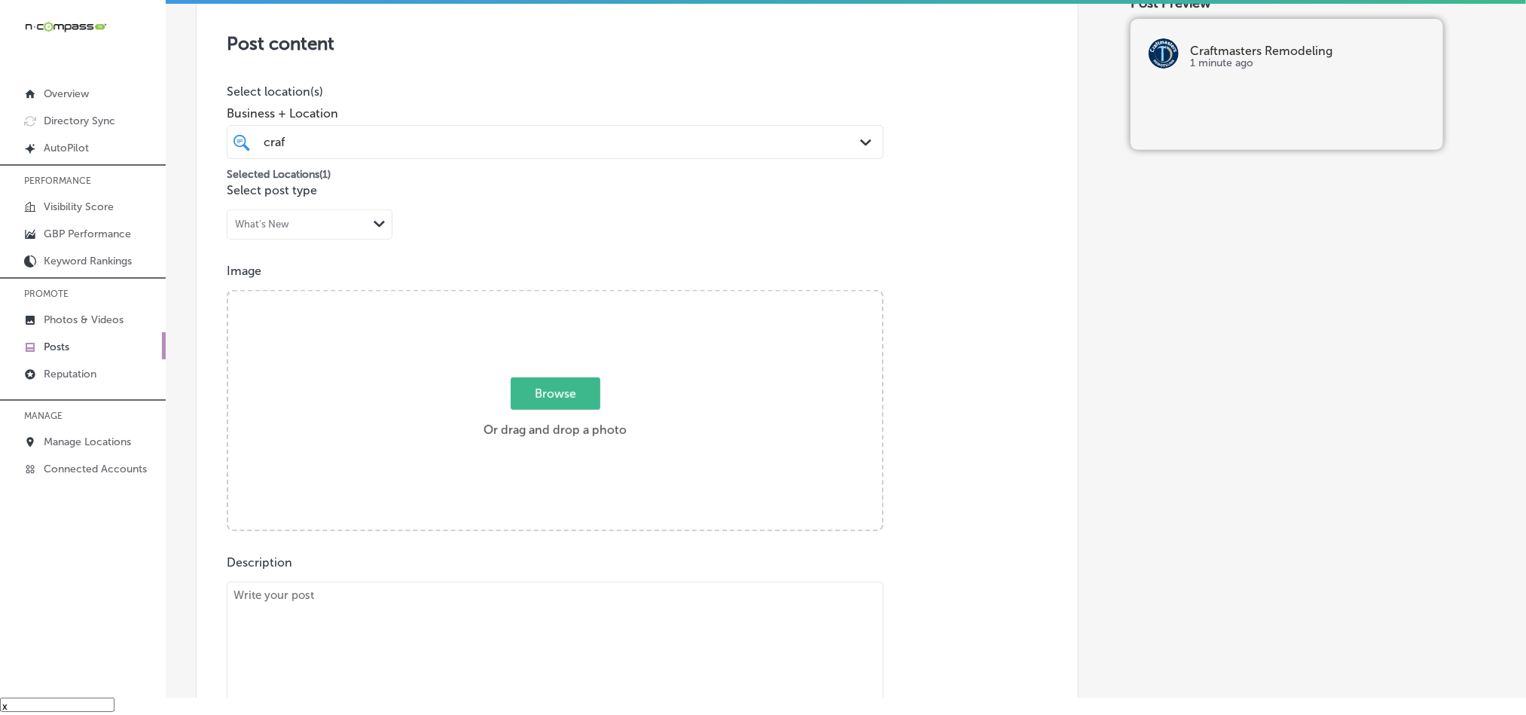
scroll to position [339, 0]
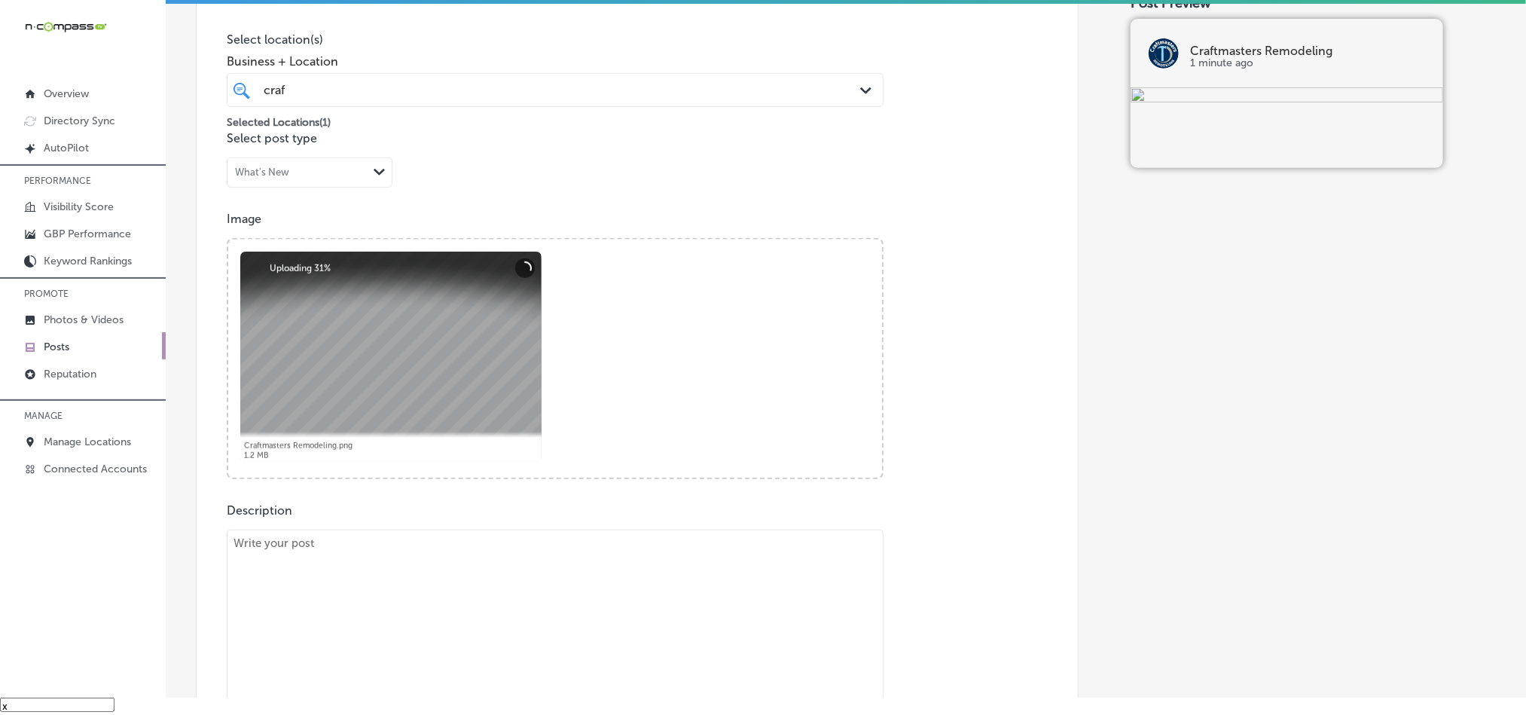
click at [508, 592] on textarea at bounding box center [555, 635] width 657 height 211
paste textarea "Looking to refresh your kitchen in [GEOGRAPHIC_DATA], [GEOGRAPHIC_DATA]? Craftm…"
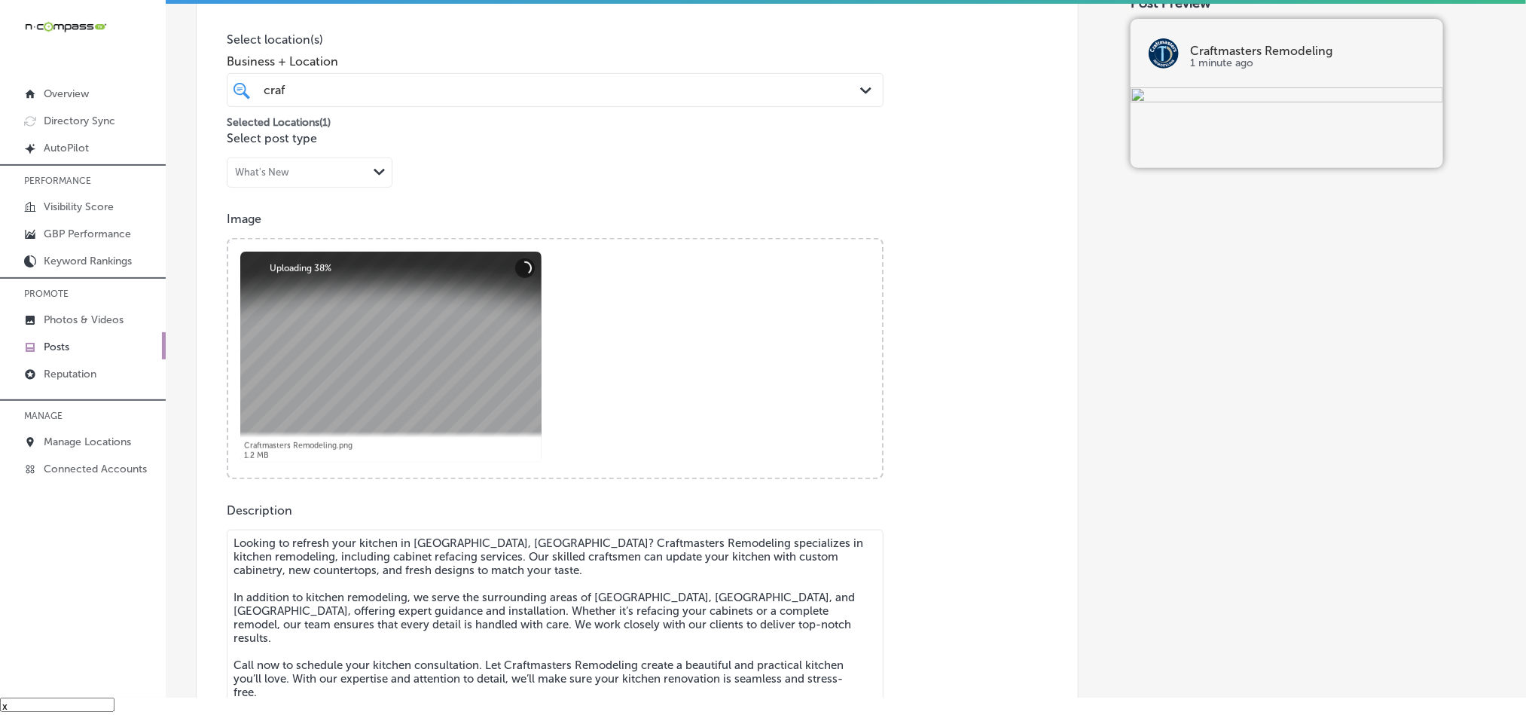
scroll to position [358, 0]
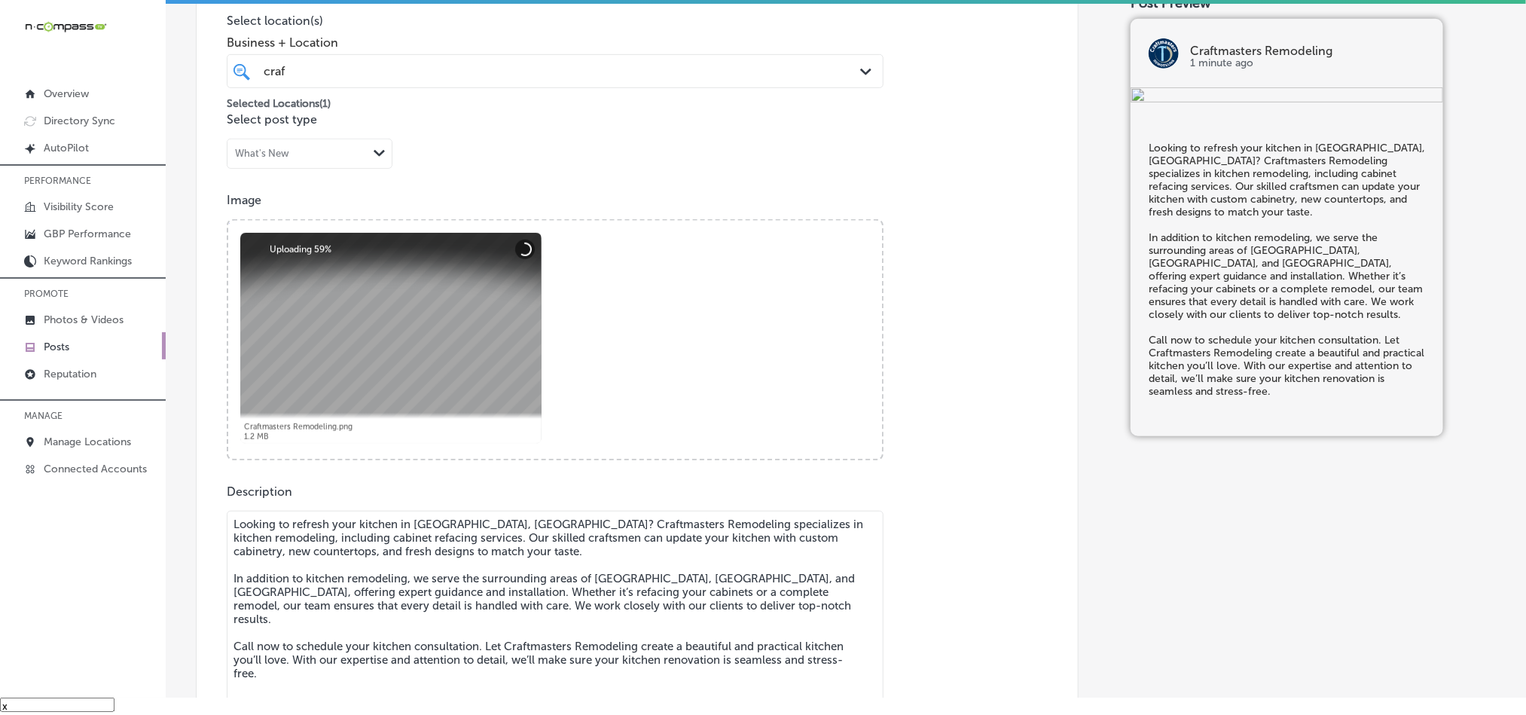
type textarea "Looking to refresh your kitchen in [GEOGRAPHIC_DATA], [GEOGRAPHIC_DATA]? Craftm…"
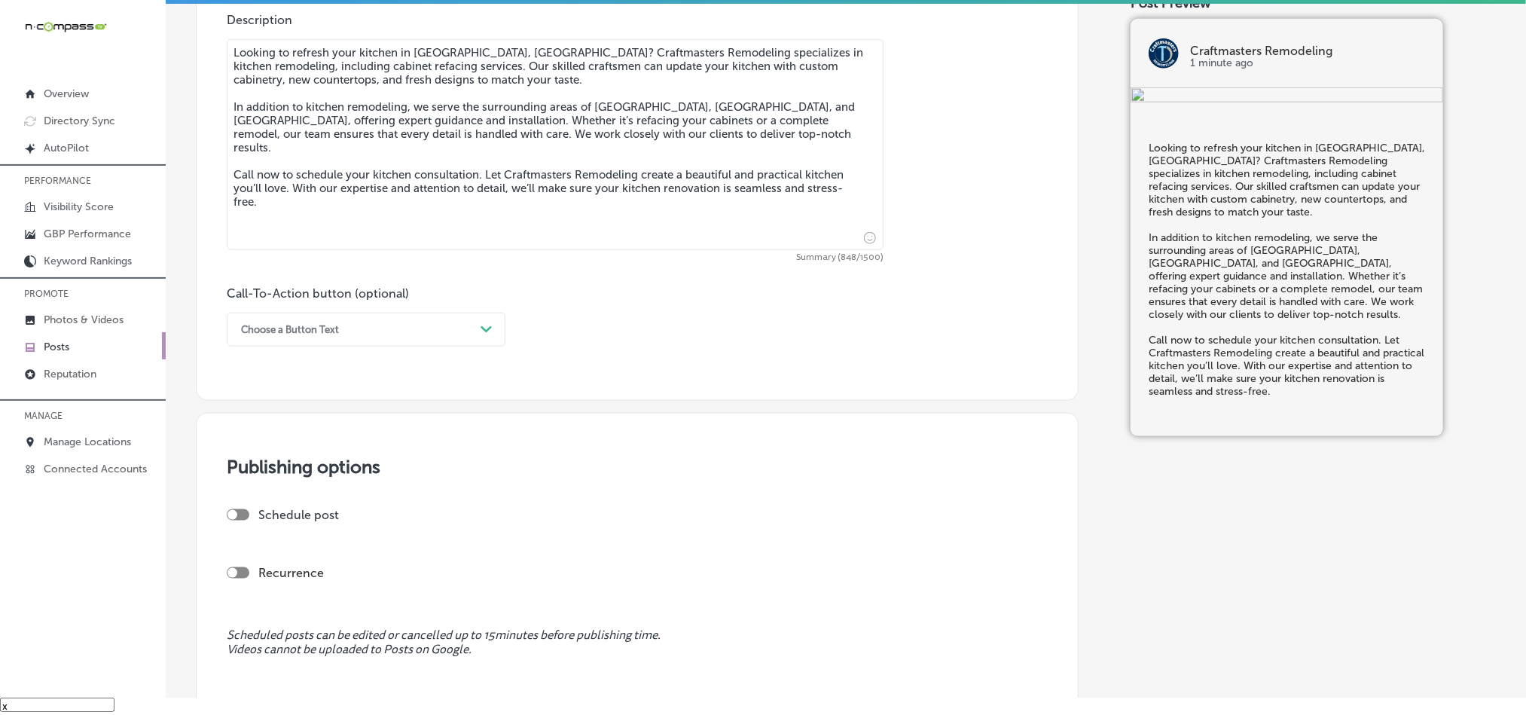
scroll to position [886, 0]
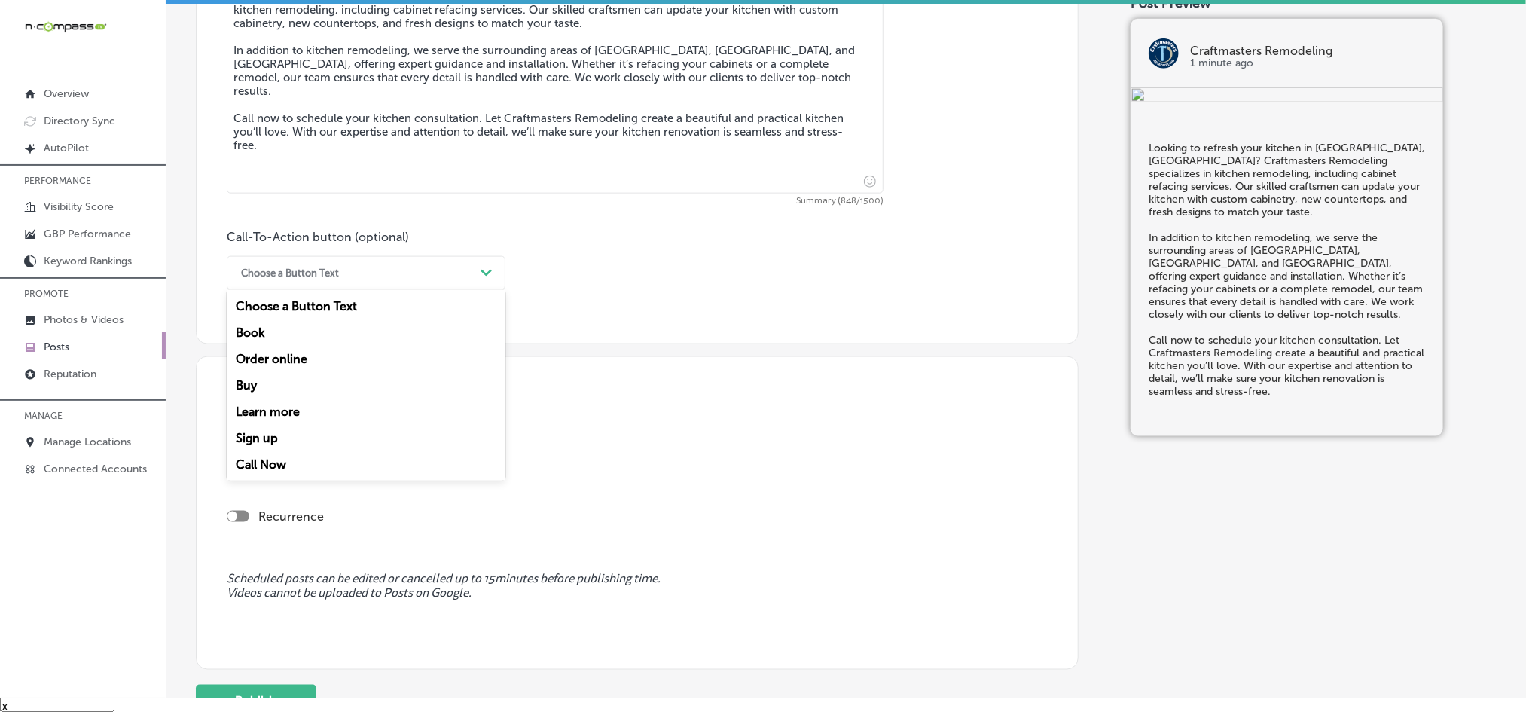
click at [366, 267] on div "Choose a Button Text" at bounding box center [354, 272] width 241 height 23
click at [278, 466] on div "Call Now" at bounding box center [366, 464] width 279 height 26
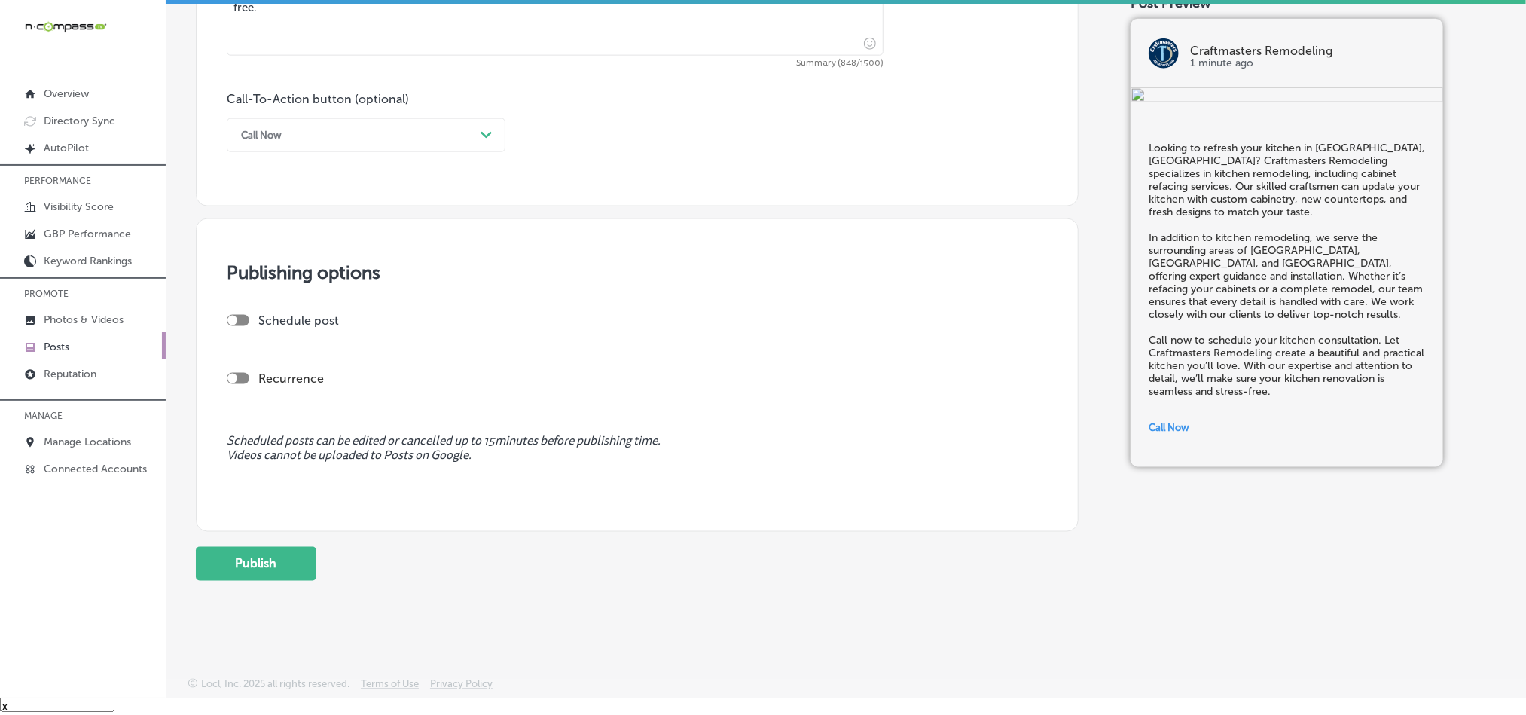
scroll to position [1028, 0]
click at [240, 319] on div at bounding box center [238, 320] width 23 height 11
checkbox input "true"
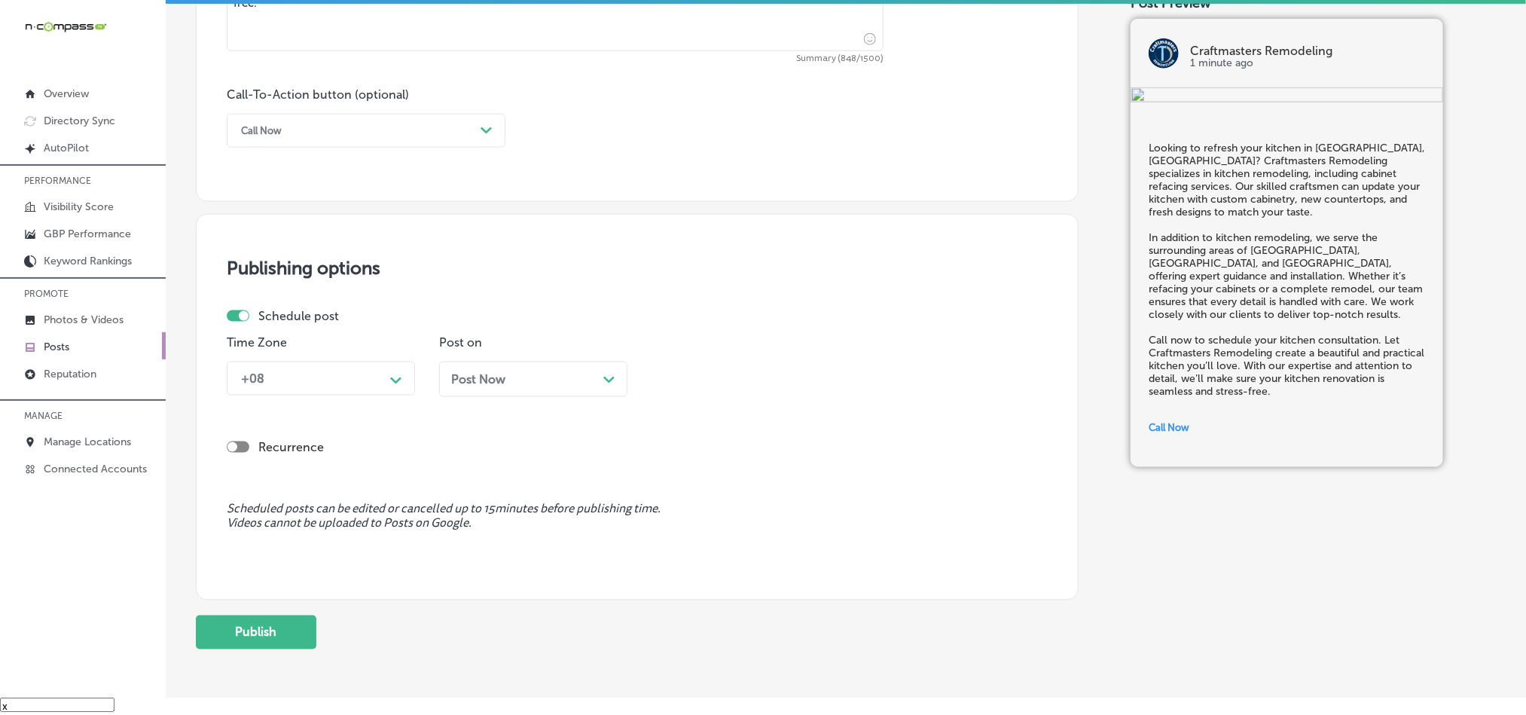
click at [376, 387] on div "+08" at bounding box center [309, 378] width 151 height 26
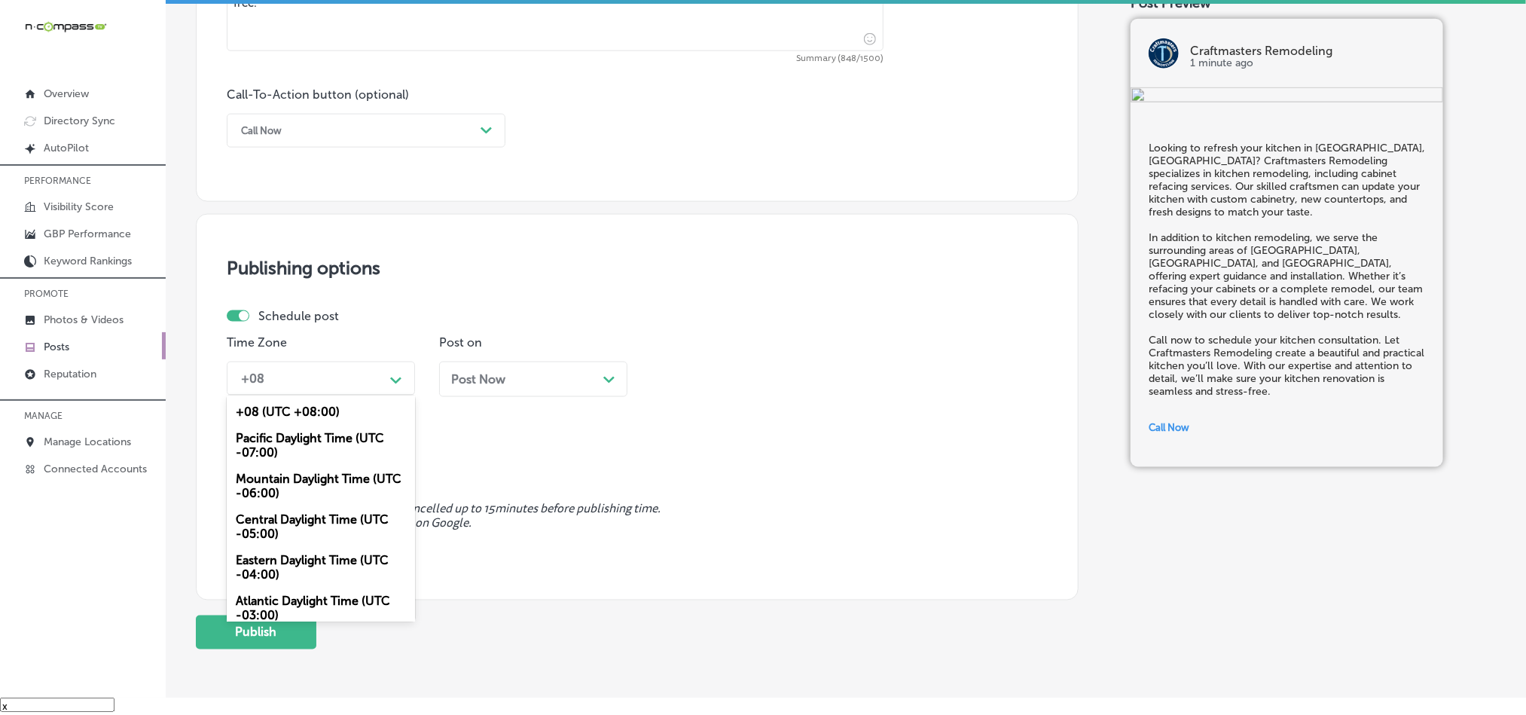
click at [303, 484] on div "Mountain Daylight Time (UTC -06:00)" at bounding box center [321, 486] width 188 height 41
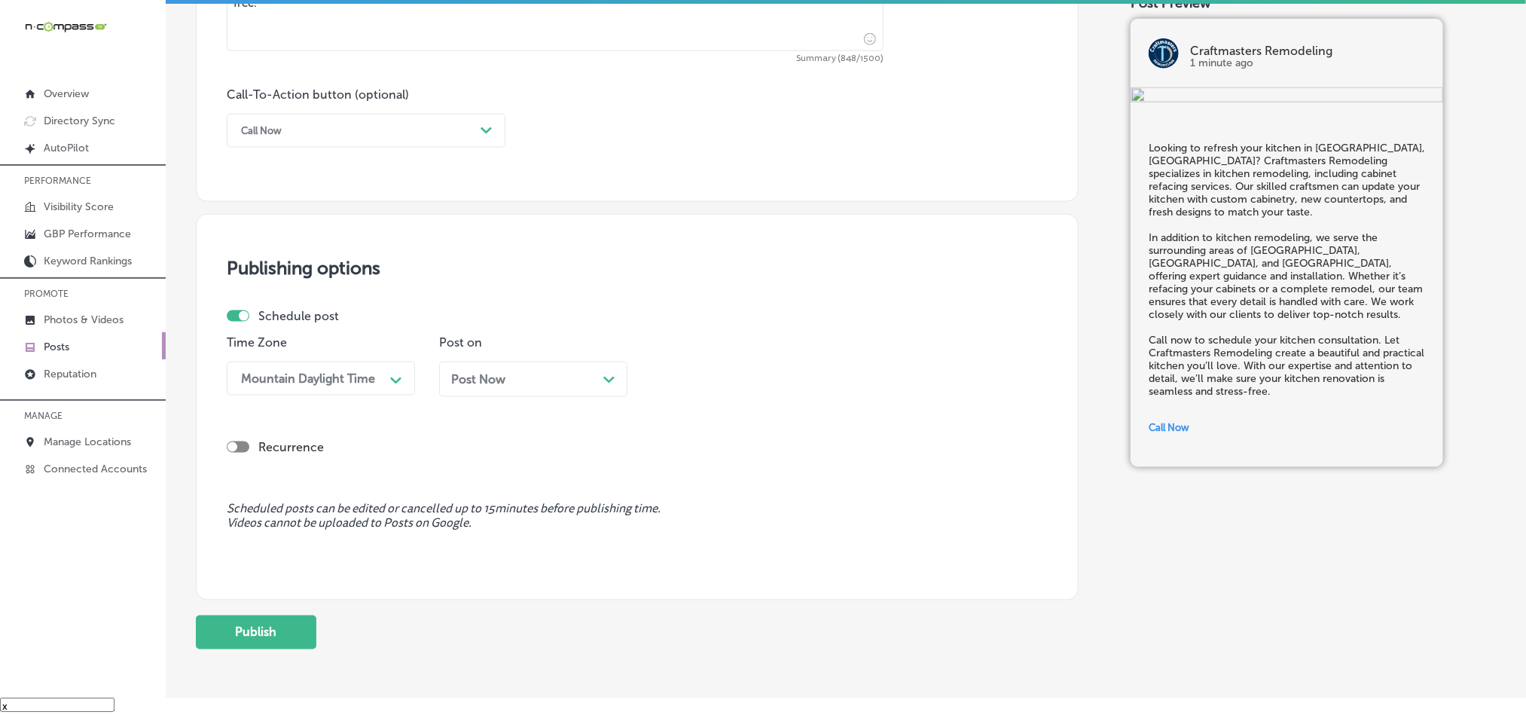
click at [523, 382] on div "Post Now Path Created with Sketch." at bounding box center [533, 379] width 164 height 14
click at [768, 368] on div "11:00 AM" at bounding box center [733, 378] width 151 height 26
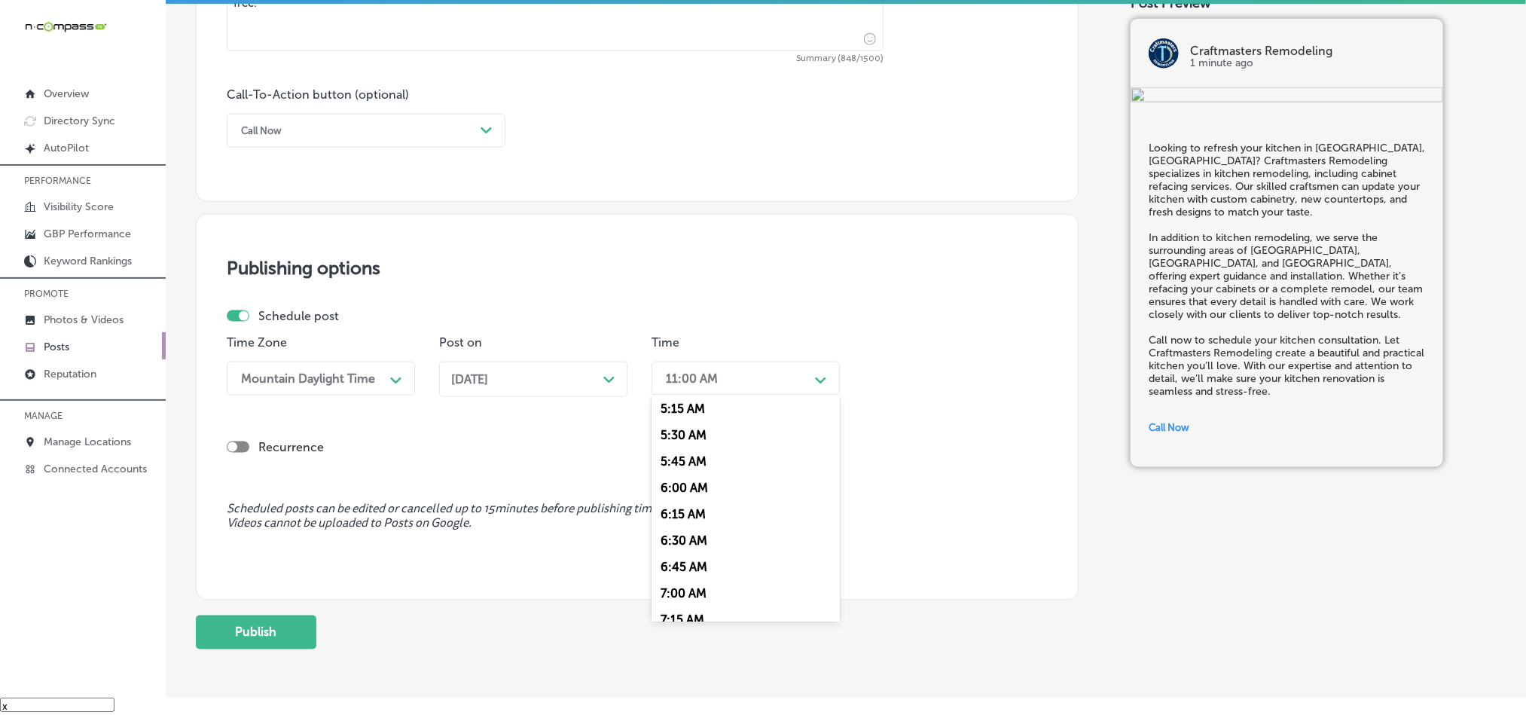
scroll to position [640, 0]
click at [690, 518] on div "7:00 AM" at bounding box center [746, 509] width 188 height 26
click at [794, 509] on span "Scheduled posts can be edited or cancelled up to 15 minutes before publishing t…" at bounding box center [637, 516] width 821 height 29
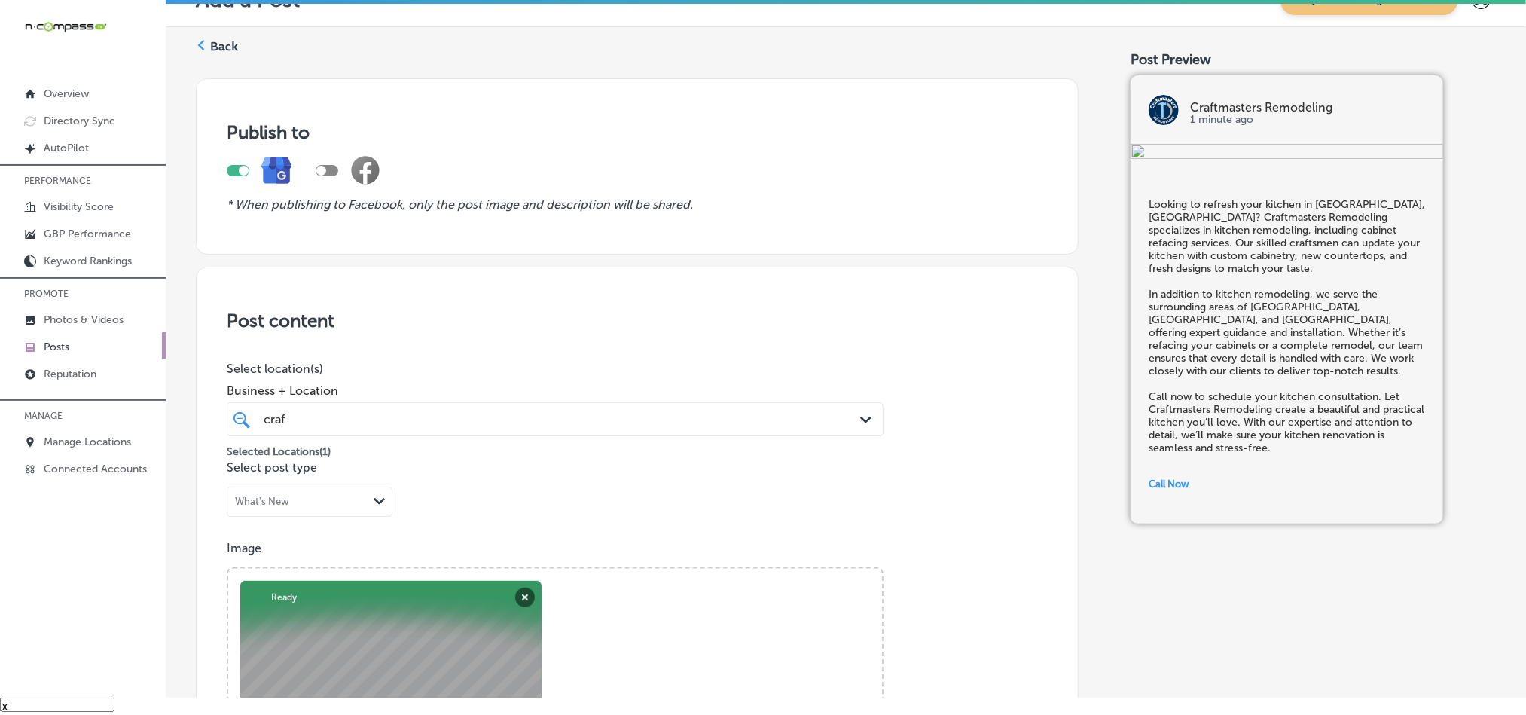
scroll to position [0, 0]
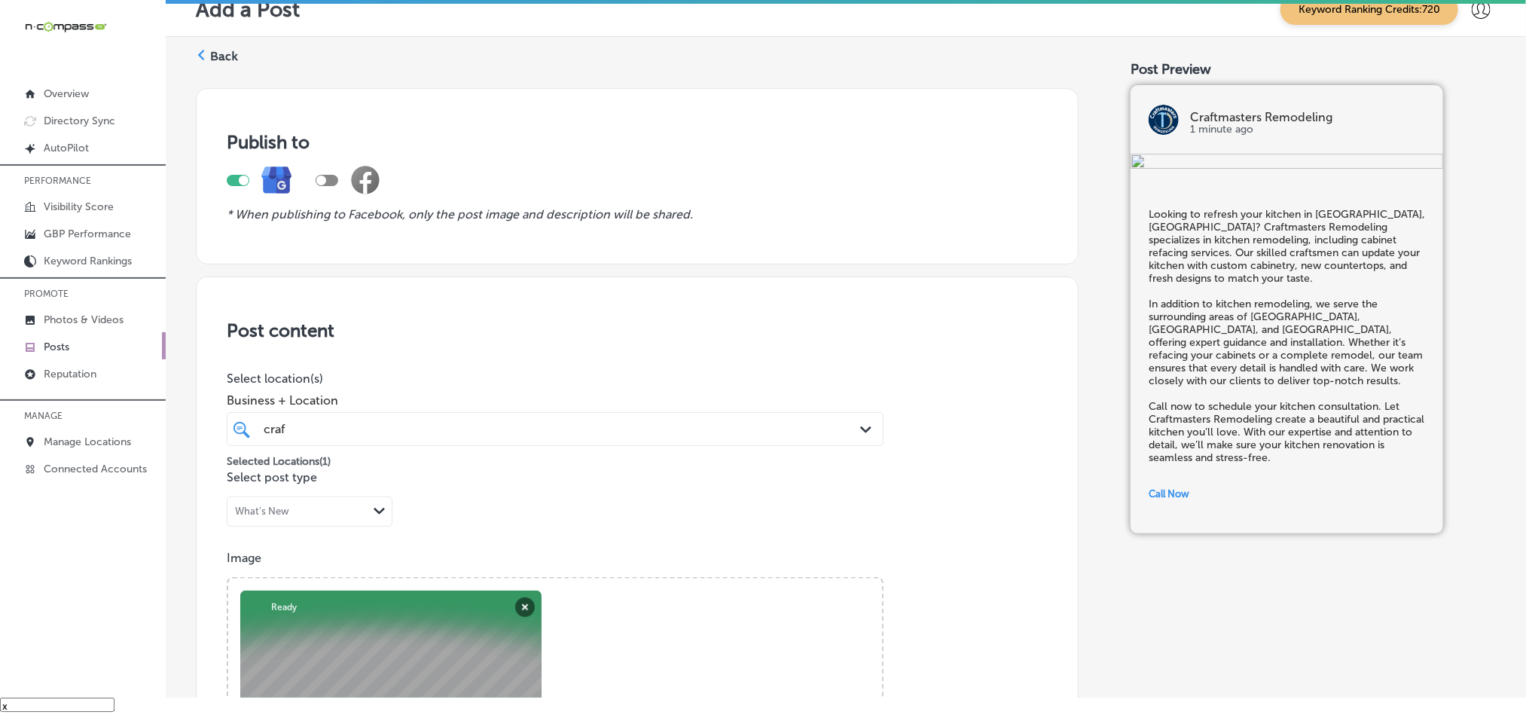
click at [212, 50] on label "Back" at bounding box center [224, 56] width 28 height 17
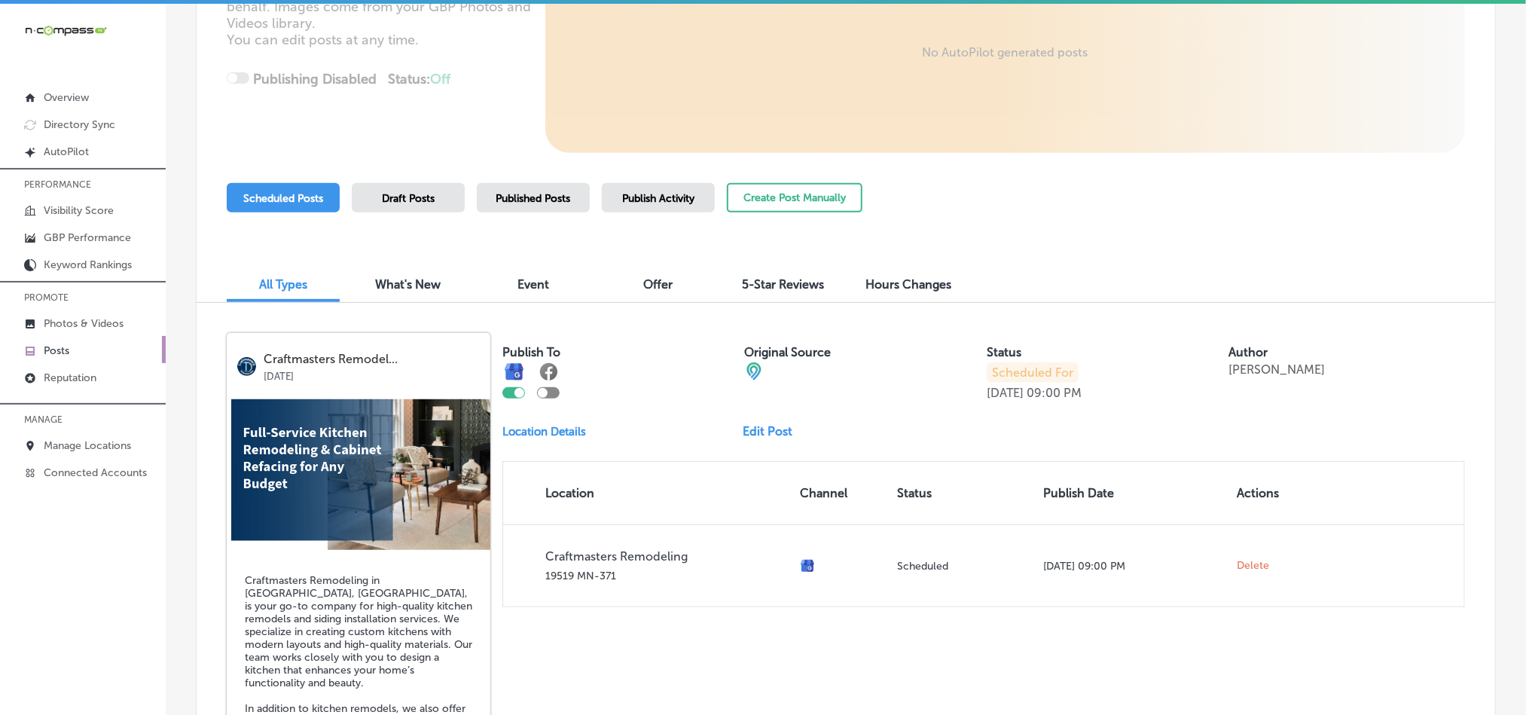
scroll to position [276, 0]
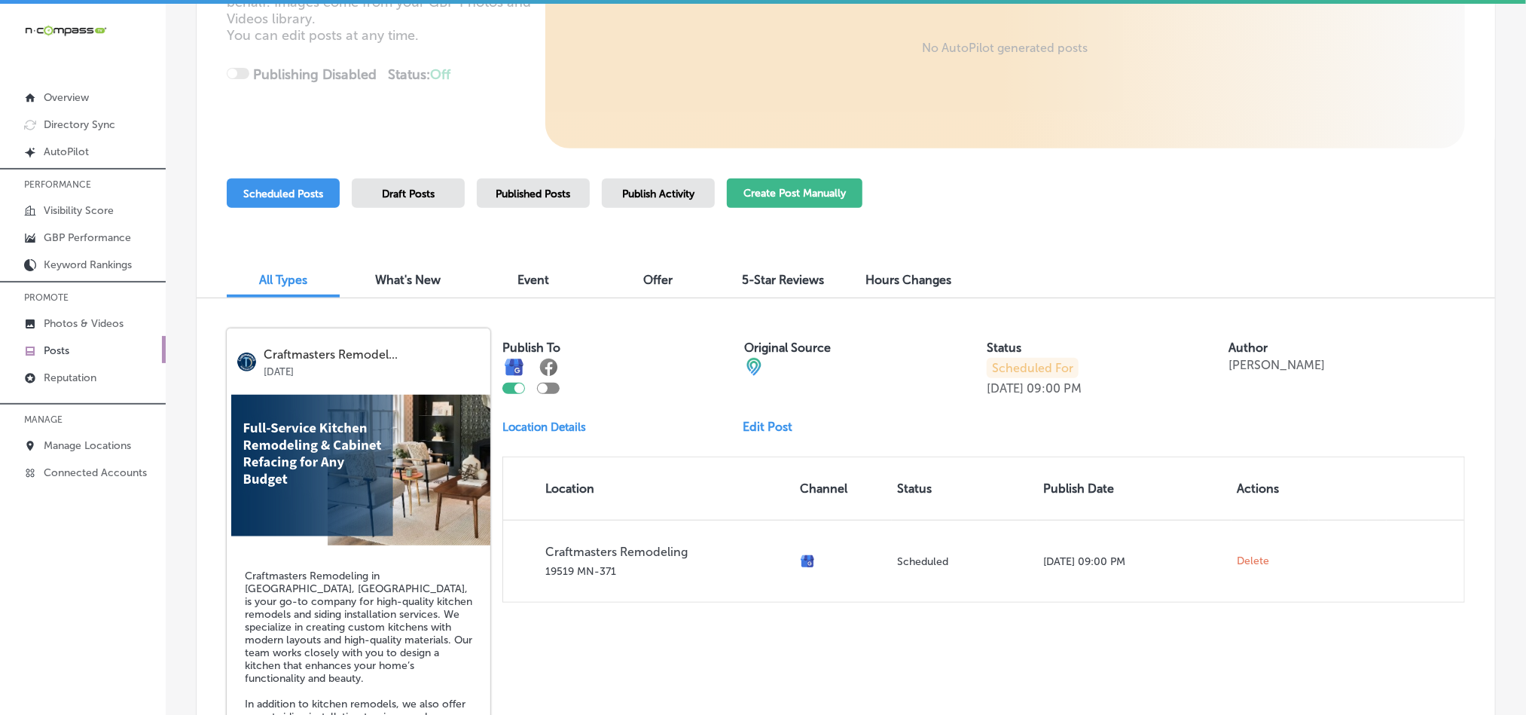
click at [773, 194] on button "Create Post Manually" at bounding box center [795, 193] width 136 height 29
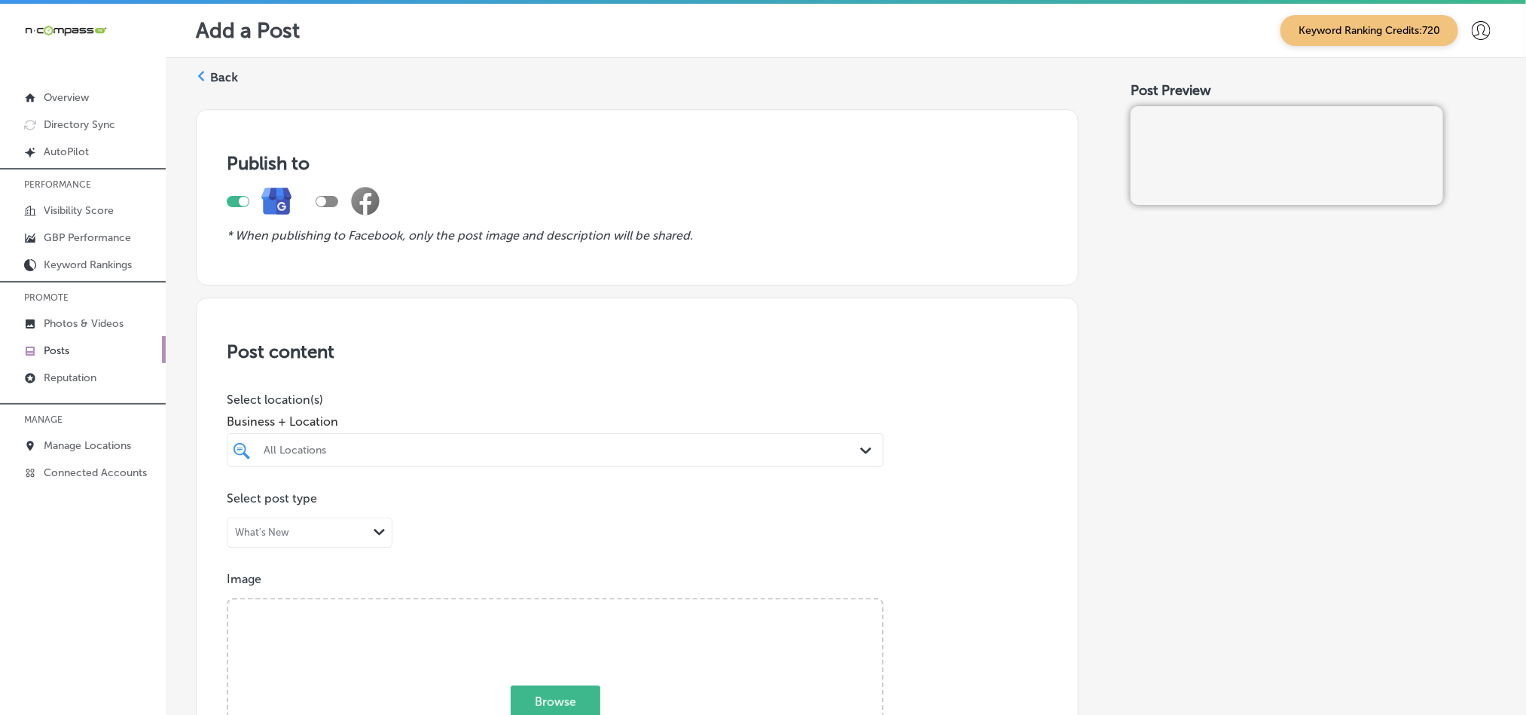
click at [488, 455] on div "All Locations" at bounding box center [563, 450] width 598 height 13
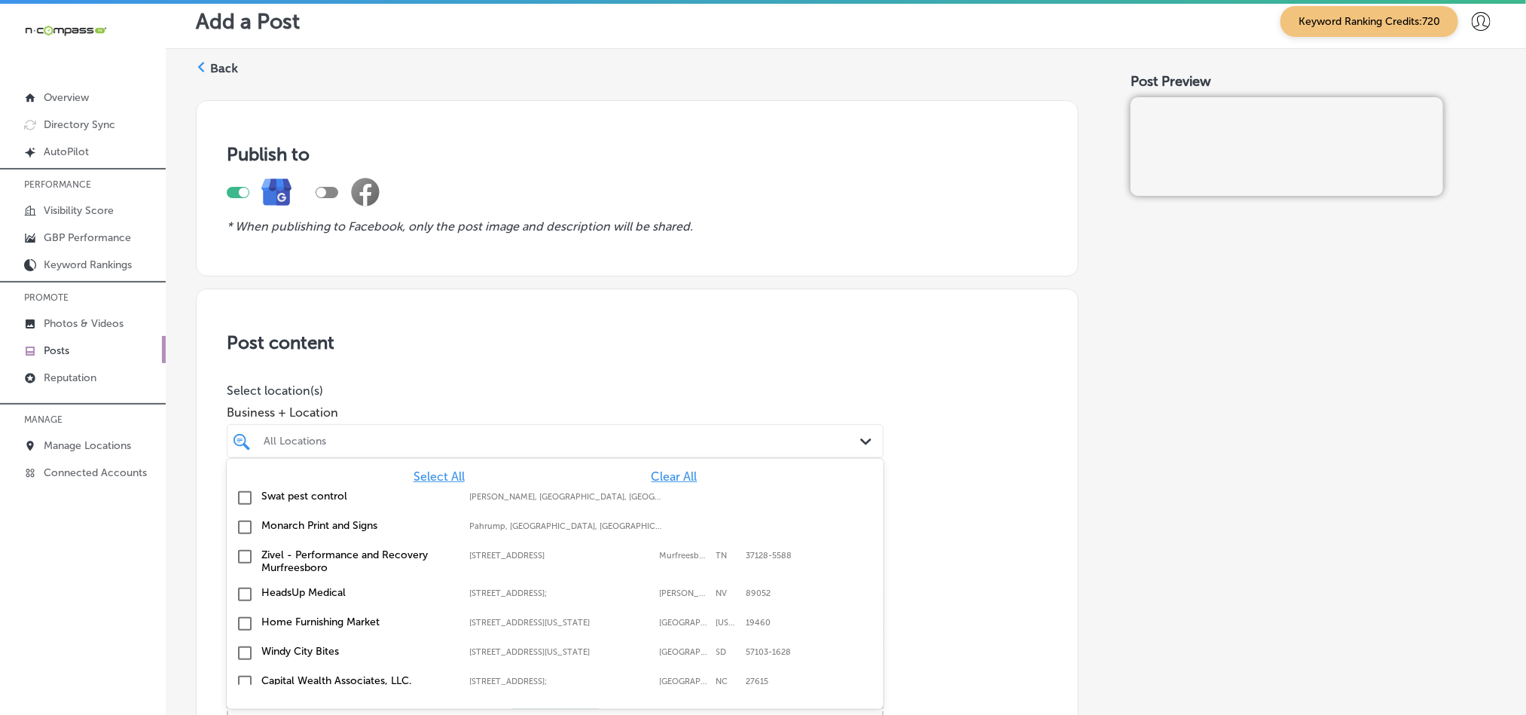
scroll to position [10, 0]
click at [660, 477] on span "Clear All" at bounding box center [675, 476] width 46 height 14
click at [649, 438] on div "All Locations" at bounding box center [563, 440] width 598 height 13
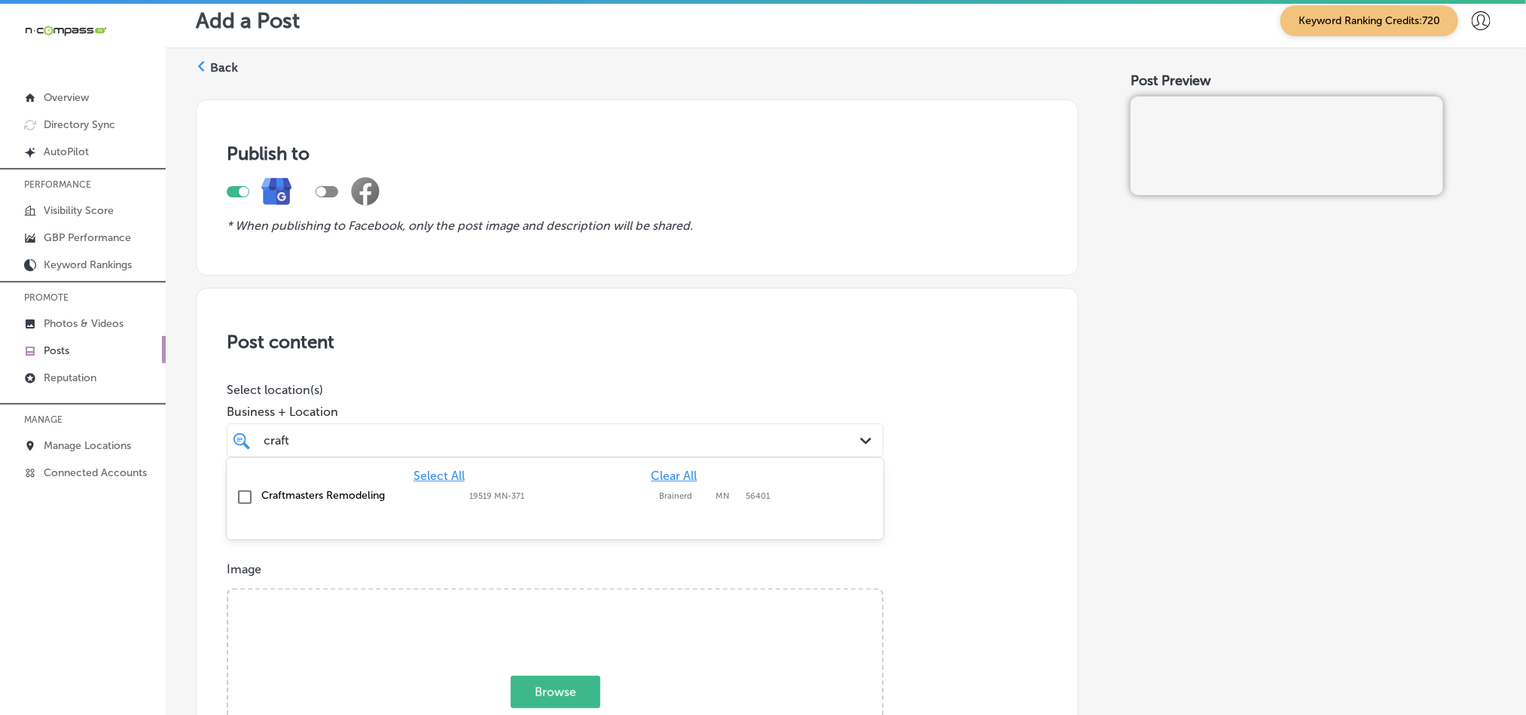
click at [245, 498] on input "checkbox" at bounding box center [245, 497] width 18 height 18
type input "craft"
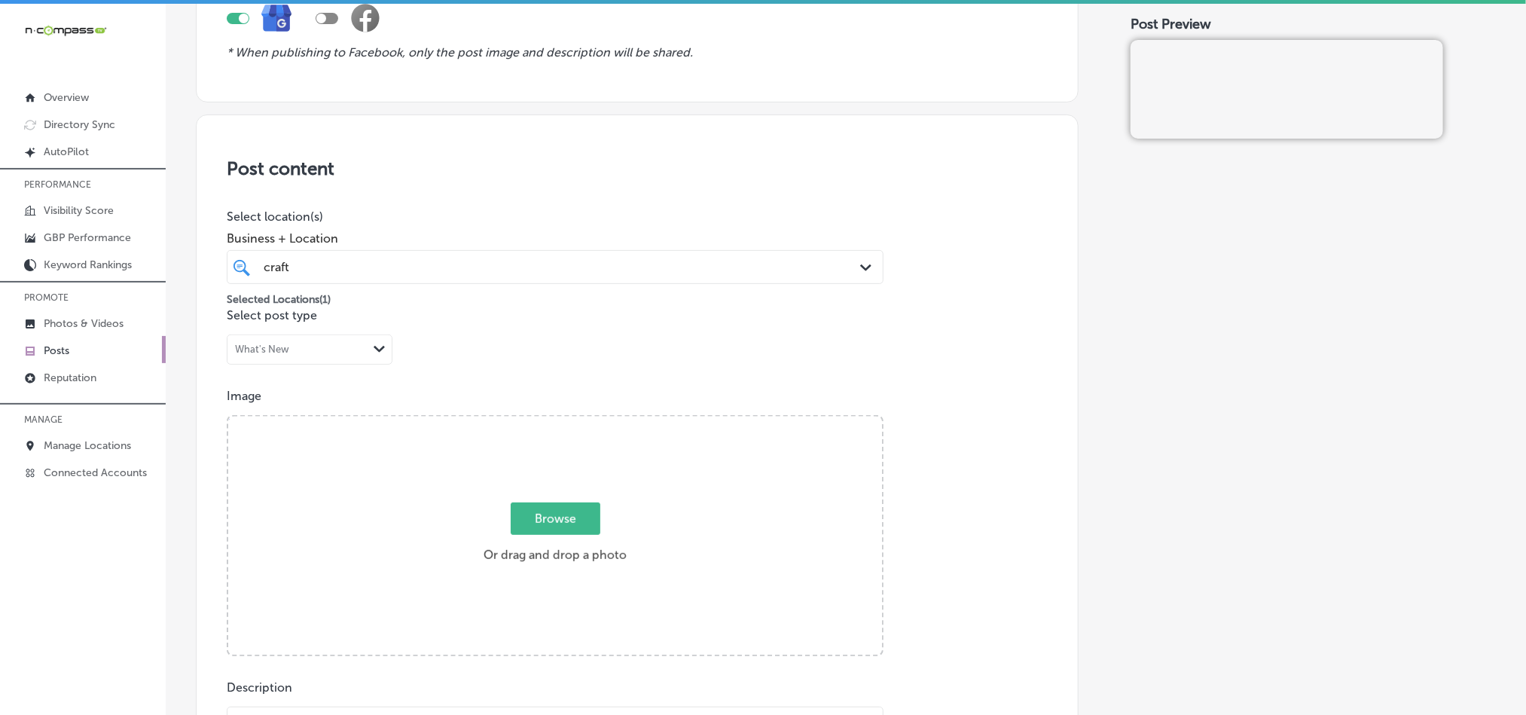
scroll to position [236, 0]
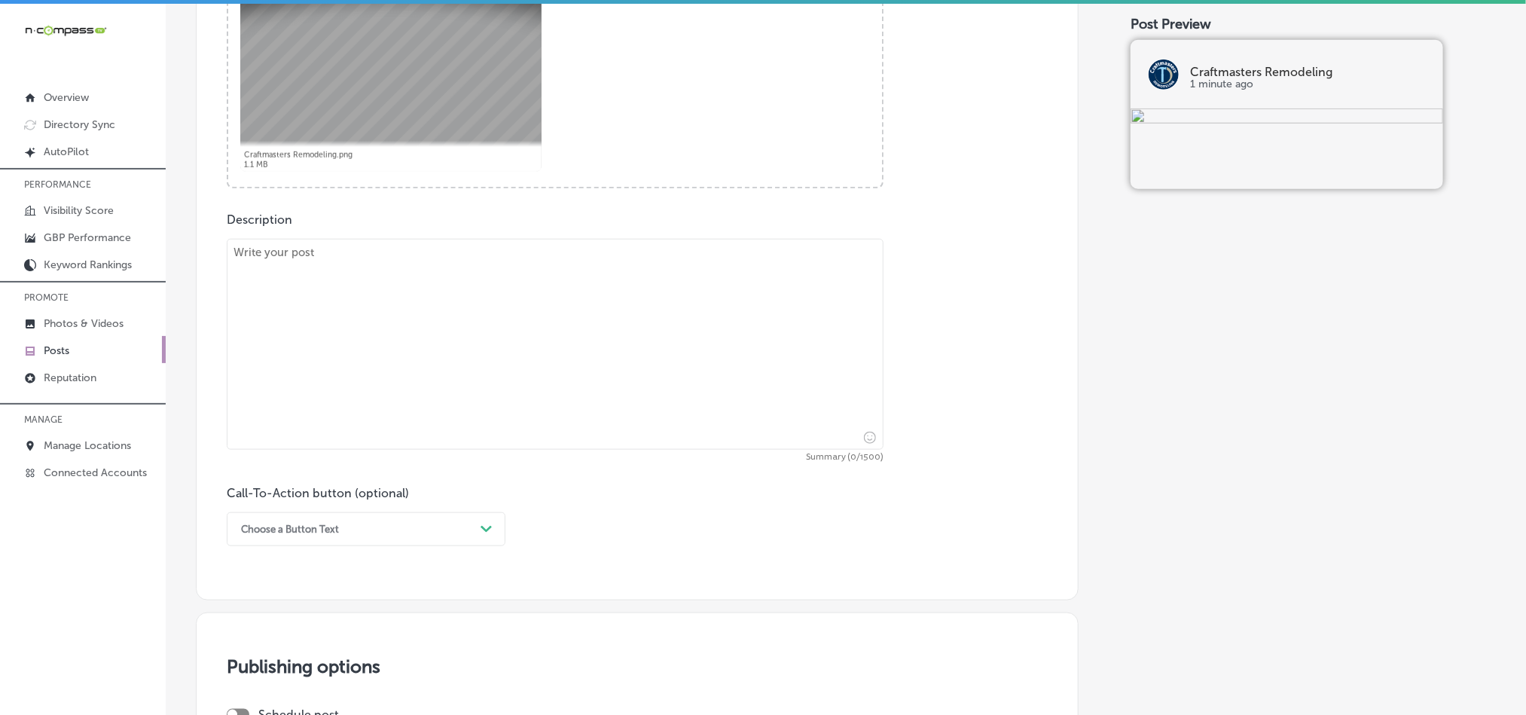
click at [402, 432] on textarea at bounding box center [555, 344] width 657 height 211
paste textarea "At Craftmasters Remodeling in [GEOGRAPHIC_DATA], [GEOGRAPHIC_DATA], we speciali…"
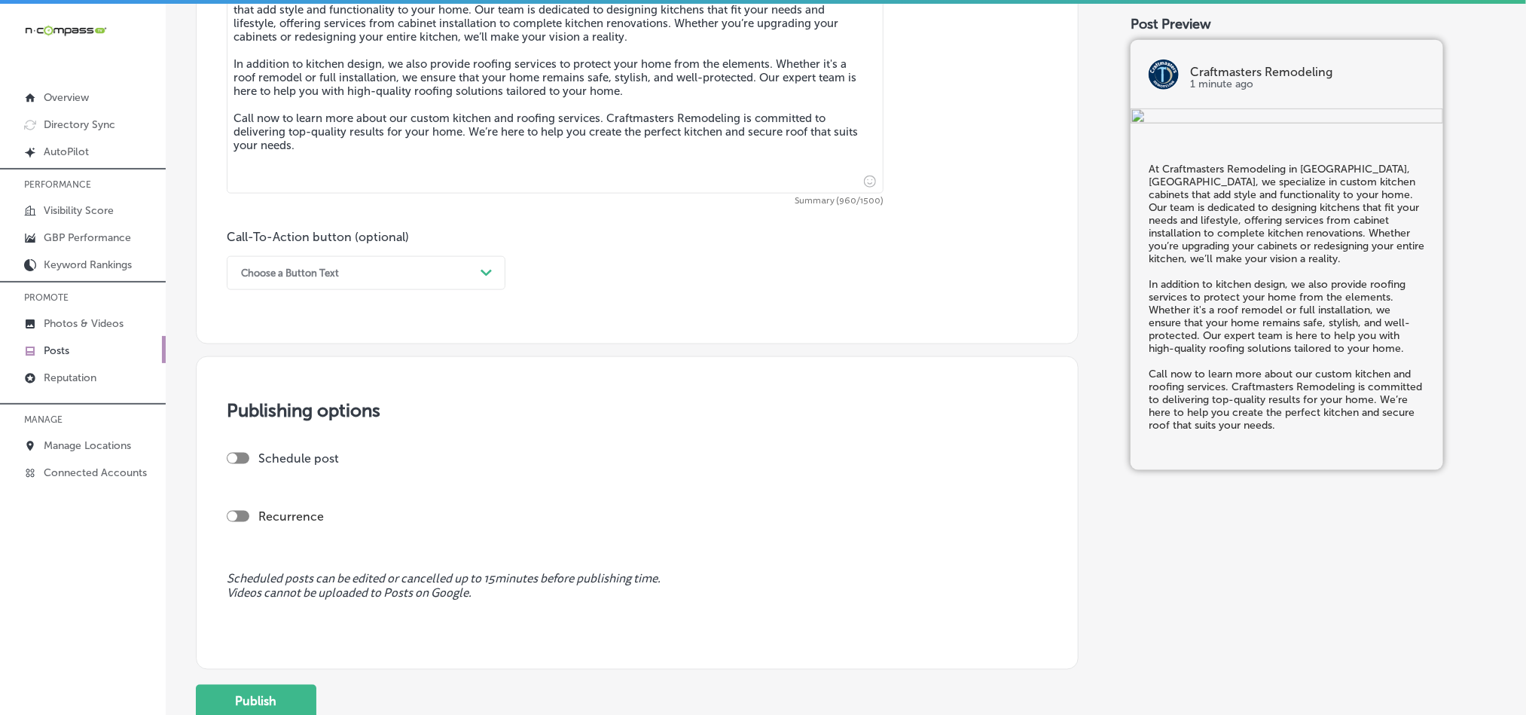
scroll to position [914, 0]
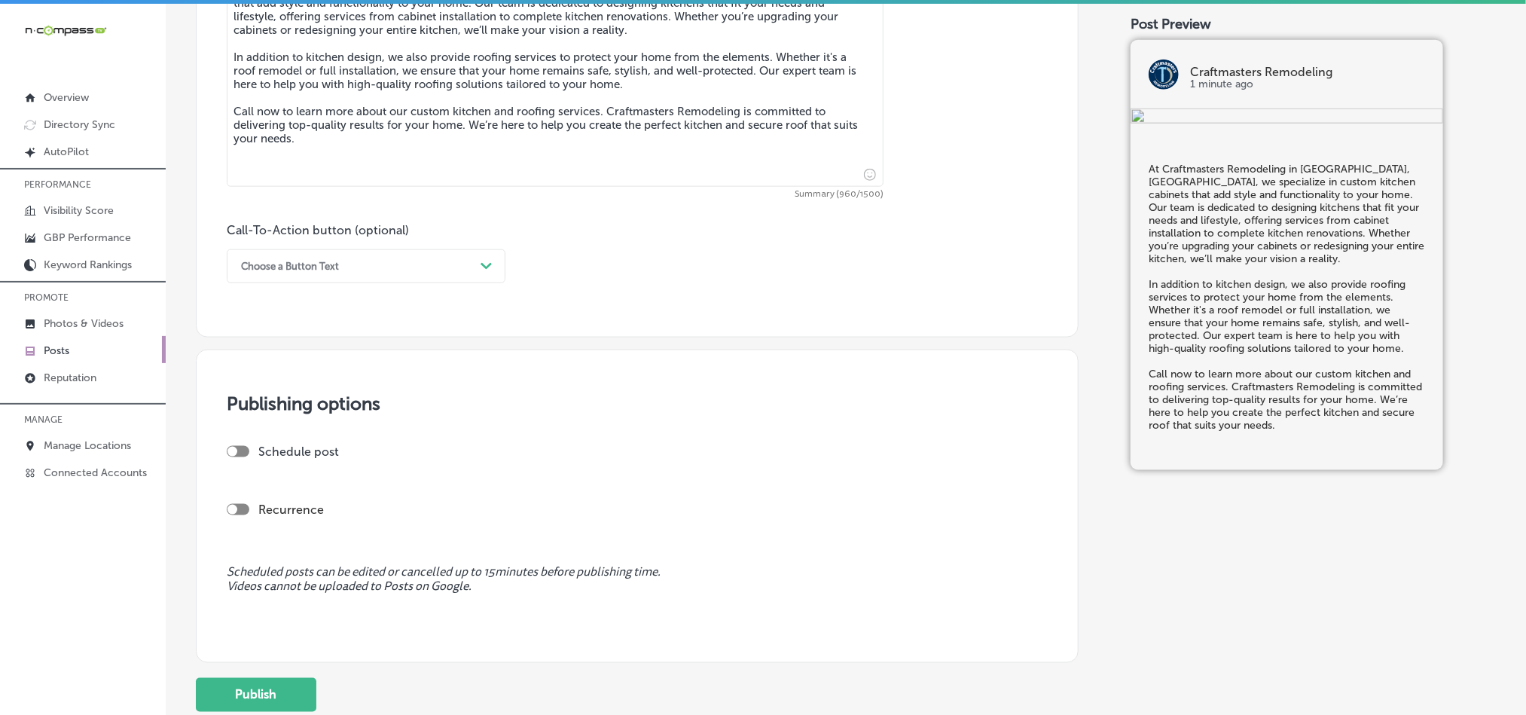
type textarea "At Craftmasters Remodeling in [GEOGRAPHIC_DATA], [GEOGRAPHIC_DATA], we speciali…"
click at [423, 256] on div "Choose a Button Text Path Created with Sketch." at bounding box center [366, 266] width 279 height 34
click at [269, 462] on div "Call Now" at bounding box center [366, 457] width 279 height 26
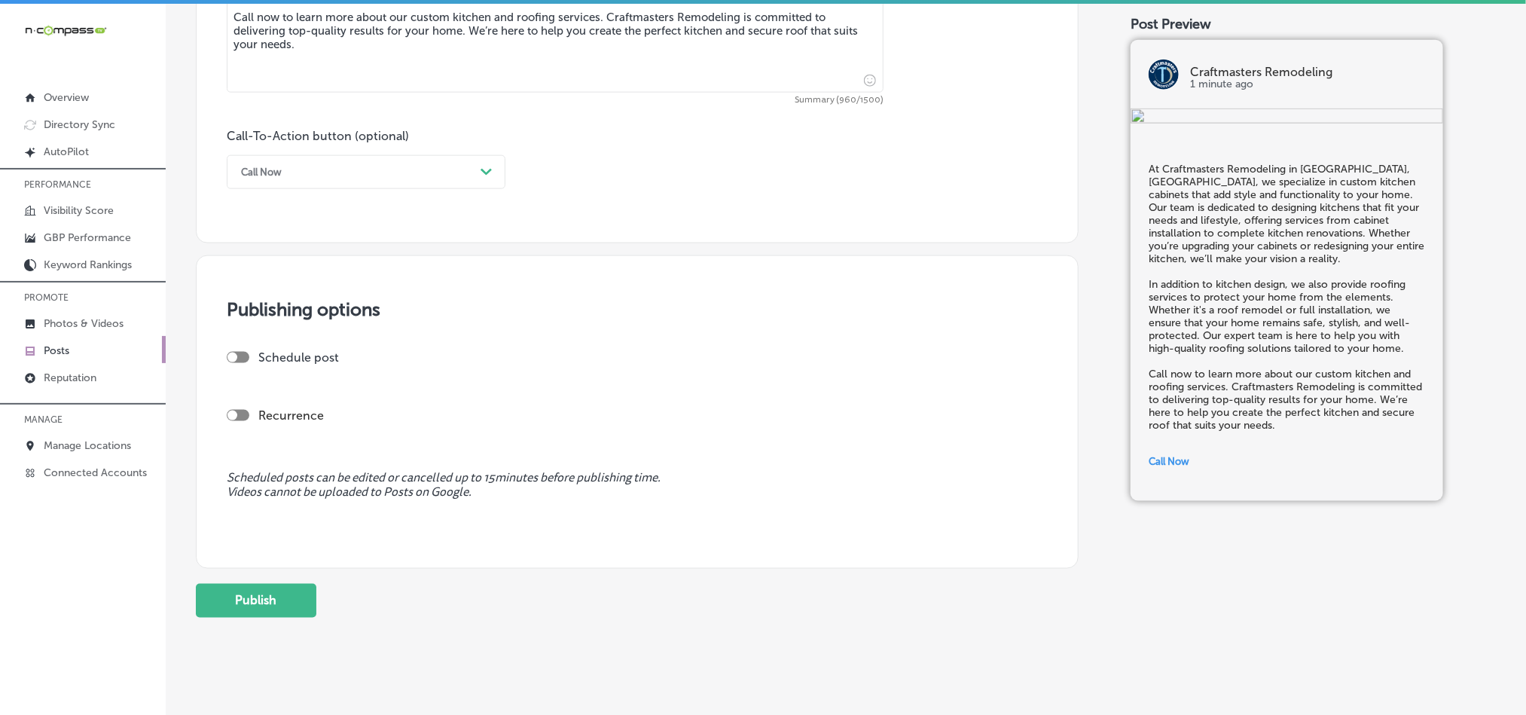
scroll to position [1028, 0]
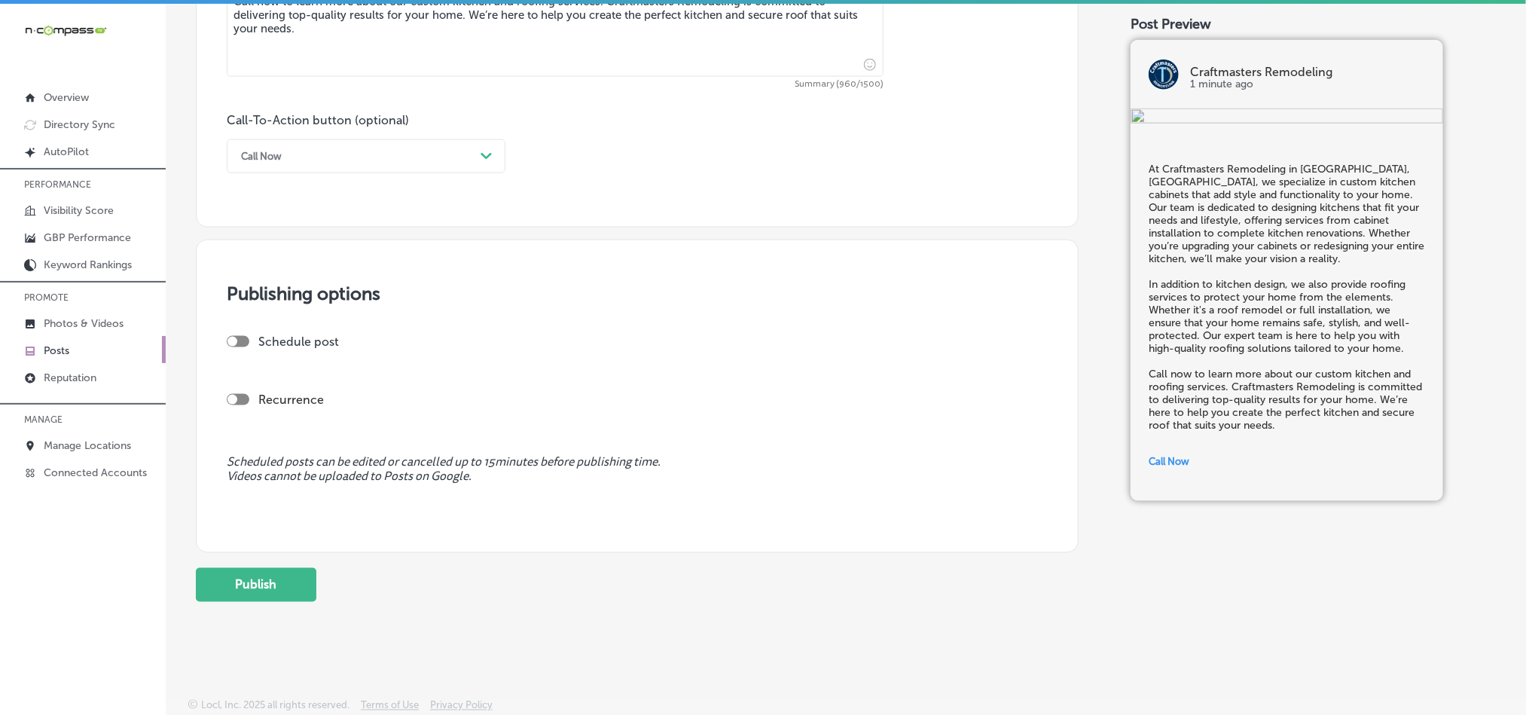
click at [243, 341] on div at bounding box center [238, 341] width 23 height 11
checkbox input "true"
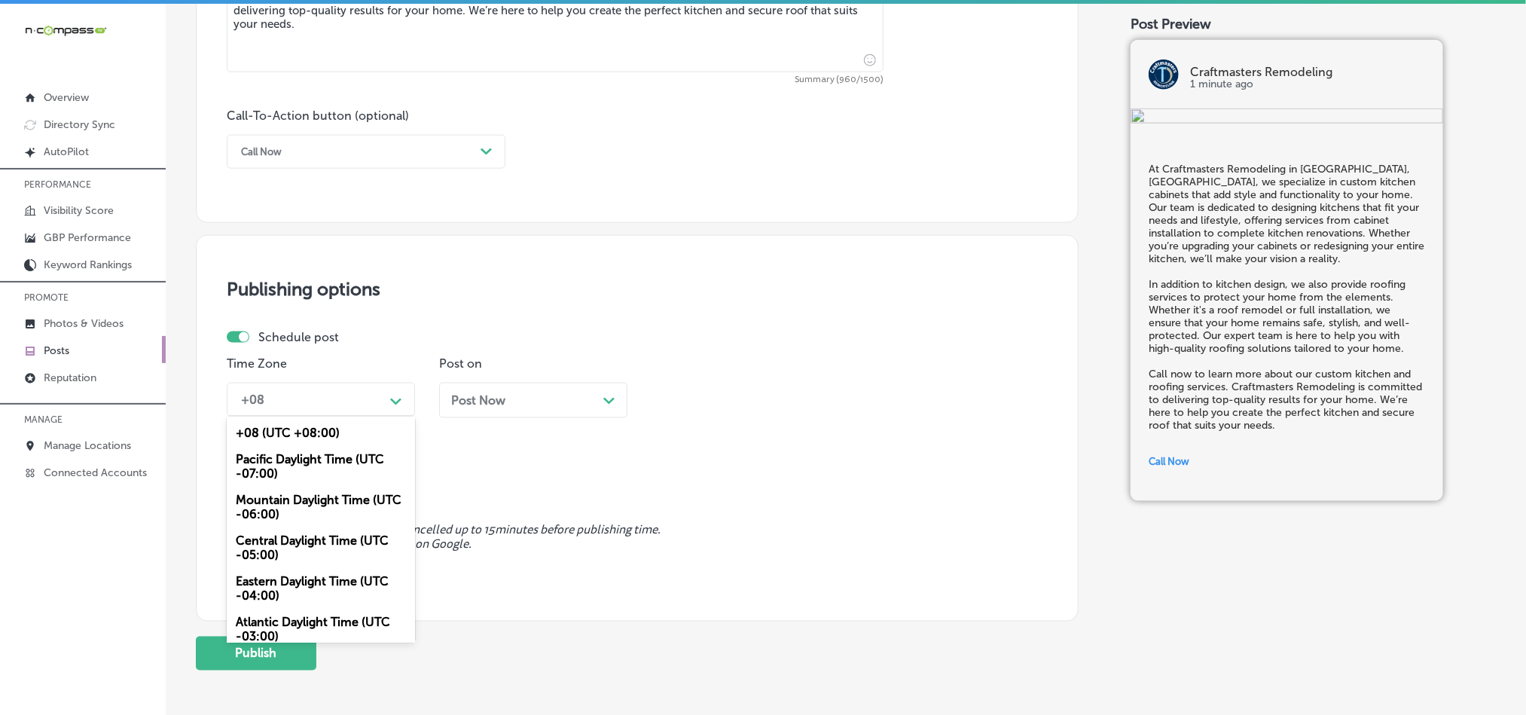
click at [375, 401] on div "+08" at bounding box center [309, 399] width 151 height 26
click at [308, 505] on div "Mountain Daylight Time (UTC -06:00)" at bounding box center [321, 507] width 188 height 41
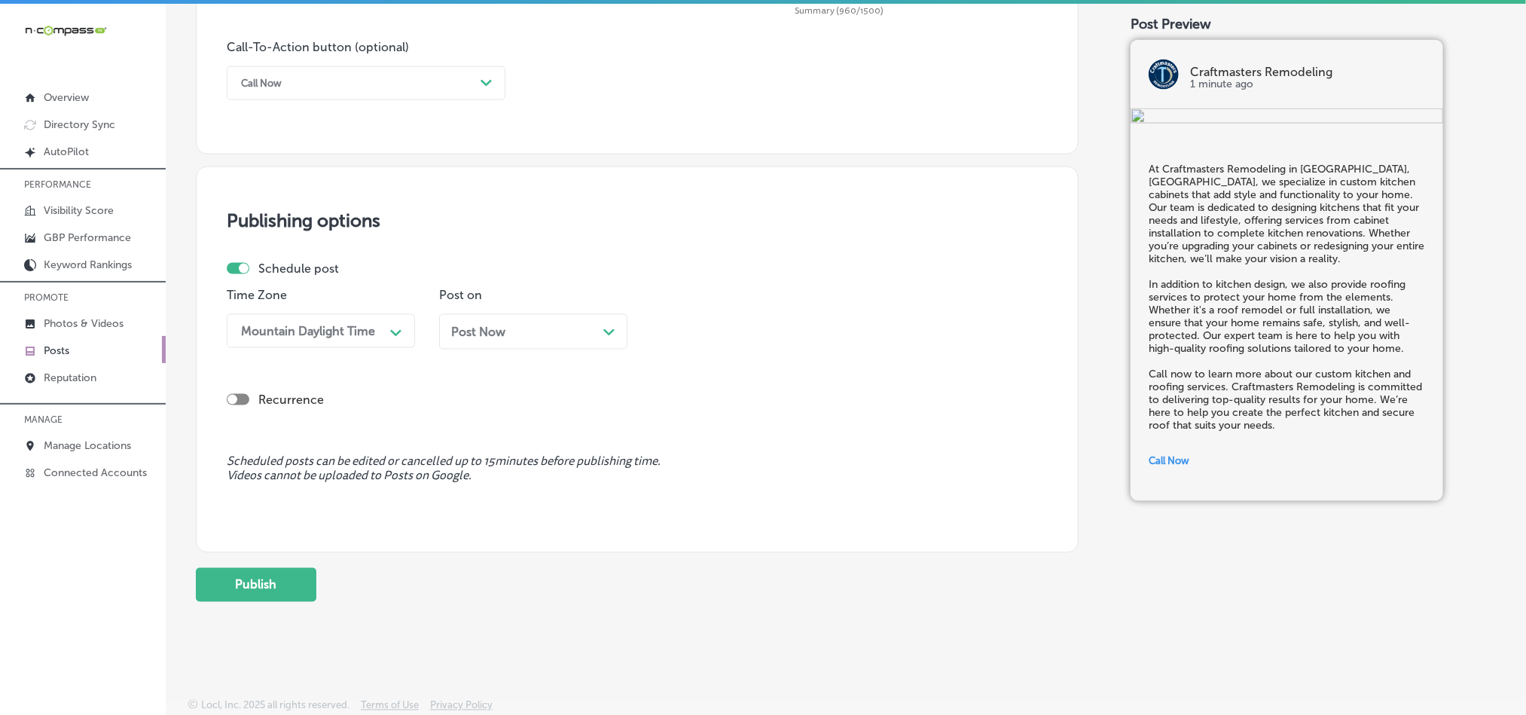
scroll to position [1103, 0]
click at [222, 597] on button "Publish" at bounding box center [256, 585] width 121 height 34
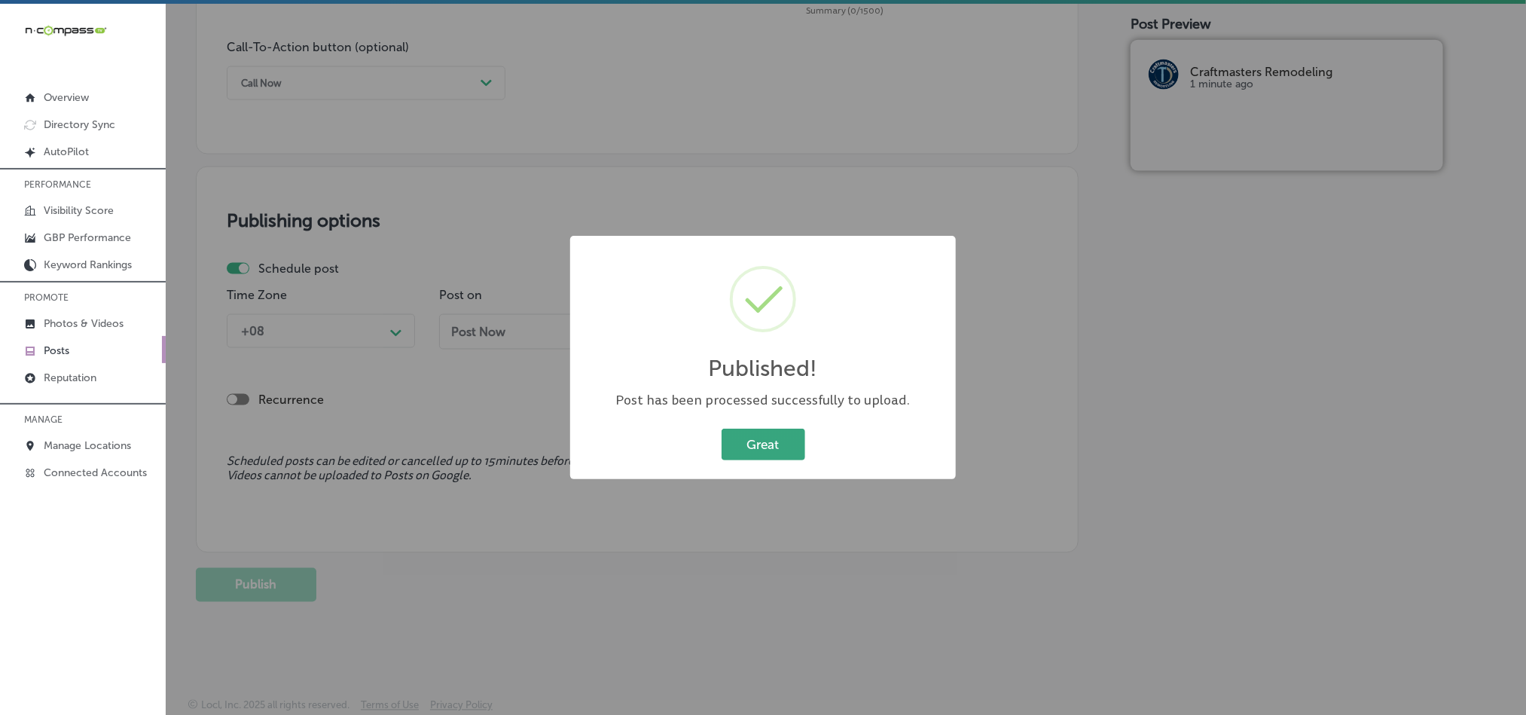
click at [737, 436] on button "Great" at bounding box center [764, 444] width 84 height 31
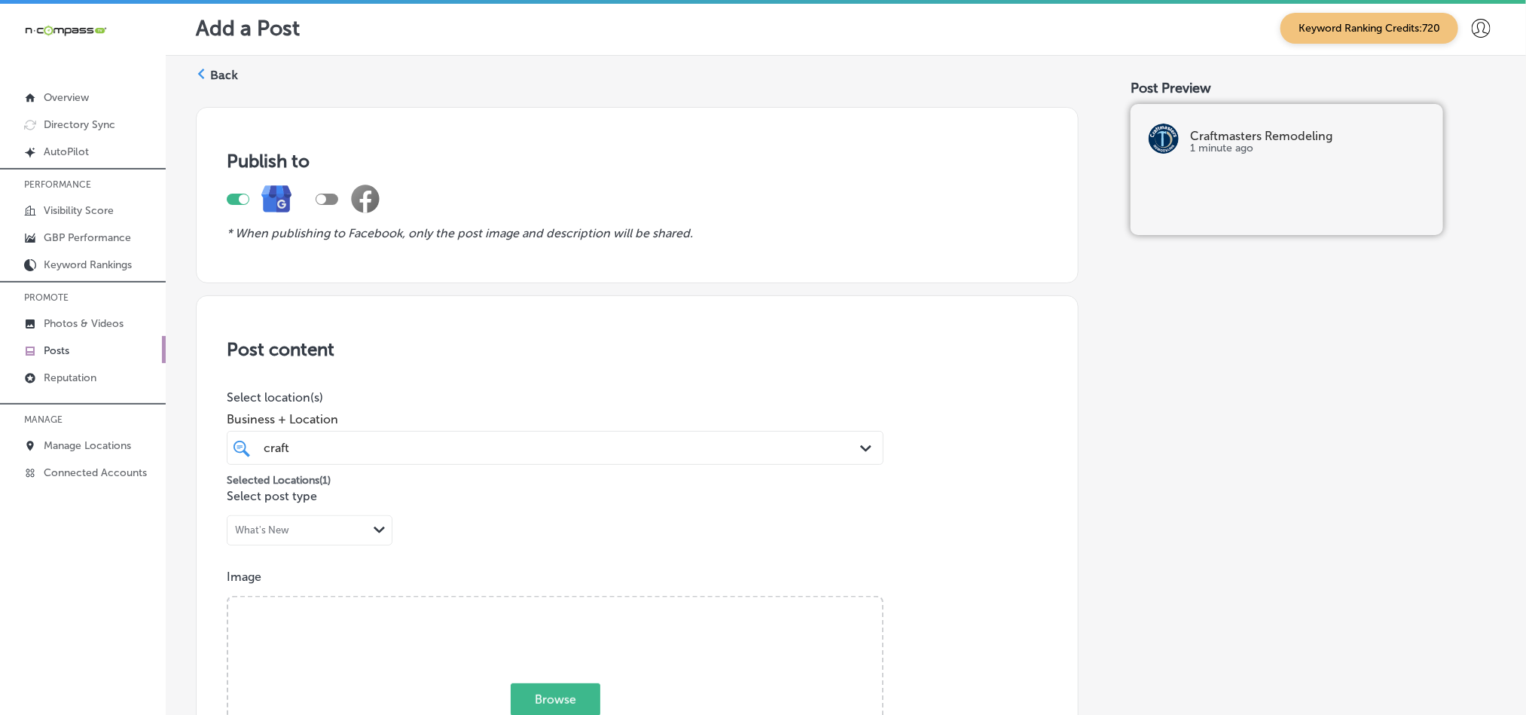
scroll to position [0, 0]
click at [206, 70] on div "Back" at bounding box center [217, 83] width 42 height 28
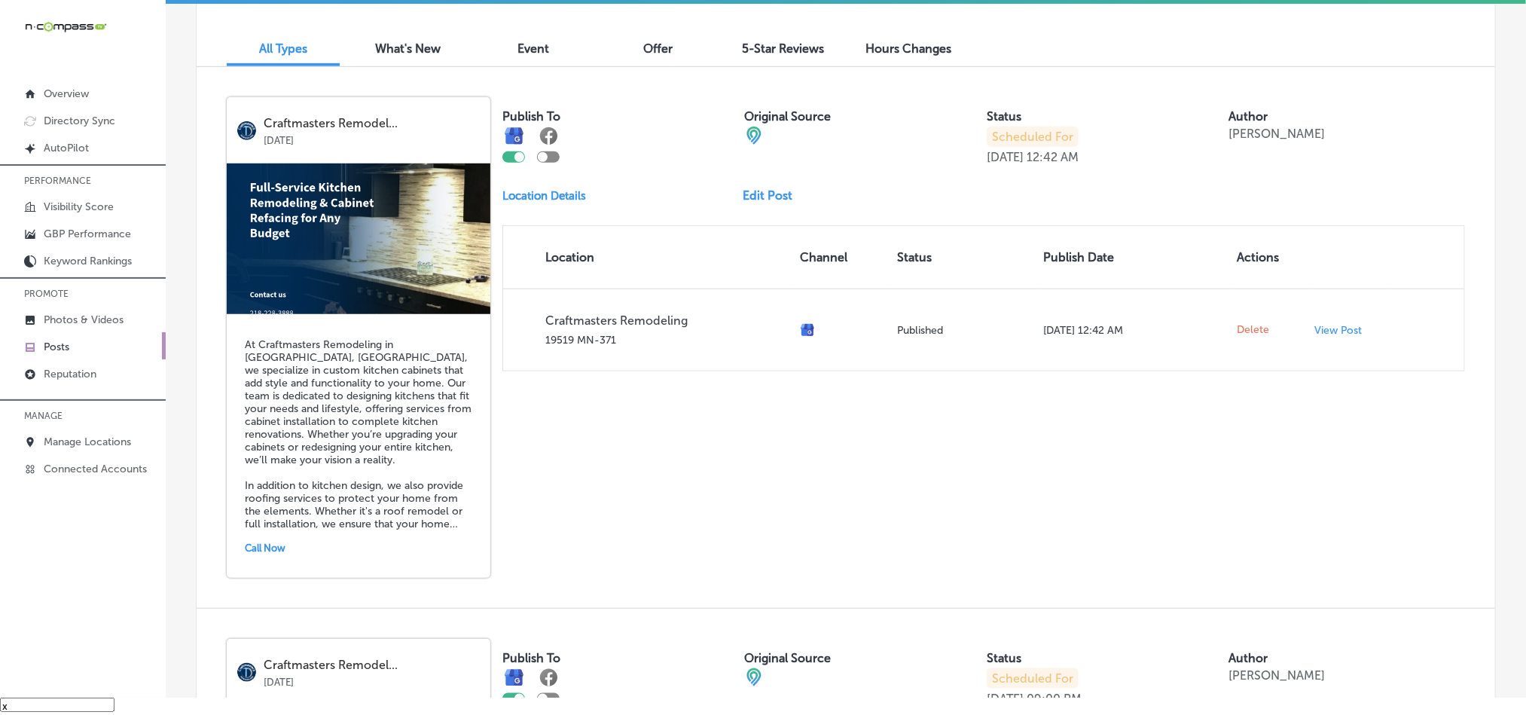
scroll to position [502, 0]
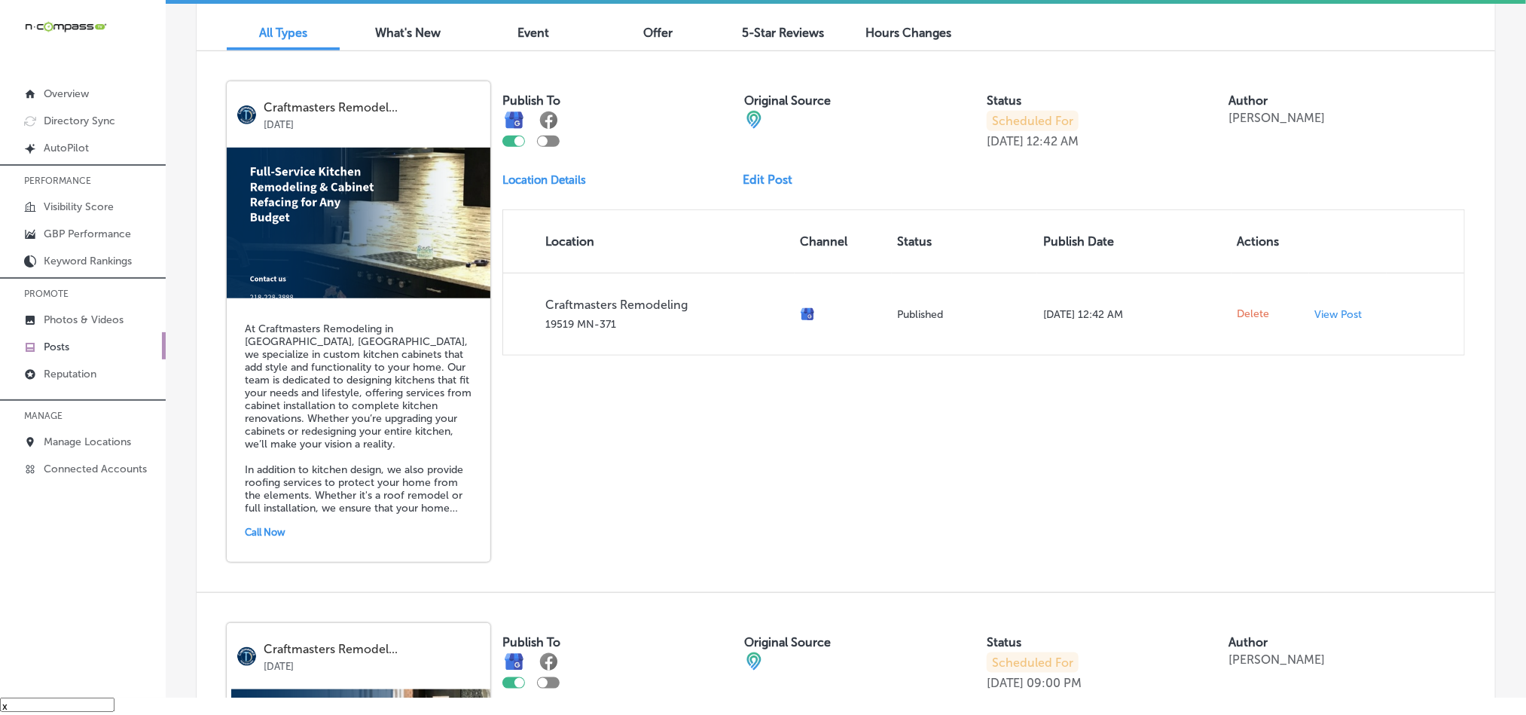
click at [774, 182] on link "Edit Post" at bounding box center [774, 179] width 62 height 14
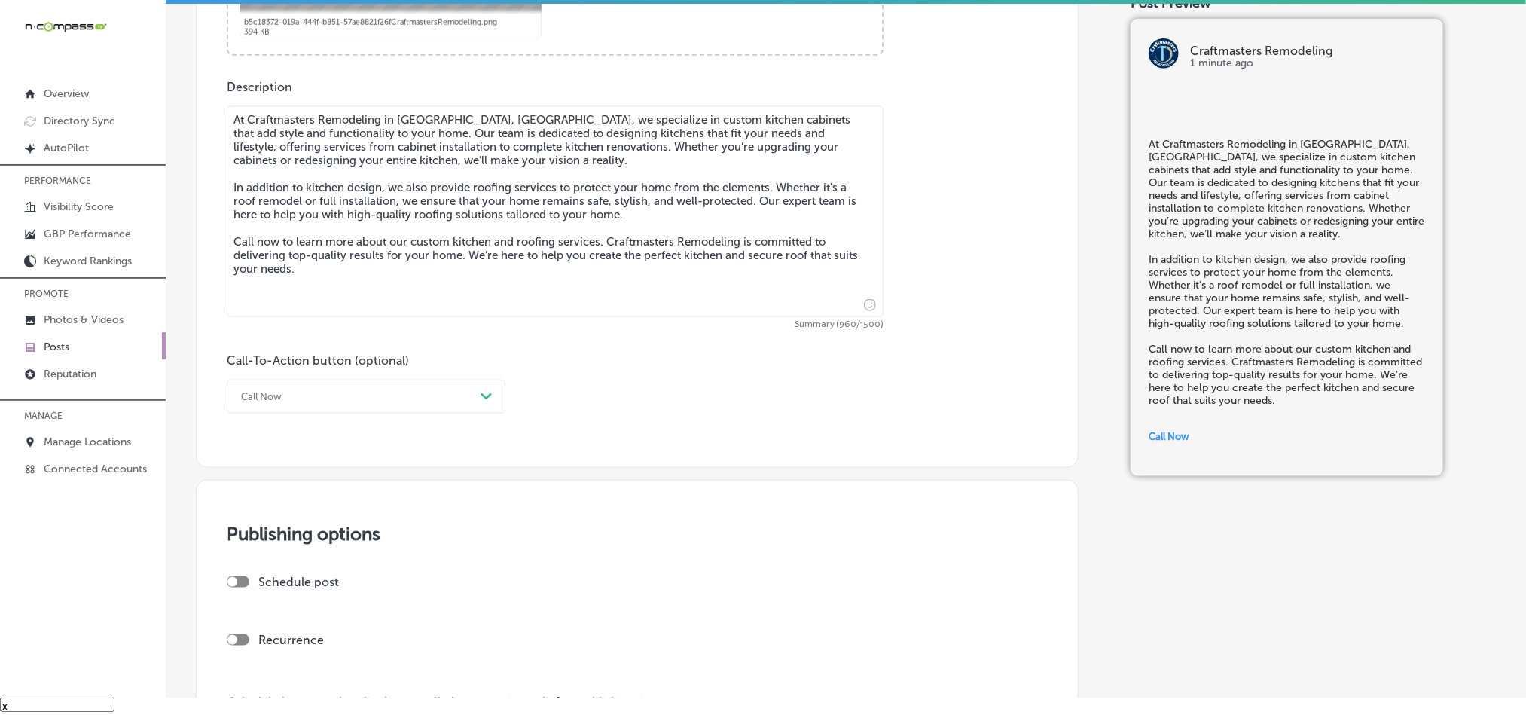
scroll to position [791, 0]
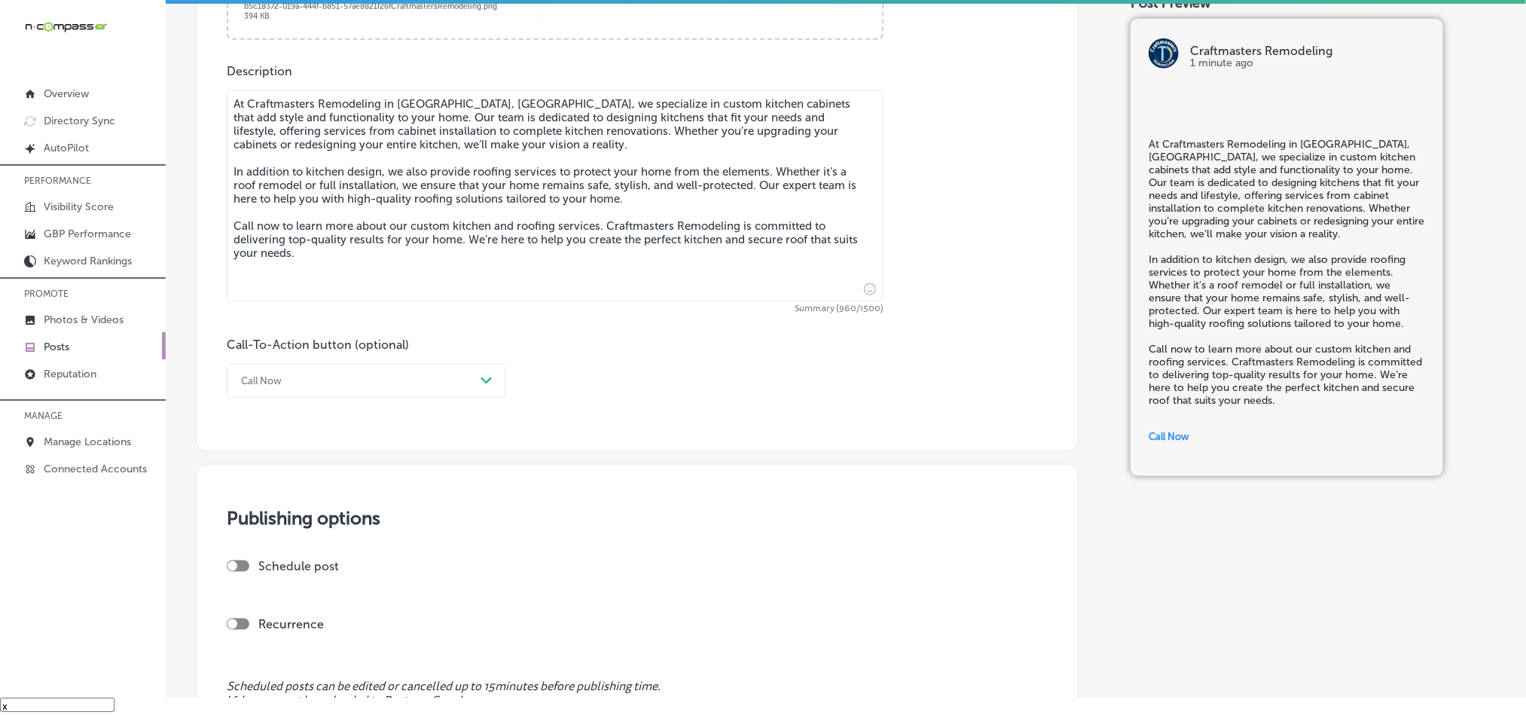
click at [515, 229] on textarea "At Craftmasters Remodeling in [GEOGRAPHIC_DATA], [GEOGRAPHIC_DATA], we speciali…" at bounding box center [555, 195] width 657 height 211
drag, startPoint x: 402, startPoint y: 269, endPoint x: 213, endPoint y: 107, distance: 248.9
paste textarea "Craftmasters Remodeling in [GEOGRAPHIC_DATA], [GEOGRAPHIC_DATA], is your go-to …"
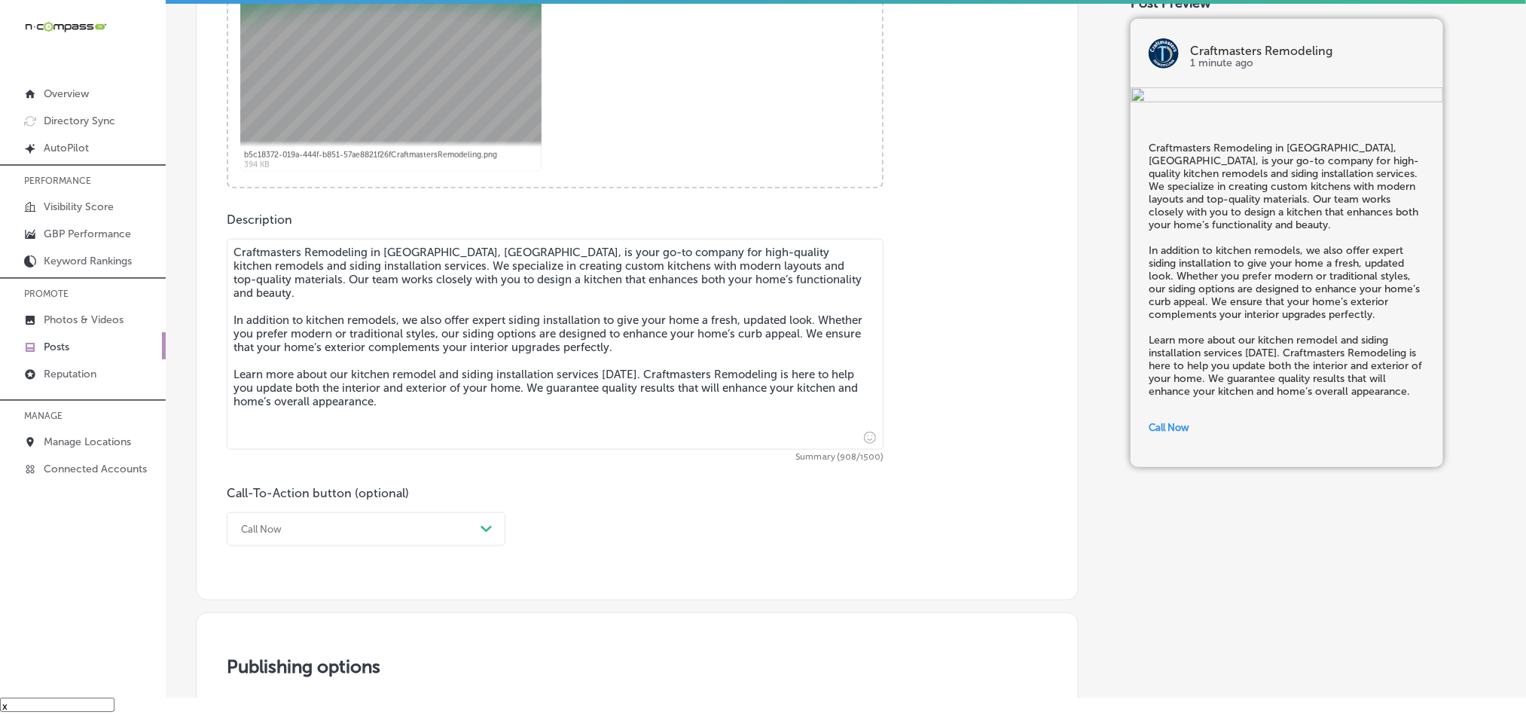
scroll to position [640, 0]
type textarea "Craftmasters Remodeling in [GEOGRAPHIC_DATA], [GEOGRAPHIC_DATA], is your go-to …"
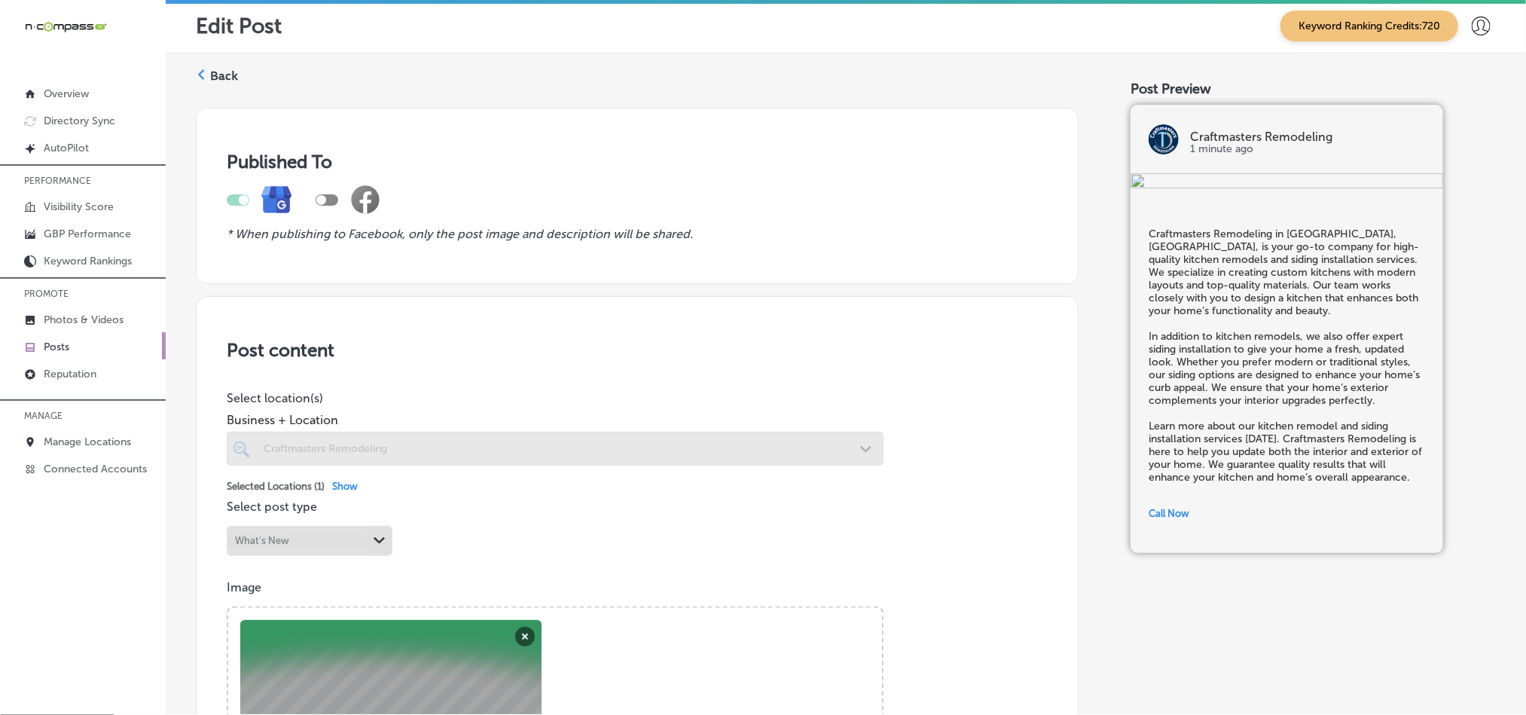
scroll to position [0, 0]
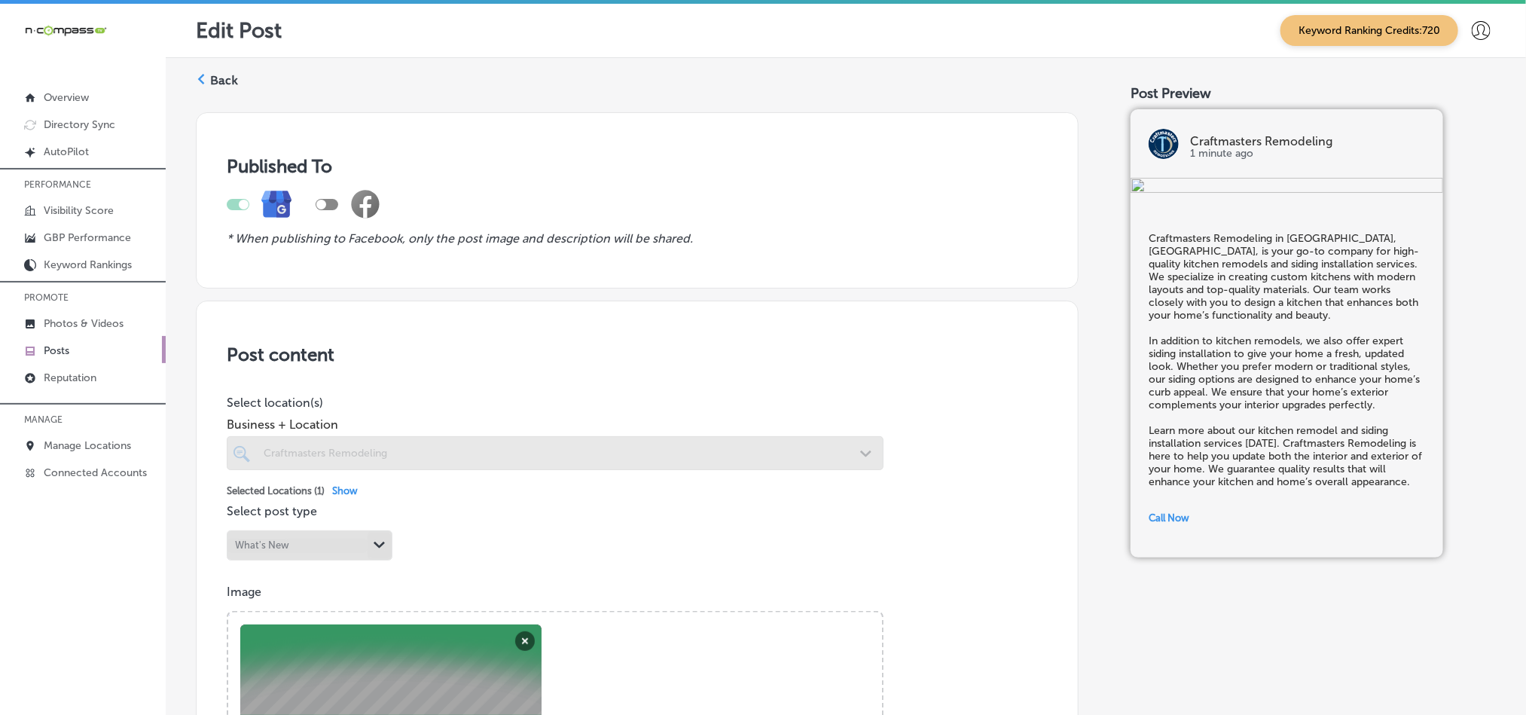
click at [219, 75] on label "Back" at bounding box center [224, 80] width 28 height 17
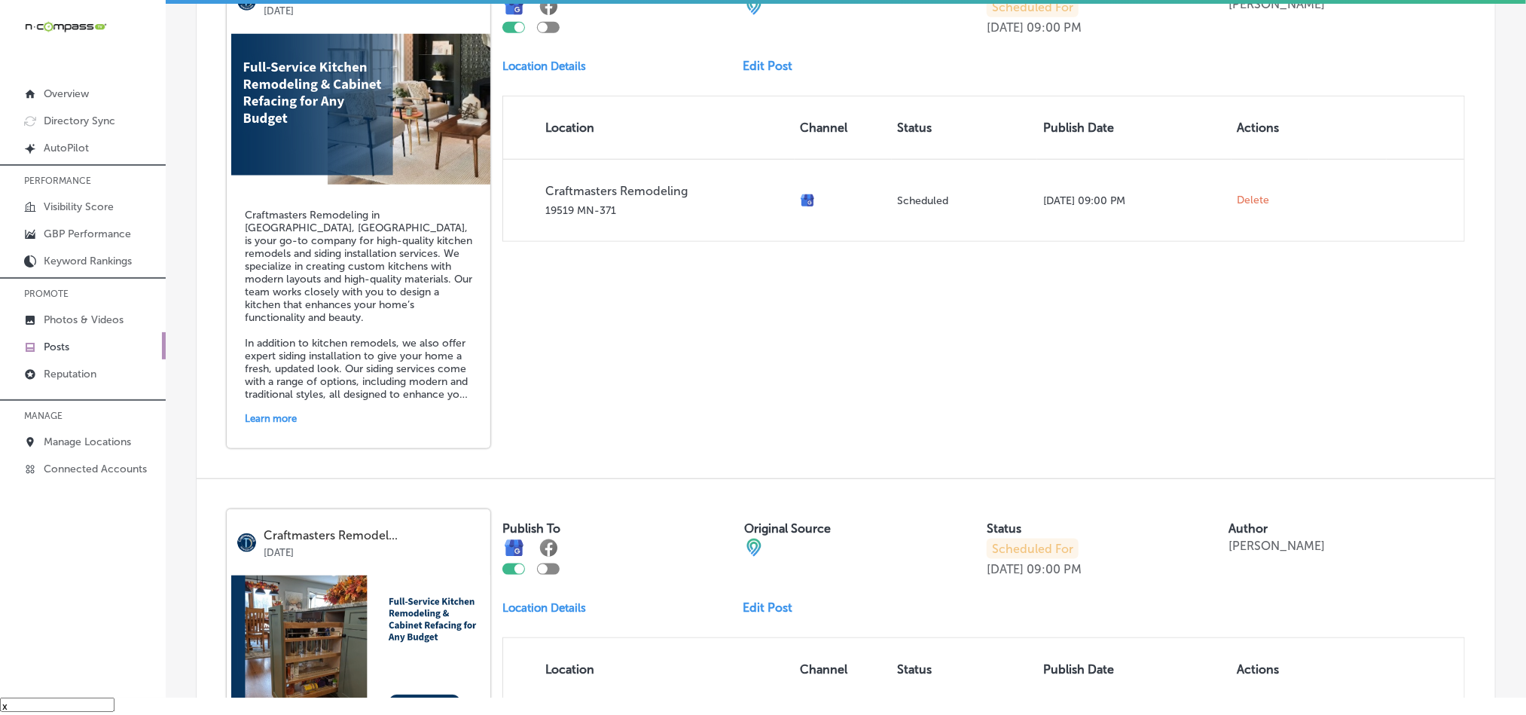
scroll to position [615, 0]
click at [760, 68] on link "Edit Post" at bounding box center [774, 67] width 62 height 14
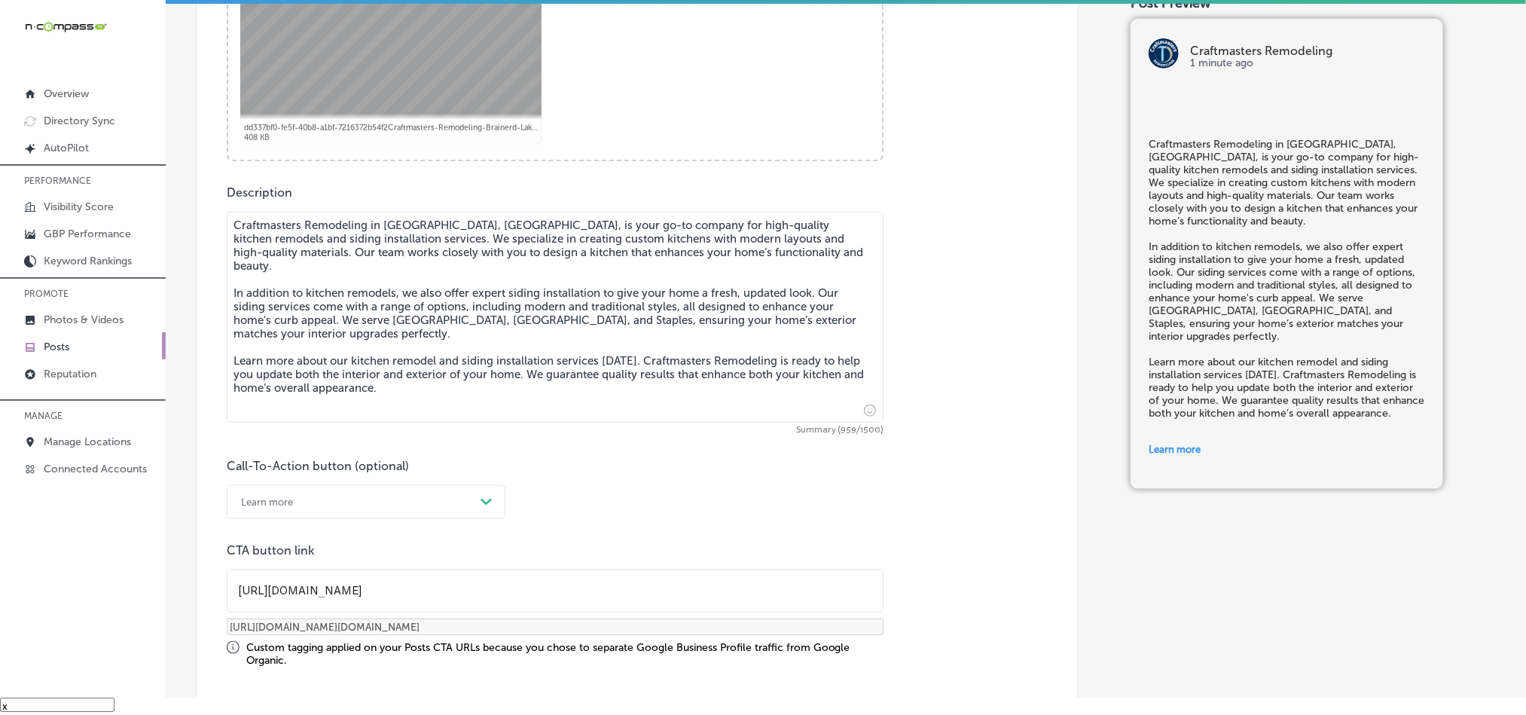
scroll to position [678, 0]
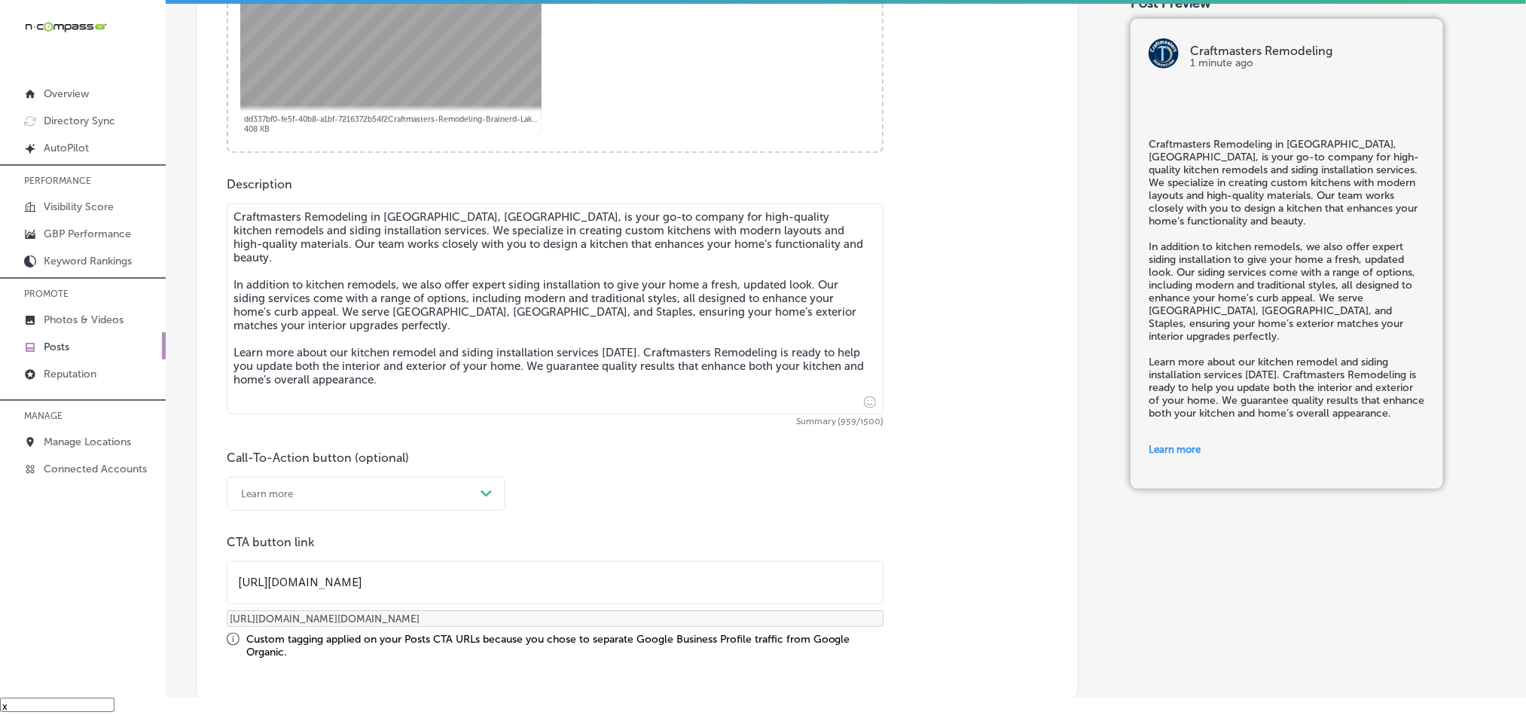
checkbox input "true"
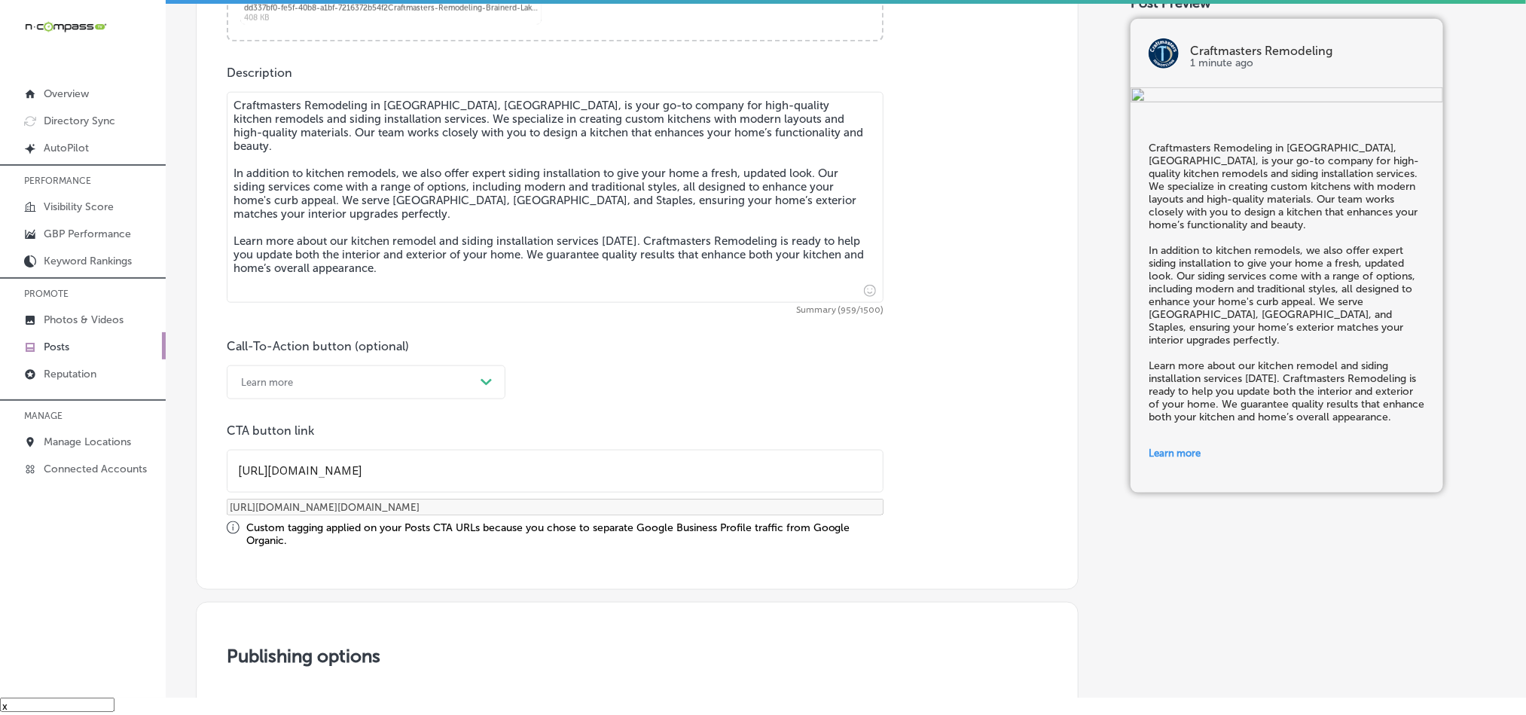
scroll to position [791, 0]
click at [386, 245] on textarea "Craftmasters Remodeling in [GEOGRAPHIC_DATA], [GEOGRAPHIC_DATA], is your go-to …" at bounding box center [555, 195] width 657 height 211
paste textarea "[GEOGRAPHIC_DATA], [GEOGRAPHIC_DATA], is your go-to company for high-quality ki…"
type textarea "Craftmasters Remodeling in [GEOGRAPHIC_DATA], [GEOGRAPHIC_DATA], is your go-to …"
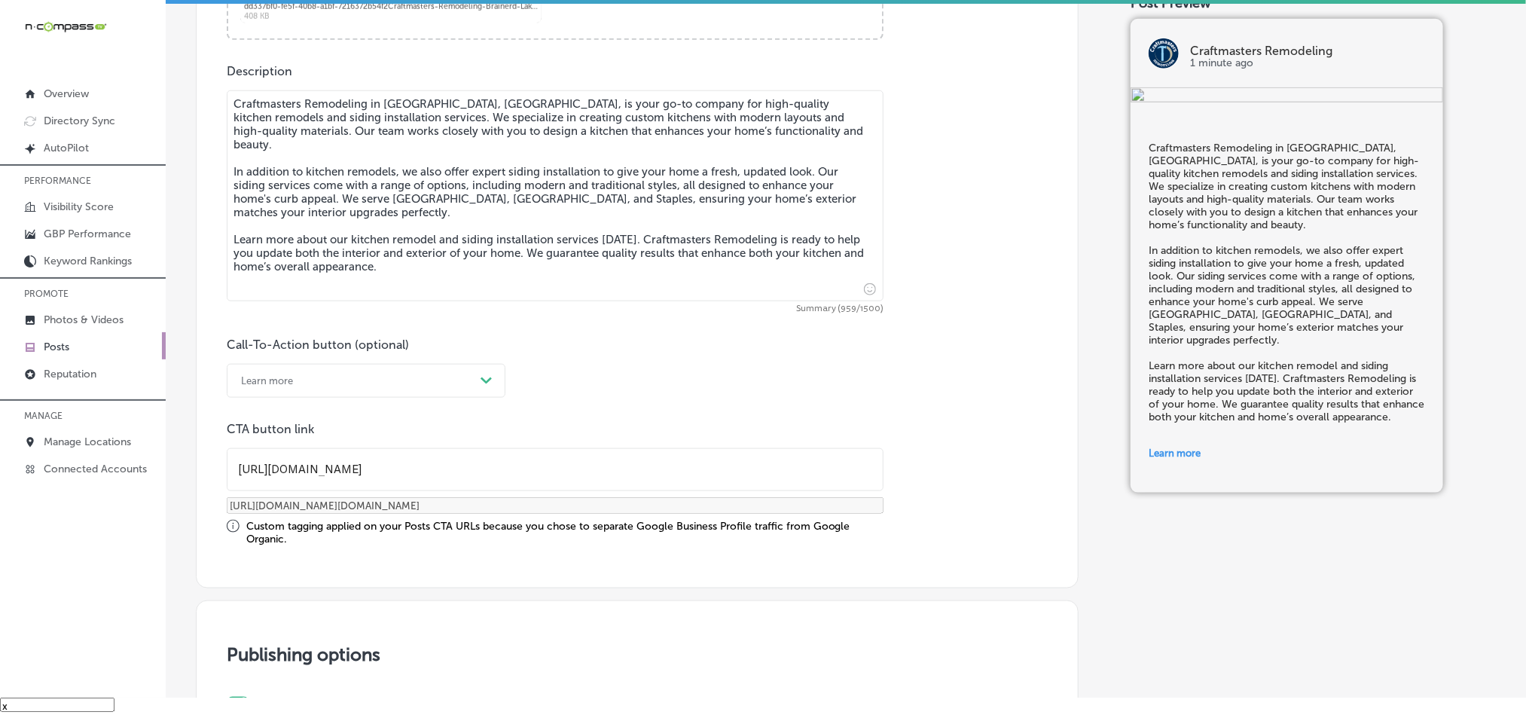
checkbox input "true"
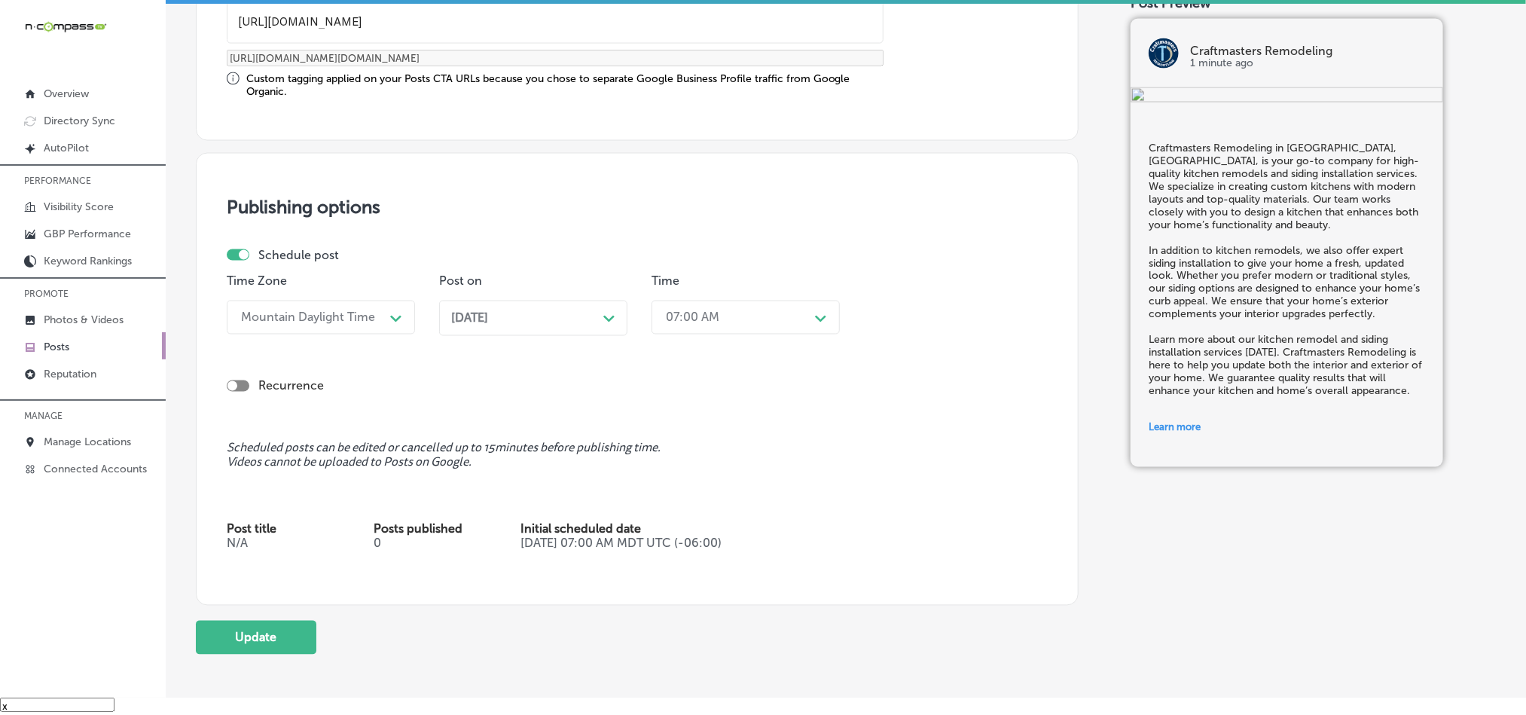
scroll to position [1280, 0]
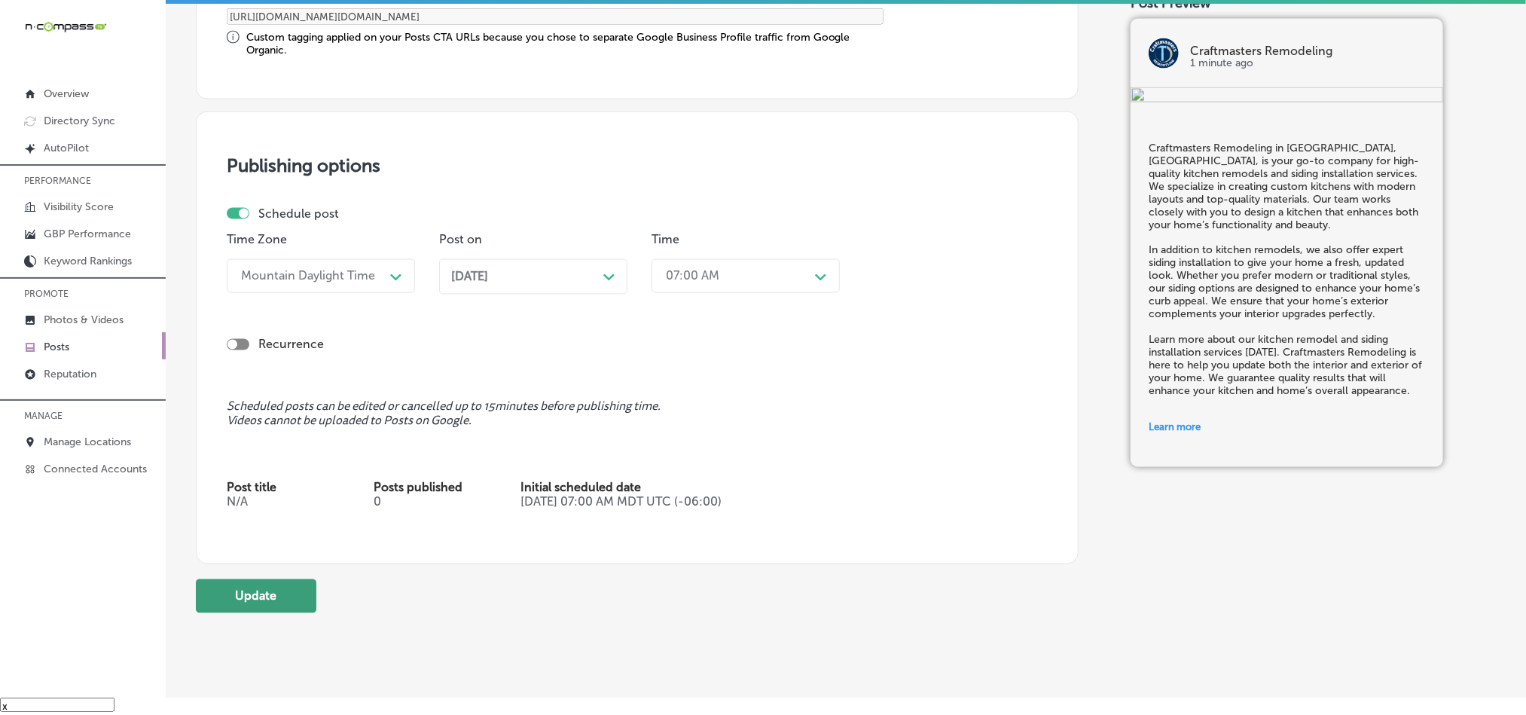
type textarea "Craftmasters Remodeling in [GEOGRAPHIC_DATA], [GEOGRAPHIC_DATA], is your go-to …"
click at [267, 601] on button "Update" at bounding box center [256, 596] width 121 height 34
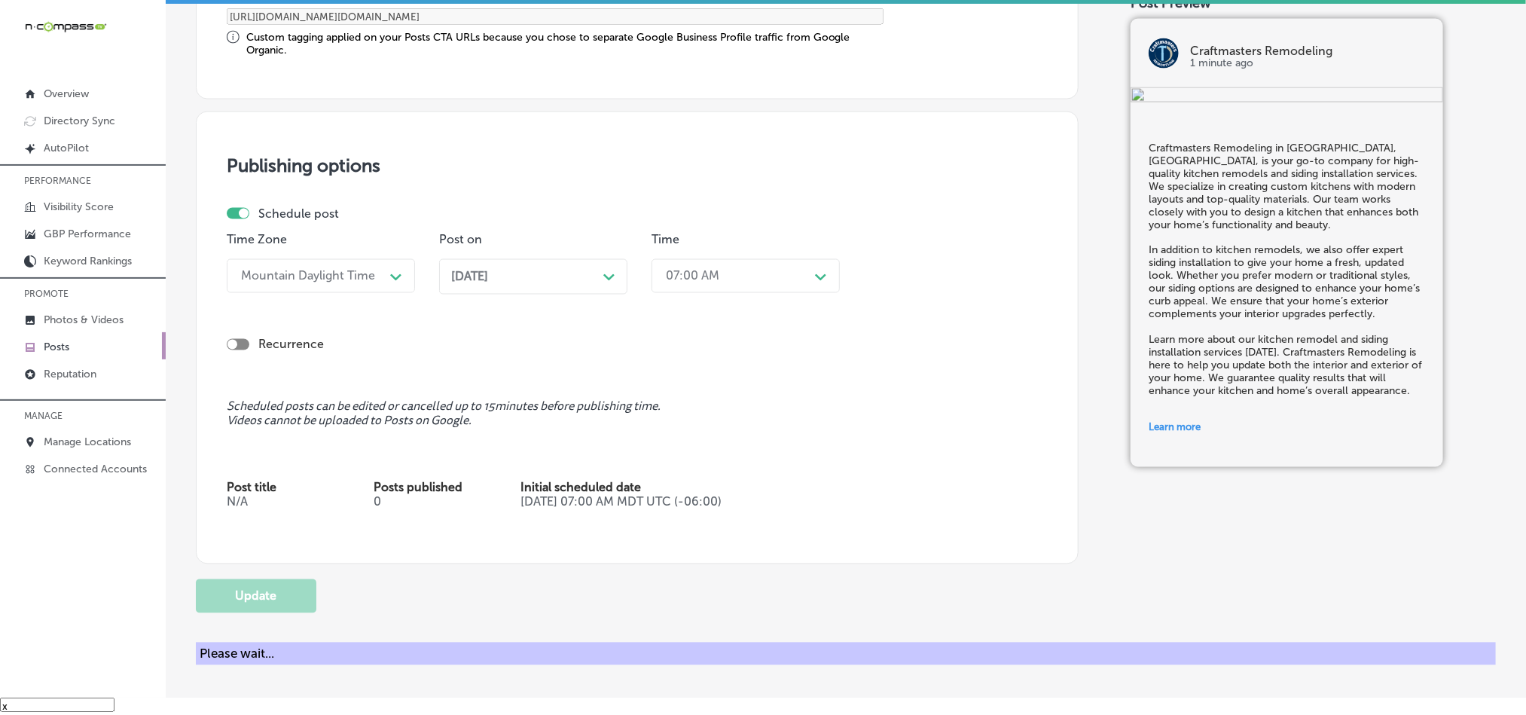
checkbox input "true"
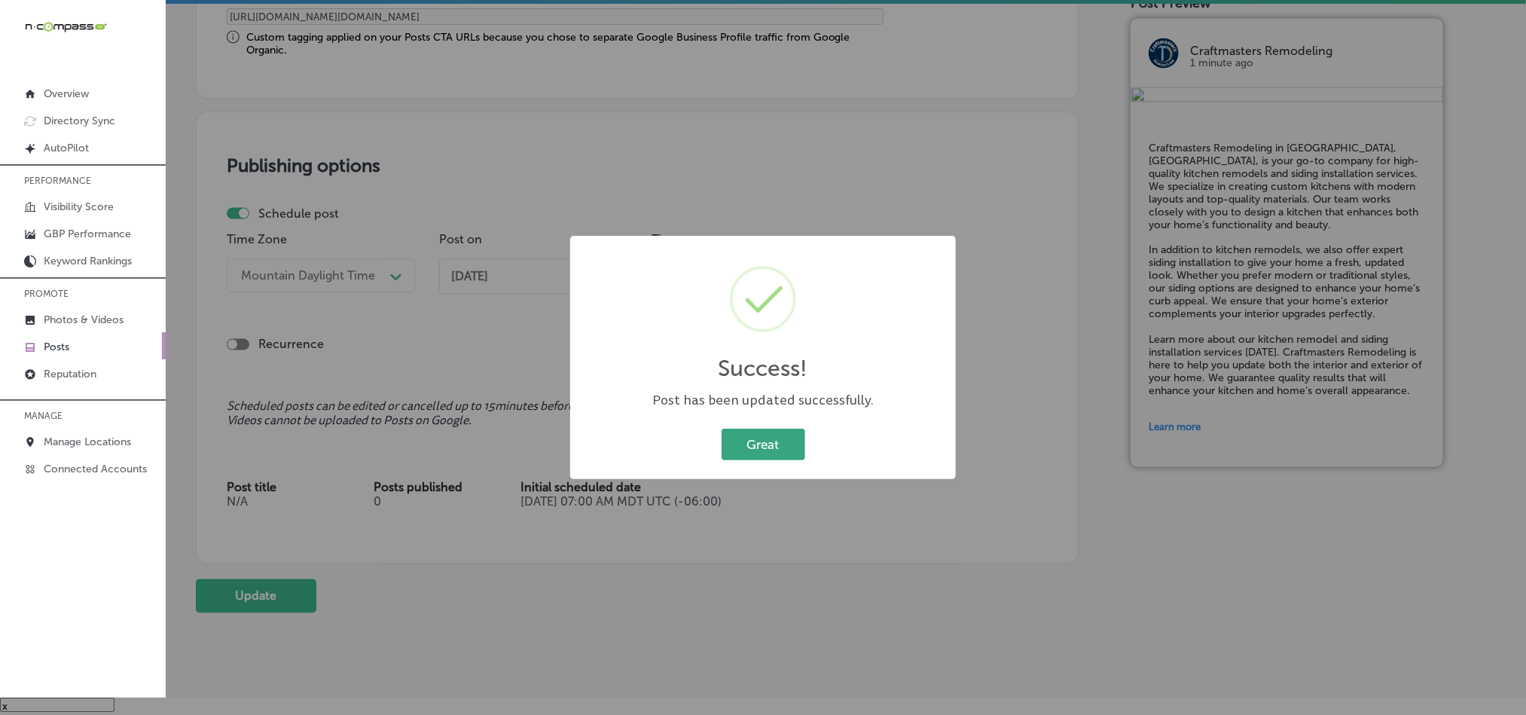
click at [764, 444] on button "Great" at bounding box center [764, 444] width 84 height 31
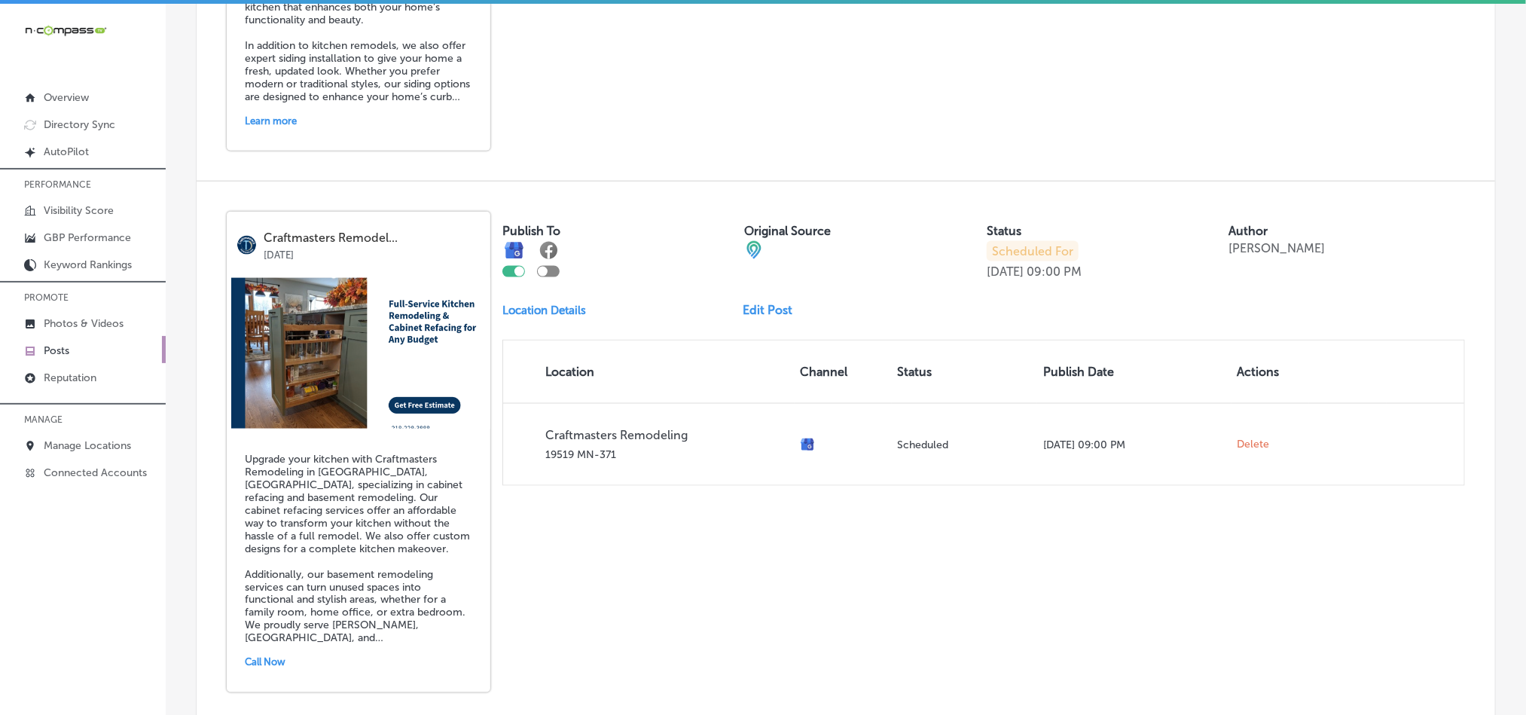
scroll to position [941, 0]
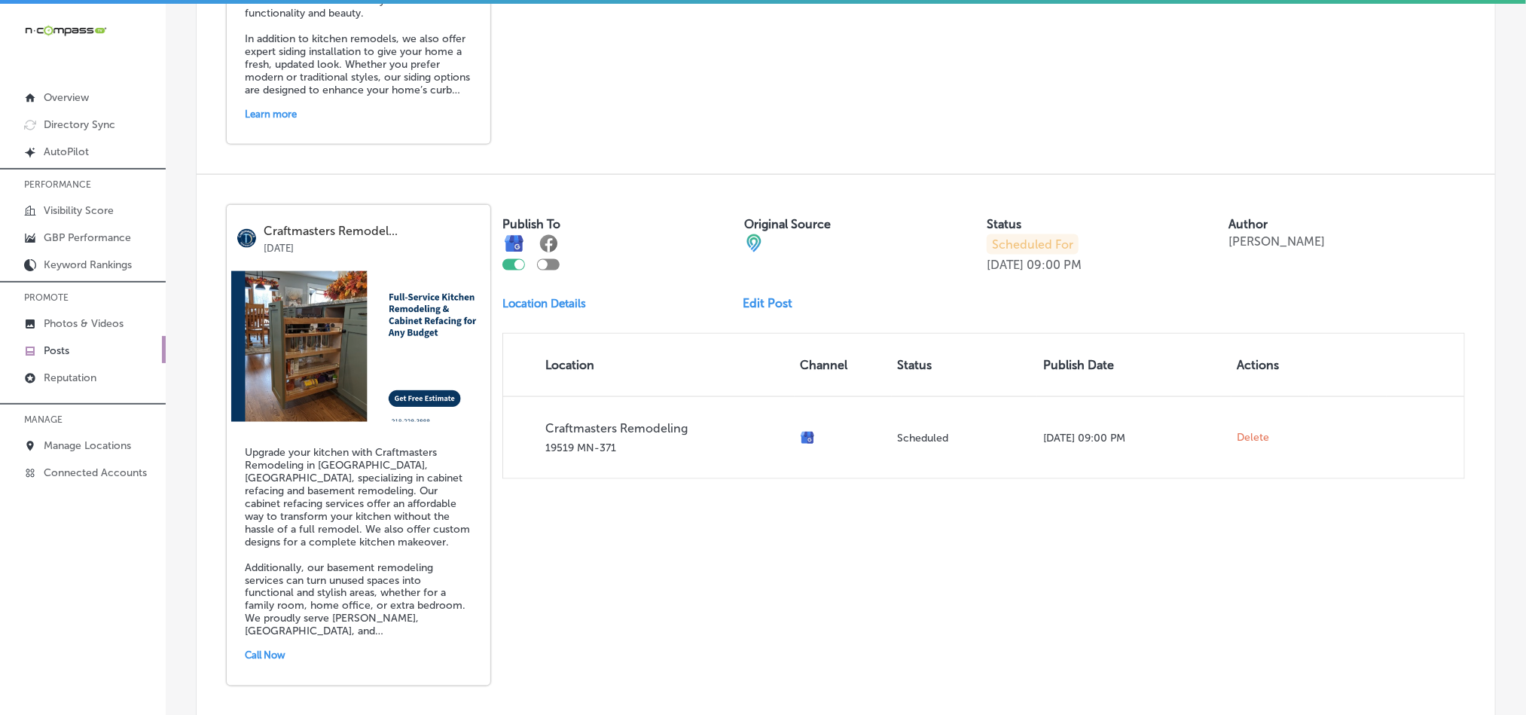
click at [760, 296] on link "Edit Post" at bounding box center [774, 303] width 62 height 14
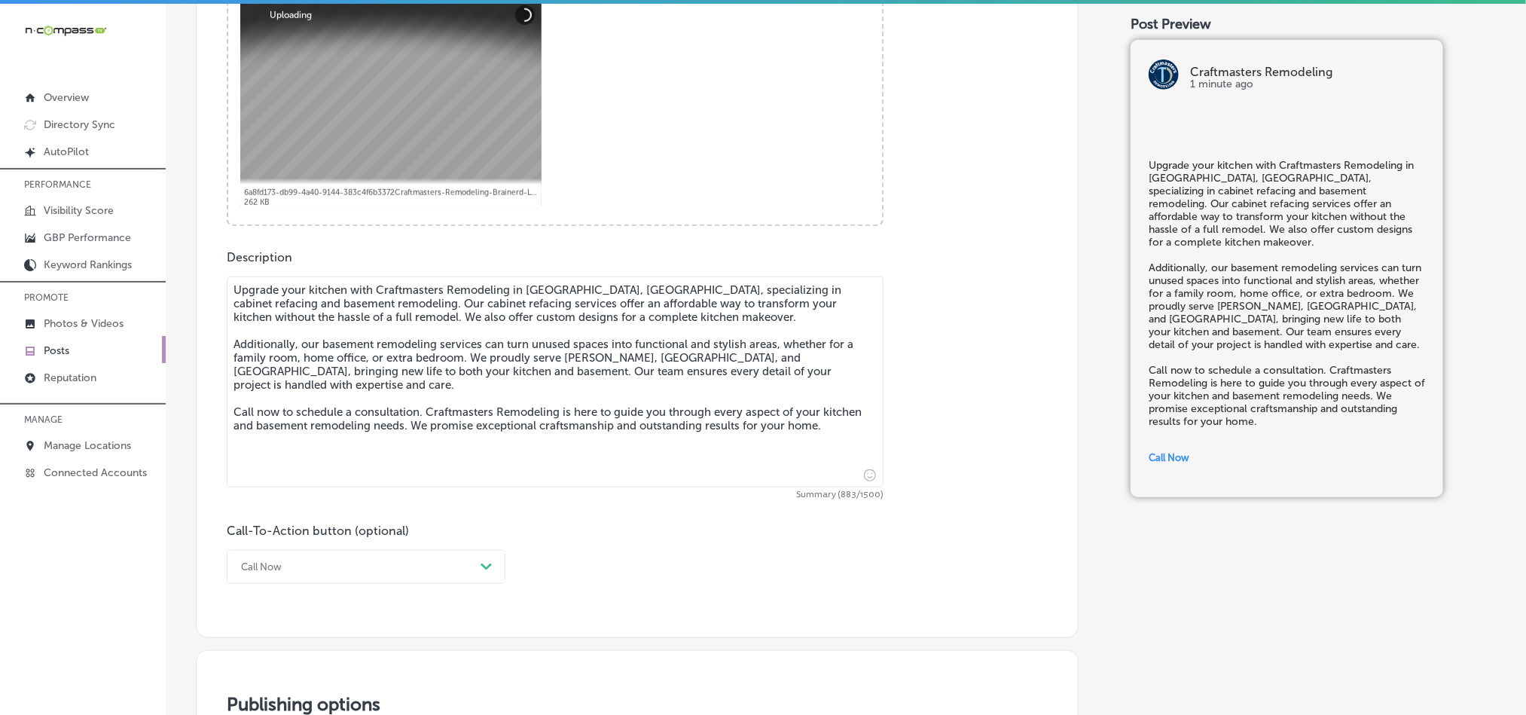
scroll to position [640, 0]
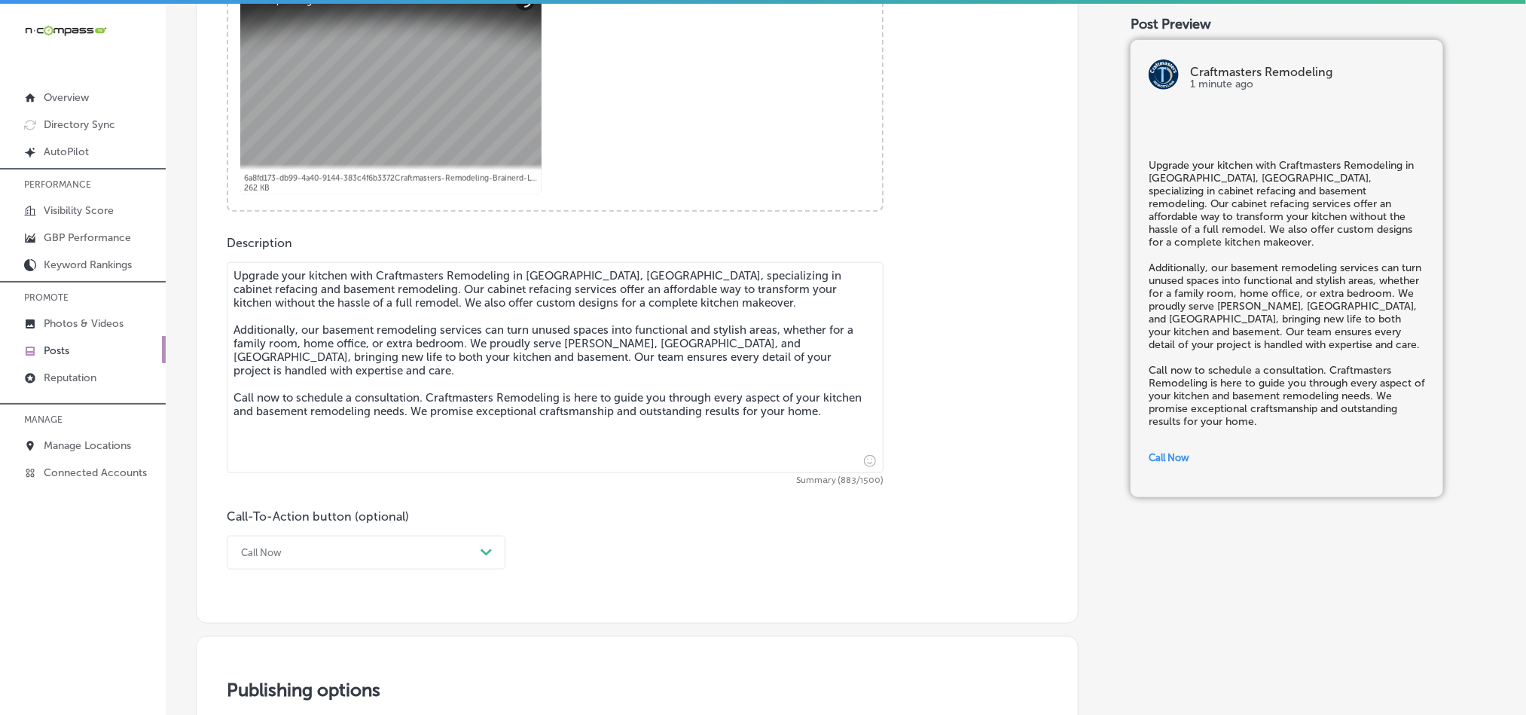
click at [446, 383] on textarea "Upgrade your kitchen with Craftmasters Remodeling in [GEOGRAPHIC_DATA], [GEOGRA…" at bounding box center [555, 367] width 657 height 211
checkbox input "true"
paste textarea "Brainerd, [GEOGRAPHIC_DATA], specializing in cabinet refacing and basement remo…"
type textarea "Upgrade your kitchen with Craftmasters Remodeling in [GEOGRAPHIC_DATA], [GEOGRA…"
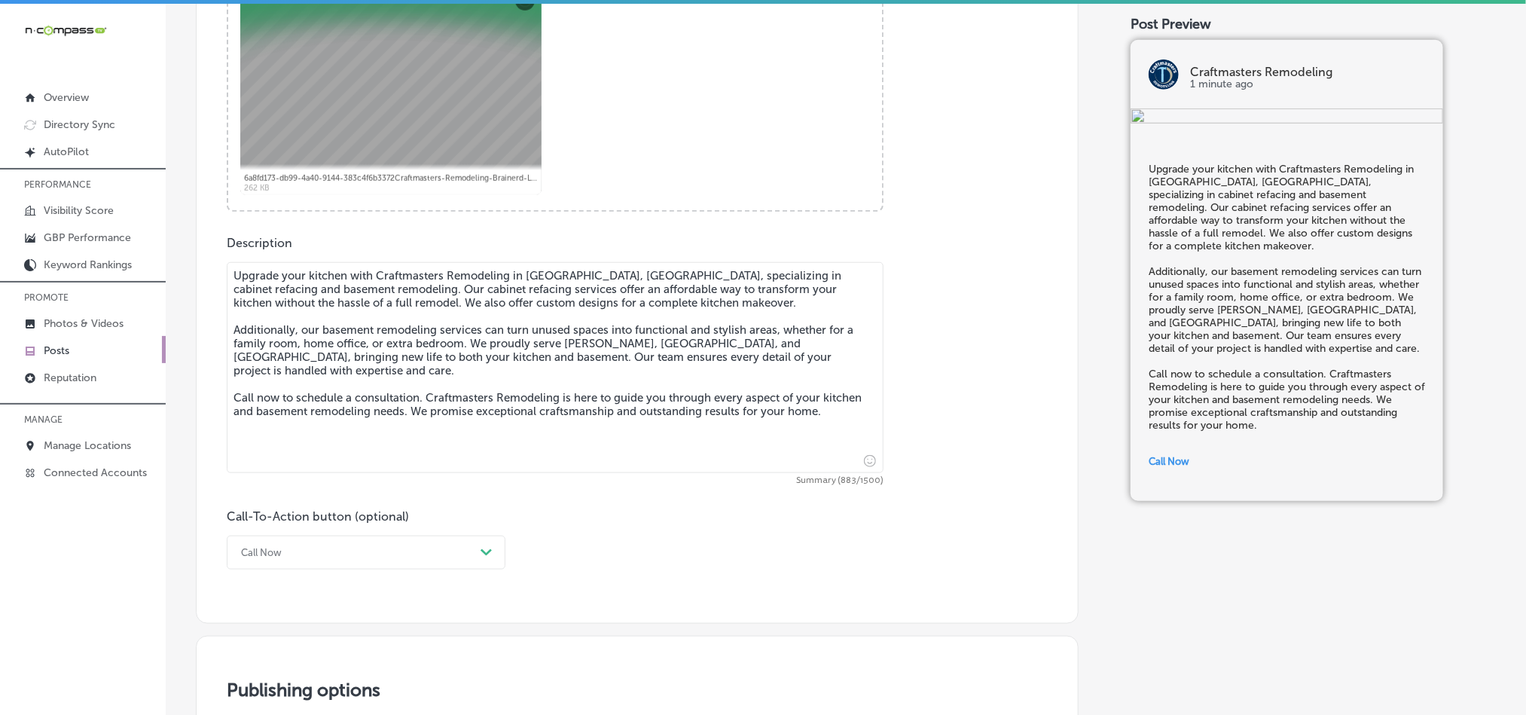
checkbox input "true"
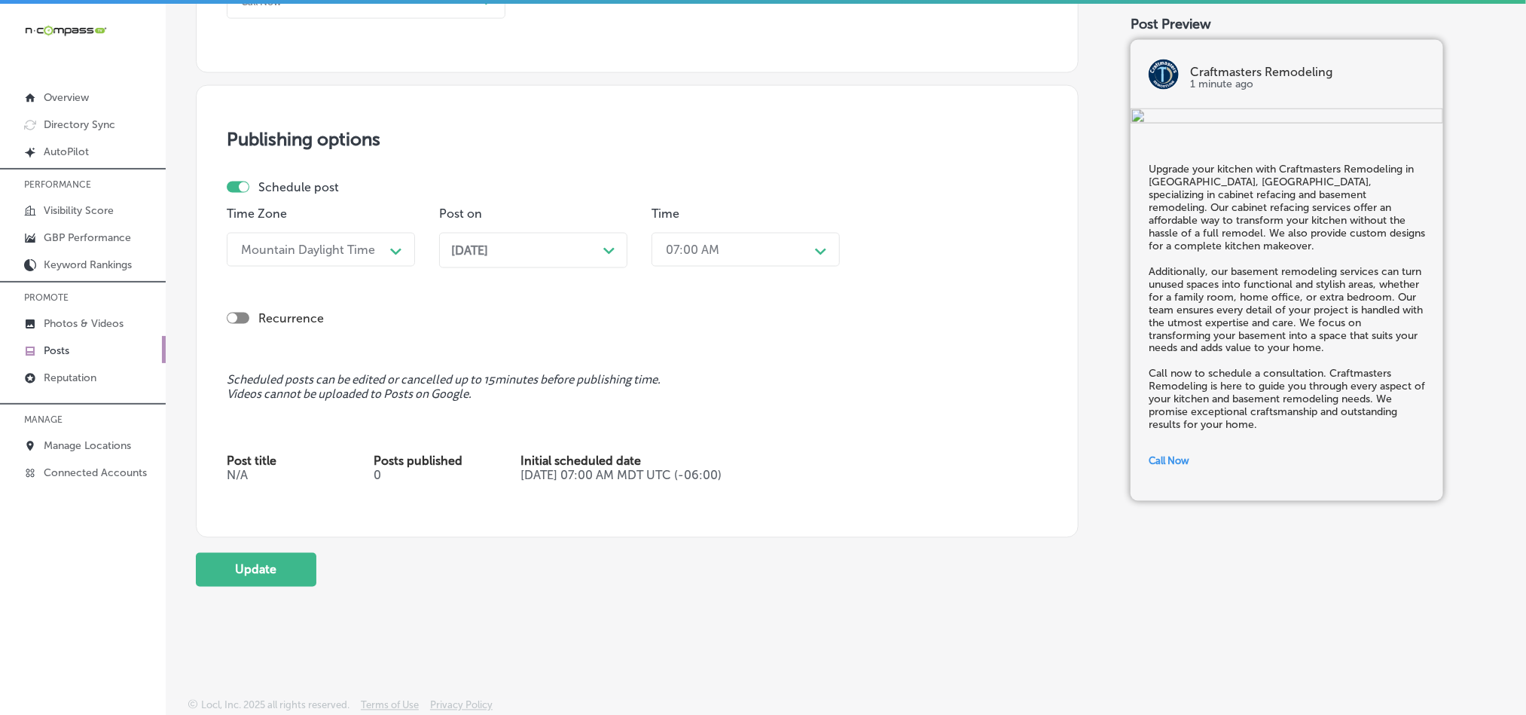
scroll to position [1198, 0]
type textarea "Upgrade your kitchen with Craftmasters Remodeling in [GEOGRAPHIC_DATA], [GEOGRA…"
click at [215, 567] on button "Update" at bounding box center [256, 570] width 121 height 34
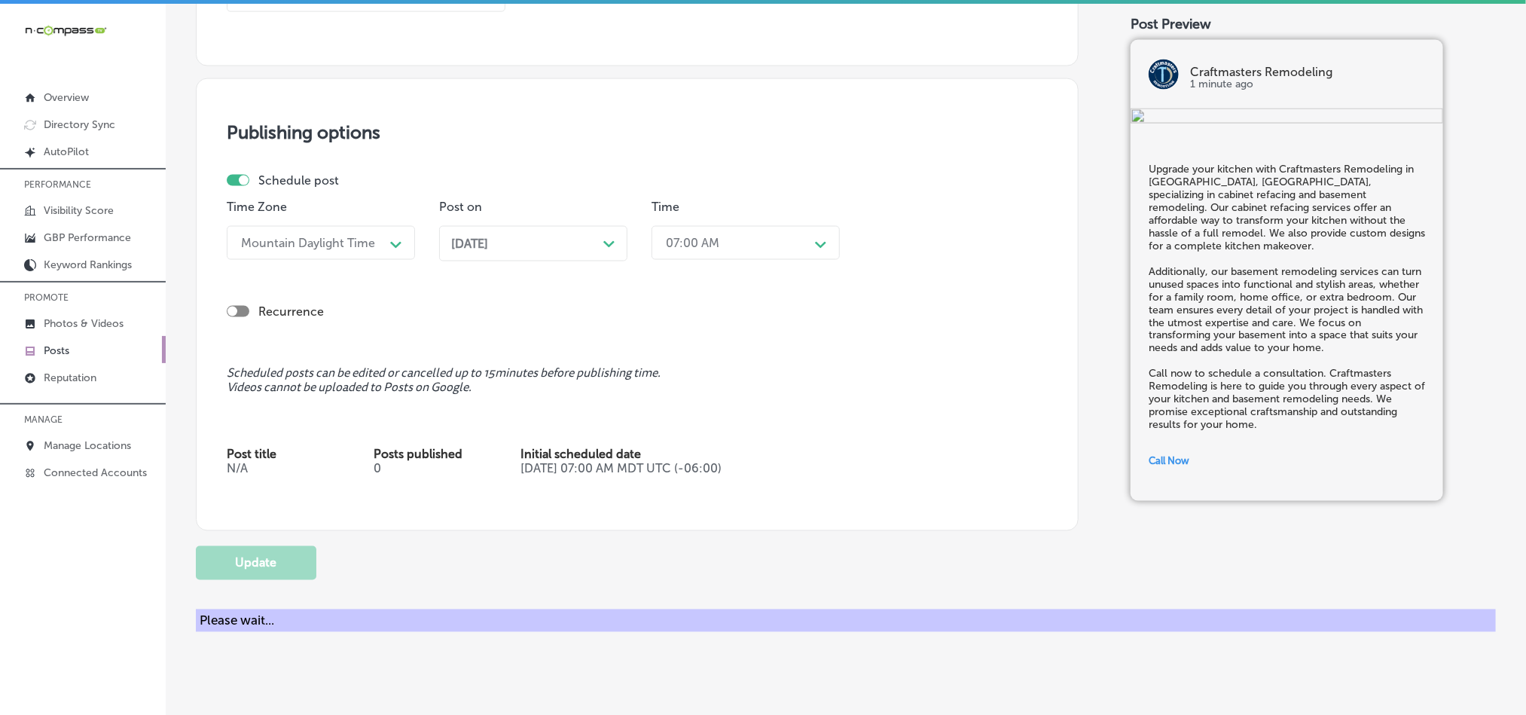
checkbox input "true"
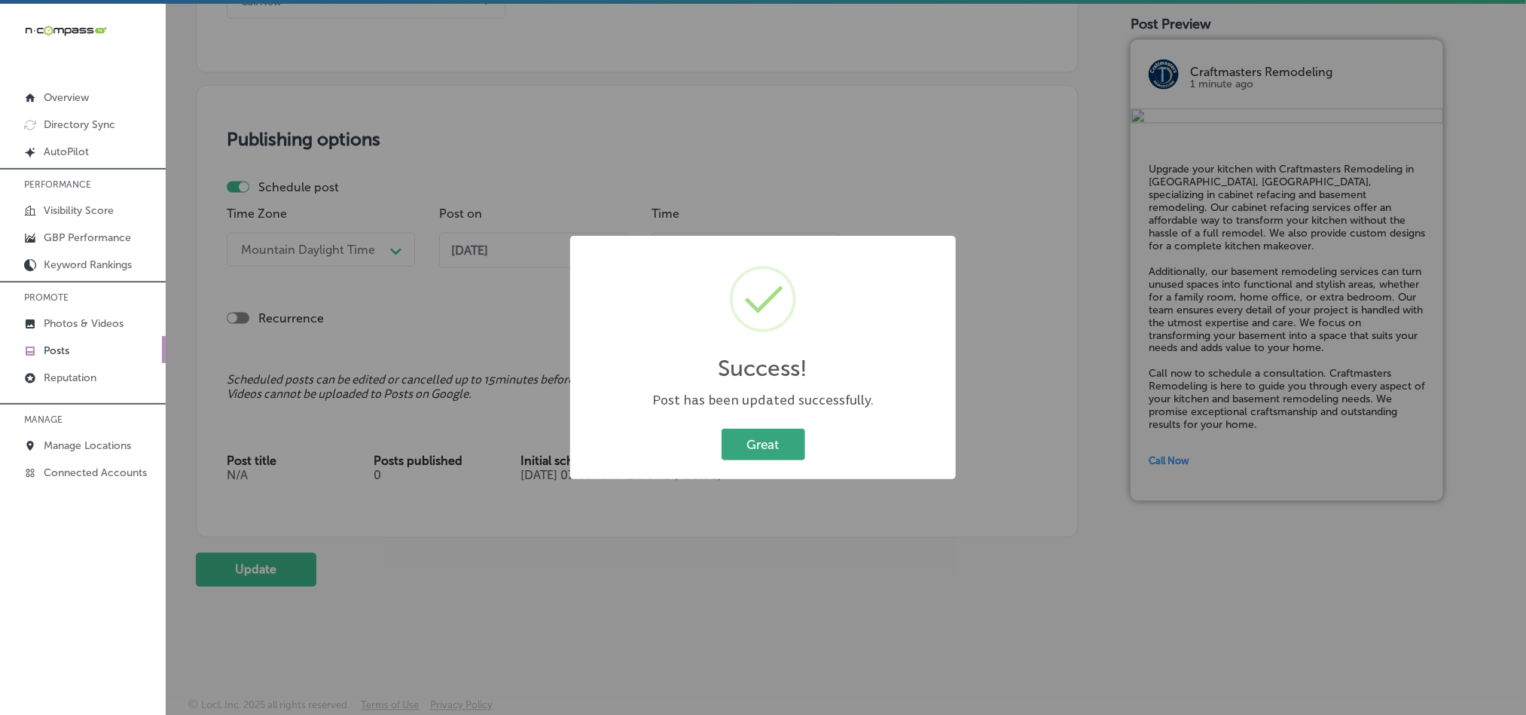
click at [764, 450] on button "Great" at bounding box center [764, 444] width 84 height 31
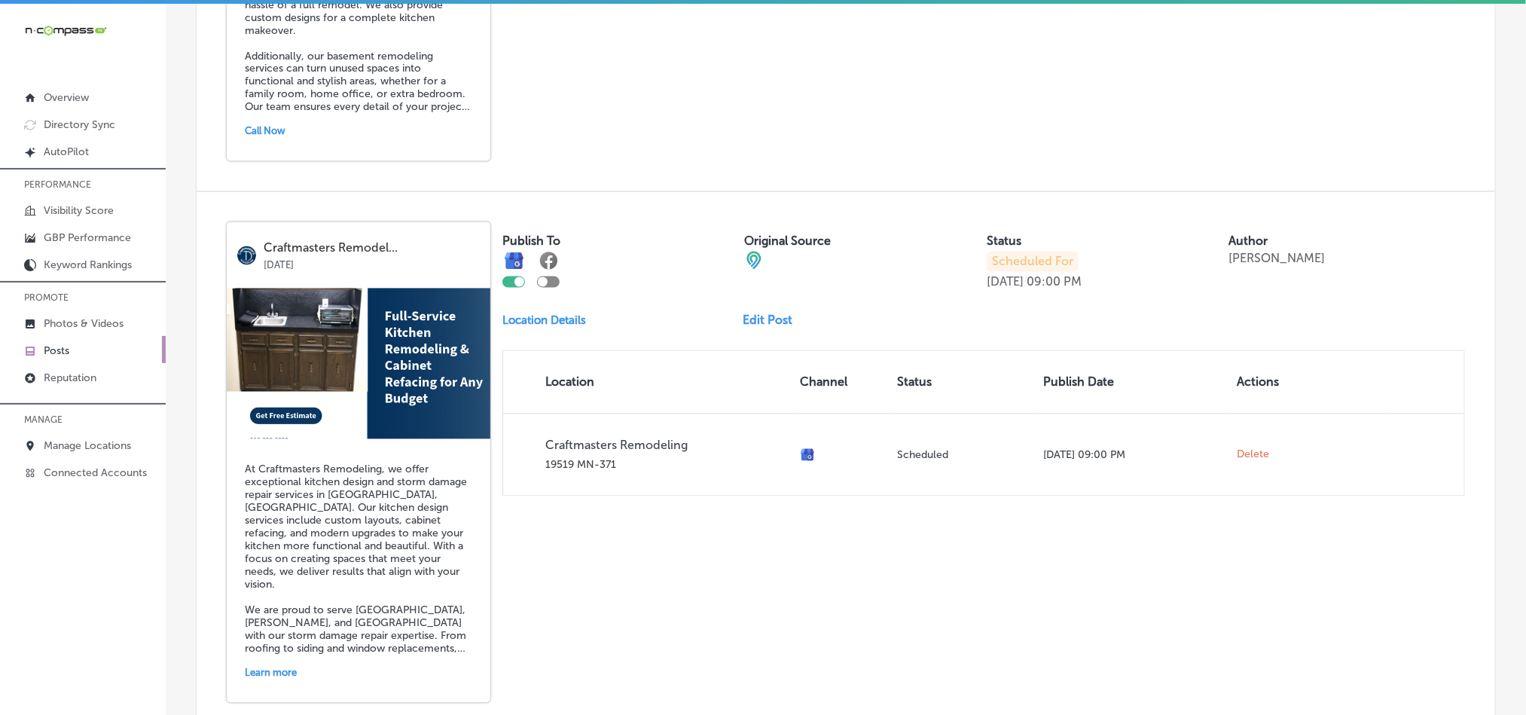
scroll to position [1469, 0]
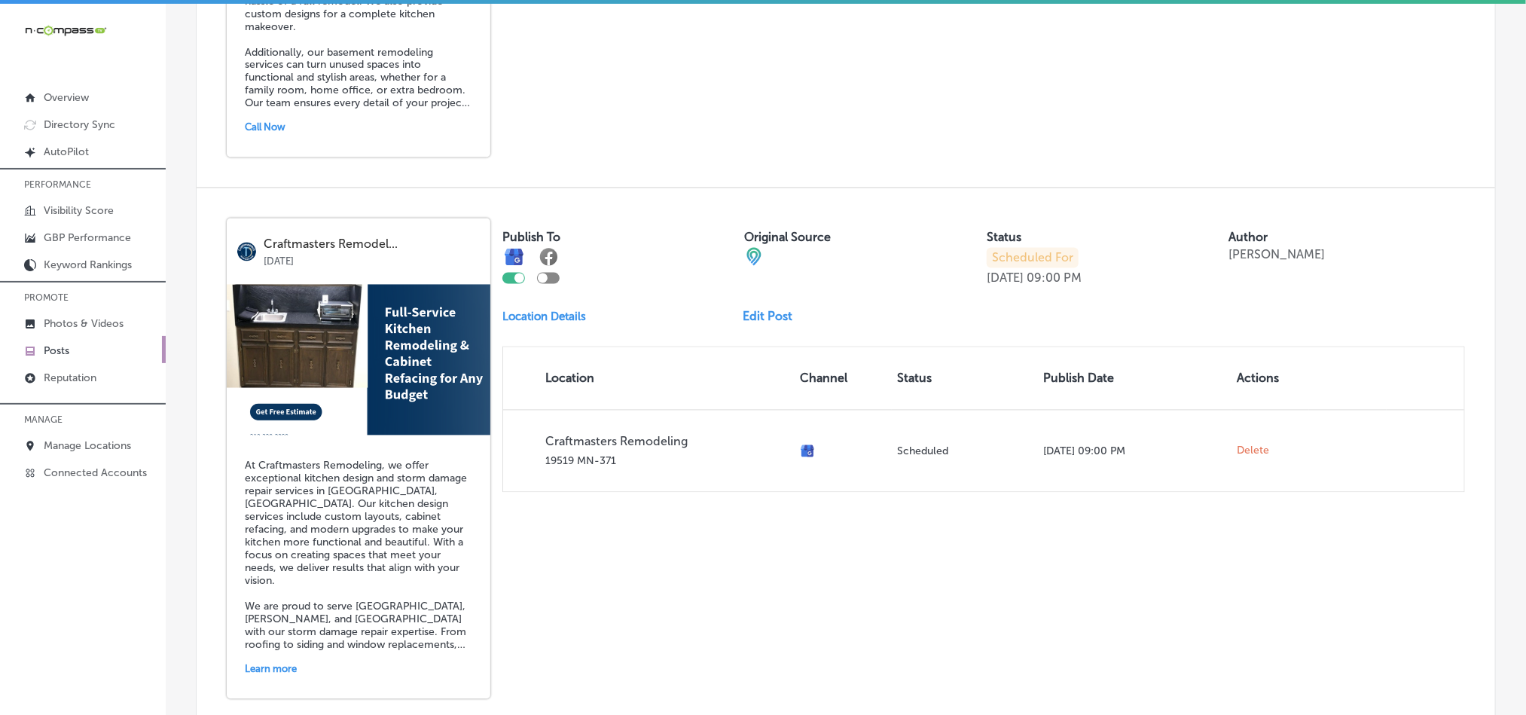
click at [757, 310] on link "Edit Post" at bounding box center [774, 317] width 62 height 14
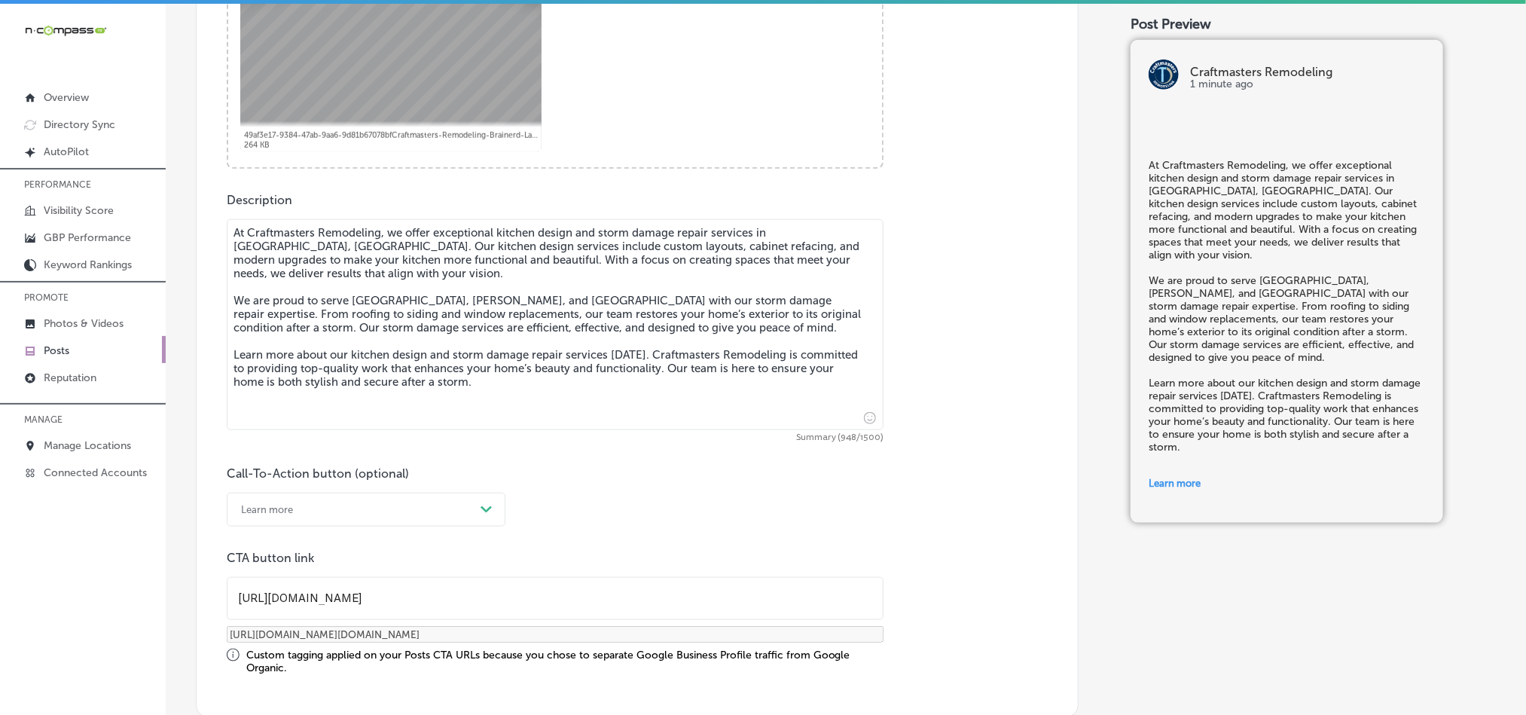
scroll to position [715, 0]
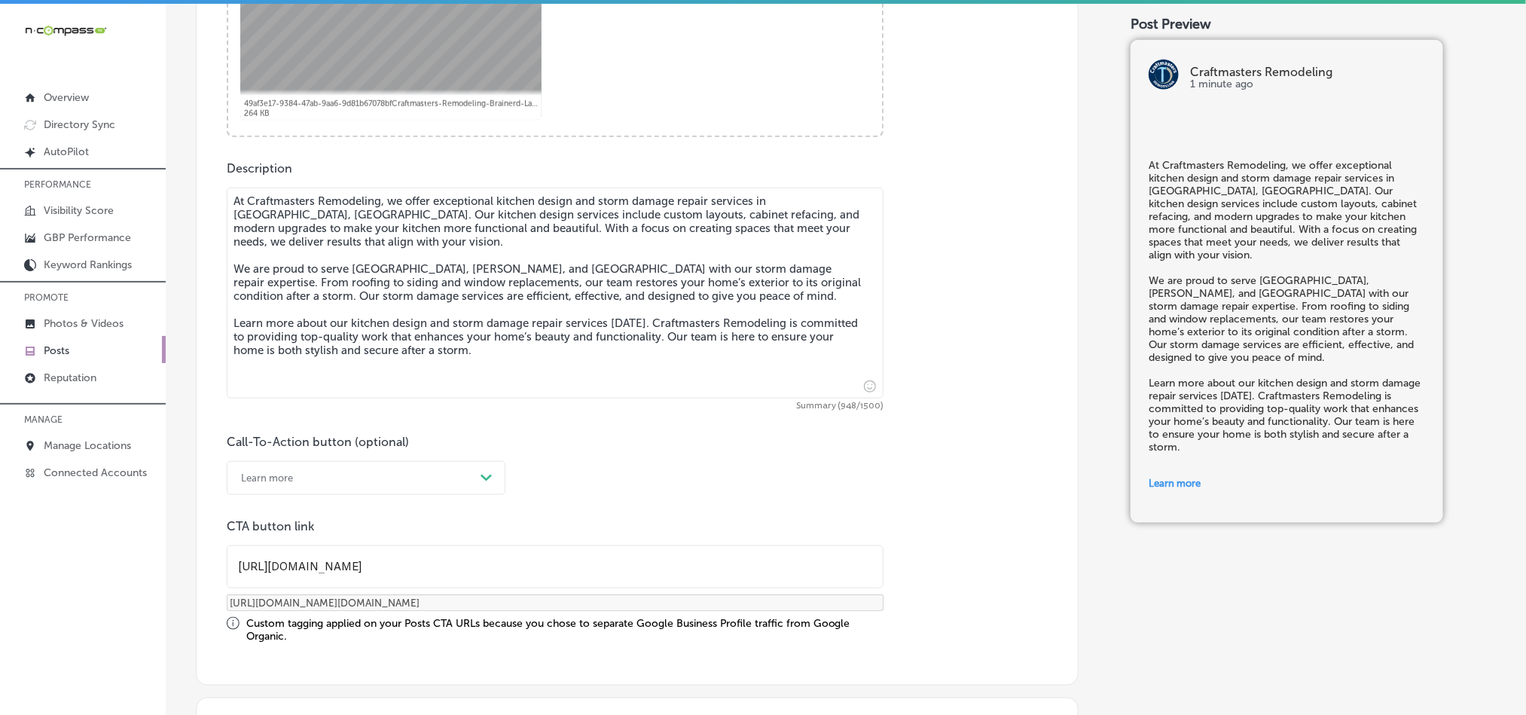
click at [353, 349] on textarea "At Craftmasters Remodeling, we offer exceptional kitchen design and storm damag…" at bounding box center [555, 293] width 657 height 211
checkbox input "true"
paste textarea "[GEOGRAPHIC_DATA], [GEOGRAPHIC_DATA]. Our kitchen design services include custo…"
type textarea "At Craftmasters Remodeling, we offer exceptional kitchen design and storm damag…"
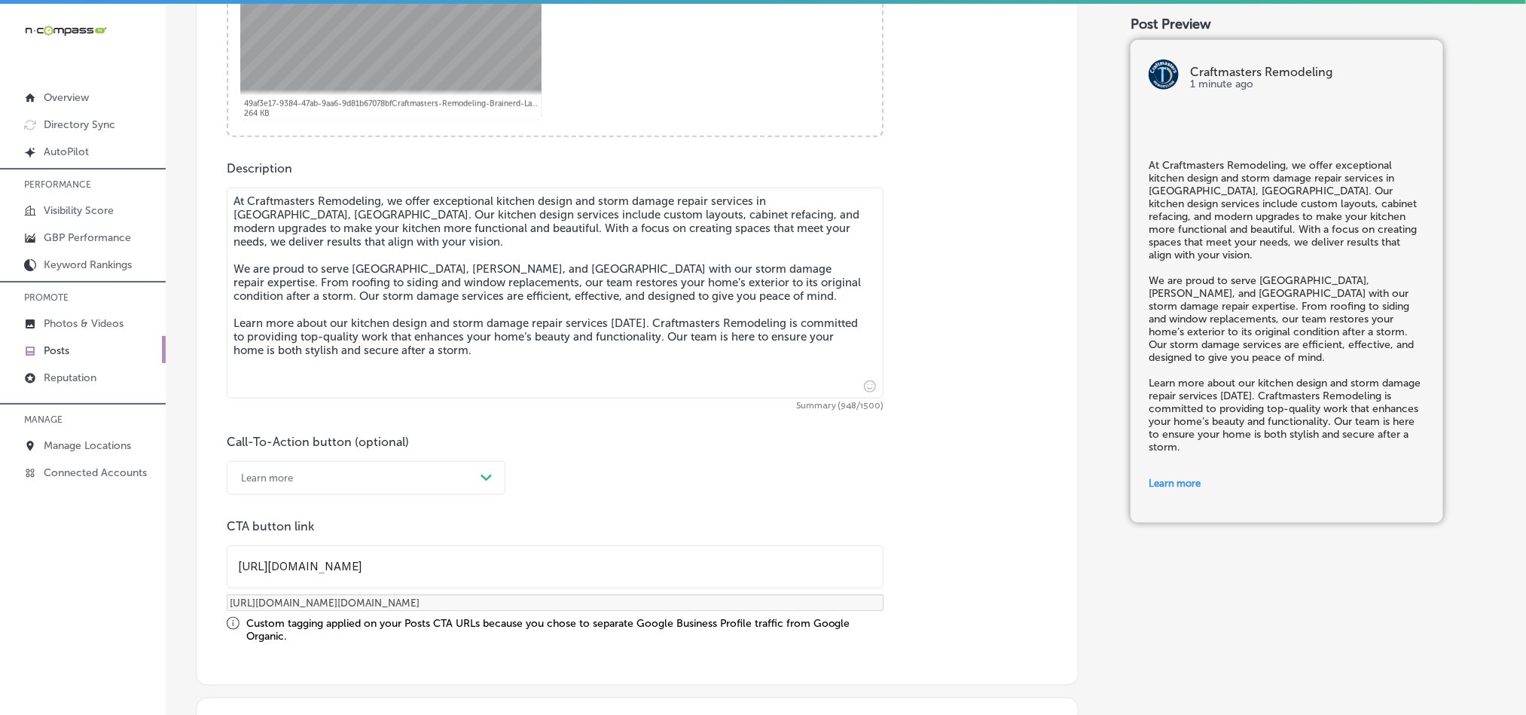
checkbox input "true"
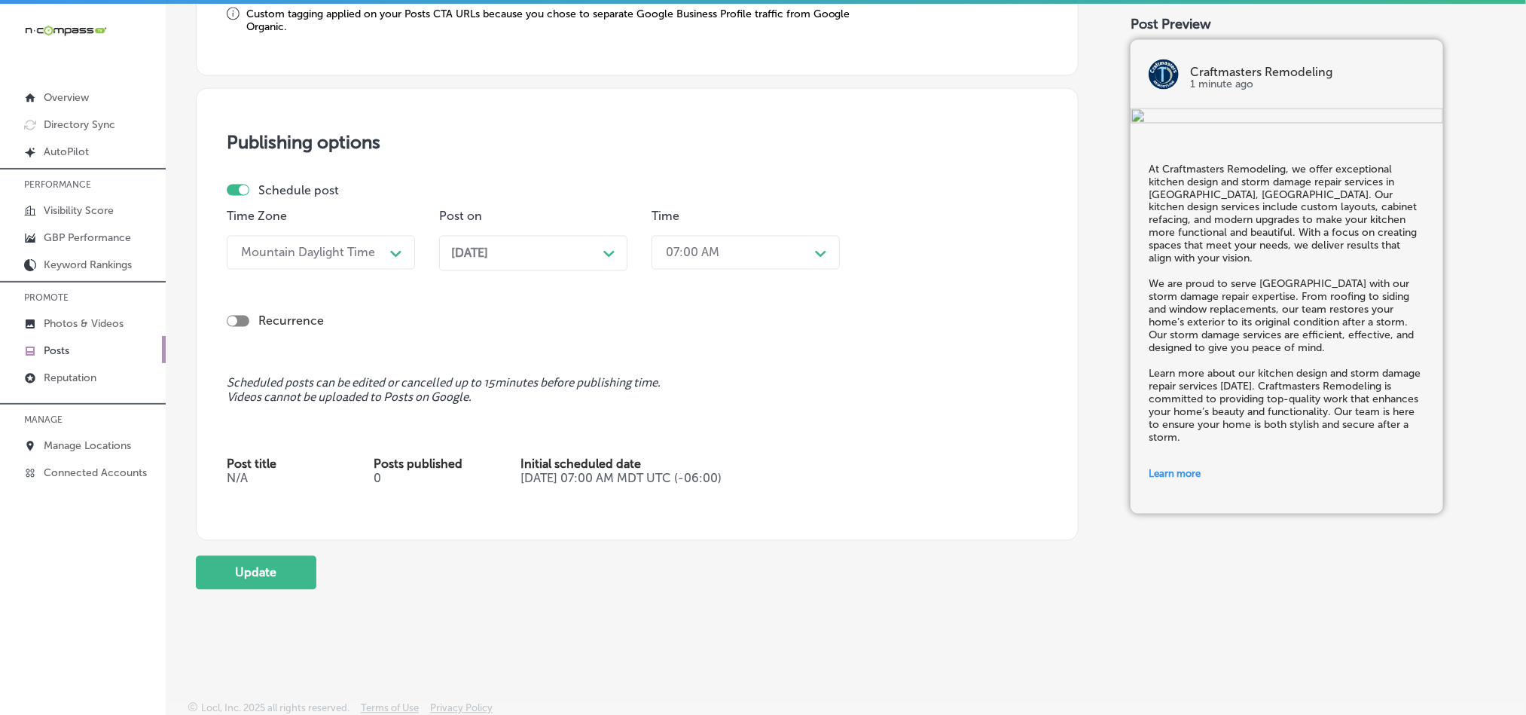
scroll to position [1333, 0]
type textarea "At Craftmasters Remodeling, we offer exceptional kitchen design and storm damag…"
click at [271, 574] on button "Update" at bounding box center [256, 570] width 121 height 34
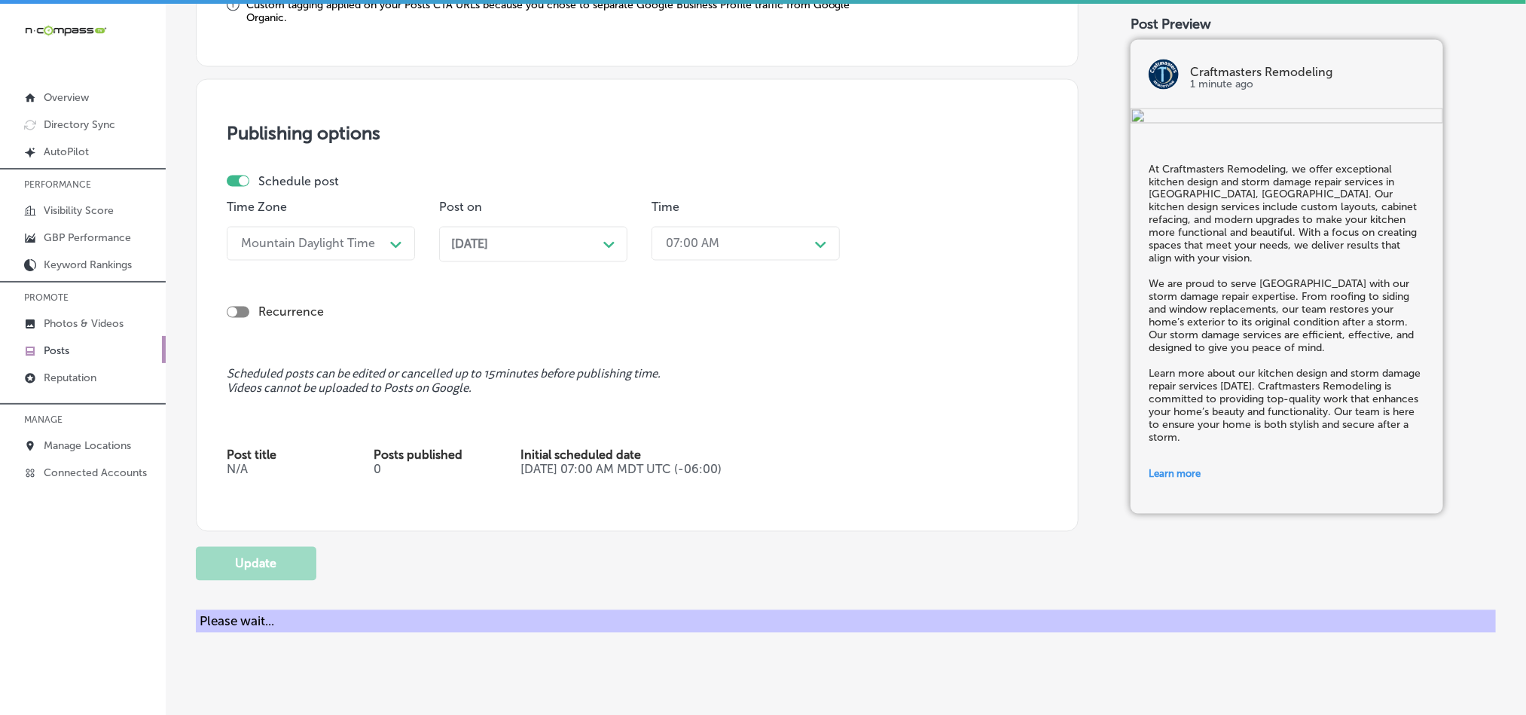
checkbox input "true"
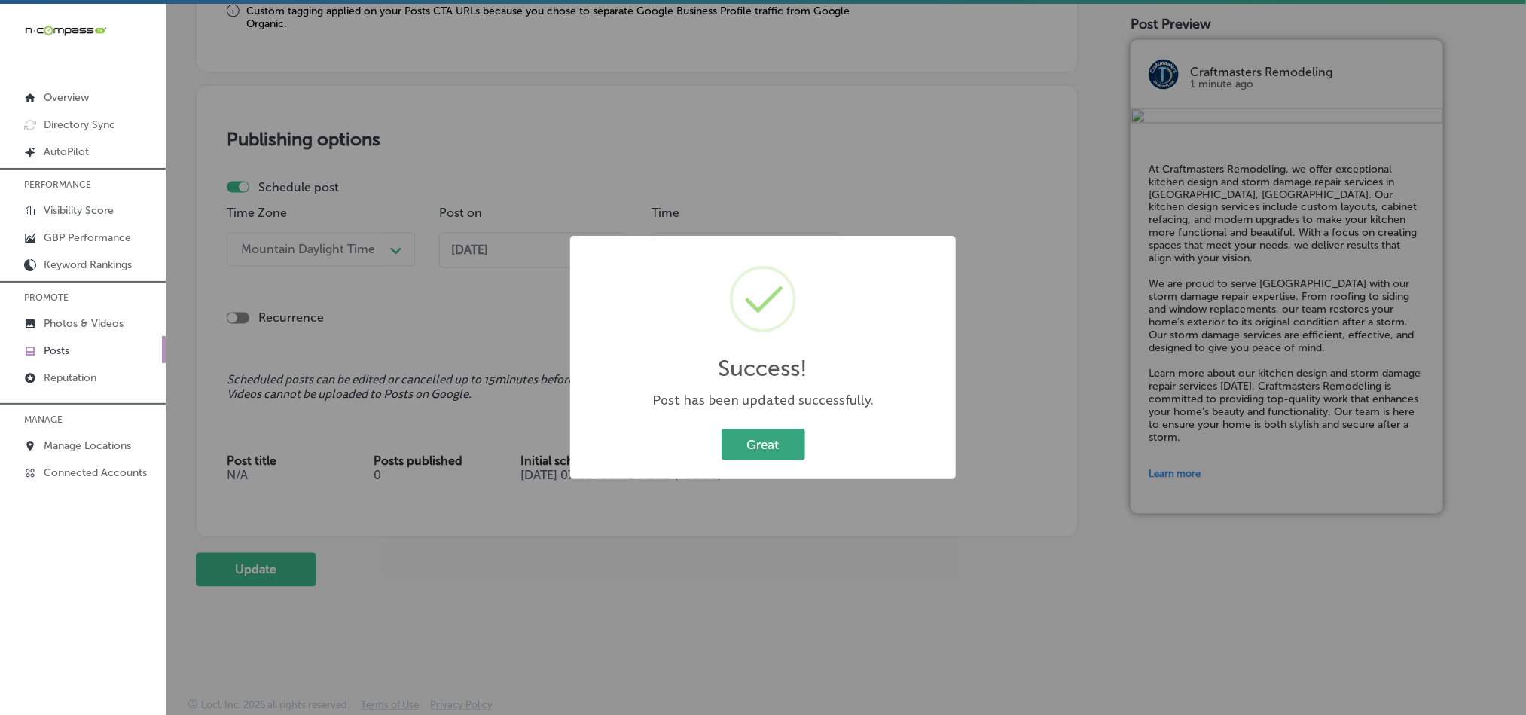
click at [743, 438] on button "Great" at bounding box center [764, 444] width 84 height 31
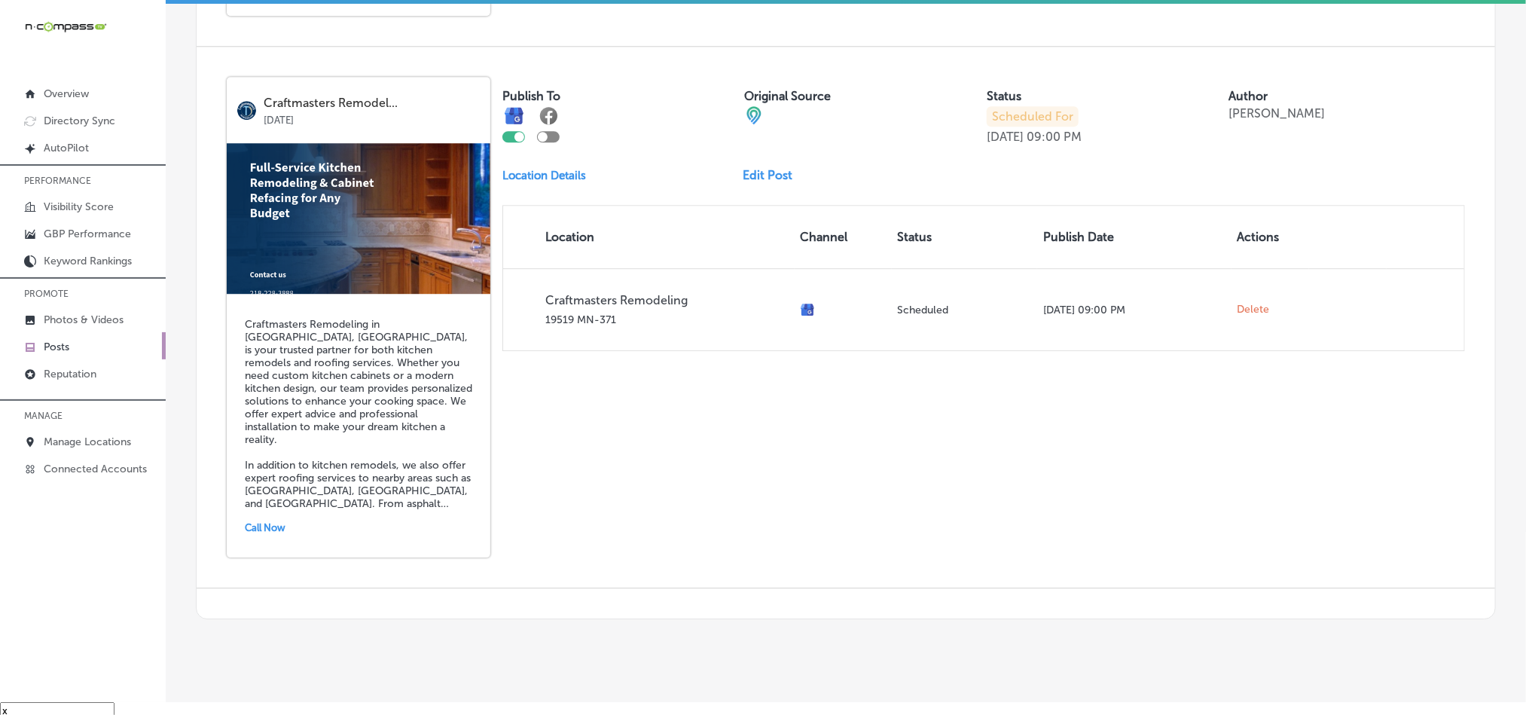
scroll to position [21, 0]
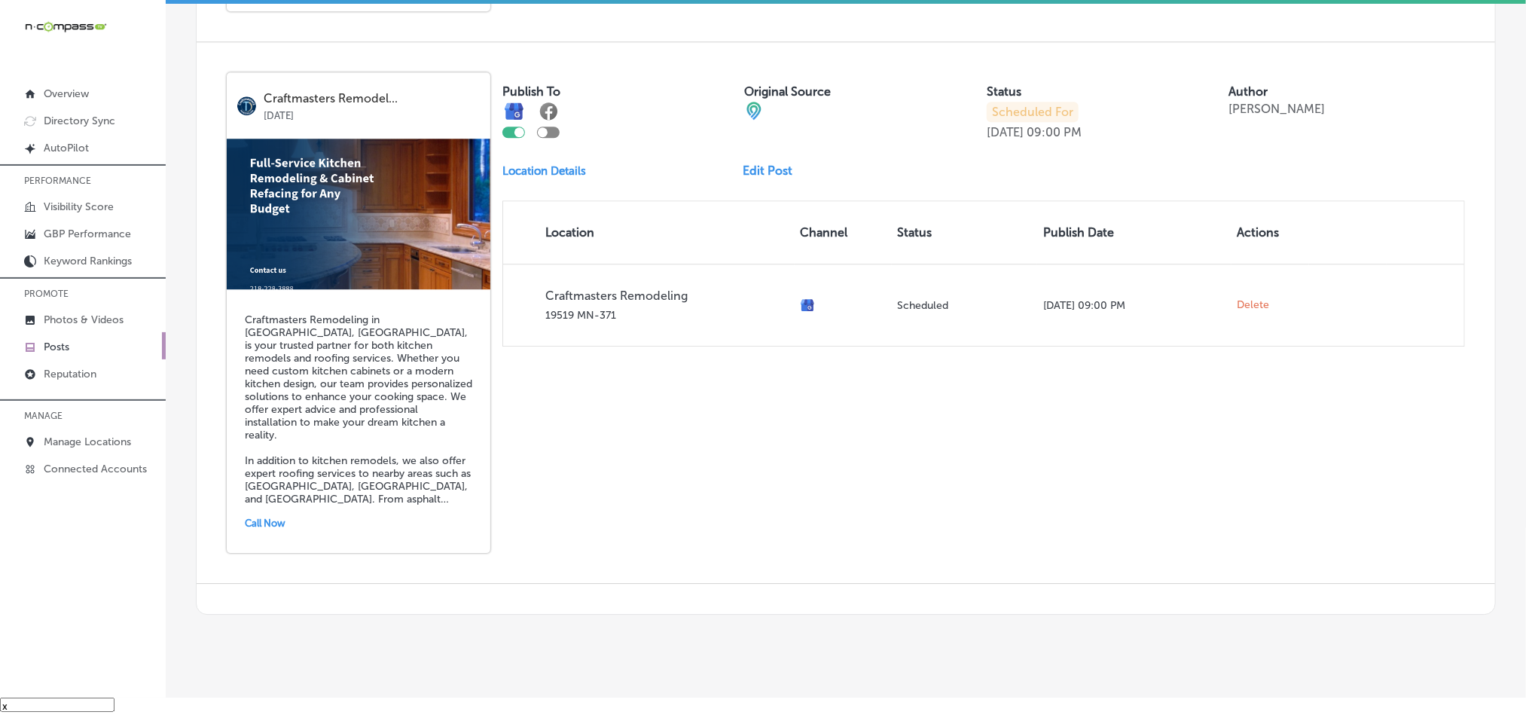
click at [755, 163] on link "Edit Post" at bounding box center [774, 170] width 62 height 14
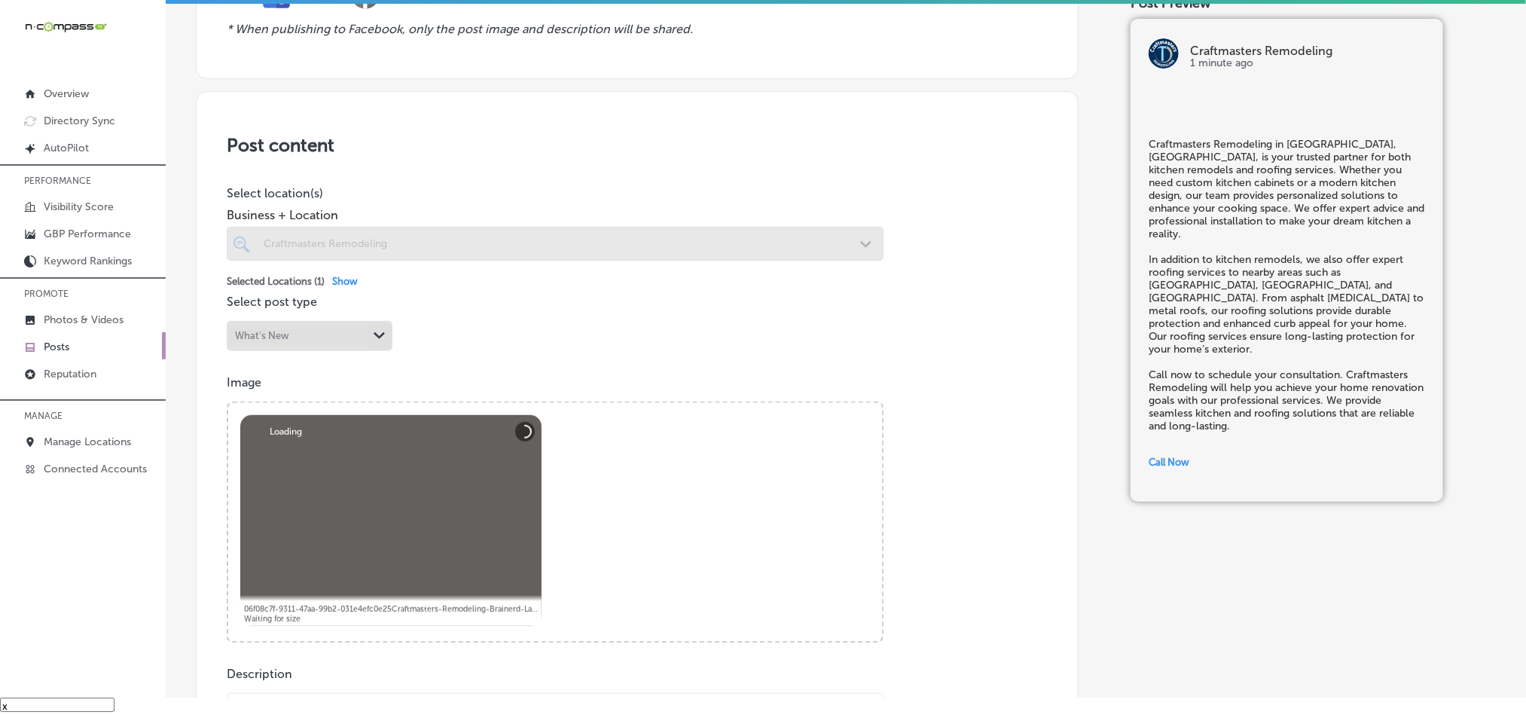
checkbox input "true"
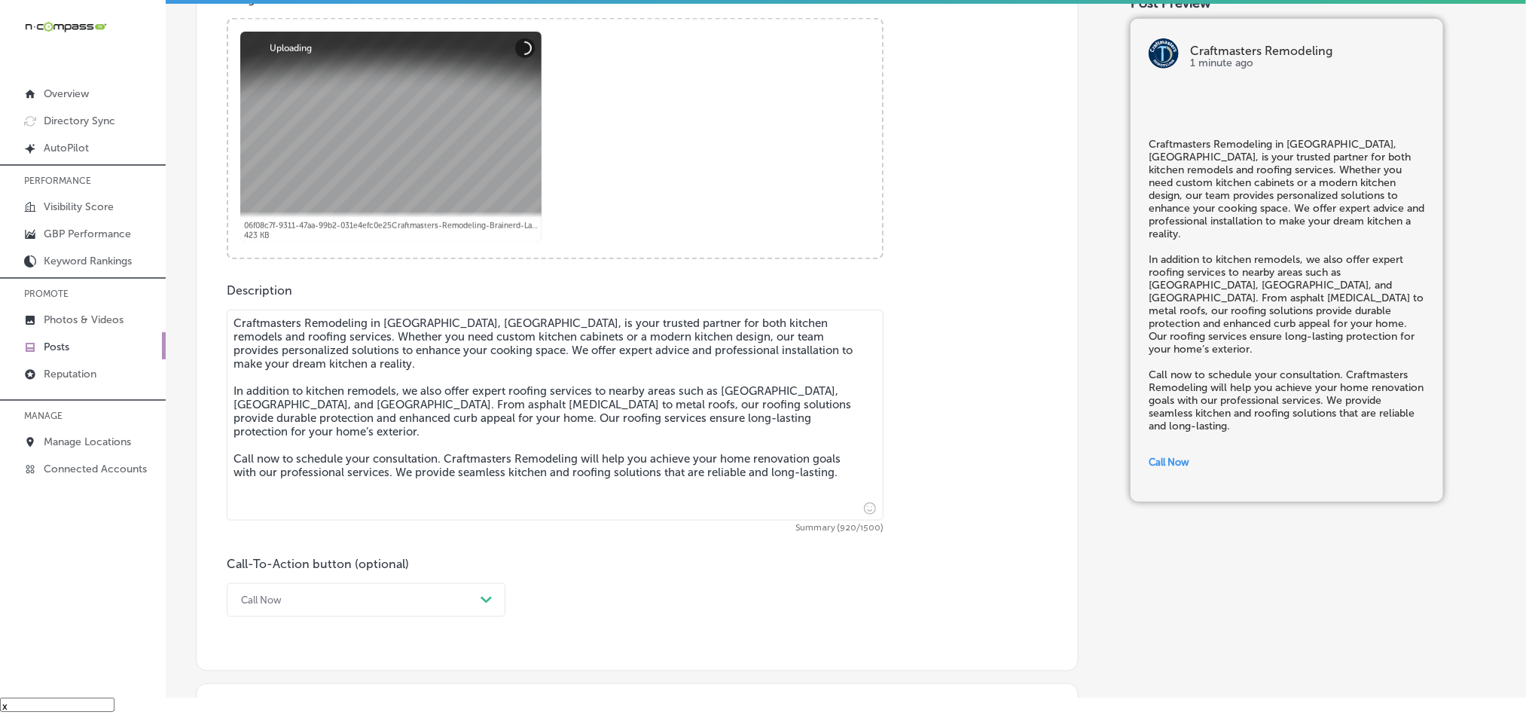
scroll to position [602, 0]
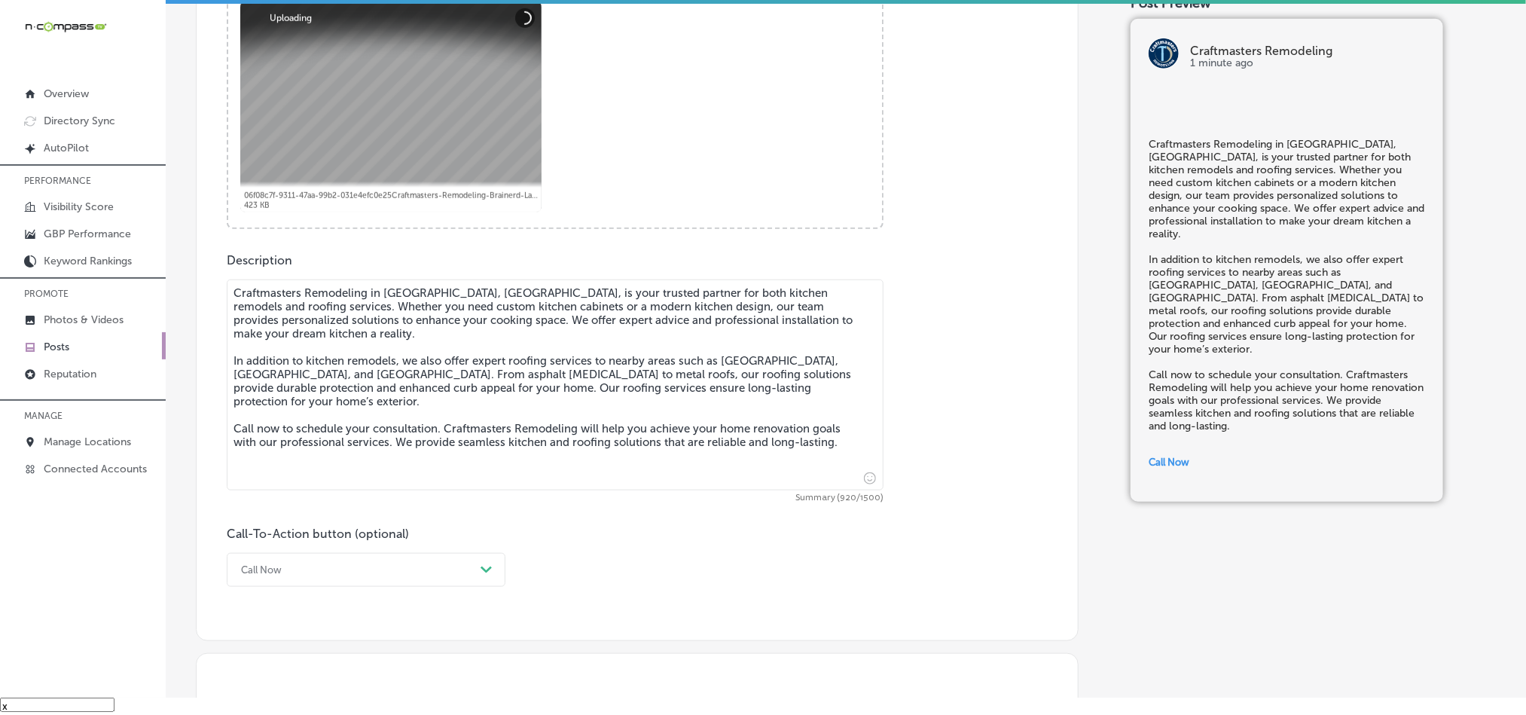
click at [452, 411] on textarea "Craftmasters Remodeling in [GEOGRAPHIC_DATA], [GEOGRAPHIC_DATA], is your truste…" at bounding box center [555, 384] width 657 height 211
paste textarea "is your trusted partner for both kitchen remodels and roofing services. Whether…"
type textarea "Craftmasters Remodeling in [GEOGRAPHIC_DATA], [GEOGRAPHIC_DATA] is your trusted…"
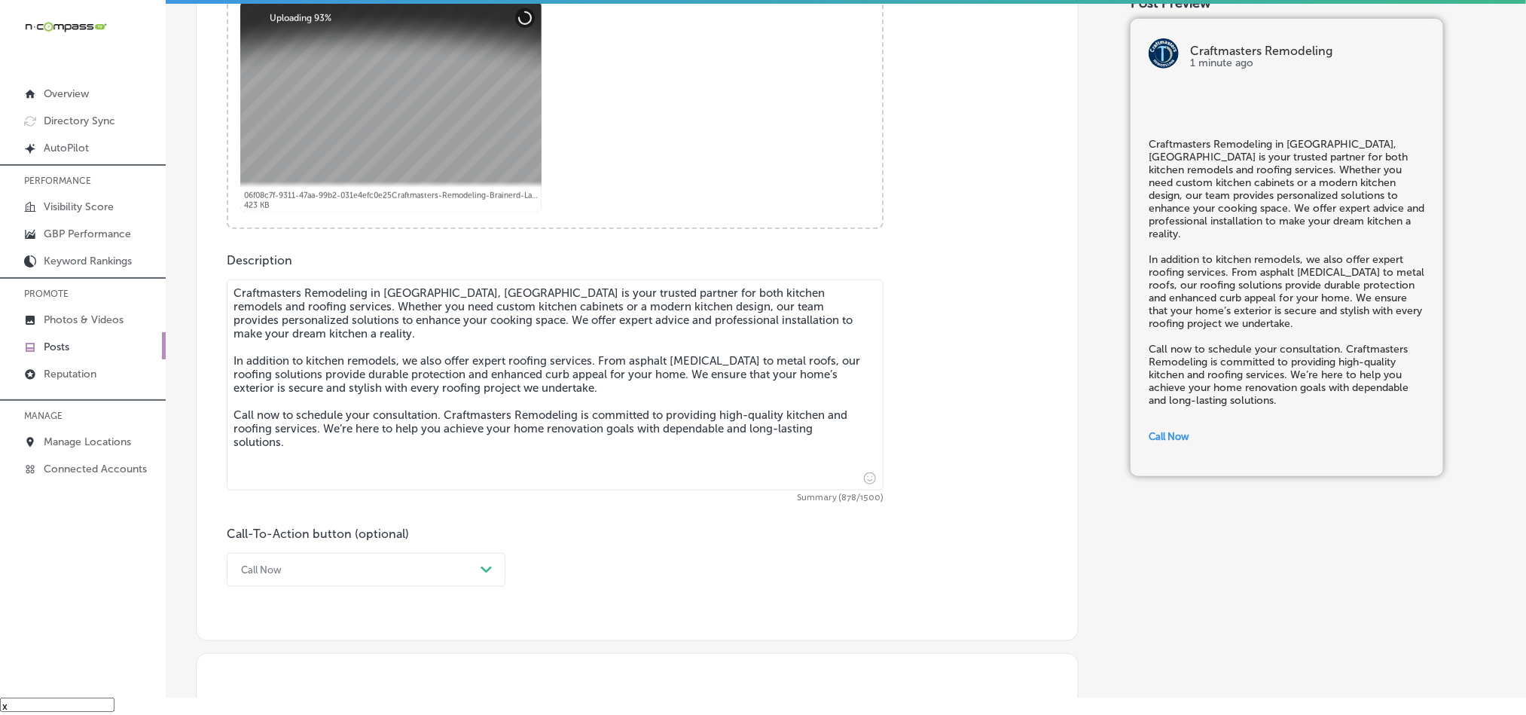
checkbox input "true"
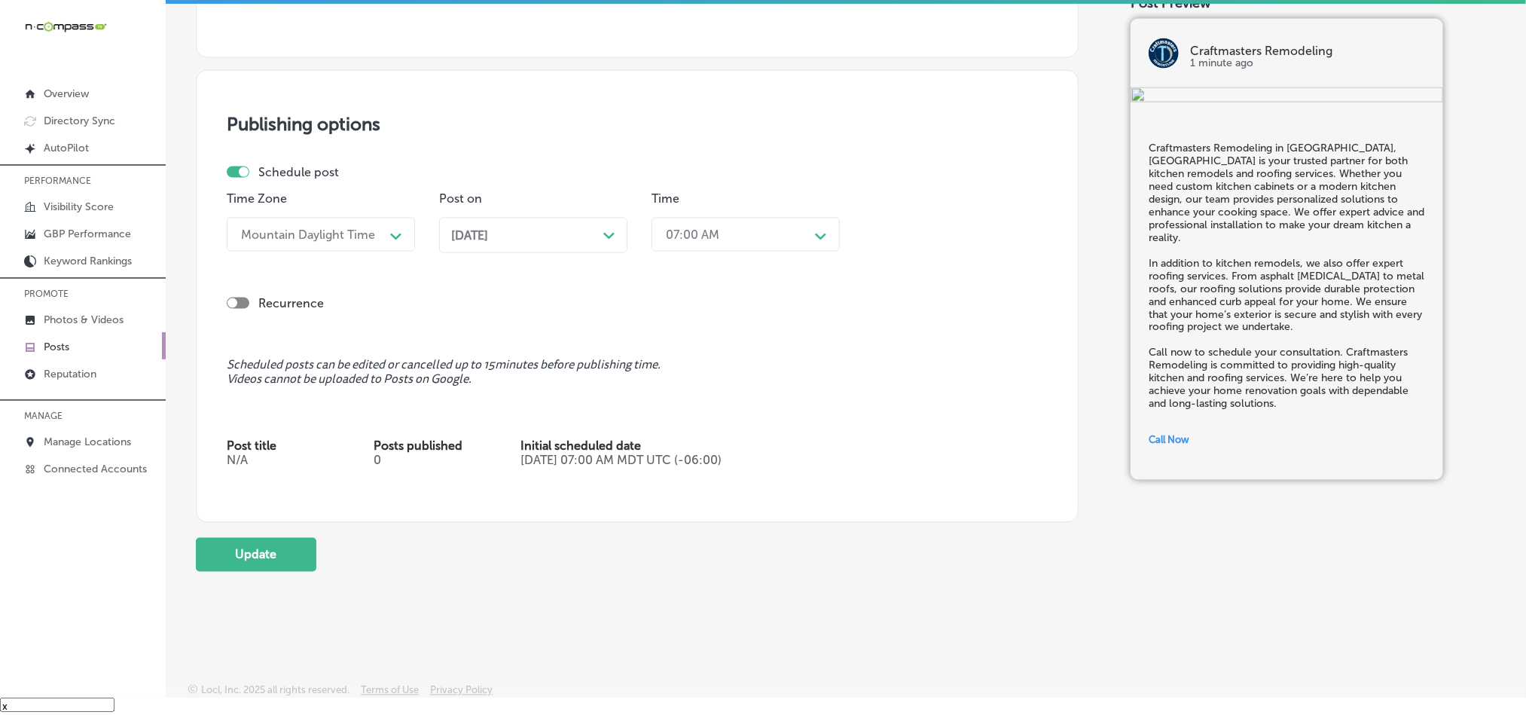
scroll to position [1198, 0]
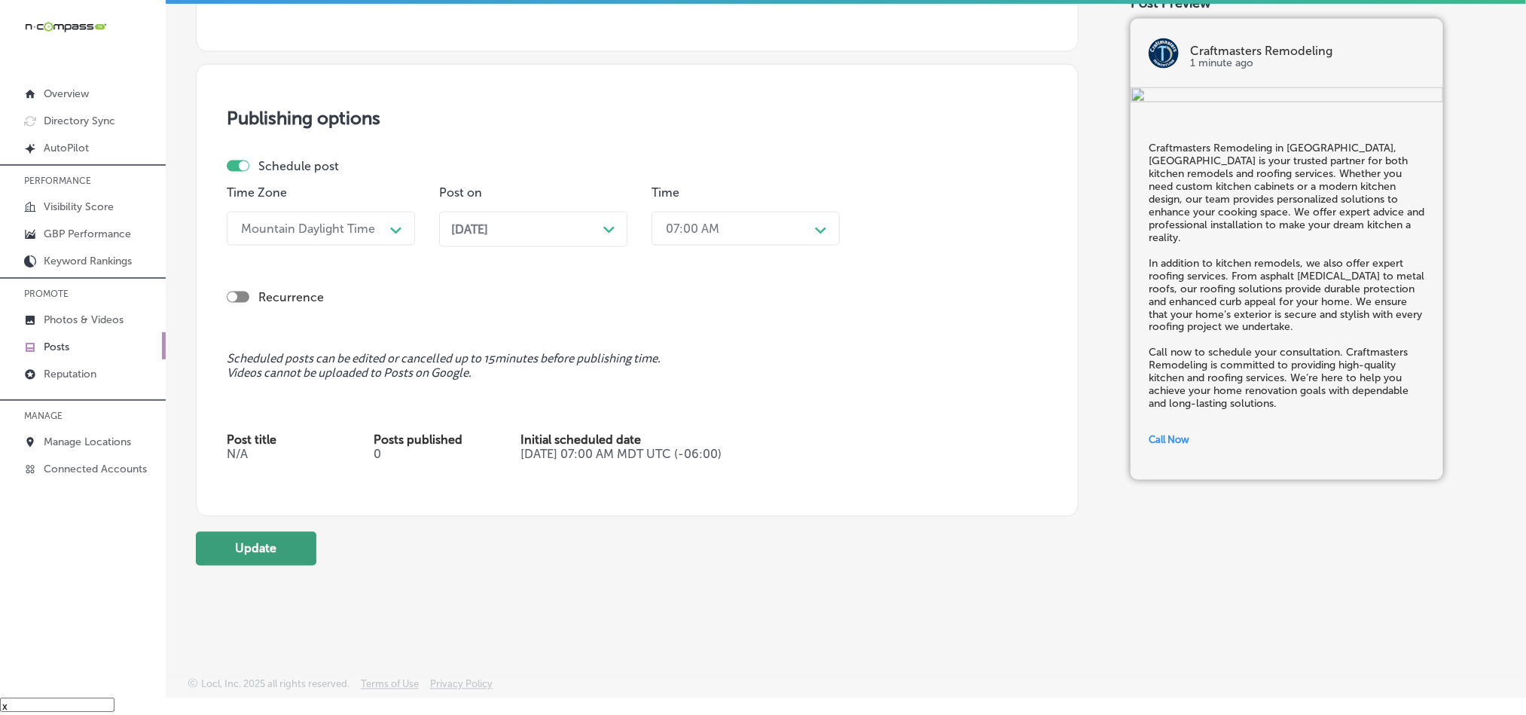
type textarea "Craftmasters Remodeling in [GEOGRAPHIC_DATA], [GEOGRAPHIC_DATA] is your trusted…"
click at [262, 538] on button "Update" at bounding box center [256, 549] width 121 height 34
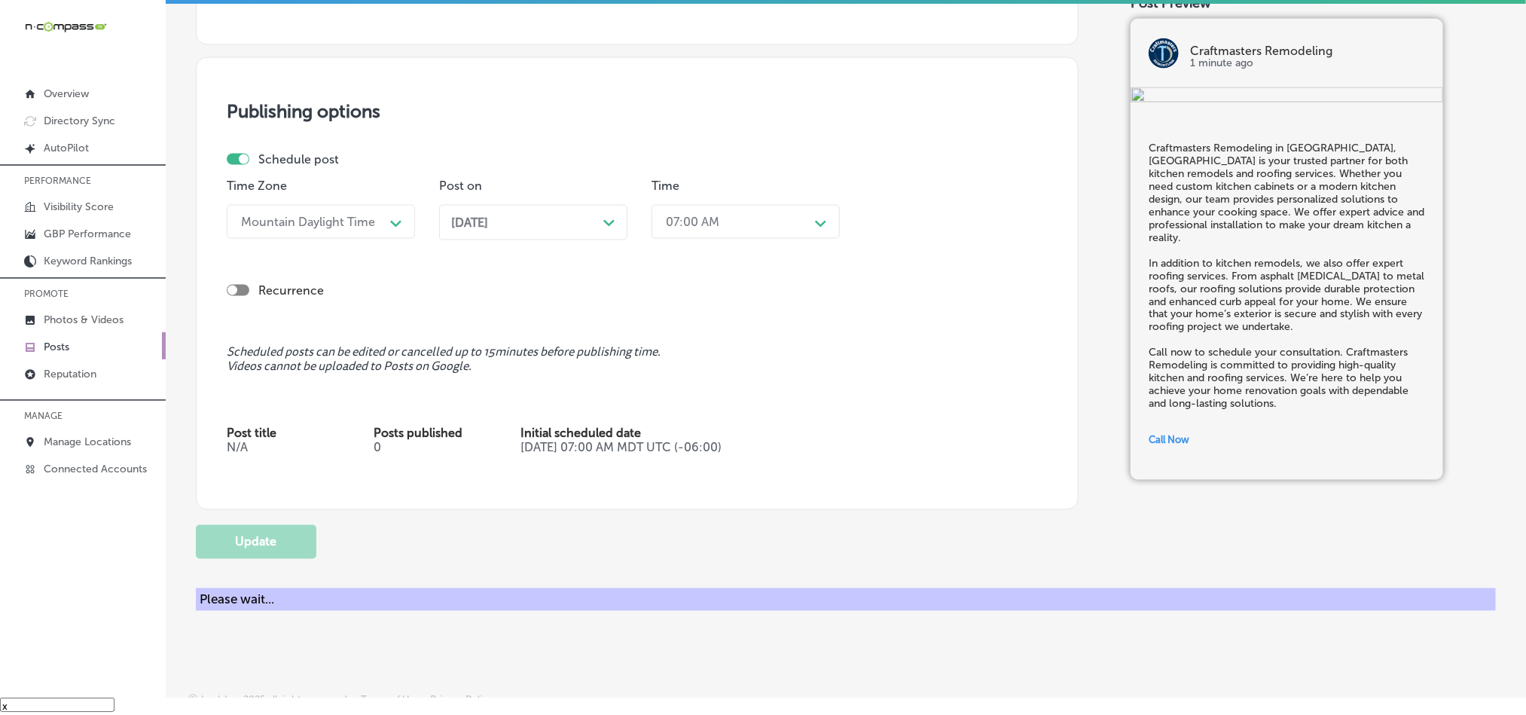
checkbox input "true"
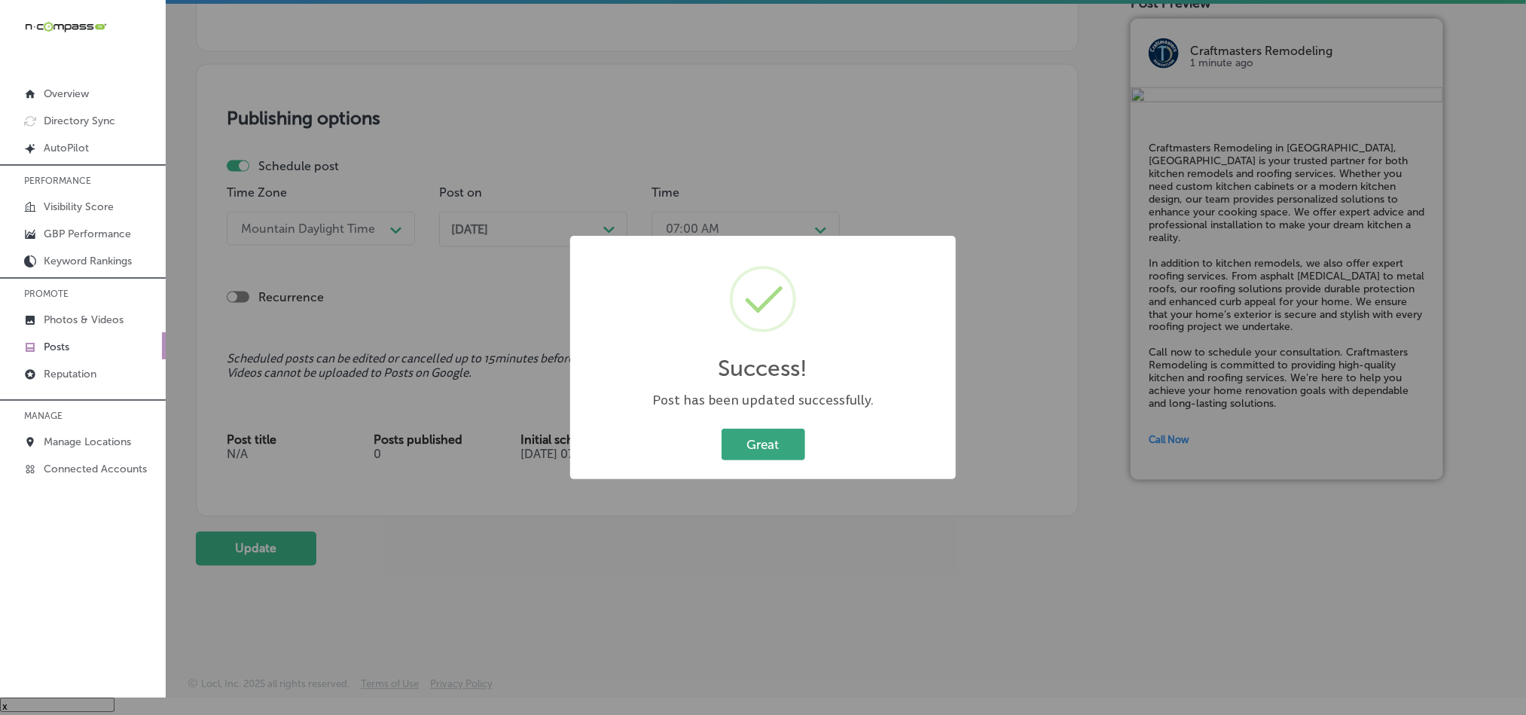
click at [791, 439] on button "Great" at bounding box center [764, 444] width 84 height 31
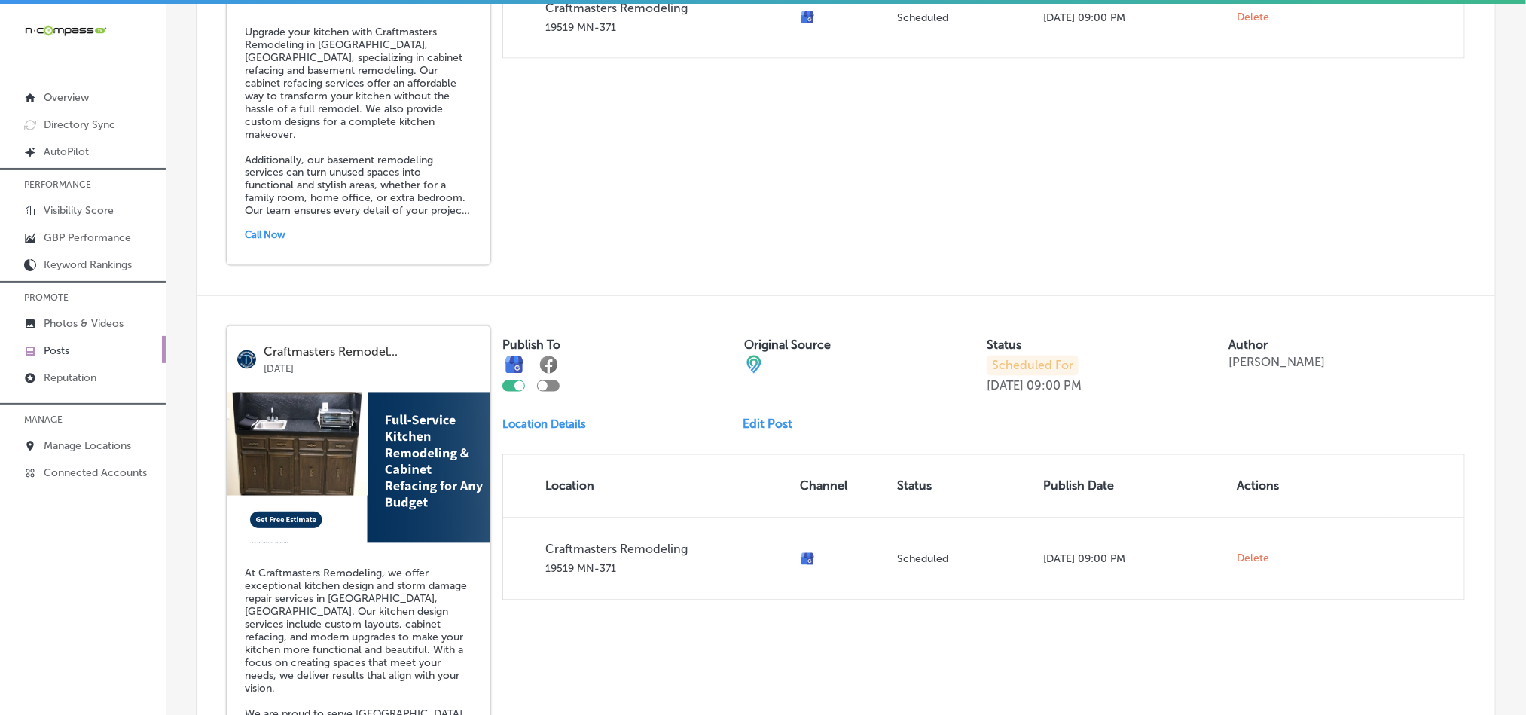
scroll to position [1393, 0]
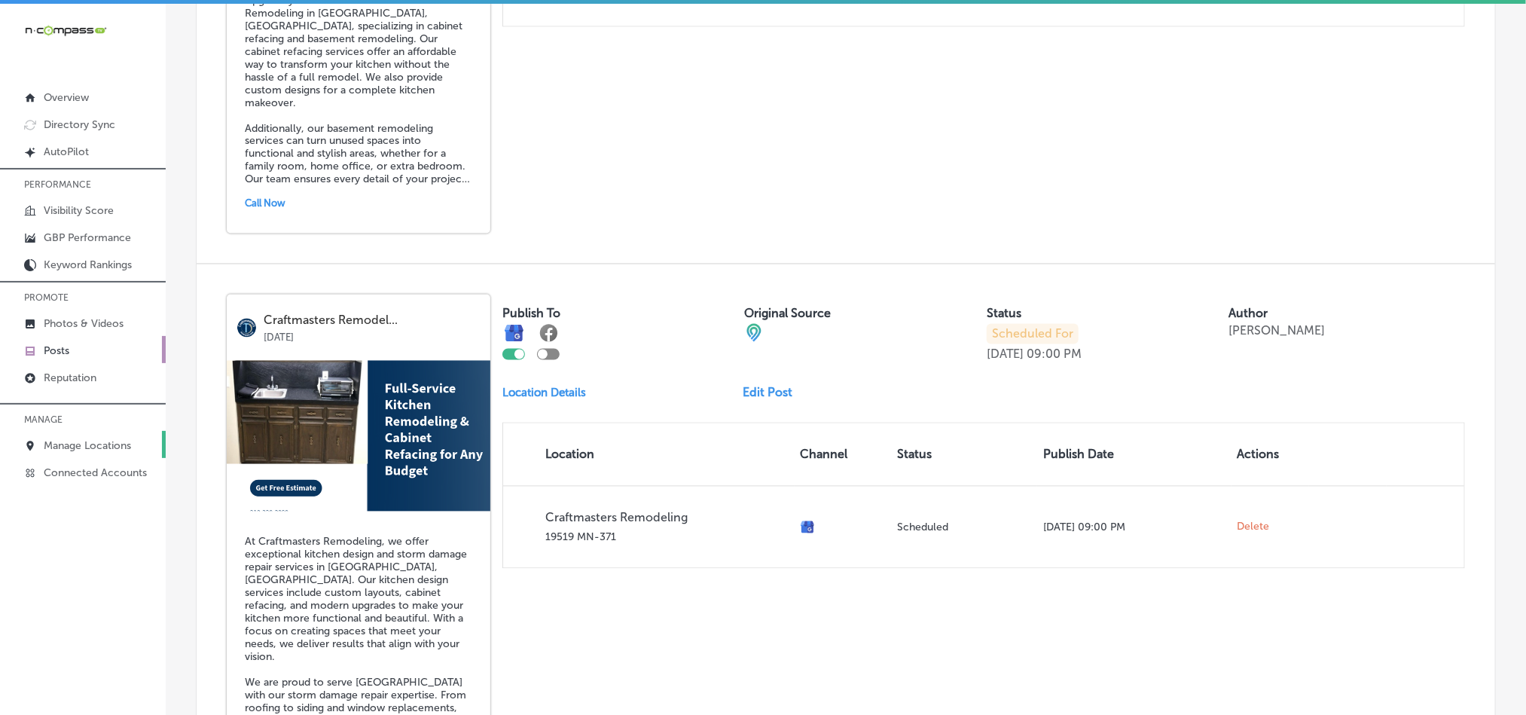
click at [81, 444] on p "Manage Locations" at bounding box center [87, 445] width 87 height 13
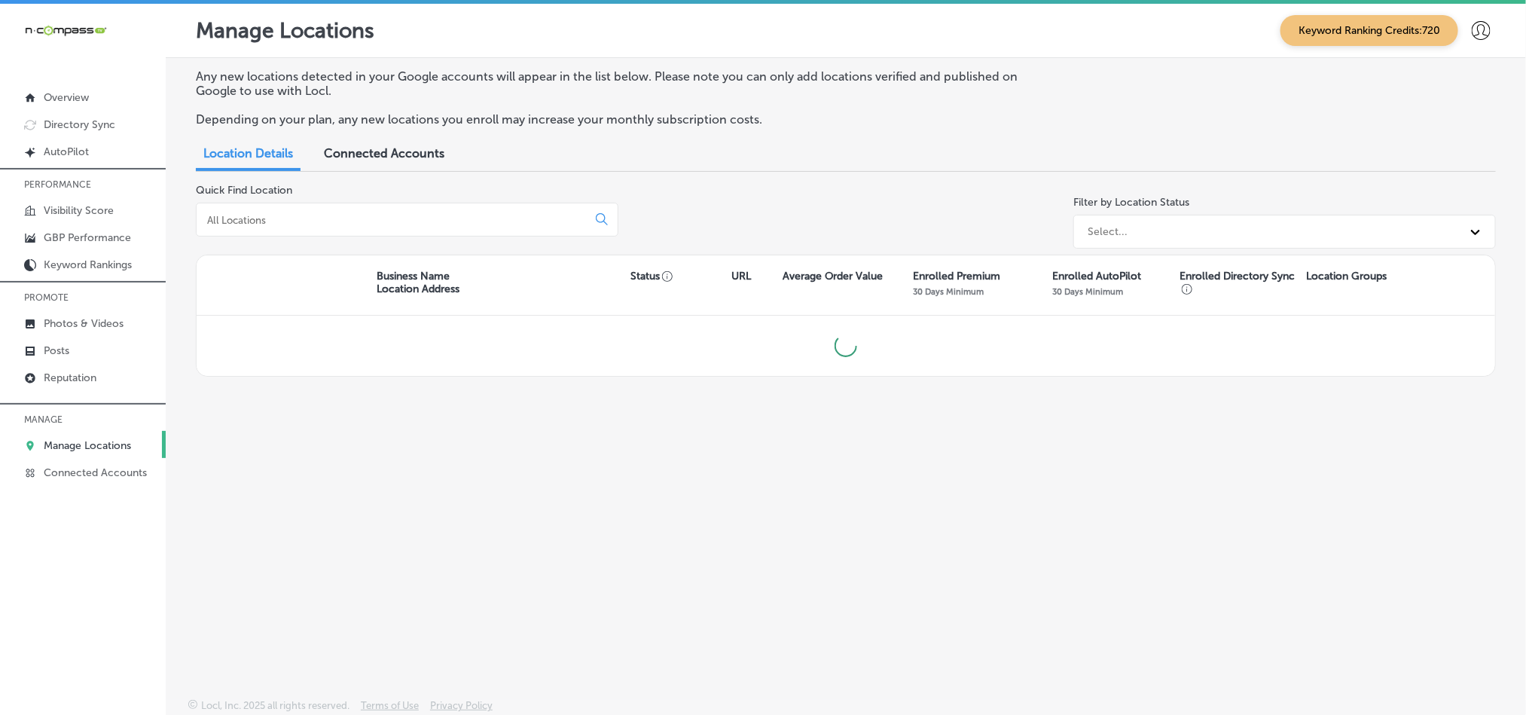
click at [384, 221] on input at bounding box center [395, 220] width 378 height 14
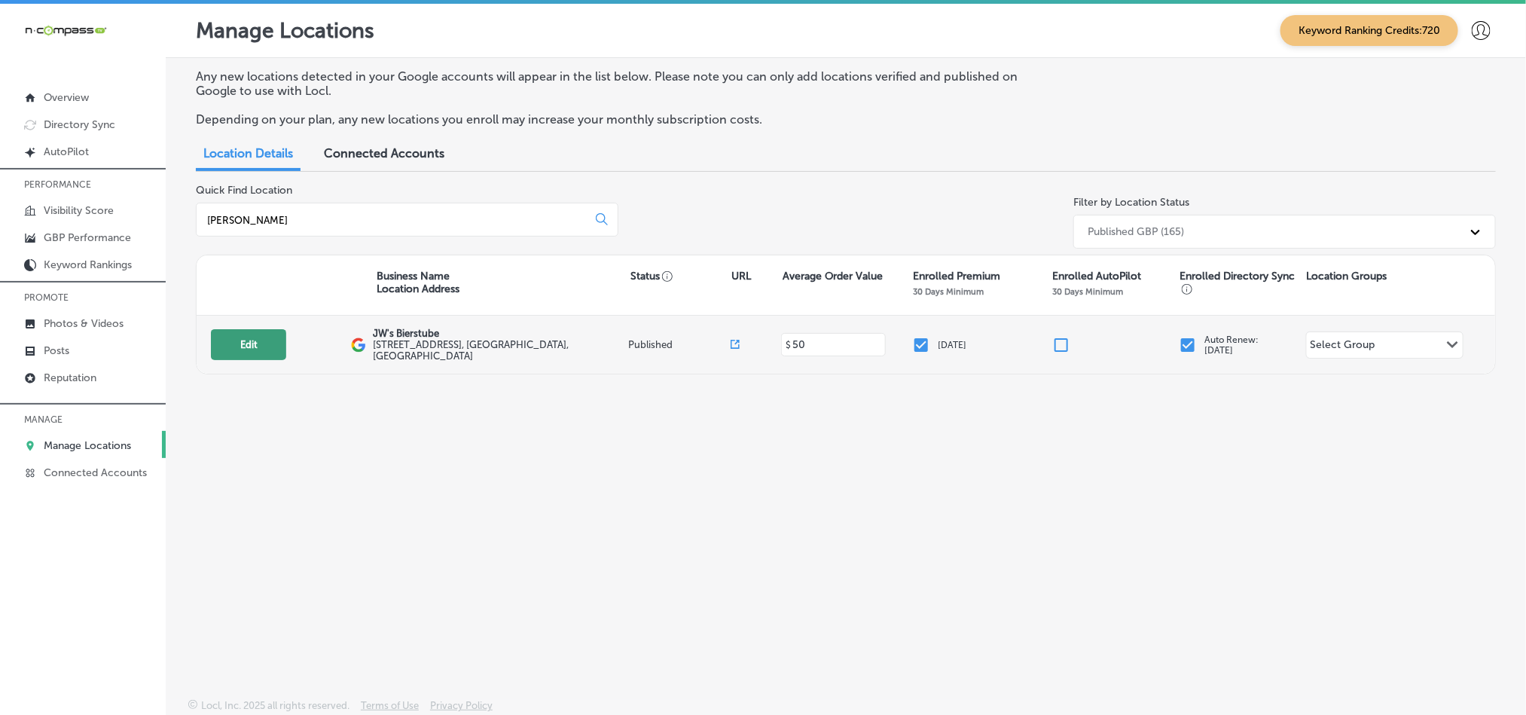
type input "biers"
click at [236, 334] on button "Edit" at bounding box center [248, 344] width 75 height 31
select select "US"
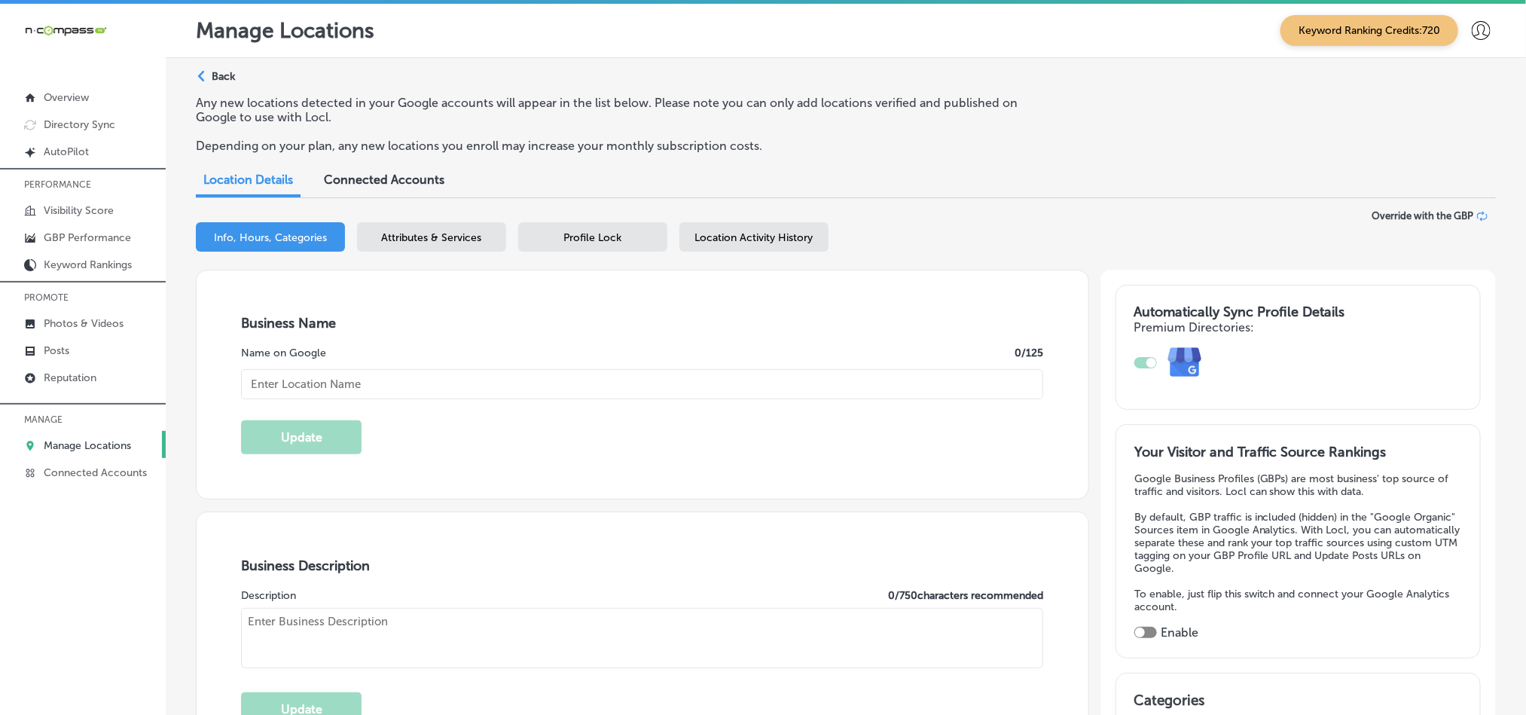
checkbox input "true"
type input "JW's Bierstube"
type input "[STREET_ADDRESS]"
type input "Oakdale"
type input "55128"
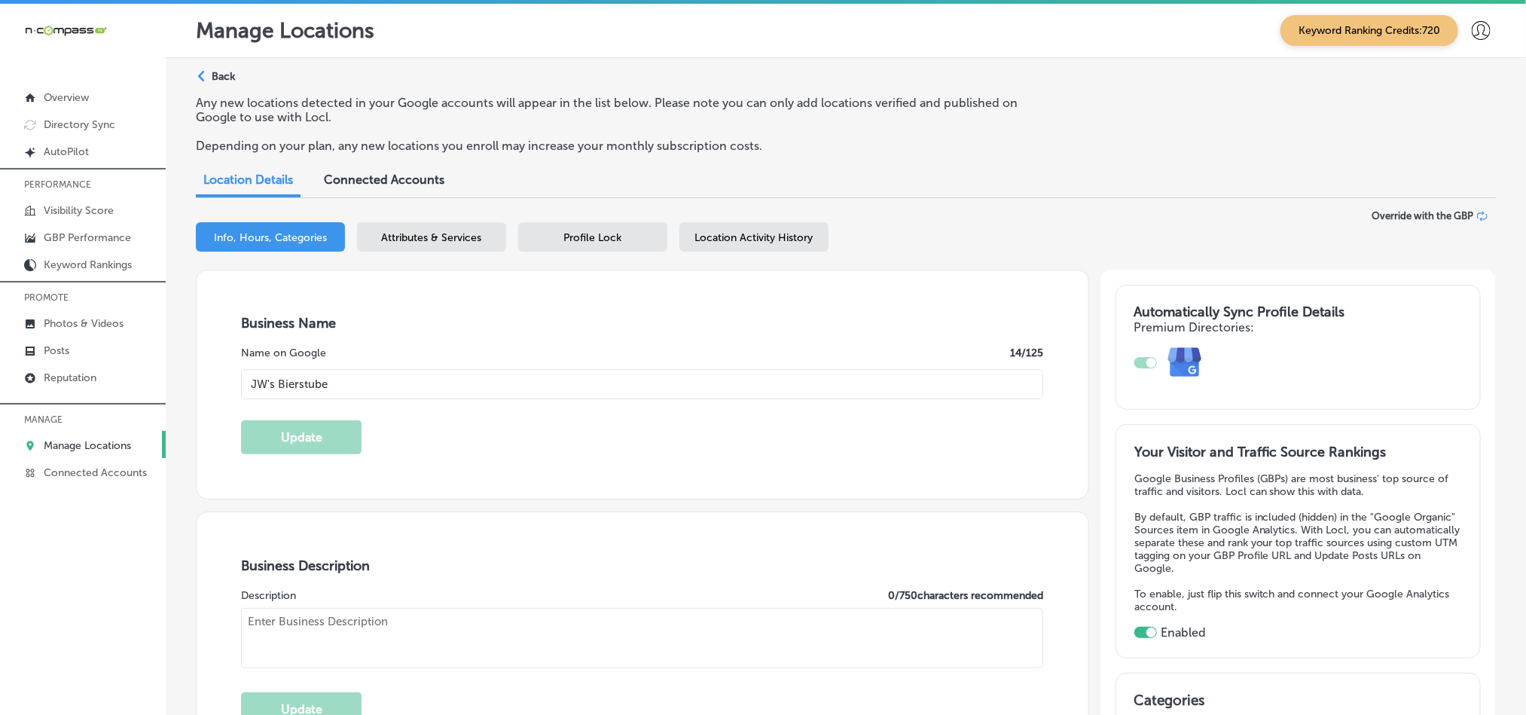
type input "US"
type input "http://thebierstubes.com/"
type textarea "At The Bierstubes, we bring the essence of a true German dining experience to t…"
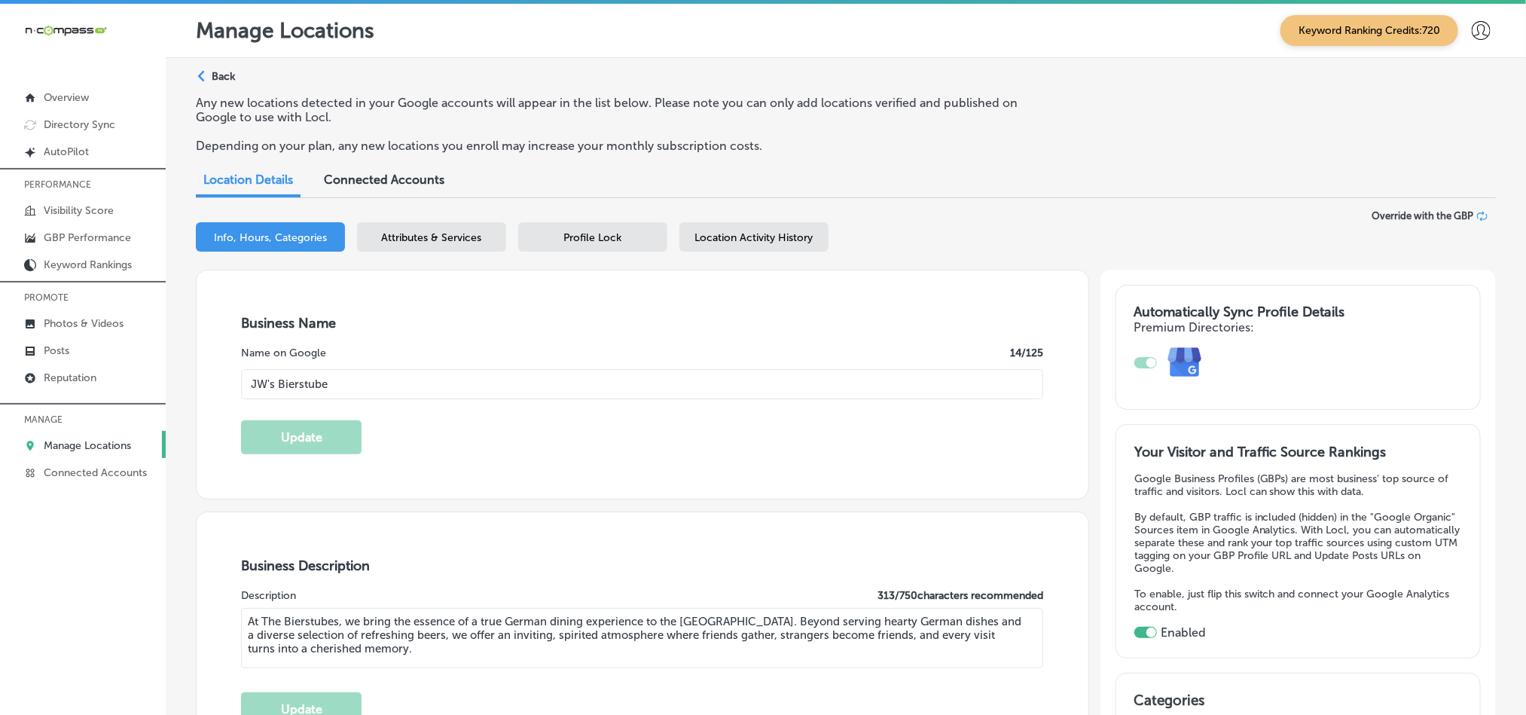
type input "+1 651 731 8381"
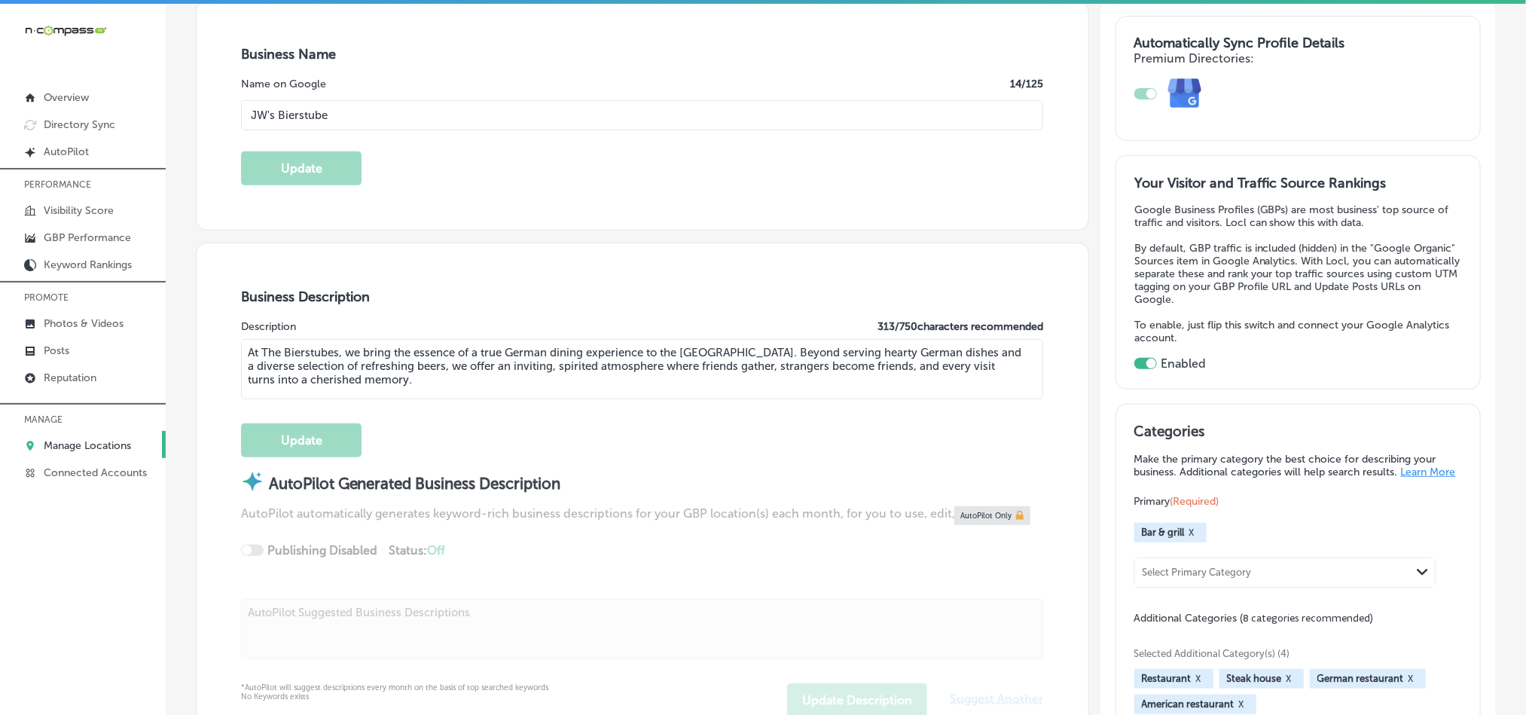
scroll to position [263, 0]
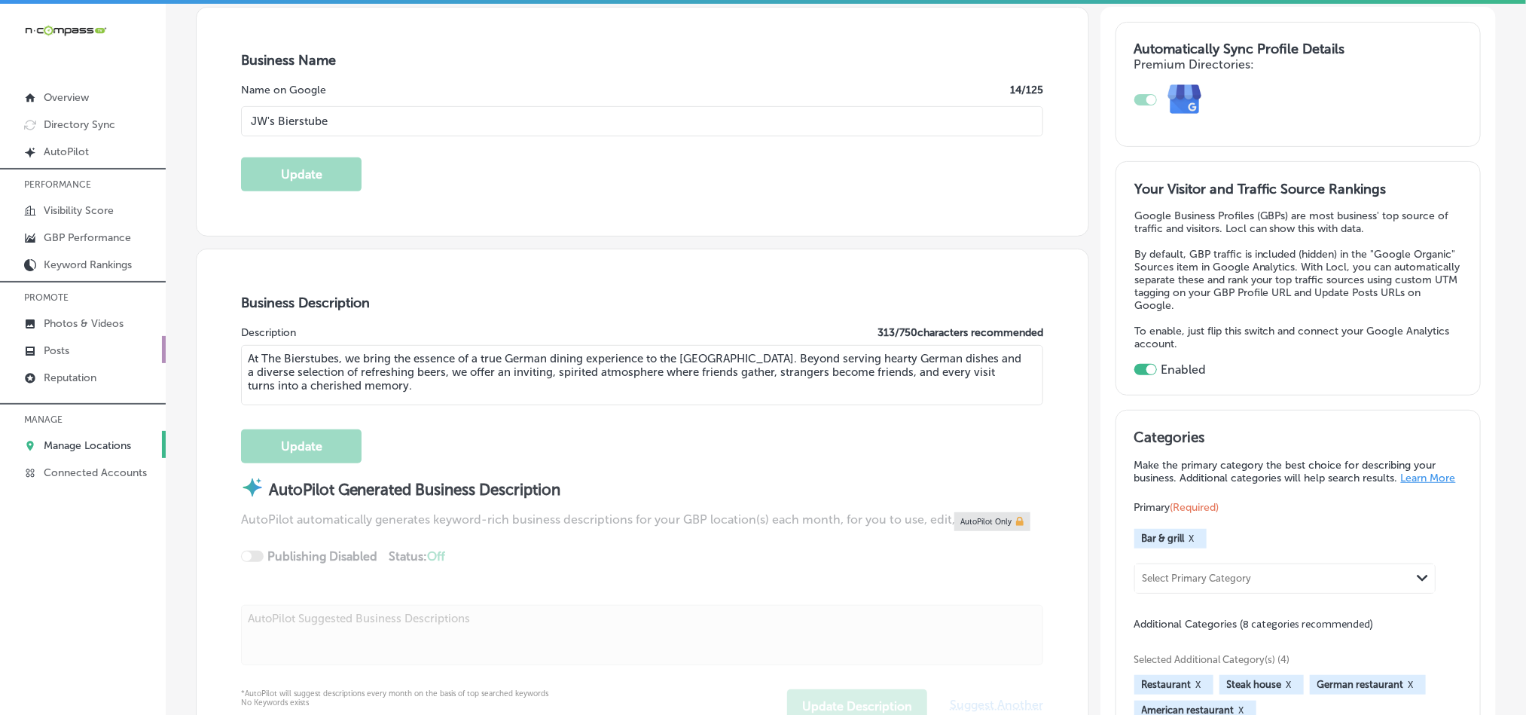
click at [62, 351] on p "Posts" at bounding box center [57, 350] width 26 height 13
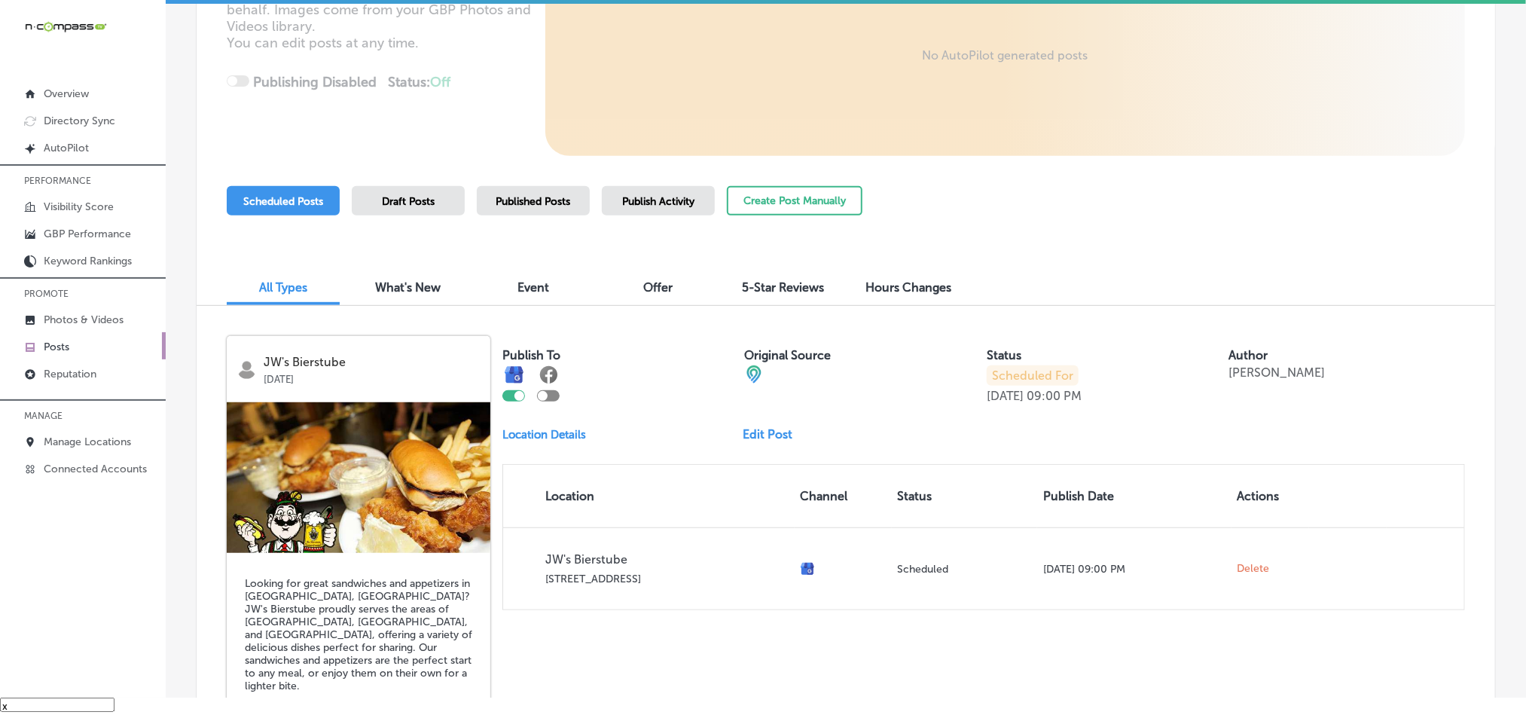
scroll to position [351, 0]
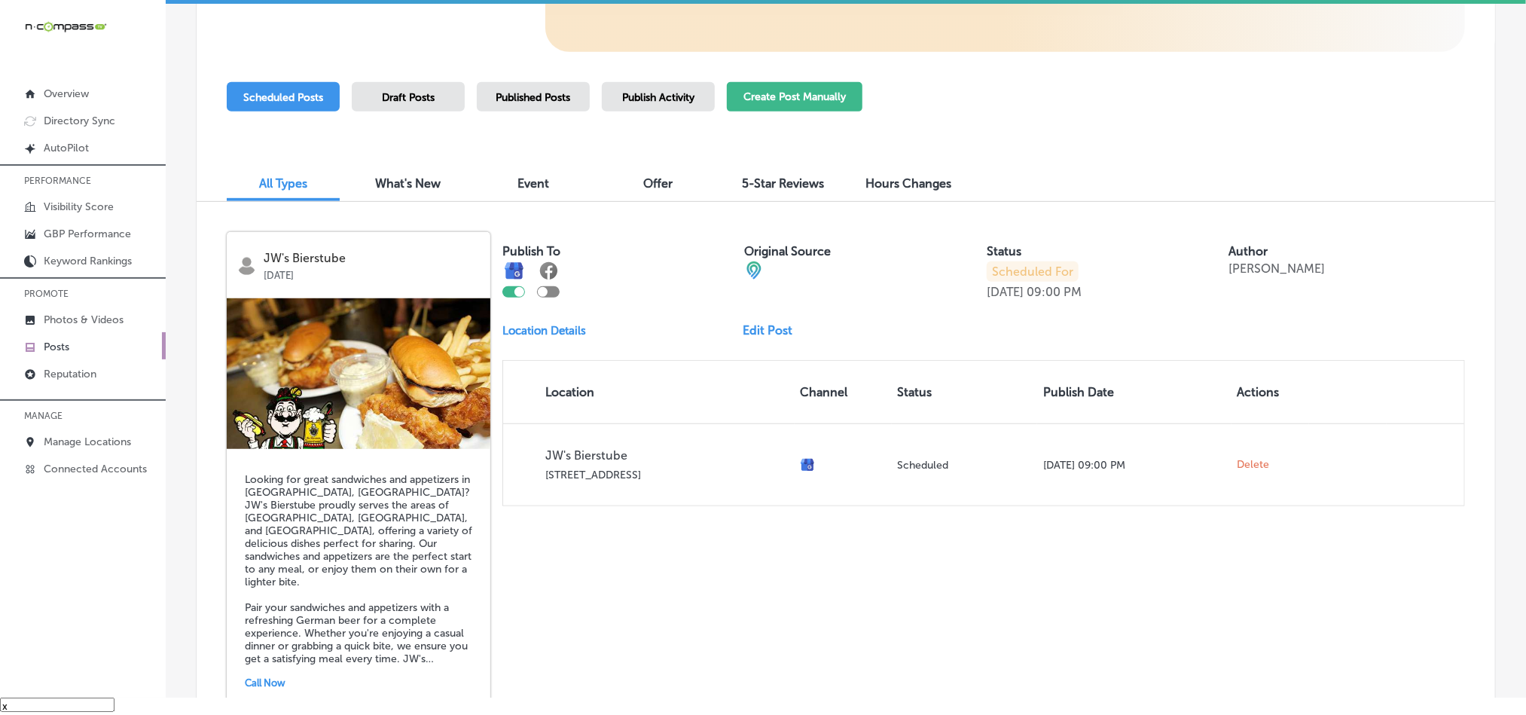
click at [783, 93] on button "Create Post Manually" at bounding box center [795, 96] width 136 height 29
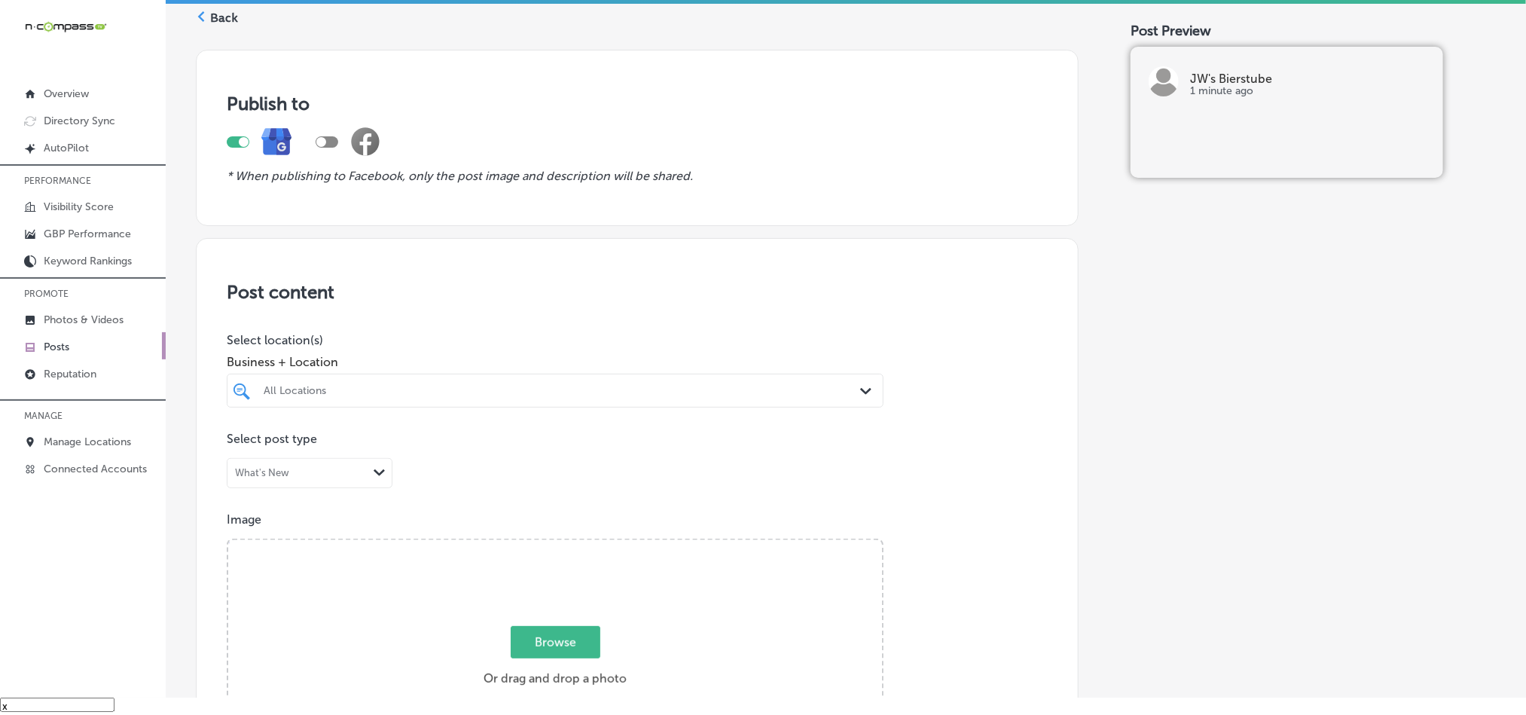
scroll to position [75, 0]
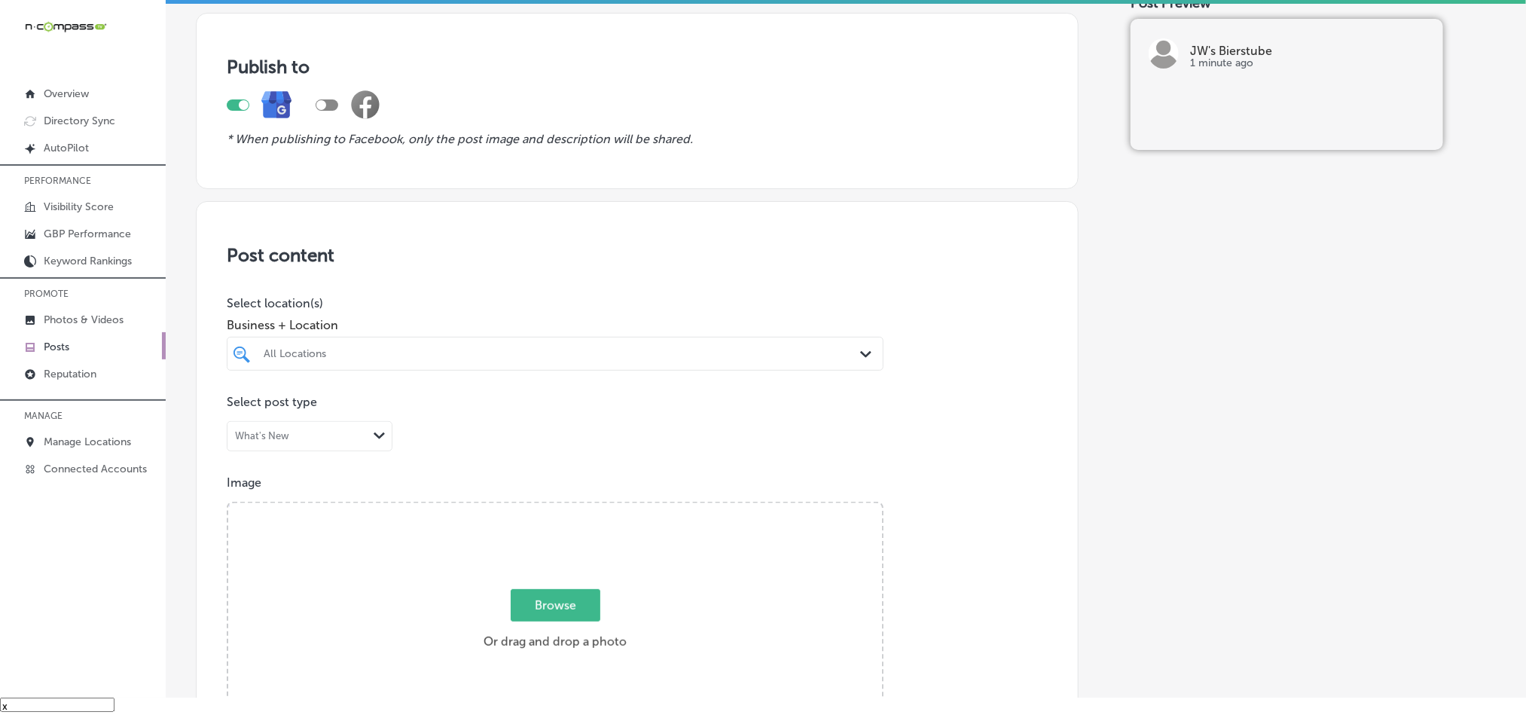
click at [832, 344] on div "All Locations" at bounding box center [555, 353] width 598 height 23
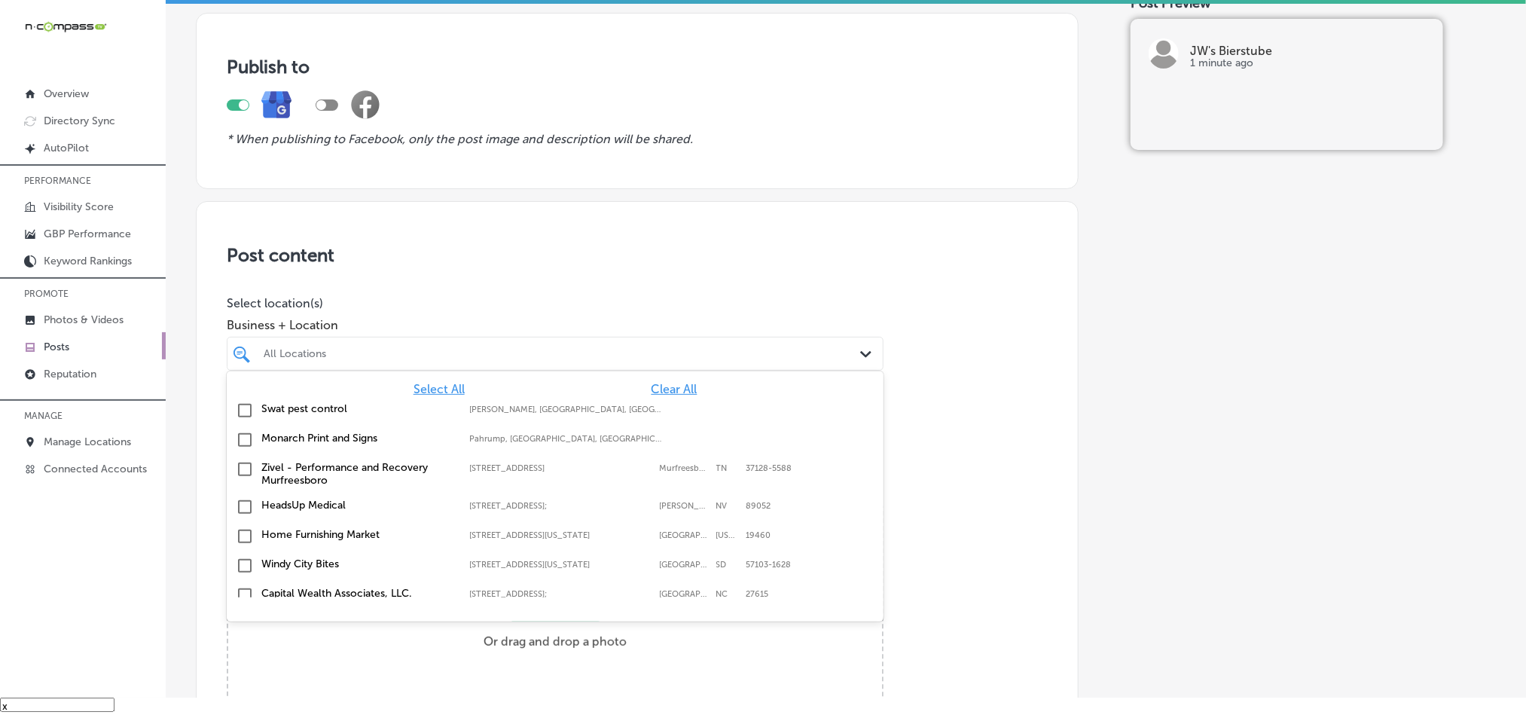
click at [652, 386] on span "Clear All" at bounding box center [675, 389] width 46 height 14
click at [655, 351] on div "All Locations" at bounding box center [563, 353] width 598 height 13
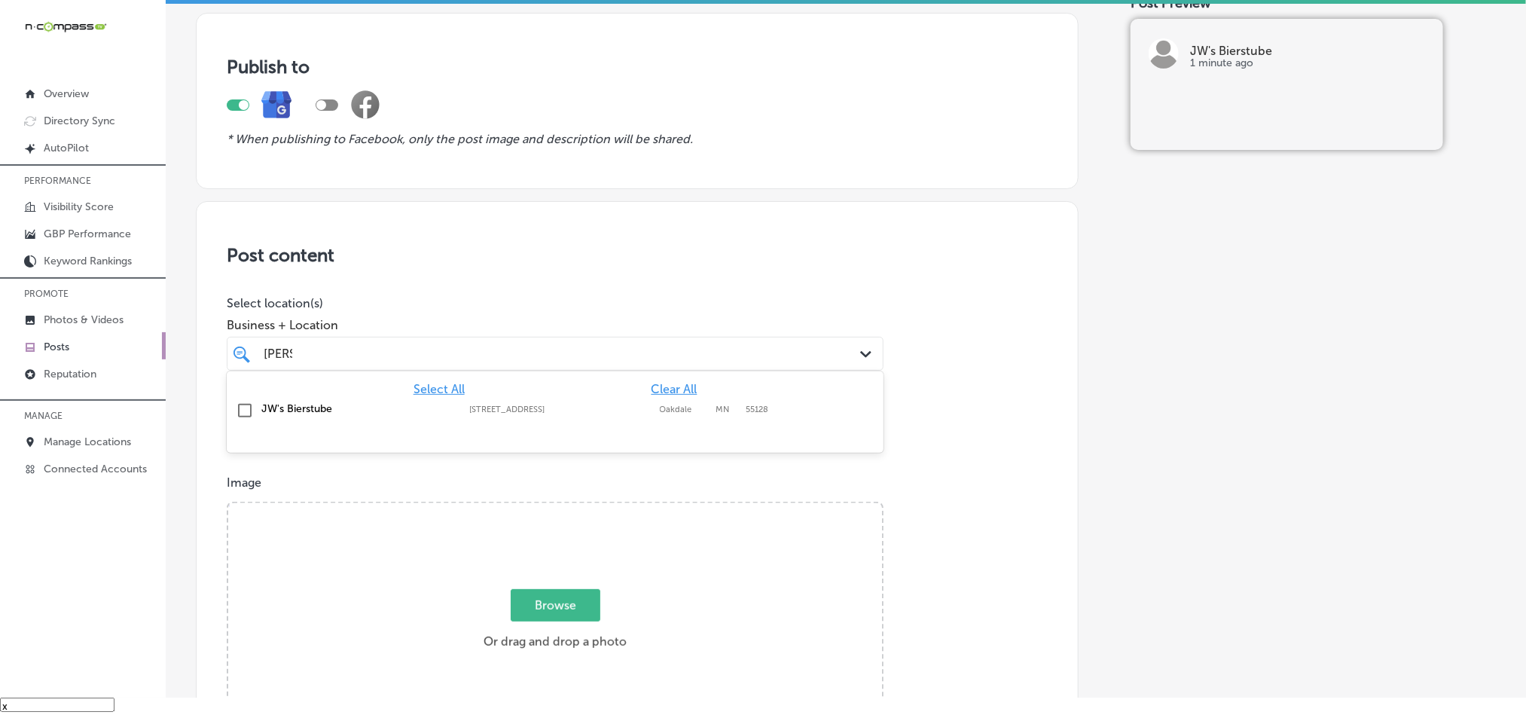
click at [240, 410] on input "checkbox" at bounding box center [245, 410] width 18 height 18
type input "biers"
click at [565, 255] on h3 "Post content" at bounding box center [637, 255] width 821 height 22
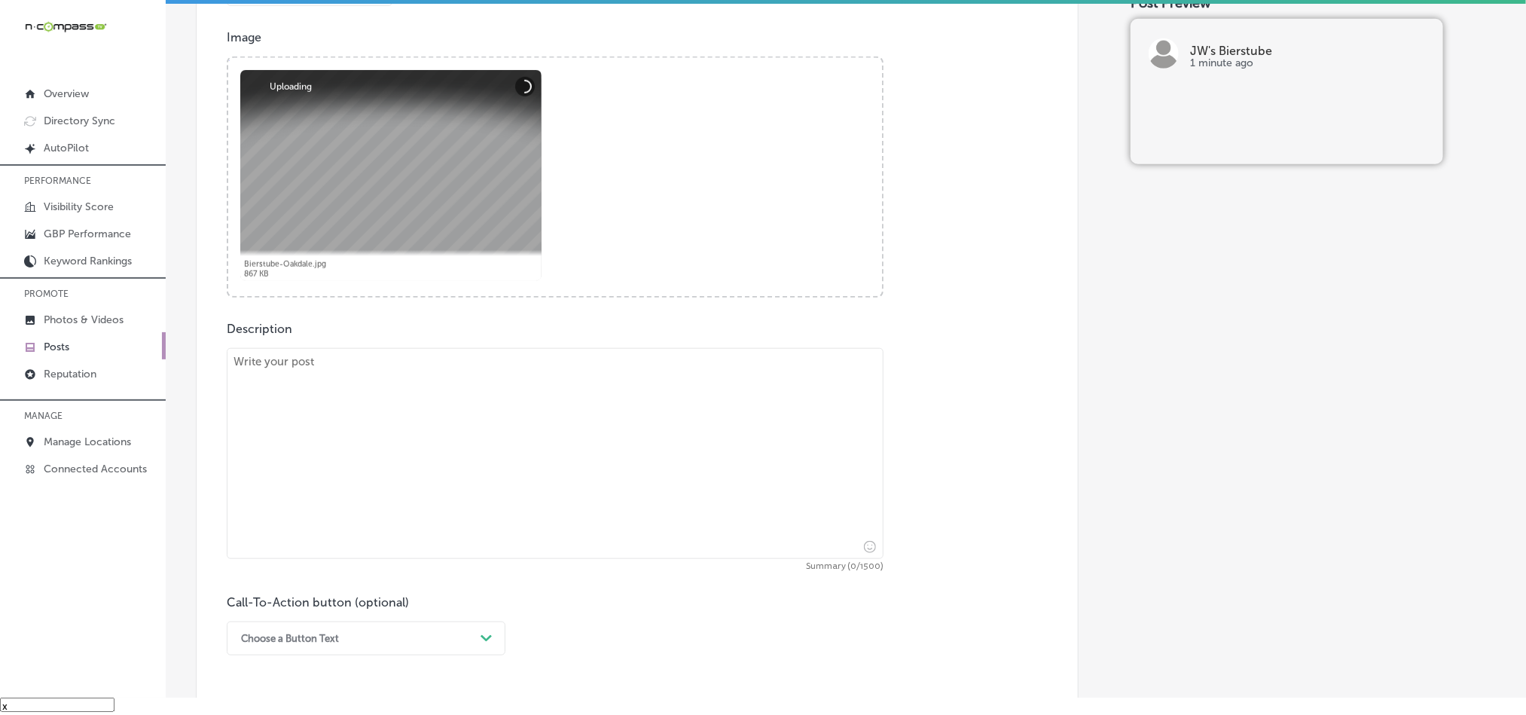
scroll to position [527, 0]
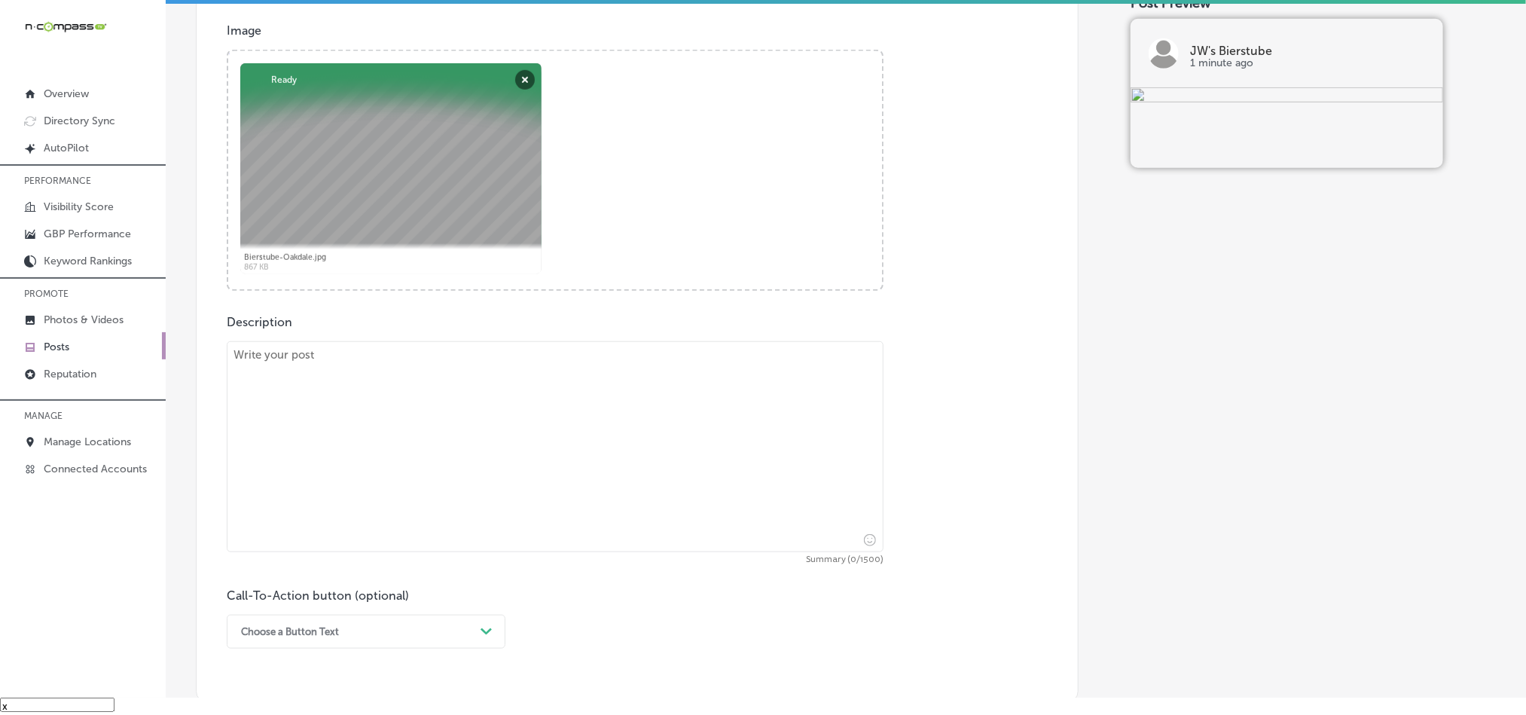
click at [417, 469] on textarea at bounding box center [555, 446] width 657 height 211
paste textarea "At JW's Bierstube in Oakdale, MN, we offer casual dining with a German twist. O…"
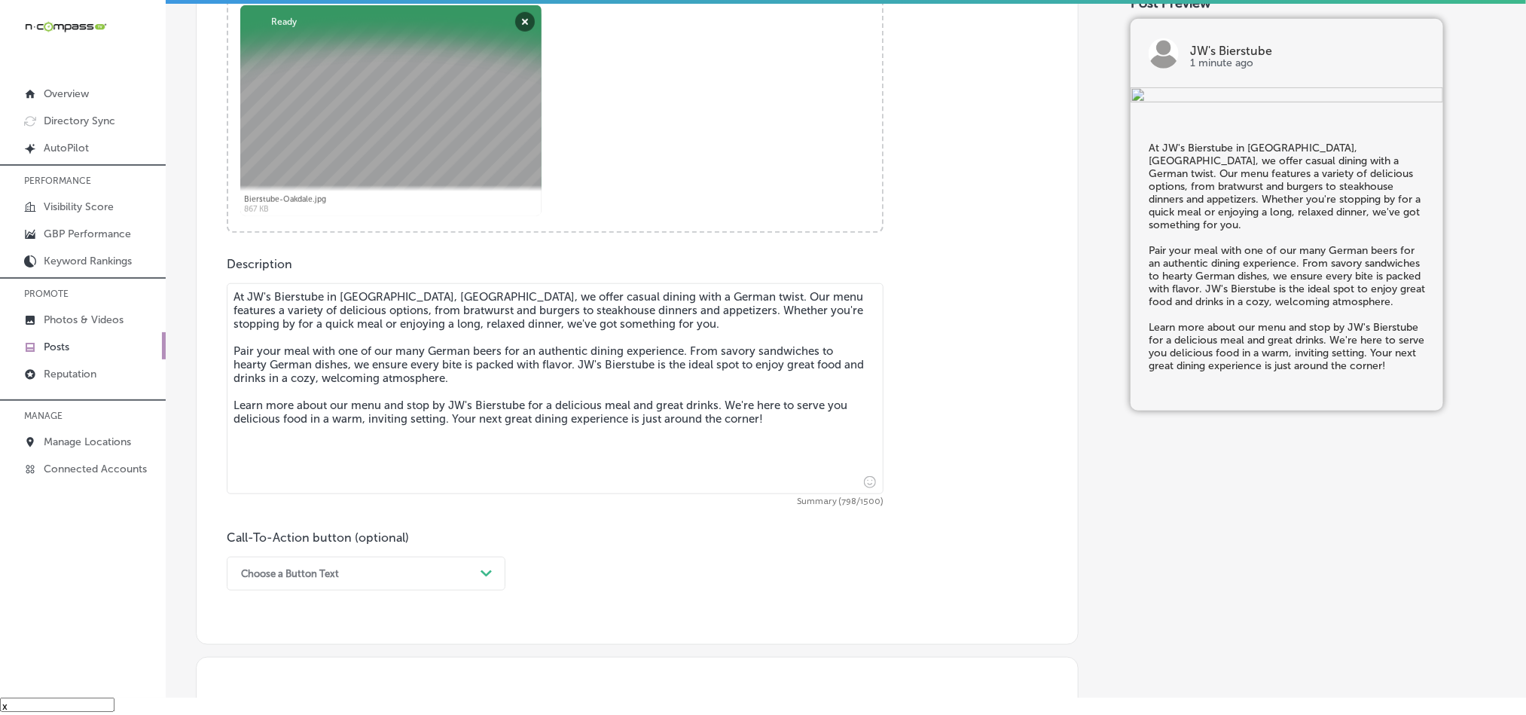
scroll to position [678, 0]
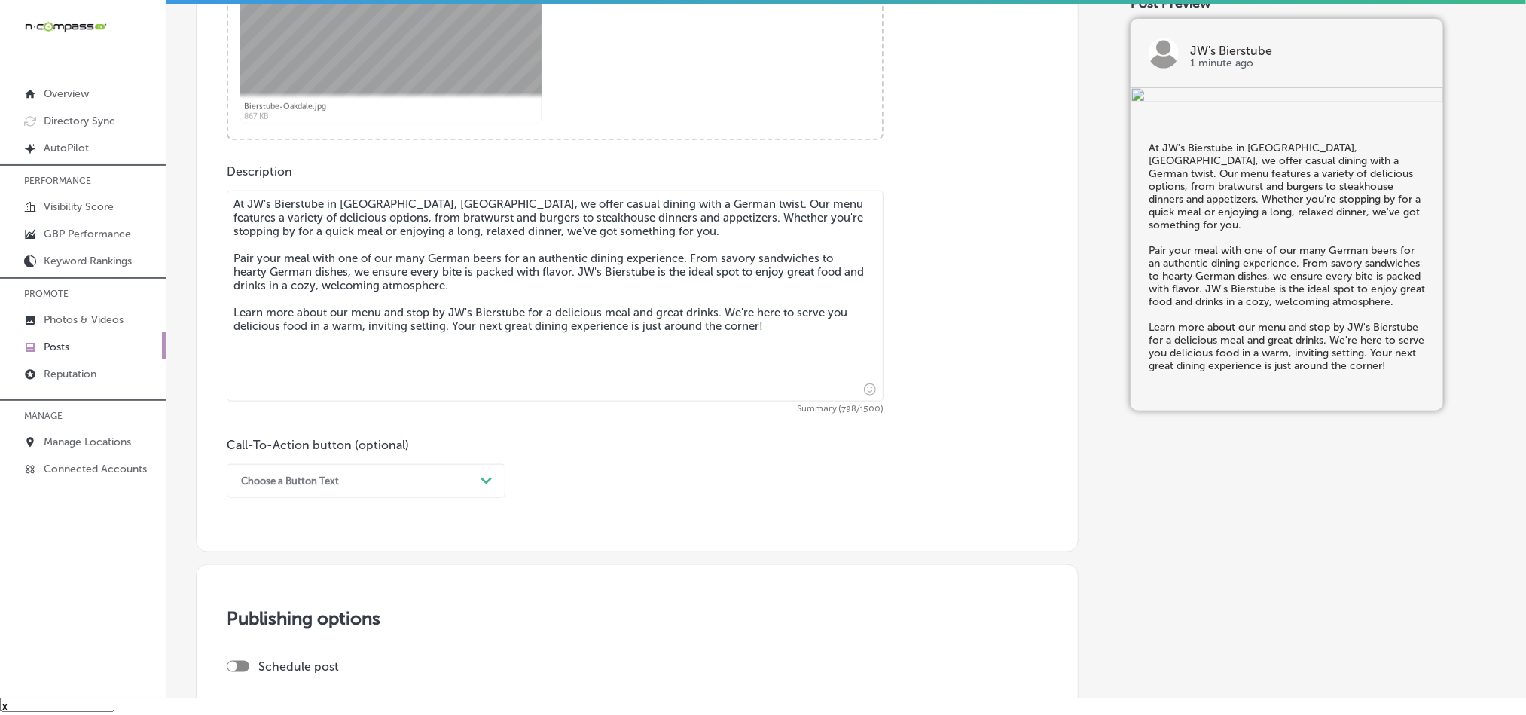
type textarea "At JW's Bierstube in Oakdale, MN, we offer casual dining with a German twist. O…"
click at [418, 482] on div "Choose a Button Text" at bounding box center [354, 480] width 241 height 23
click at [274, 619] on div "Learn more" at bounding box center [366, 619] width 279 height 26
click at [402, 584] on input "text" at bounding box center [554, 569] width 655 height 41
paste input "https://thebierstubes.com/"
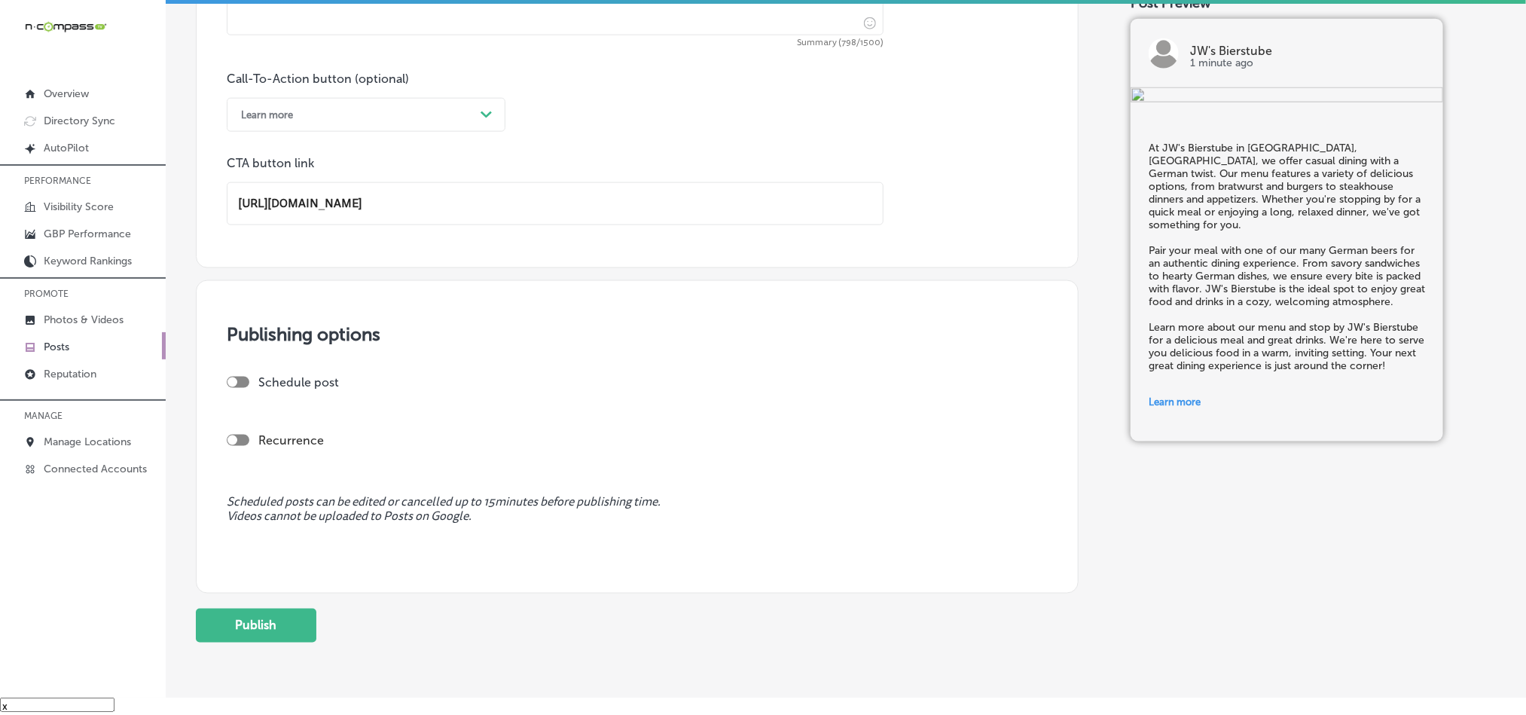
scroll to position [1092, 0]
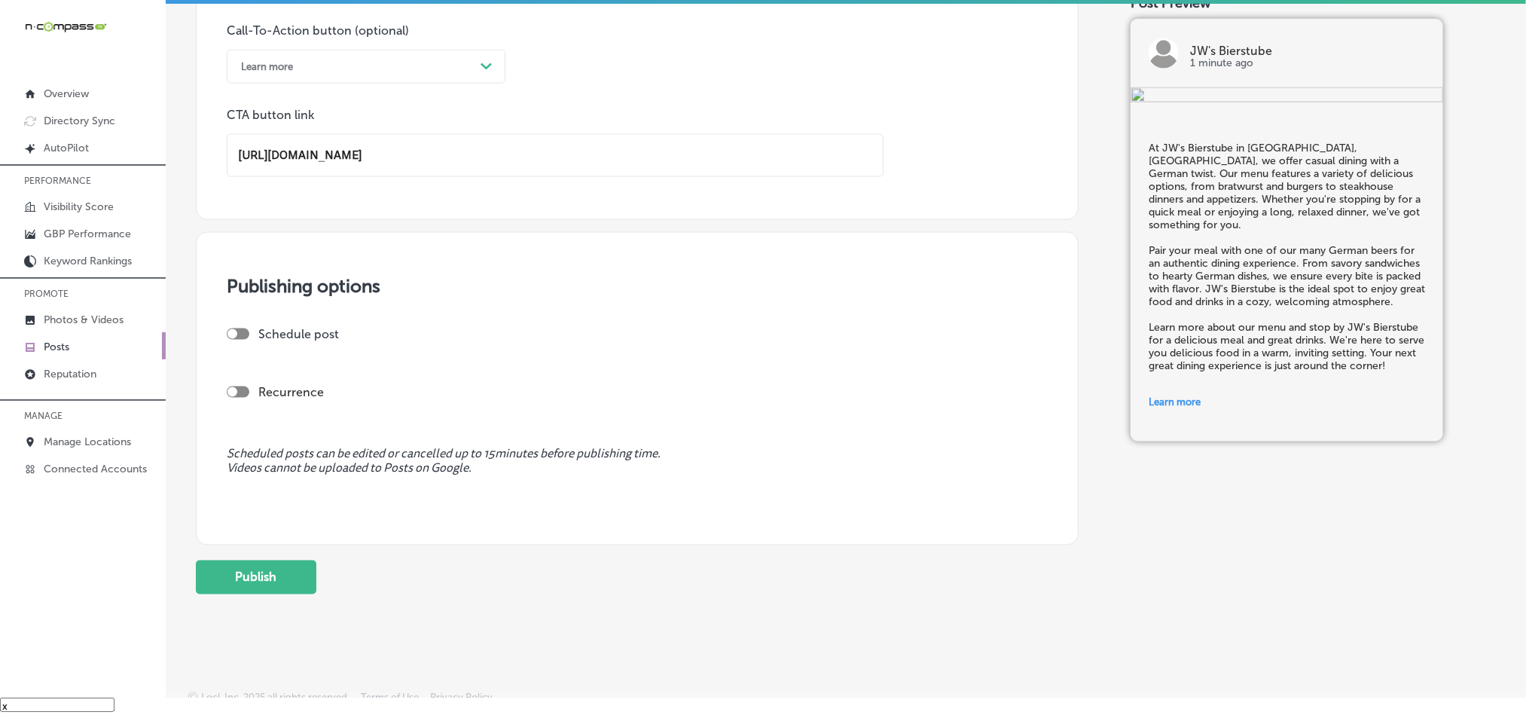
click at [240, 337] on div at bounding box center [238, 333] width 23 height 11
type input "https://thebierstubes.com/"
checkbox input "true"
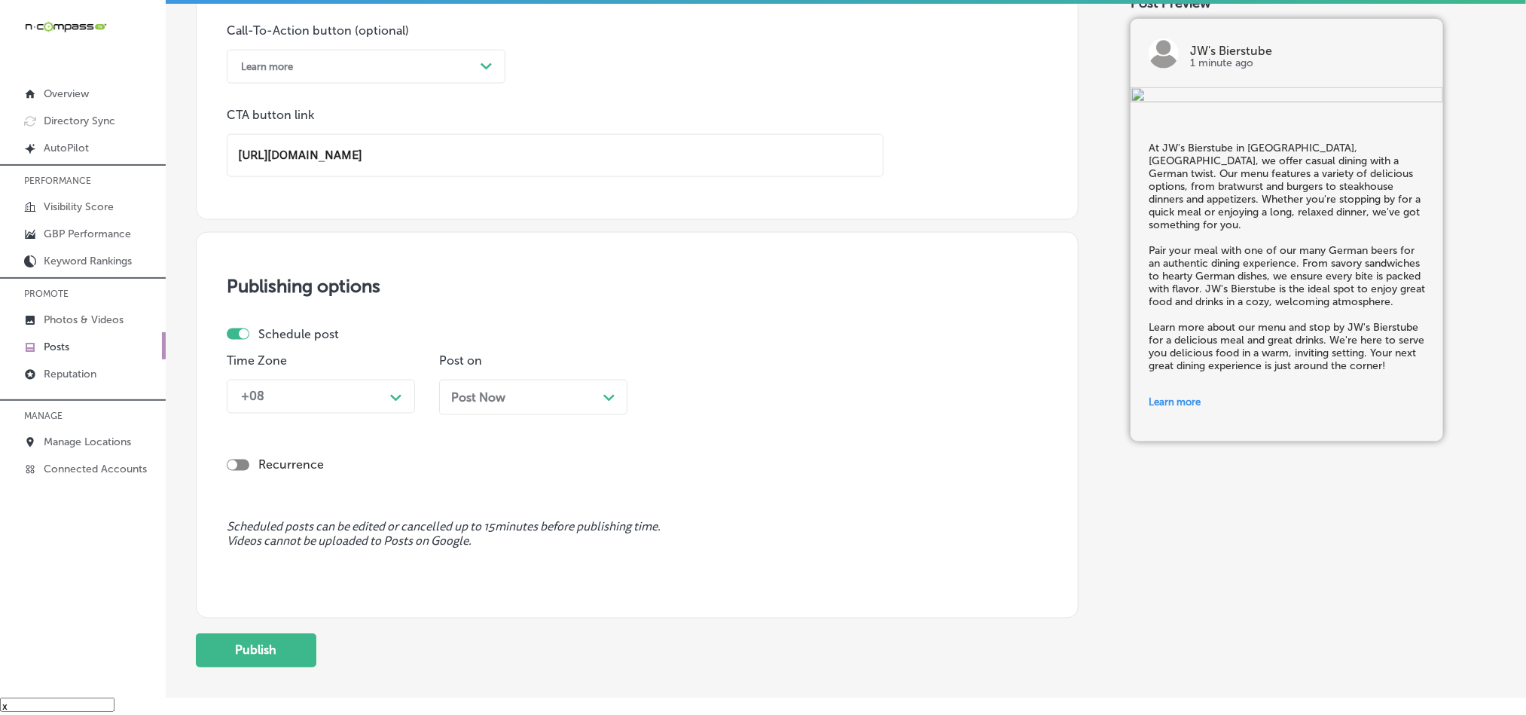
click at [343, 401] on div "+08" at bounding box center [309, 396] width 151 height 26
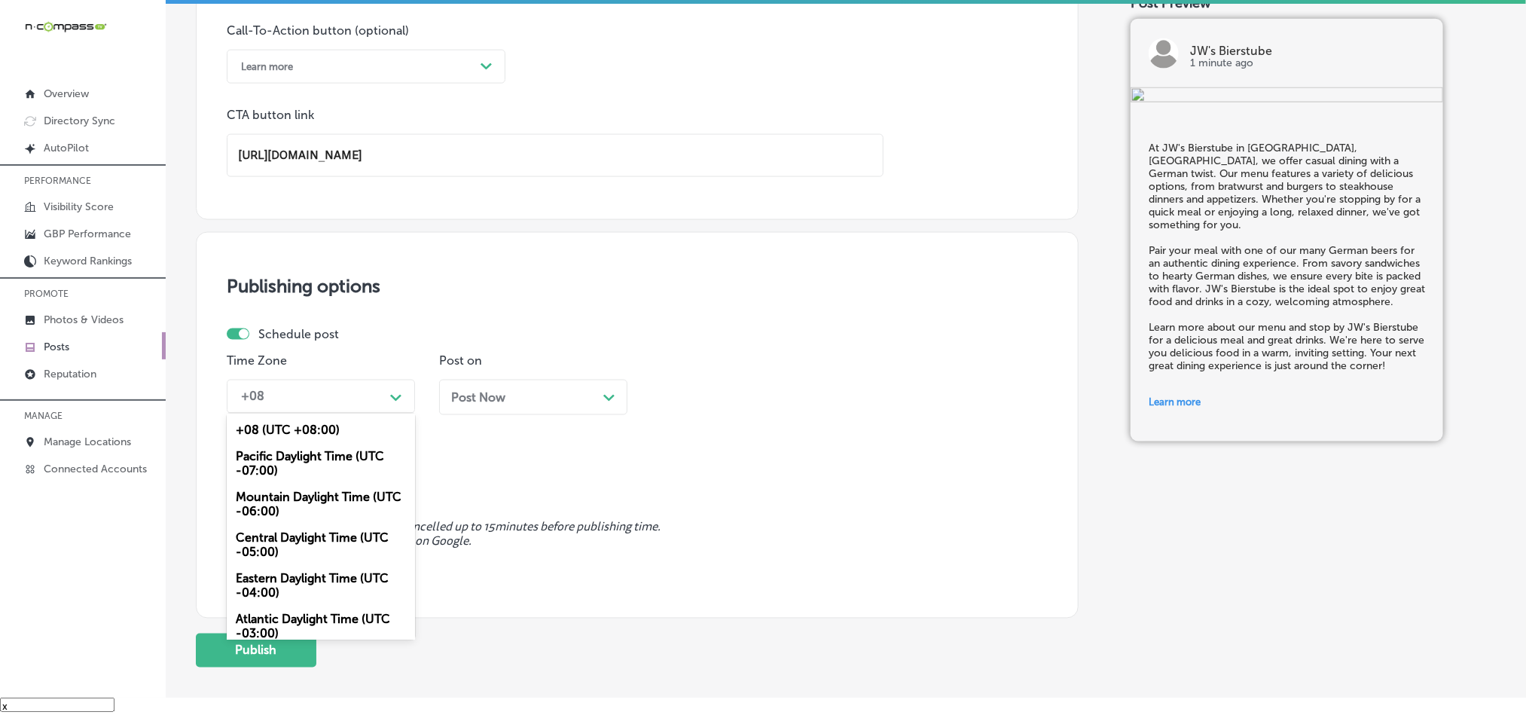
click at [292, 505] on div "Mountain Daylight Time (UTC -06:00)" at bounding box center [321, 504] width 188 height 41
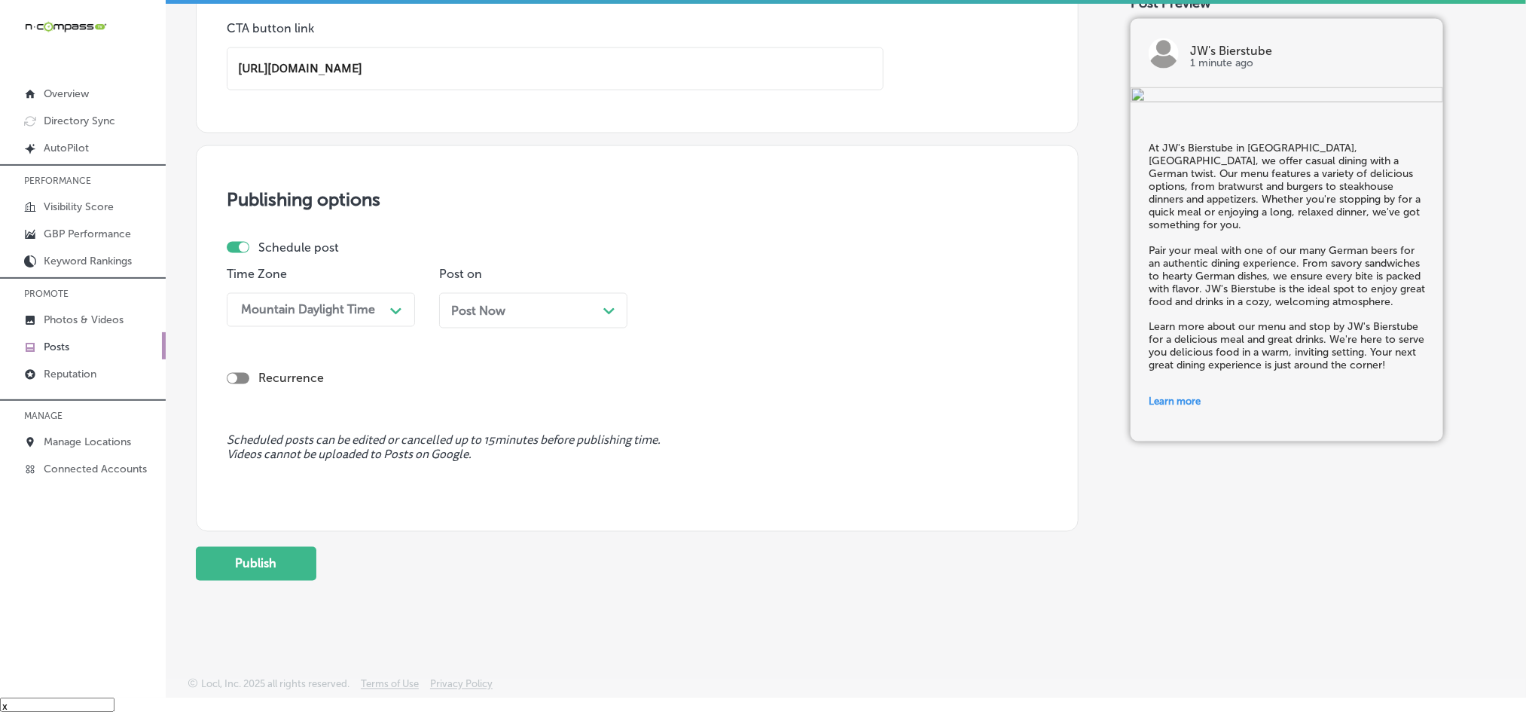
scroll to position [1186, 0]
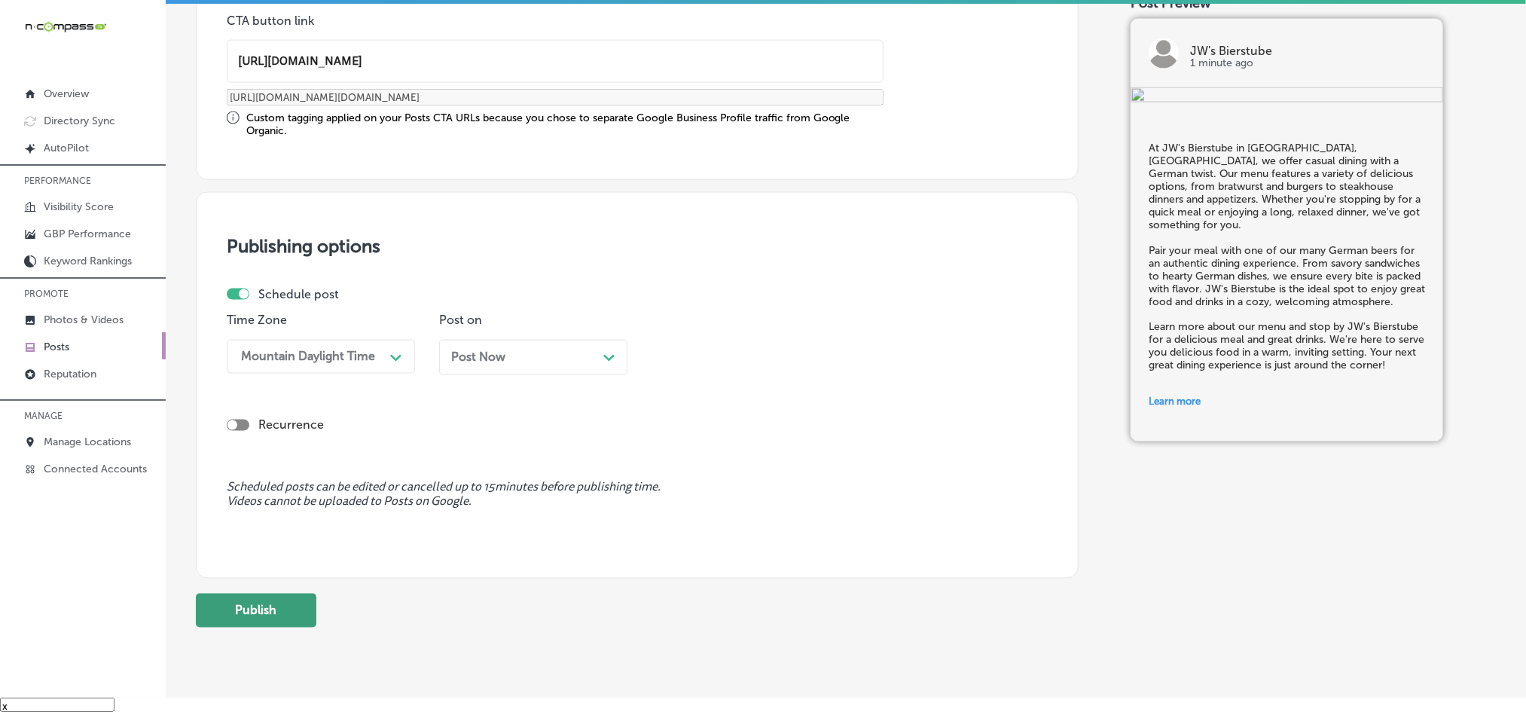
click at [247, 565] on div "Publishing options Schedule post Time Zone option Mountain Daylight Time (UTC -…" at bounding box center [637, 385] width 883 height 386
click at [247, 609] on button "Publish" at bounding box center [256, 611] width 121 height 34
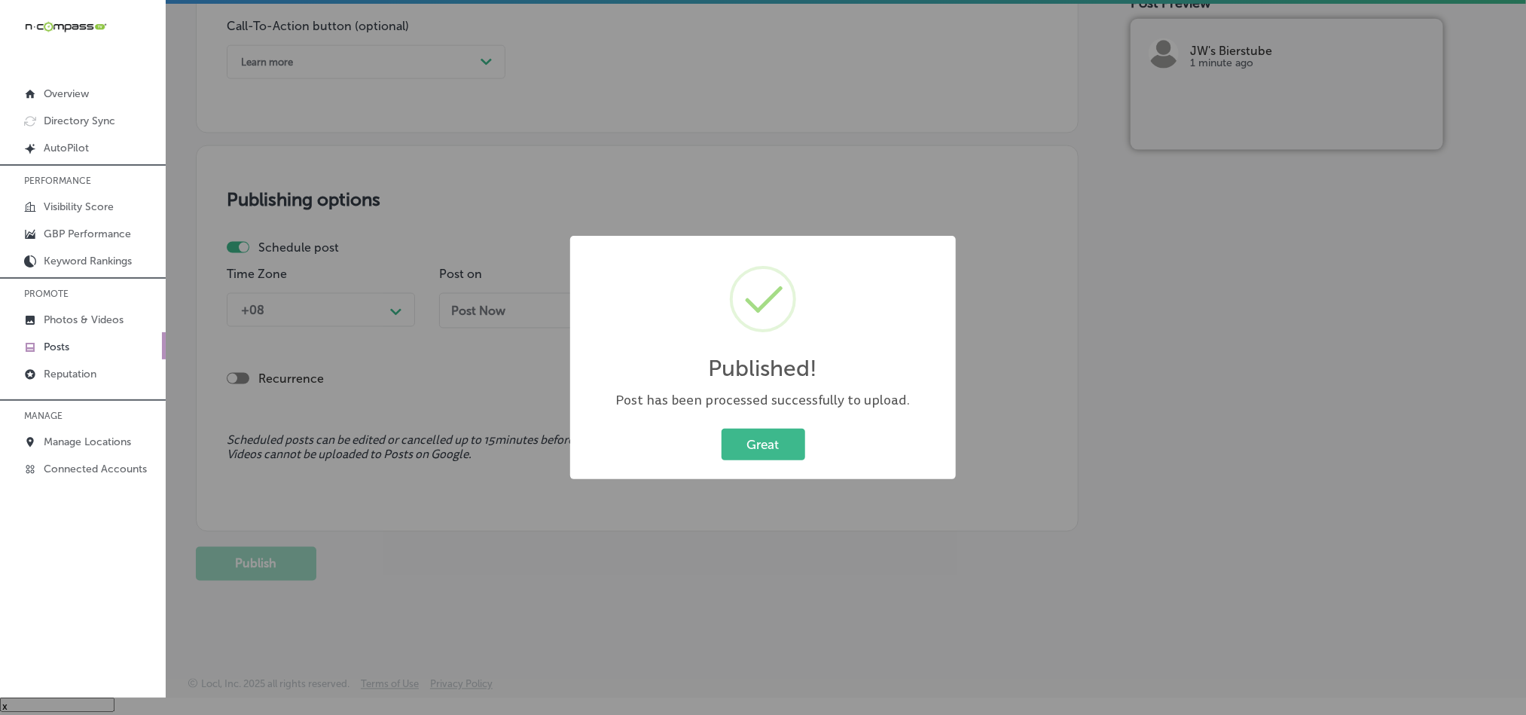
scroll to position [1103, 0]
click at [750, 446] on button "Great" at bounding box center [764, 444] width 84 height 31
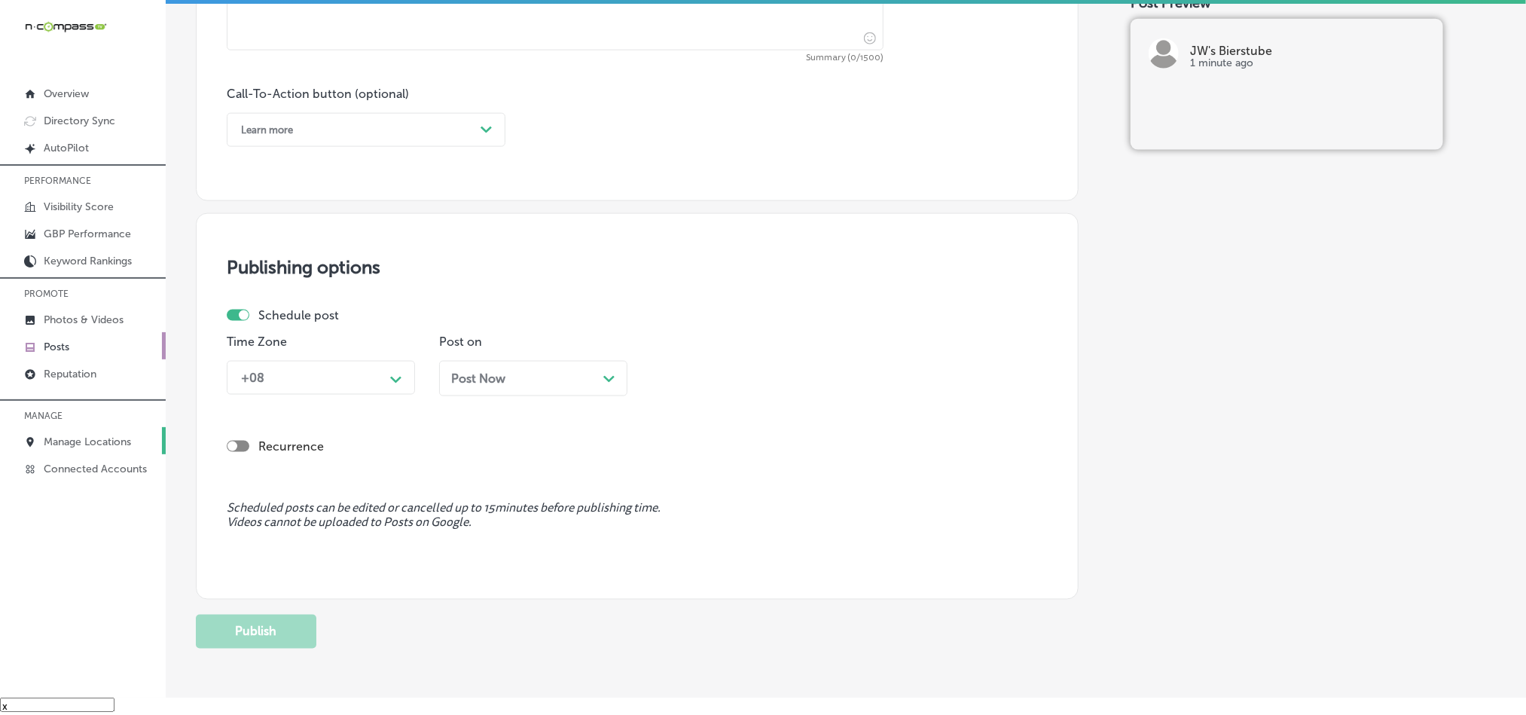
scroll to position [1027, 0]
click at [69, 343] on p "Posts" at bounding box center [57, 346] width 26 height 13
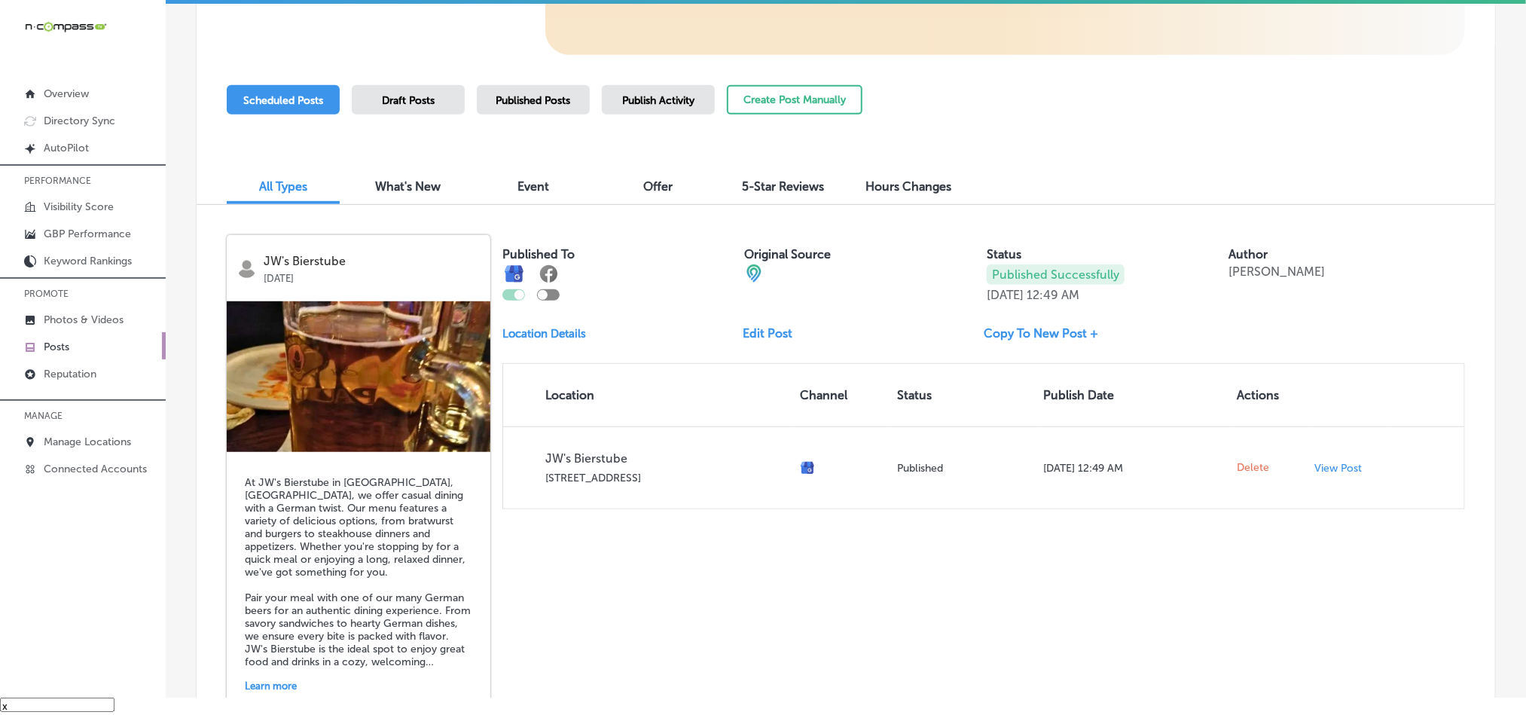
scroll to position [351, 0]
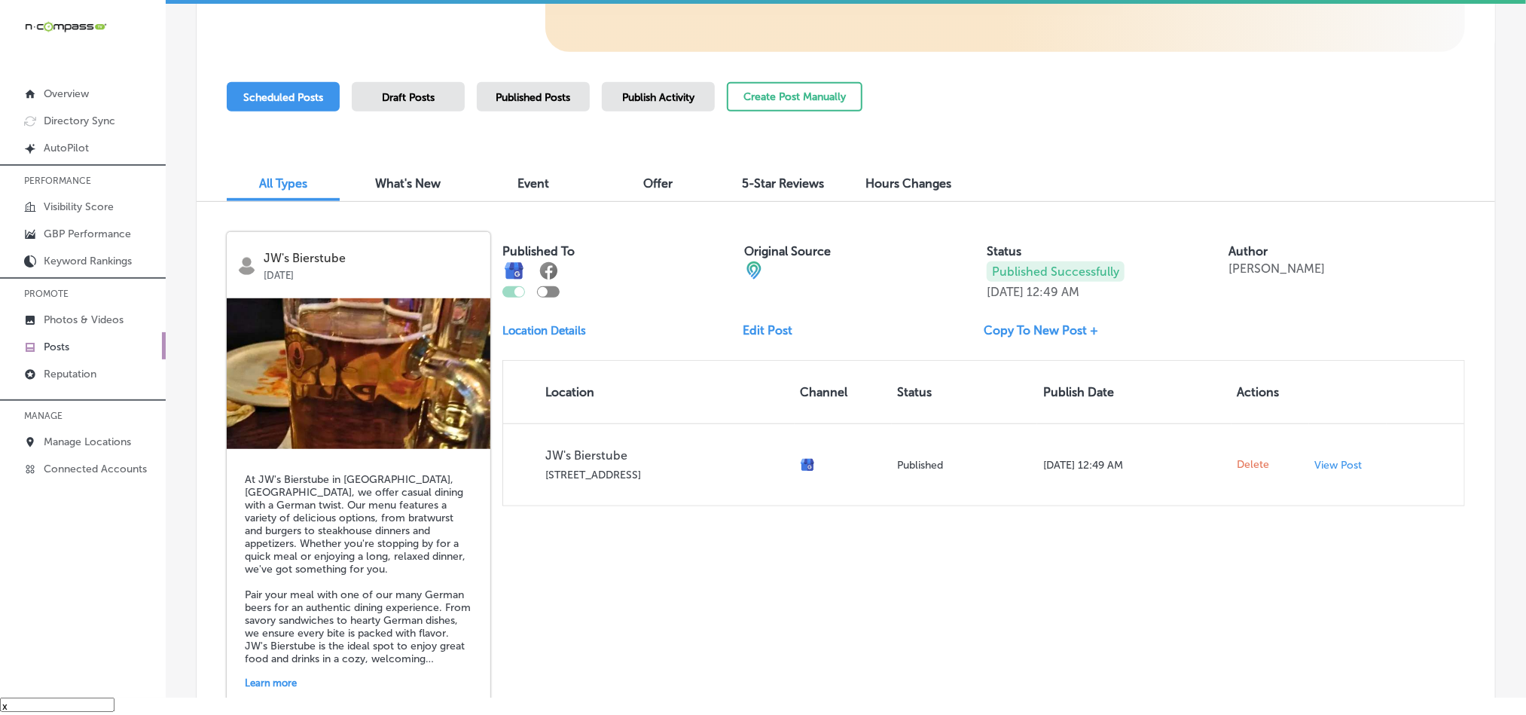
click at [776, 328] on link "Edit Post" at bounding box center [774, 330] width 62 height 14
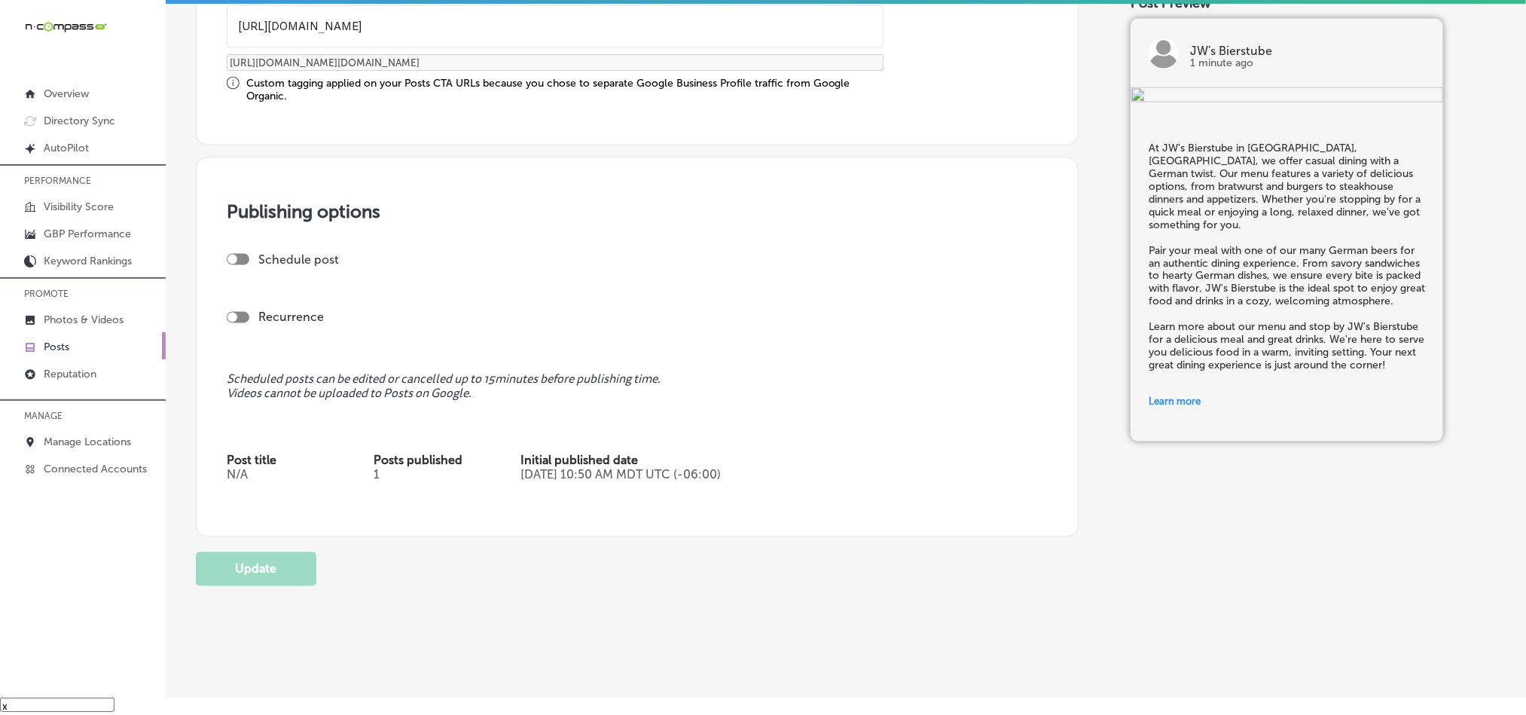
scroll to position [1243, 0]
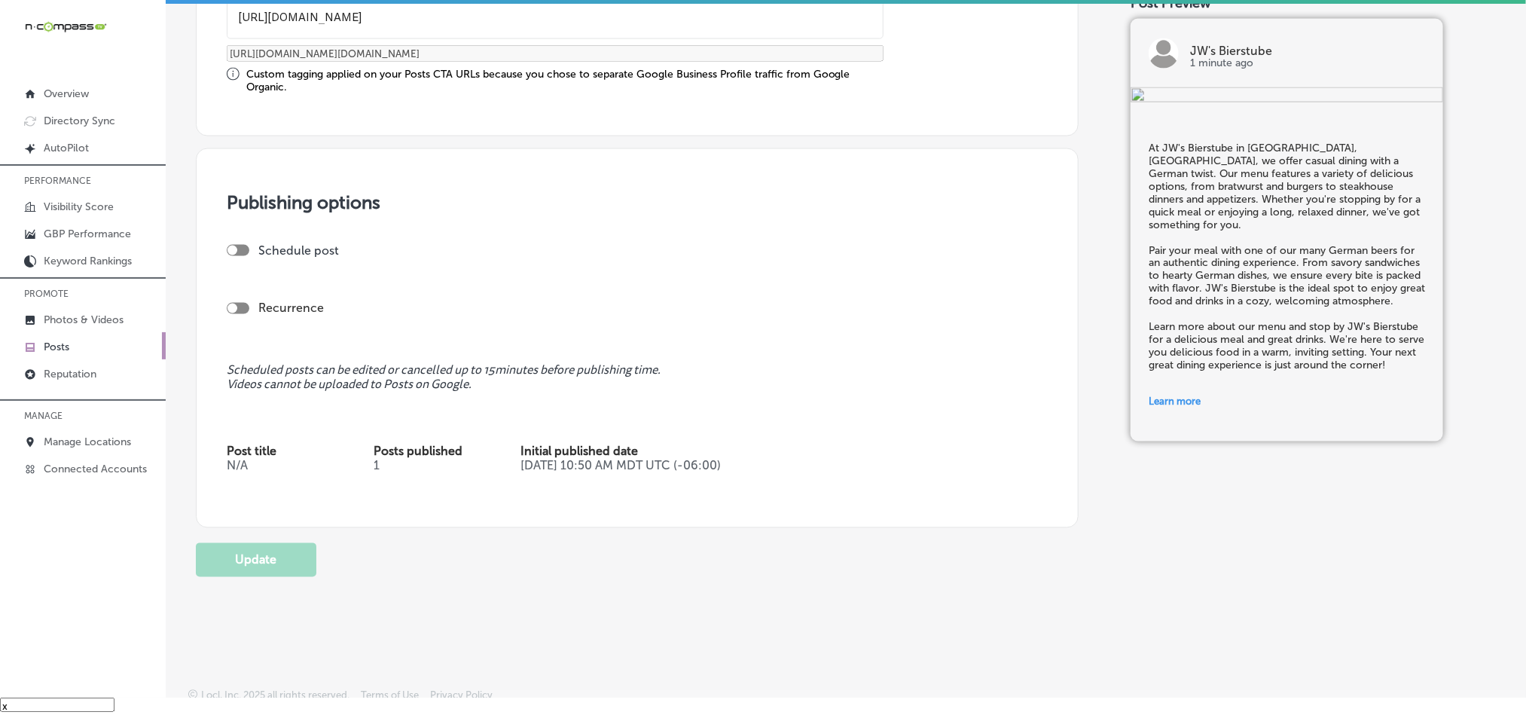
click at [242, 251] on div at bounding box center [238, 250] width 23 height 11
checkbox input "true"
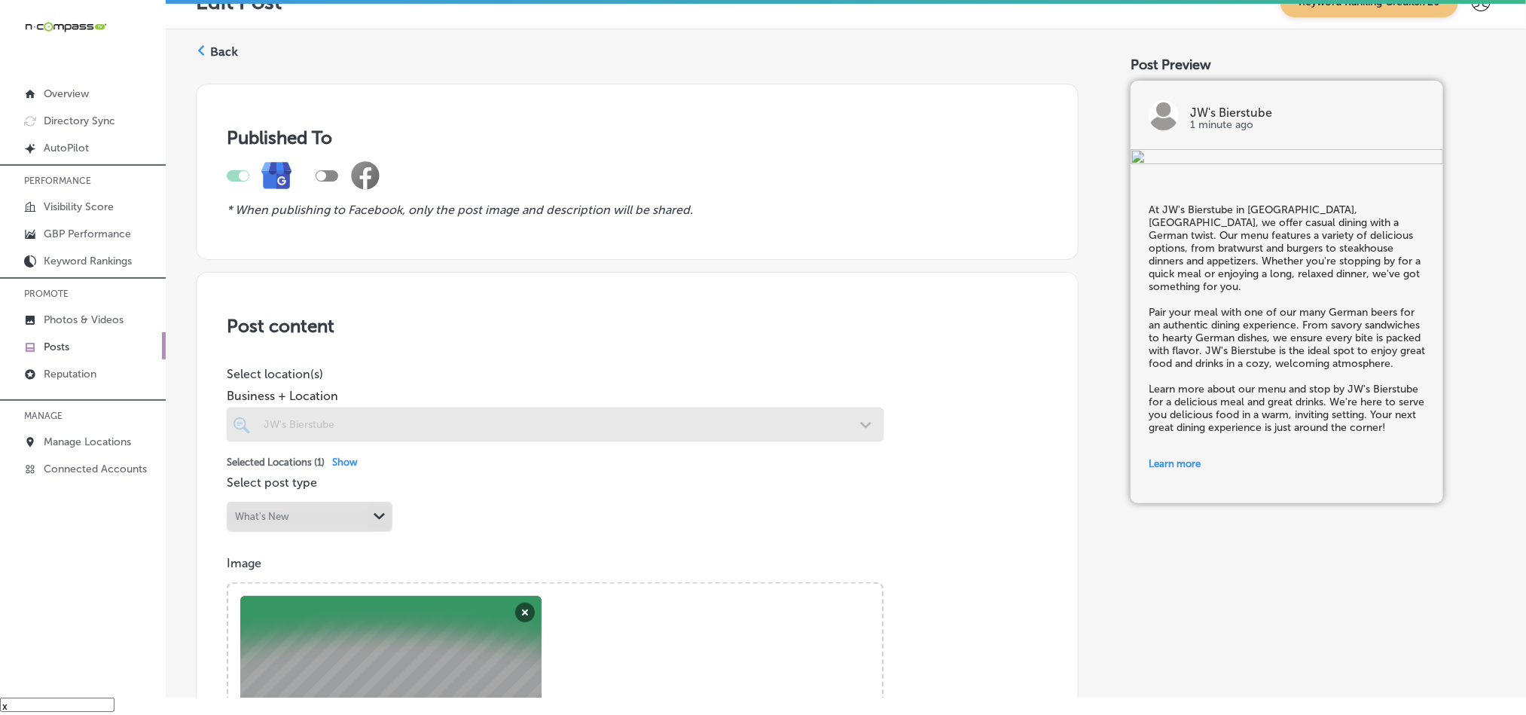
scroll to position [0, 0]
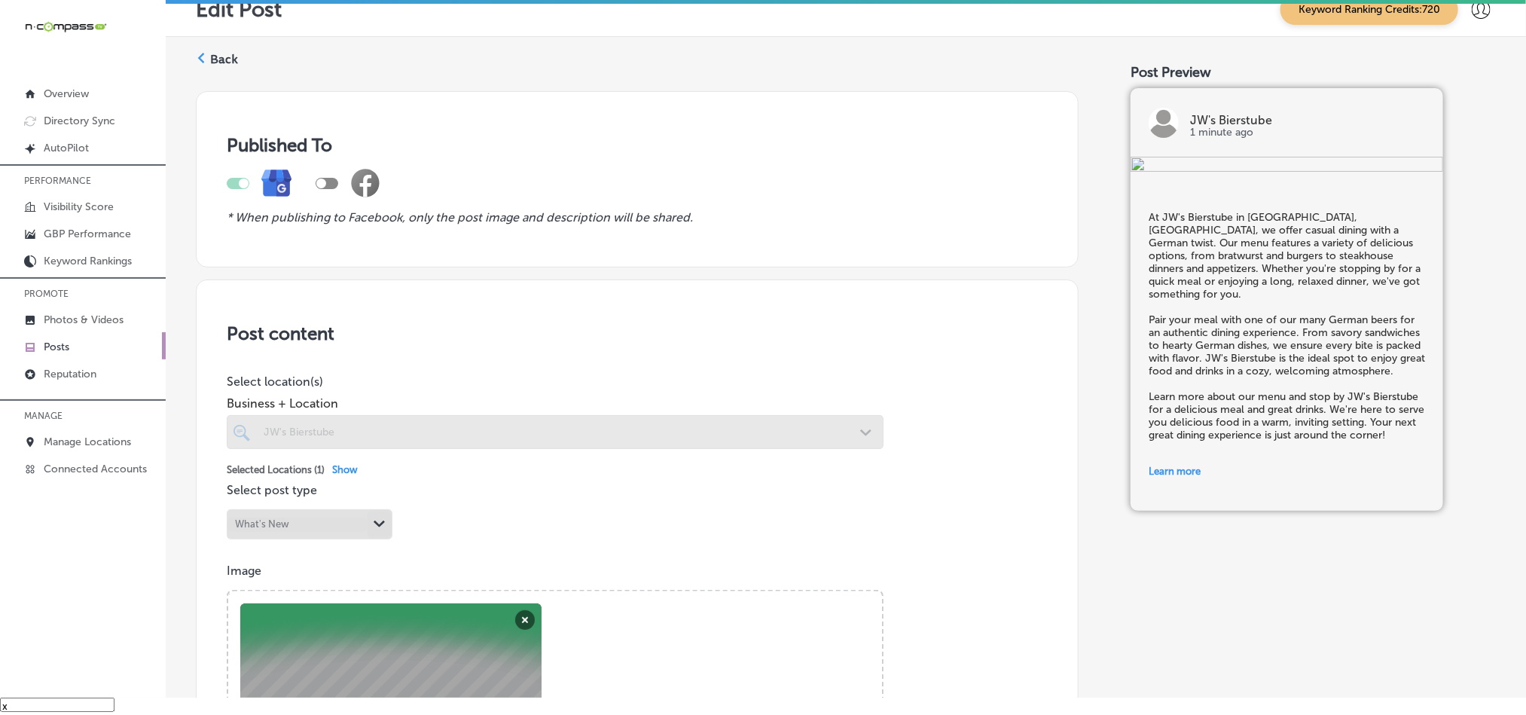
click at [218, 51] on label "Back" at bounding box center [224, 59] width 28 height 17
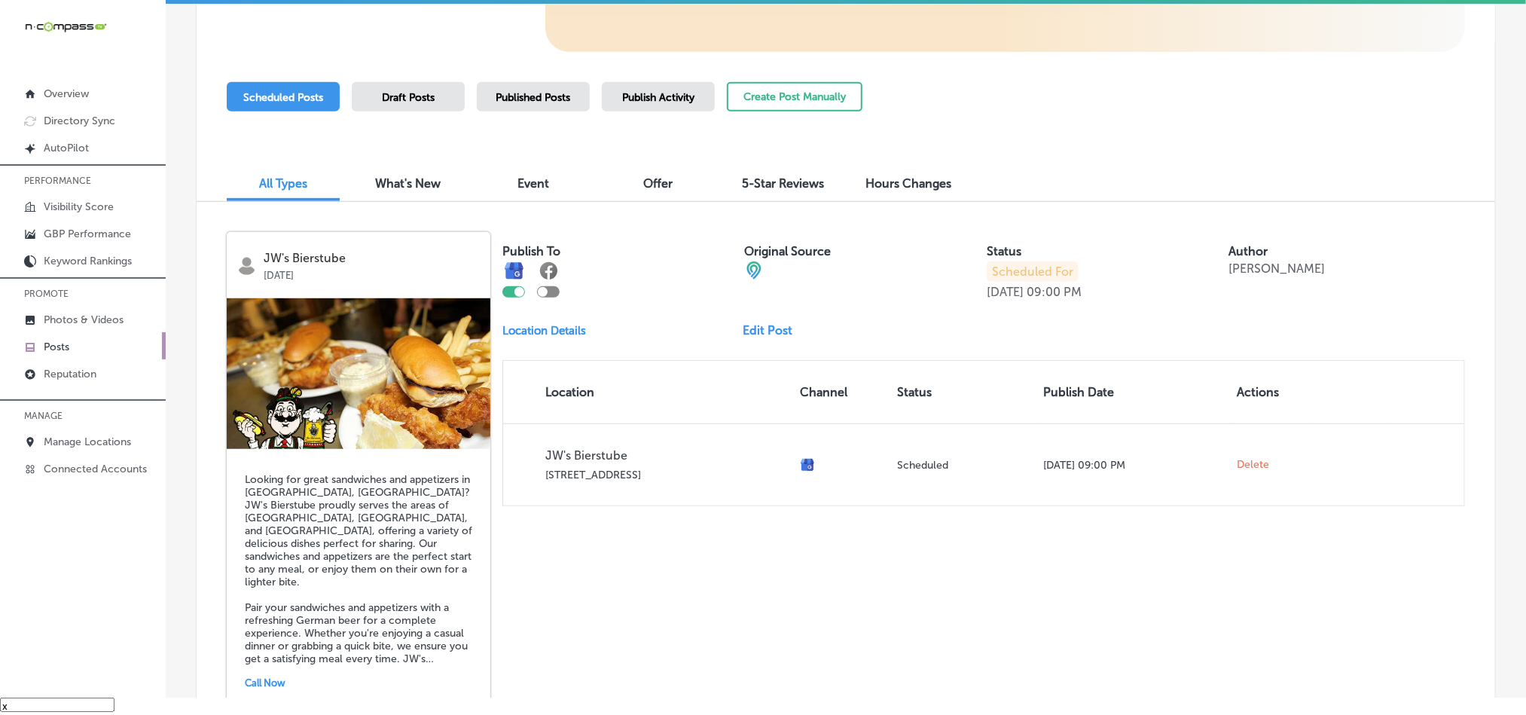
scroll to position [376, 0]
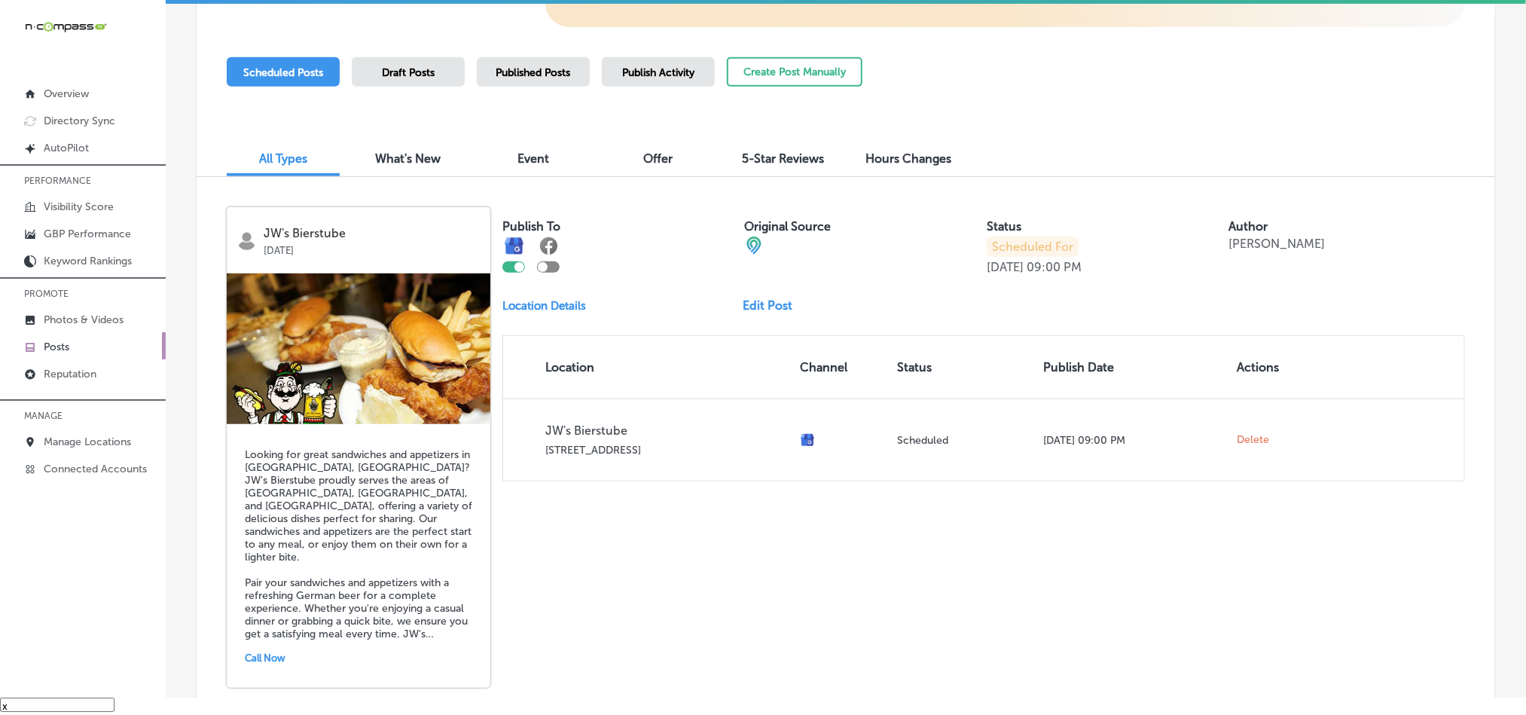
click at [776, 306] on link "Edit Post" at bounding box center [774, 305] width 62 height 14
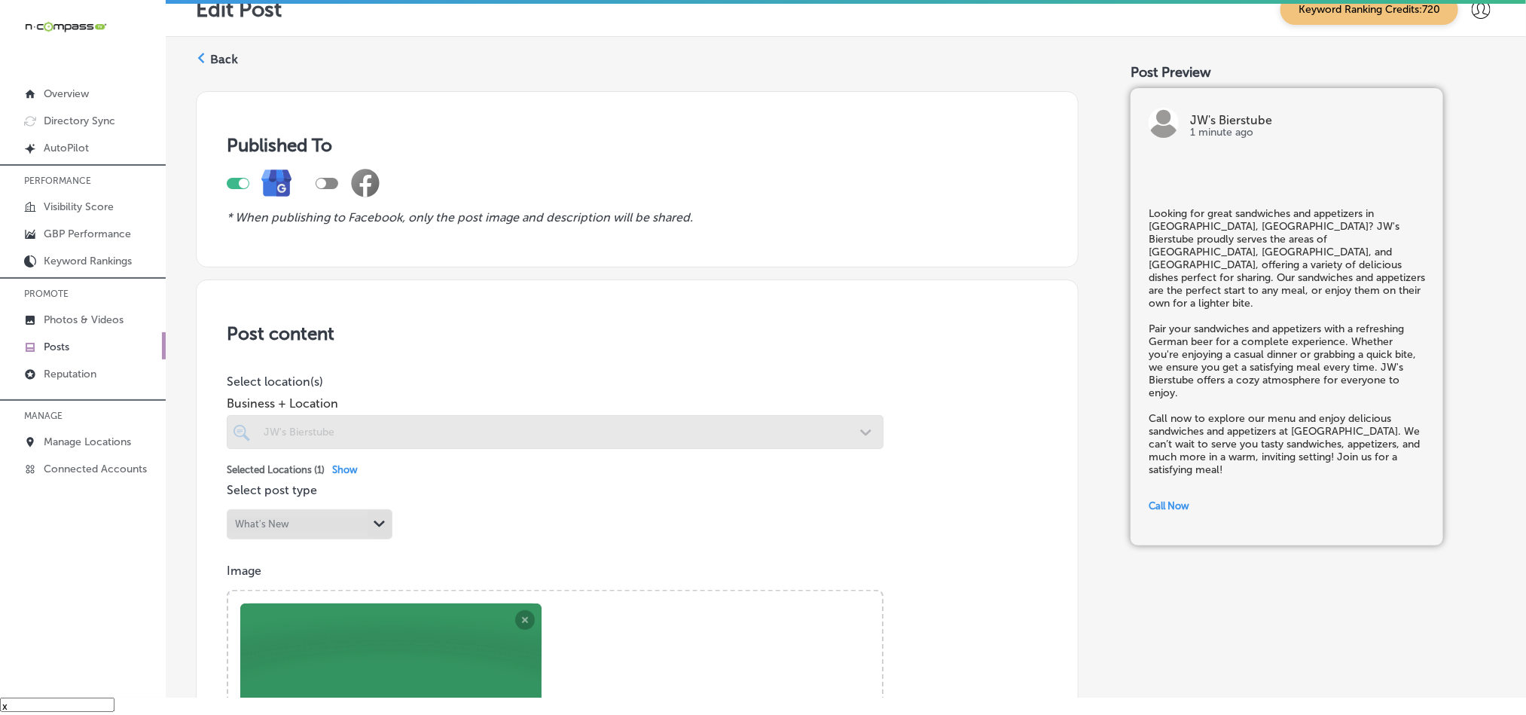
checkbox input "true"
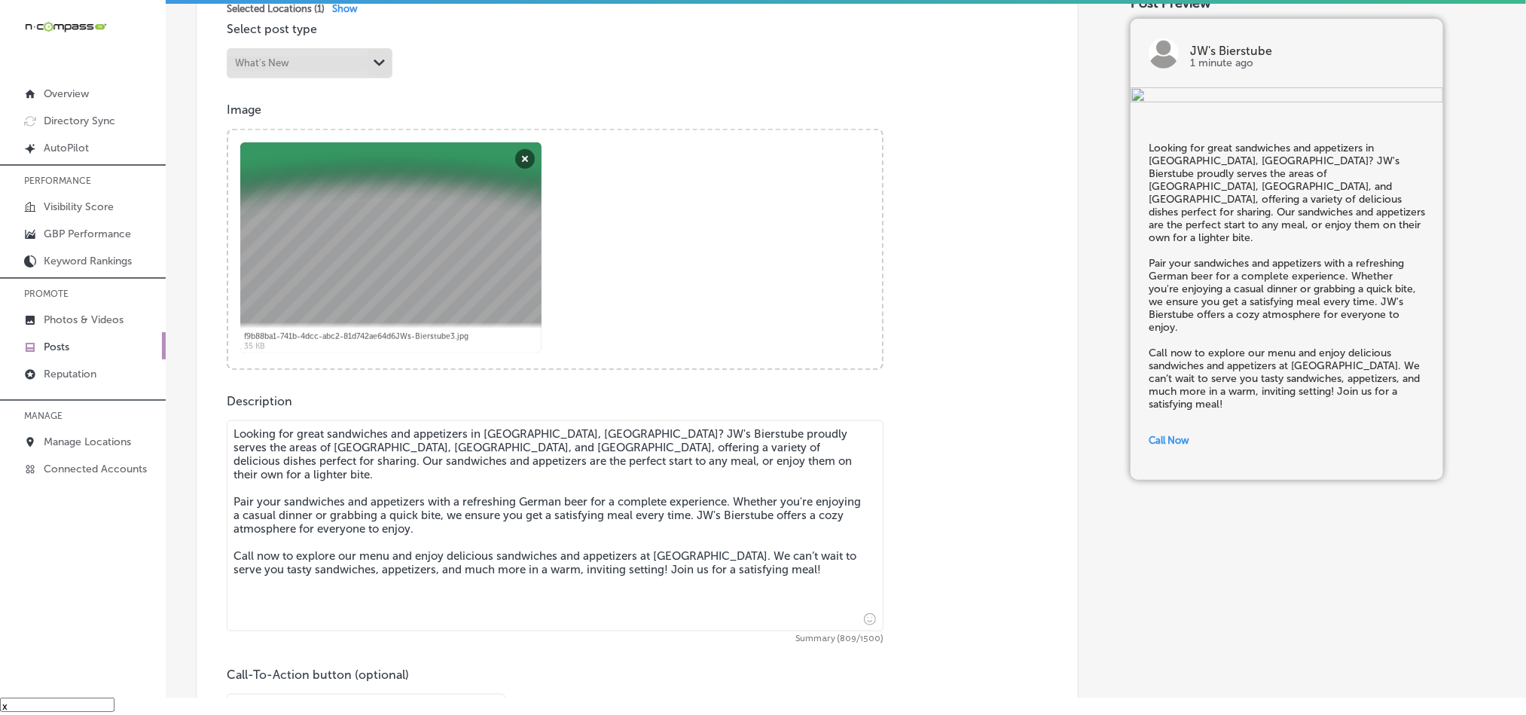
scroll to position [753, 0]
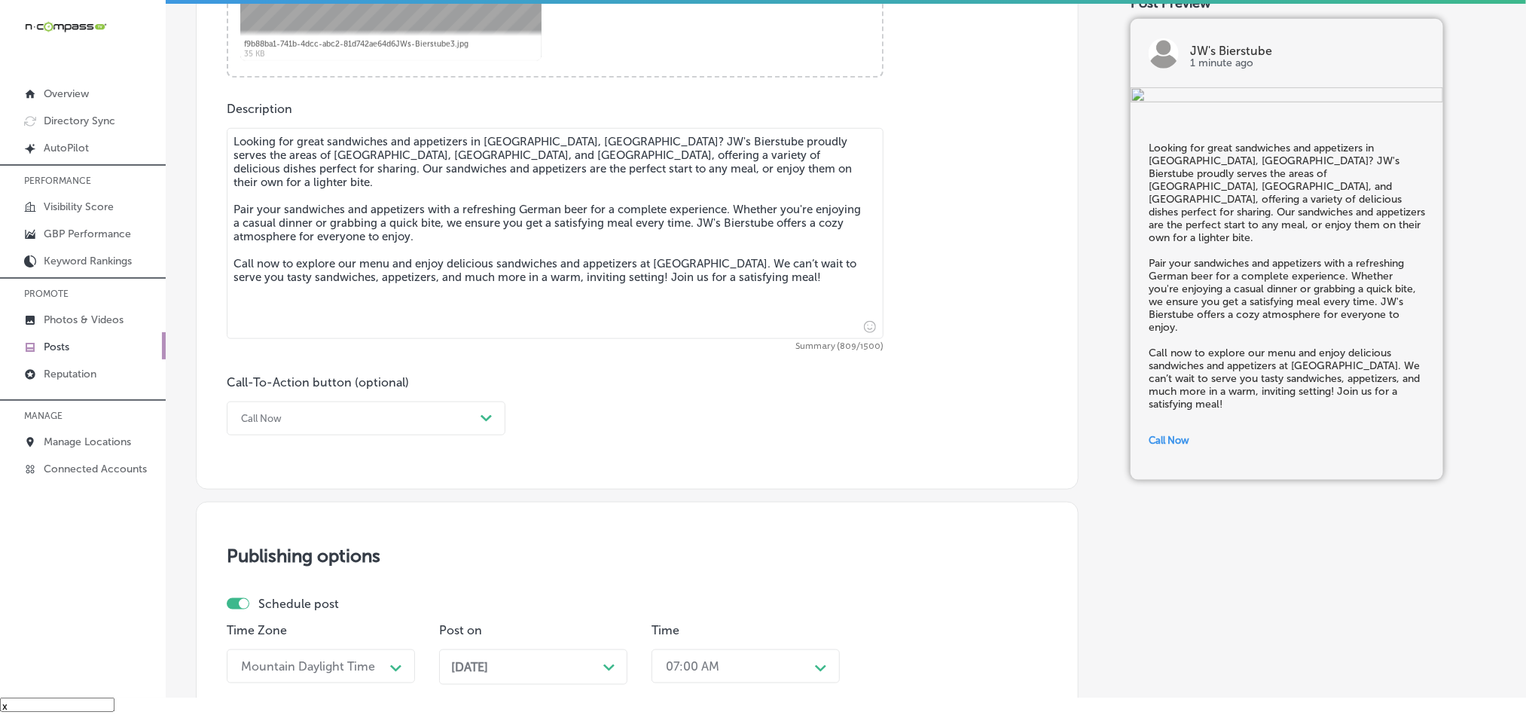
click at [400, 244] on textarea "Looking for great sandwiches and appetizers in Oakdale, MN? JW's Bierstube prou…" at bounding box center [555, 233] width 657 height 211
paste textarea "offers a variety of delicious dishes perfect for sharing. Our sandwiches and ap…"
type textarea "Looking for great sandwiches and appetizers in Oakdale, MN? JW's Bierstube offe…"
checkbox input "true"
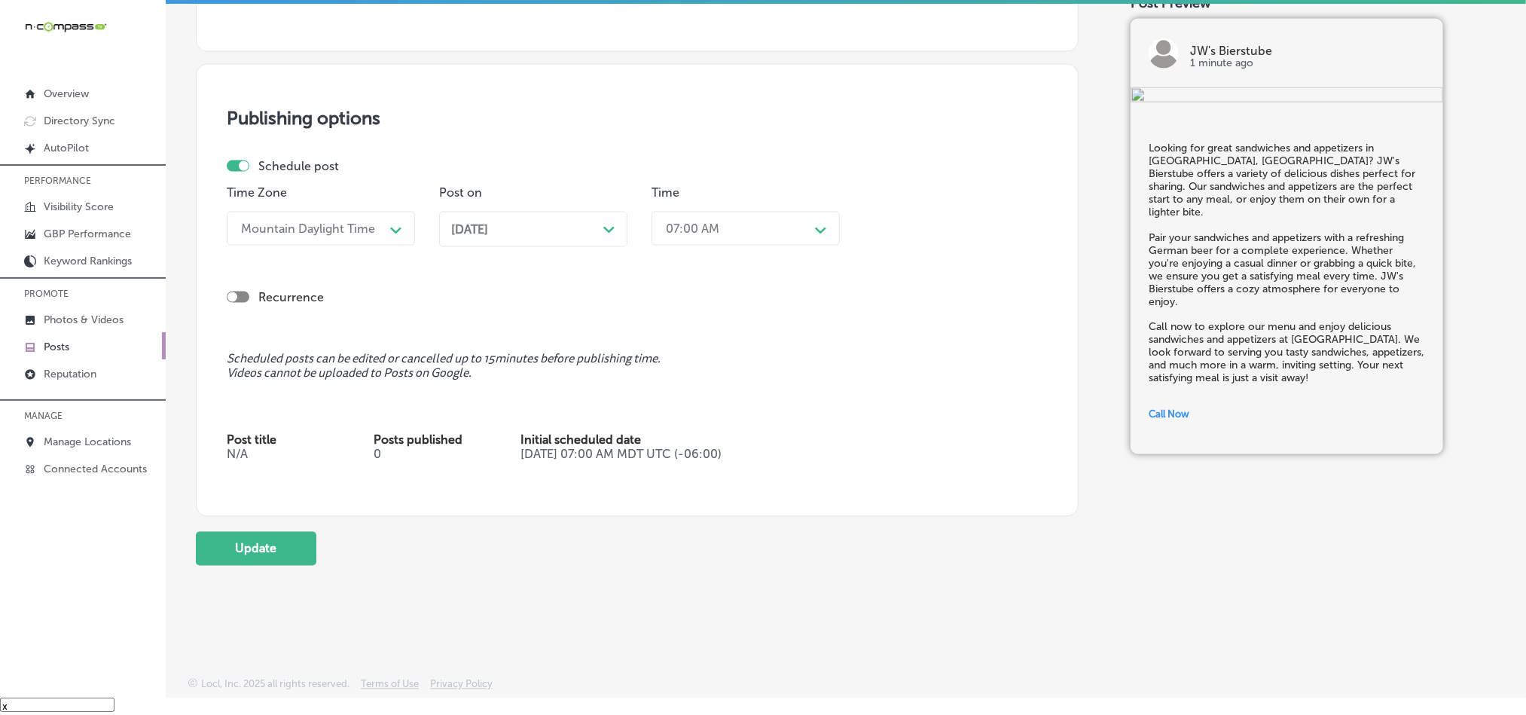
scroll to position [1198, 0]
type textarea "Looking for great sandwiches and appetizers in Oakdale, MN? JW's Bierstube offe…"
click at [244, 548] on button "Update" at bounding box center [256, 549] width 121 height 34
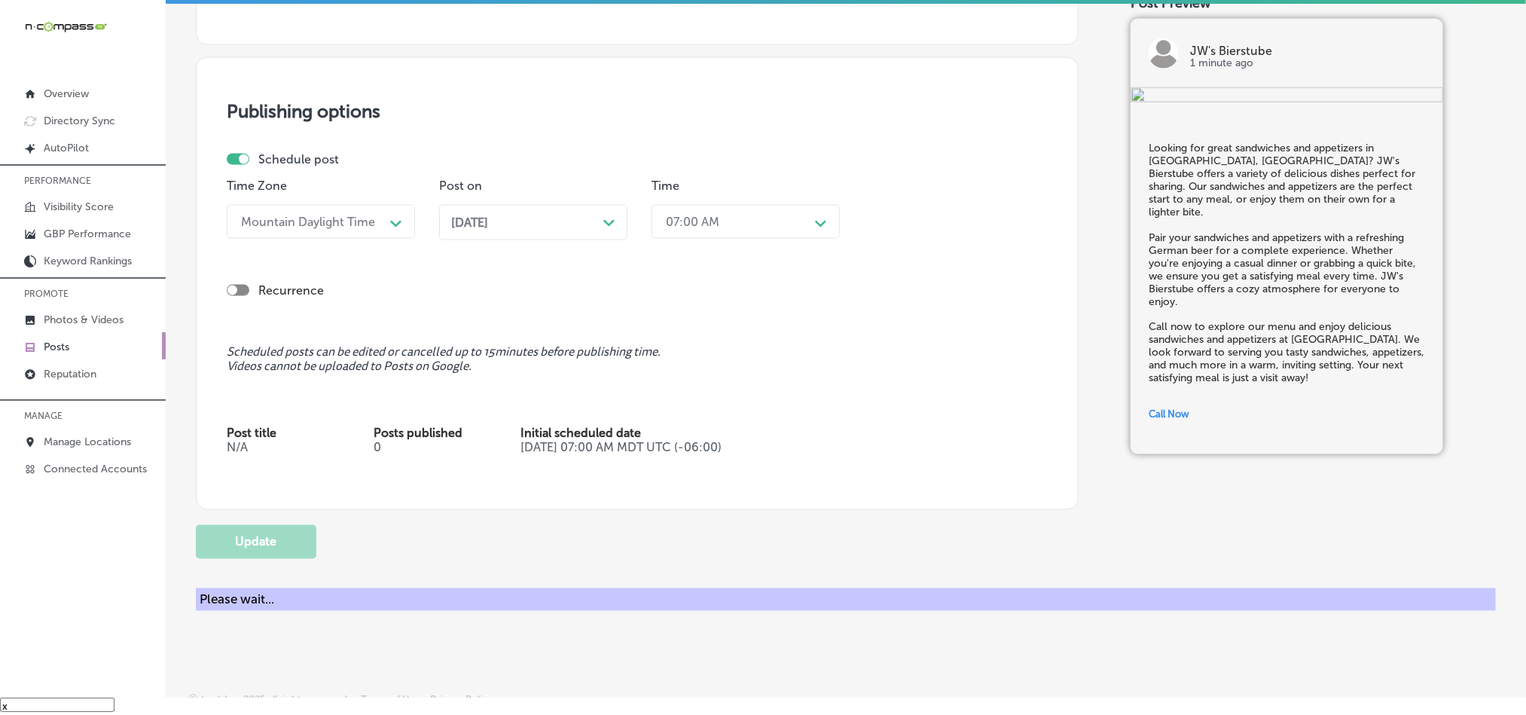
checkbox input "true"
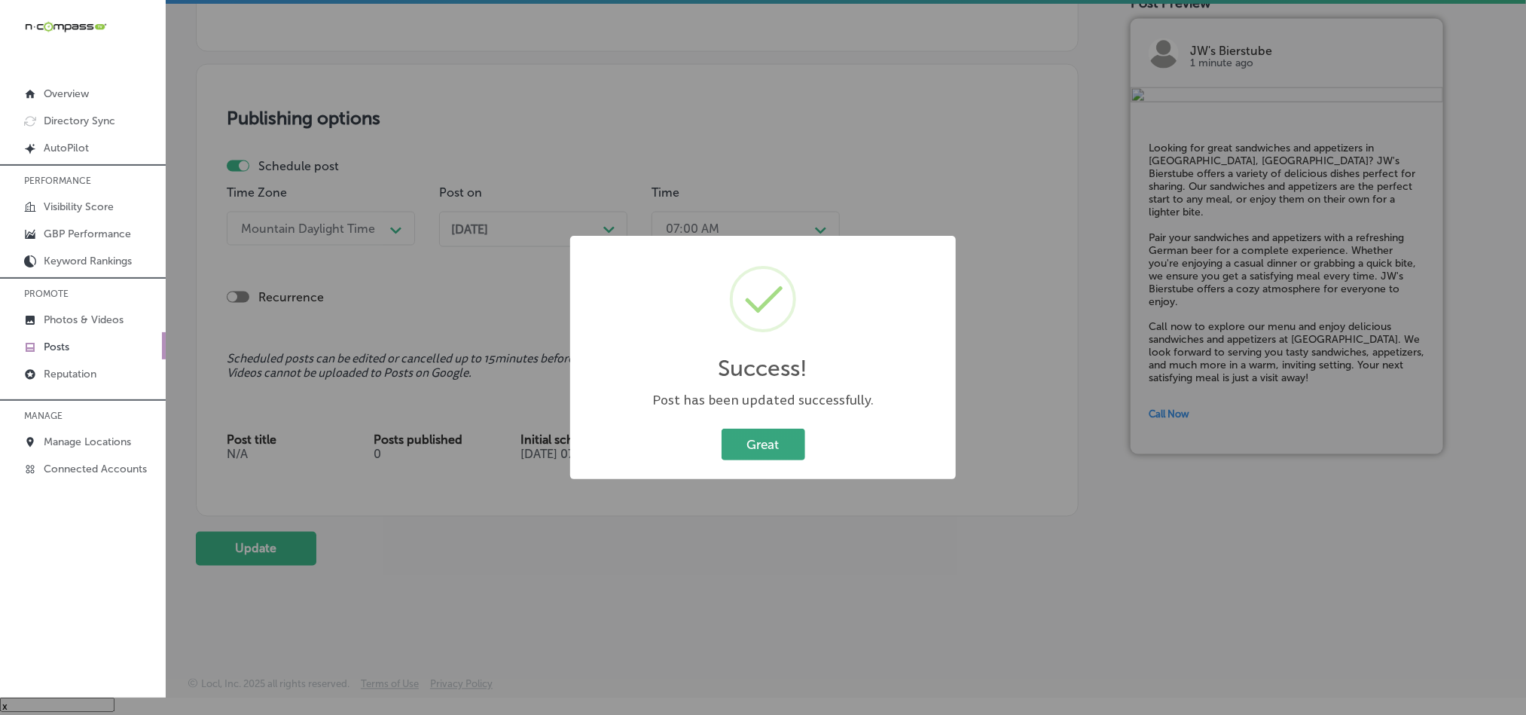
click at [744, 435] on button "Great" at bounding box center [764, 444] width 84 height 31
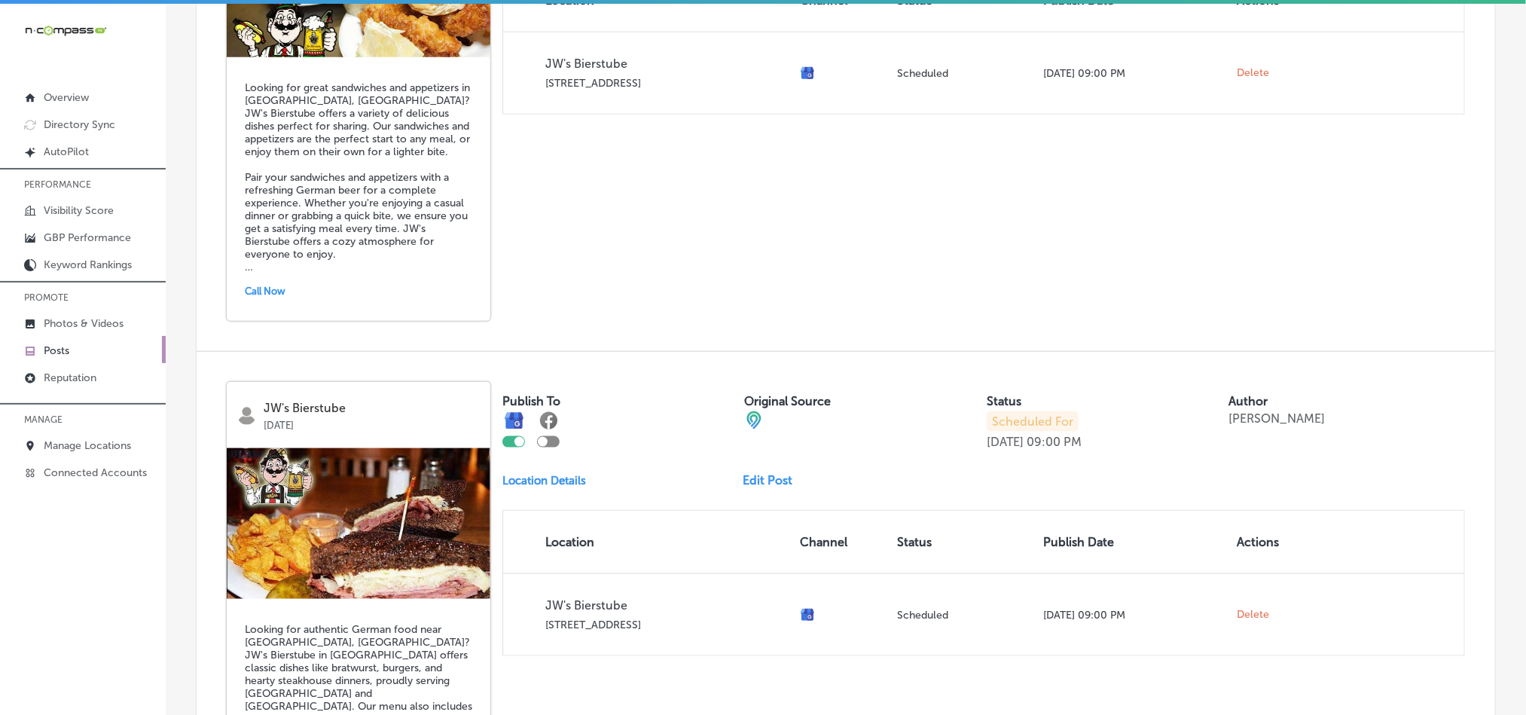
scroll to position [904, 0]
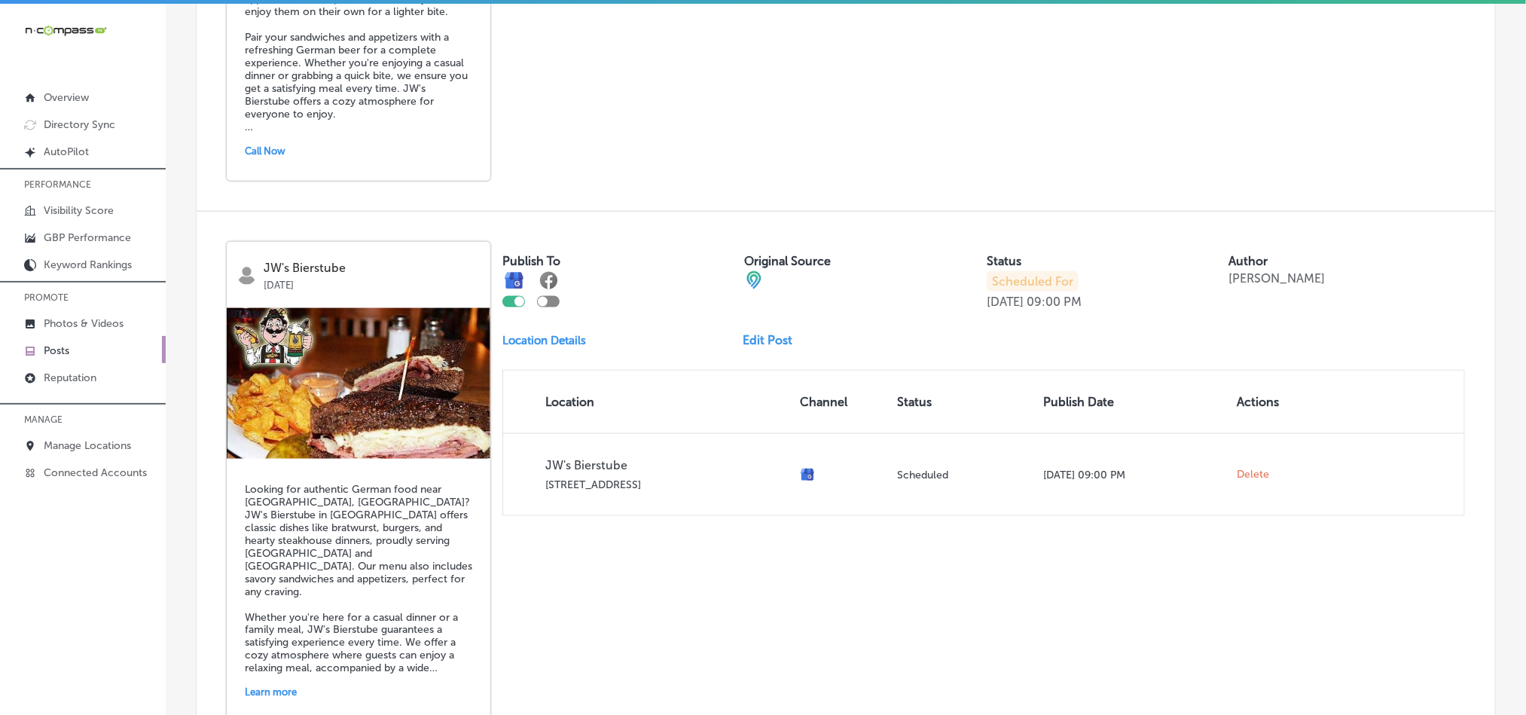
click at [748, 333] on link "Edit Post" at bounding box center [774, 340] width 62 height 14
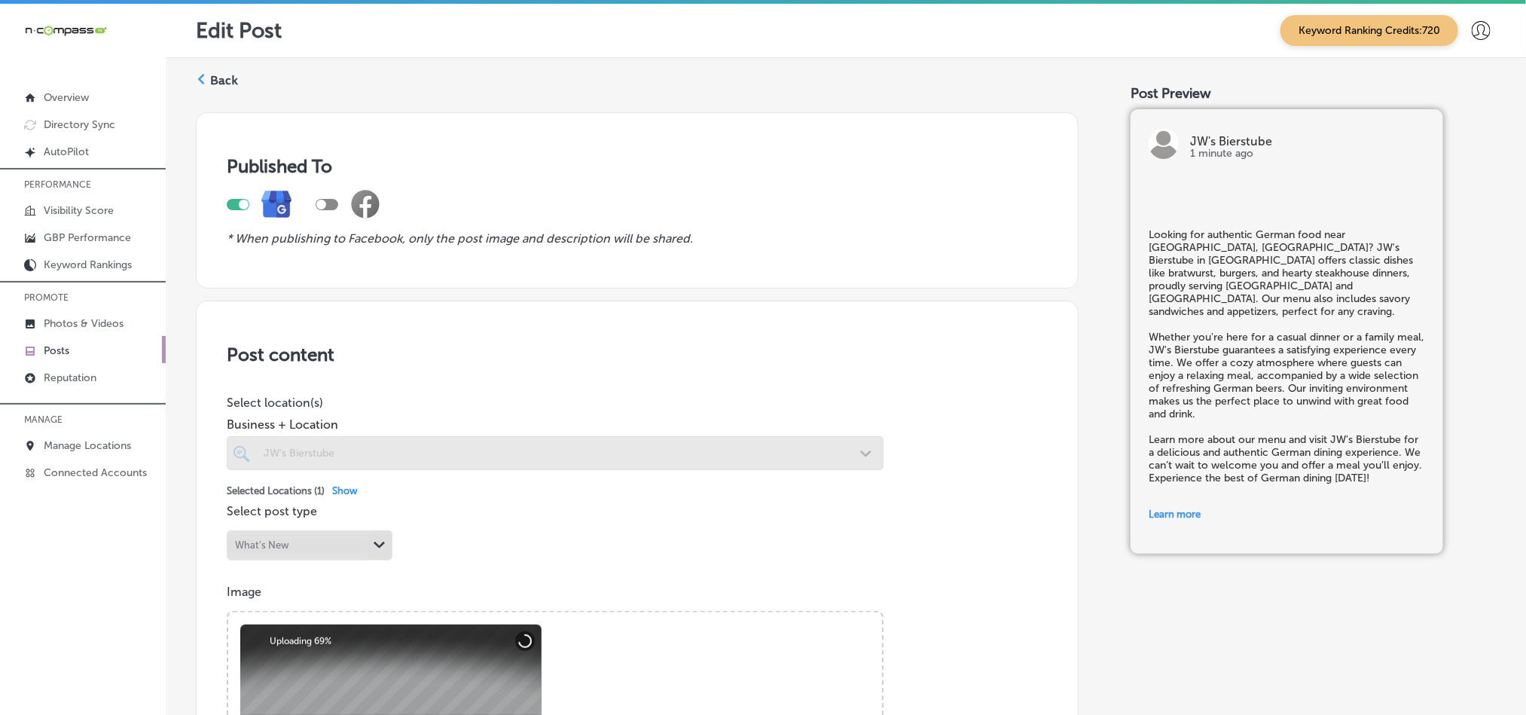
checkbox input "true"
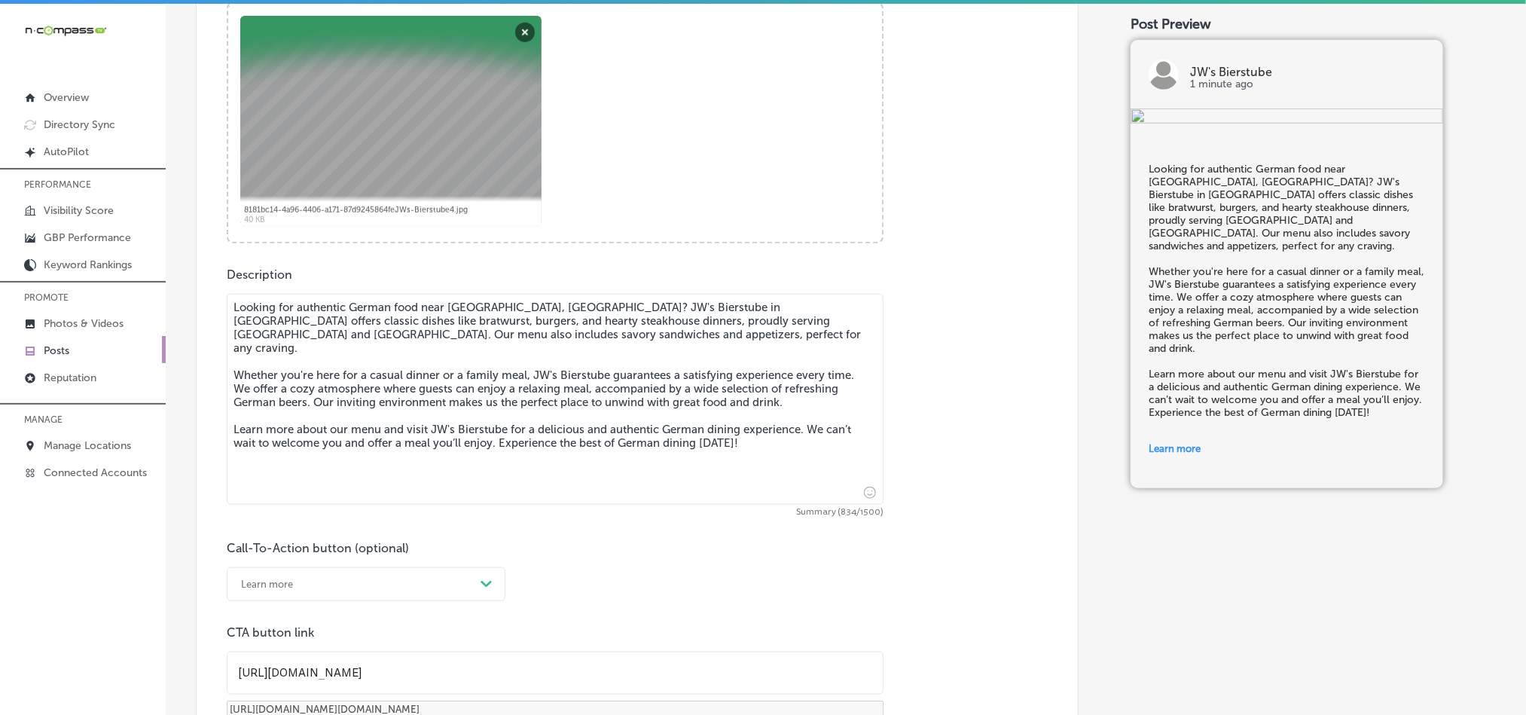
scroll to position [640, 0]
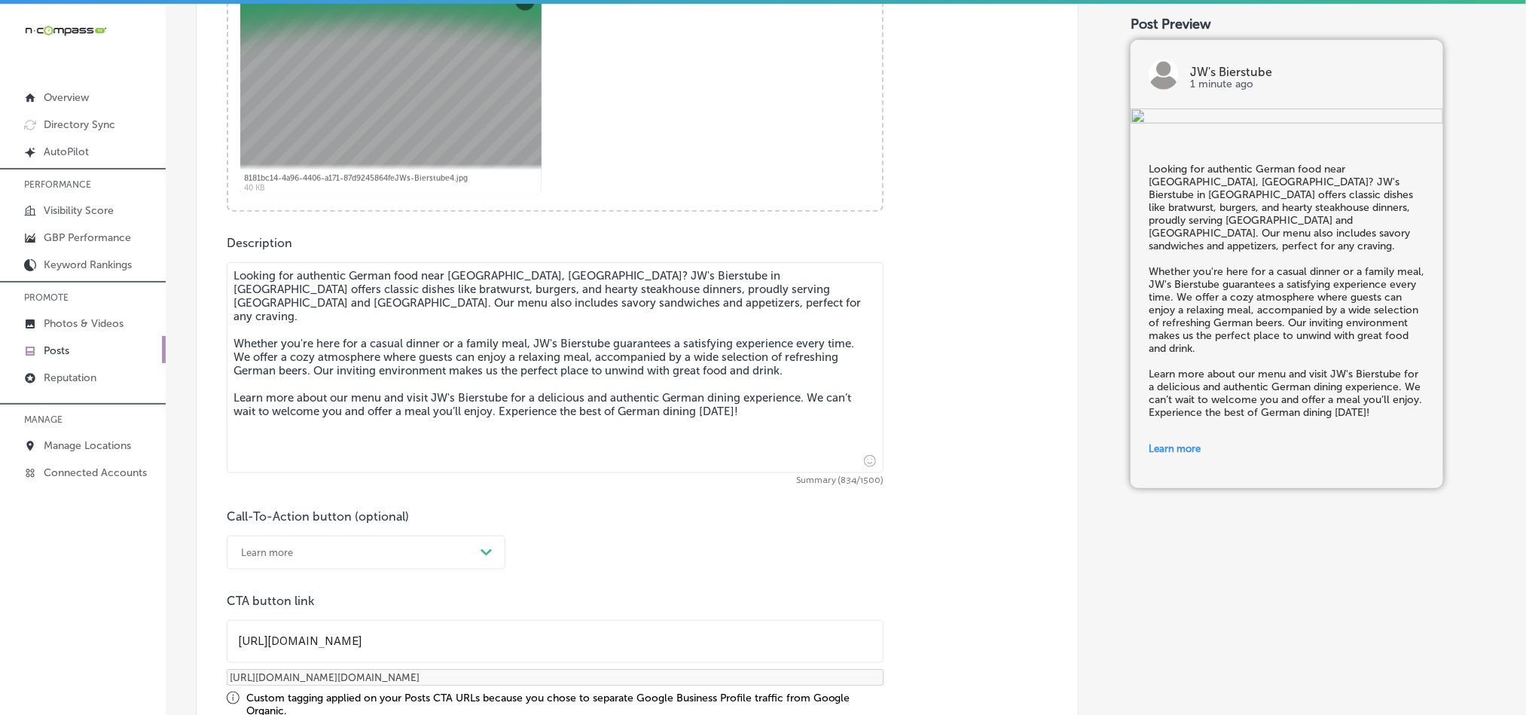
click at [420, 392] on textarea "Looking for authentic German food near White Bear Lake, MN? JW's Bierstube in O…" at bounding box center [555, 367] width 657 height 211
paste textarea "in Oakdale, MN? JW's Bierstube offers classic dishes like bratwurst, burgers, a…"
type textarea "Looking for authentic German food in Oakdale, MN? JW's Bierstube offers classic…"
checkbox input "true"
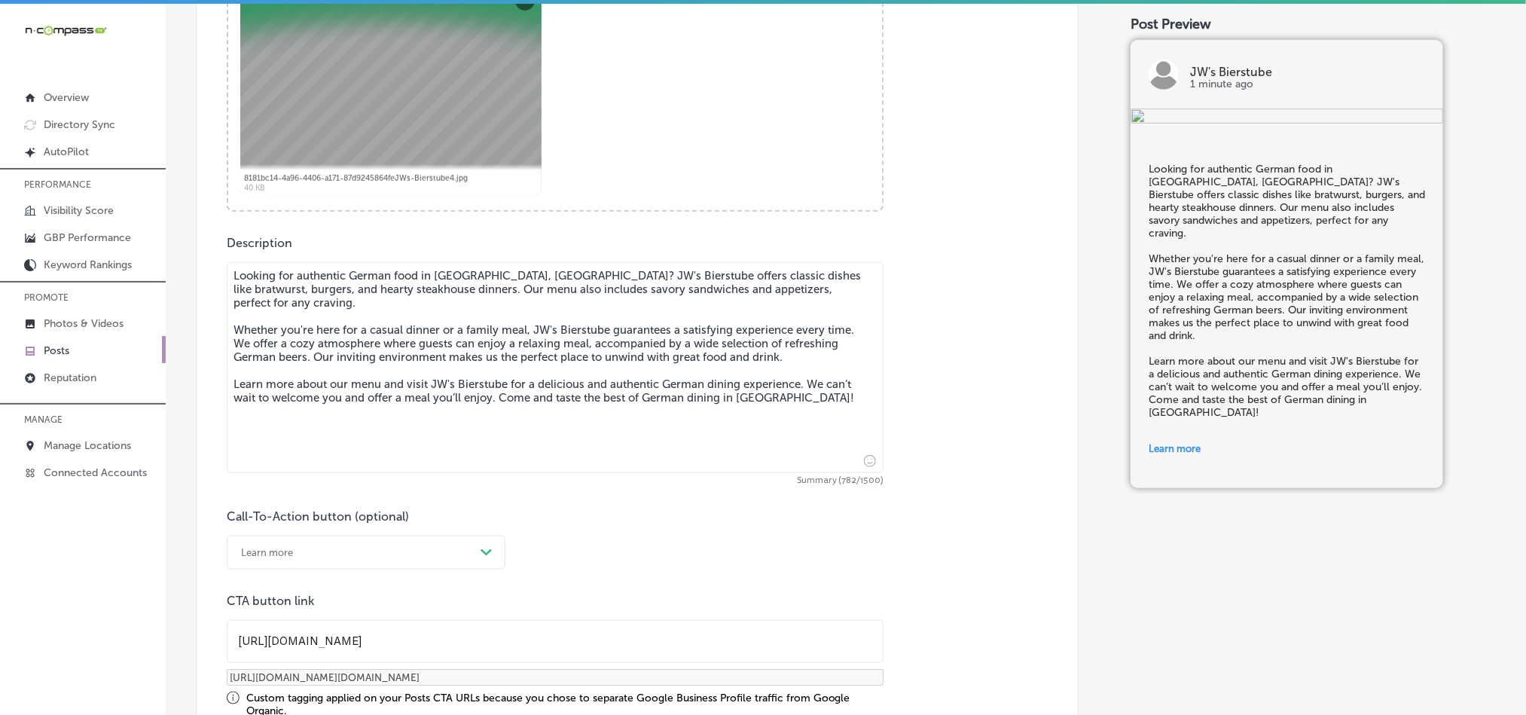
type textarea "Looking for authentic German food near White Bear Lake, MN? JW's Bierstube in O…"
checkbox input "true"
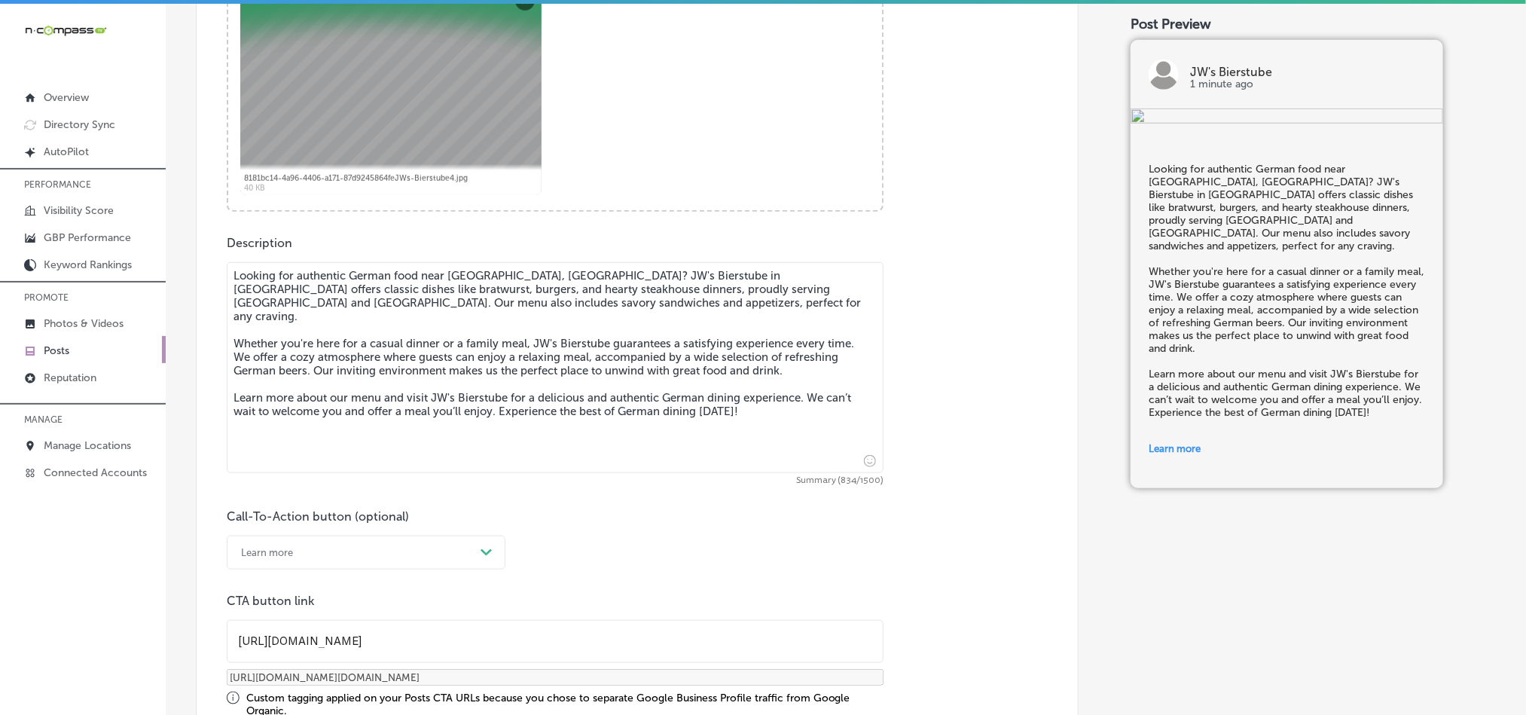
click at [377, 389] on textarea "Looking for authentic German food near White Bear Lake, MN? JW's Bierstube in O…" at bounding box center [555, 367] width 657 height 211
paste textarea "in Oakdale, MN? JW's Bierstube offers classic dishes like bratwurst, burgers, a…"
type textarea "Looking for authentic German food in Oakdale, MN? JW's Bierstube offers classic…"
checkbox input "true"
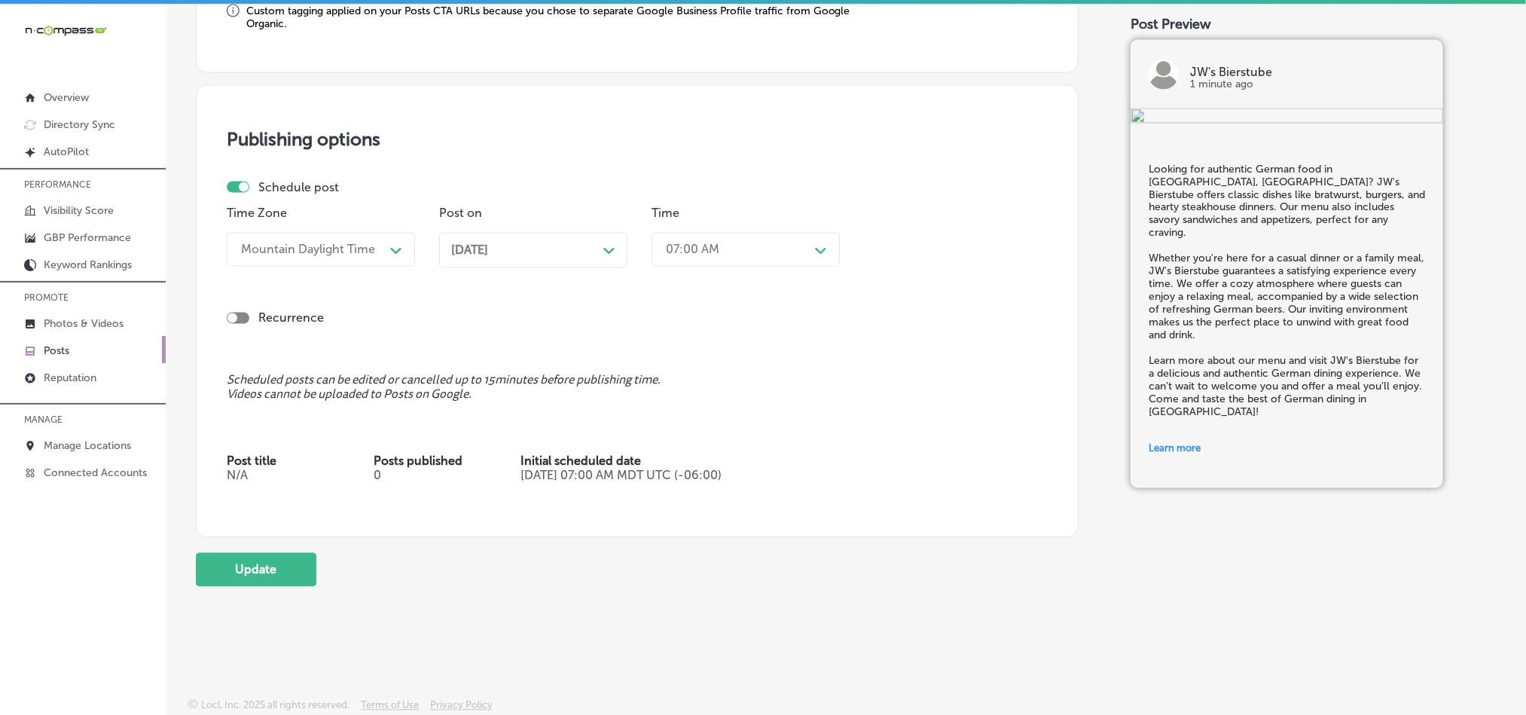
scroll to position [1333, 0]
type textarea "Looking for authentic German food in Oakdale, MN? JW's Bierstube offers classic…"
click at [270, 557] on button "Update" at bounding box center [256, 570] width 121 height 34
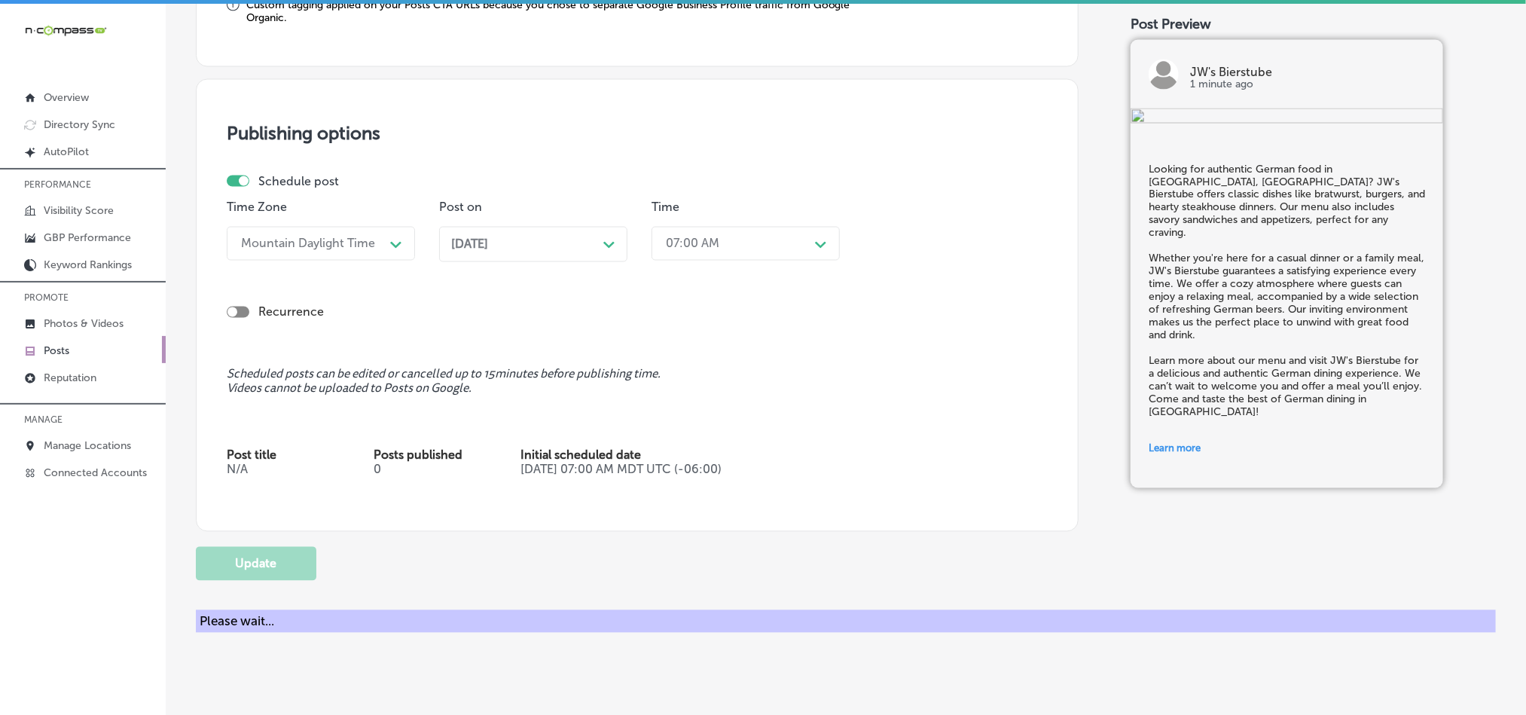
checkbox input "true"
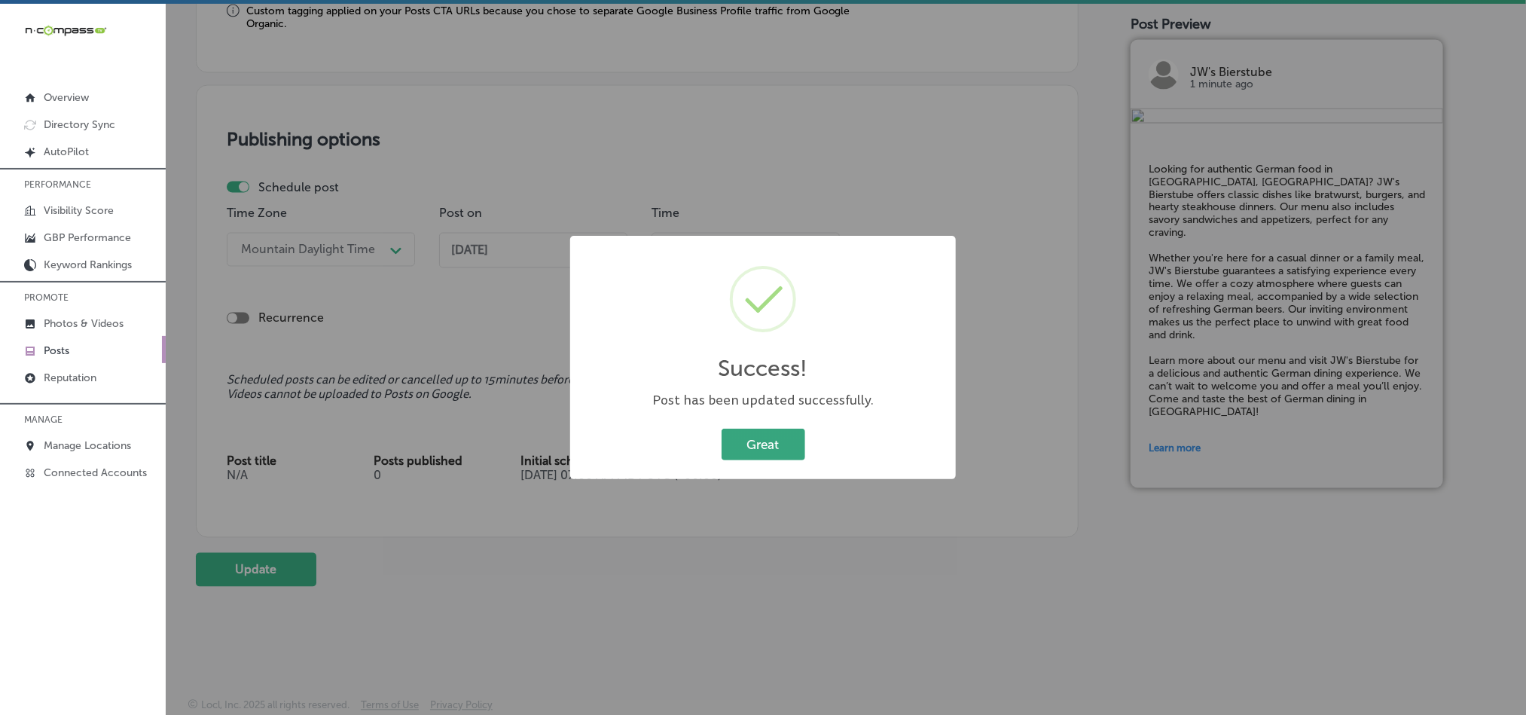
click at [758, 432] on button "Great" at bounding box center [764, 444] width 84 height 31
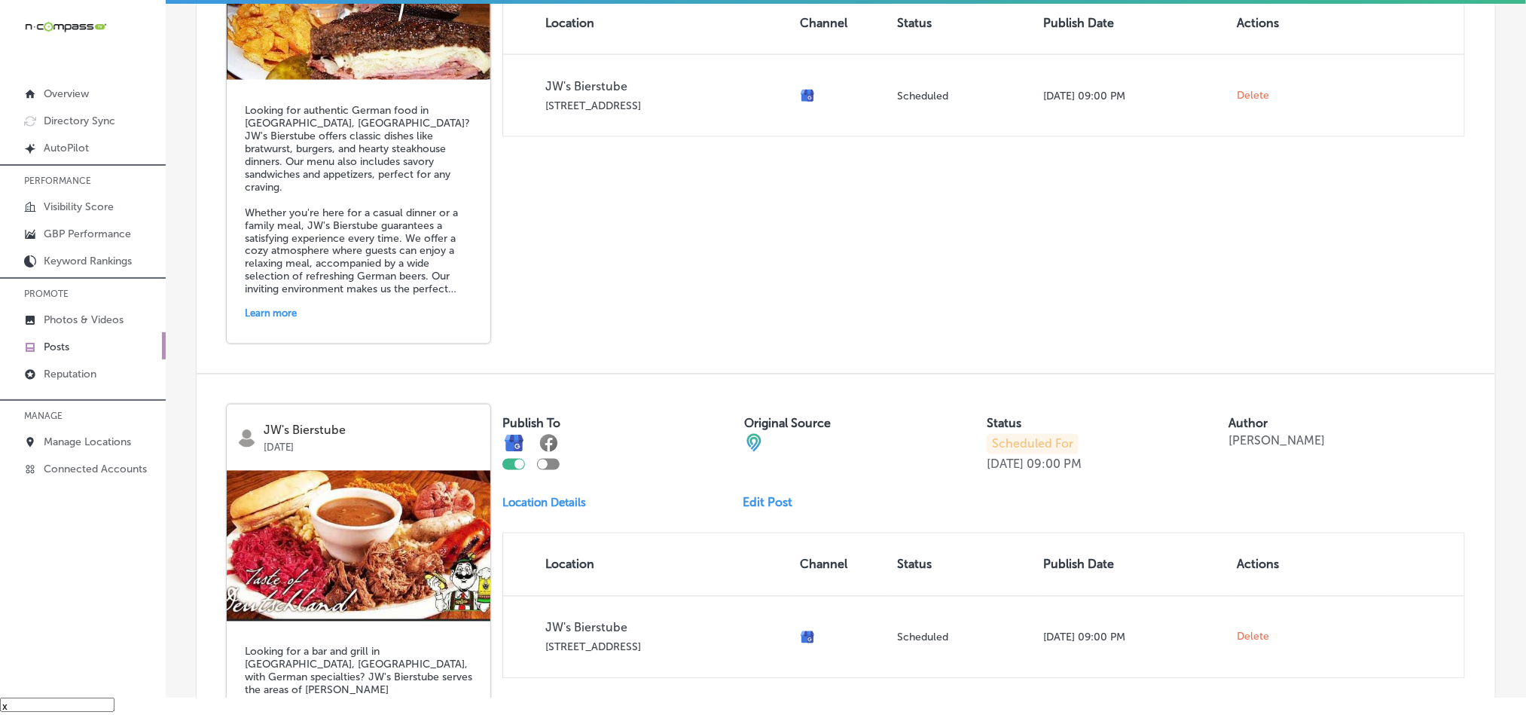
scroll to position [1481, 0]
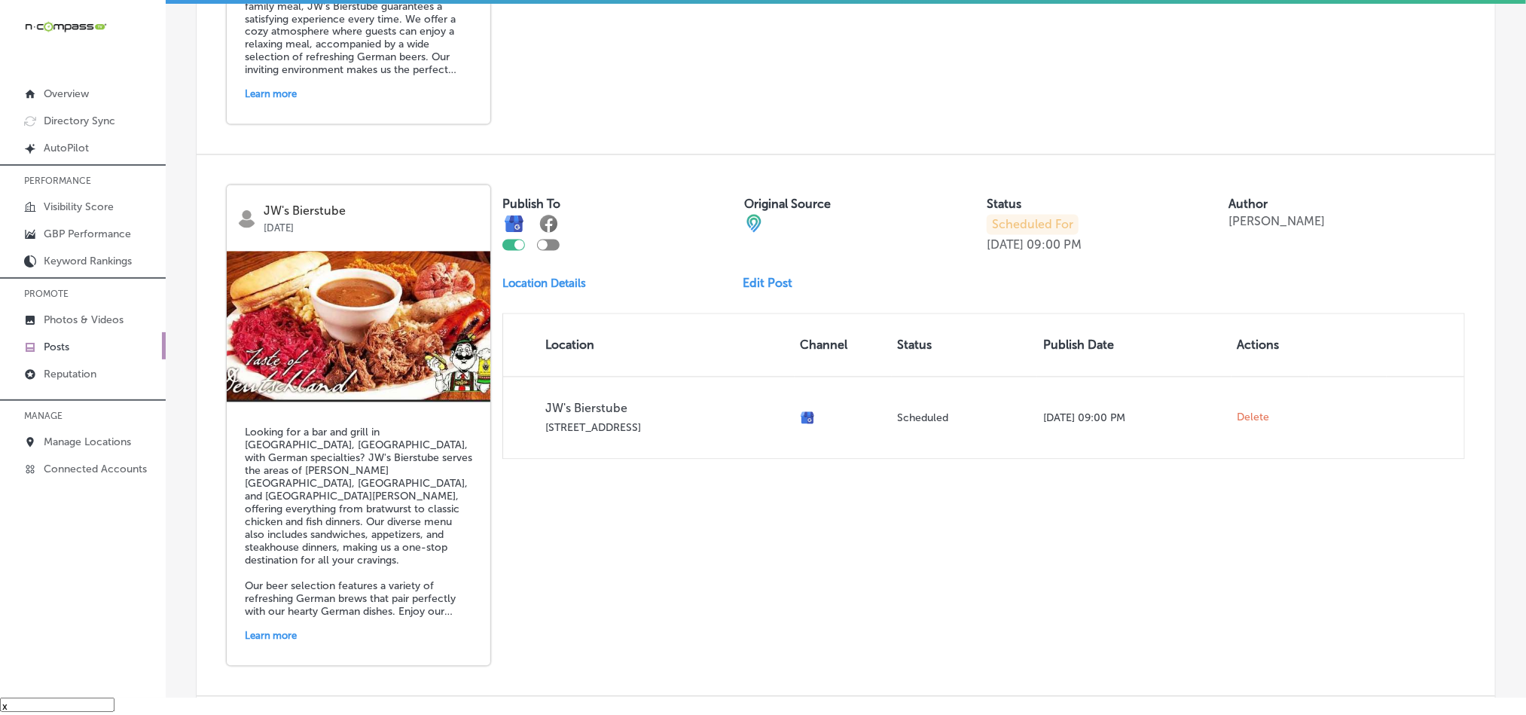
click at [744, 276] on link "Edit Post" at bounding box center [774, 283] width 62 height 14
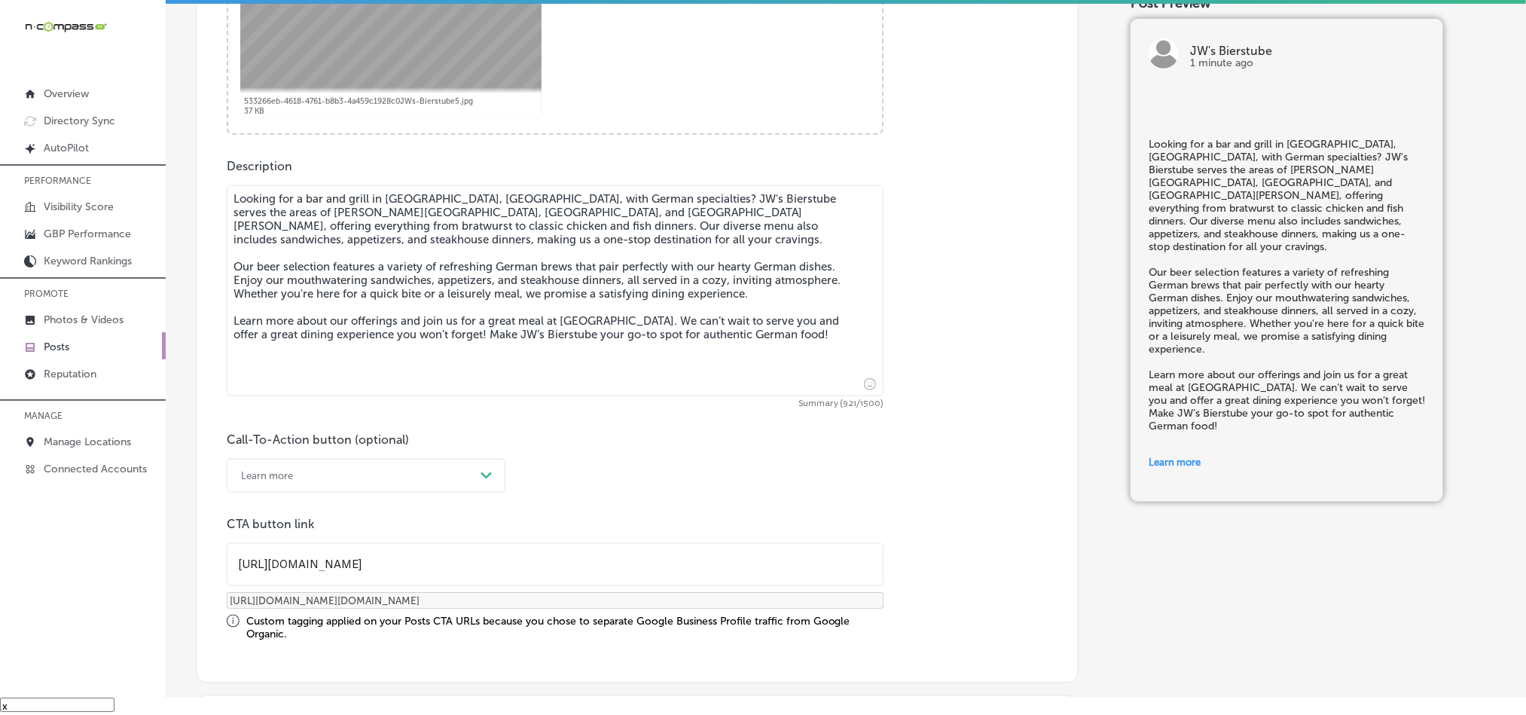
checkbox input "true"
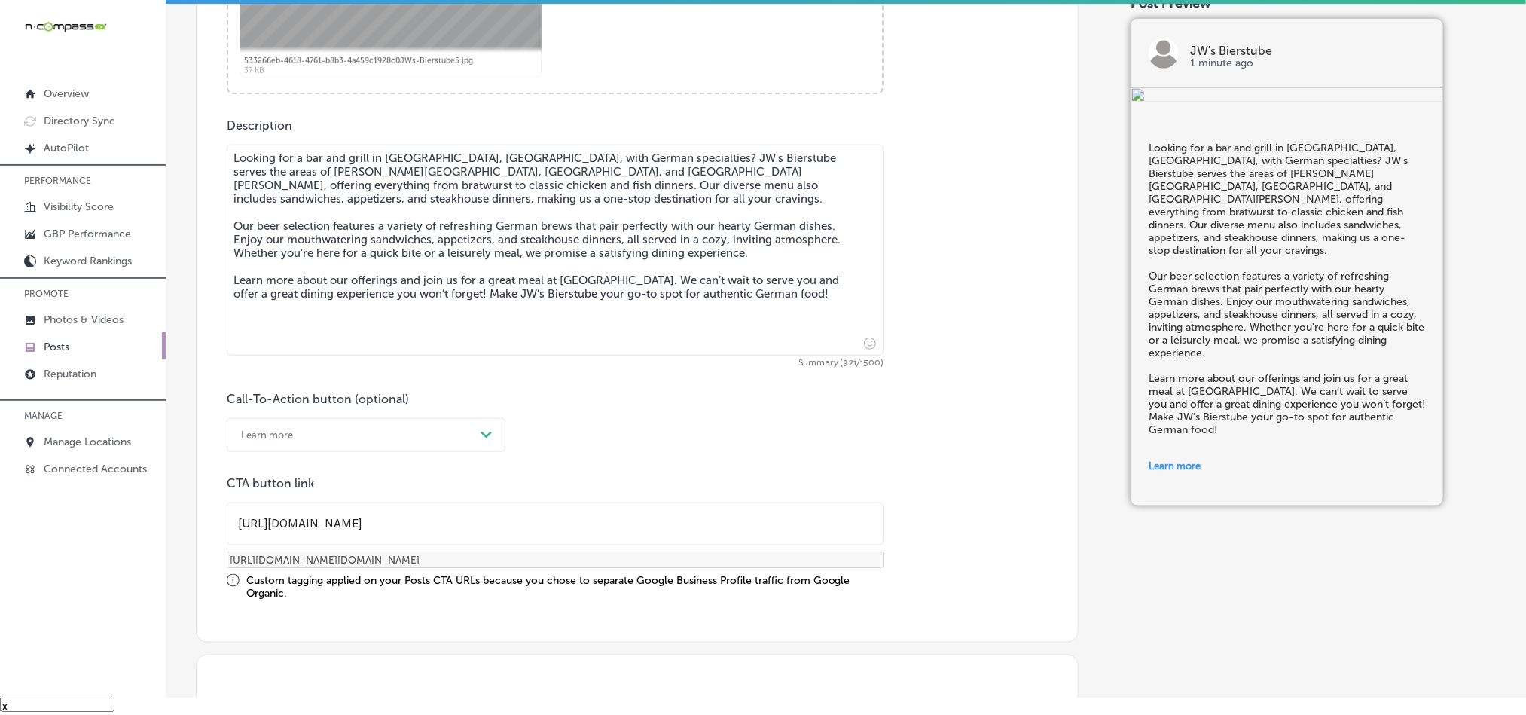
scroll to position [715, 0]
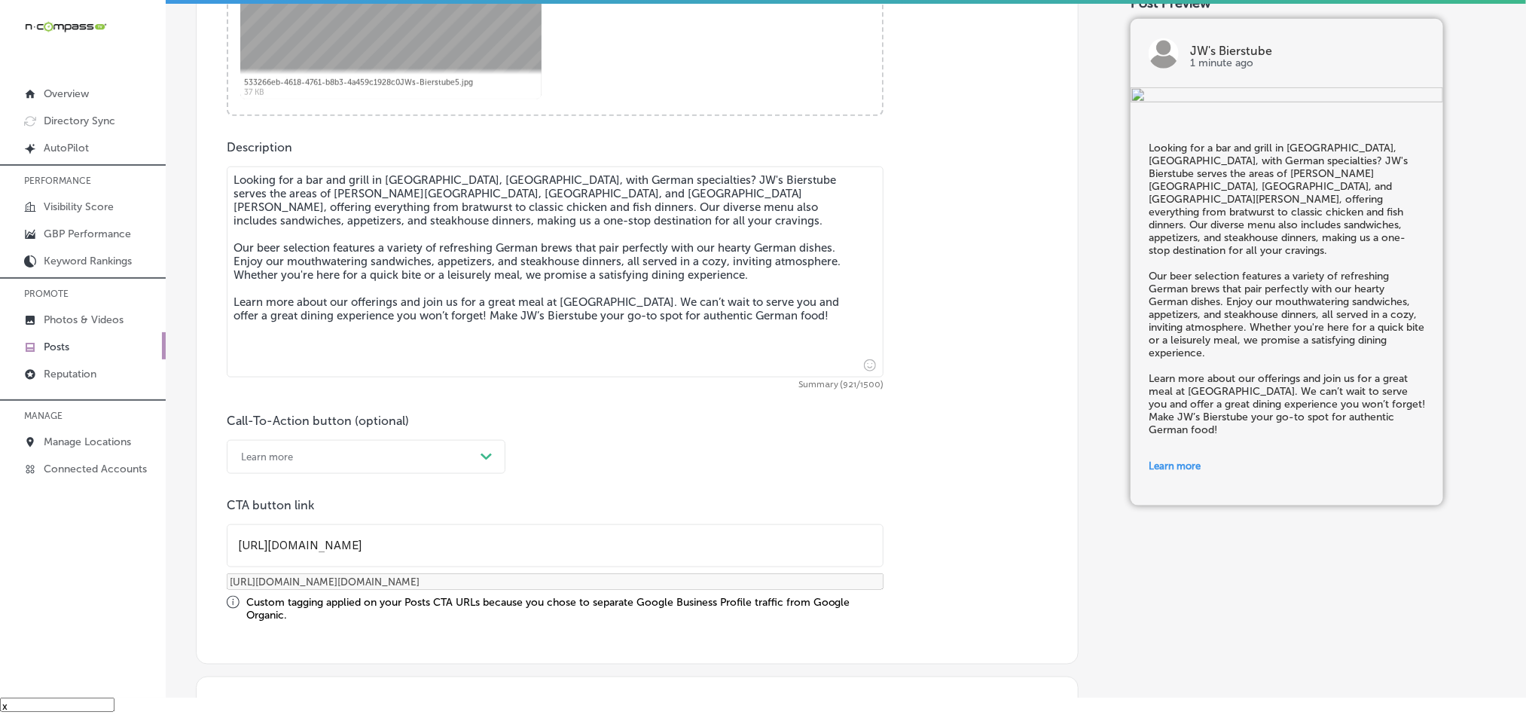
click at [403, 273] on textarea "Looking for a bar and grill in Oakdale, MN, with German specialties? JW's Biers…" at bounding box center [555, 271] width 657 height 211
paste textarea "offers everything from bratwurst to classic chicken and fish dinners. Our diver…"
type textarea "Looking for a bar and grill in Oakdale, MN, with German specialties? JW's Biers…"
checkbox input "true"
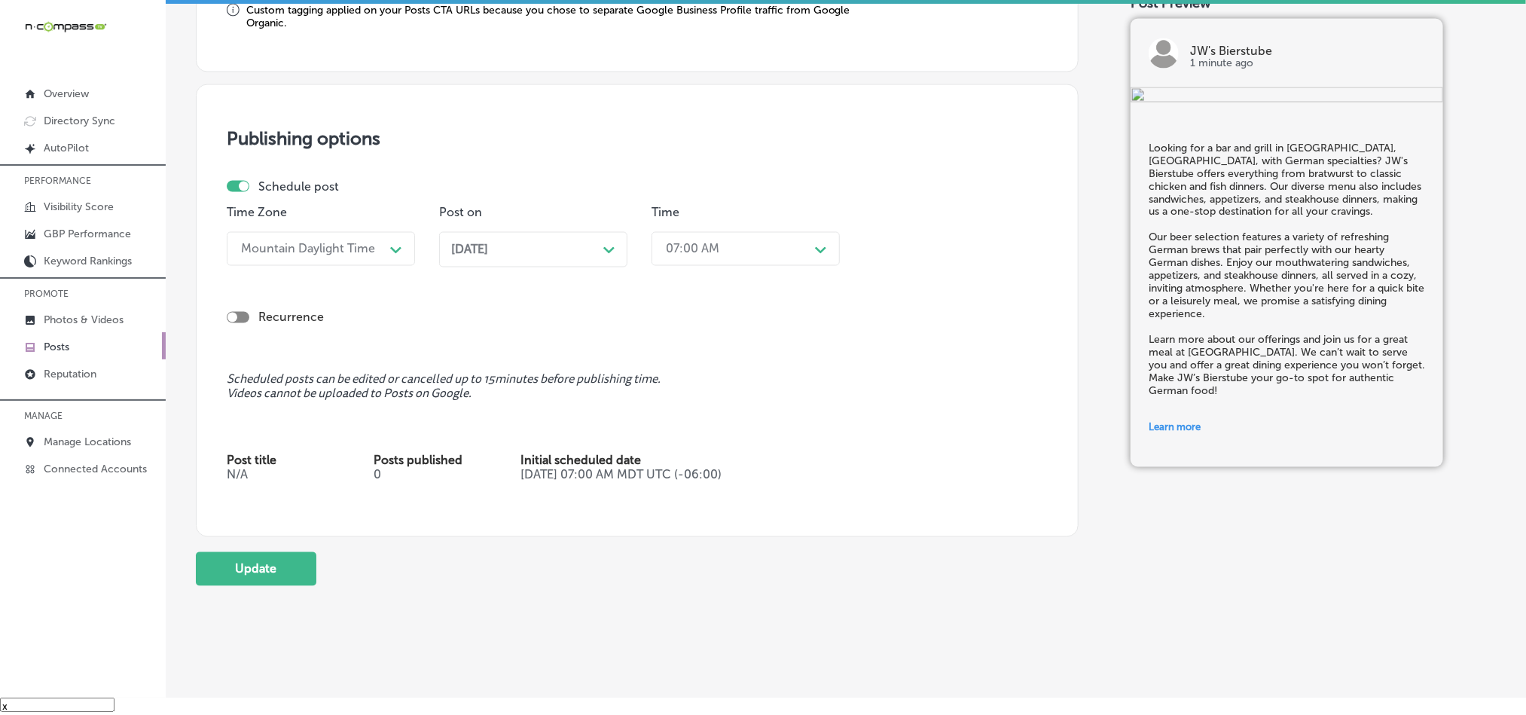
scroll to position [1333, 0]
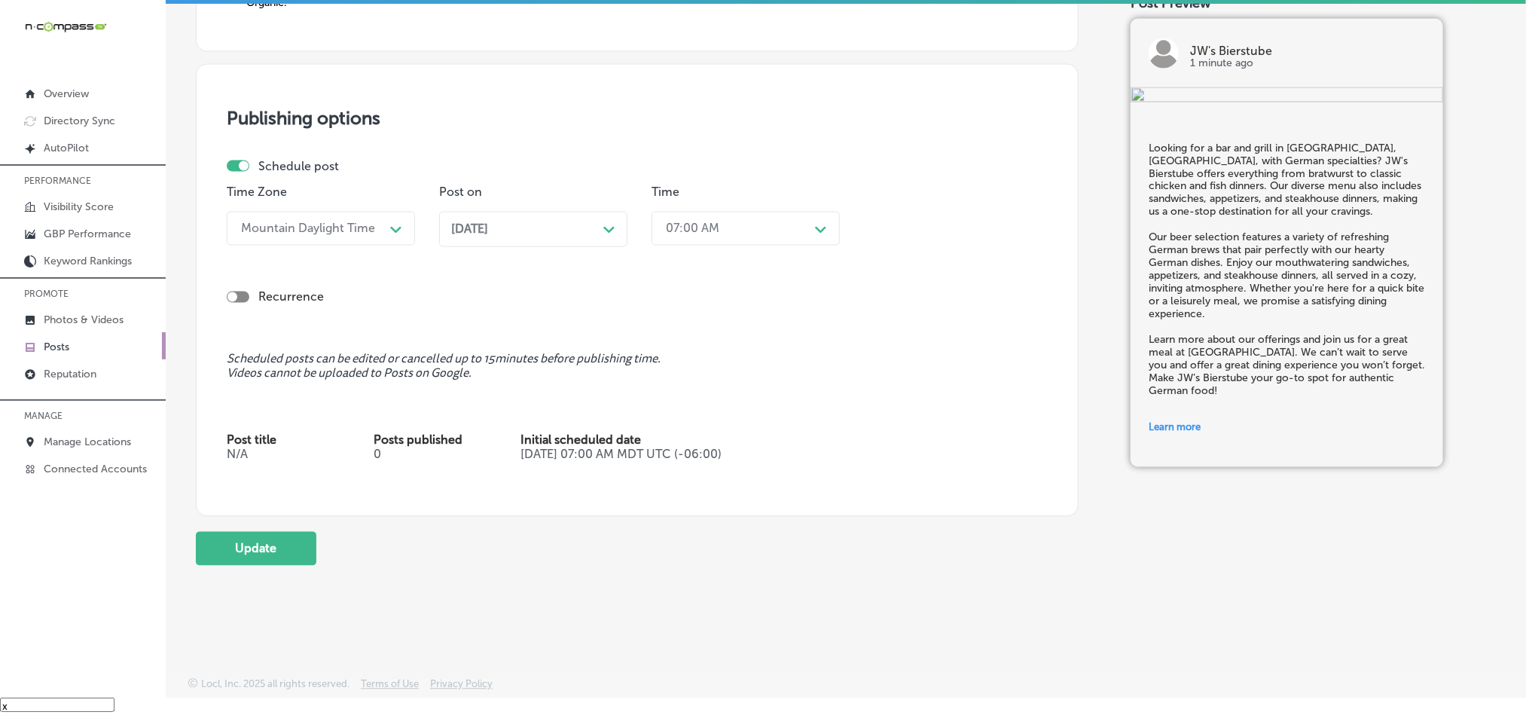
type textarea "Looking for a bar and grill in Oakdale, MN, with German specialties? JW's Biers…"
click at [263, 550] on button "Update" at bounding box center [256, 549] width 121 height 34
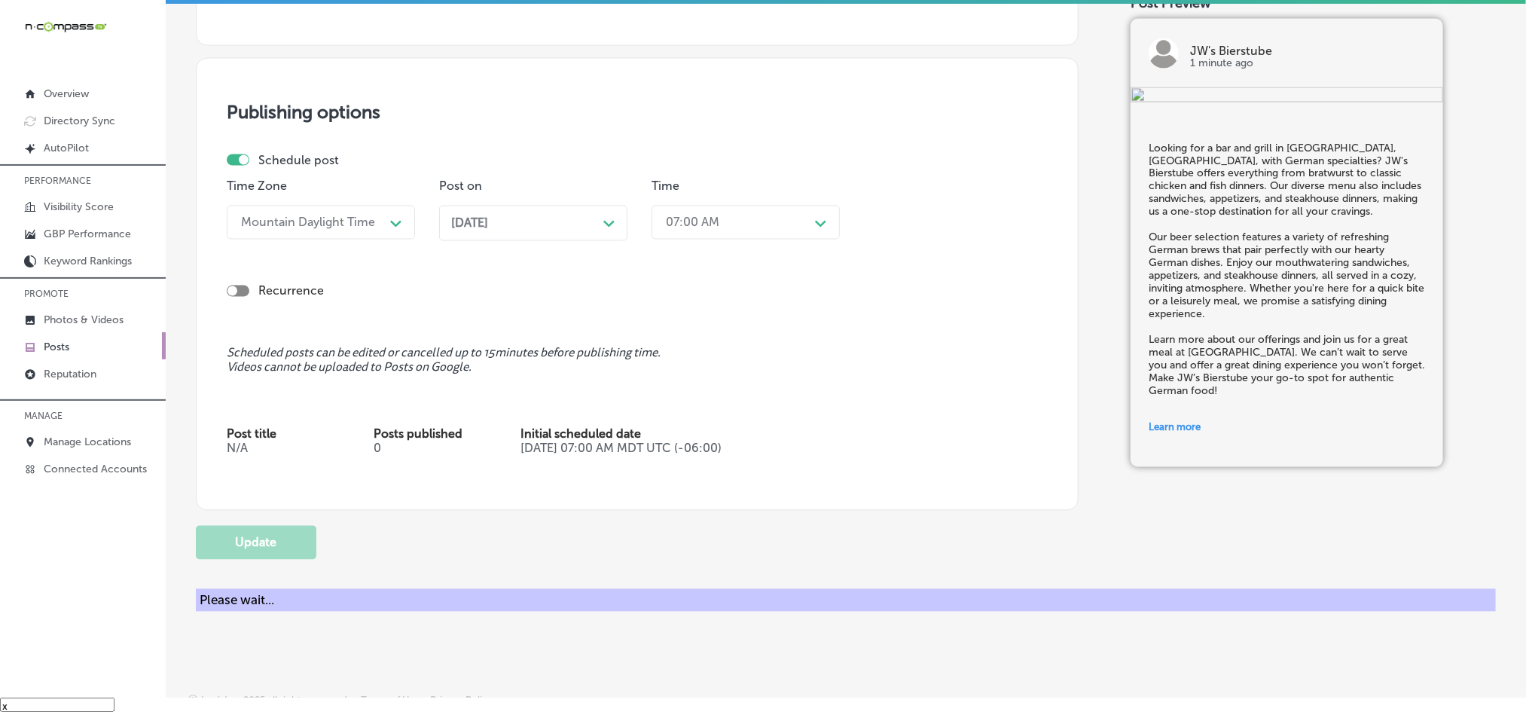
checkbox input "true"
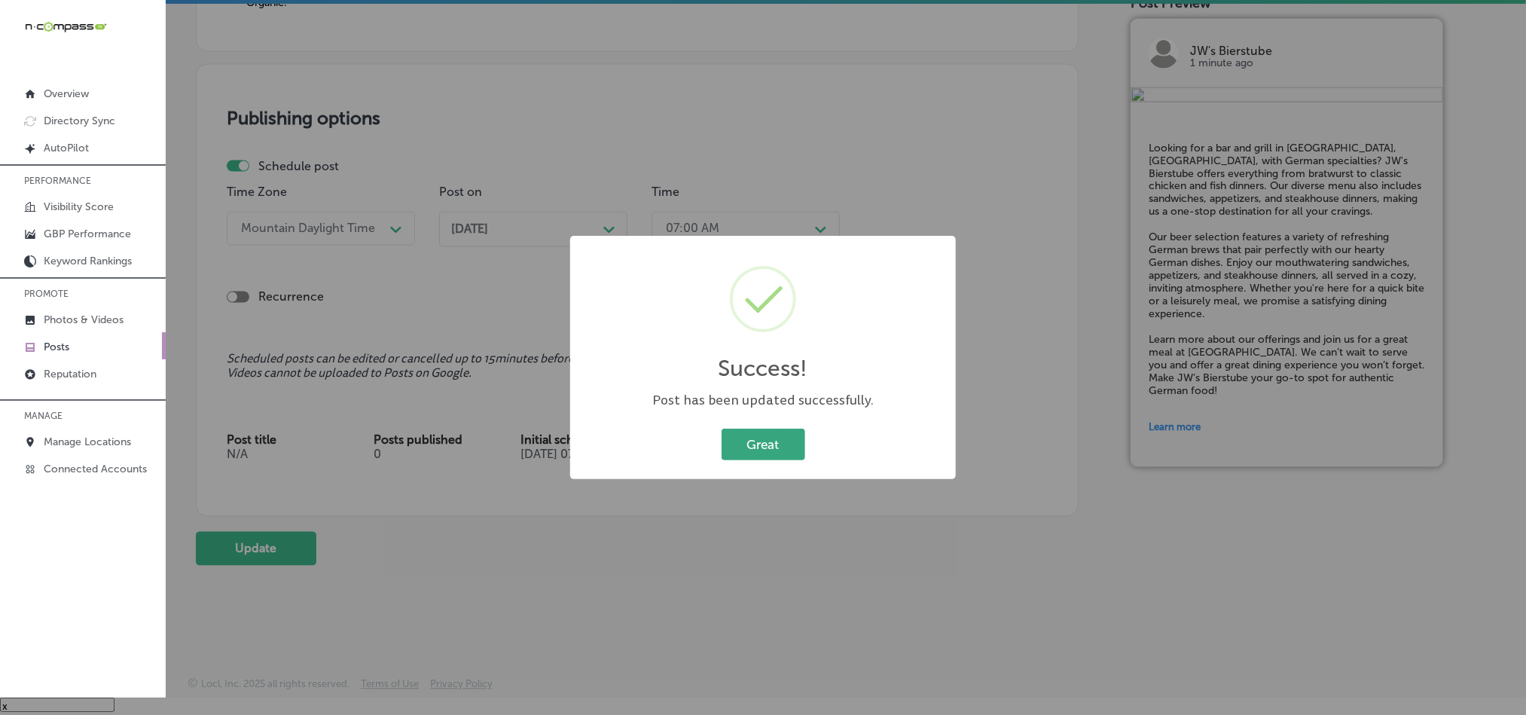
click at [759, 446] on button "Great" at bounding box center [764, 444] width 84 height 31
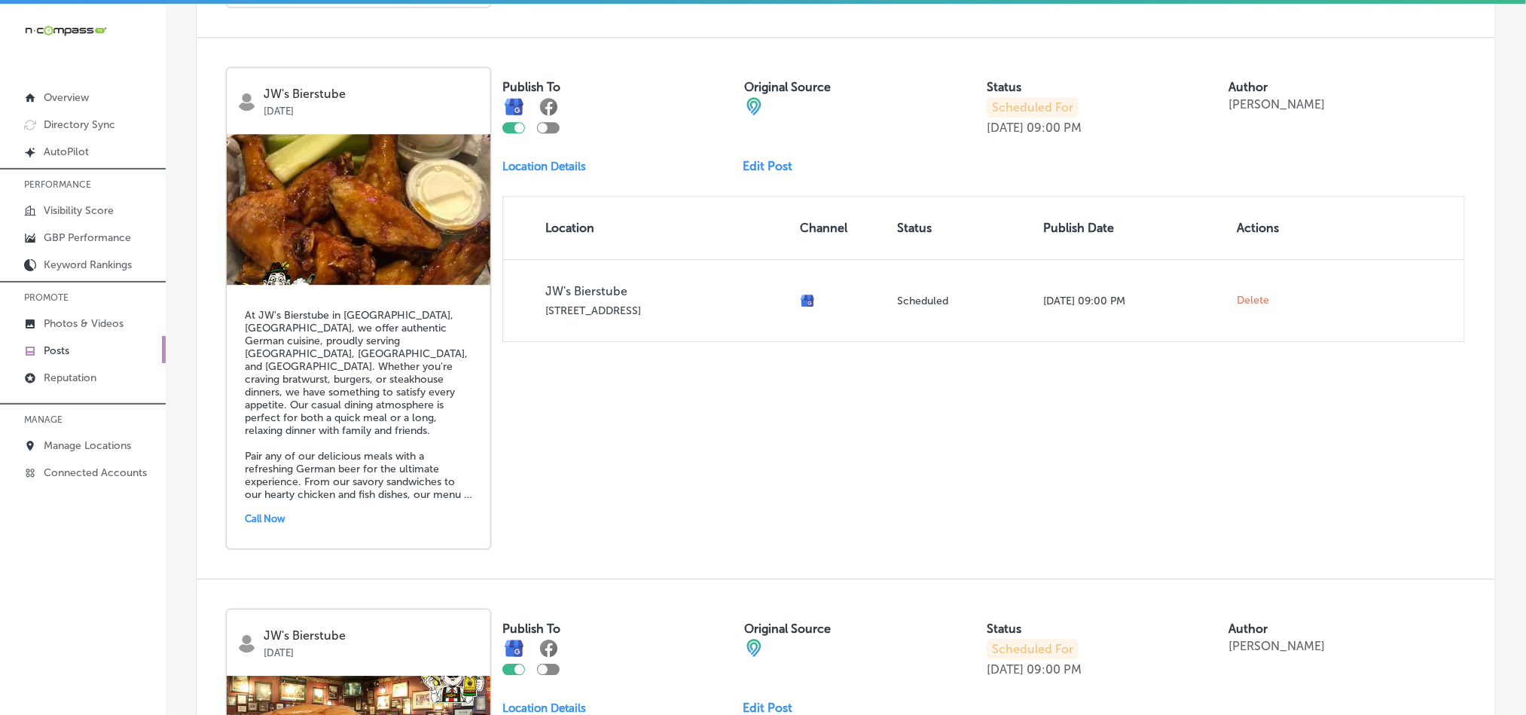
scroll to position [2109, 0]
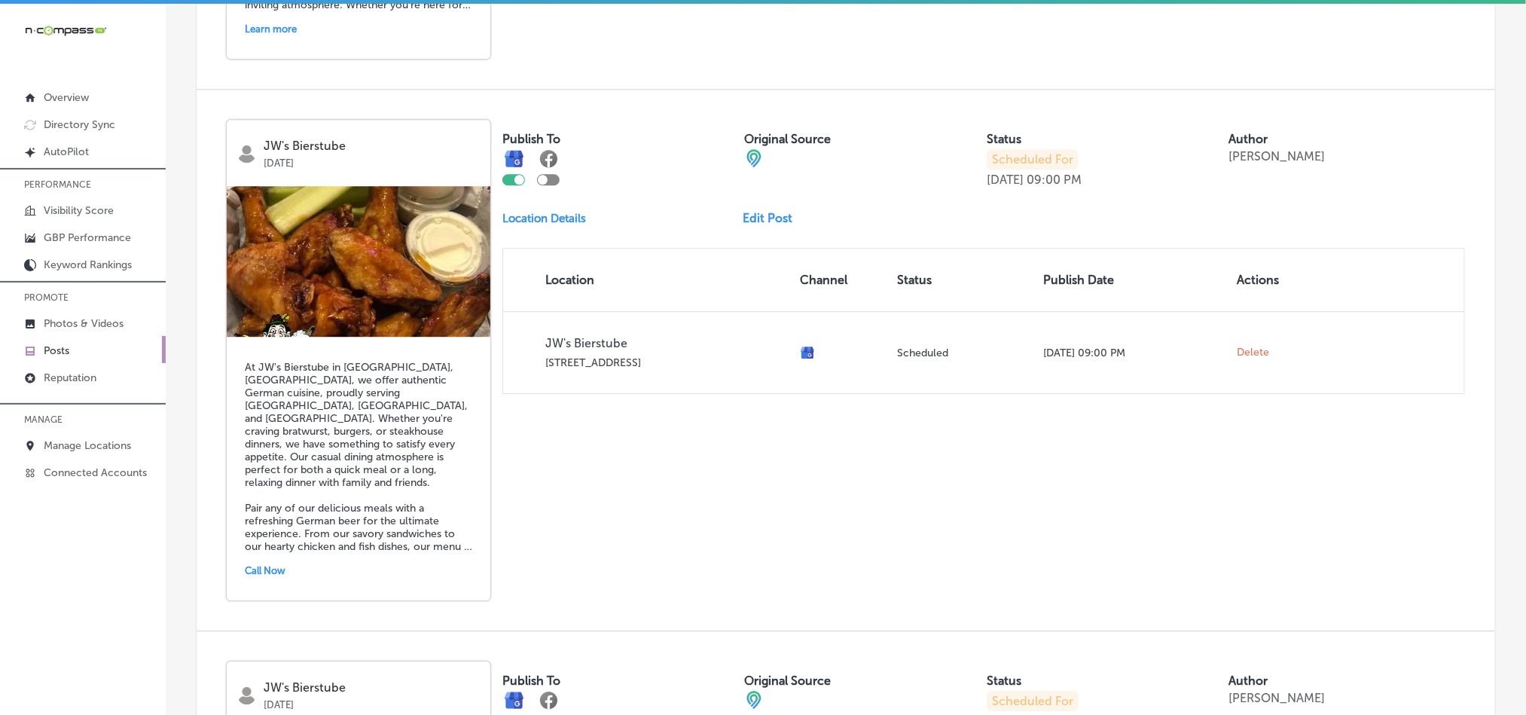
click at [760, 211] on link "Edit Post" at bounding box center [774, 218] width 62 height 14
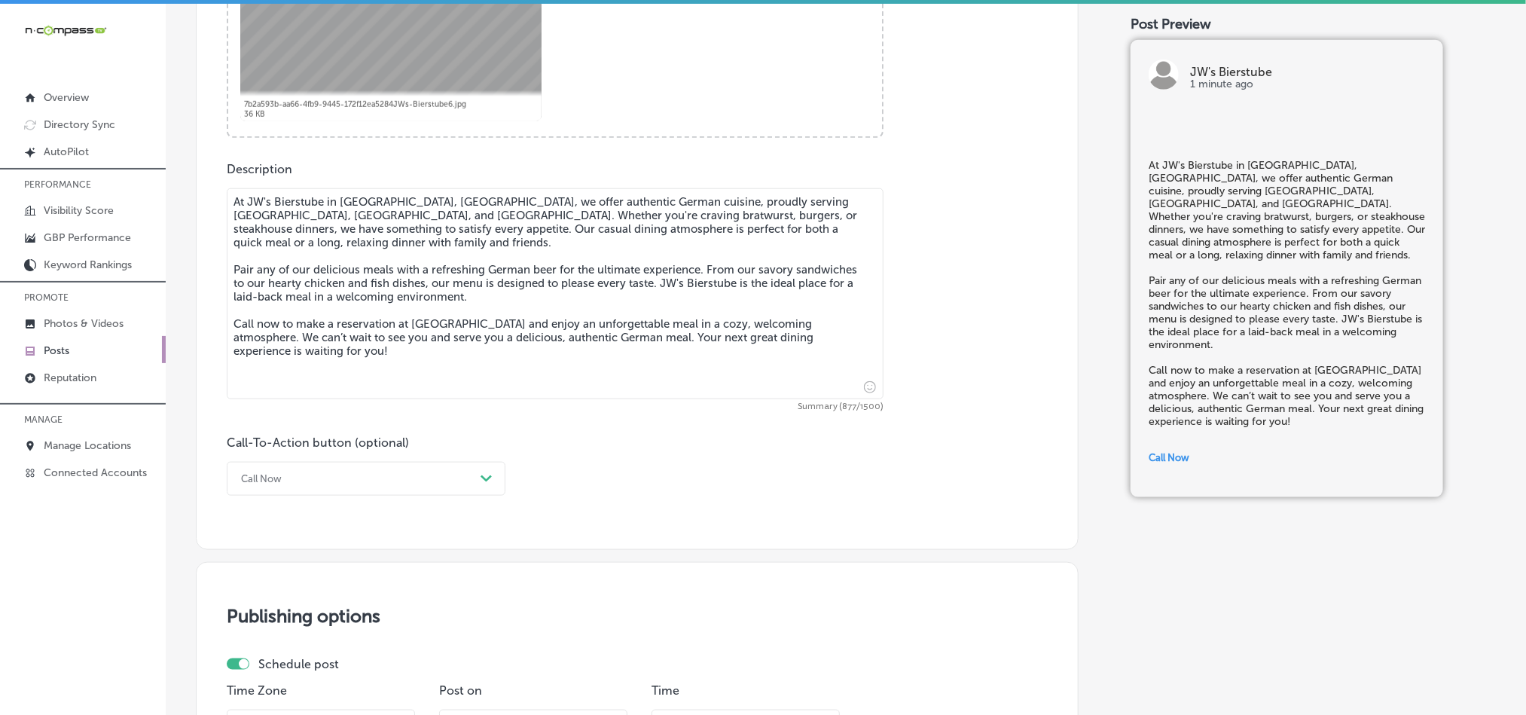
scroll to position [715, 0]
click at [377, 306] on textarea "At JW's Bierstube in Oakdale, MN, we offer authentic German cuisine, proudly se…" at bounding box center [555, 293] width 657 height 211
checkbox input "true"
paste textarea ". Whether you're craving bratwurst, burgers, or steakhouse dinners, we have som…"
type textarea "At JW's Bierstube in Oakdale, MN, we offer authentic German cuisine. Whether yo…"
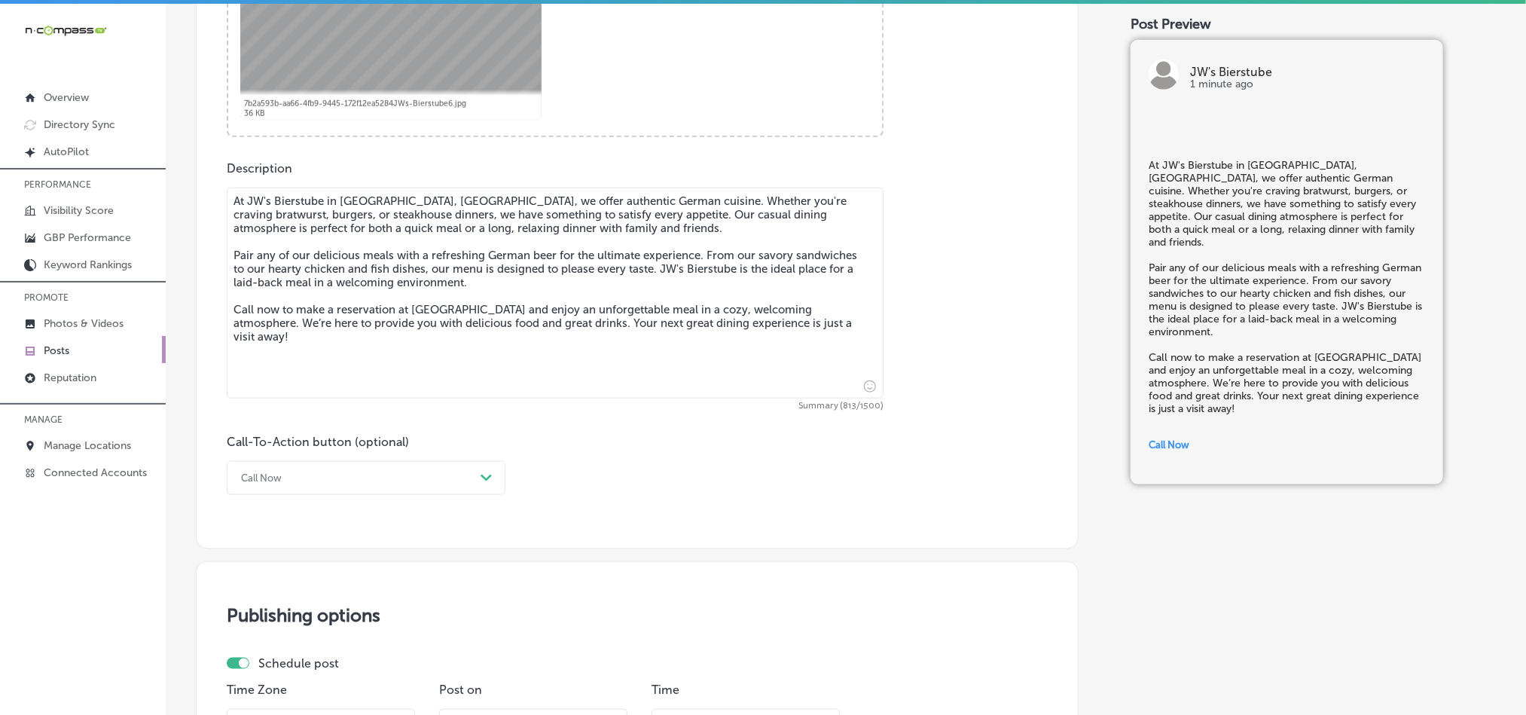
checkbox input "true"
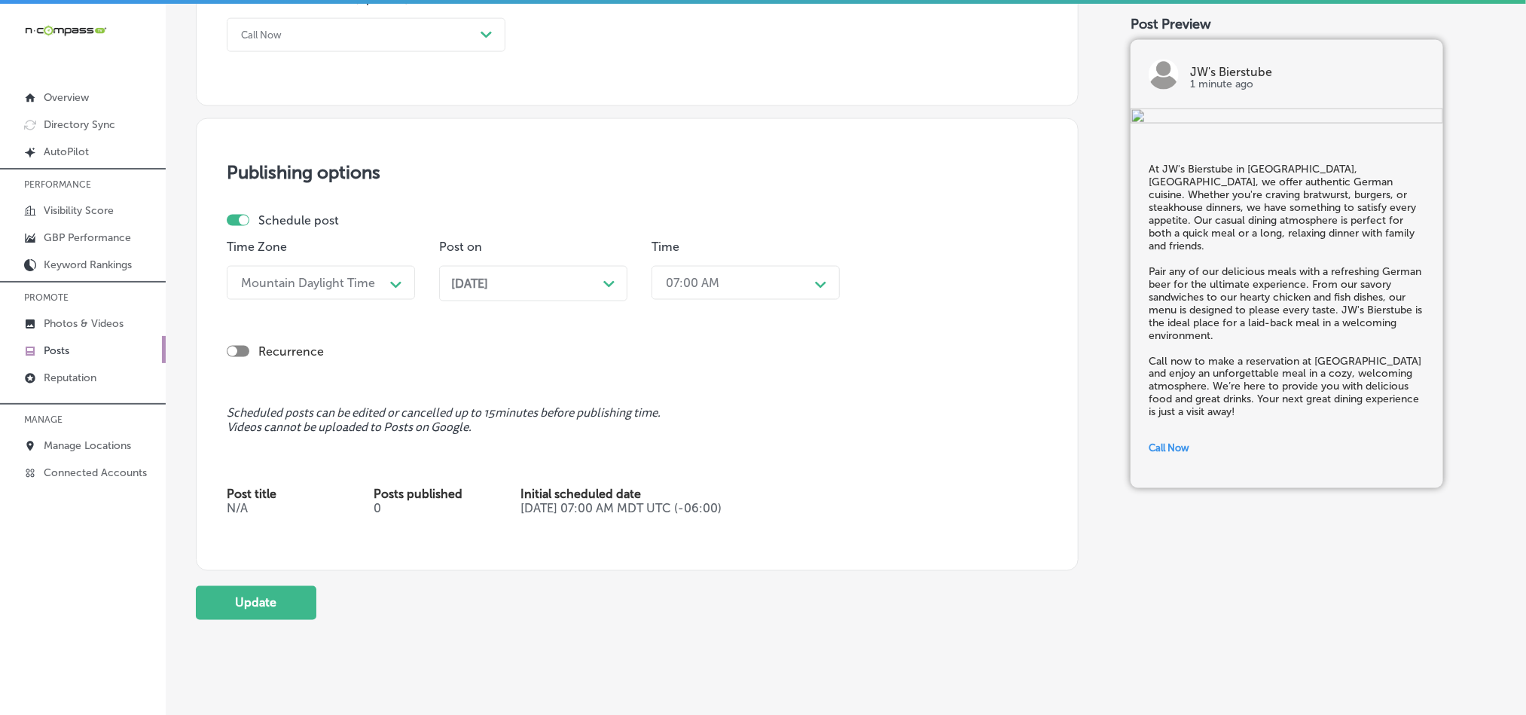
scroll to position [1167, 0]
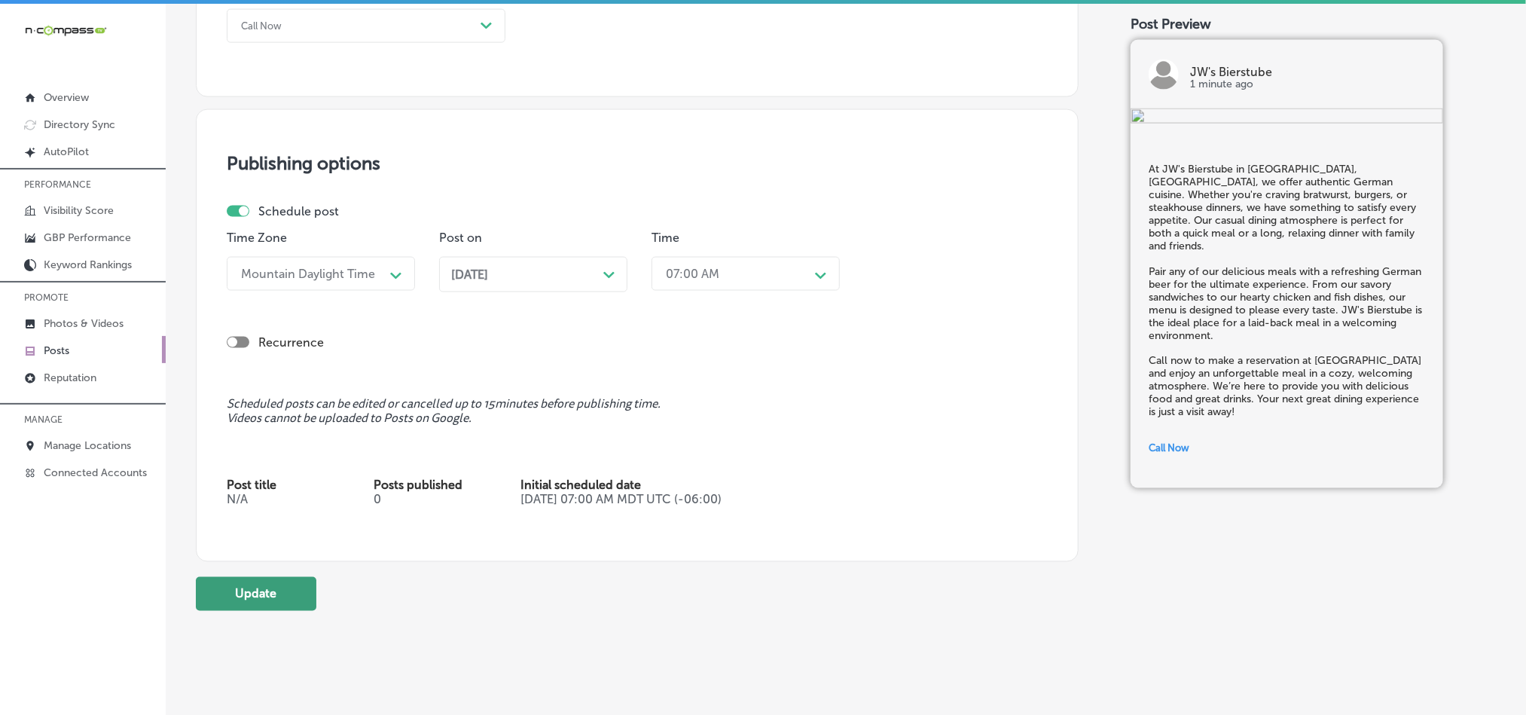
type textarea "At JW's Bierstube in Oakdale, MN, we offer authentic German cuisine. Whether yo…"
click at [258, 606] on button "Update" at bounding box center [256, 594] width 121 height 34
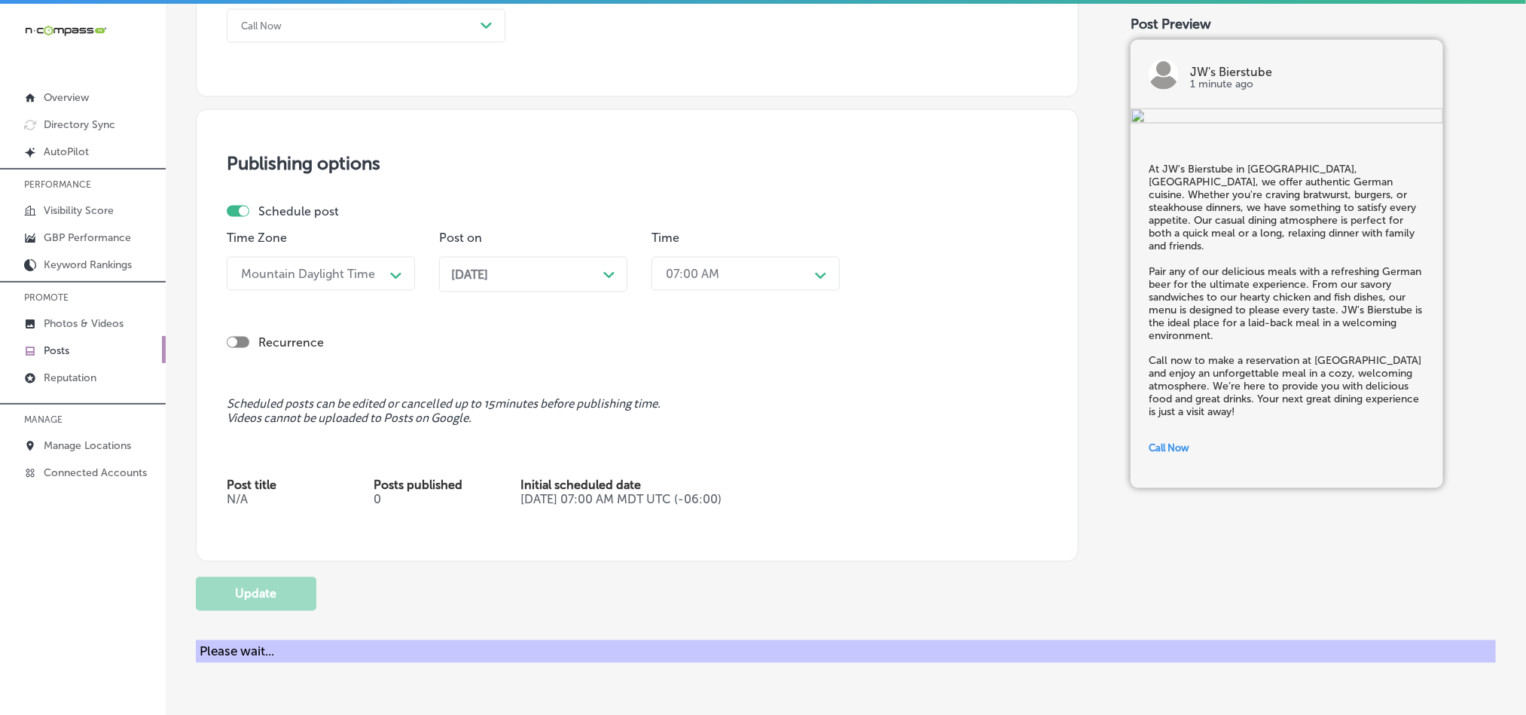
checkbox input "true"
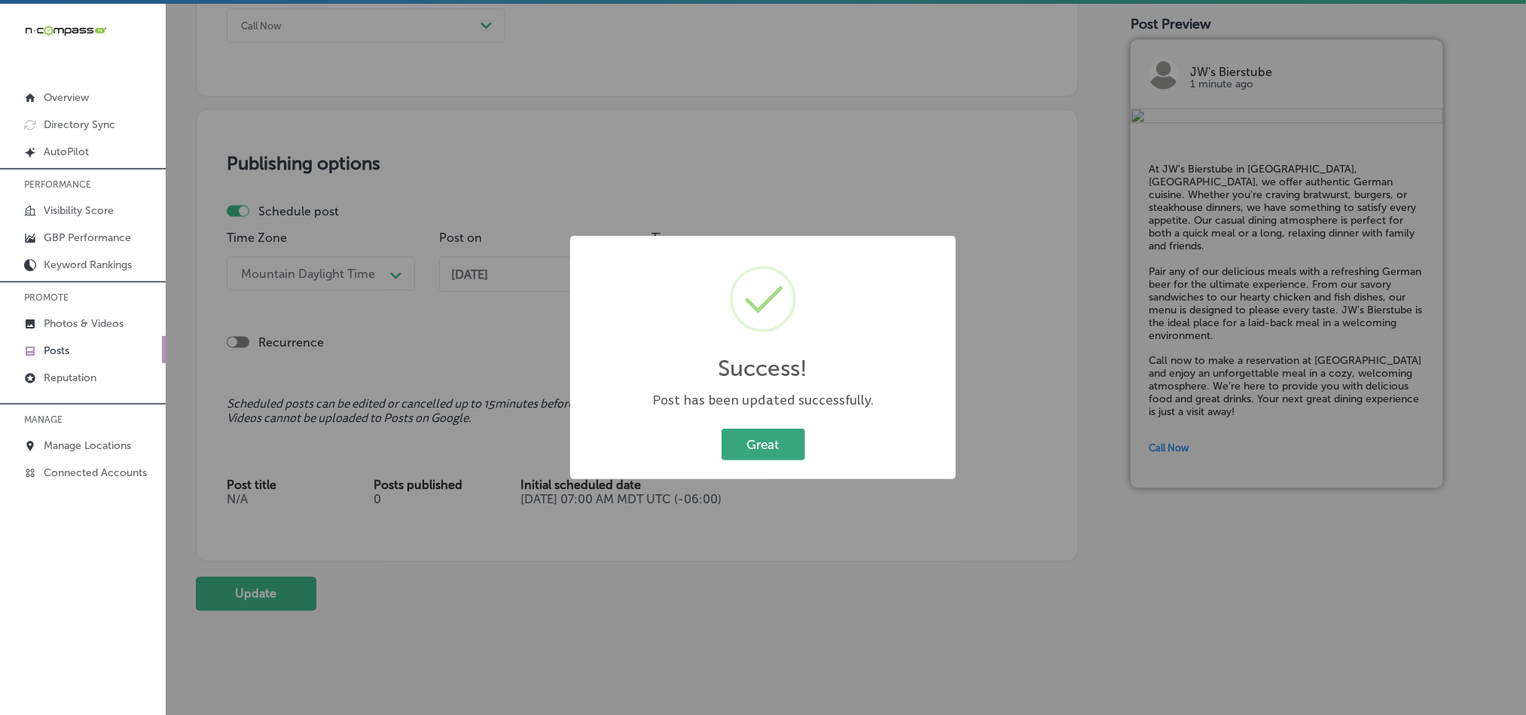
click at [749, 439] on button "Great" at bounding box center [764, 444] width 84 height 31
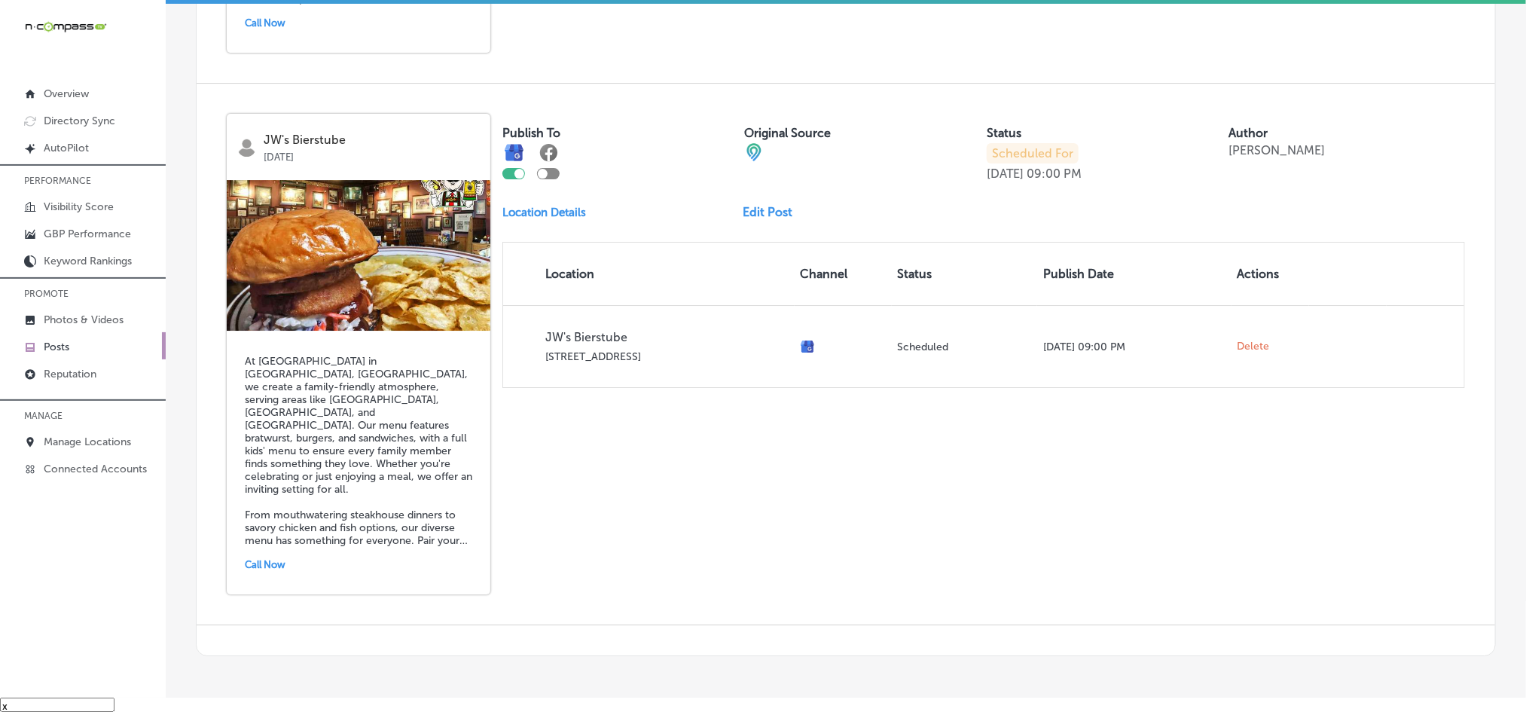
scroll to position [2671, 0]
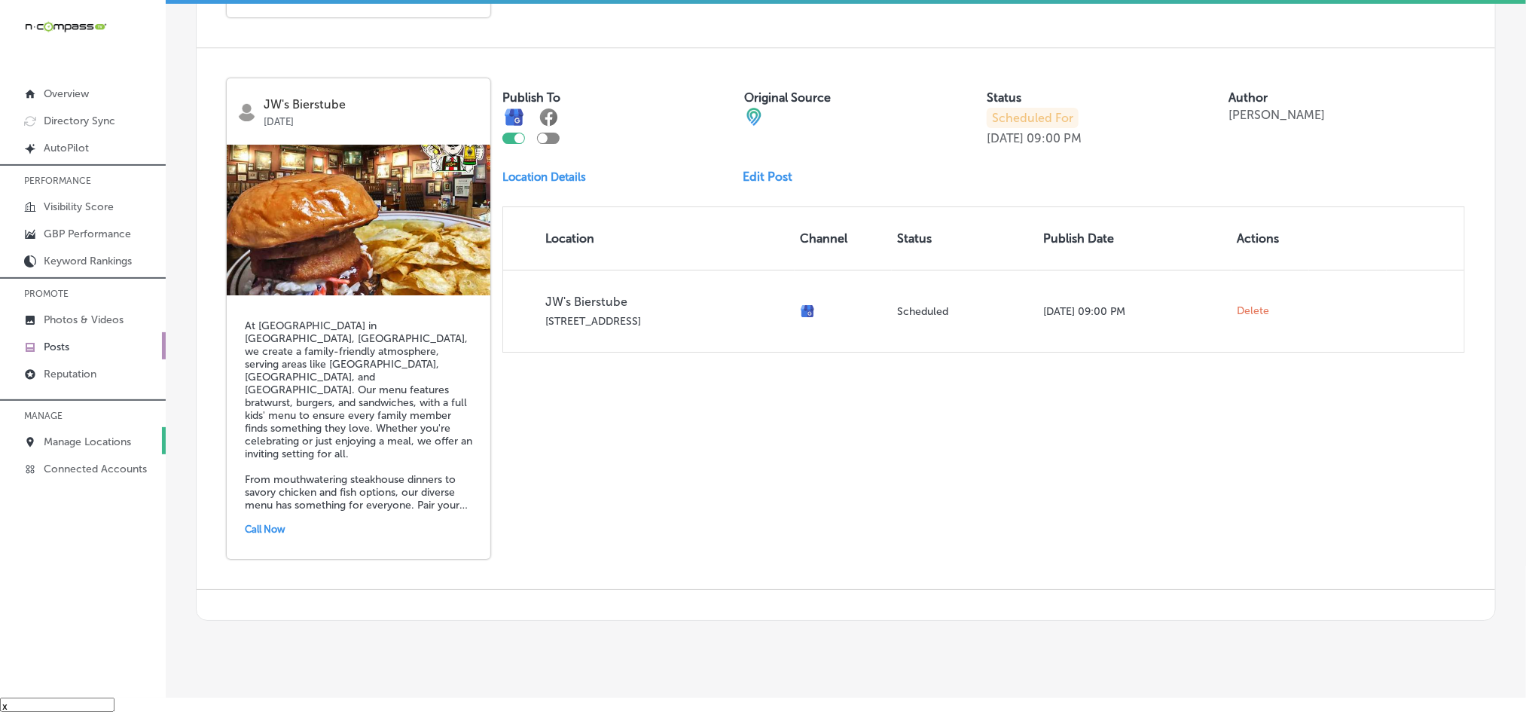
click at [79, 444] on p "Manage Locations" at bounding box center [87, 441] width 87 height 13
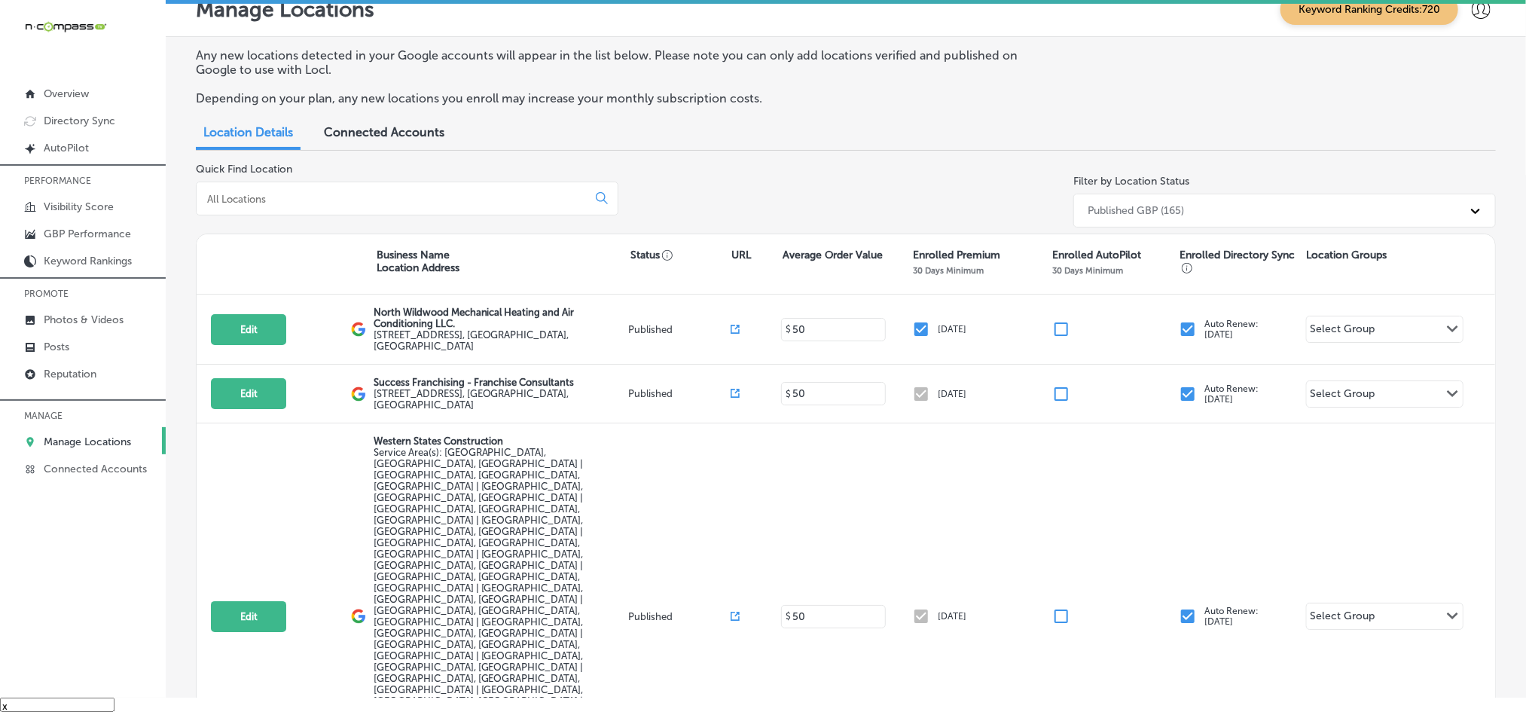
click at [489, 195] on input at bounding box center [395, 199] width 378 height 14
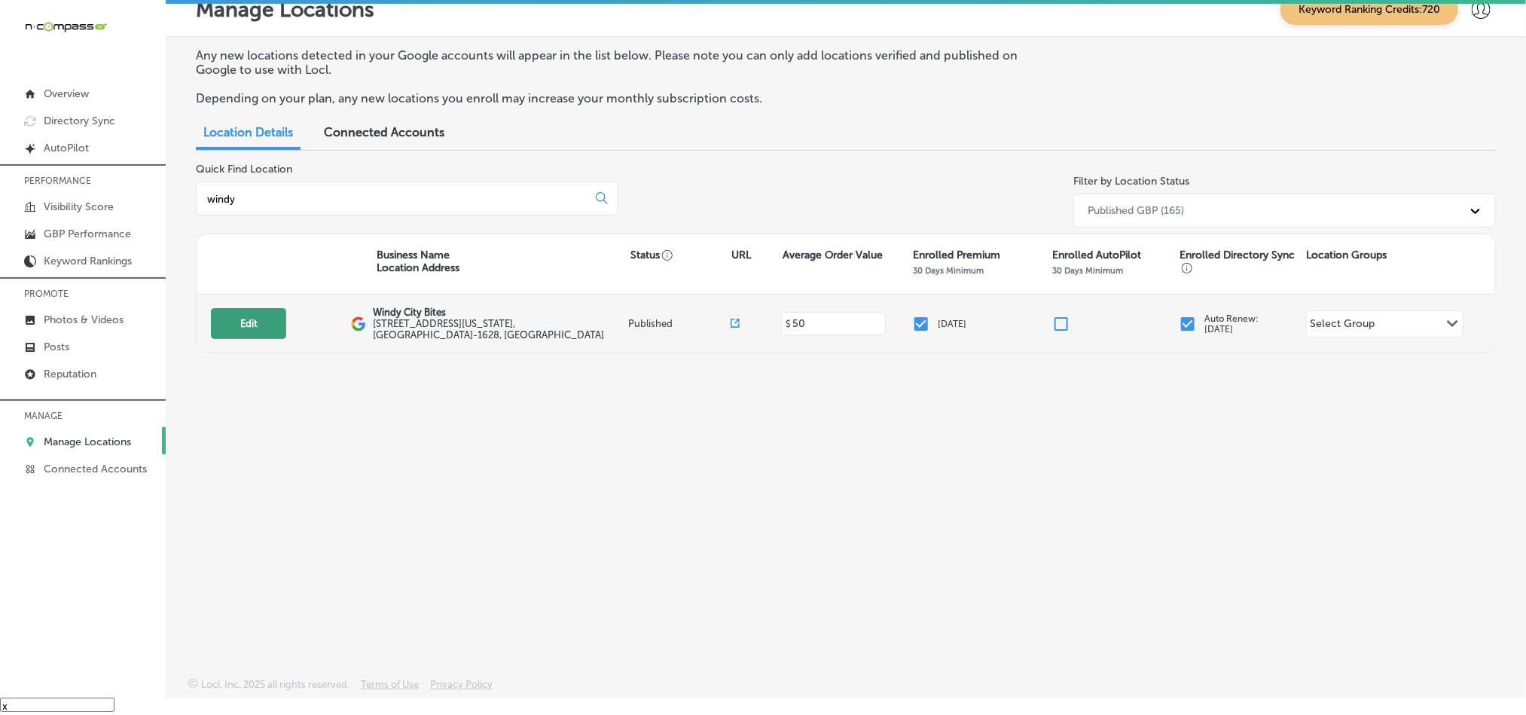
type input "windy"
click at [254, 312] on button "Edit" at bounding box center [248, 323] width 75 height 31
select select "US"
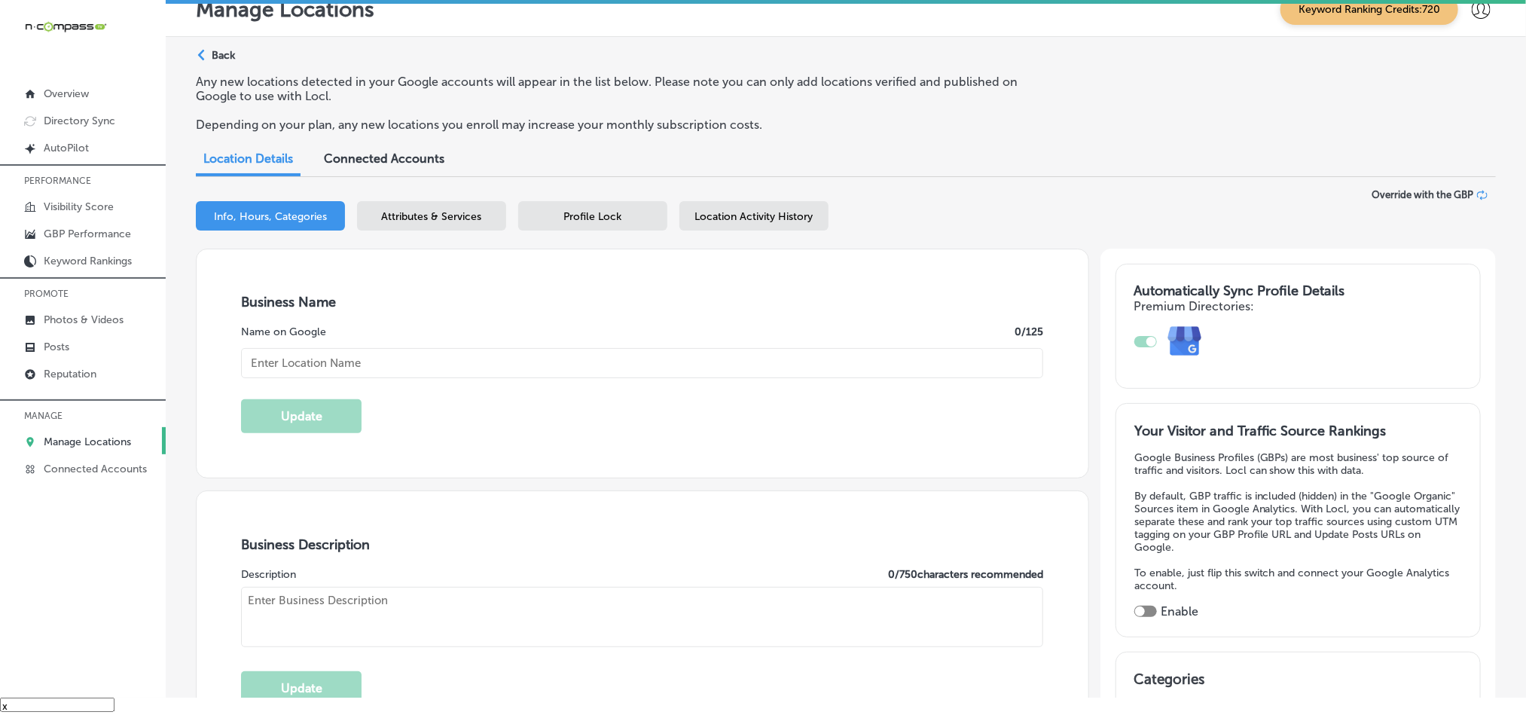
type textarea "Windy City Bites offers a taste of Chicago right in the heart of Sioux Falls. S…"
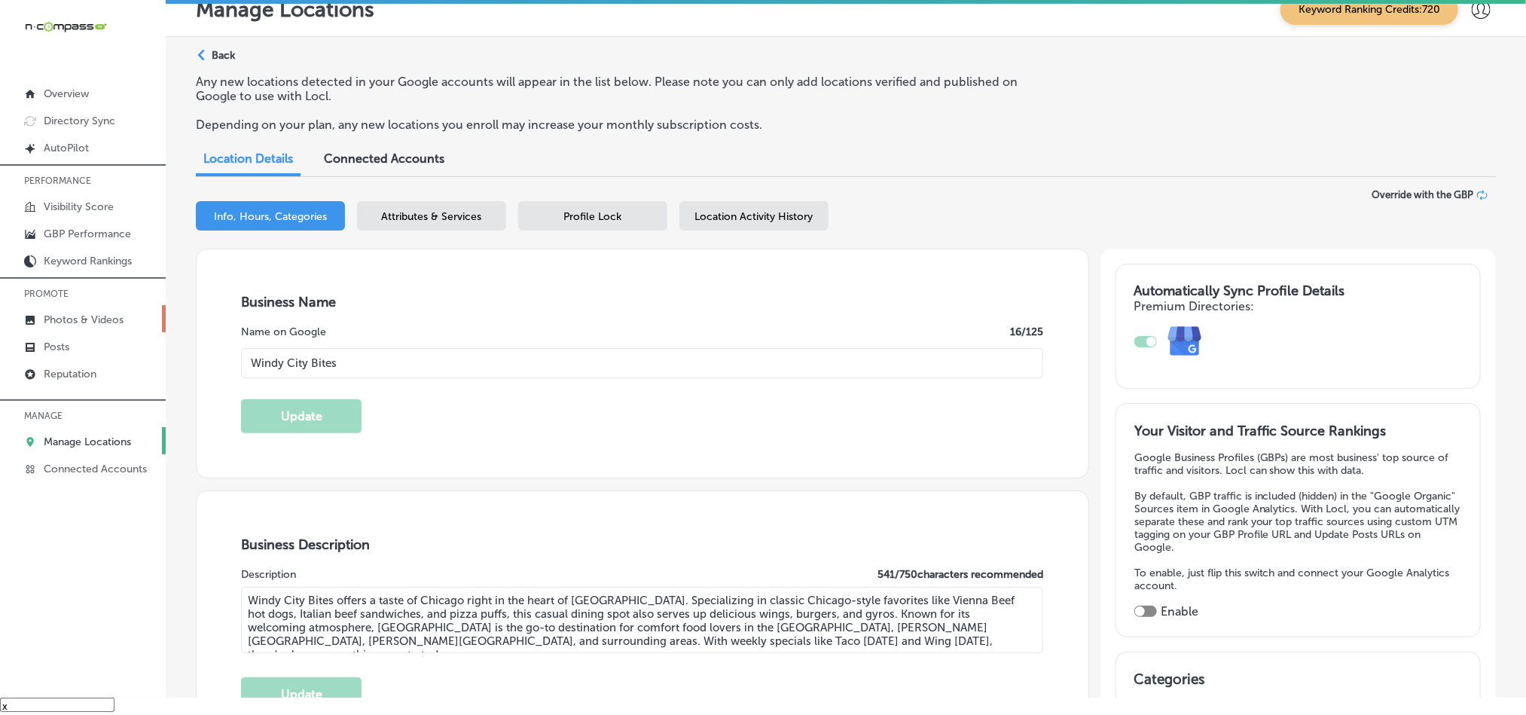
type input "Windy City Bites"
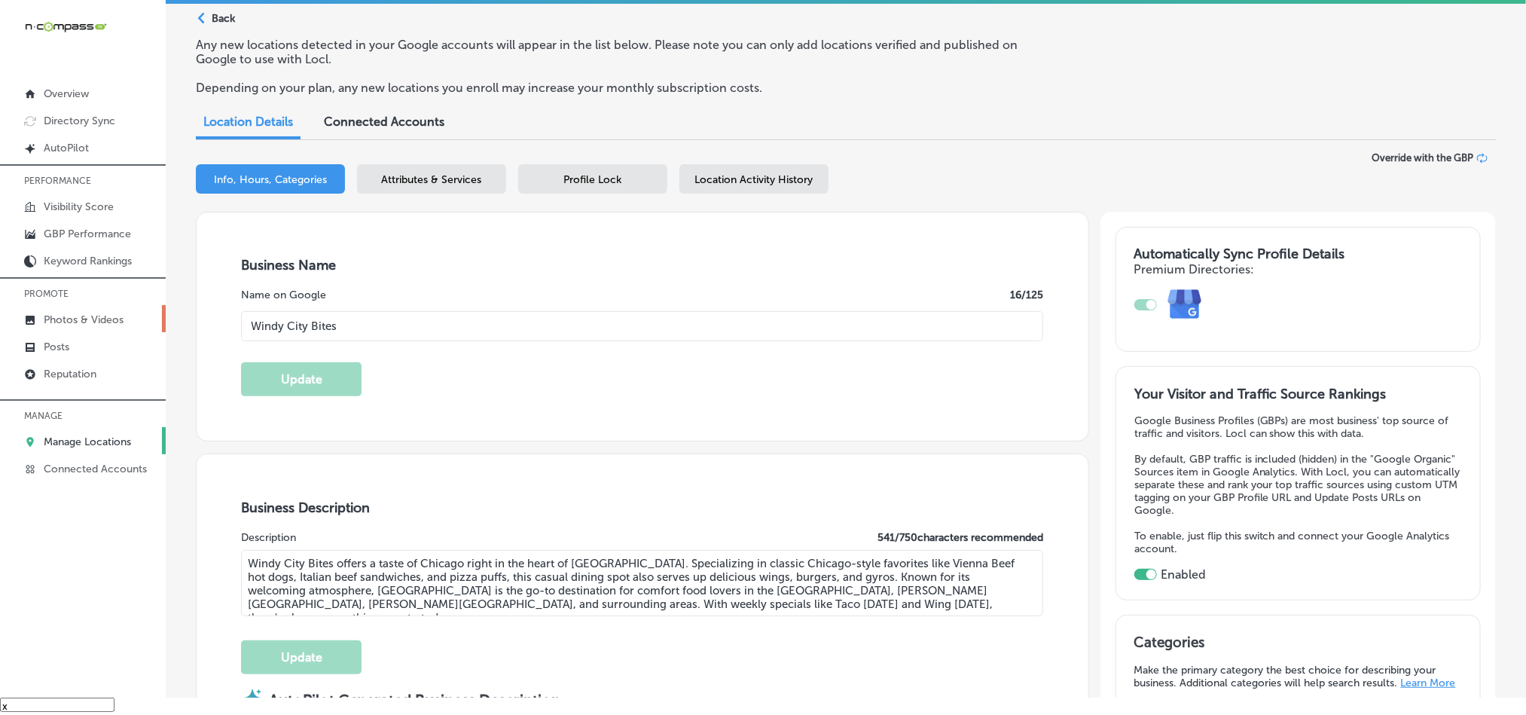
click at [78, 313] on link "Photos & Videos" at bounding box center [83, 318] width 166 height 27
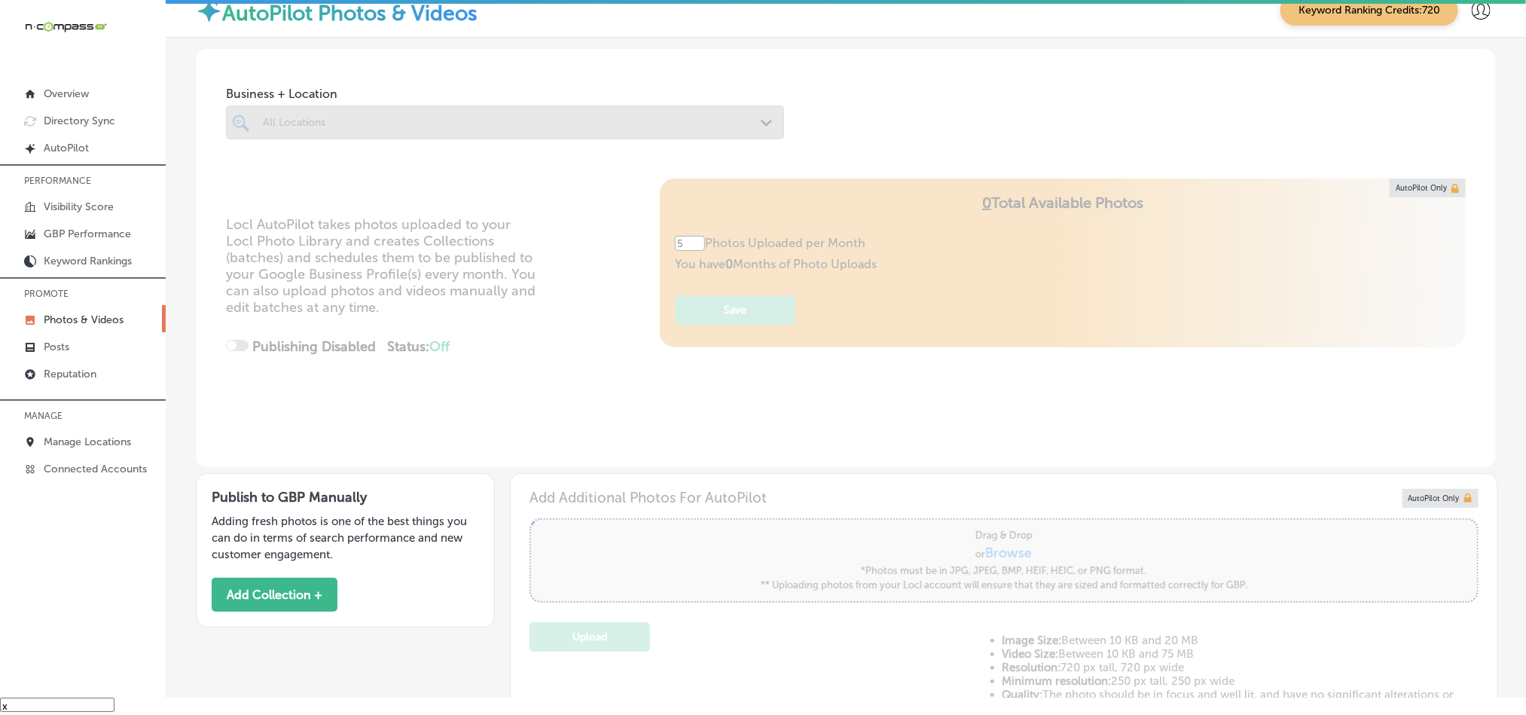
type input "0"
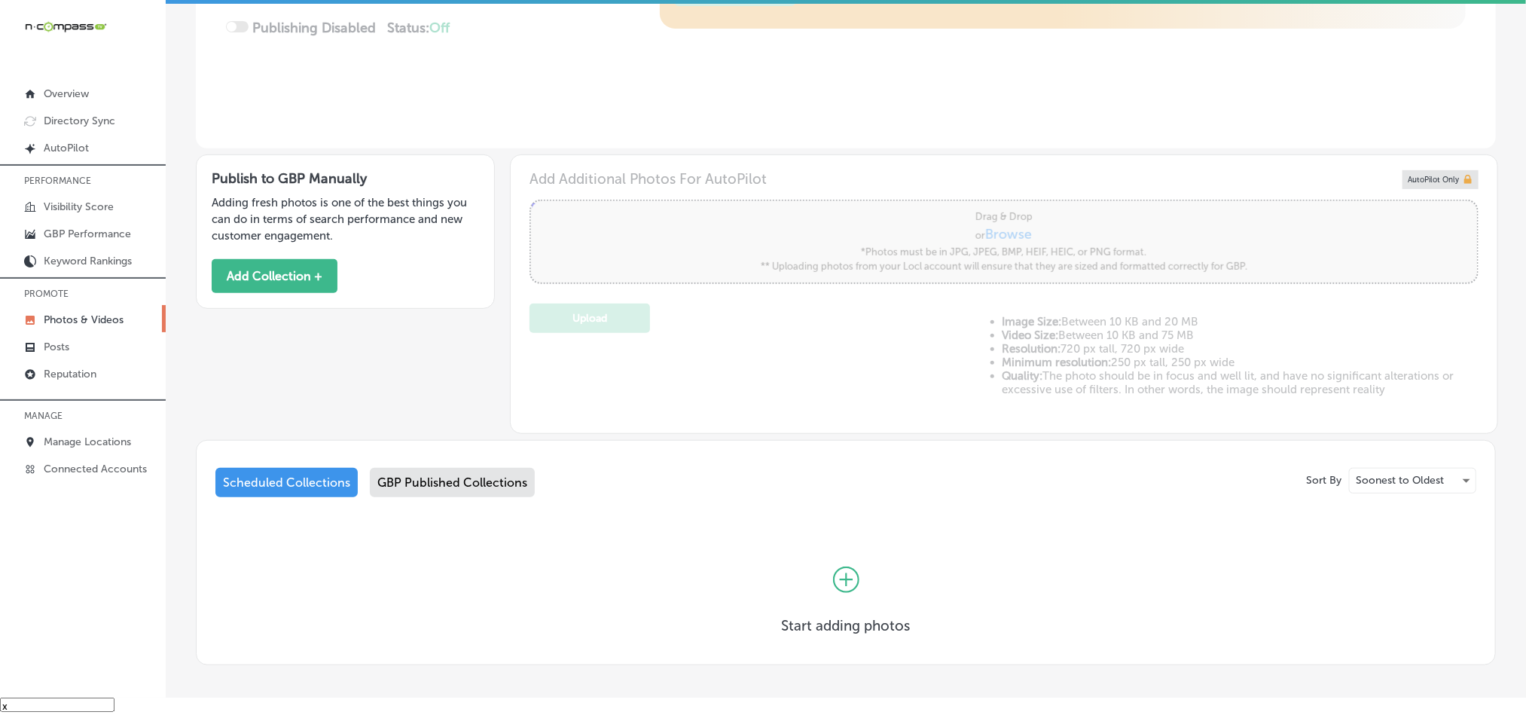
scroll to position [389, 0]
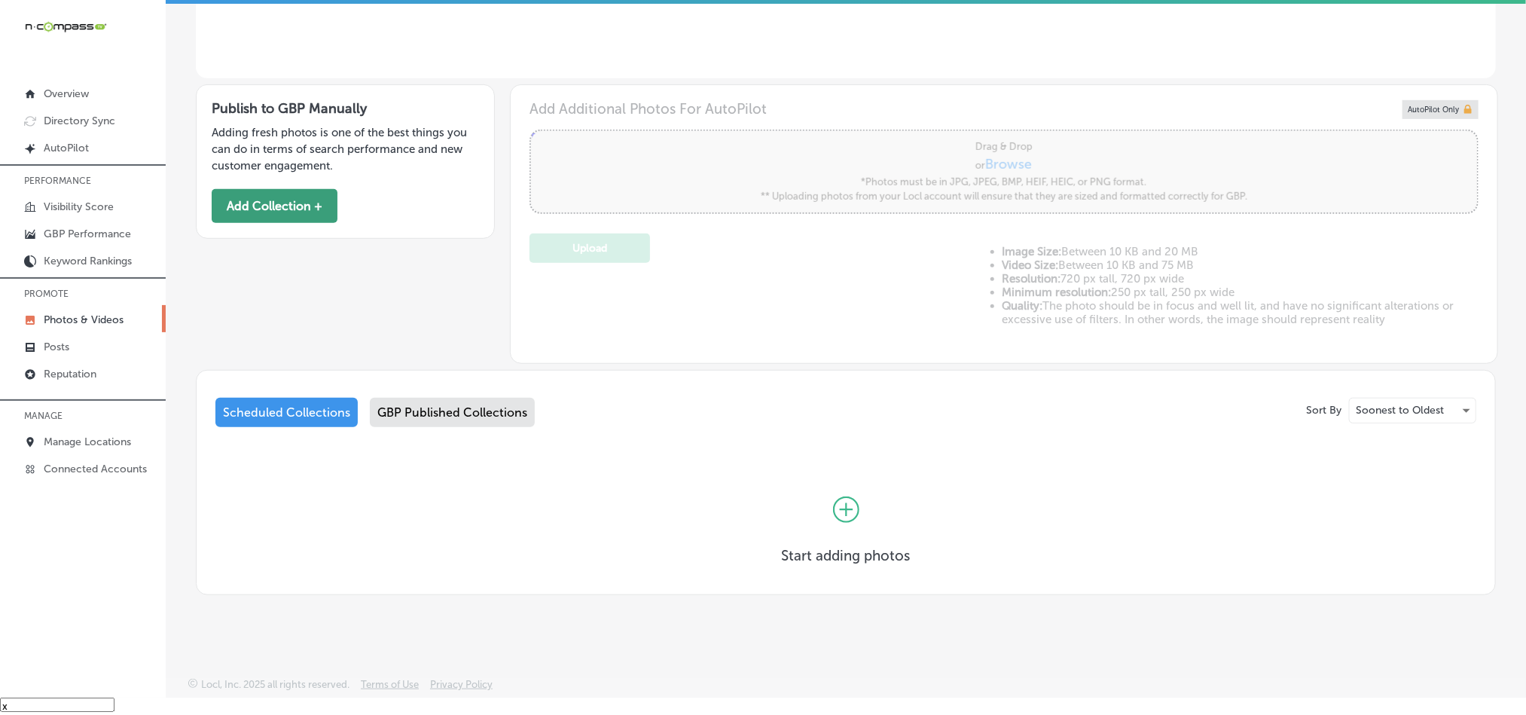
click at [258, 200] on button "Add Collection +" at bounding box center [275, 206] width 126 height 34
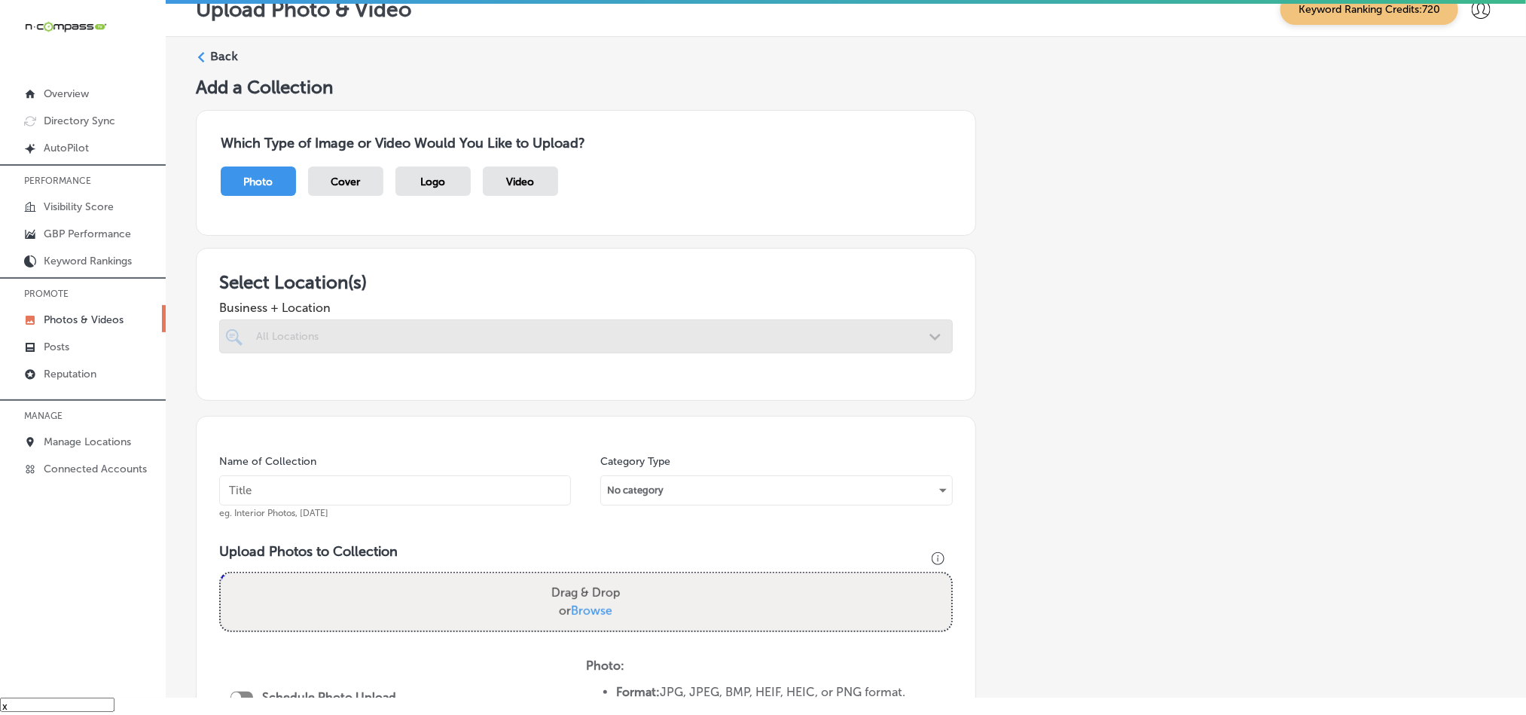
click at [576, 340] on div at bounding box center [586, 336] width 734 height 34
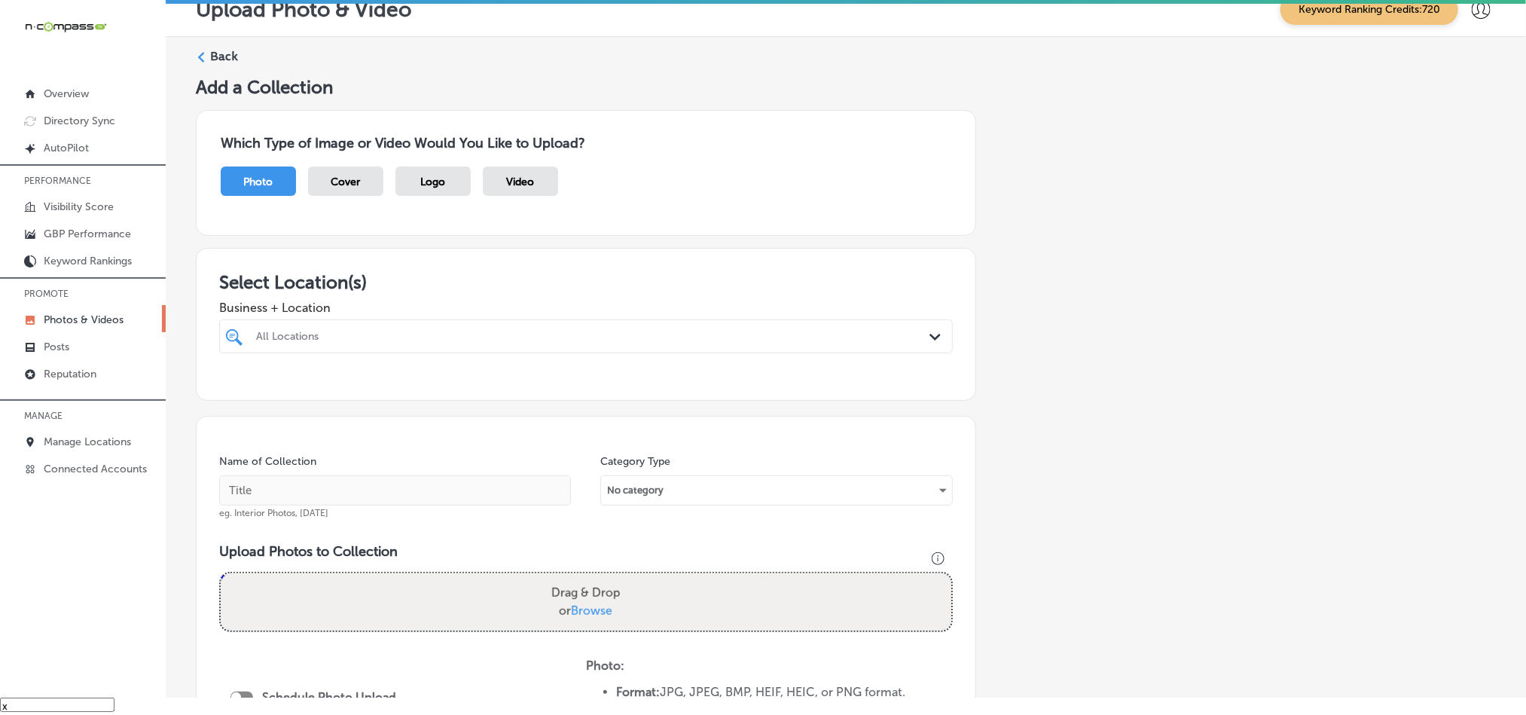
click at [603, 333] on div "All Locations" at bounding box center [593, 336] width 675 height 13
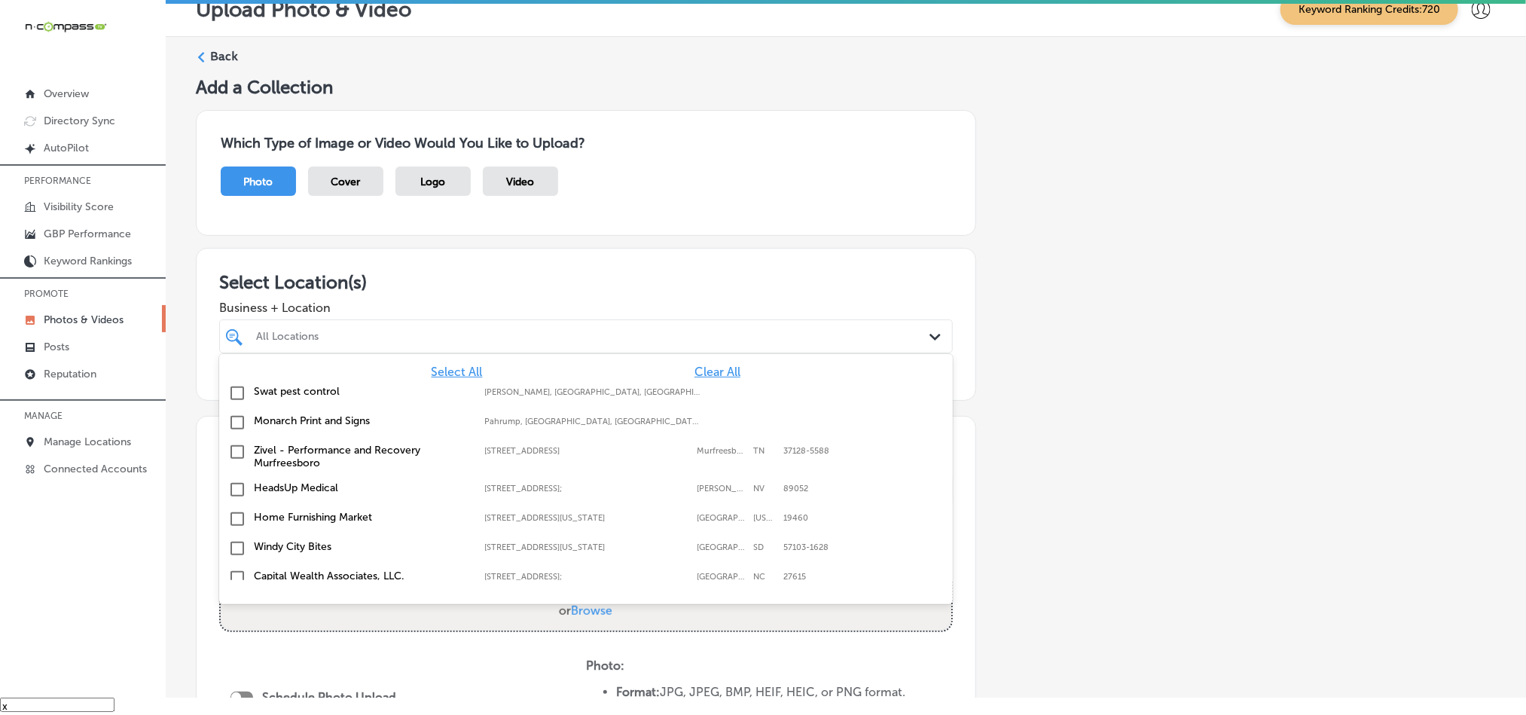
click at [701, 371] on span "Clear All" at bounding box center [718, 372] width 46 height 14
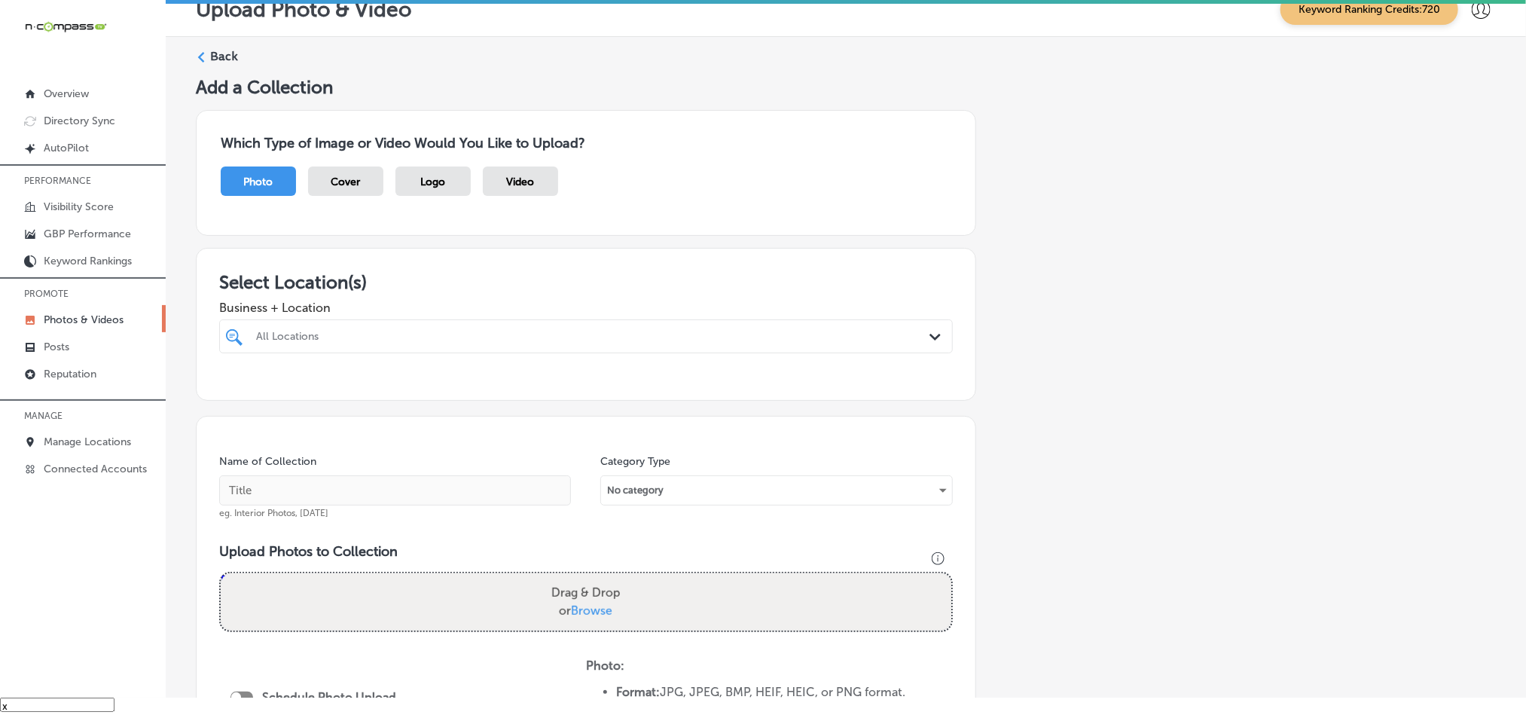
click at [603, 339] on div "All Locations" at bounding box center [593, 336] width 675 height 13
click at [235, 386] on input "checkbox" at bounding box center [237, 393] width 18 height 18
type input "windy"
click at [557, 267] on div "Select Location(s) Business + Location windy windy Path Created with Sketch. Se…" at bounding box center [586, 324] width 780 height 153
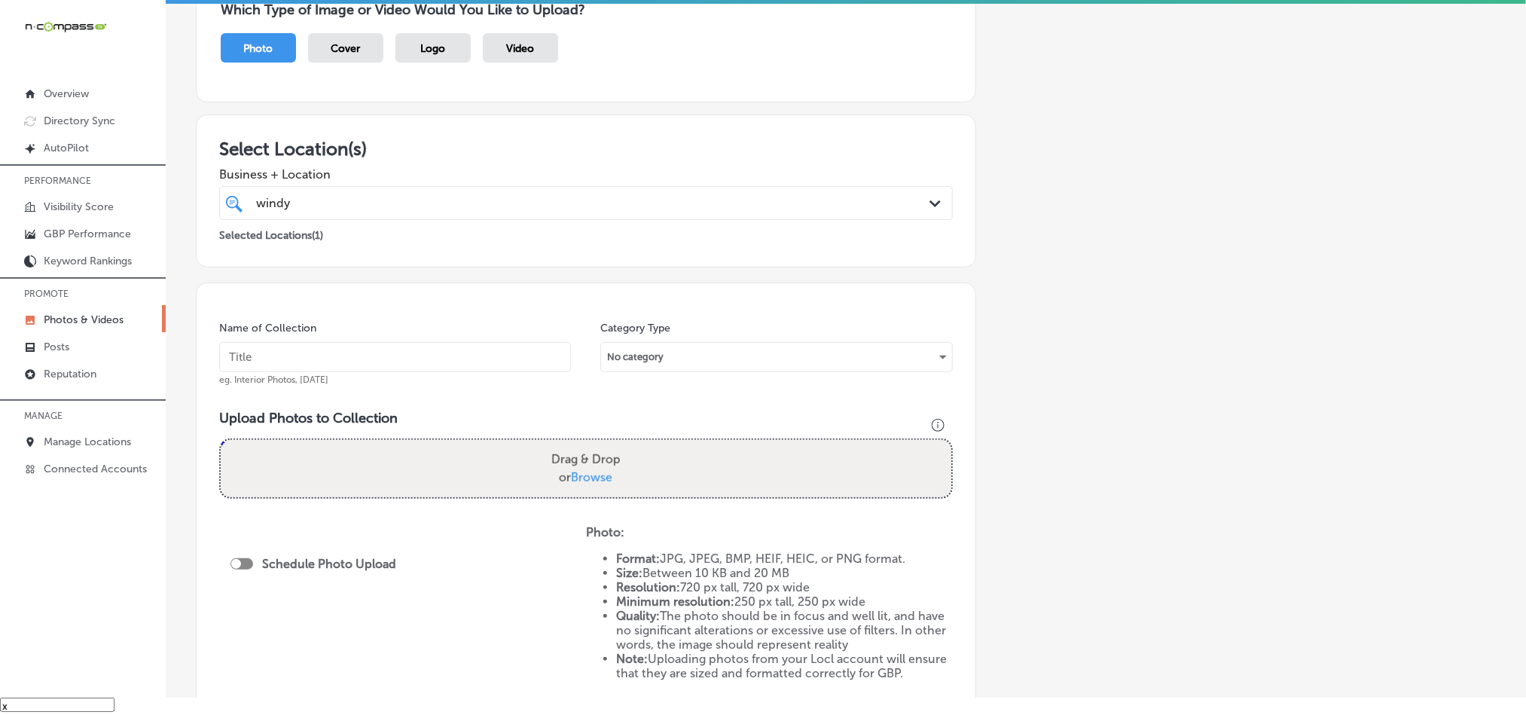
scroll to position [150, 0]
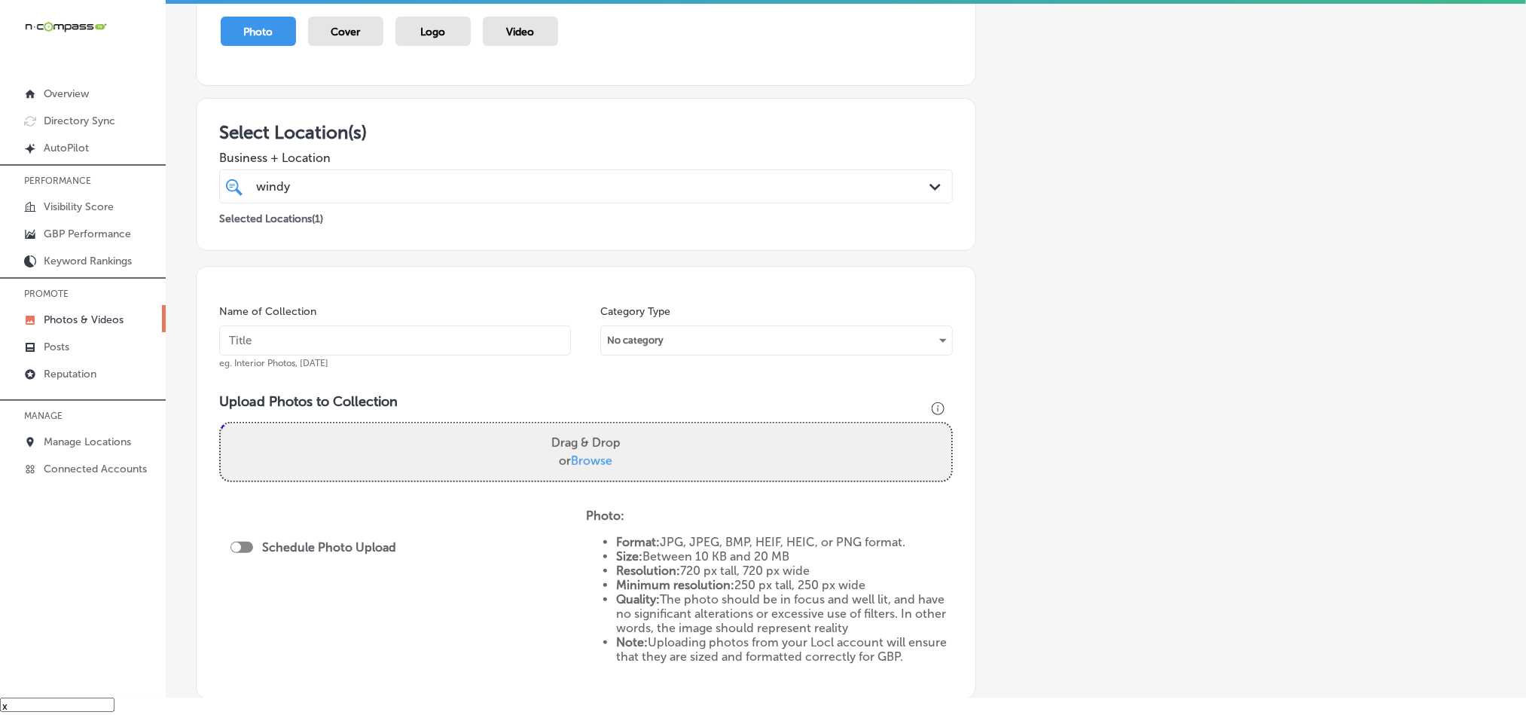
click at [376, 351] on input "text" at bounding box center [395, 340] width 352 height 30
paste input "Windy-City-Bites-food-near-me"
type input "Windy-City-Bites-food-near-me"
click at [500, 263] on div "Add a Collection Which Type of Image or Video Would You Like to Upload? Photo C…" at bounding box center [846, 358] width 1300 height 865
click at [463, 608] on div "Schedule Photo Upload" at bounding box center [402, 591] width 367 height 167
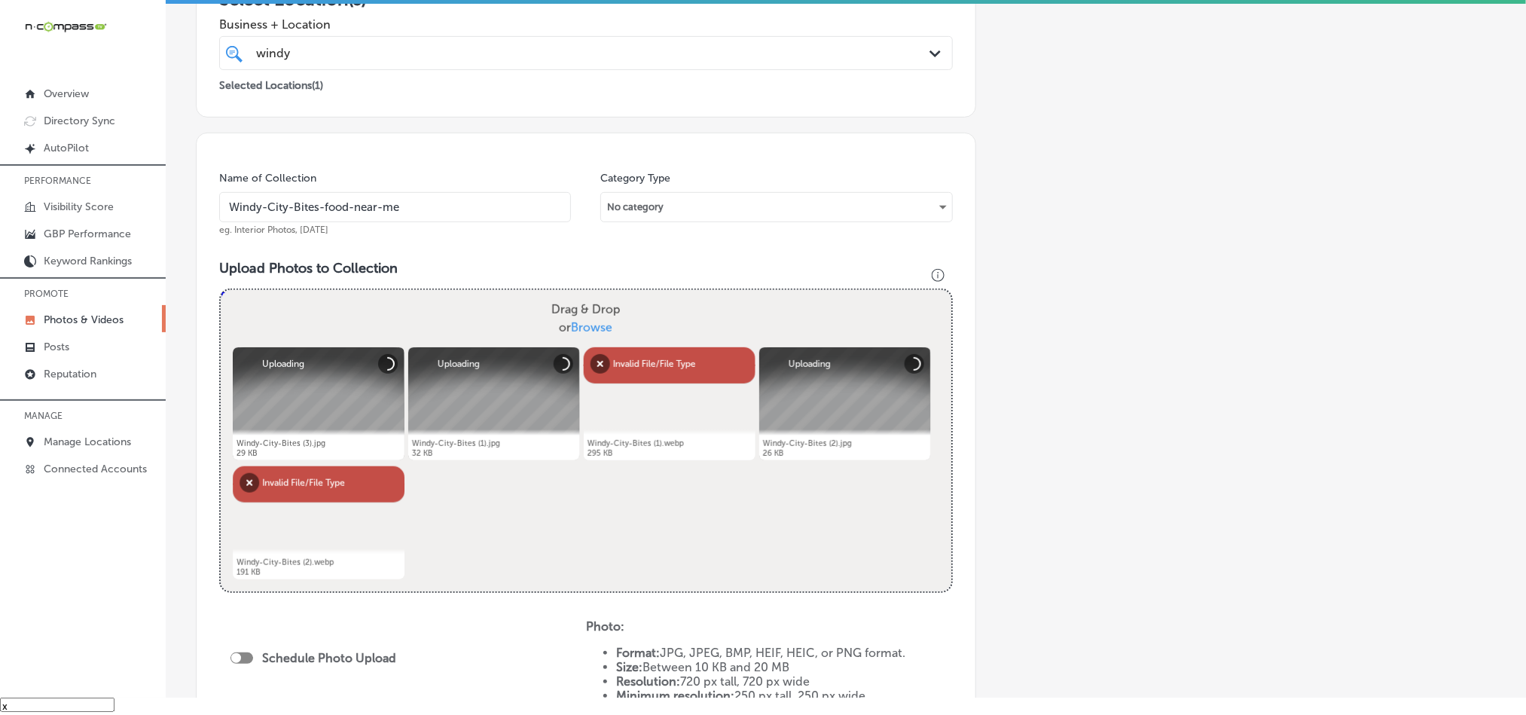
scroll to position [339, 0]
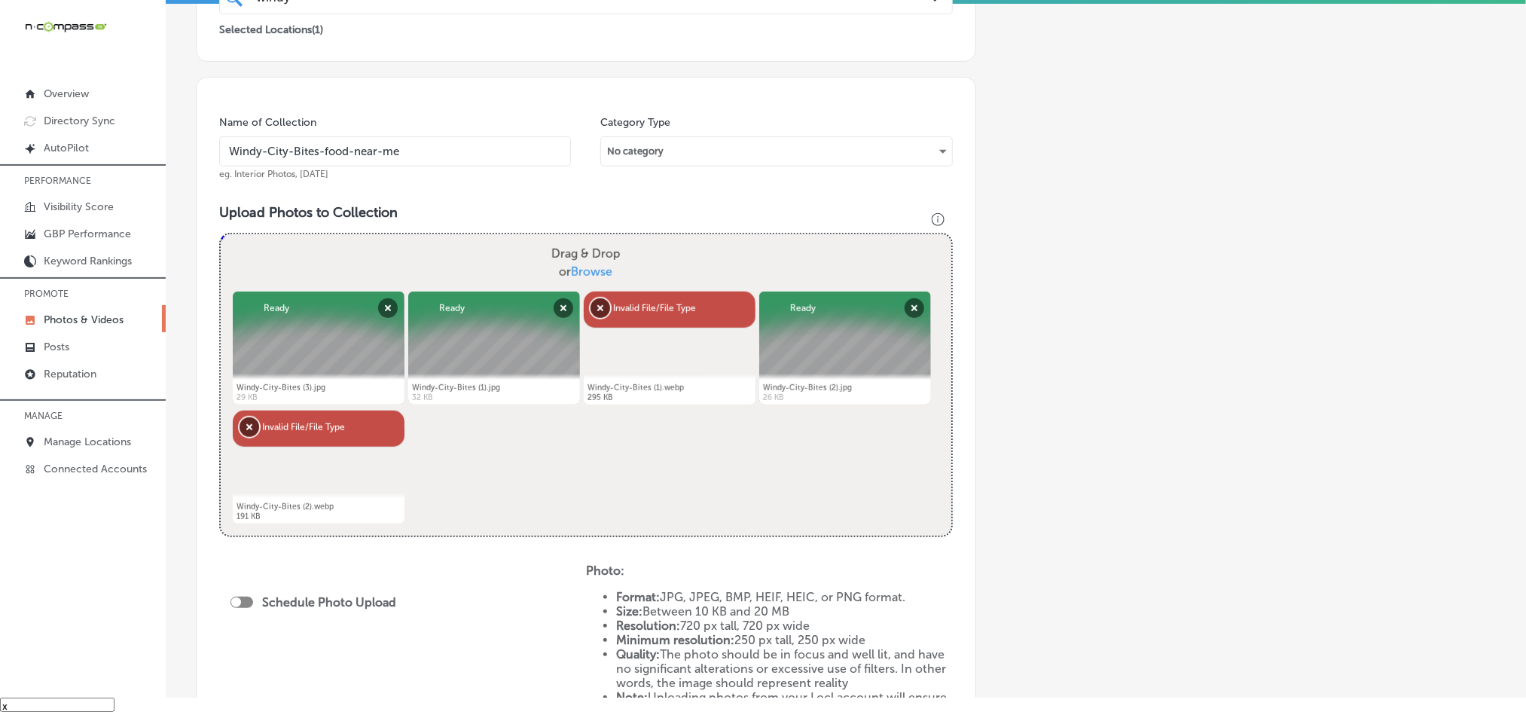
click at [597, 304] on button "Remove" at bounding box center [601, 308] width 20 height 20
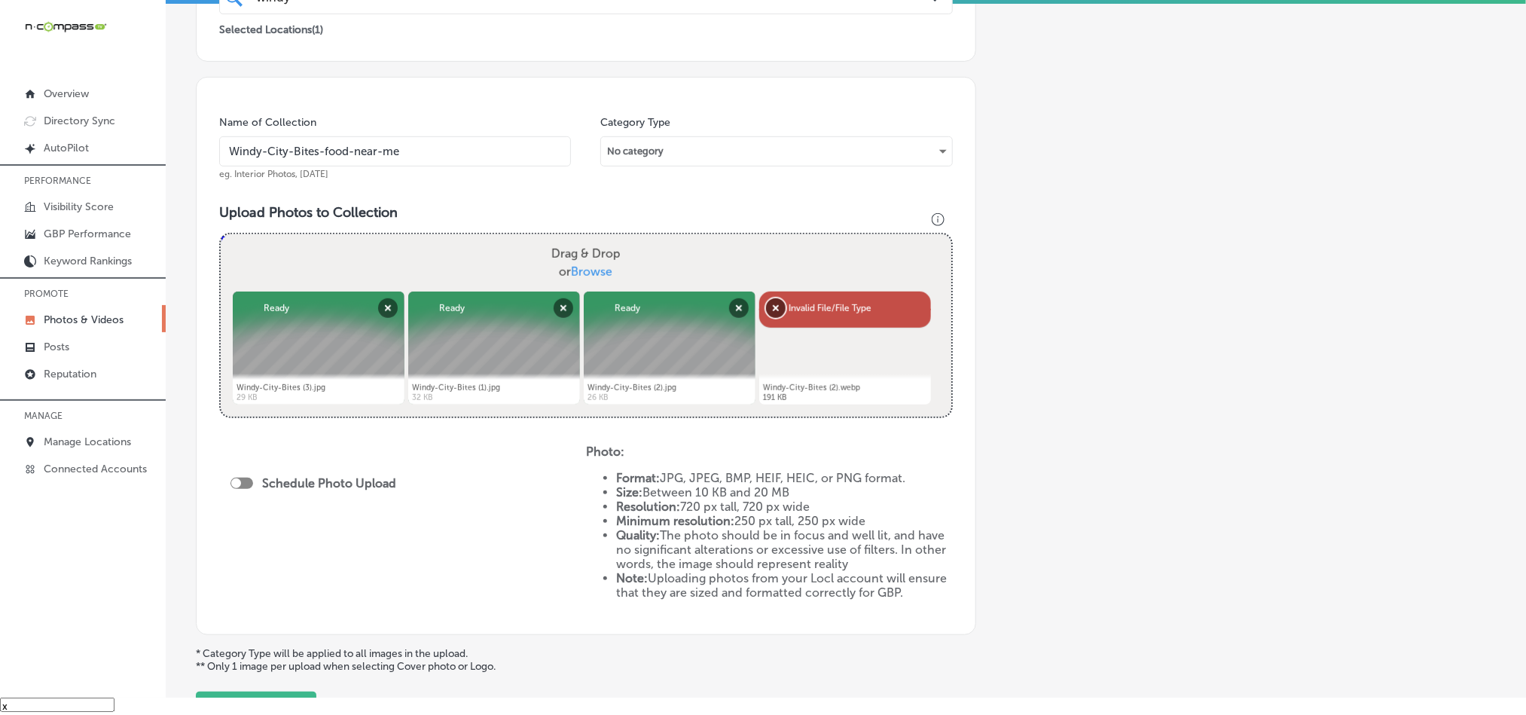
click at [774, 308] on button "Remove" at bounding box center [776, 308] width 20 height 20
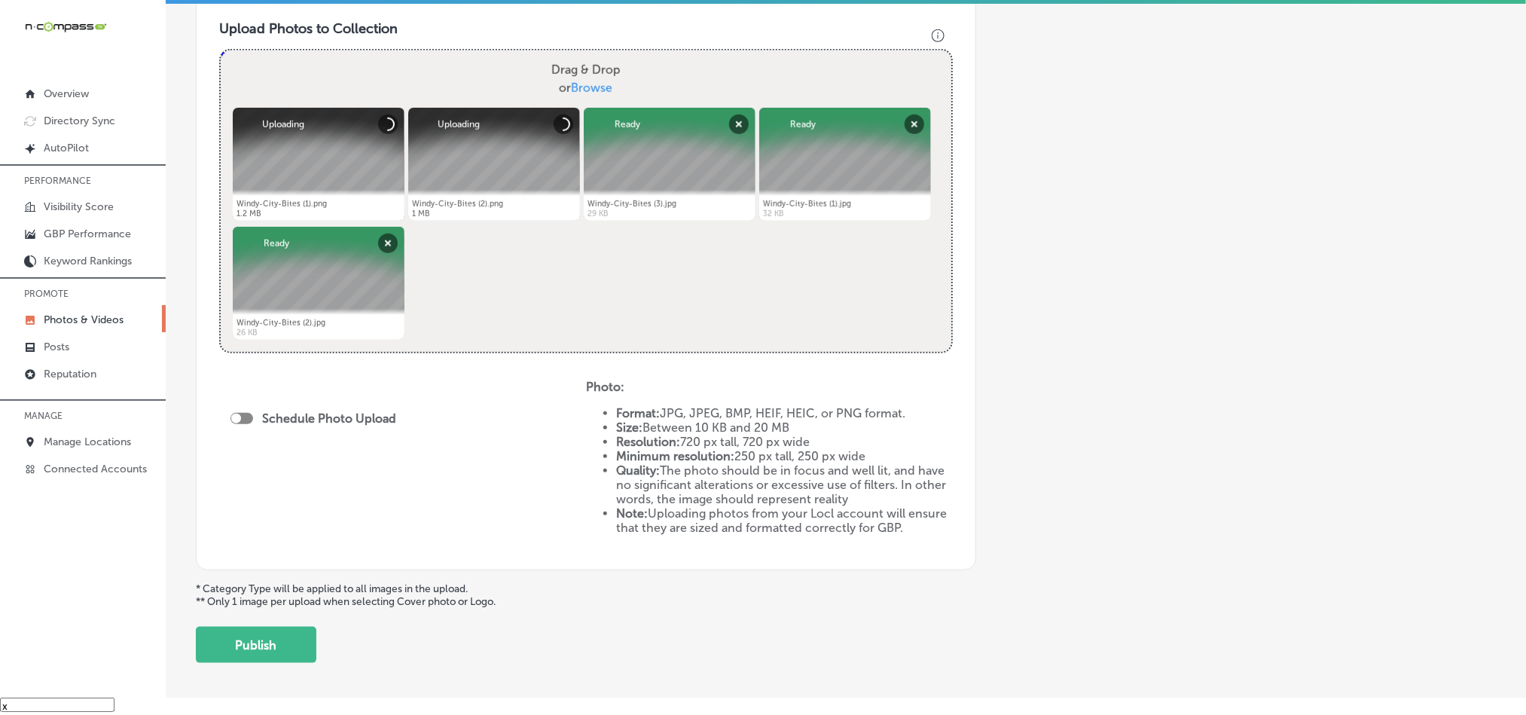
scroll to position [565, 0]
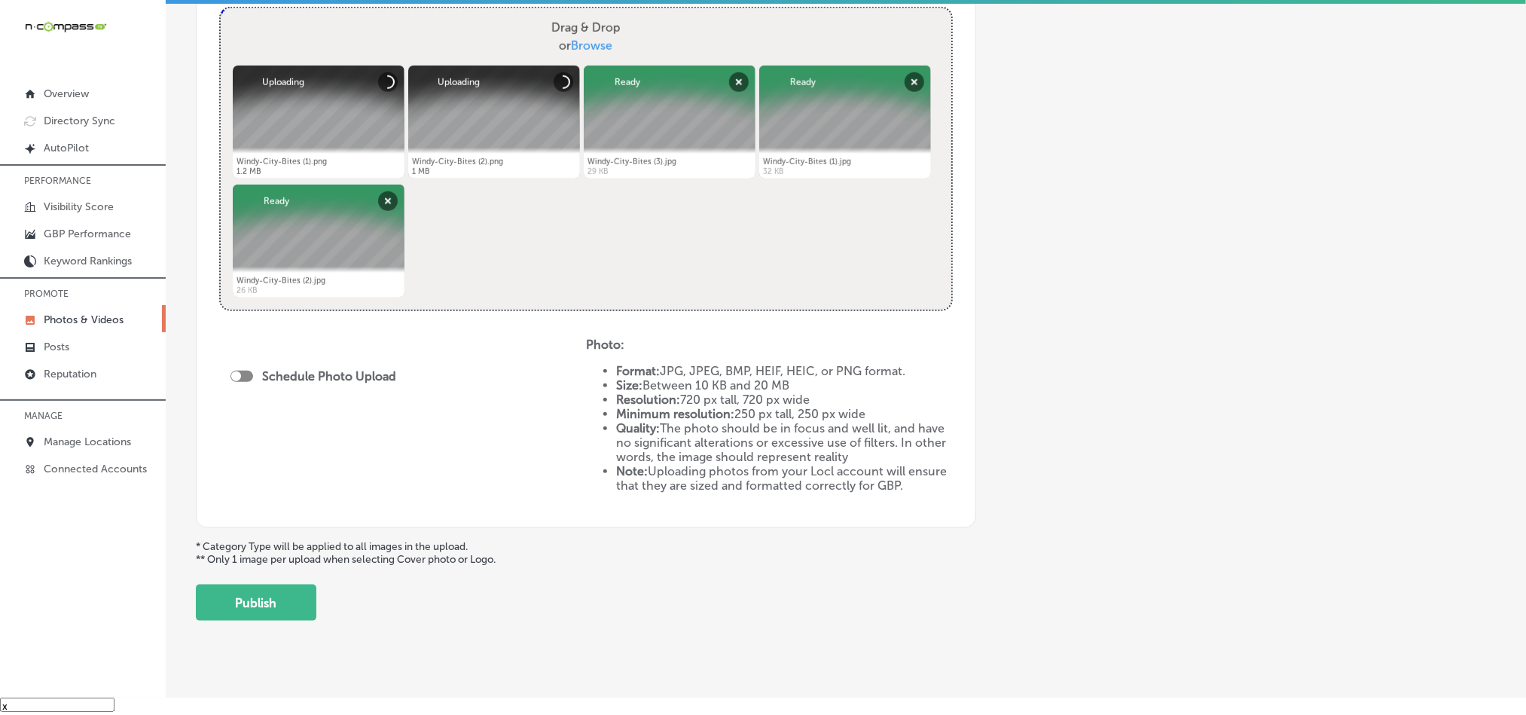
click at [240, 371] on div at bounding box center [241, 376] width 23 height 11
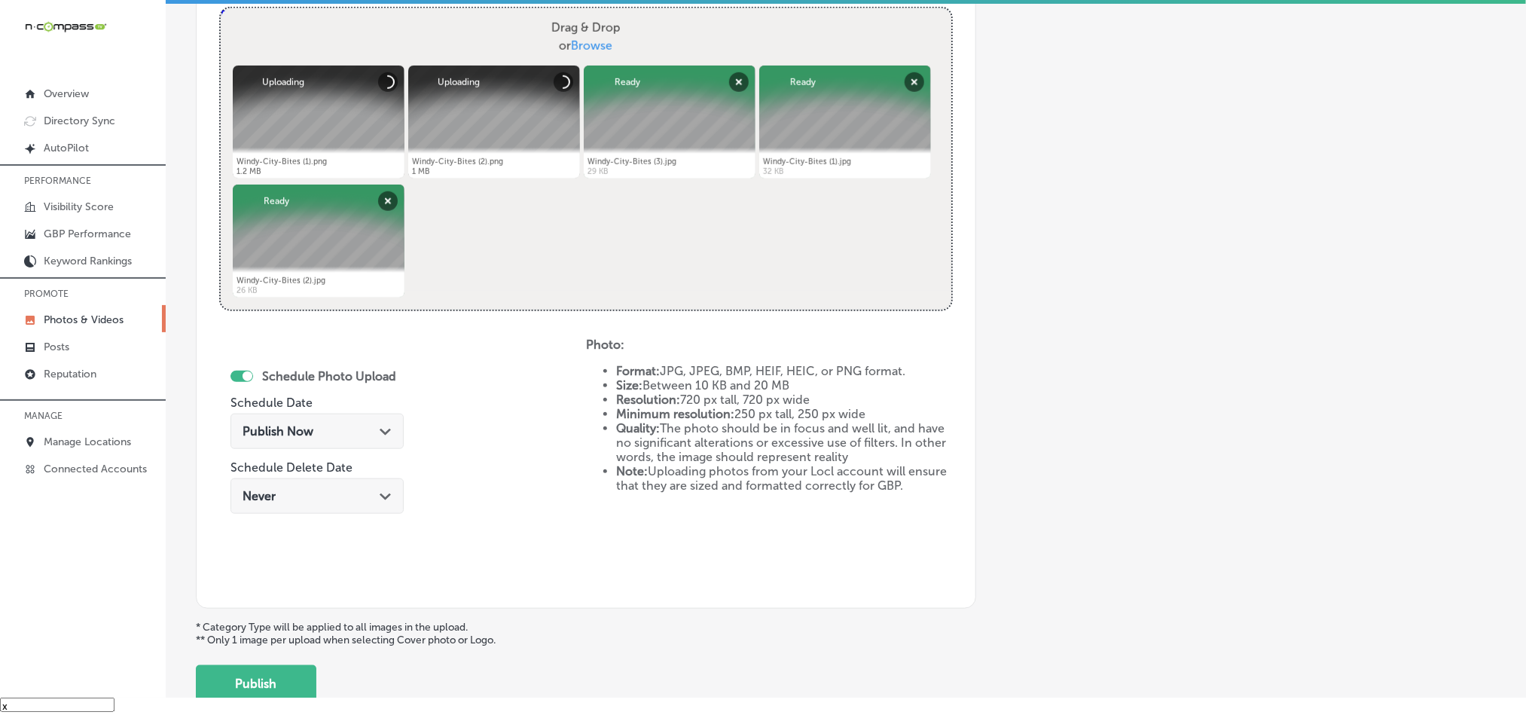
checkbox input "true"
click at [374, 432] on div "Publish Now Path Created with Sketch." at bounding box center [317, 431] width 149 height 14
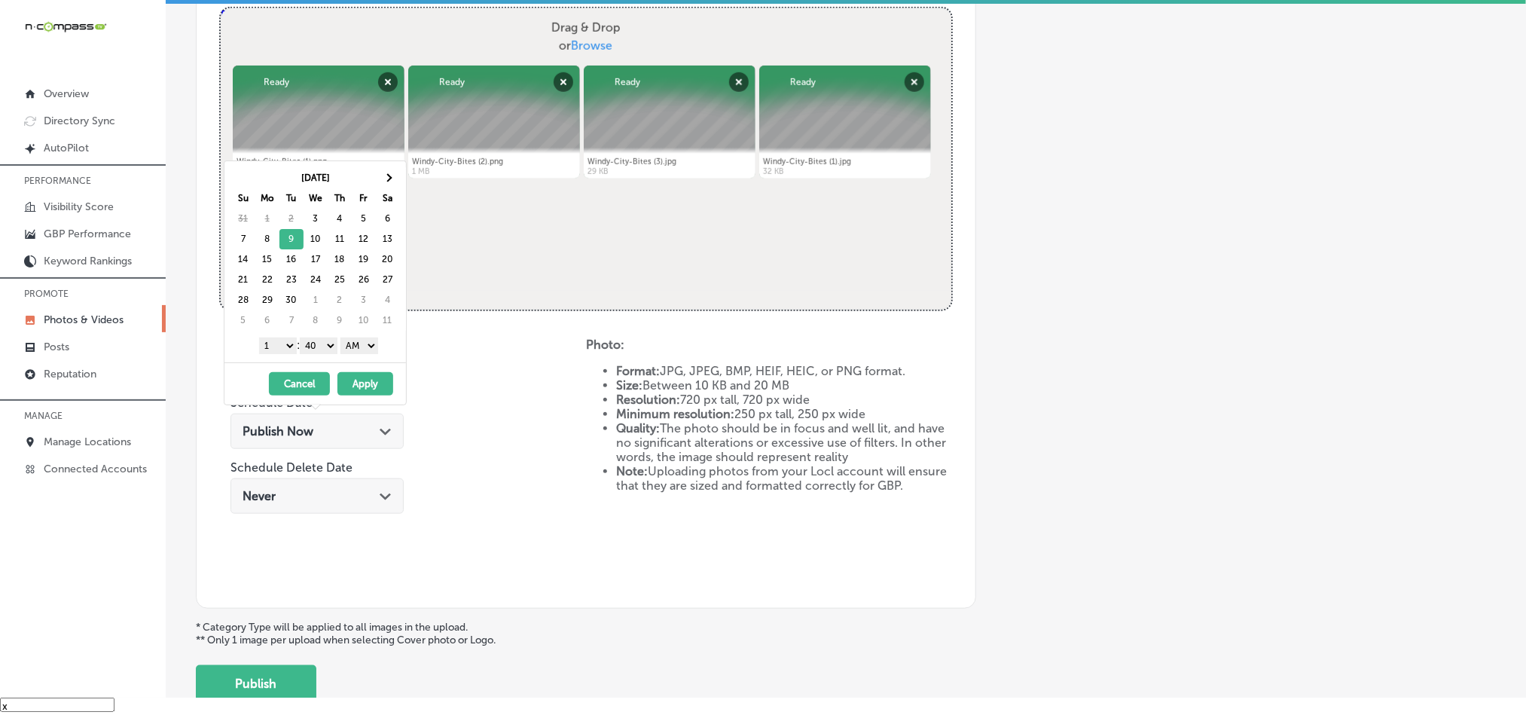
click at [282, 349] on select "1 2 3 4 5 6 7 8 9 10 11 12" at bounding box center [278, 345] width 38 height 17
click at [330, 346] on select "00 10 20 30 40 50" at bounding box center [319, 345] width 38 height 17
click at [360, 343] on select "AM PM" at bounding box center [359, 345] width 38 height 17
click at [375, 389] on button "Apply" at bounding box center [365, 383] width 56 height 23
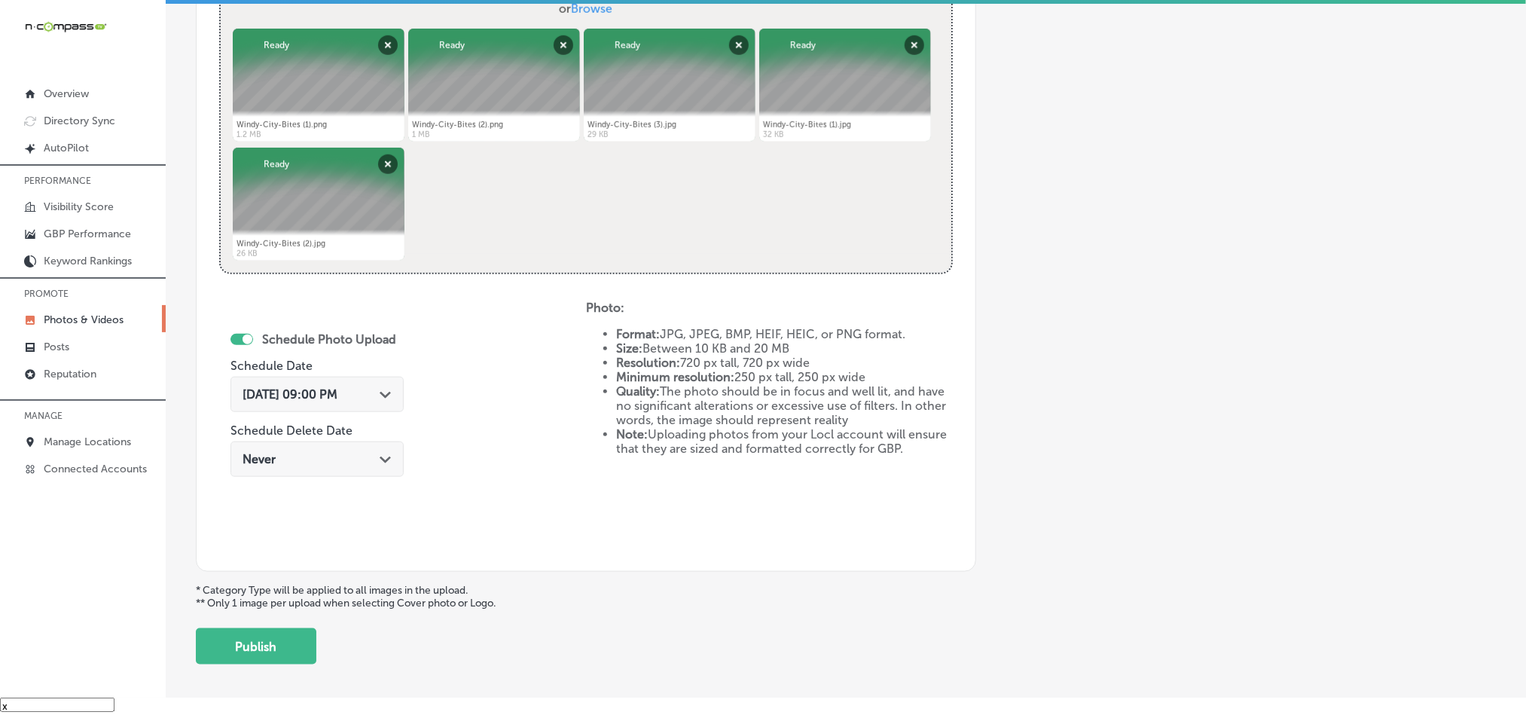
scroll to position [674, 0]
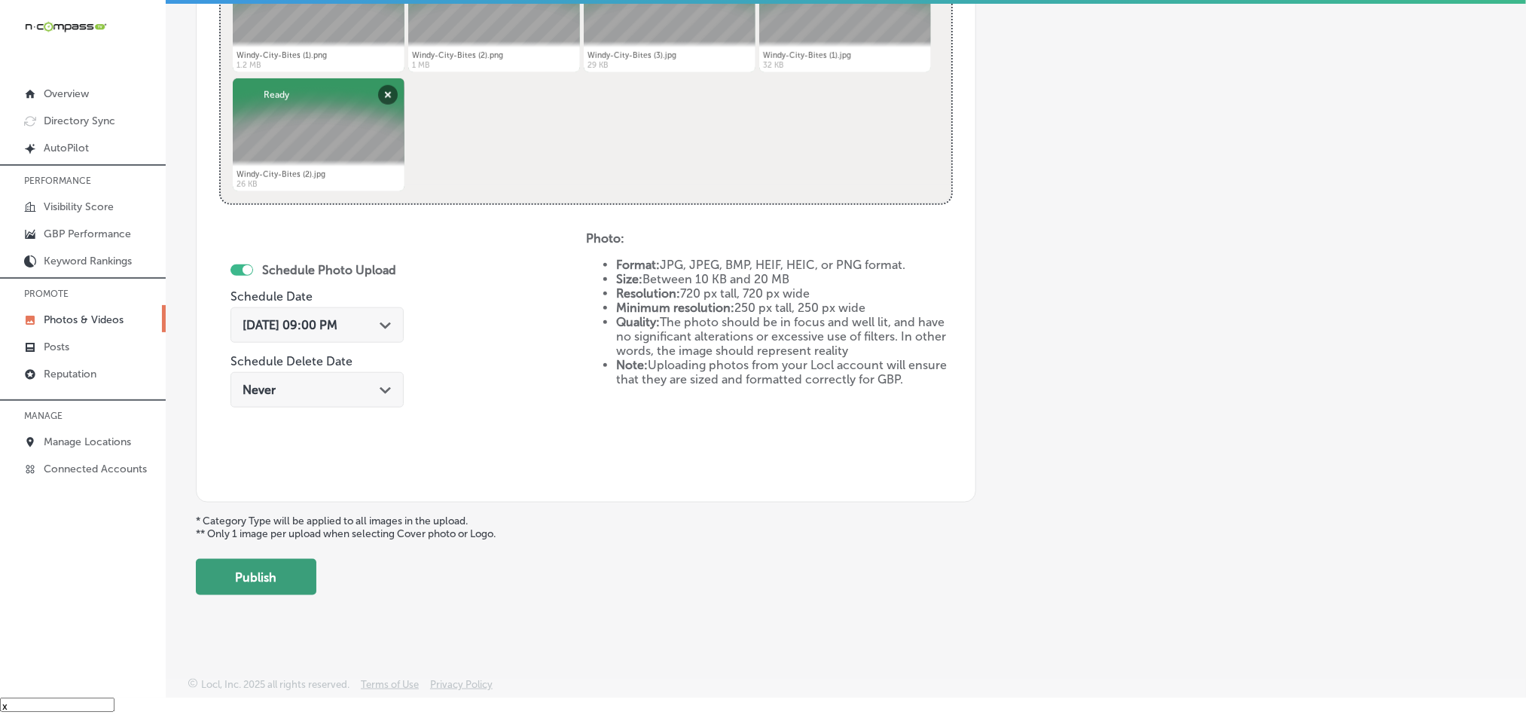
click at [282, 574] on button "Publish" at bounding box center [256, 577] width 121 height 36
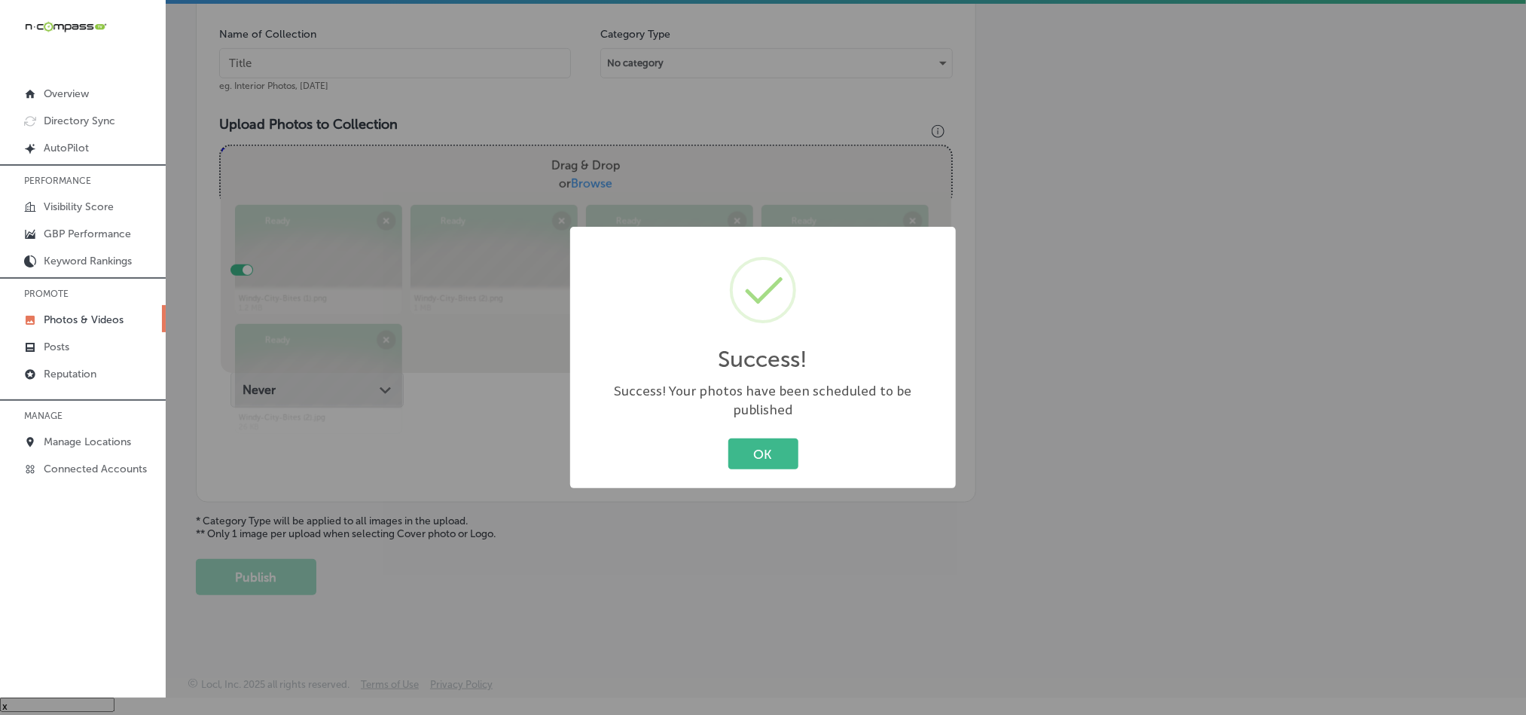
scroll to position [430, 0]
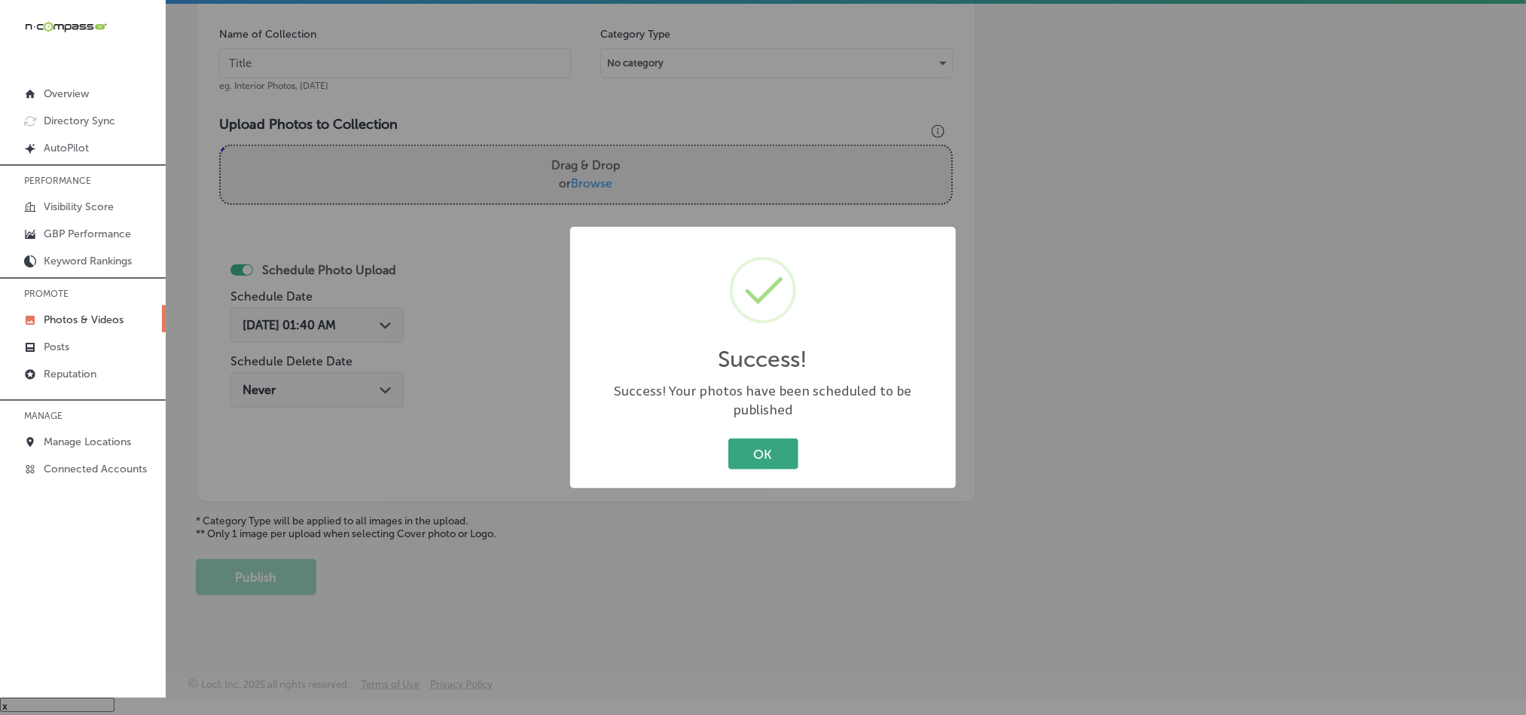
click at [737, 438] on button "OK" at bounding box center [763, 453] width 70 height 31
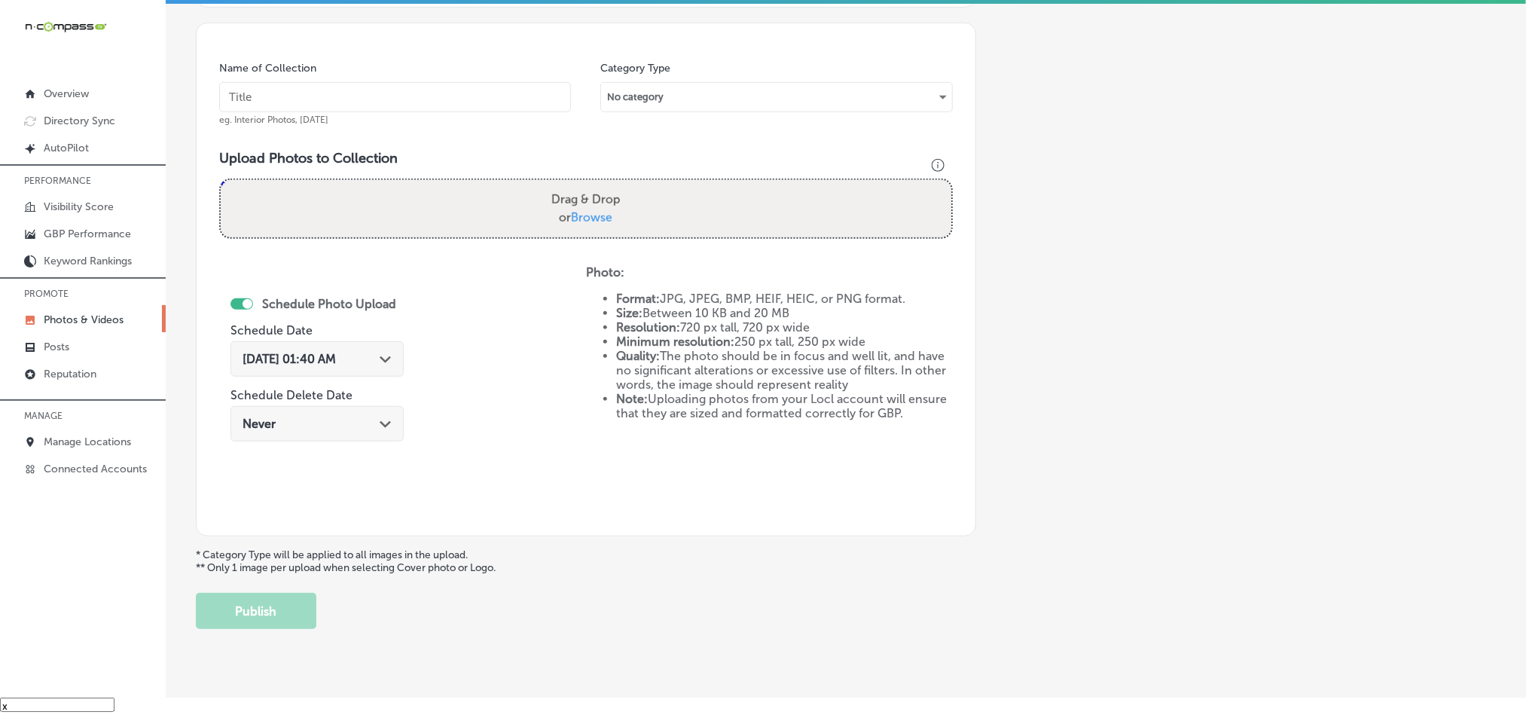
scroll to position [280, 0]
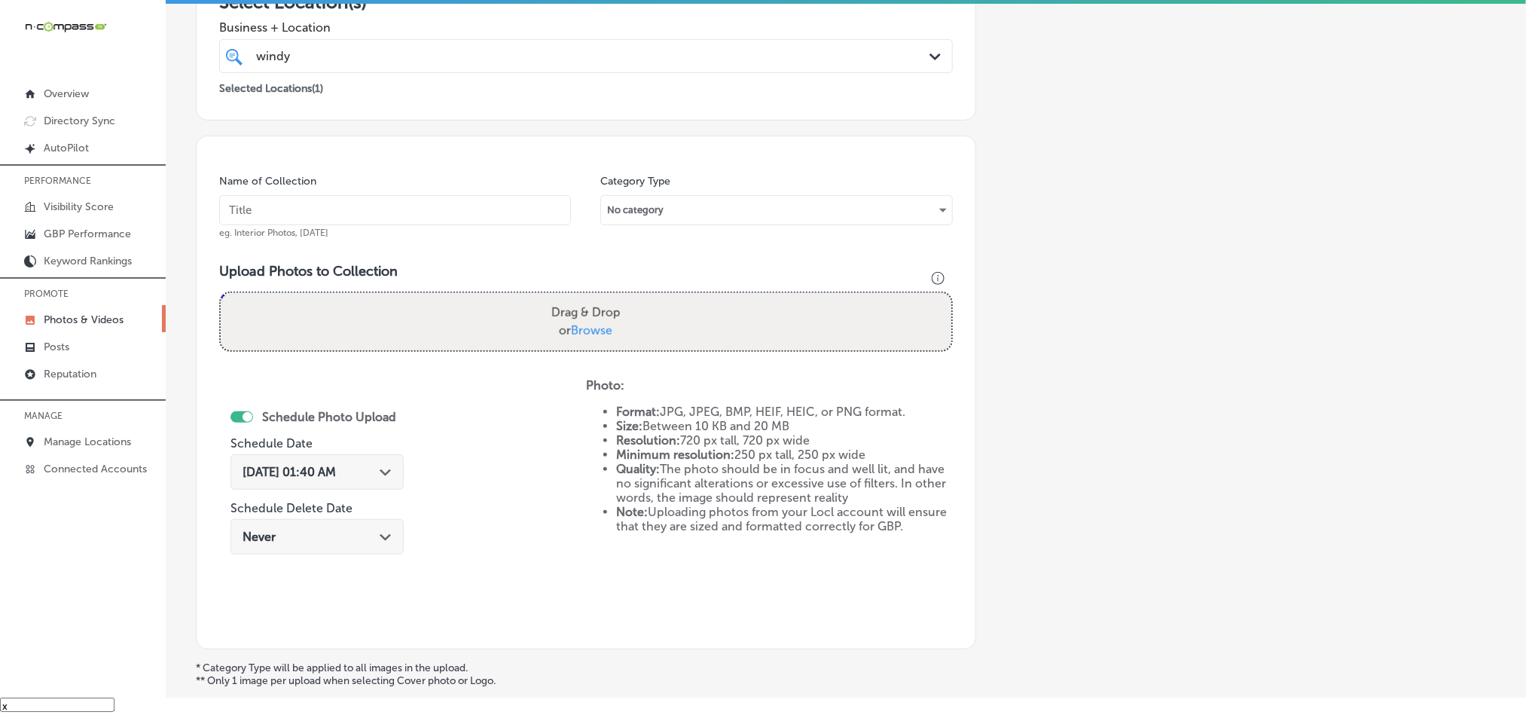
click at [353, 194] on div "Name of Collection eg. Interior Photos, March 2020" at bounding box center [395, 206] width 352 height 65
click at [353, 206] on input "text" at bounding box center [395, 210] width 352 height 30
paste input "Windy-City-Bites-chicago-style-hot-dog"
type input "Windy-City-Bites-chicago-style-hot-dog"
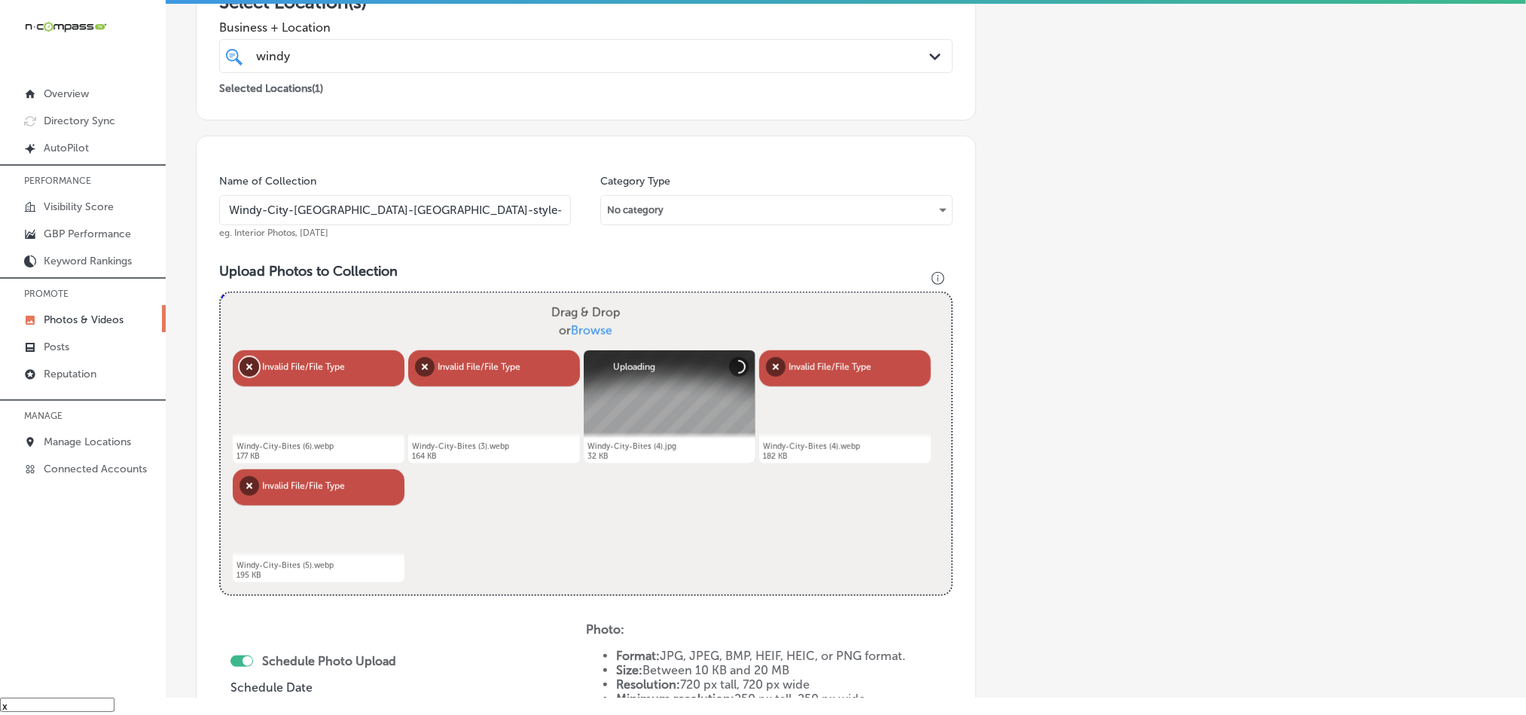
click at [249, 367] on button "Remove" at bounding box center [250, 367] width 20 height 20
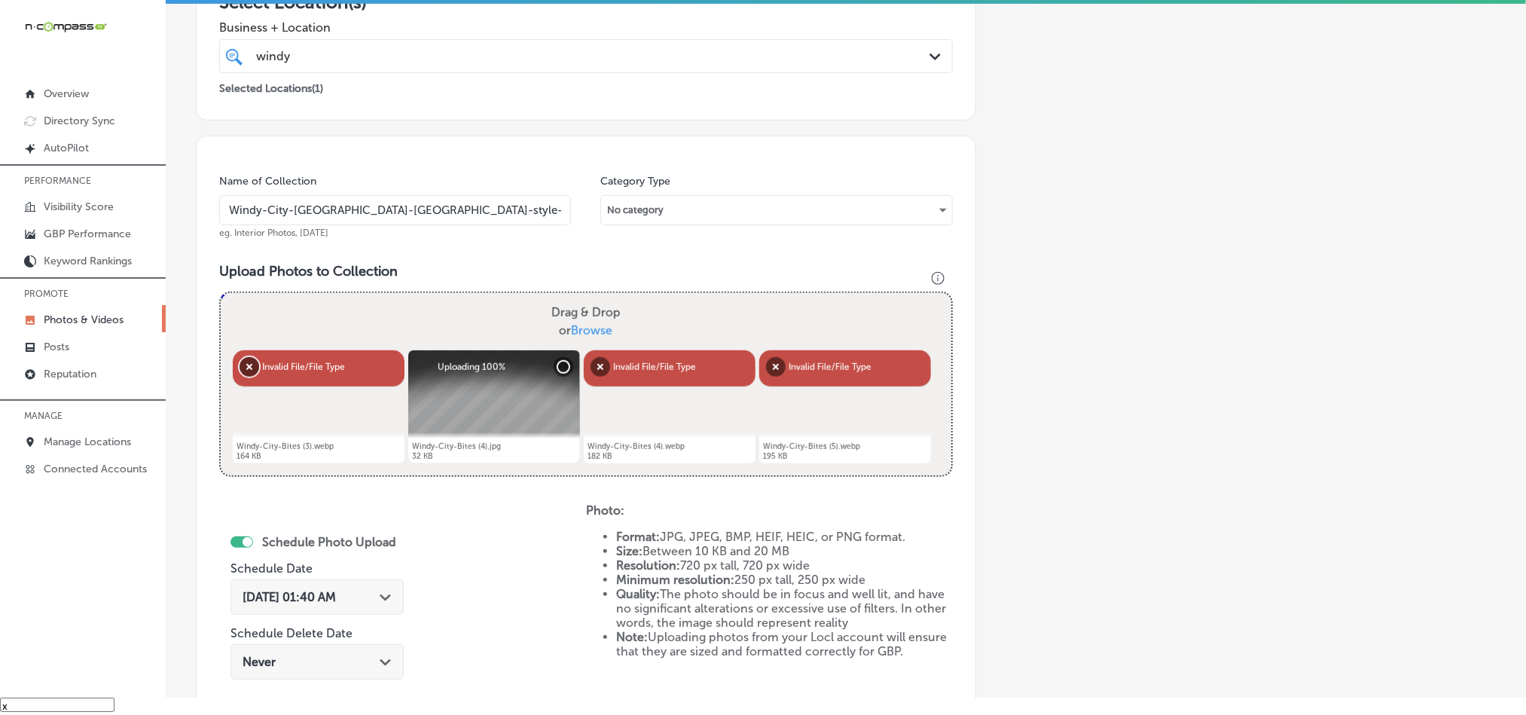
click at [249, 368] on button "Remove" at bounding box center [250, 367] width 20 height 20
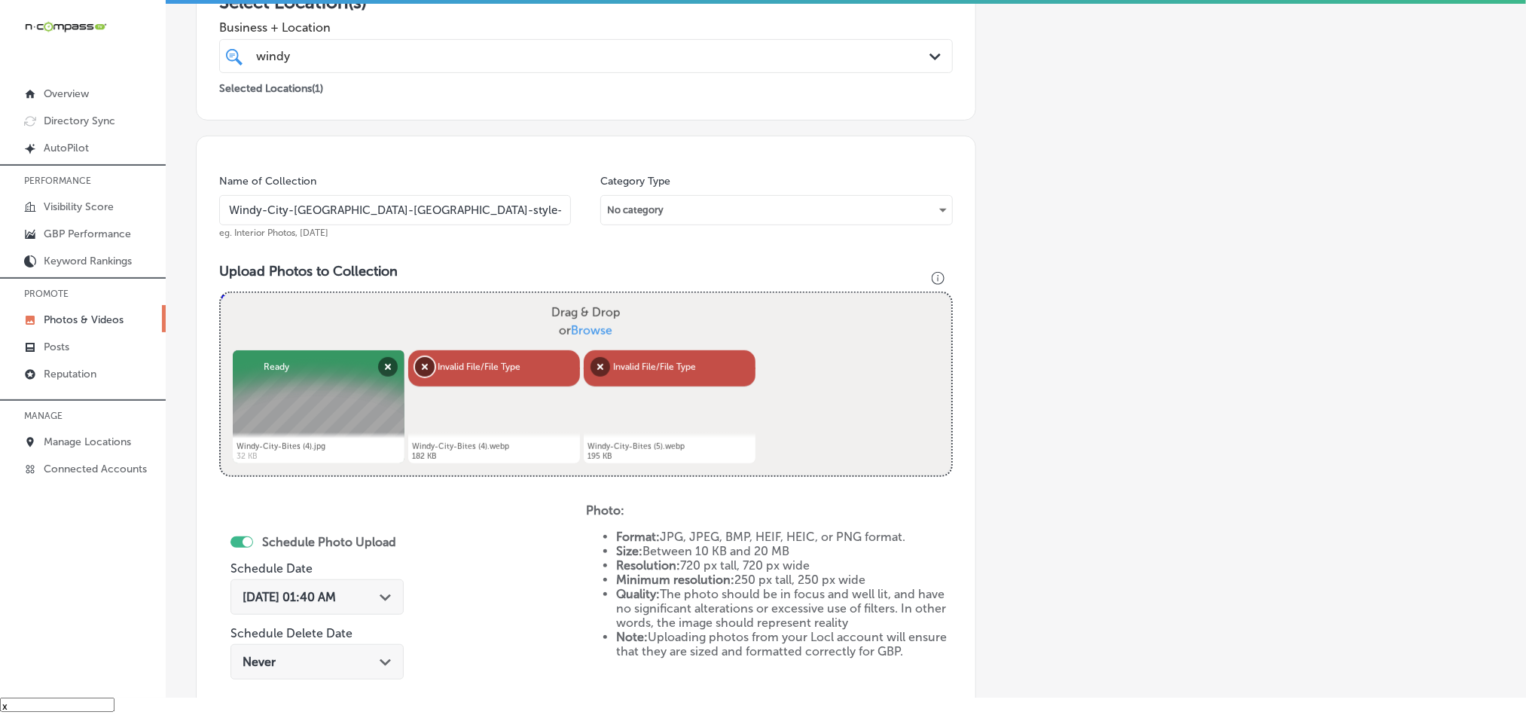
click at [417, 364] on button "Remove" at bounding box center [425, 367] width 20 height 20
click at [421, 367] on button "Remove" at bounding box center [425, 367] width 20 height 20
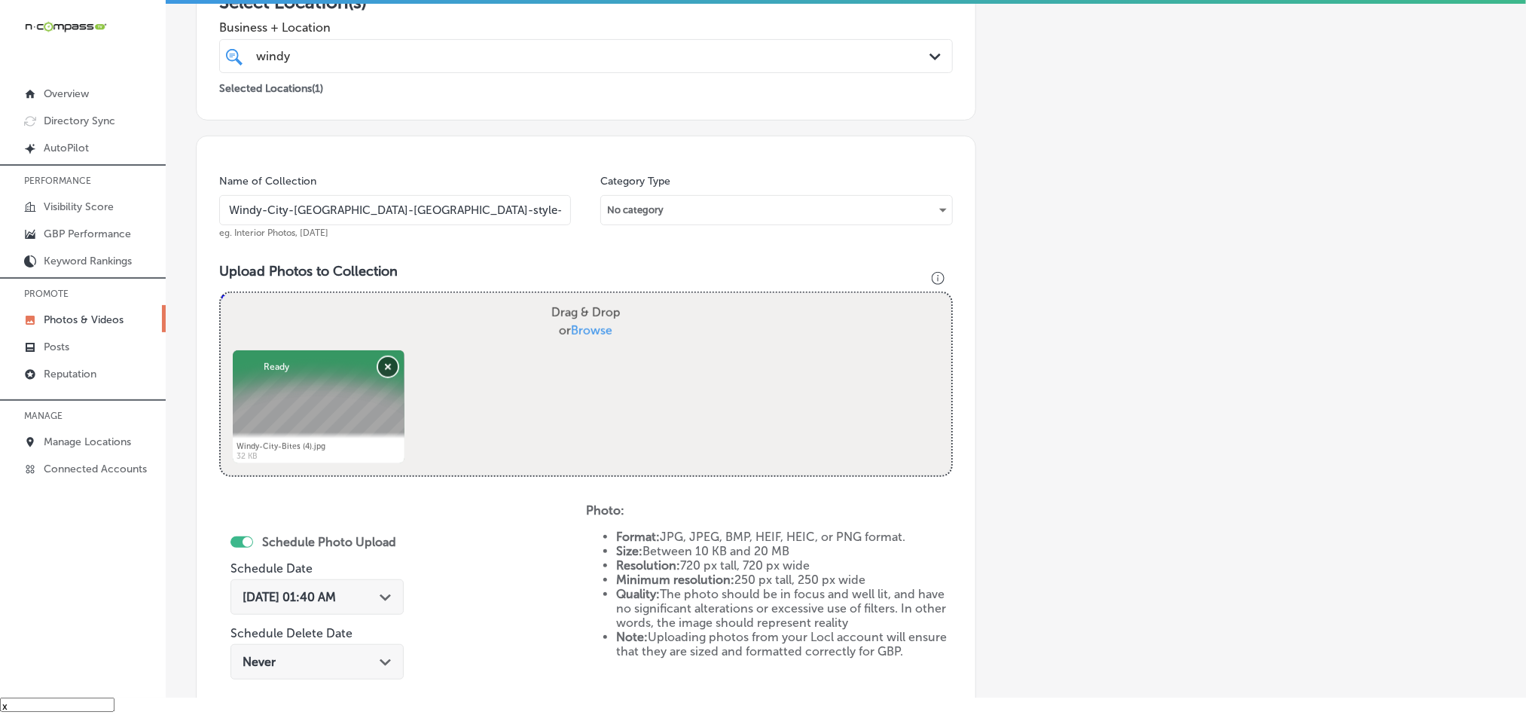
click at [384, 364] on button "Remove" at bounding box center [388, 367] width 20 height 20
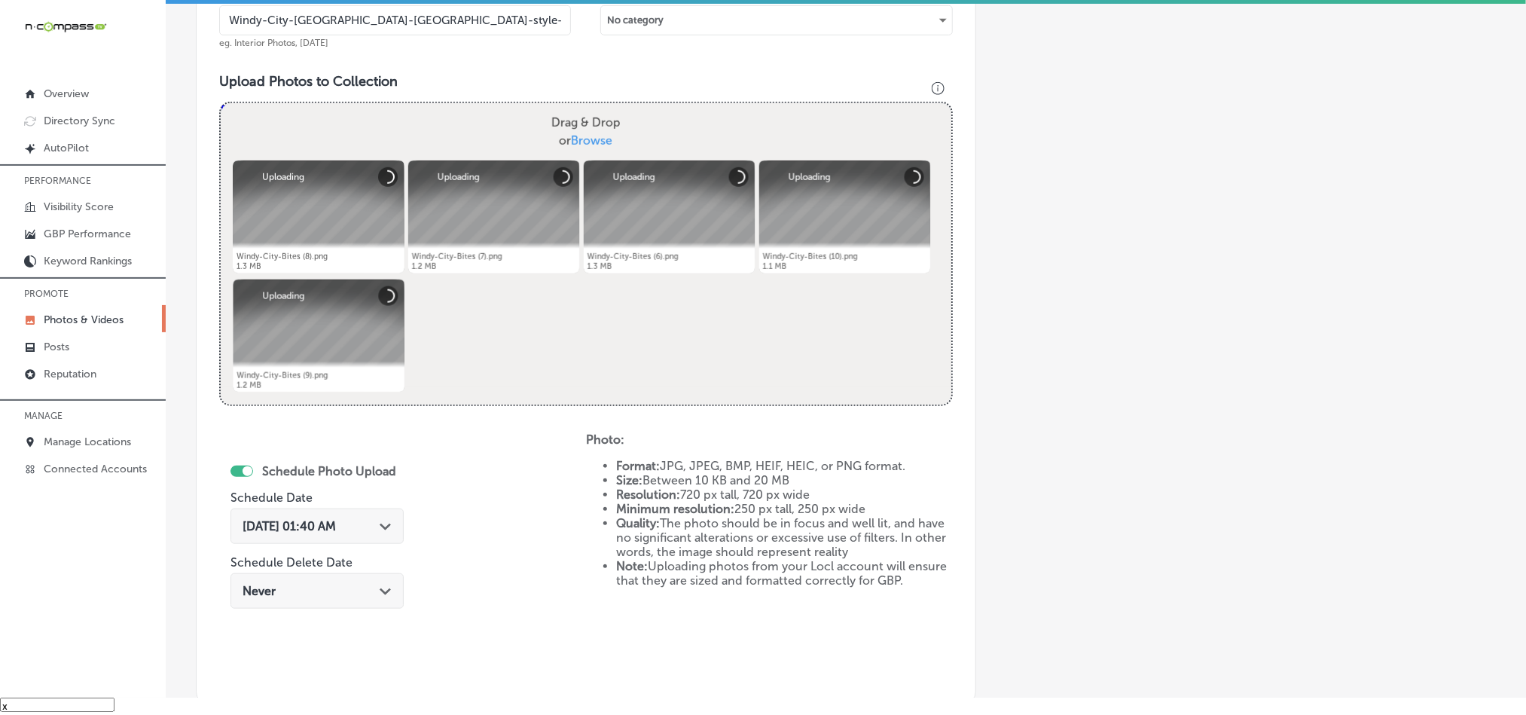
scroll to position [581, 0]
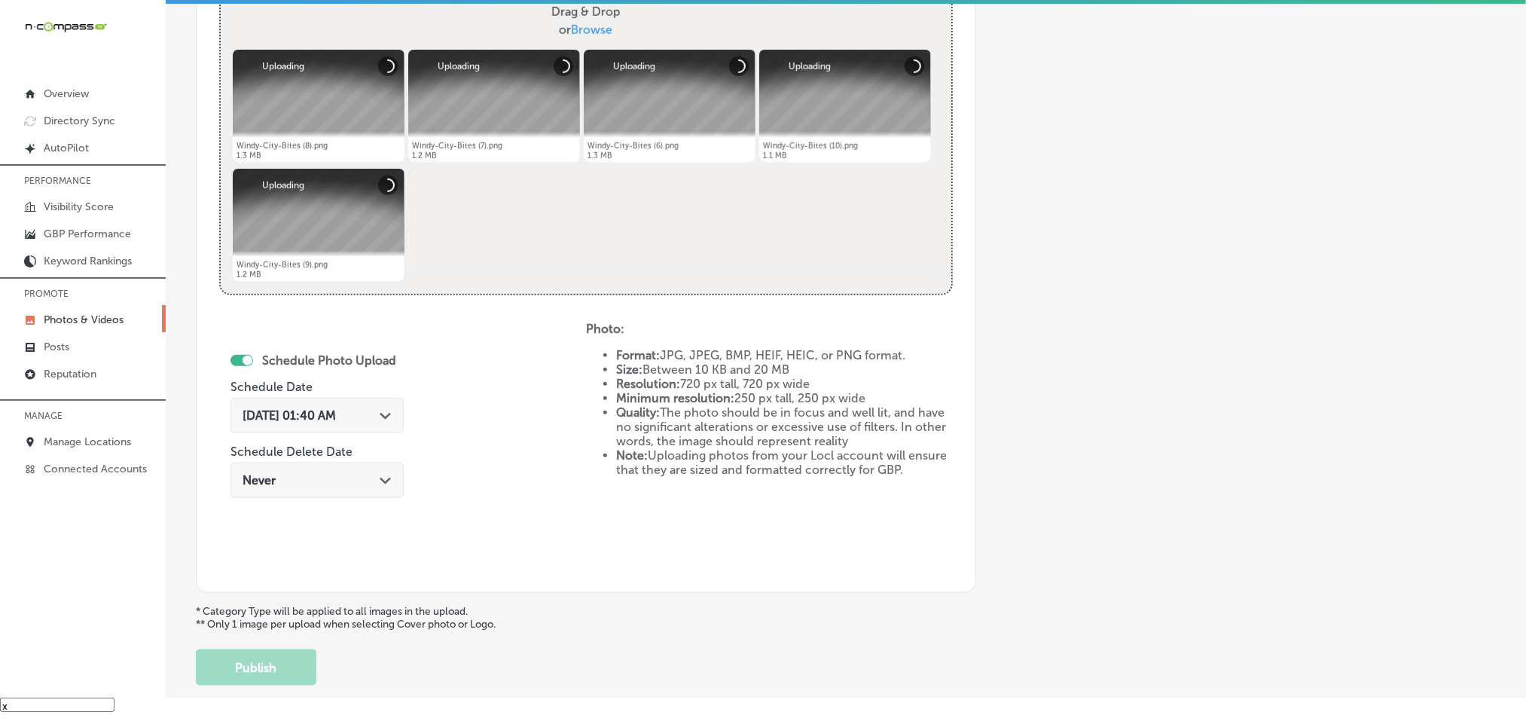
click at [389, 420] on div "Path Created with Sketch." at bounding box center [386, 414] width 12 height 12
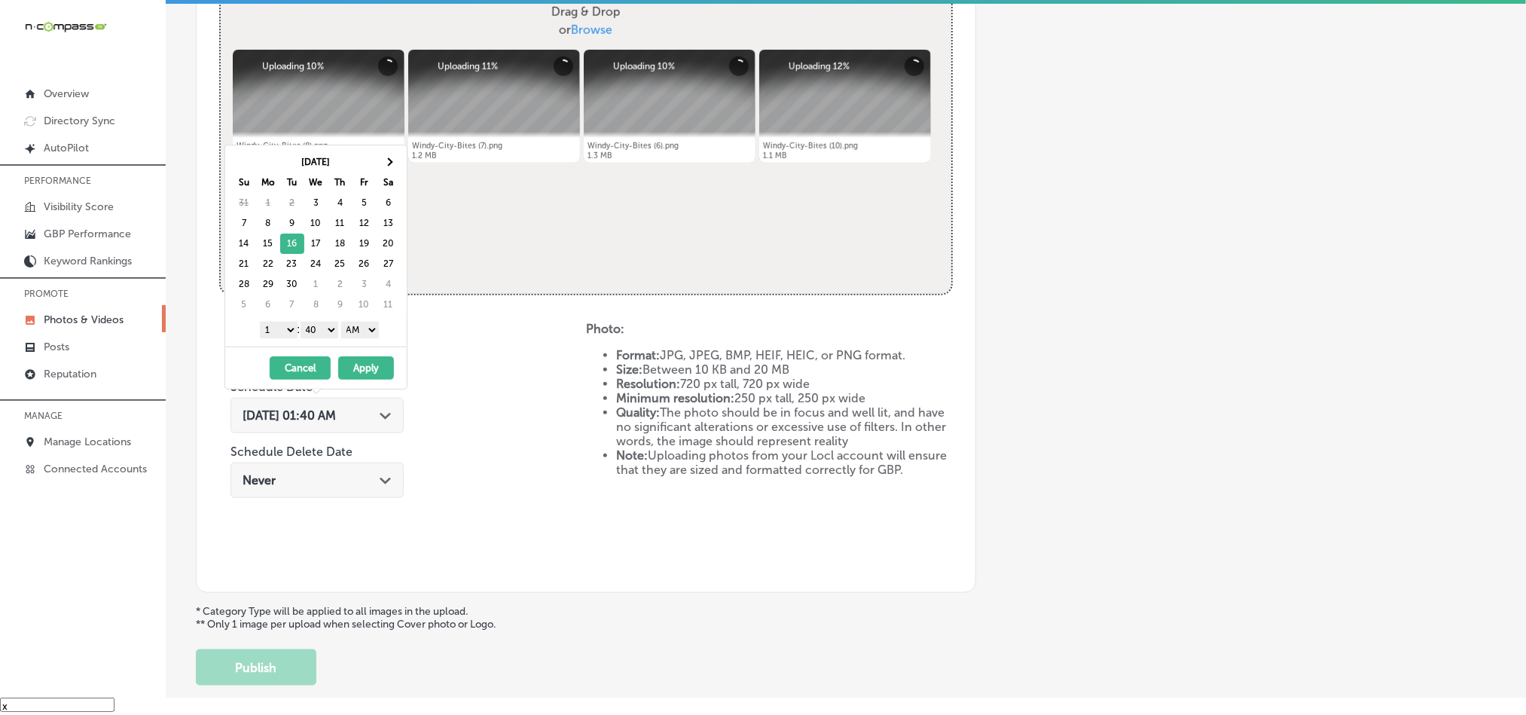
click at [283, 337] on select "1 2 3 4 5 6 7 8 9 10 11 12" at bounding box center [279, 330] width 38 height 17
click at [321, 332] on select "00 10 20 30 40 50" at bounding box center [320, 330] width 38 height 17
click at [346, 335] on select "AM PM" at bounding box center [360, 330] width 38 height 17
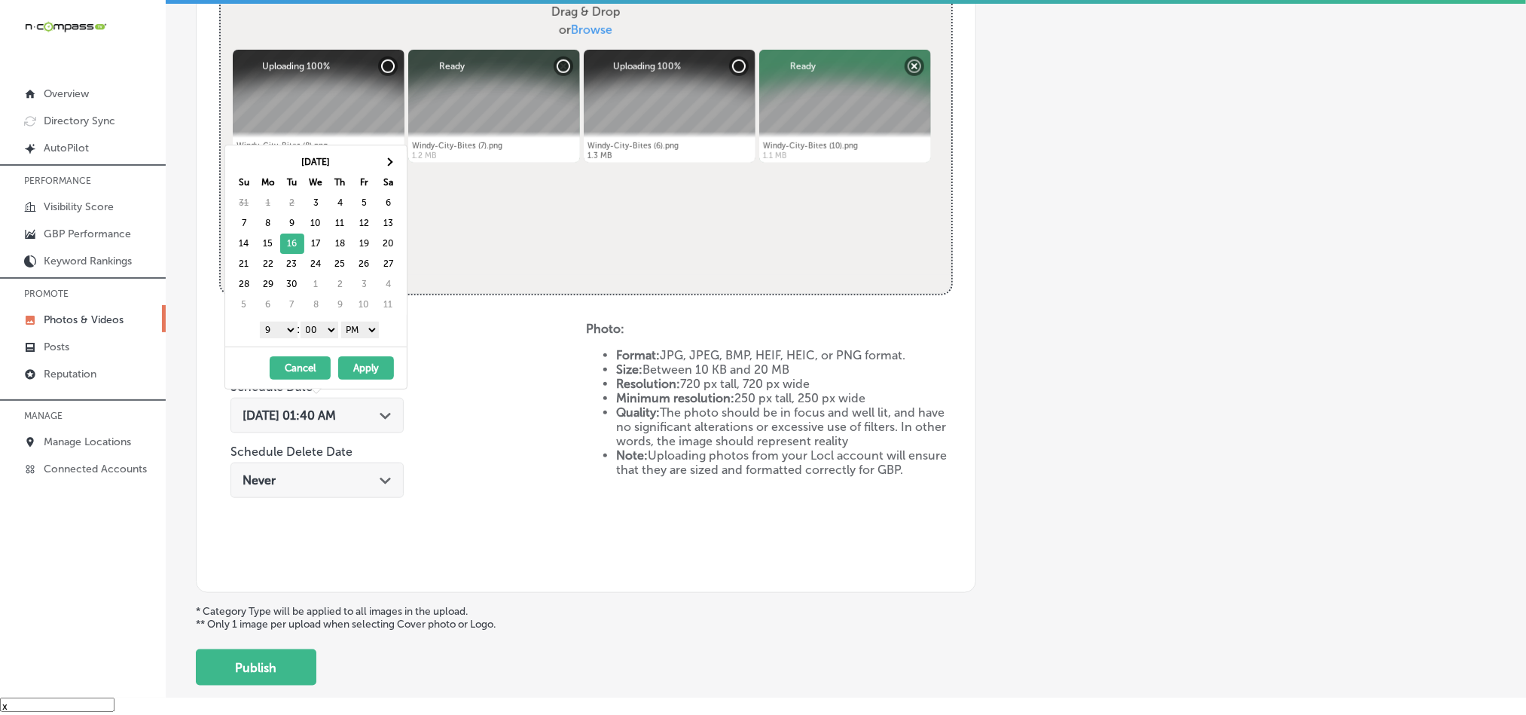
click at [362, 376] on button "Apply" at bounding box center [366, 367] width 56 height 23
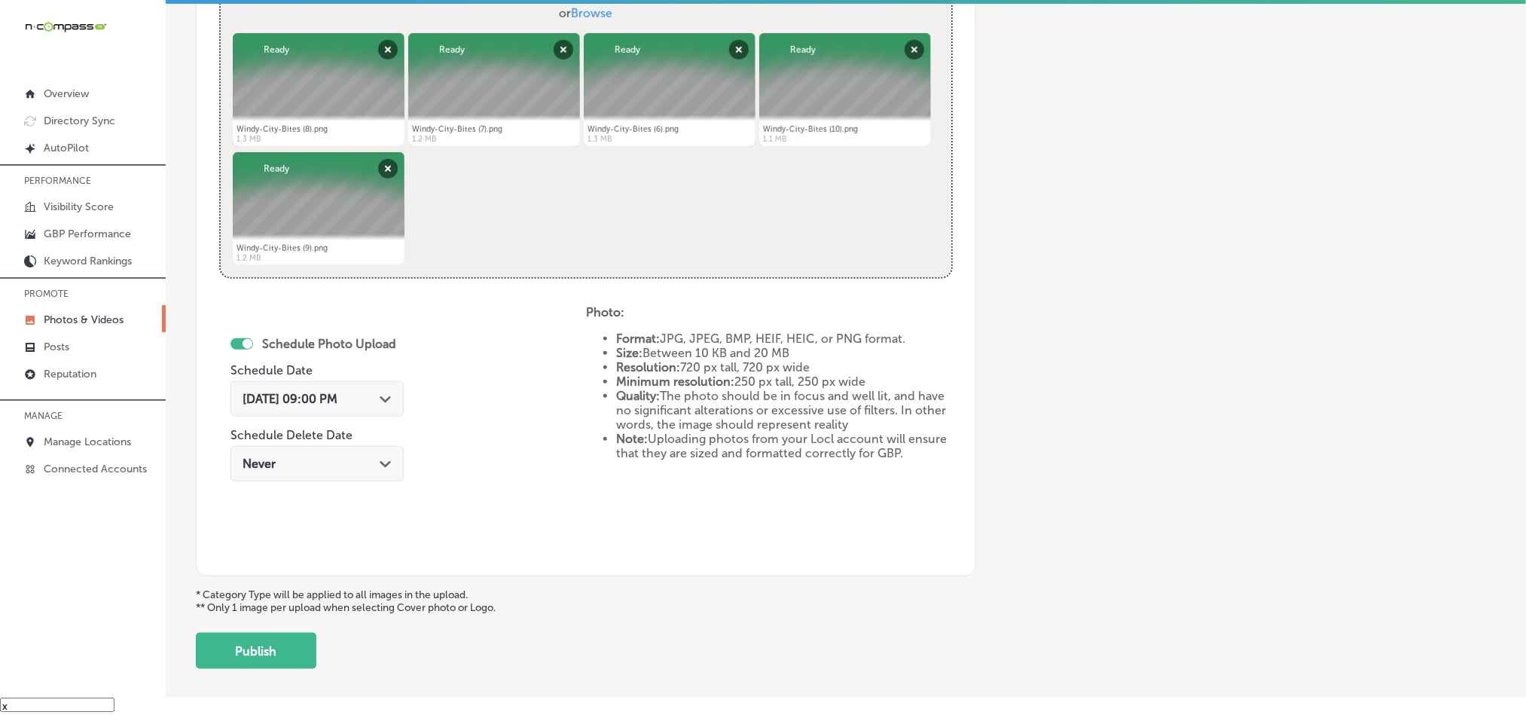
scroll to position [619, 0]
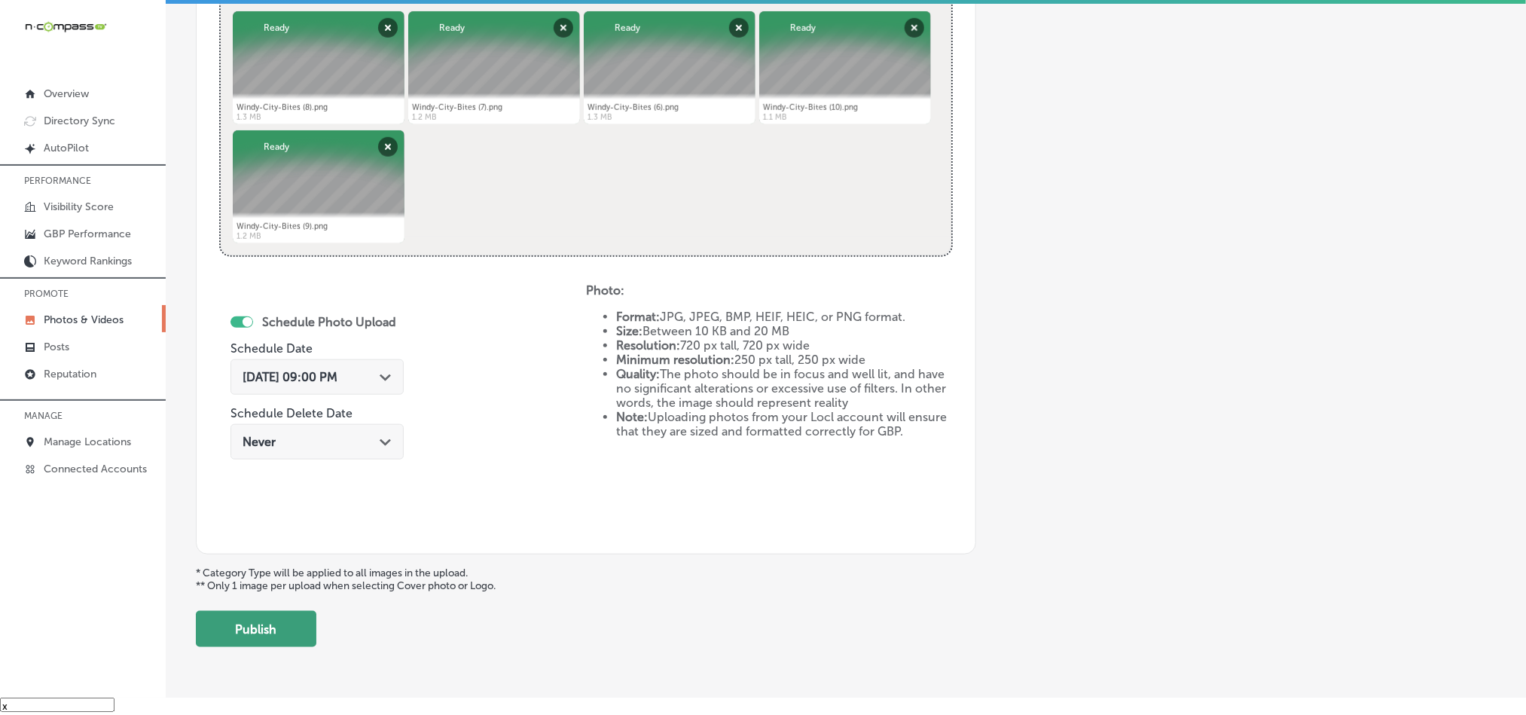
click at [303, 640] on button "Publish" at bounding box center [256, 629] width 121 height 36
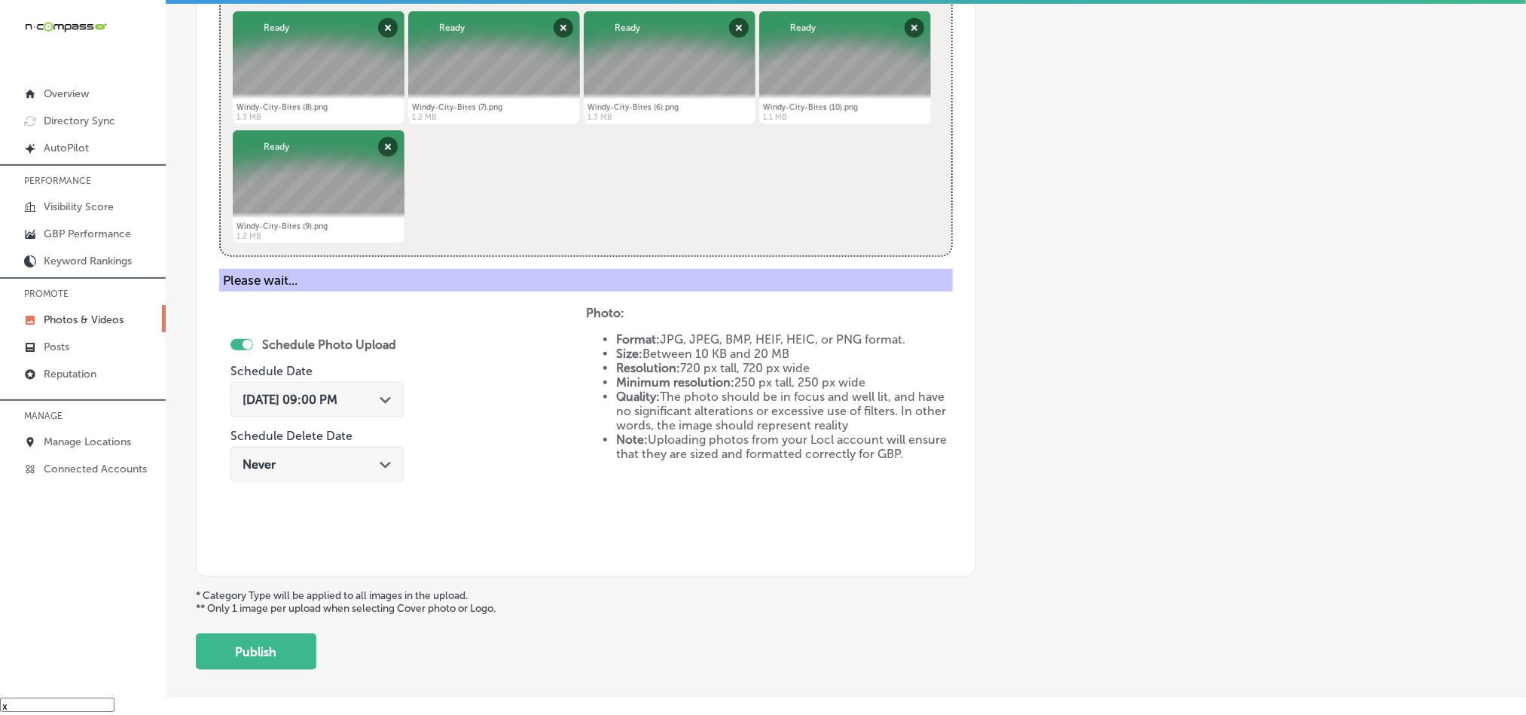
scroll to position [430, 0]
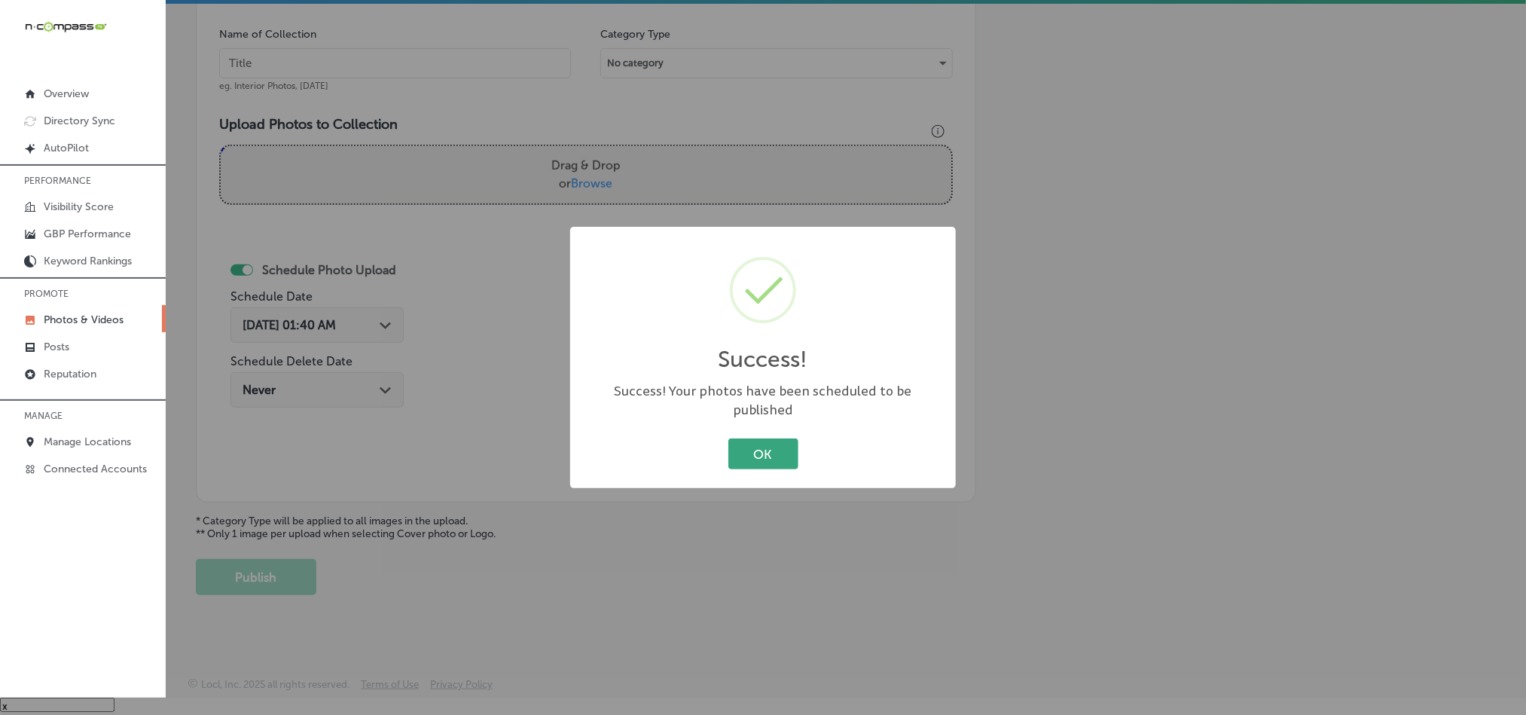
click at [768, 445] on button "OK" at bounding box center [763, 453] width 70 height 31
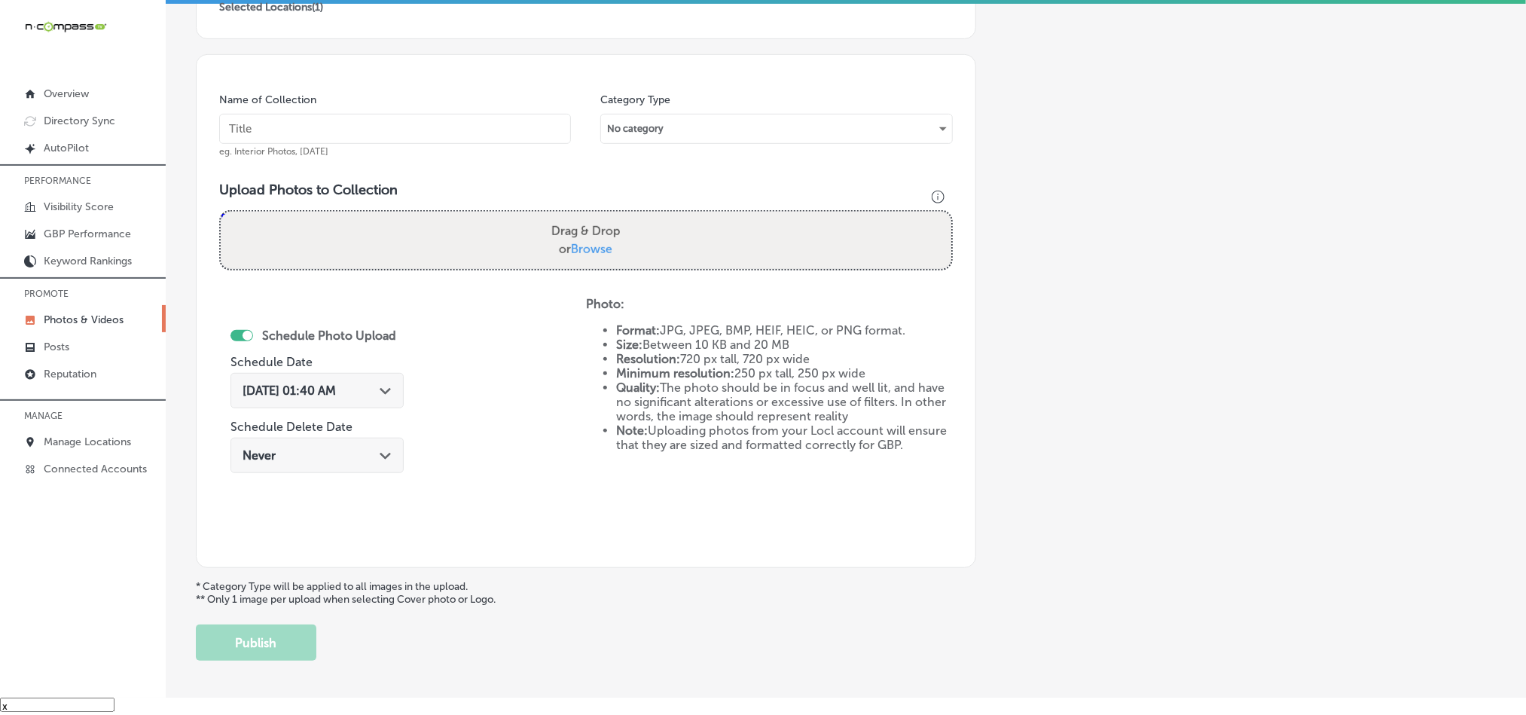
scroll to position [355, 0]
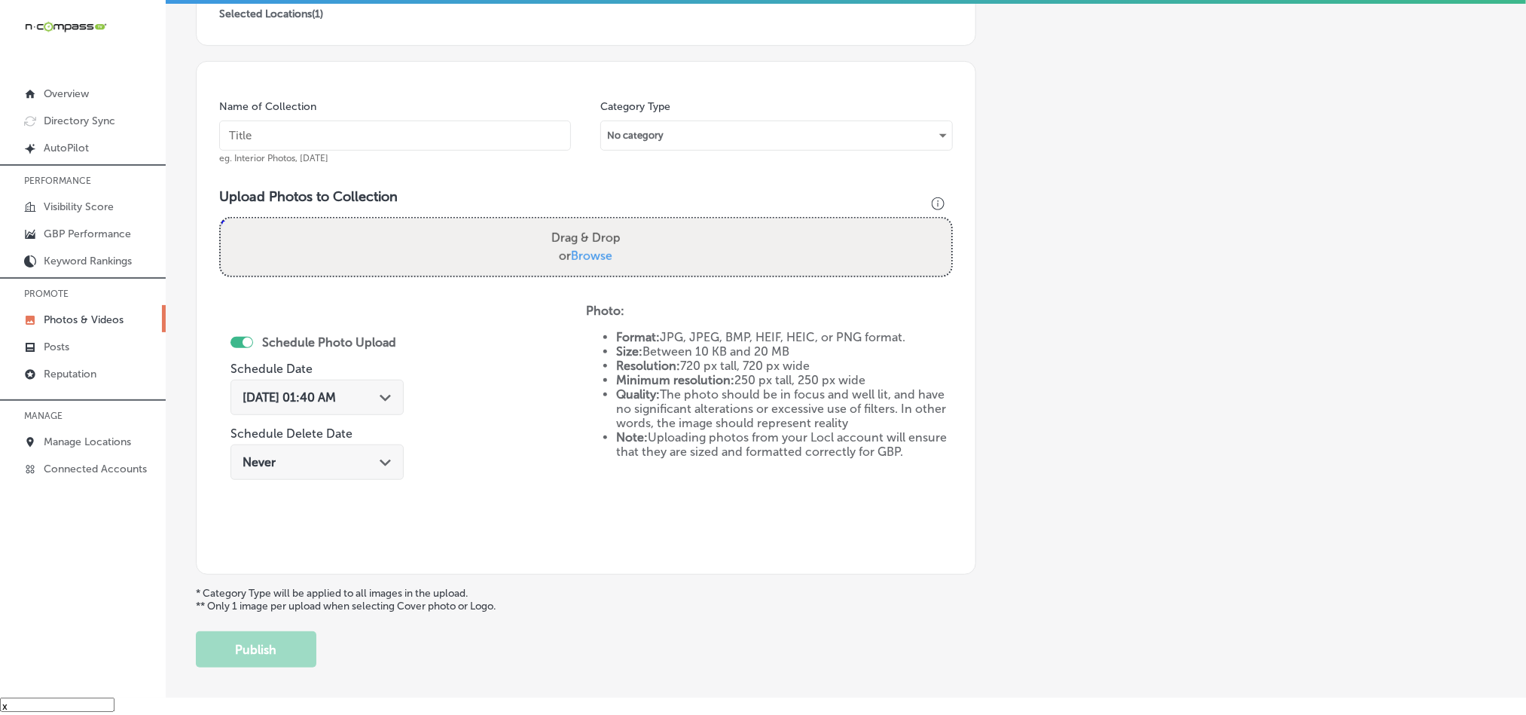
click at [393, 132] on input "text" at bounding box center [395, 136] width 352 height 30
type input "v"
paste input "Windy-City-Bites-Vienna-beef"
type input "Windy-City-Bites-Vienna-beef"
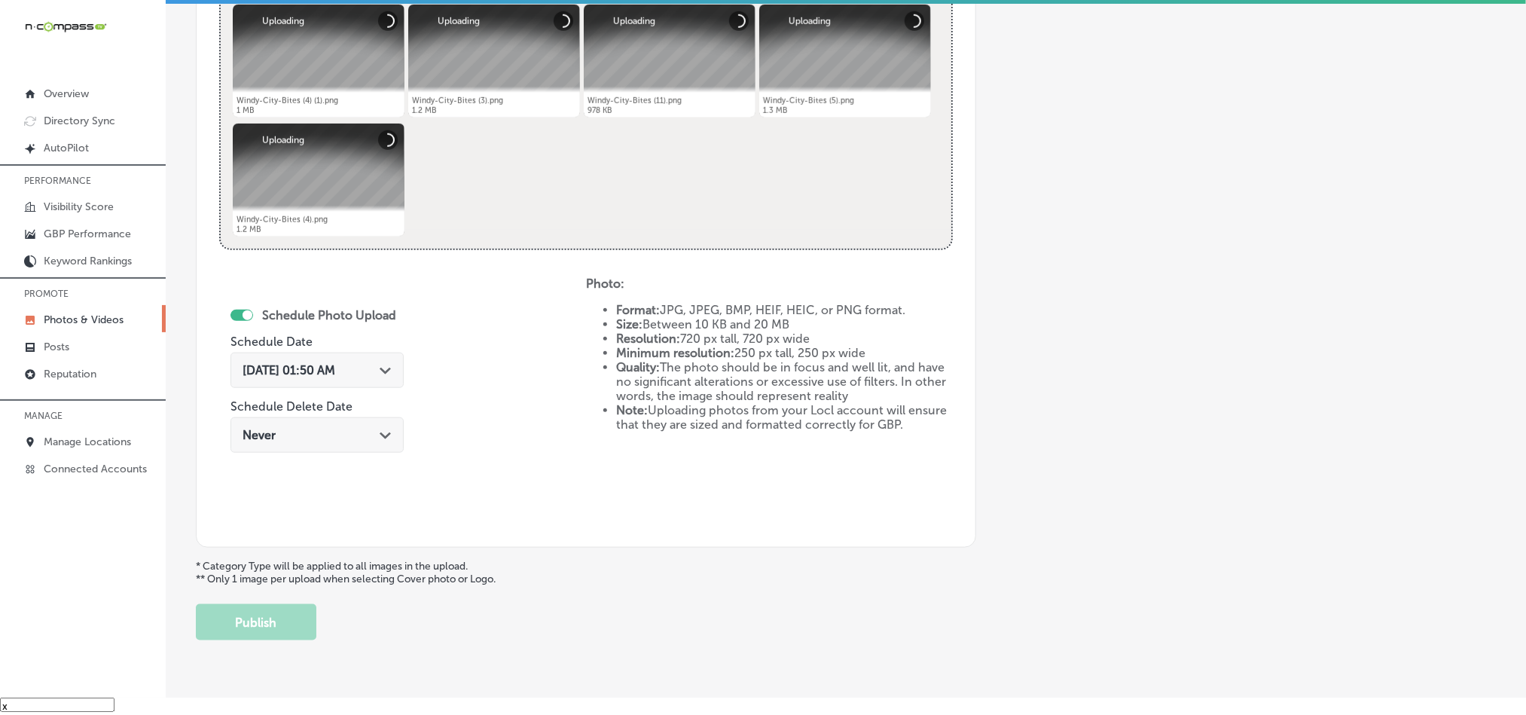
scroll to position [656, 0]
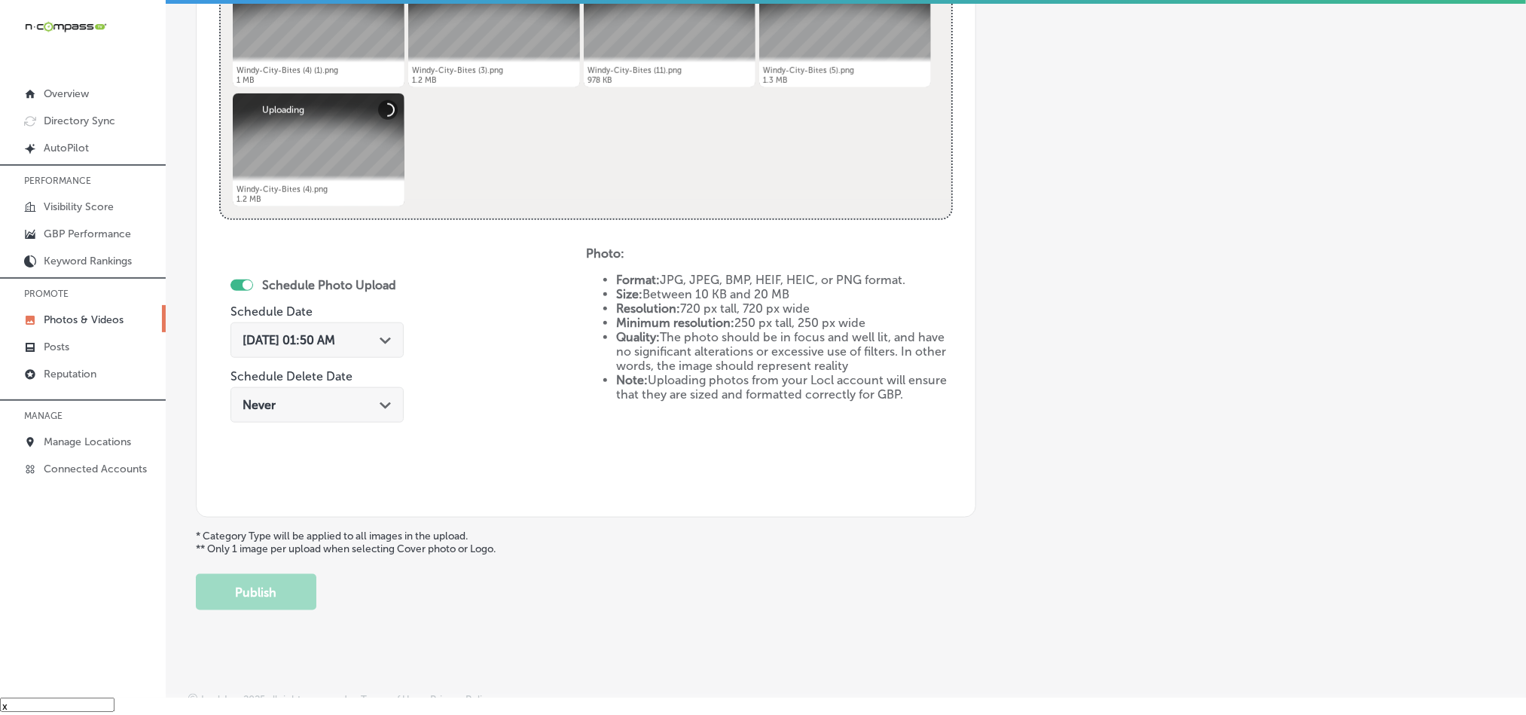
click at [398, 337] on div "Sep 3, 2025 01:50 AM Path Created with Sketch." at bounding box center [316, 339] width 173 height 35
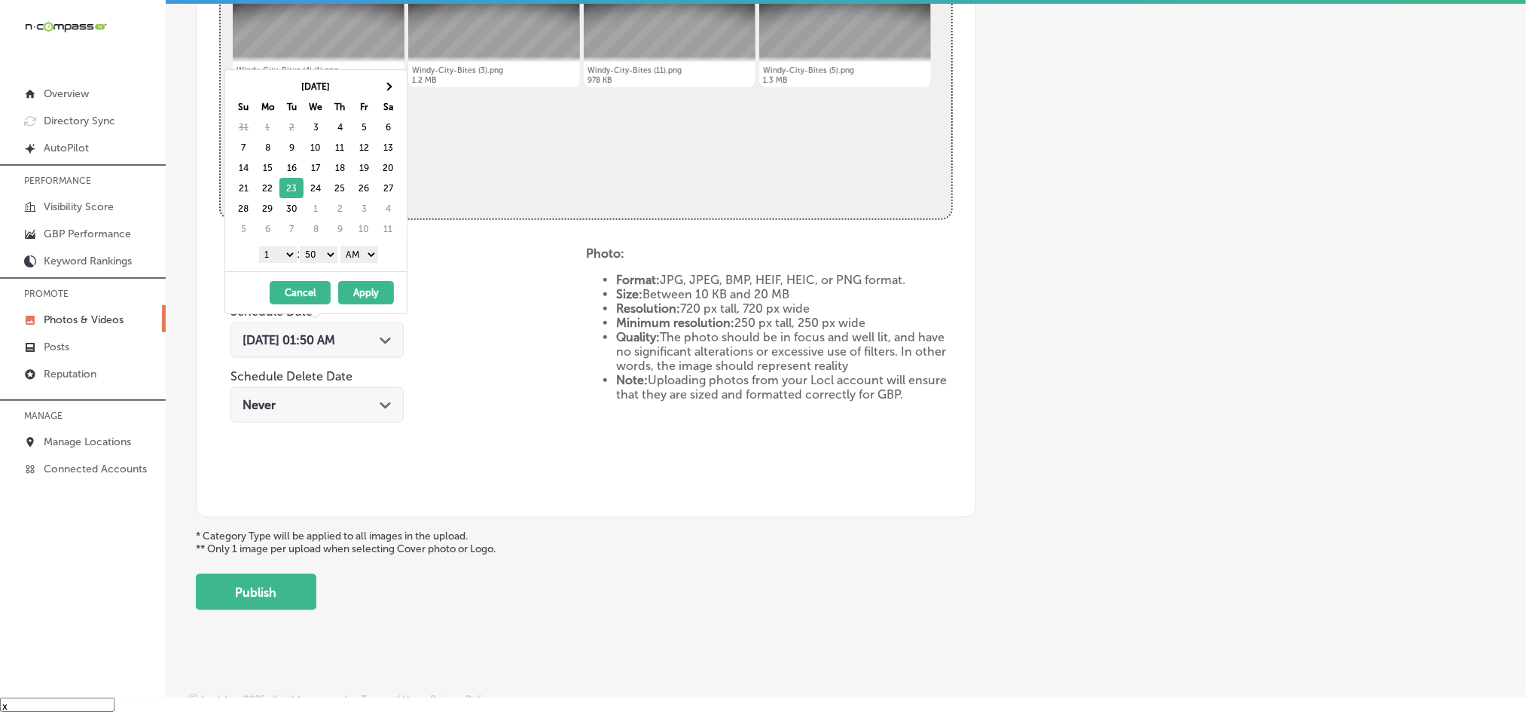
click at [290, 253] on select "1 2 3 4 5 6 7 8 9 10 11 12" at bounding box center [278, 254] width 38 height 17
click at [322, 256] on select "00 10 20 30 40 50" at bounding box center [319, 254] width 38 height 17
click at [358, 253] on select "AM PM" at bounding box center [359, 254] width 38 height 17
click at [362, 297] on button "Apply" at bounding box center [366, 292] width 56 height 23
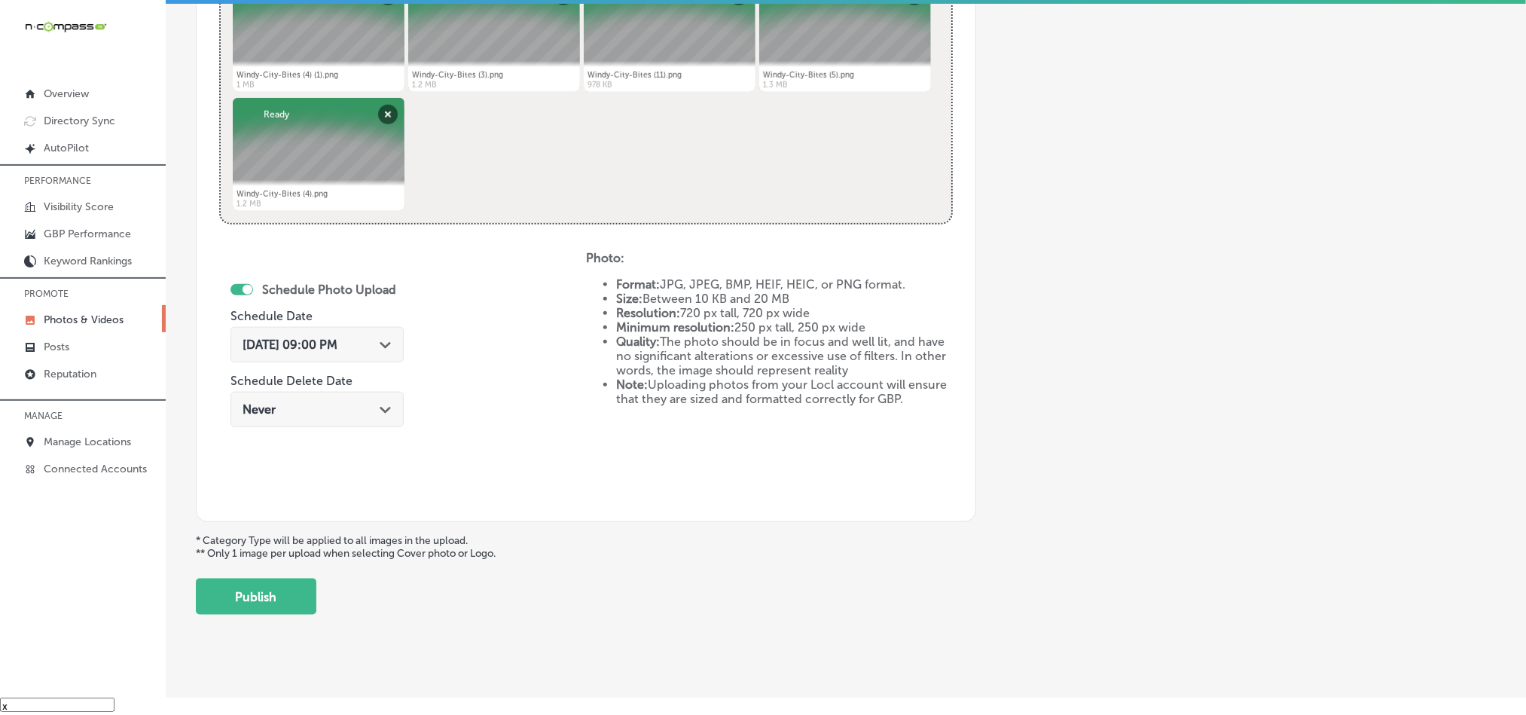
scroll to position [674, 0]
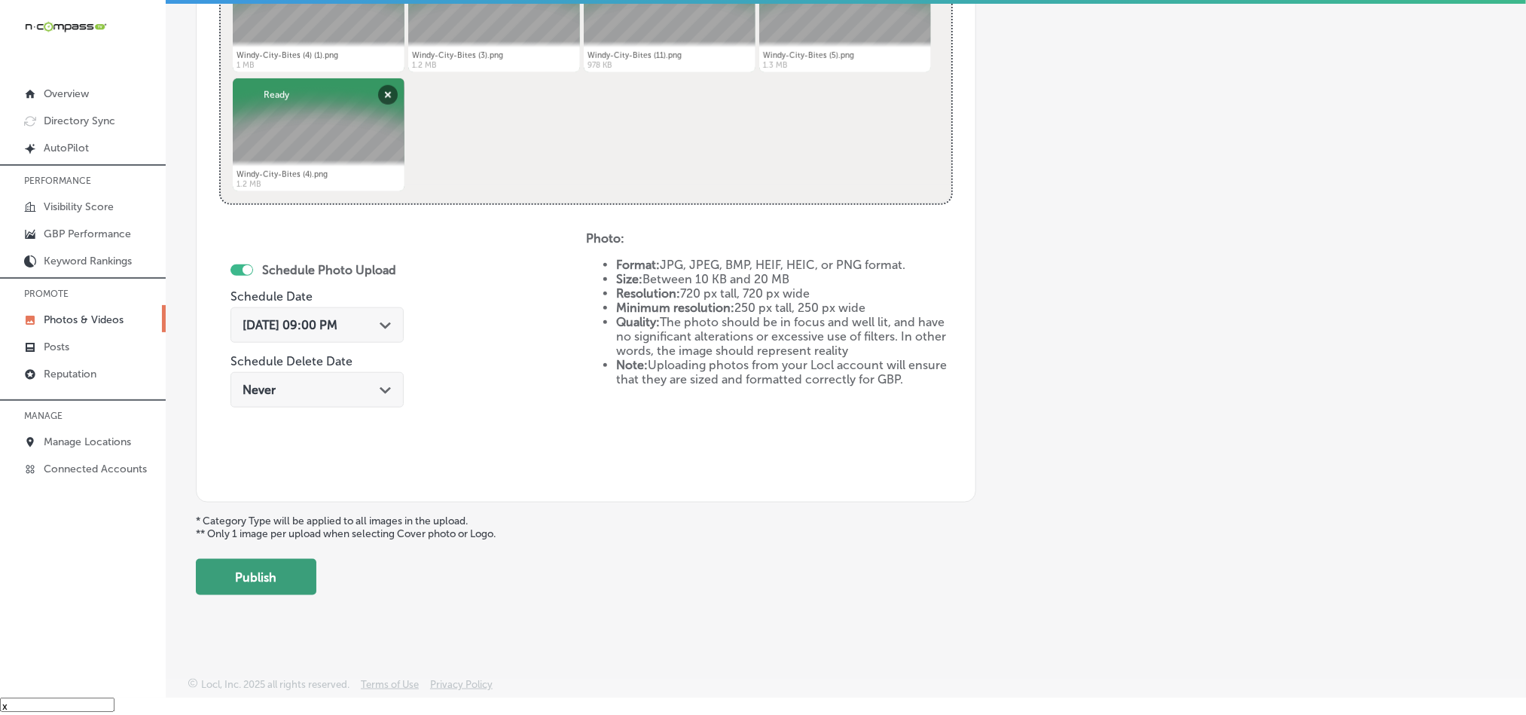
click at [245, 586] on button "Publish" at bounding box center [256, 577] width 121 height 36
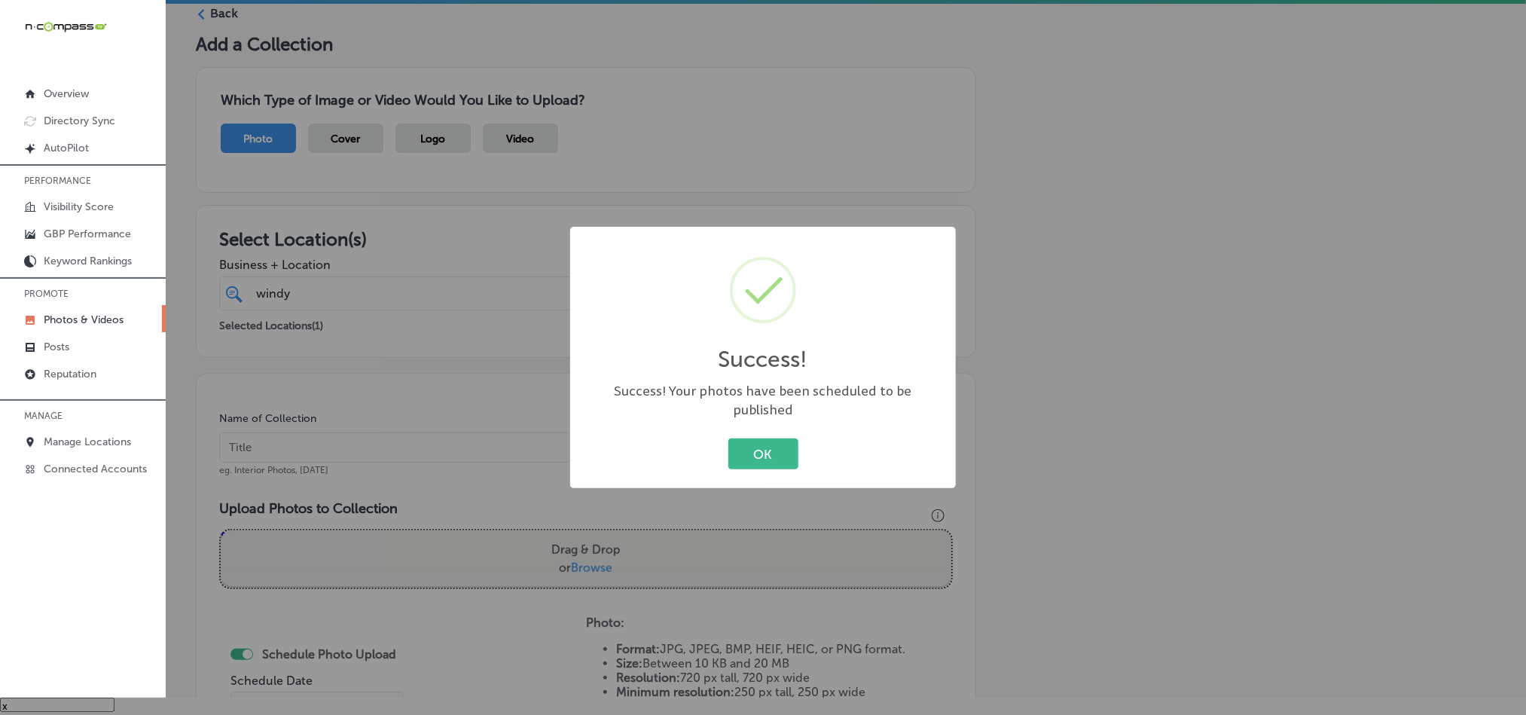
scroll to position [12, 0]
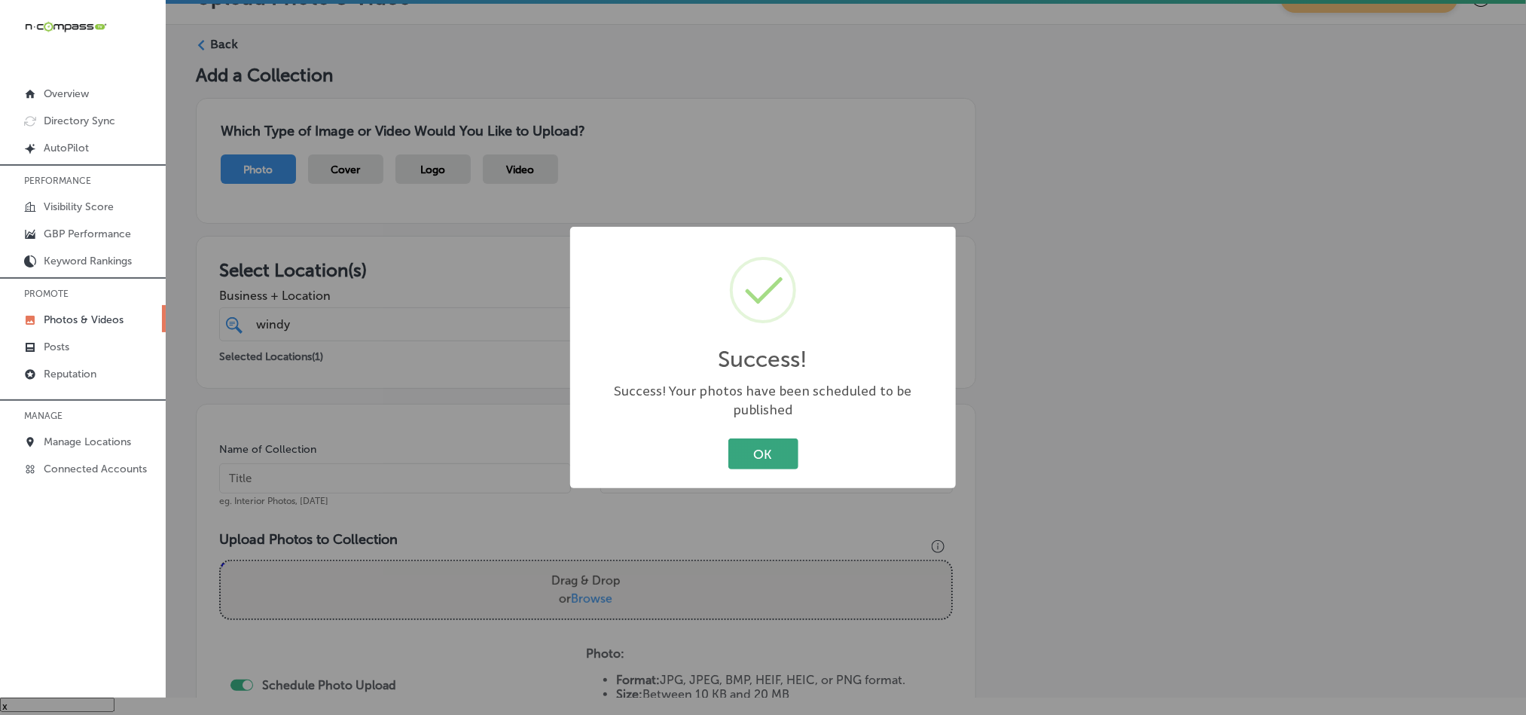
click at [756, 438] on button "OK" at bounding box center [763, 453] width 70 height 31
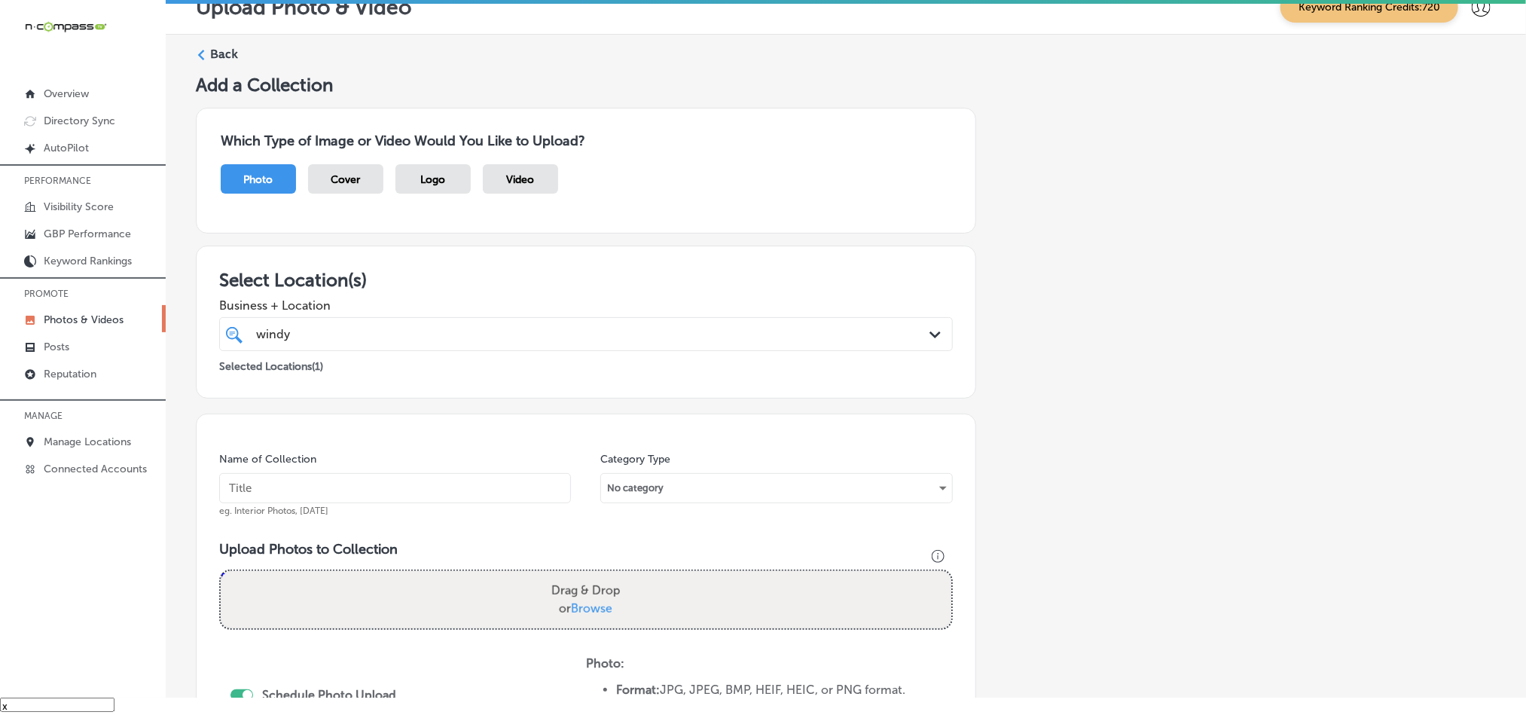
scroll to position [0, 0]
click at [235, 56] on label "Back" at bounding box center [224, 56] width 28 height 17
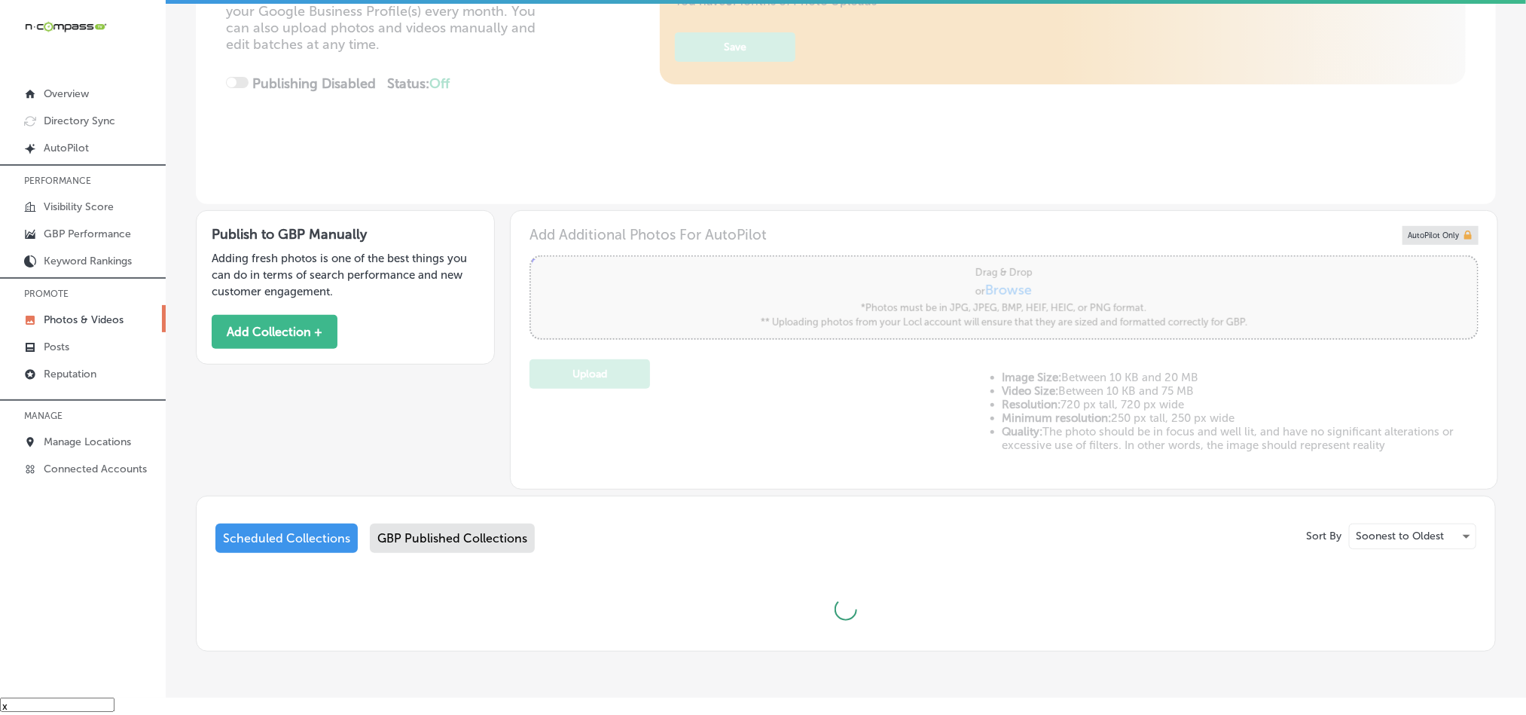
type input "5"
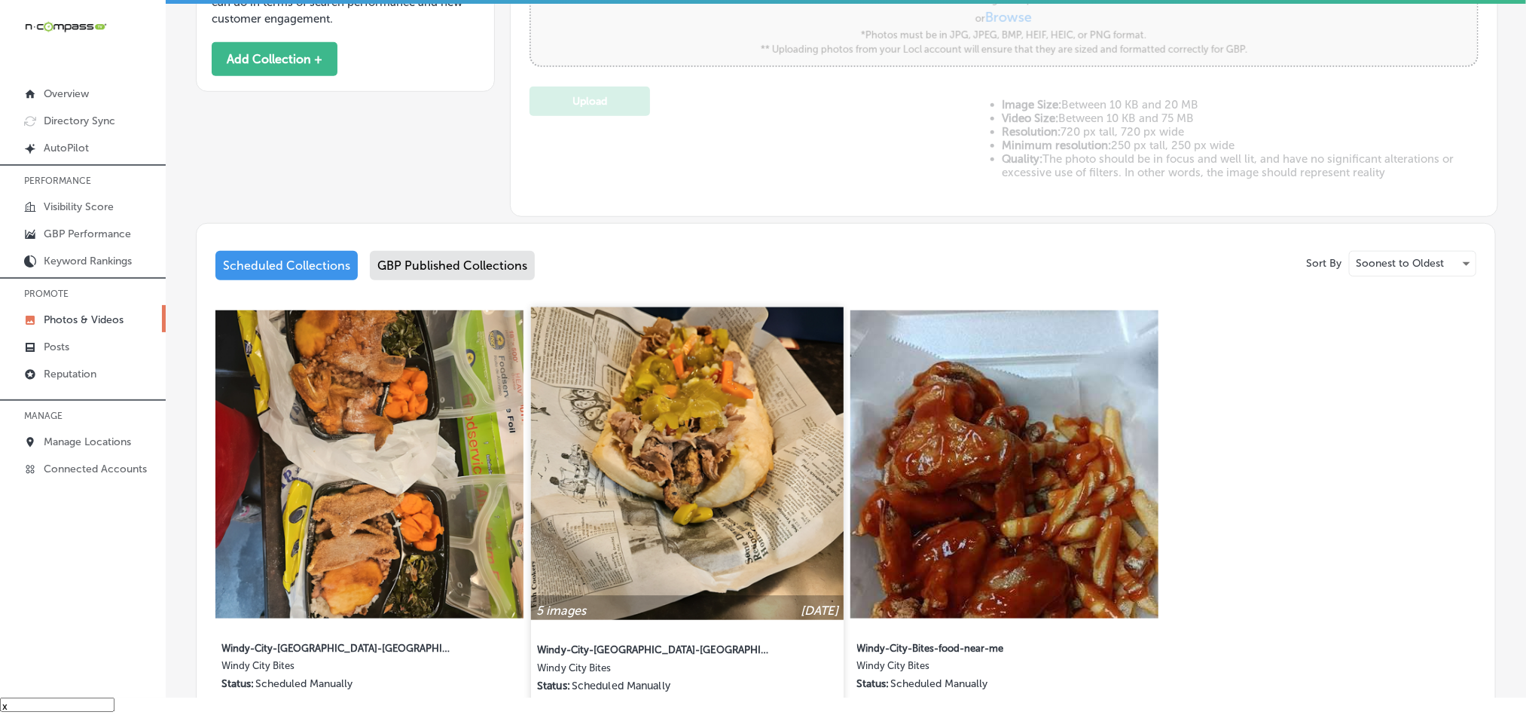
scroll to position [545, 0]
